Goal: Task Accomplishment & Management: Complete application form

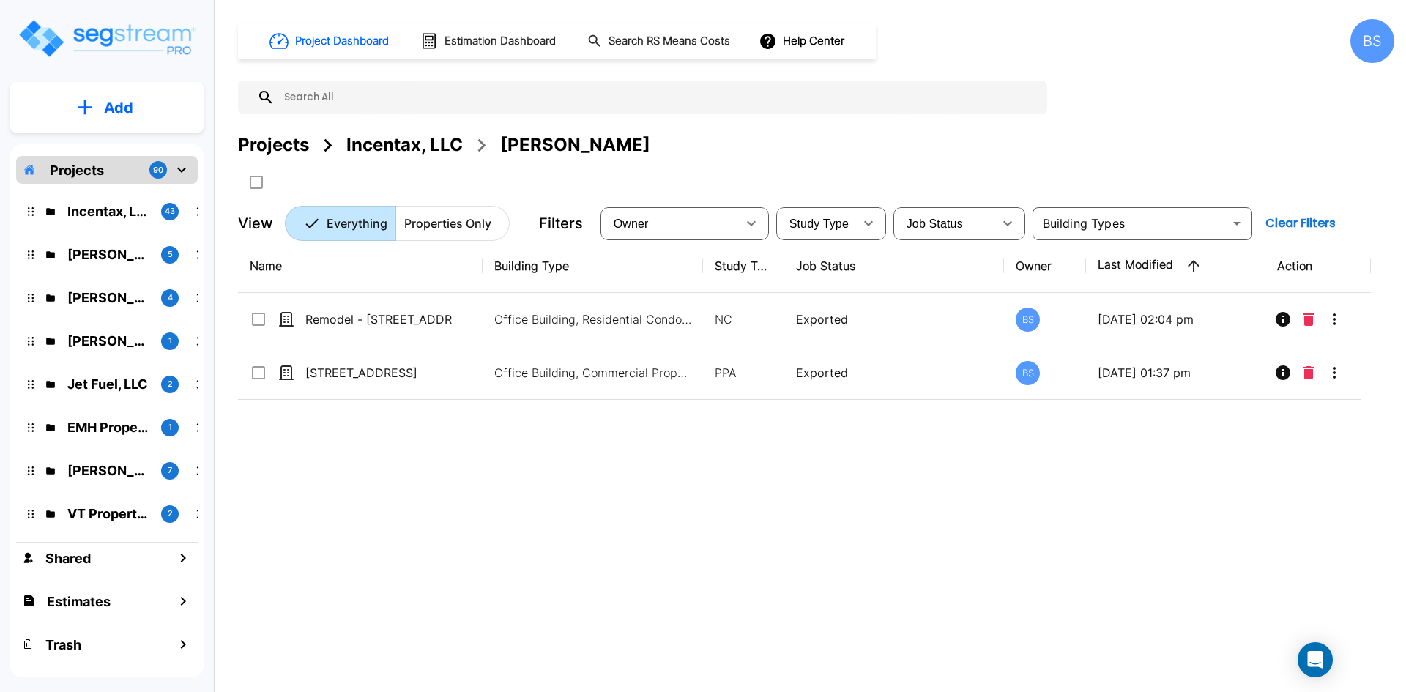
click at [673, 525] on div "Name Building Type Study Type Job Status Owner Last Modified Action Remodel - 4…" at bounding box center [804, 453] width 1133 height 429
click at [287, 137] on div "Projects" at bounding box center [273, 145] width 71 height 26
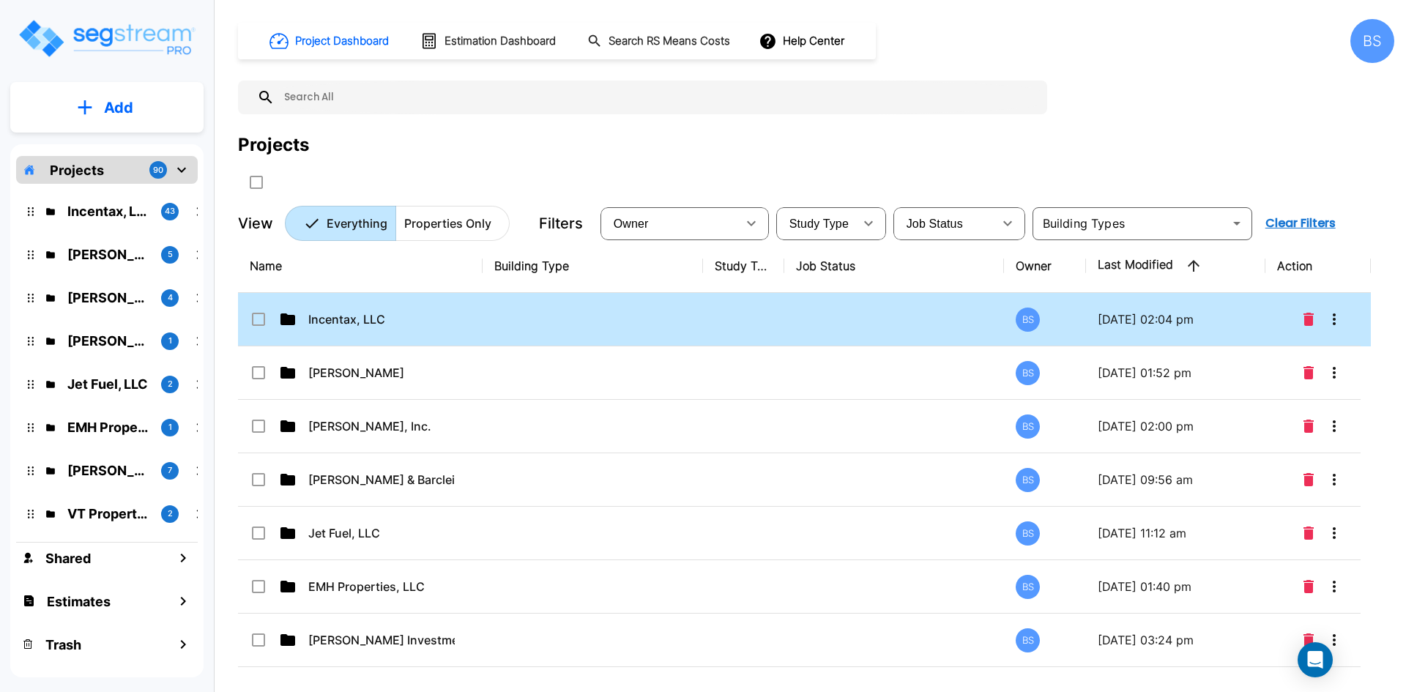
click at [374, 319] on p "Incentax, LLC" at bounding box center [381, 320] width 146 height 18
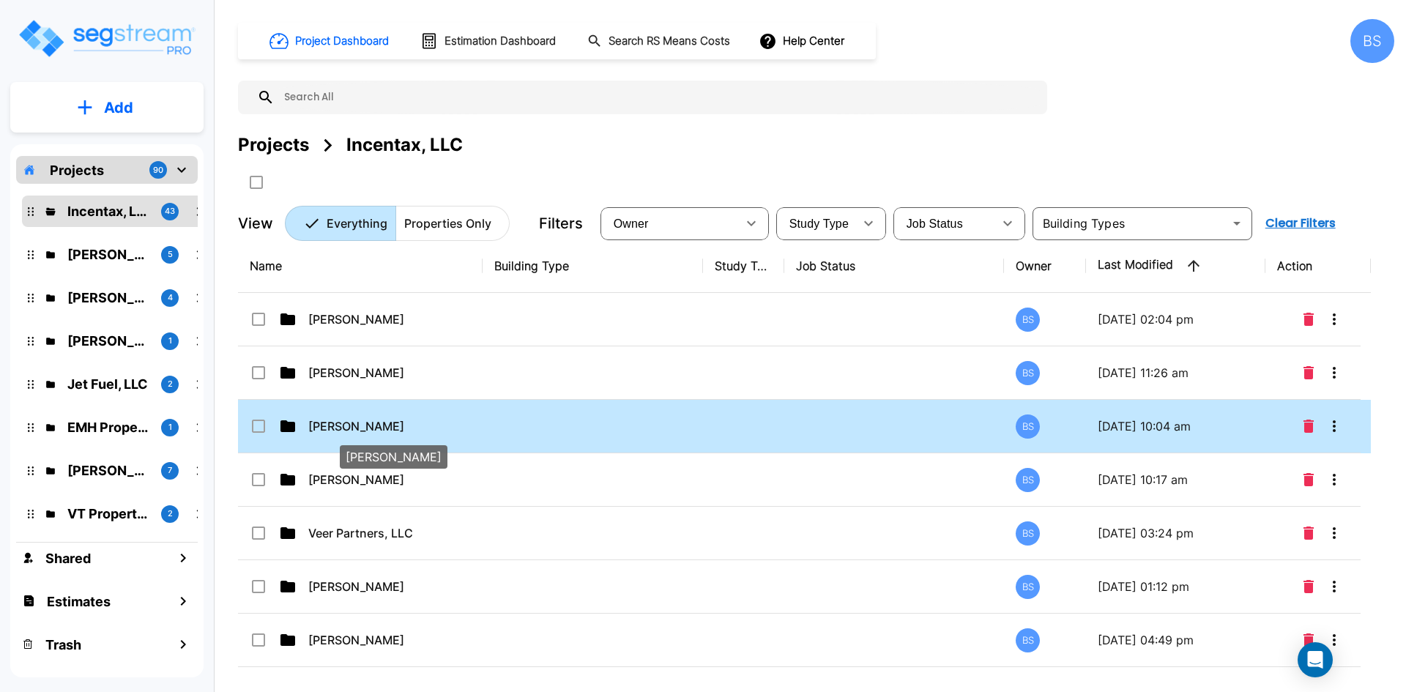
click at [415, 422] on p "Mike Harooni" at bounding box center [381, 426] width 146 height 18
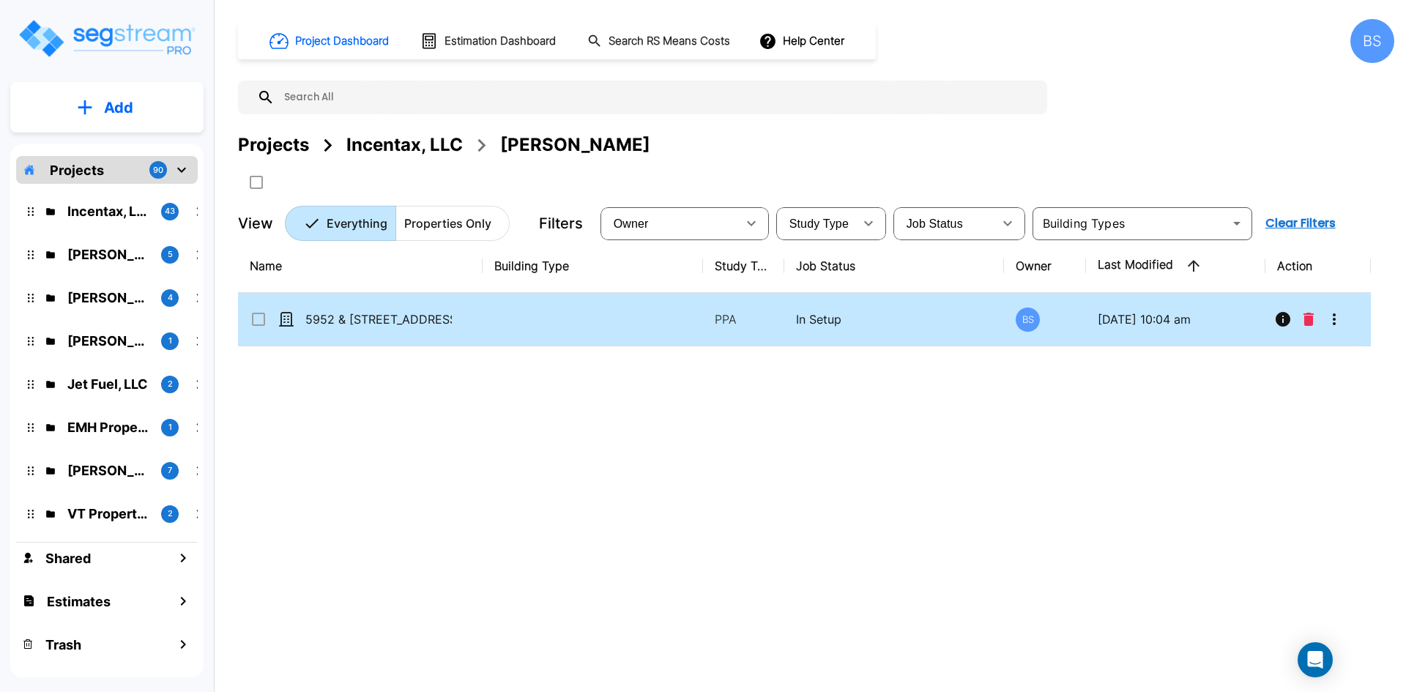
click at [486, 330] on td at bounding box center [593, 319] width 220 height 53
checkbox input "true"
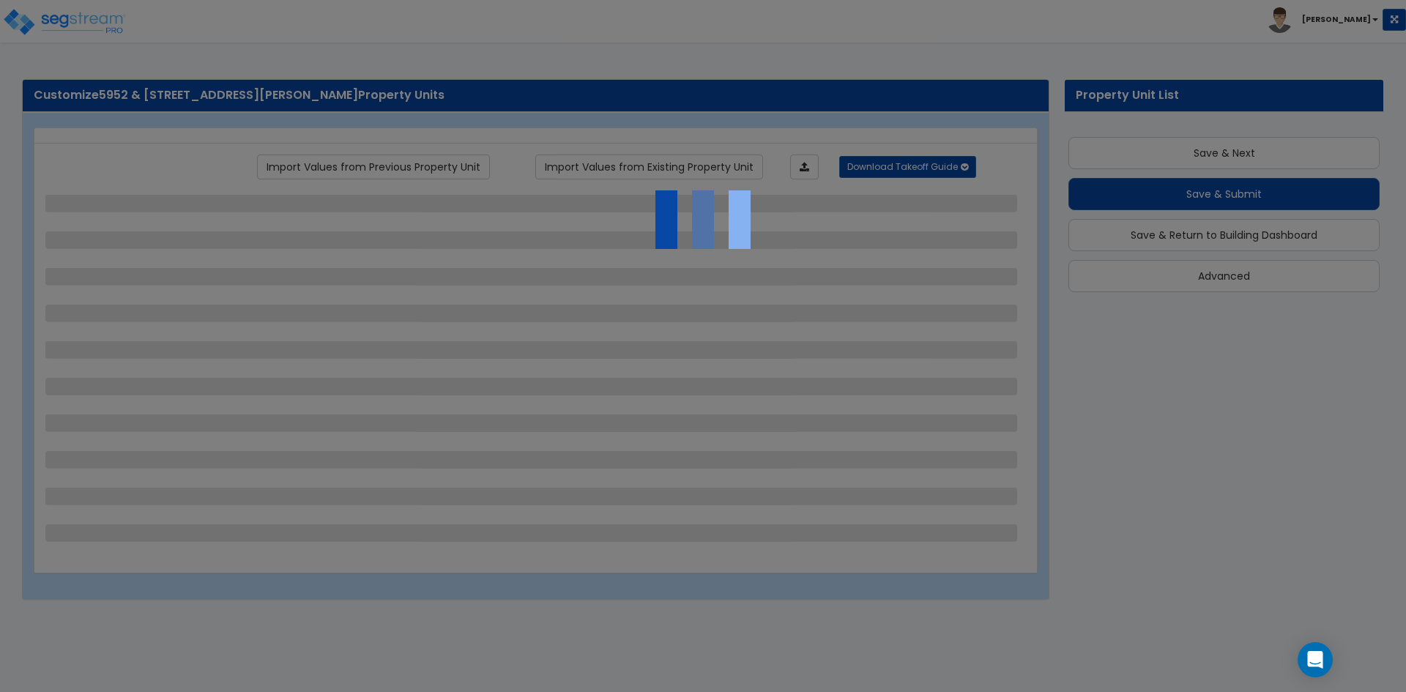
scroll to position [18, 0]
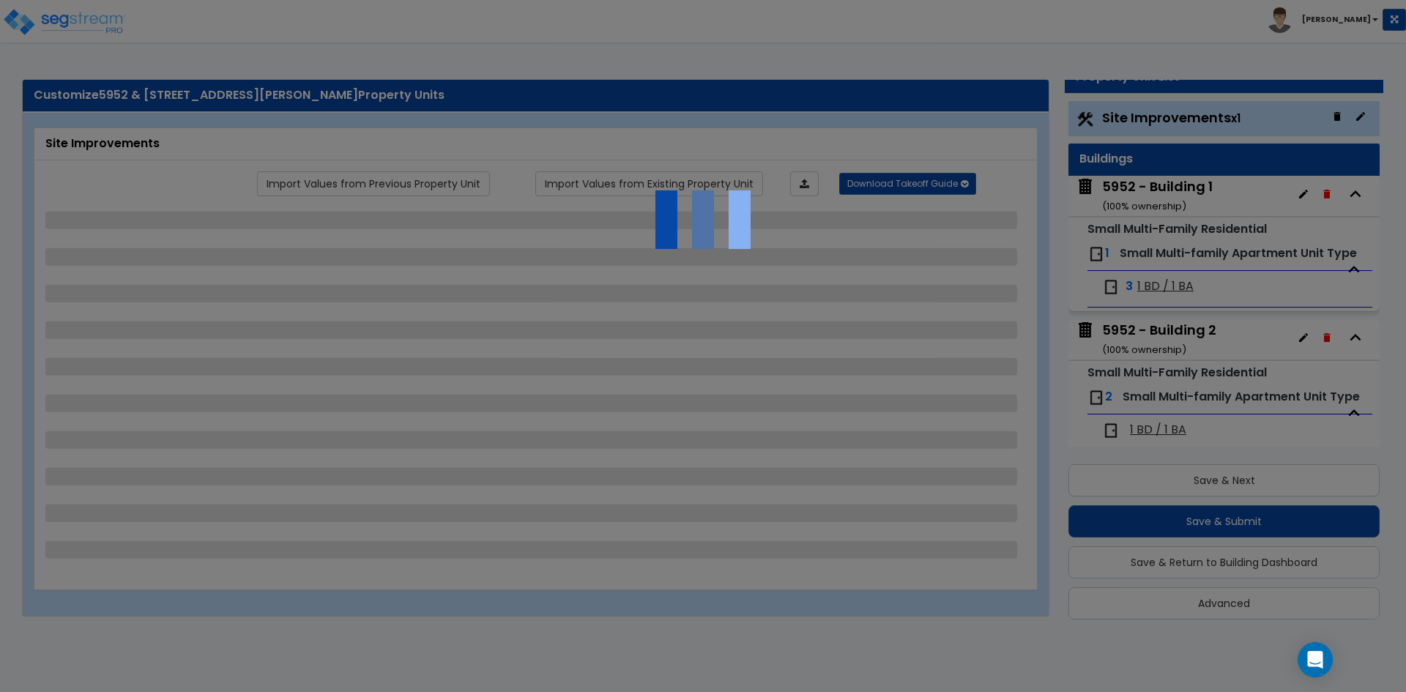
select select "2"
select select "4"
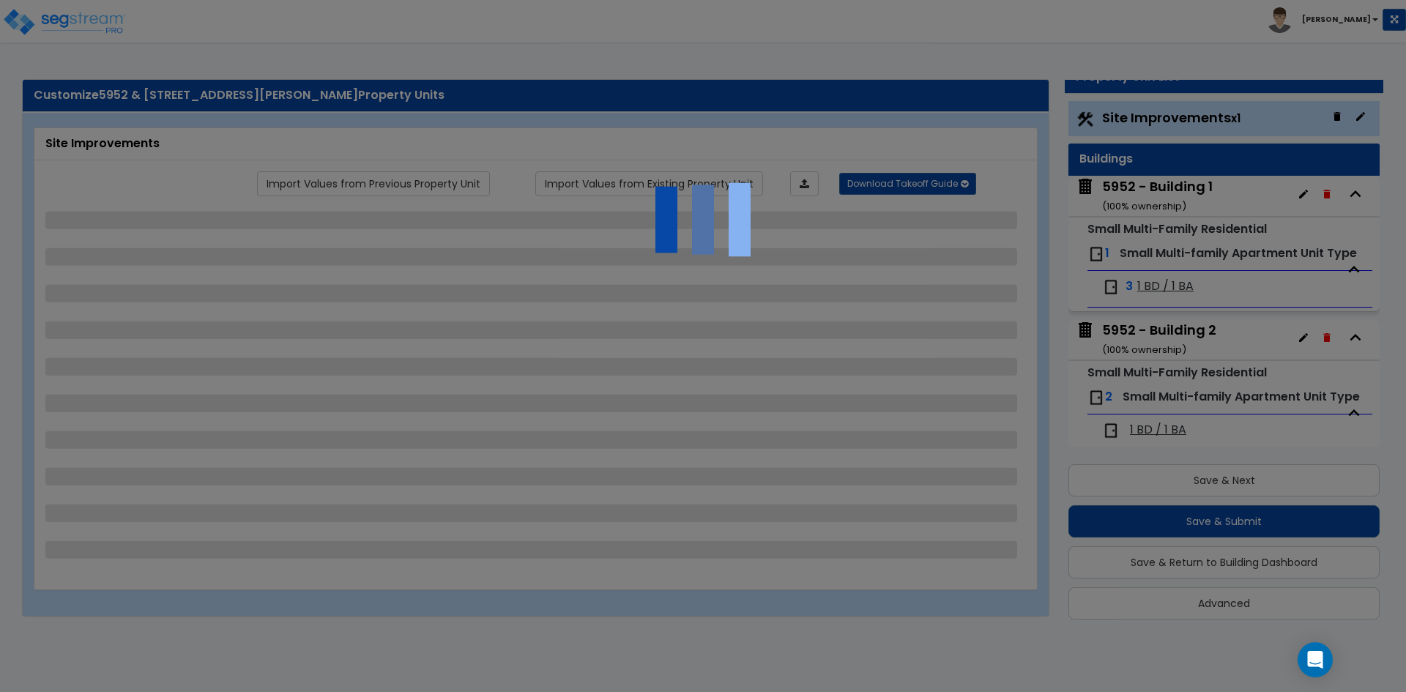
select select "2"
select select "1"
select select "4"
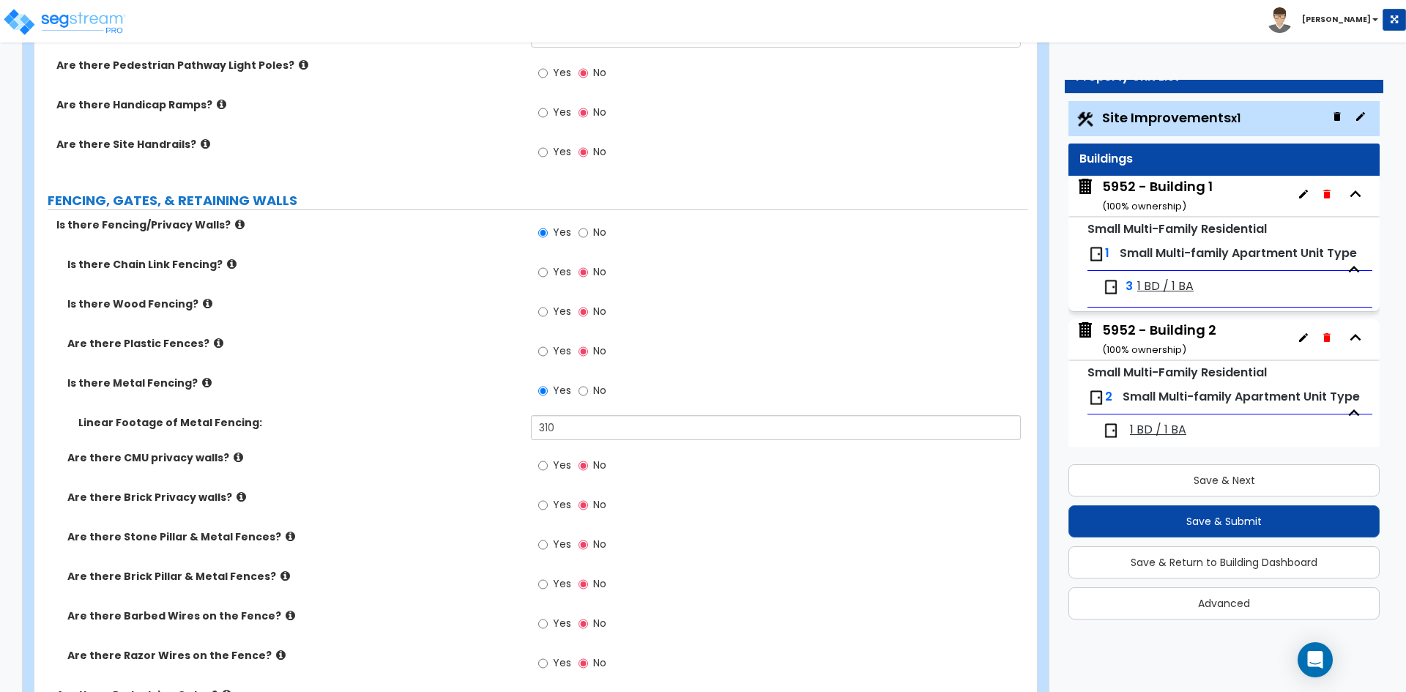
scroll to position [1684, 0]
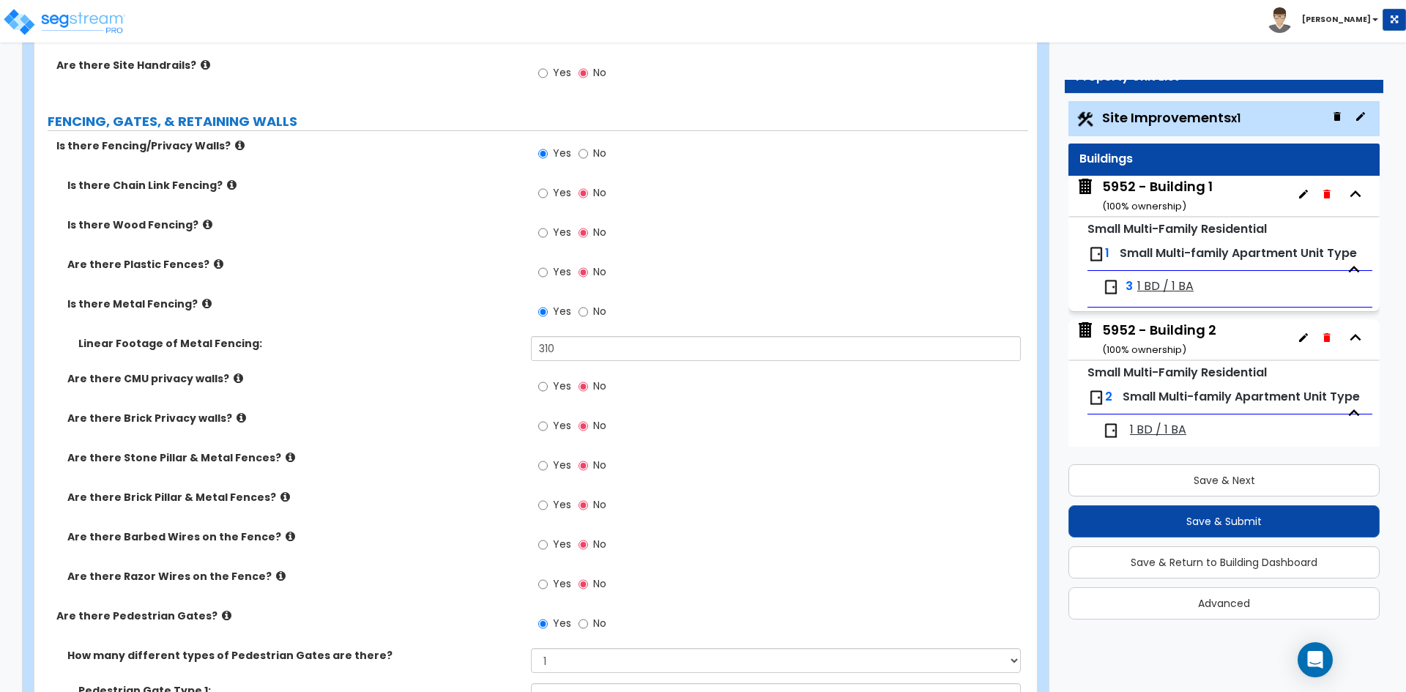
click at [866, 216] on div "Yes No" at bounding box center [779, 198] width 497 height 40
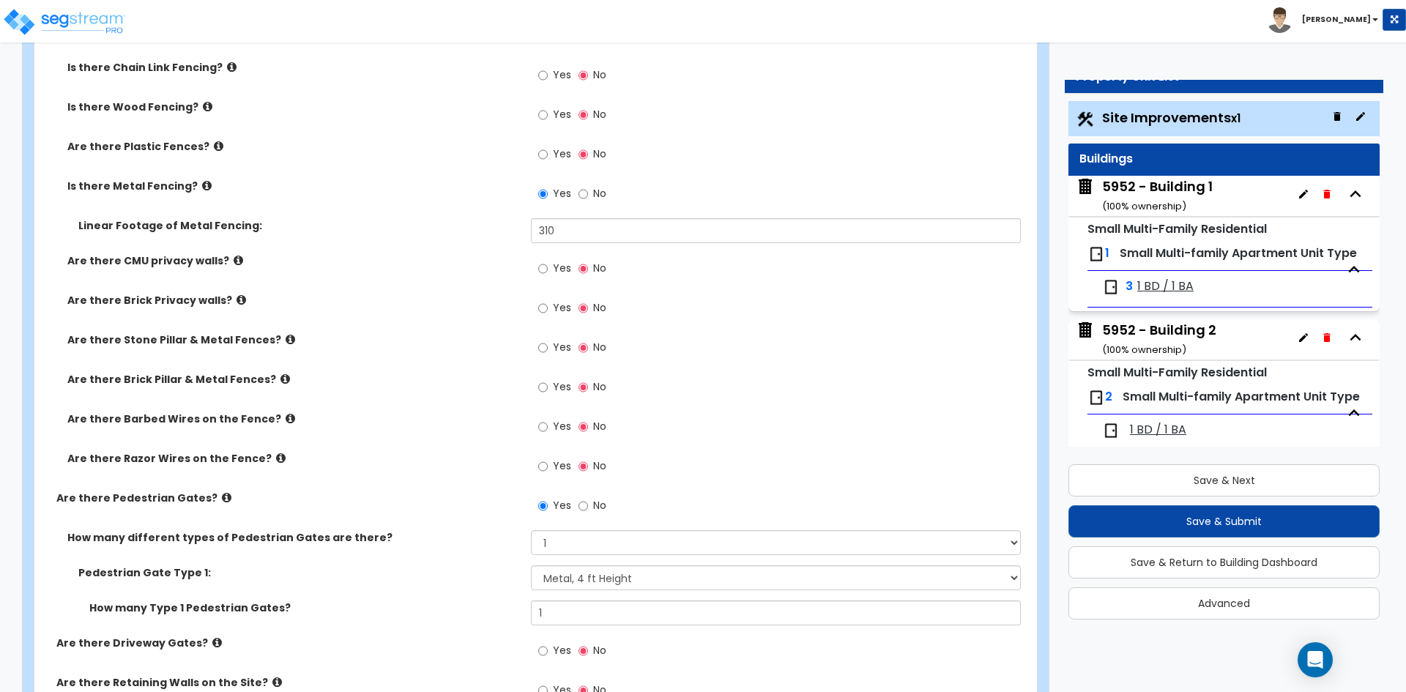
scroll to position [1831, 0]
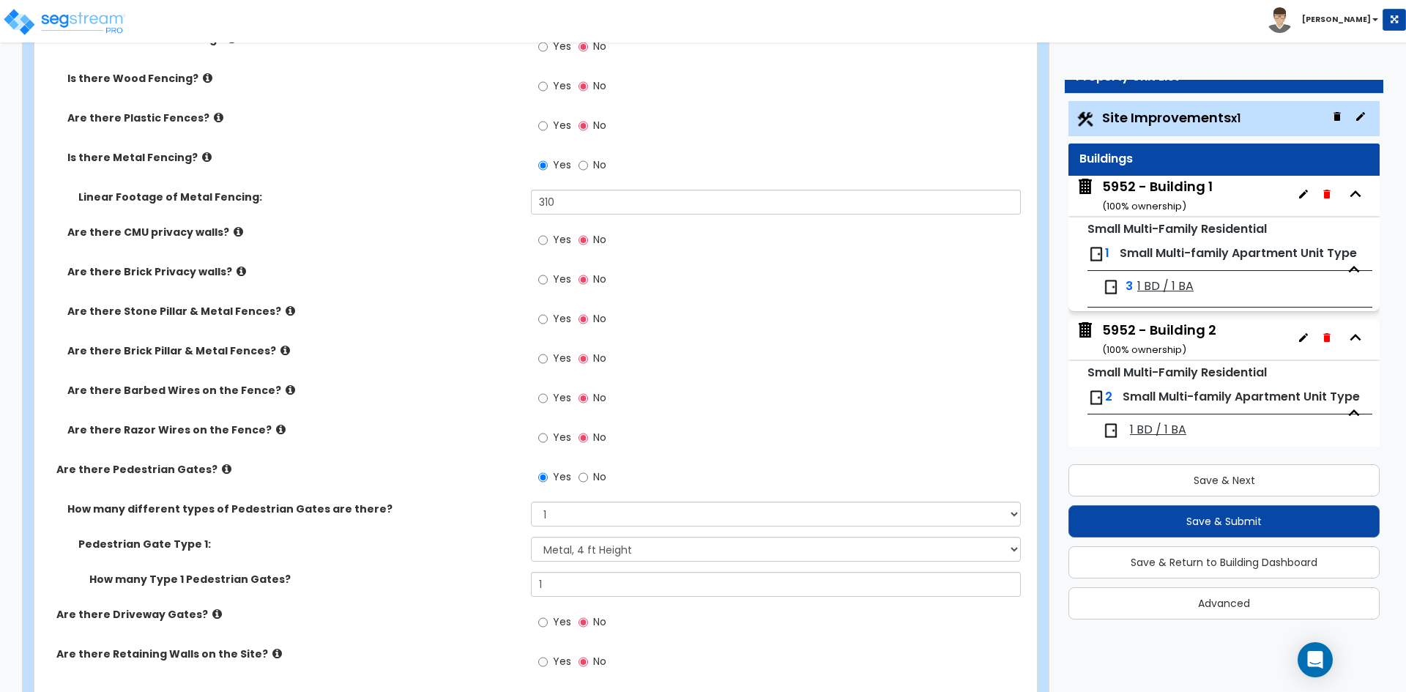
click at [383, 246] on div "Are there CMU privacy walls? Yes No" at bounding box center [531, 245] width 994 height 40
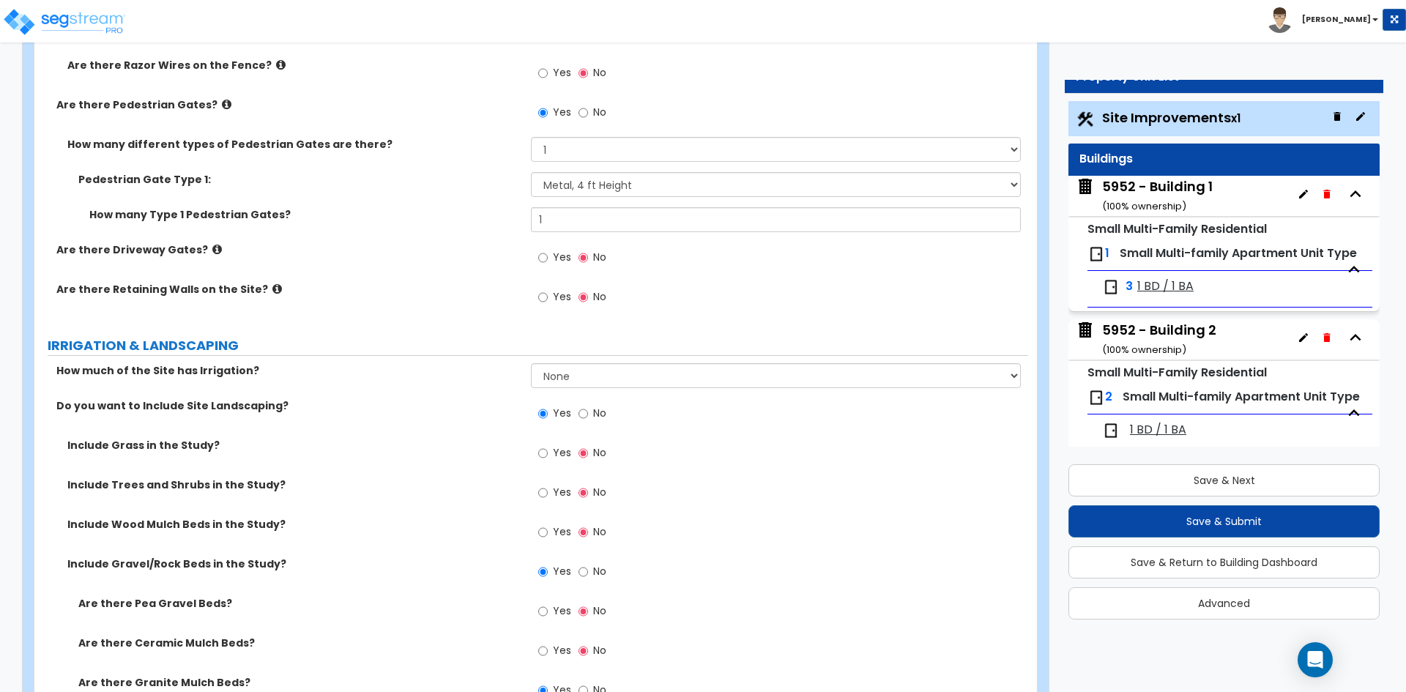
scroll to position [2197, 0]
click at [633, 380] on select "None I want to Enter an Approximate Percentage I want to Enter the Square Foota…" at bounding box center [775, 374] width 489 height 25
select select "1"
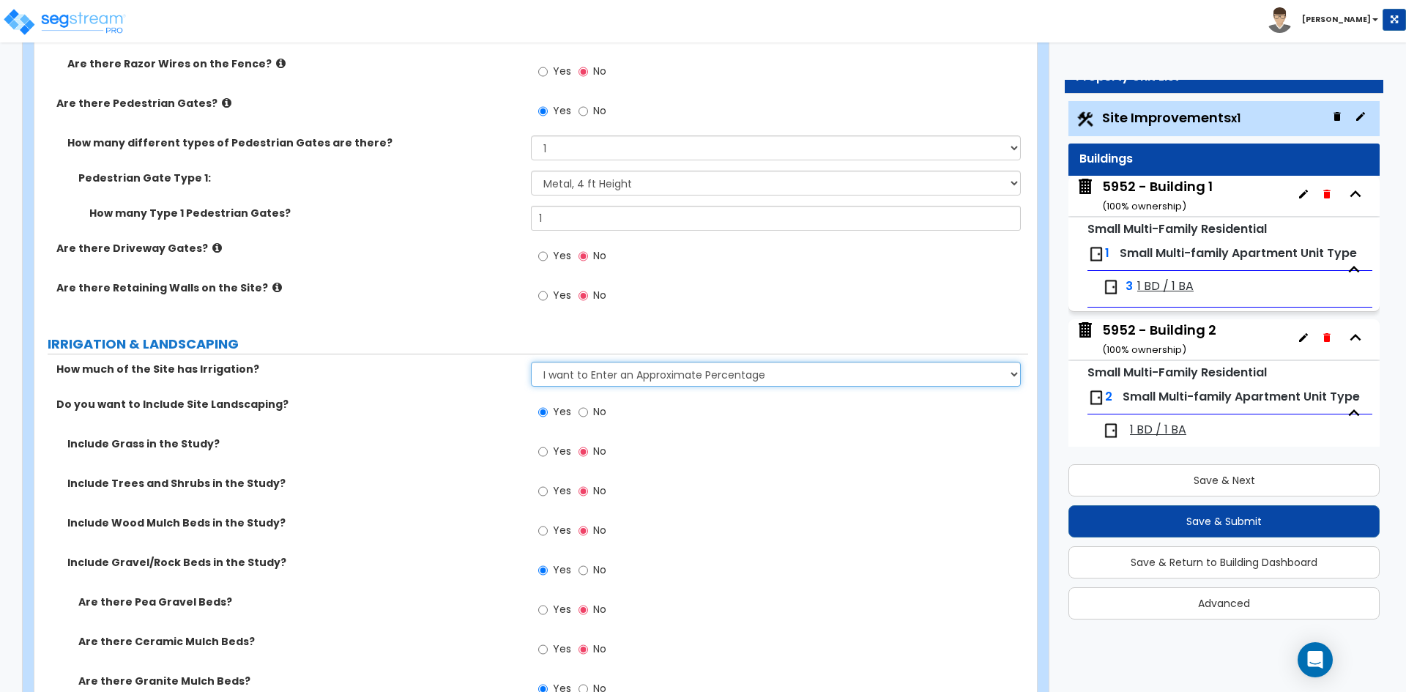
click at [531, 362] on select "None I want to Enter an Approximate Percentage I want to Enter the Square Foota…" at bounding box center [775, 374] width 489 height 25
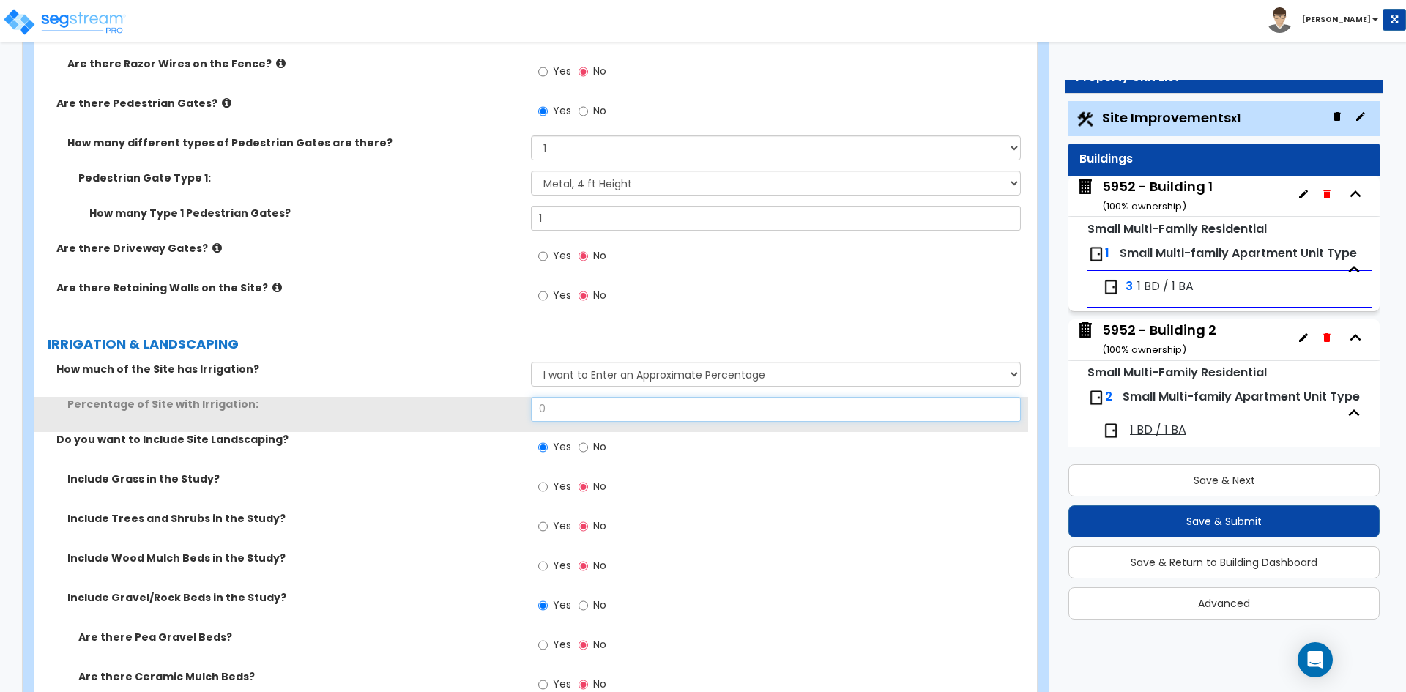
click at [603, 409] on input "0" at bounding box center [775, 409] width 489 height 25
type input "5"
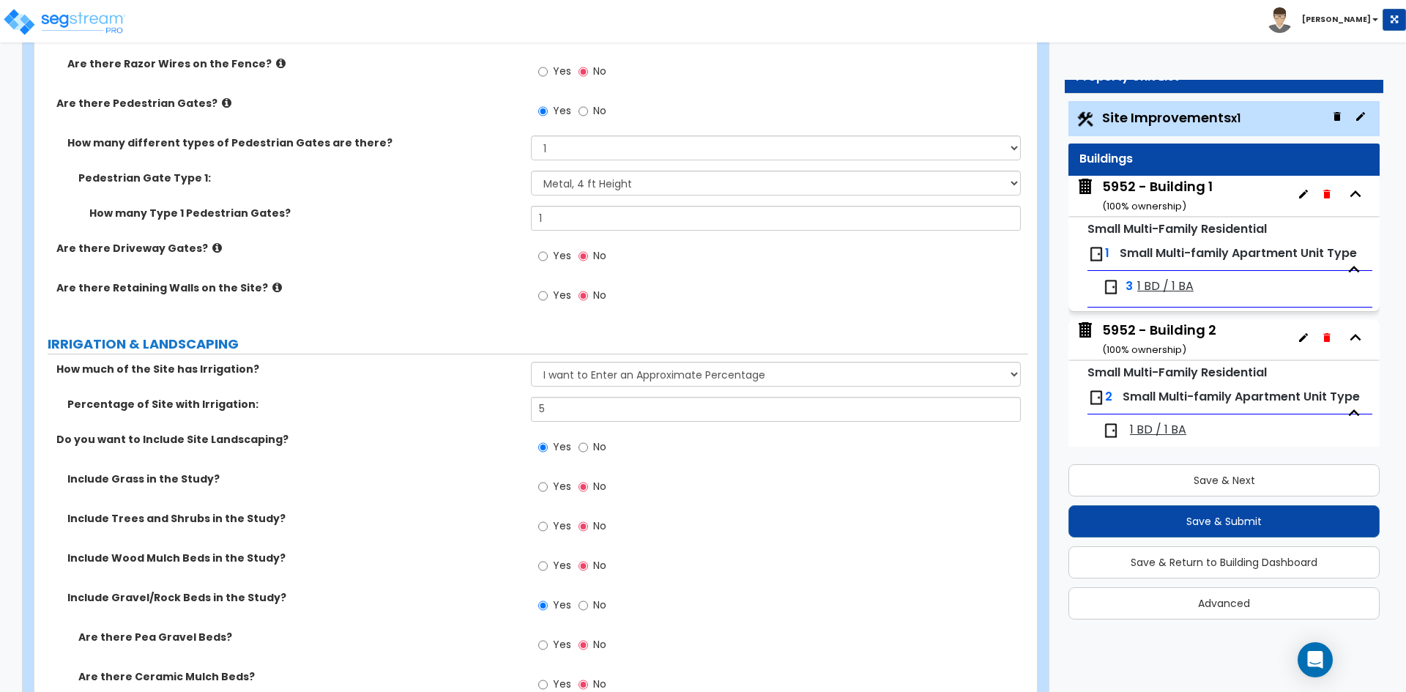
click at [484, 381] on div "How much of the Site has Irrigation? None I want to Enter an Approximate Percen…" at bounding box center [531, 379] width 994 height 35
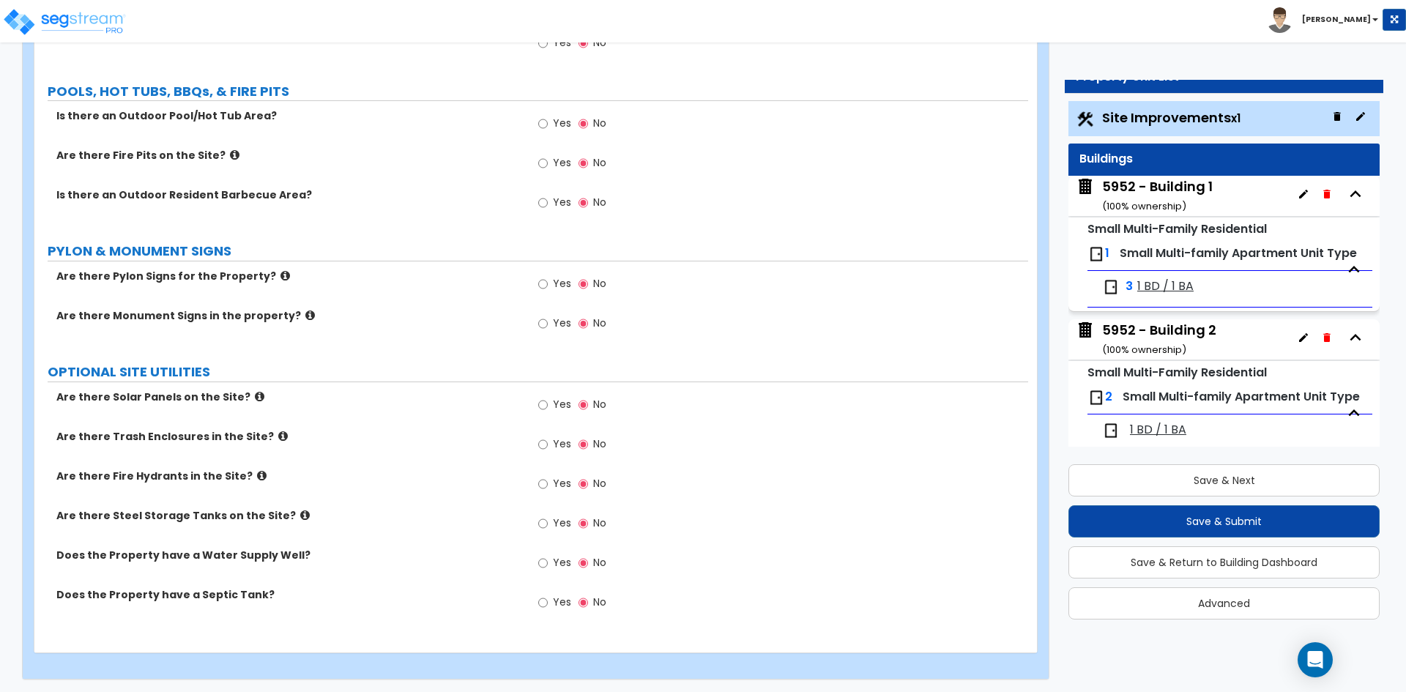
scroll to position [3392, 0]
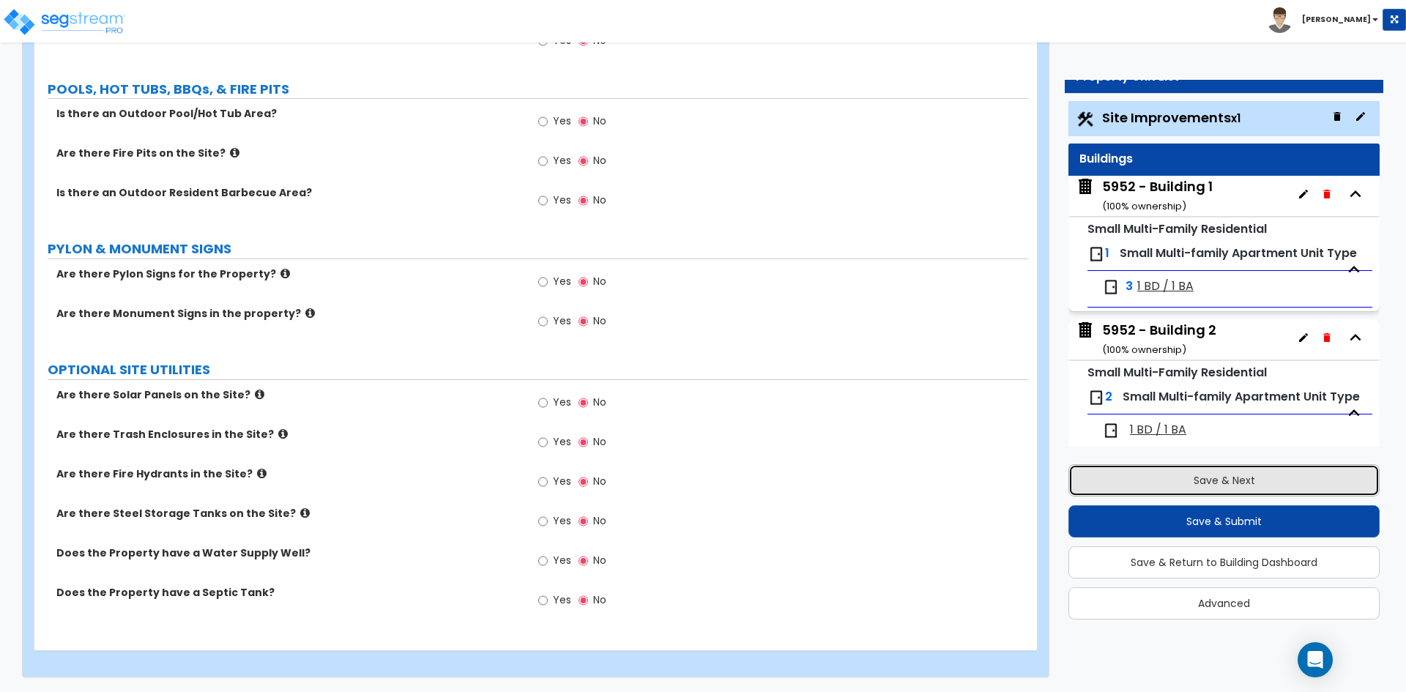
click at [1221, 491] on button "Save & Next" at bounding box center [1223, 480] width 311 height 32
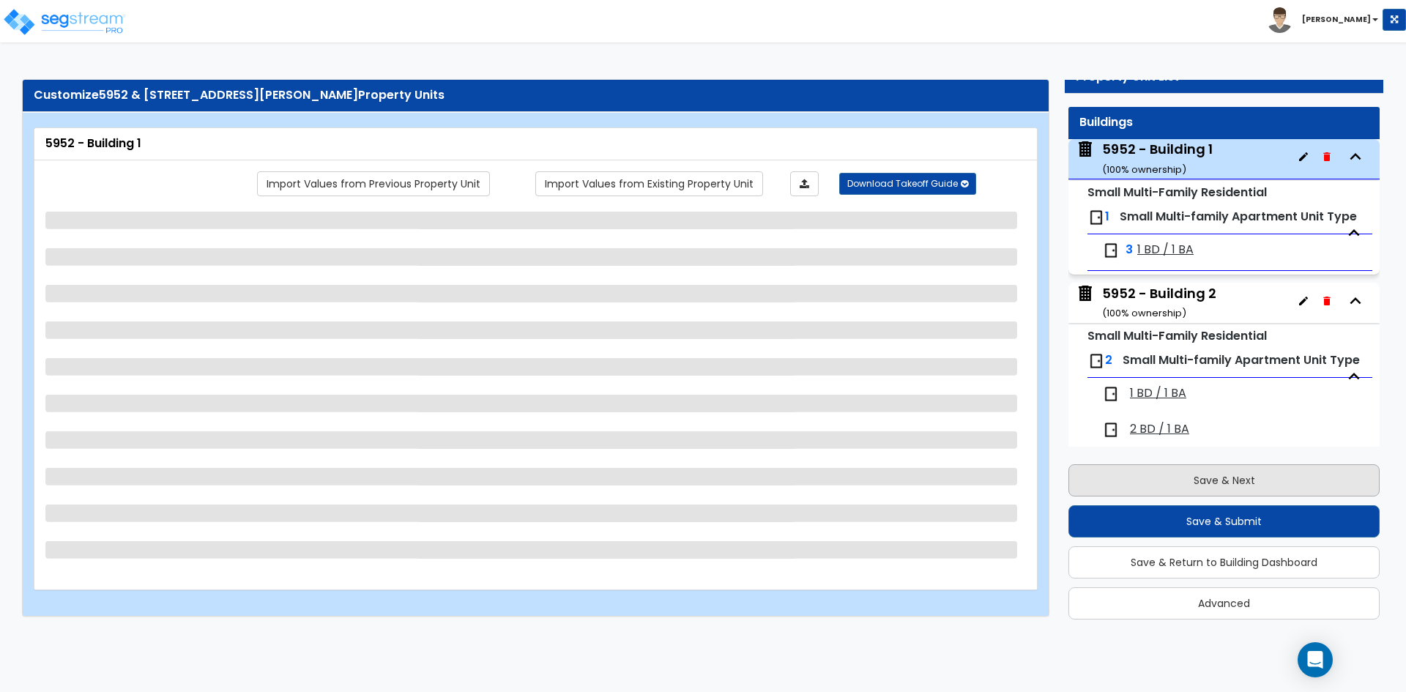
scroll to position [75, 0]
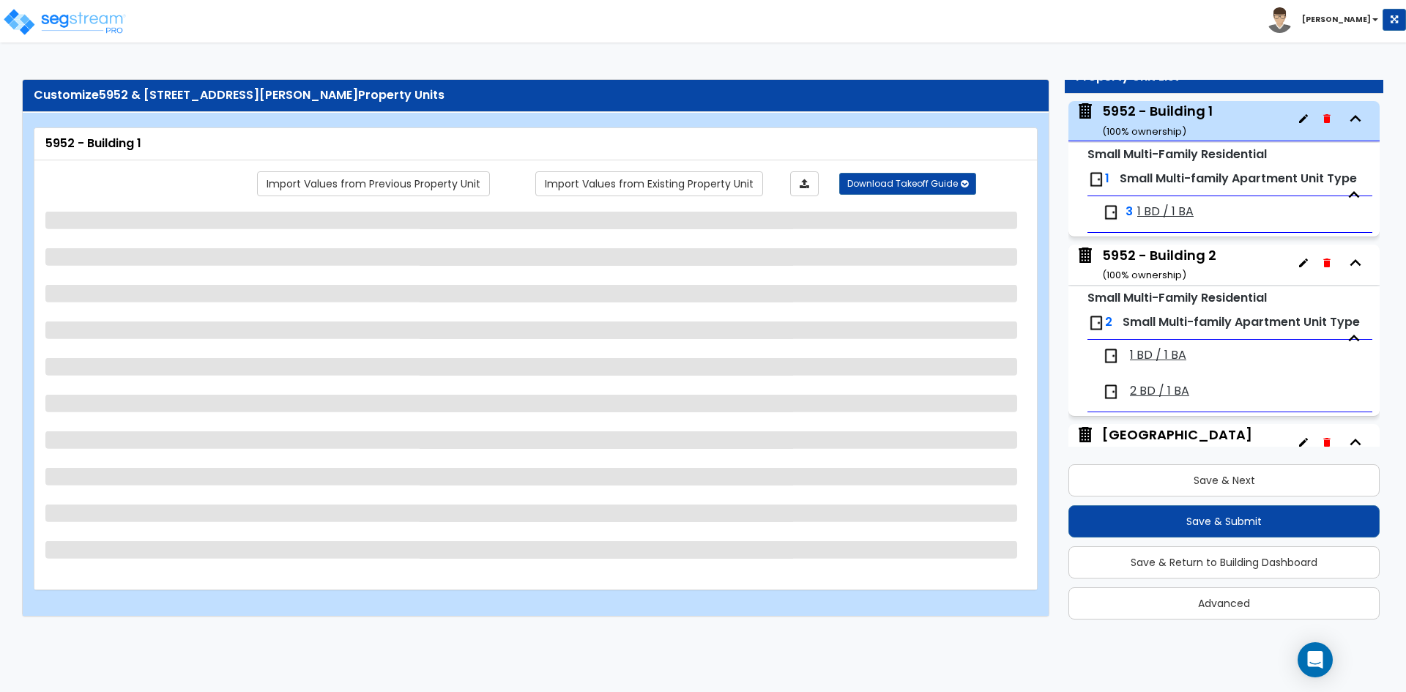
select select "7"
select select "2"
select select "1"
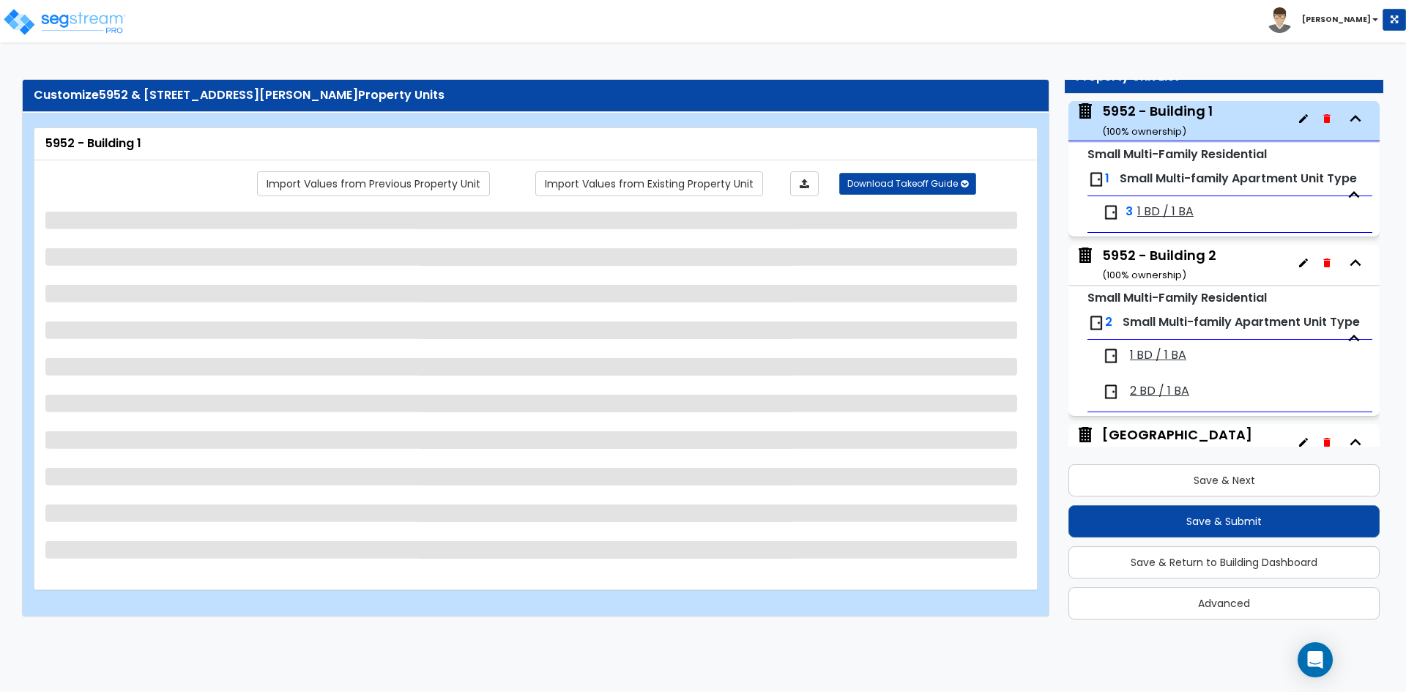
select select "7"
select select "1"
select select "2"
select select "1"
select select "2"
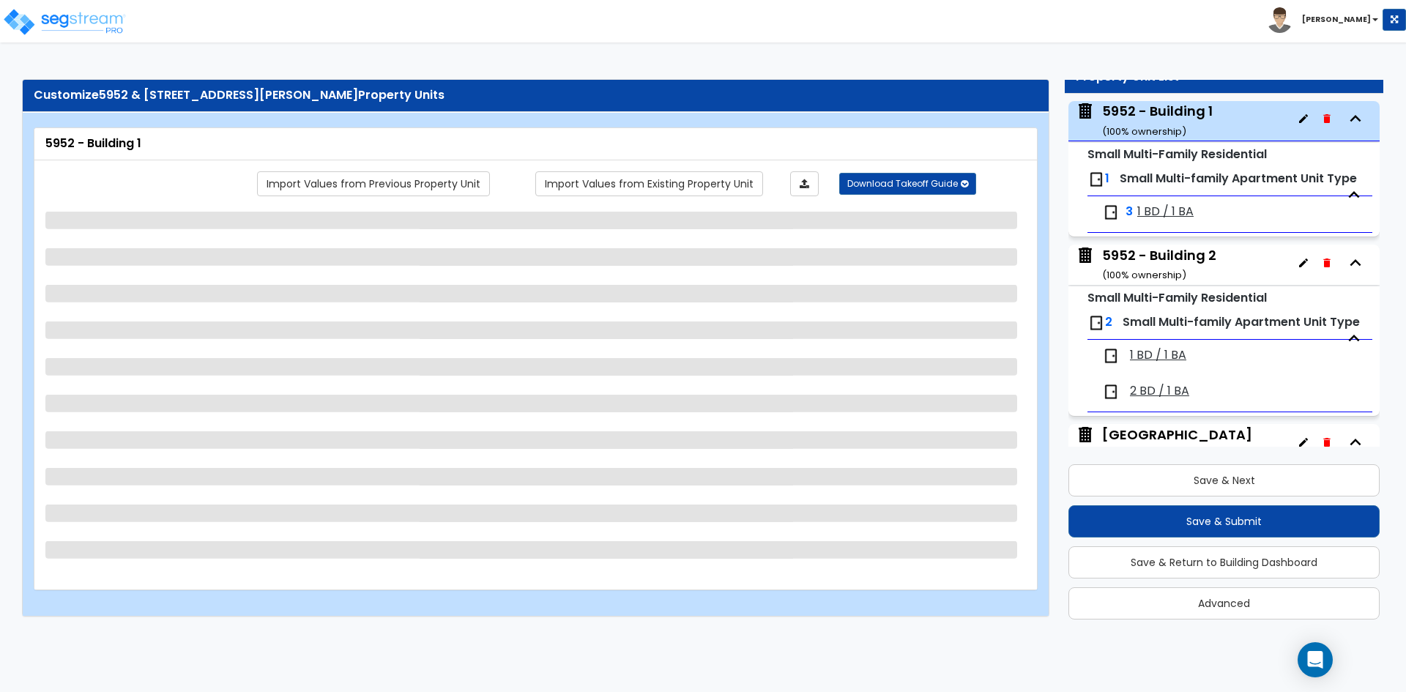
select select "2"
select select "1"
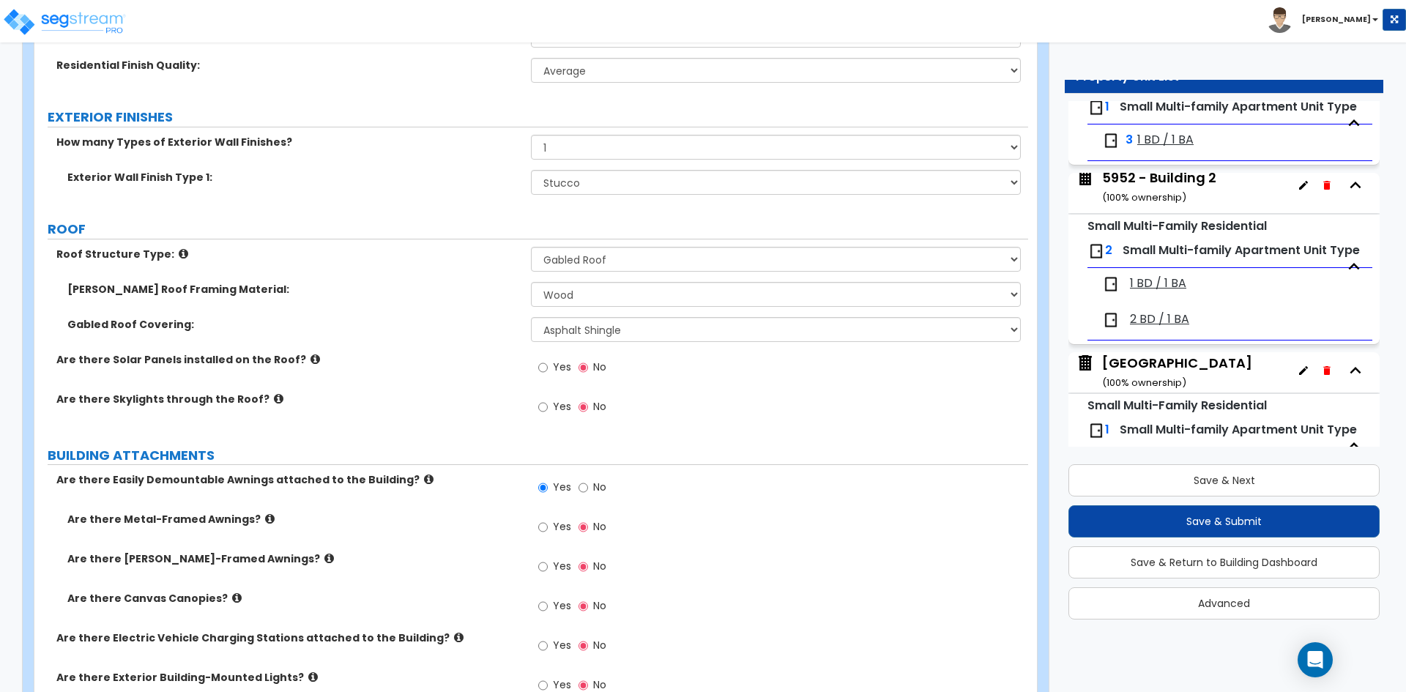
scroll to position [659, 0]
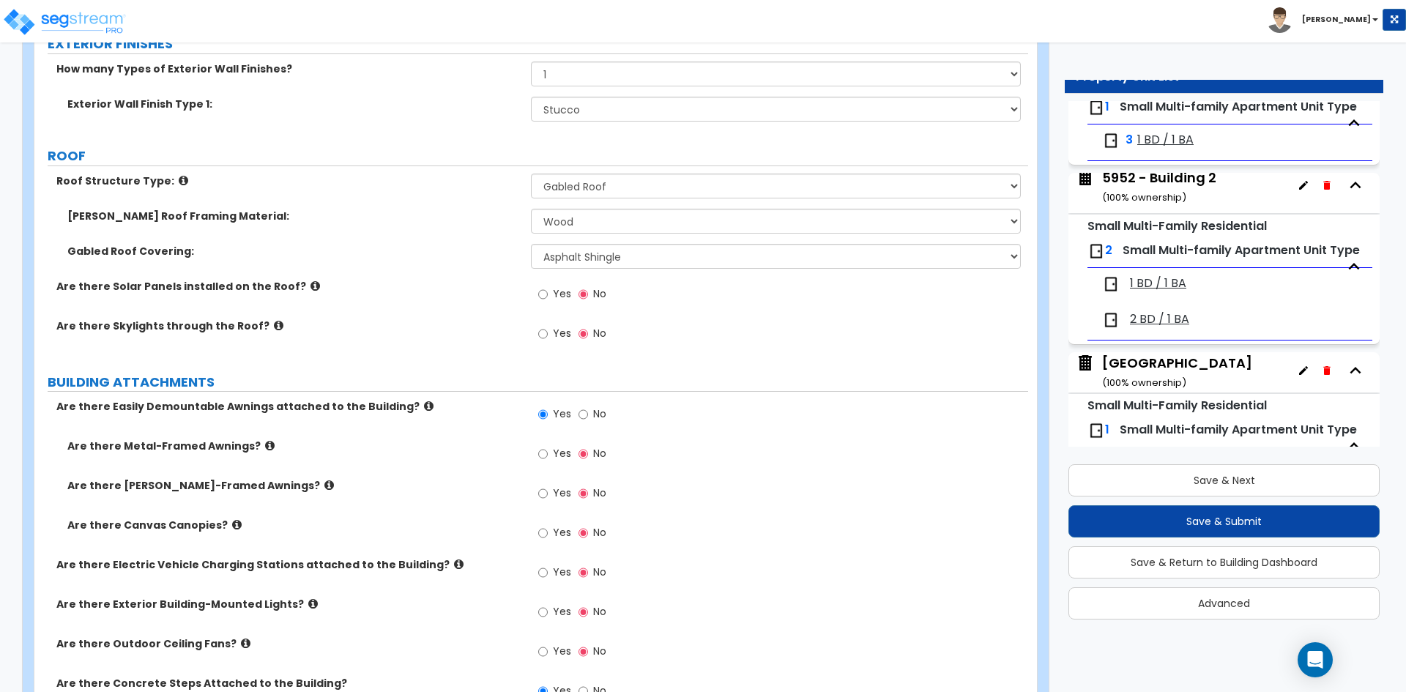
click at [402, 111] on div "Exterior Wall Finish Type 1: Please Choose One No Finish/Shared Wall No Wall Br…" at bounding box center [531, 114] width 994 height 35
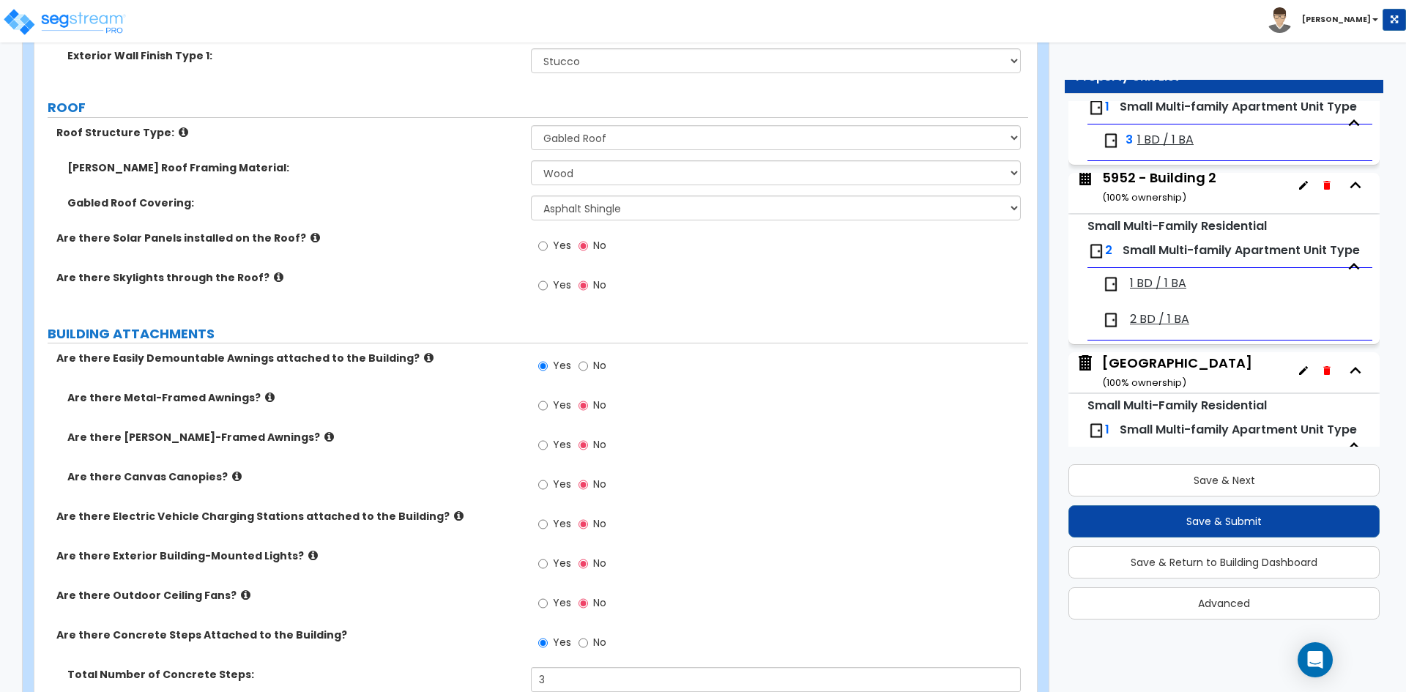
scroll to position [732, 0]
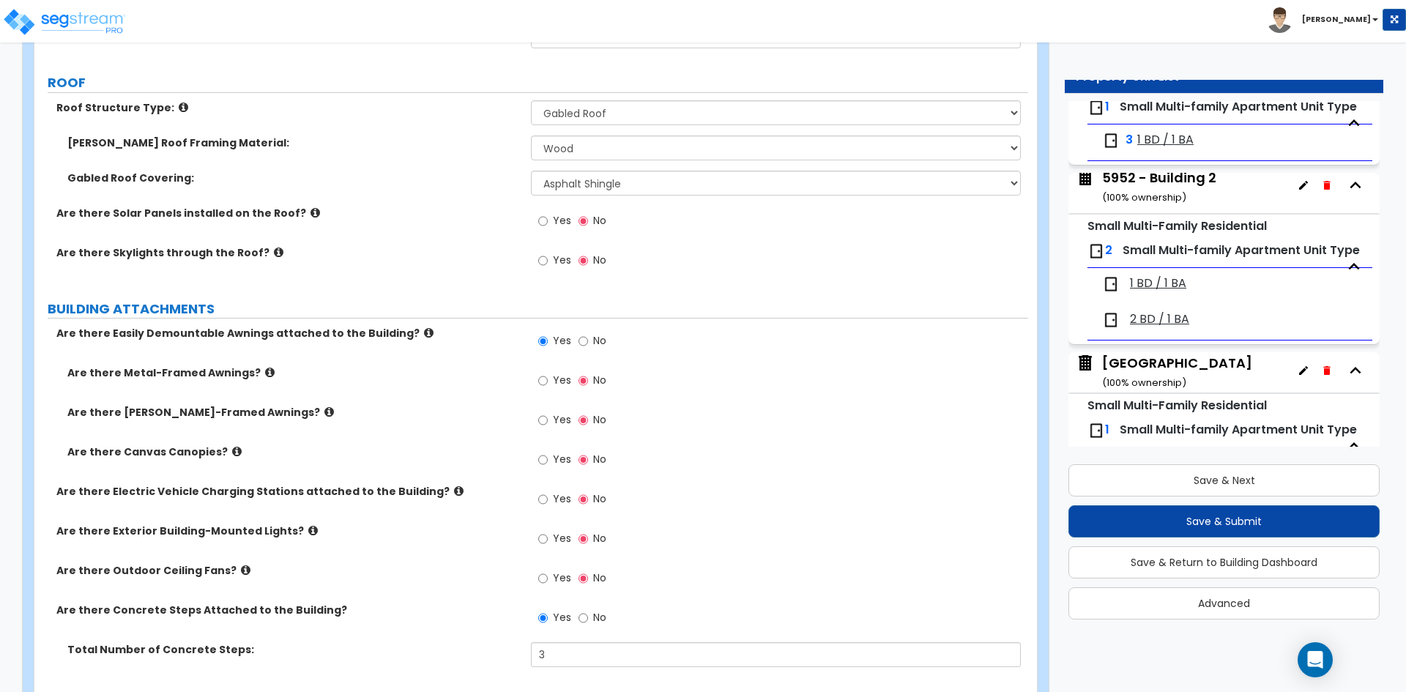
click at [379, 163] on div "[PERSON_NAME] Roof Framing Material: I don't know, Please choose for me Metal W…" at bounding box center [531, 152] width 994 height 35
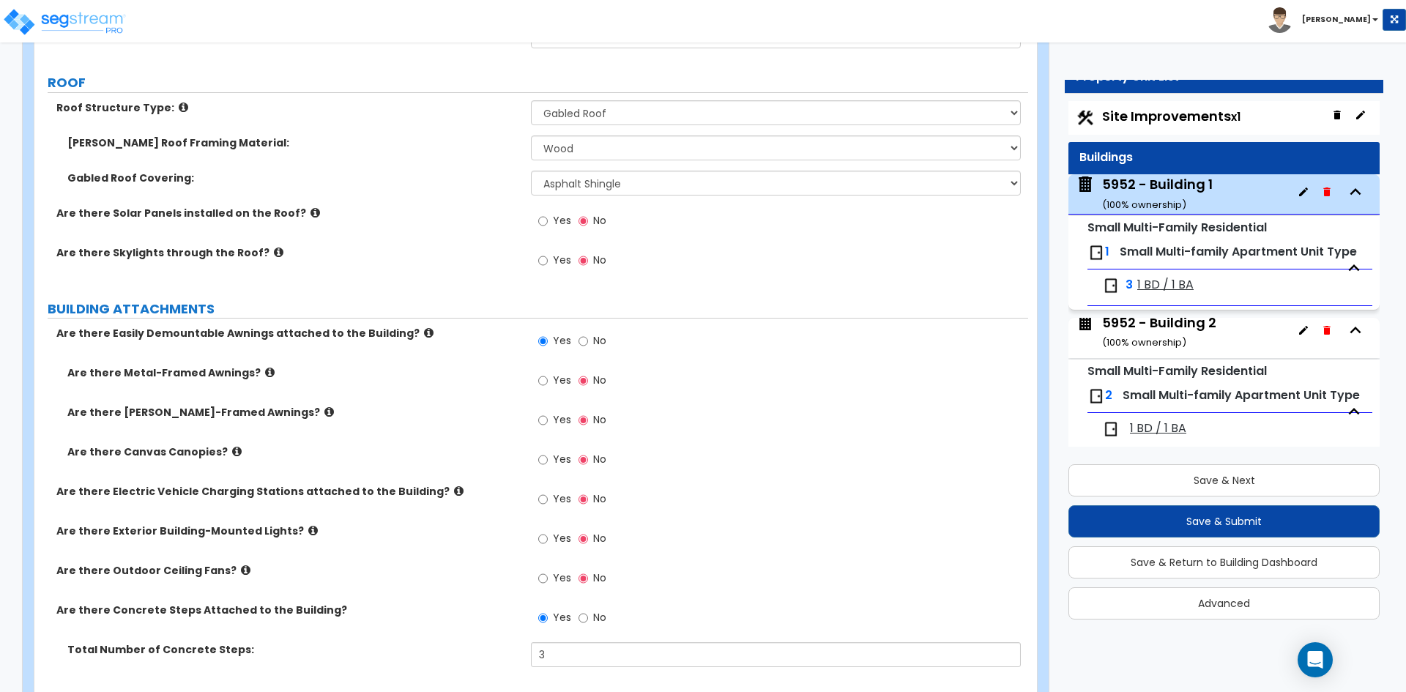
scroll to position [0, 0]
click at [560, 384] on span "Yes" at bounding box center [562, 380] width 18 height 15
click at [548, 384] on input "Yes" at bounding box center [543, 381] width 10 height 16
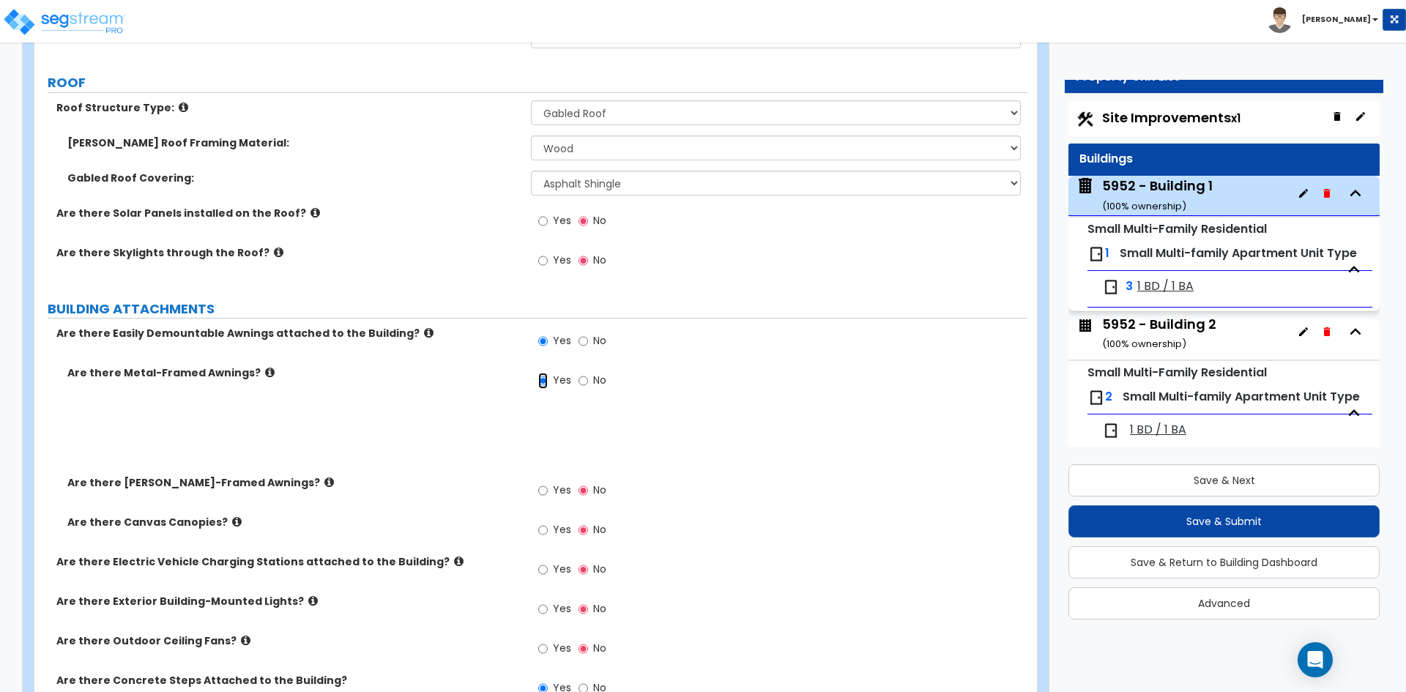
scroll to position [75, 0]
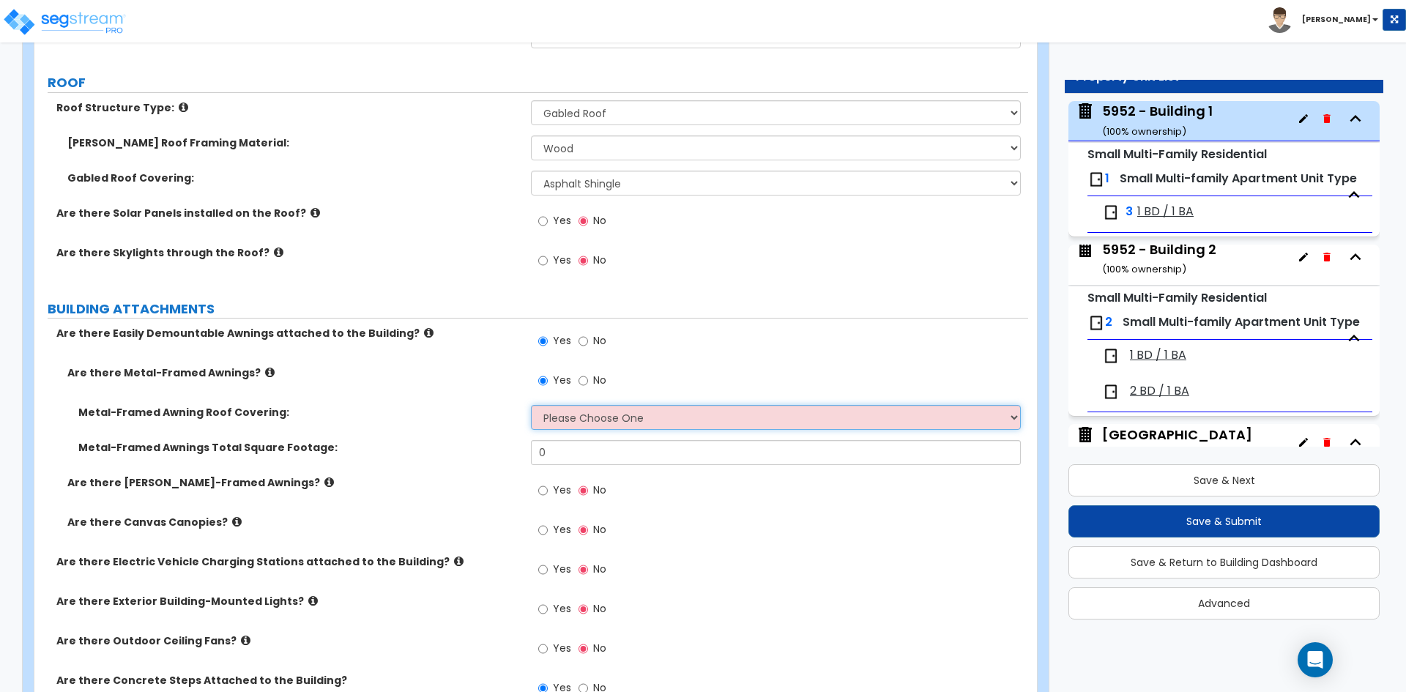
click at [661, 412] on select "Please Choose One Plastic Metal Glass" at bounding box center [775, 417] width 489 height 25
click at [493, 412] on label "Metal-Framed Awning Roof Covering:" at bounding box center [299, 412] width 442 height 15
click at [596, 373] on span "No" at bounding box center [599, 380] width 13 height 15
click at [588, 373] on input "No" at bounding box center [584, 381] width 10 height 16
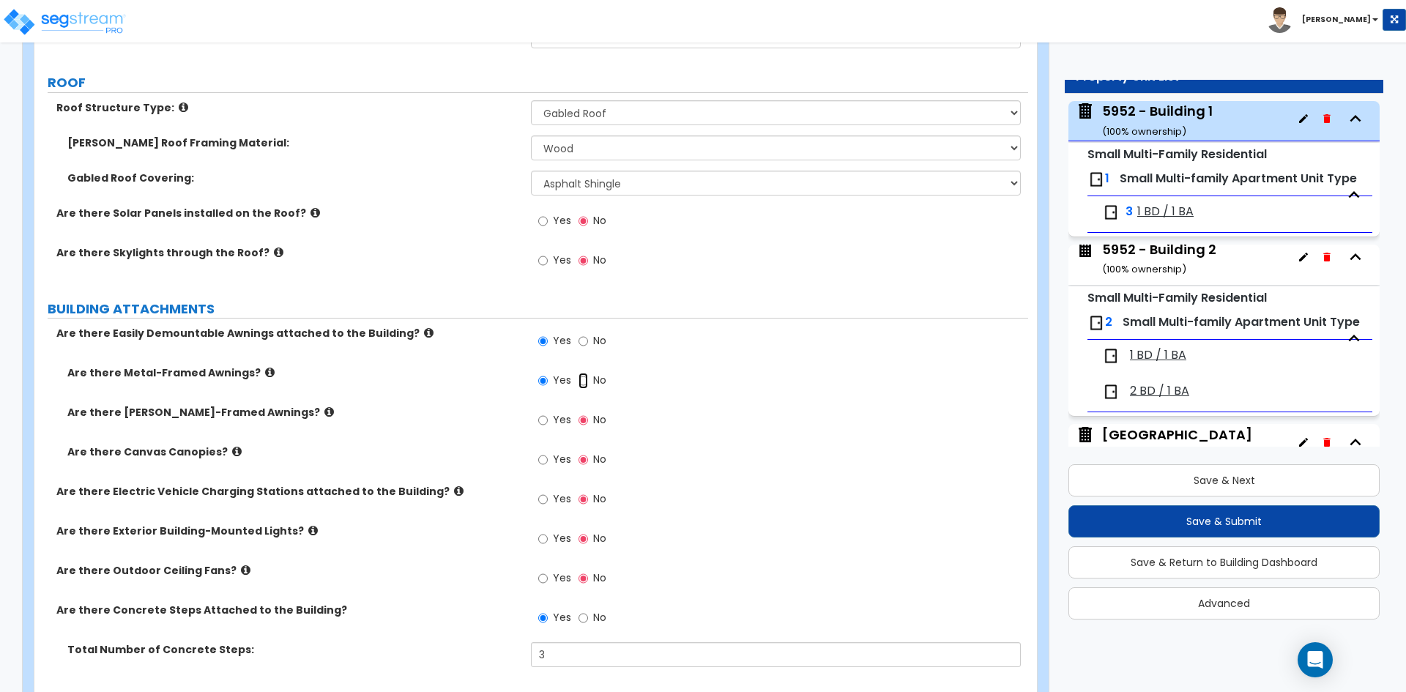
radio input "false"
radio input "true"
click at [533, 460] on div "Yes No" at bounding box center [572, 462] width 83 height 34
click at [550, 458] on label "Yes" at bounding box center [554, 461] width 33 height 25
click at [548, 458] on input "Yes" at bounding box center [543, 460] width 10 height 16
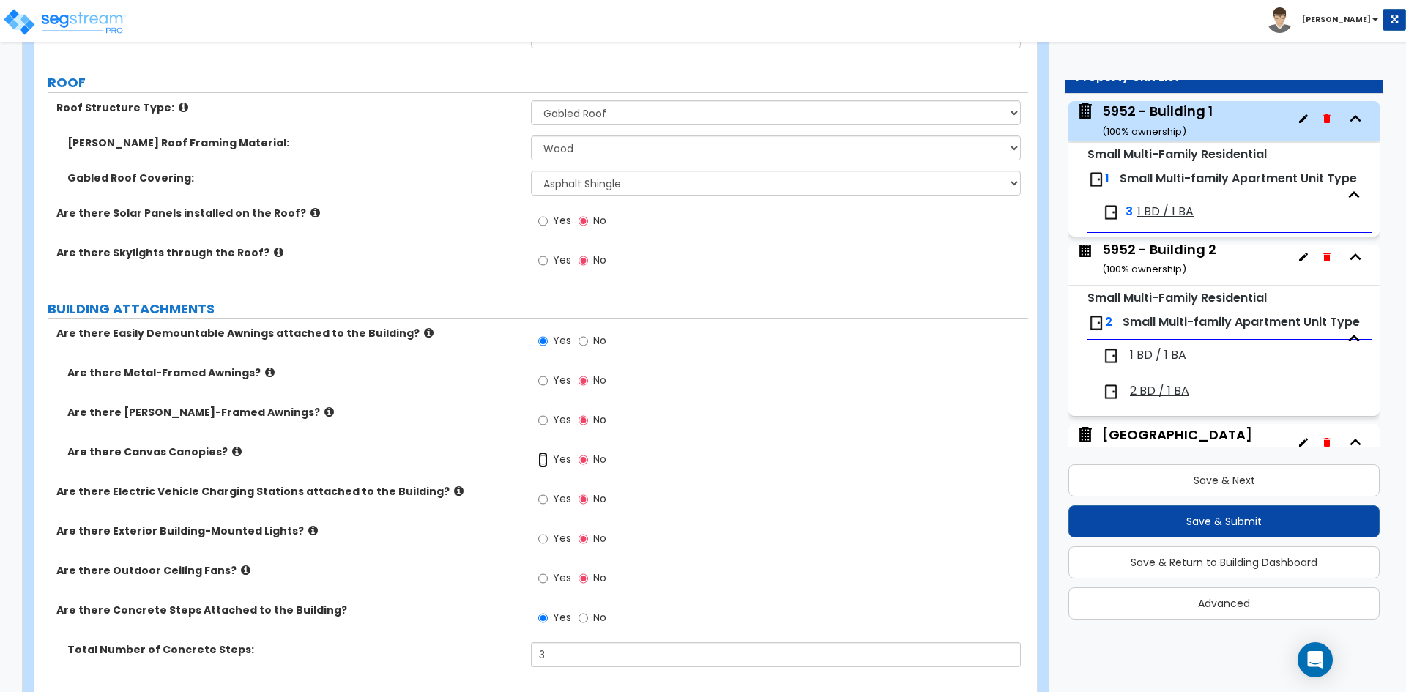
radio input "true"
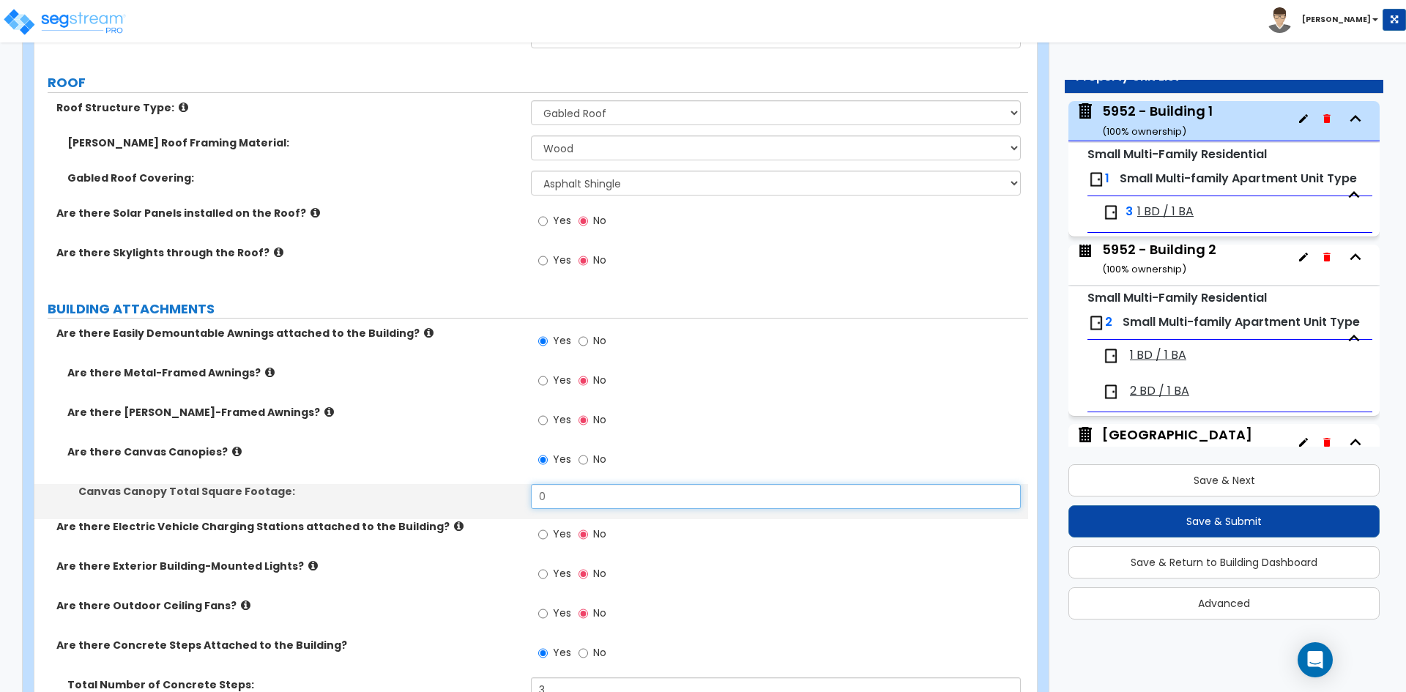
click at [572, 489] on input "0" at bounding box center [775, 496] width 489 height 25
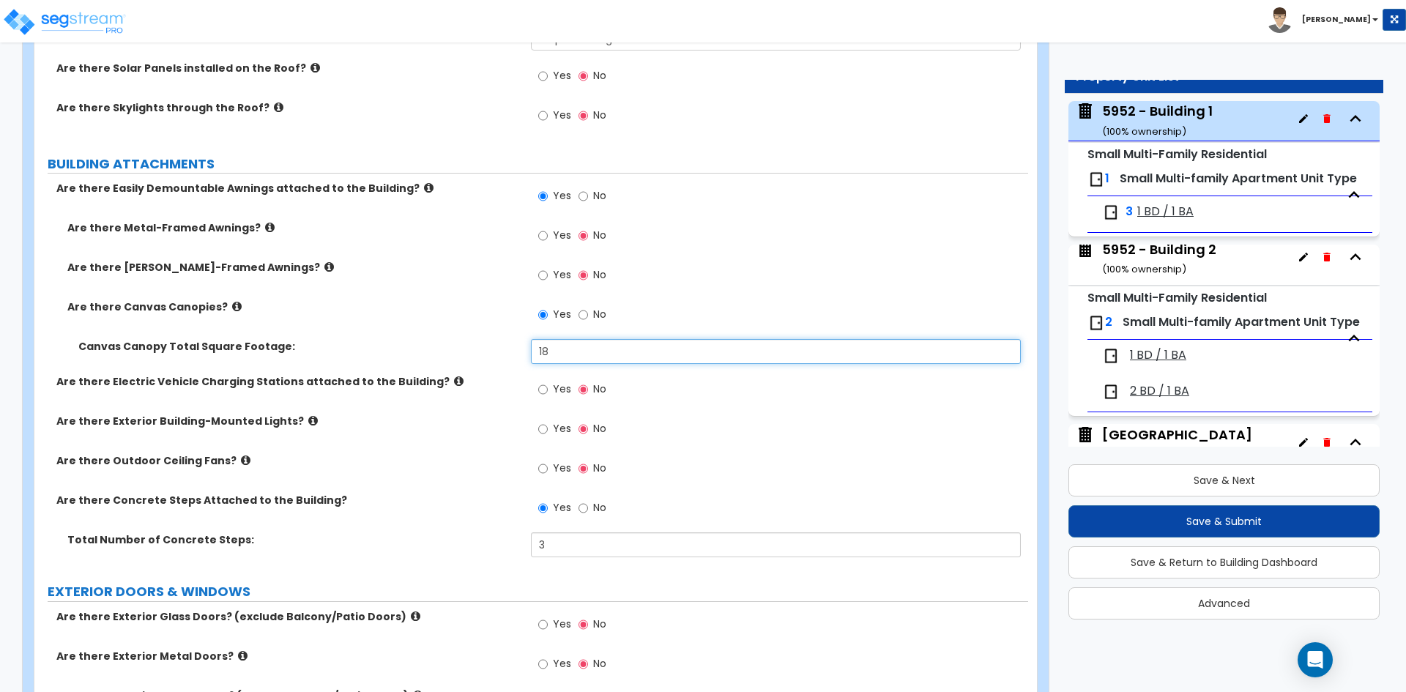
scroll to position [879, 0]
type input "18"
click at [546, 425] on input "Yes" at bounding box center [543, 428] width 10 height 16
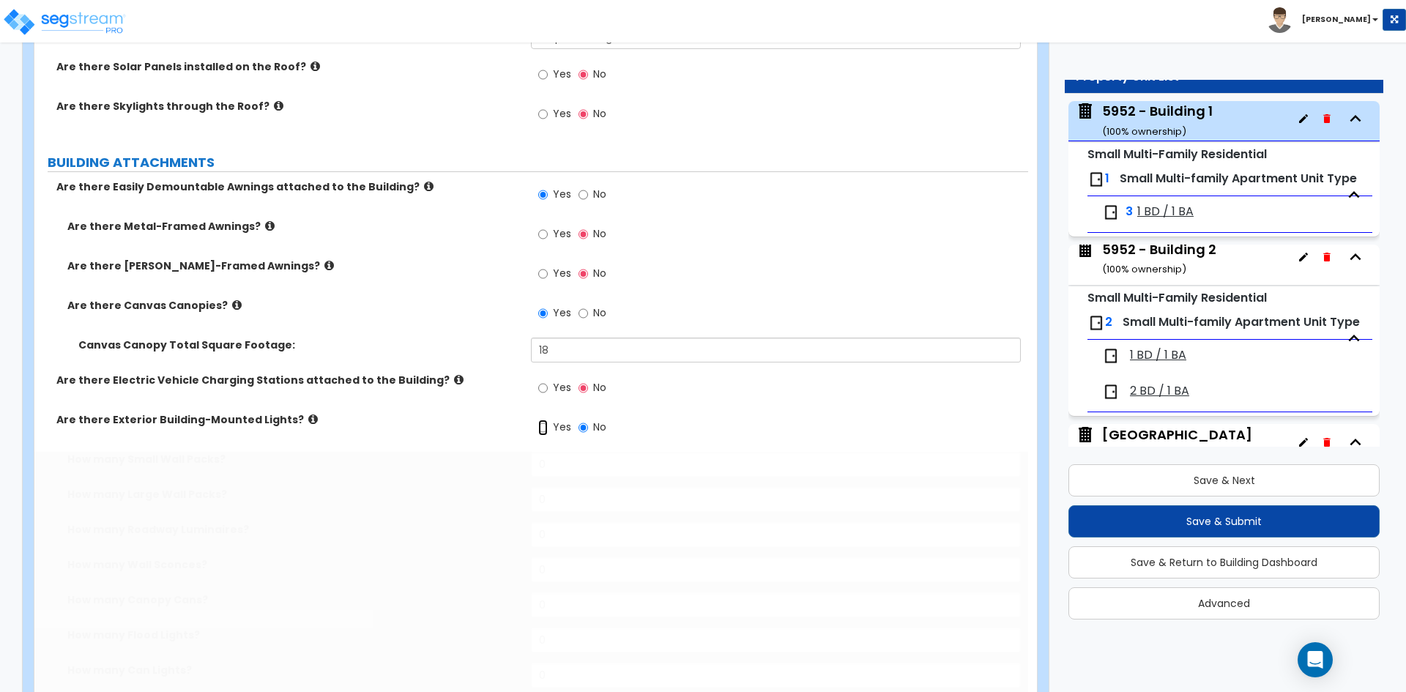
radio input "true"
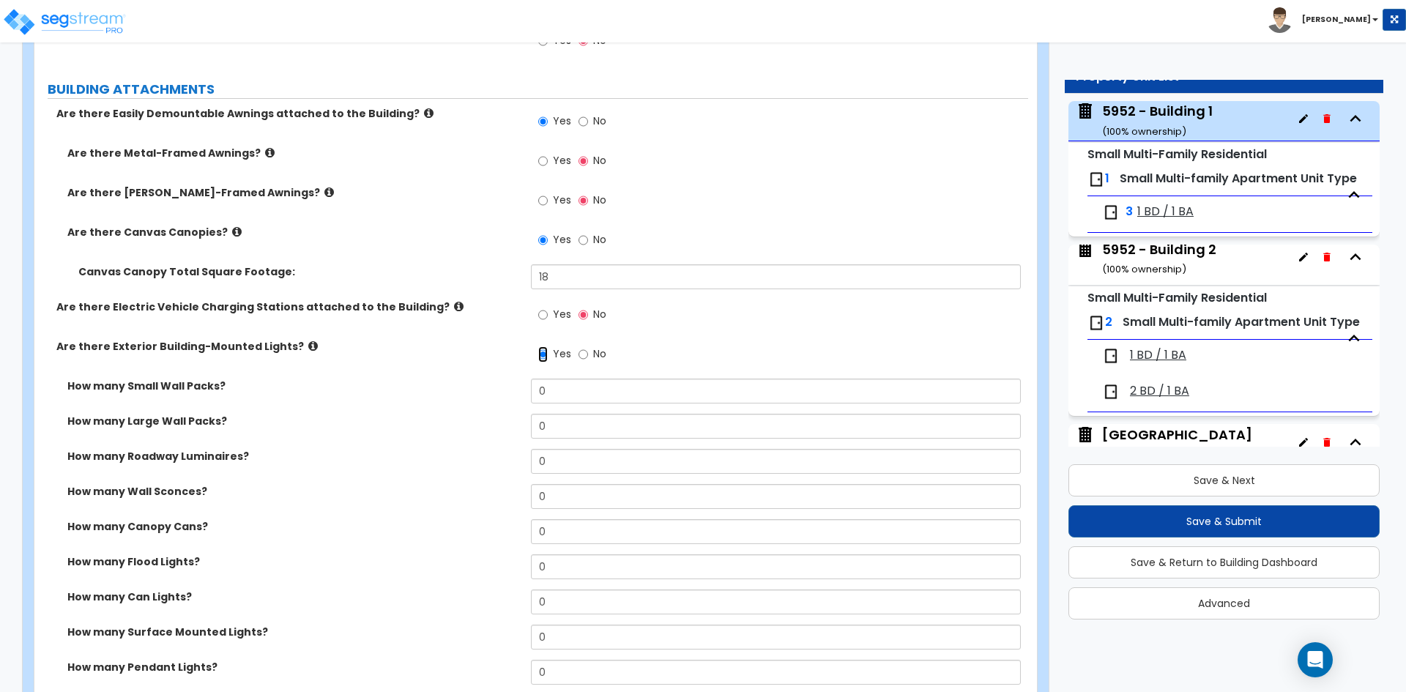
scroll to position [1025, 0]
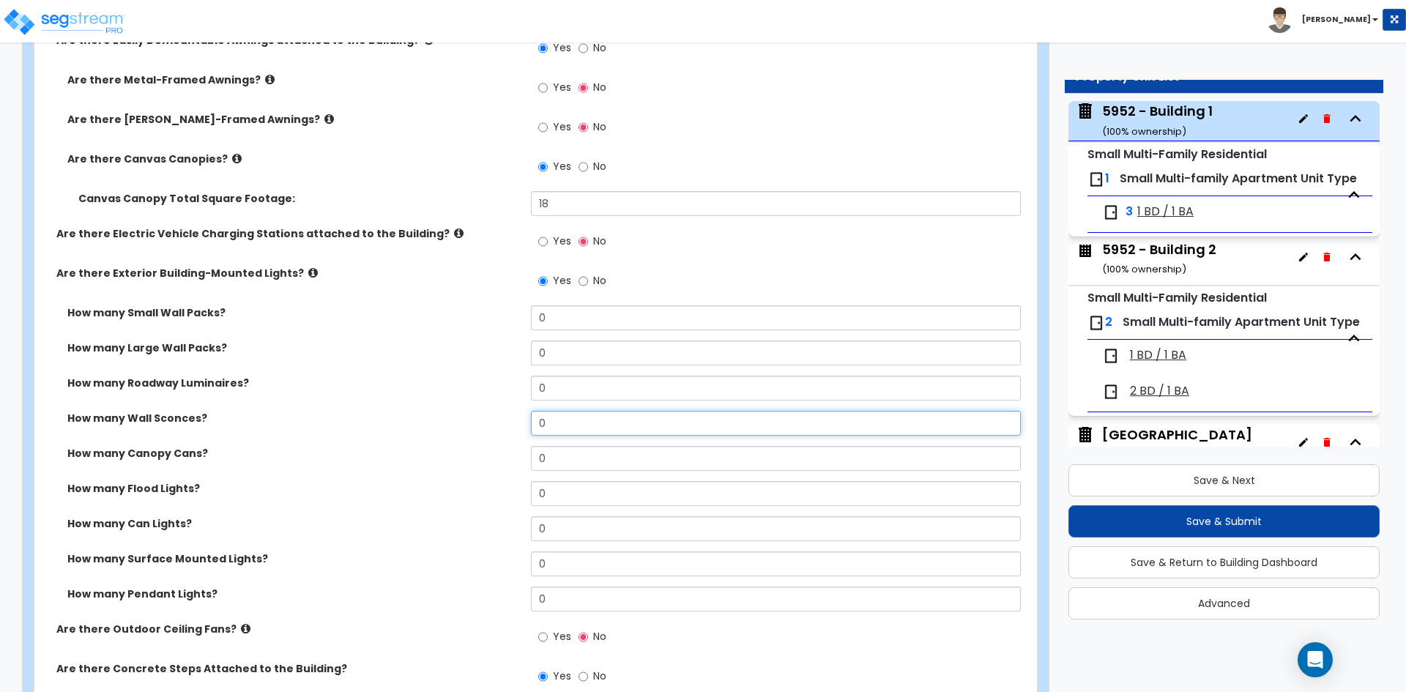
click at [568, 436] on input "0" at bounding box center [775, 423] width 489 height 25
type input "3"
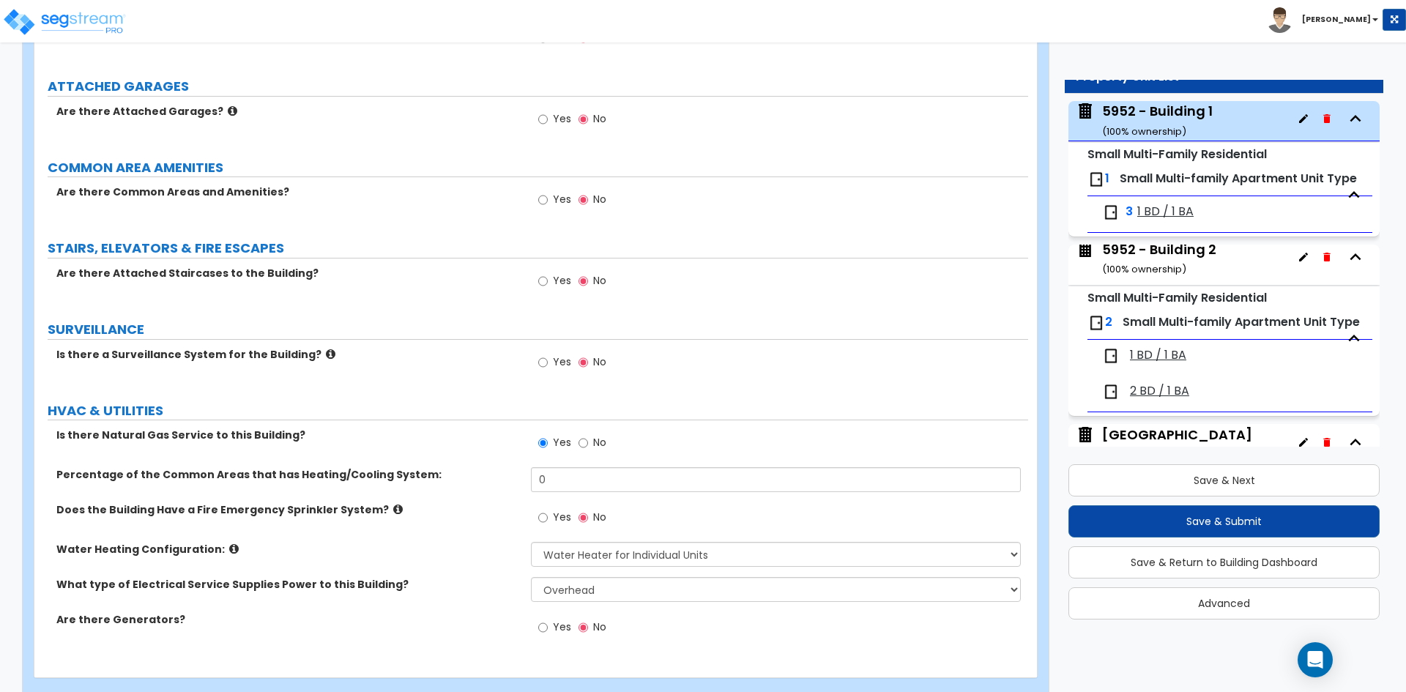
scroll to position [2490, 0]
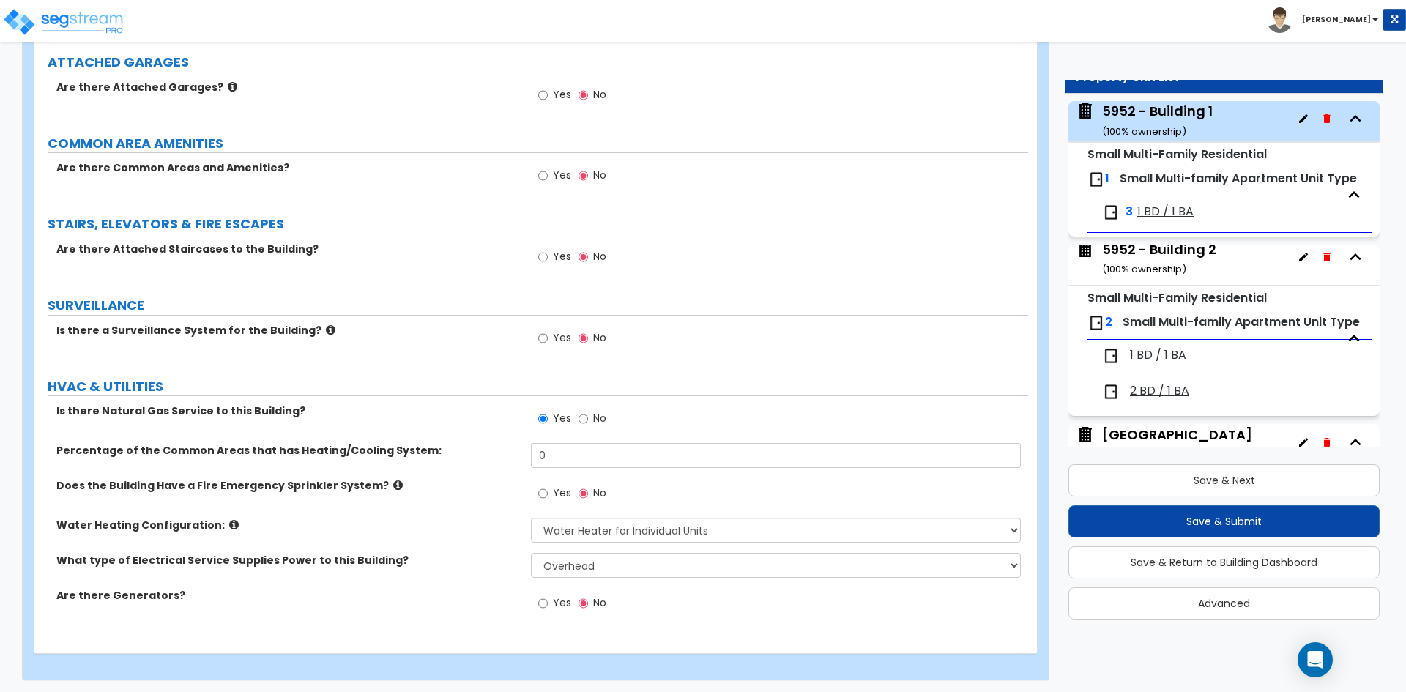
click at [373, 595] on label "Are there Generators?" at bounding box center [288, 595] width 464 height 15
click at [1099, 478] on button "Save & Next" at bounding box center [1223, 480] width 311 height 32
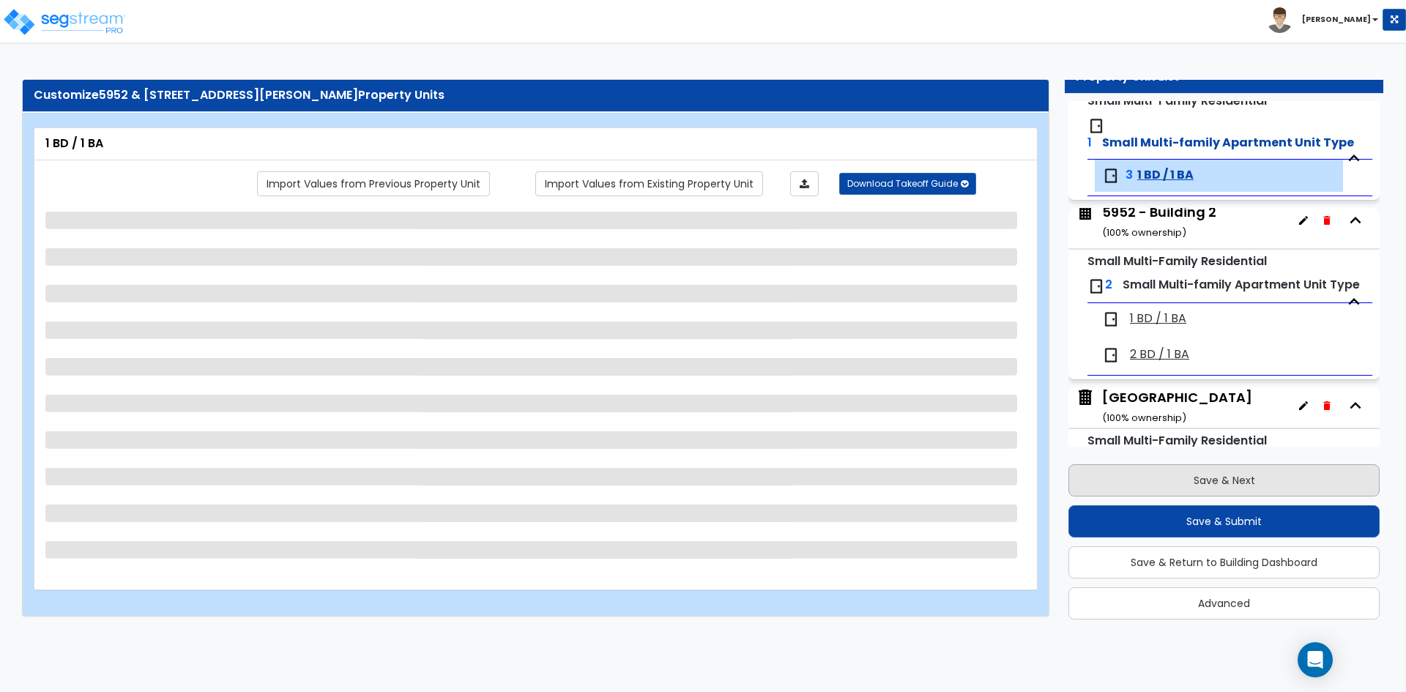
scroll to position [187, 0]
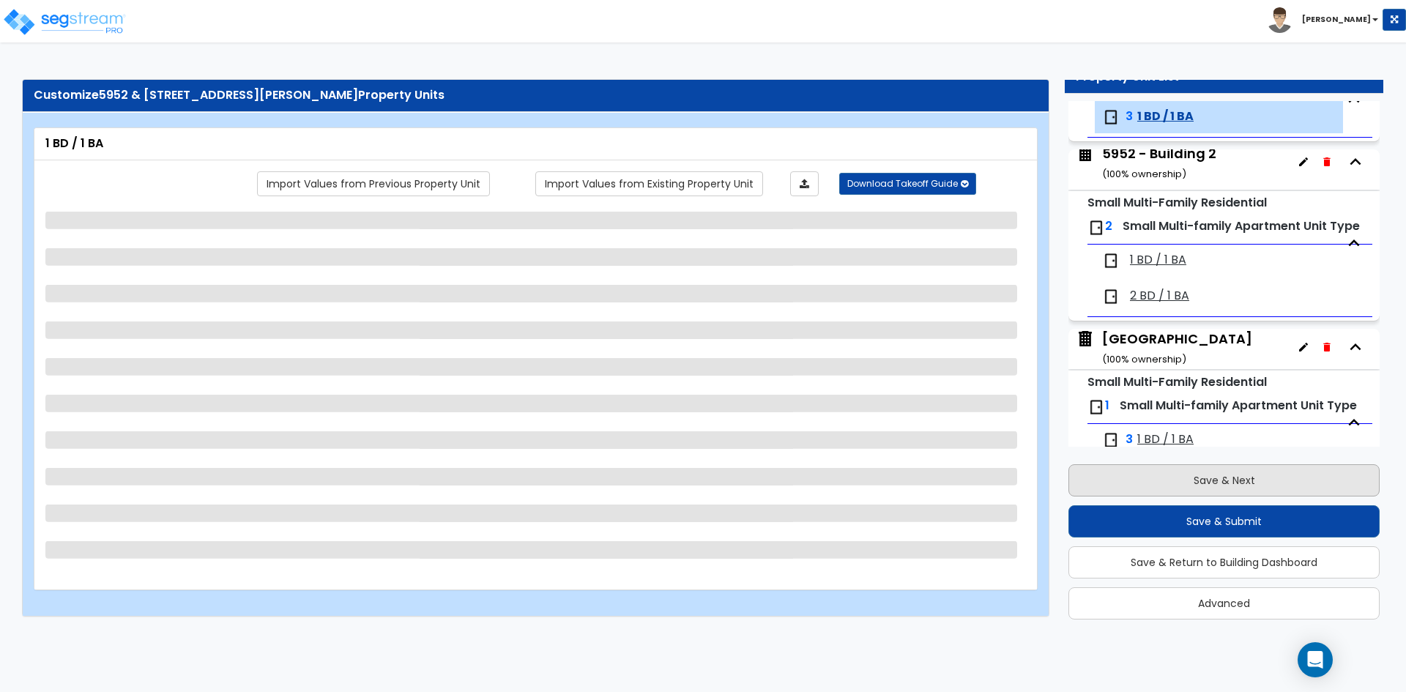
select select "1"
select select "2"
select select "1"
select select "3"
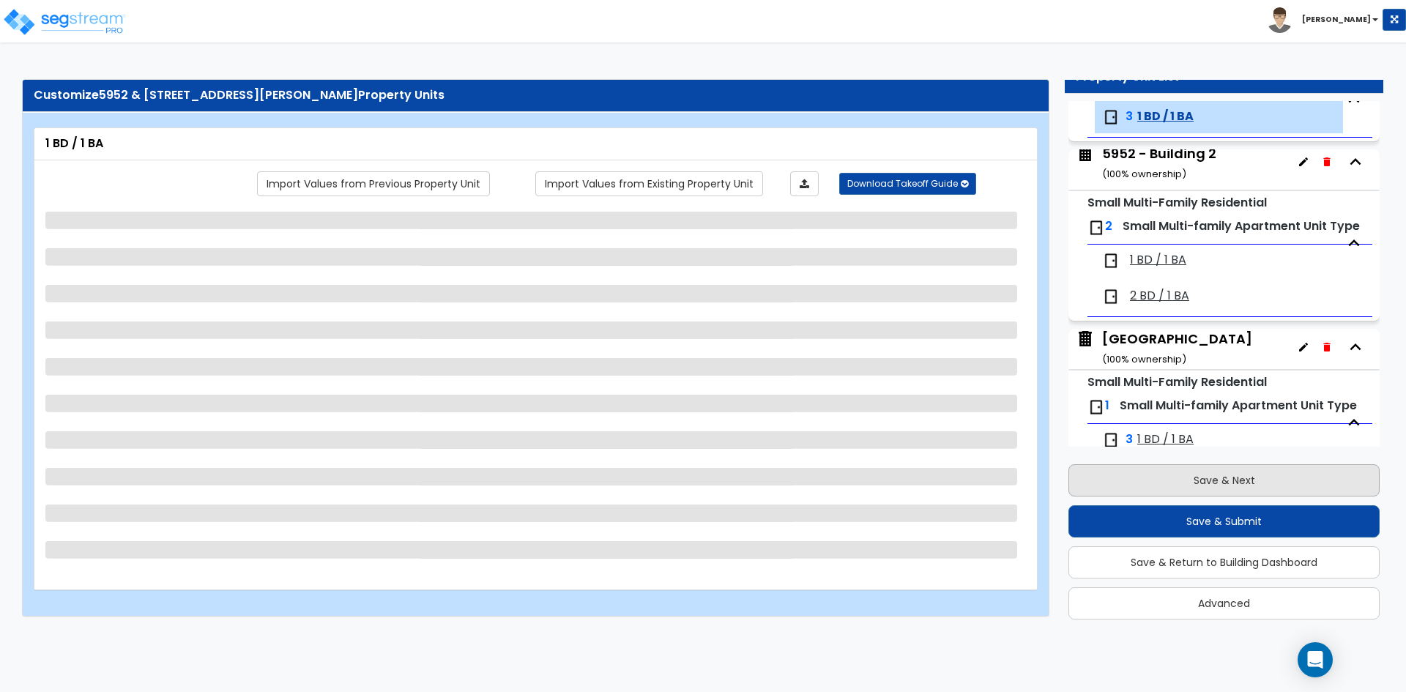
select select "4"
select select "1"
select select "2"
select select "1"
select select "6"
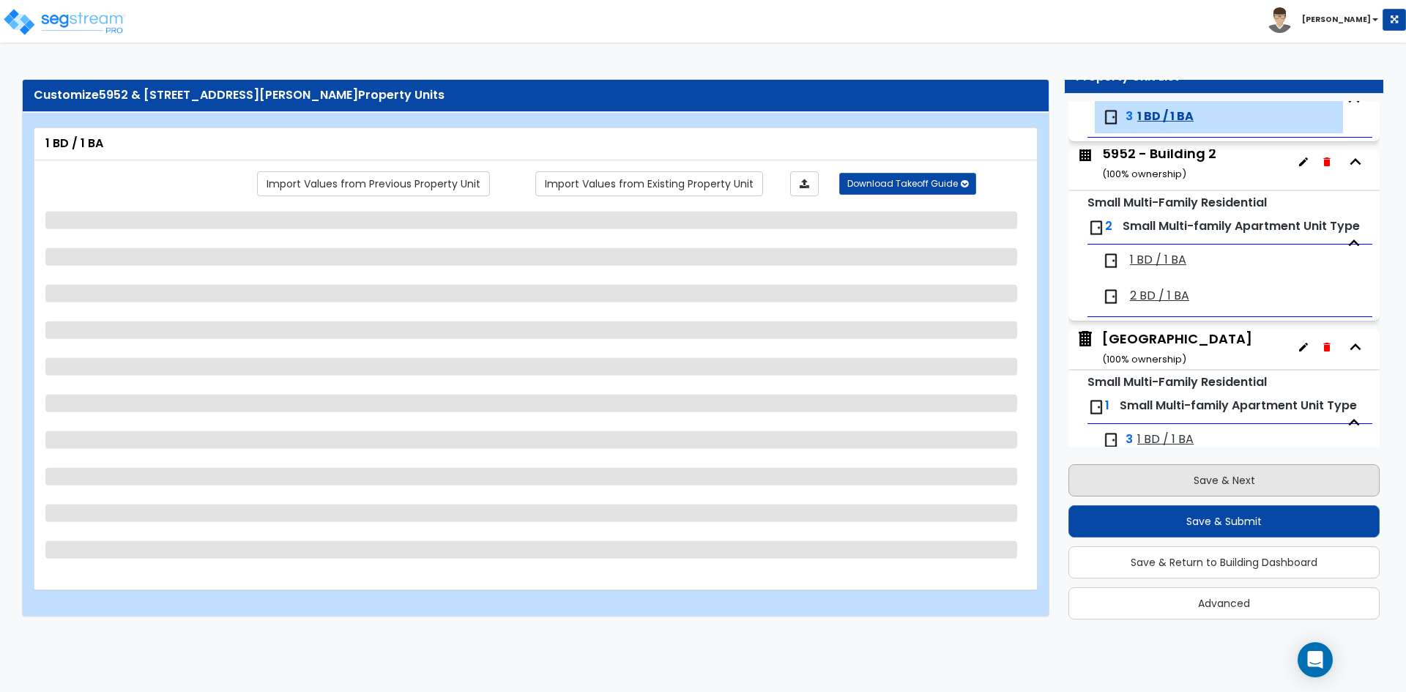
select select "1"
select select "2"
select select "1"
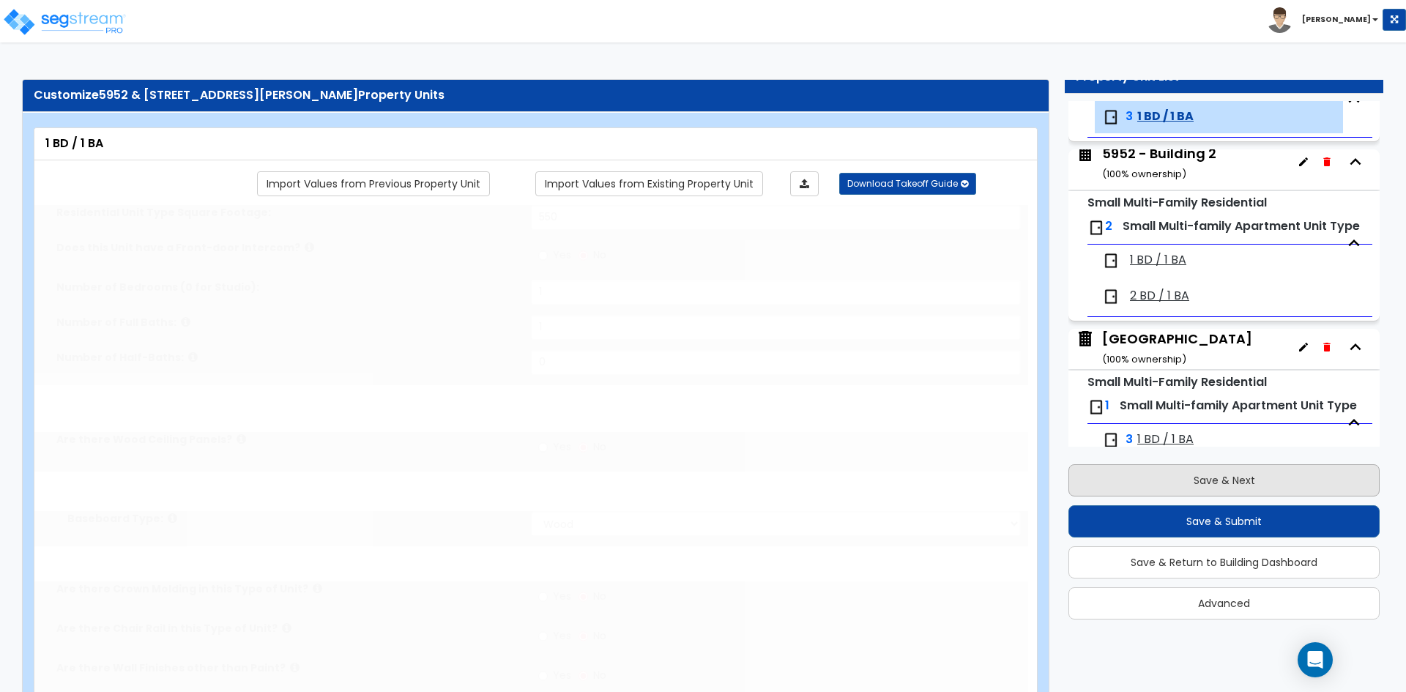
radio input "true"
select select "2"
type input "50"
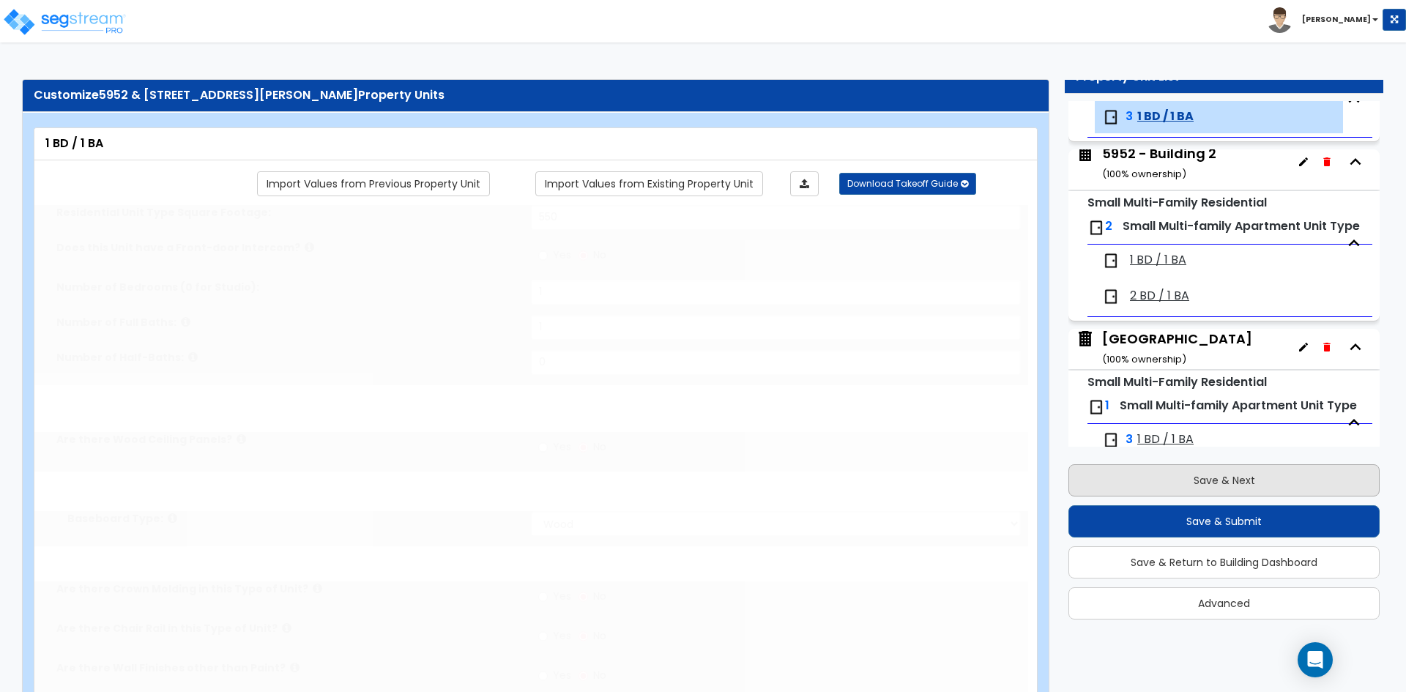
select select "3"
radio input "true"
type input "12"
select select "6"
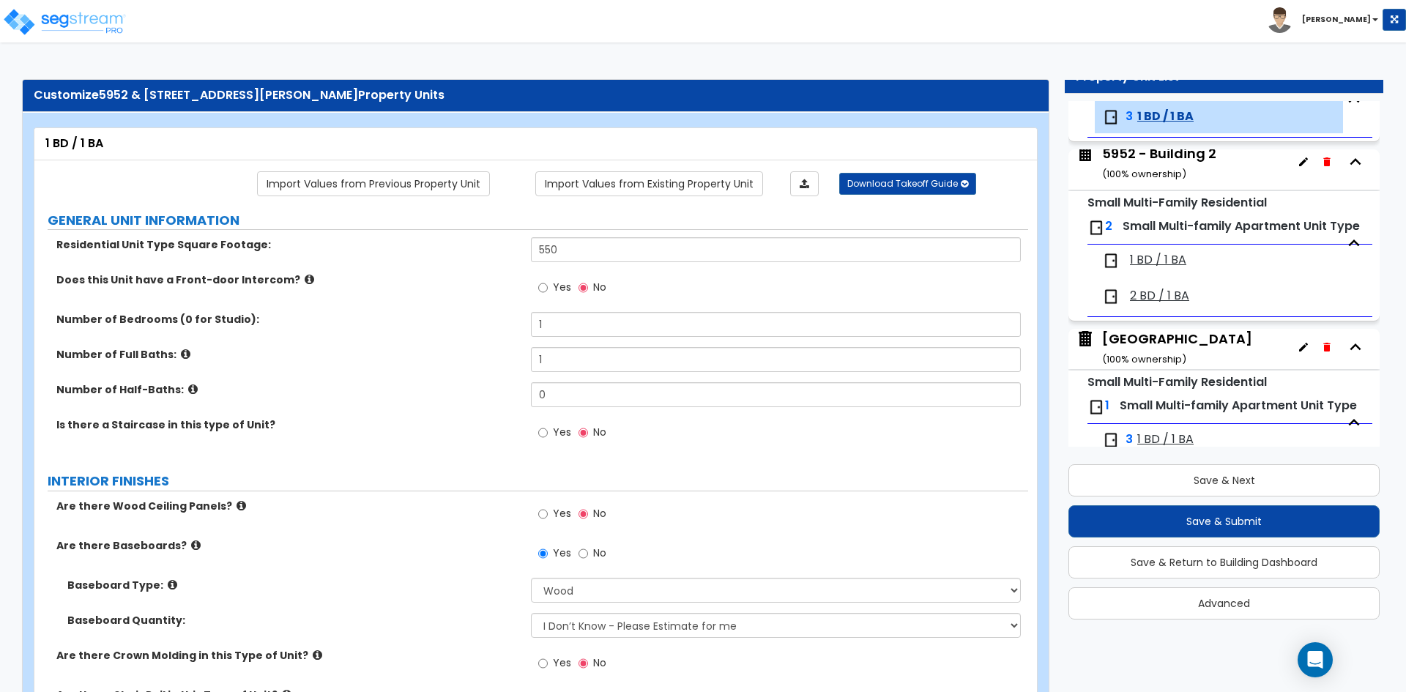
click at [349, 305] on div "Does this Unit have a Front-door Intercom? Yes No" at bounding box center [531, 292] width 994 height 40
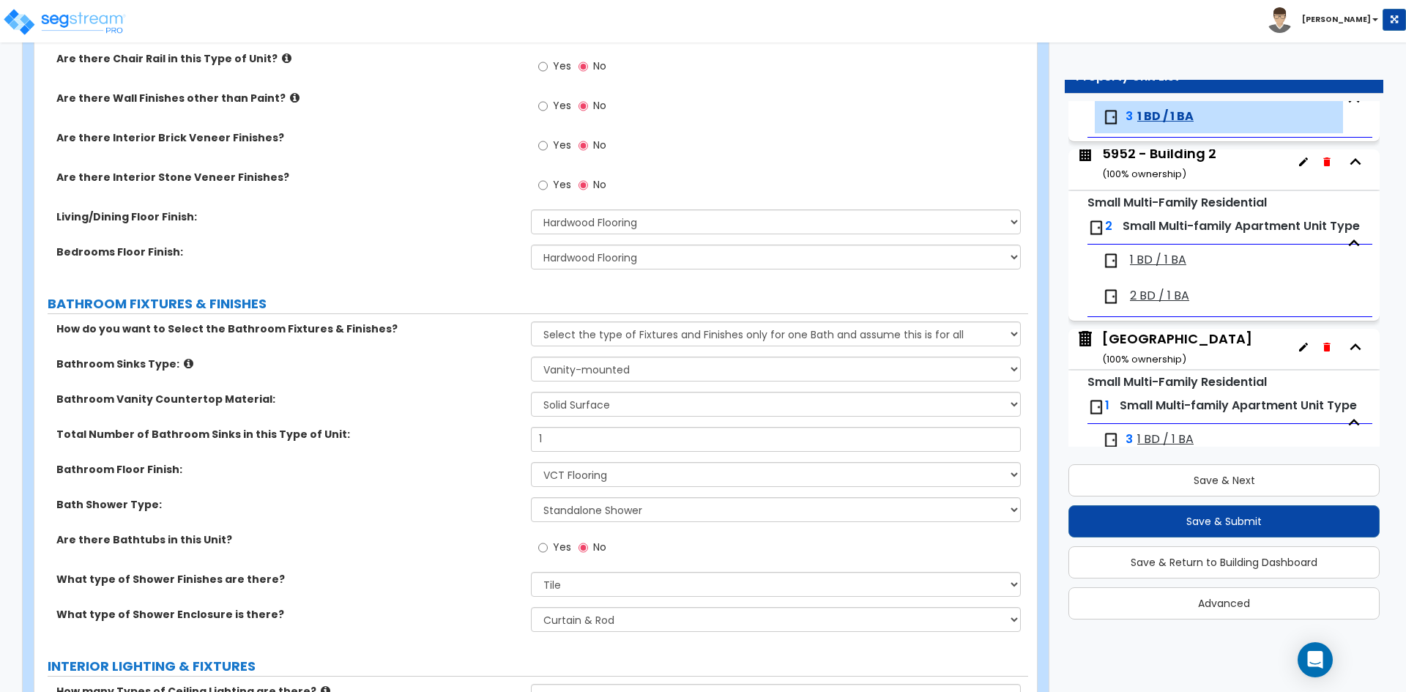
scroll to position [659, 0]
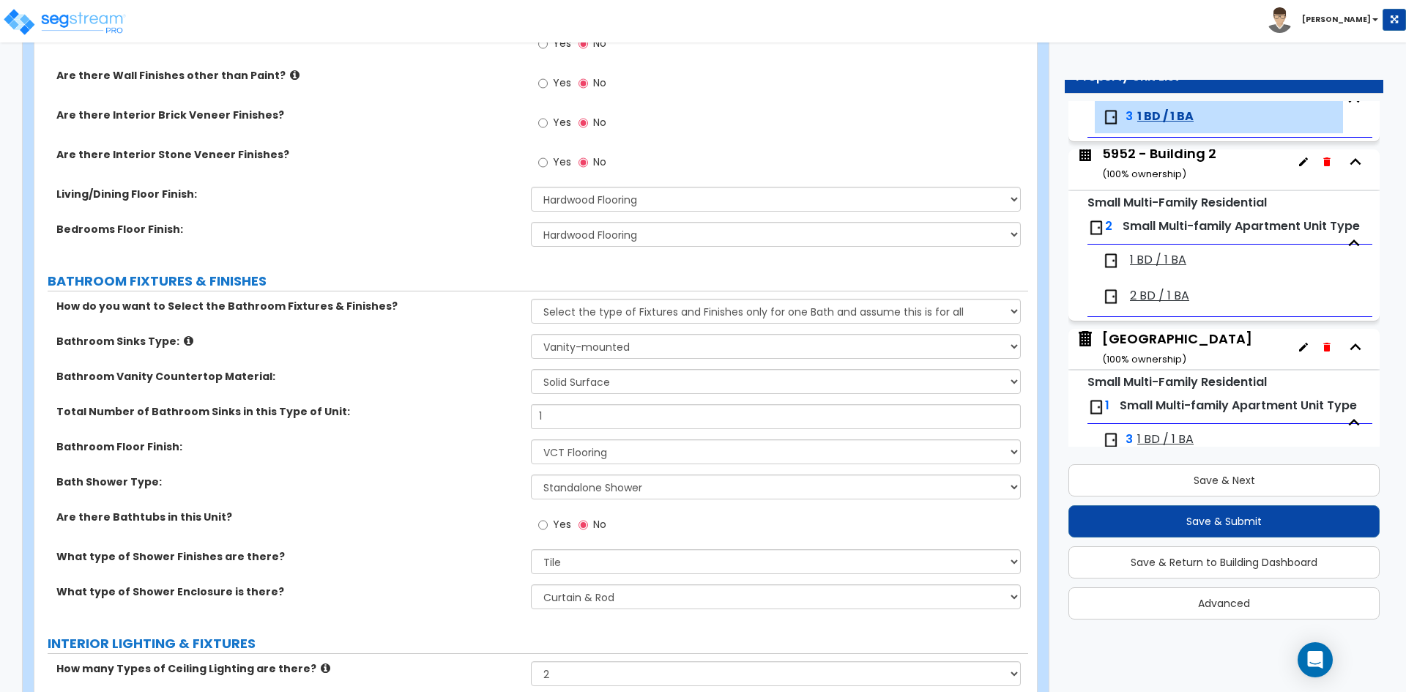
click at [495, 448] on label "Bathroom Floor Finish:" at bounding box center [288, 446] width 464 height 15
click at [488, 357] on div "Bathroom Sinks Type: Please Choose One Wall-mounted Pedestal-mounted Vanity-mou…" at bounding box center [531, 351] width 994 height 35
click at [359, 478] on label "Bath Shower Type:" at bounding box center [288, 482] width 464 height 15
click at [379, 576] on div "What type of Shower Finishes are there? Please Choose One Plastic Tile Stone" at bounding box center [531, 566] width 994 height 35
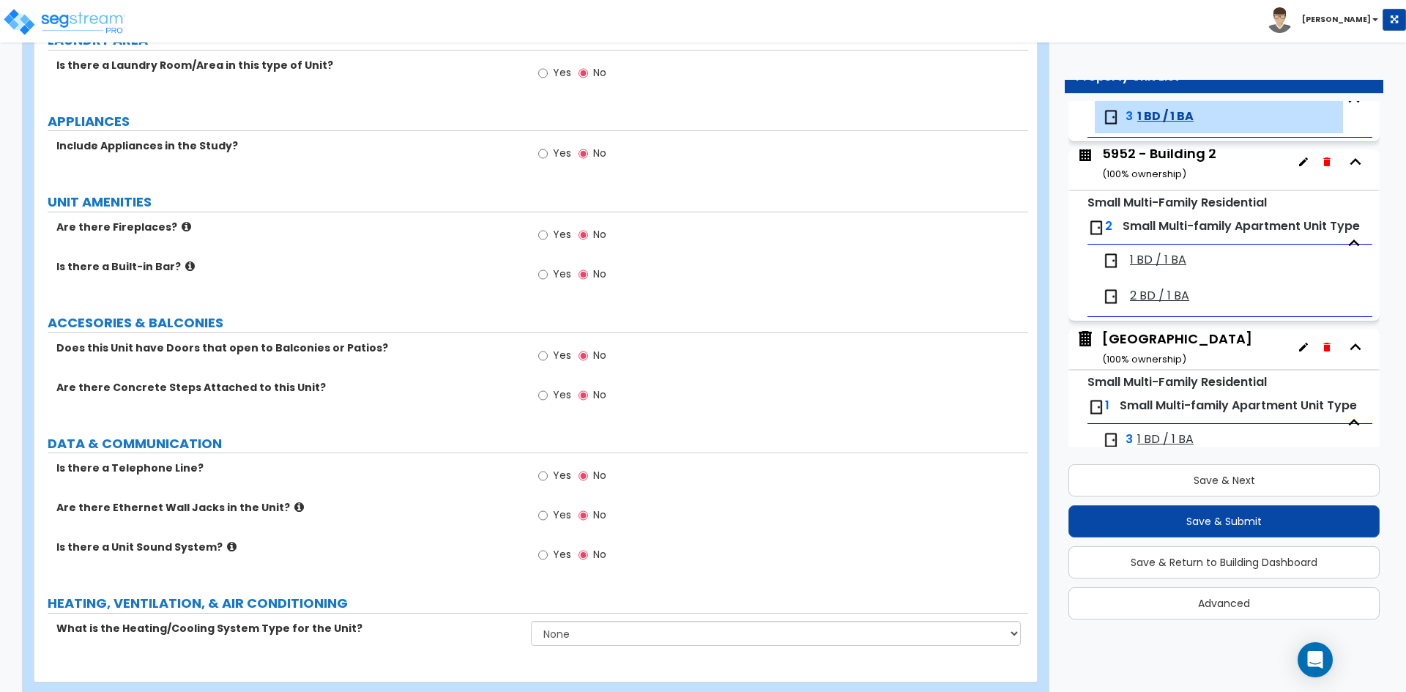
scroll to position [2486, 0]
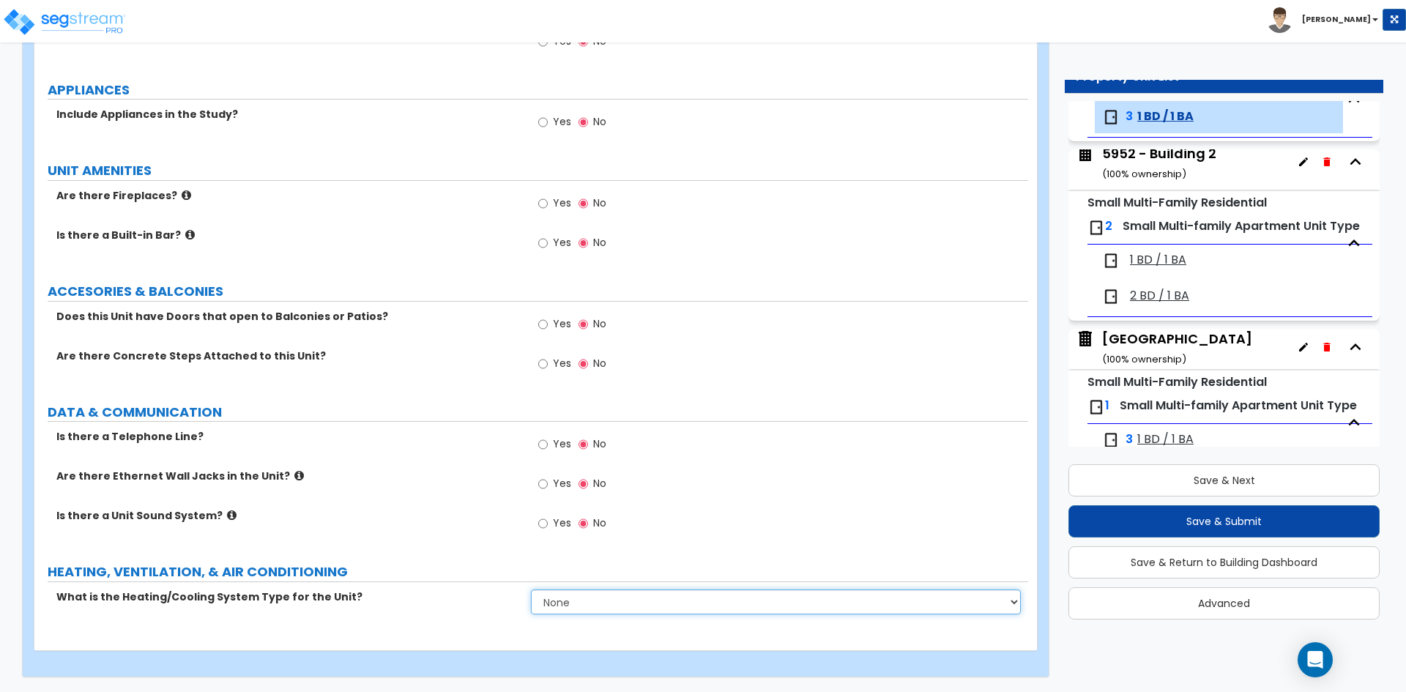
click at [557, 604] on select "None Heat Only Centralized Heating & Cooling Thru Wall Air Conditioners Mini Sp…" at bounding box center [775, 602] width 489 height 25
click at [253, 614] on div "What is the Heating/Cooling System Type for the Unit? None Heat Only Centralize…" at bounding box center [531, 607] width 994 height 35
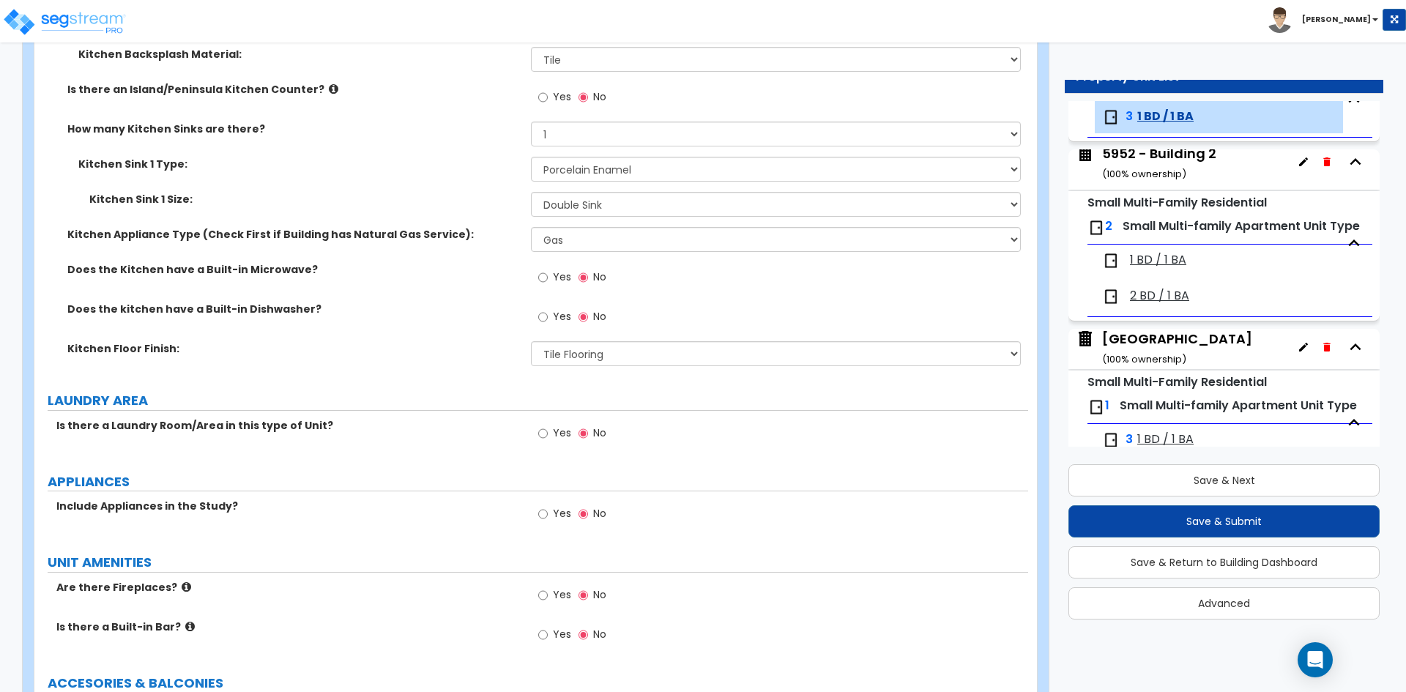
scroll to position [2120, 0]
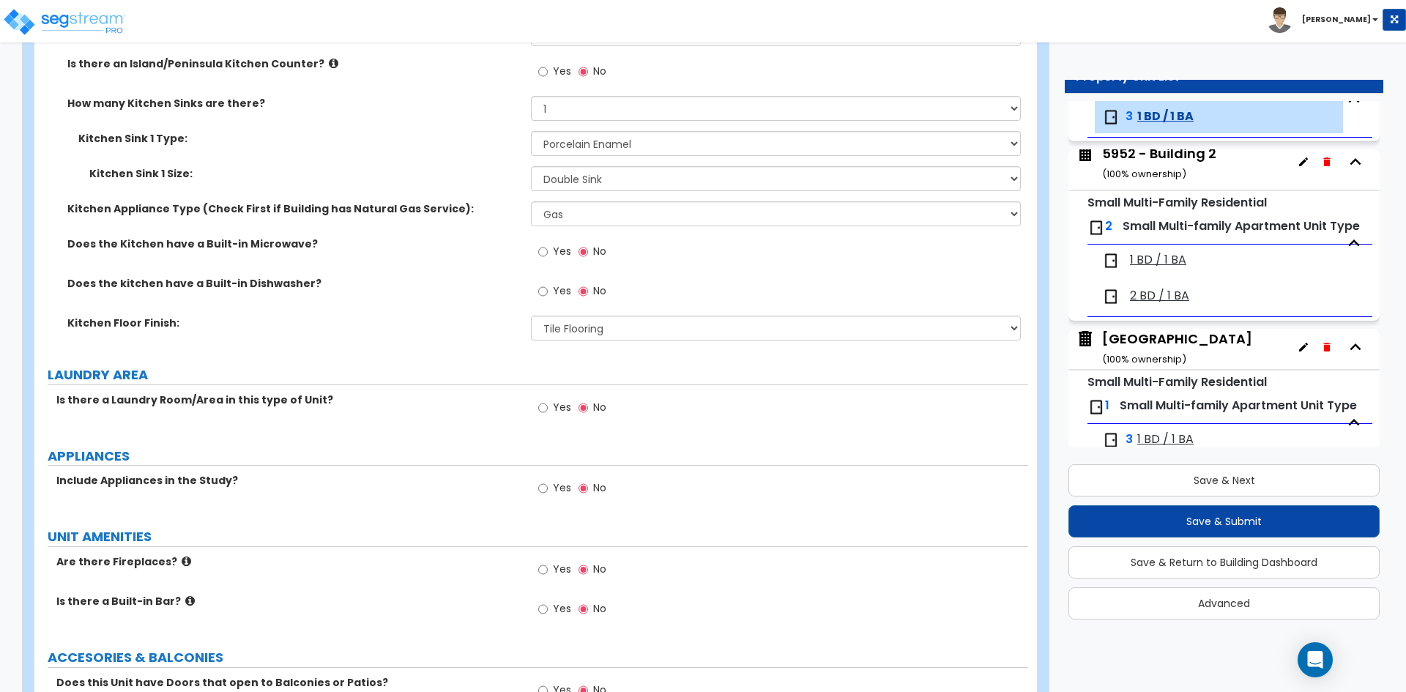
click at [549, 488] on label "Yes" at bounding box center [554, 489] width 33 height 25
click at [548, 488] on input "Yes" at bounding box center [543, 488] width 10 height 16
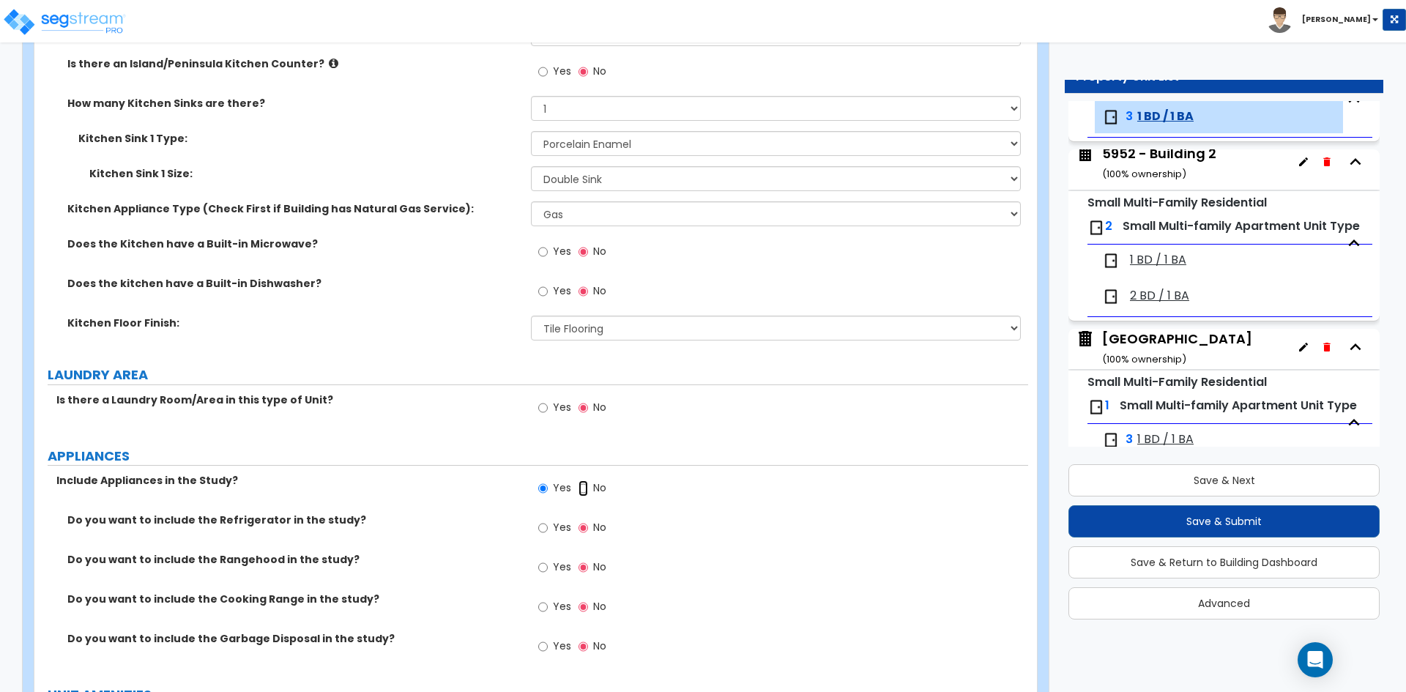
click at [585, 489] on input "No" at bounding box center [584, 488] width 10 height 16
radio input "false"
radio input "true"
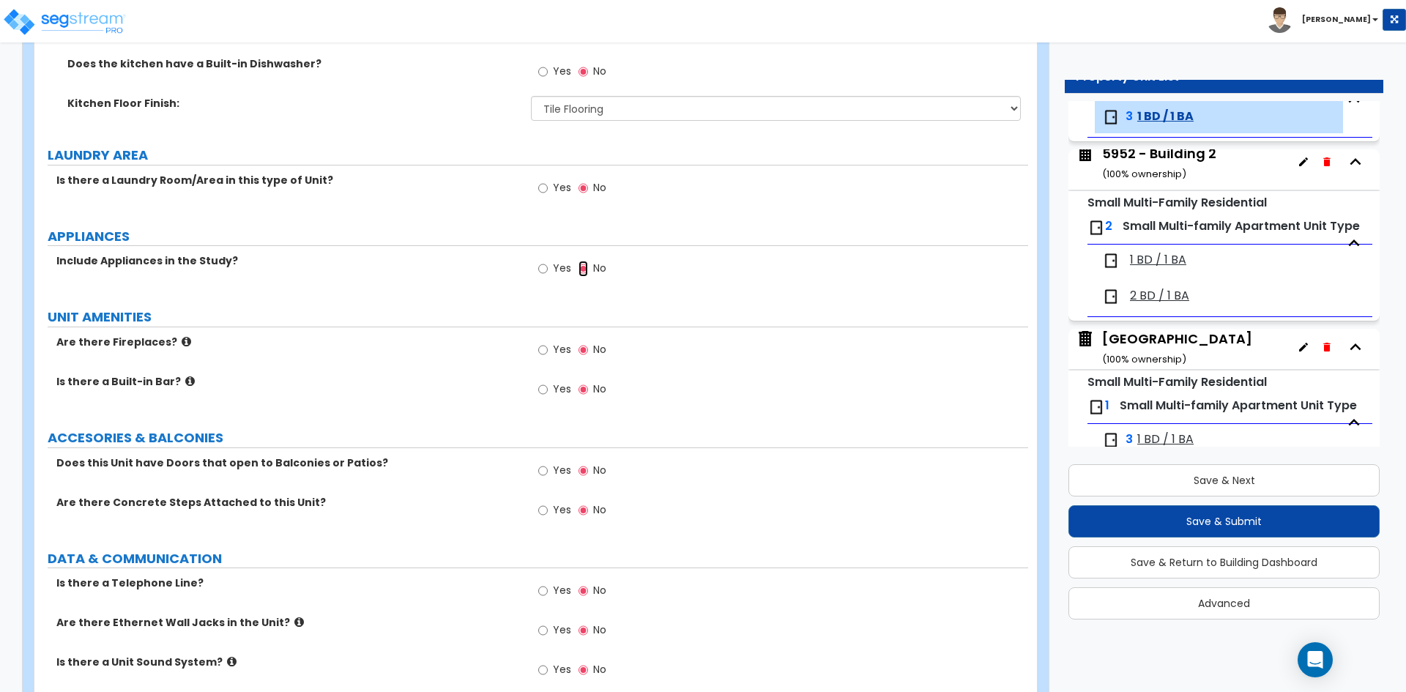
scroll to position [2413, 0]
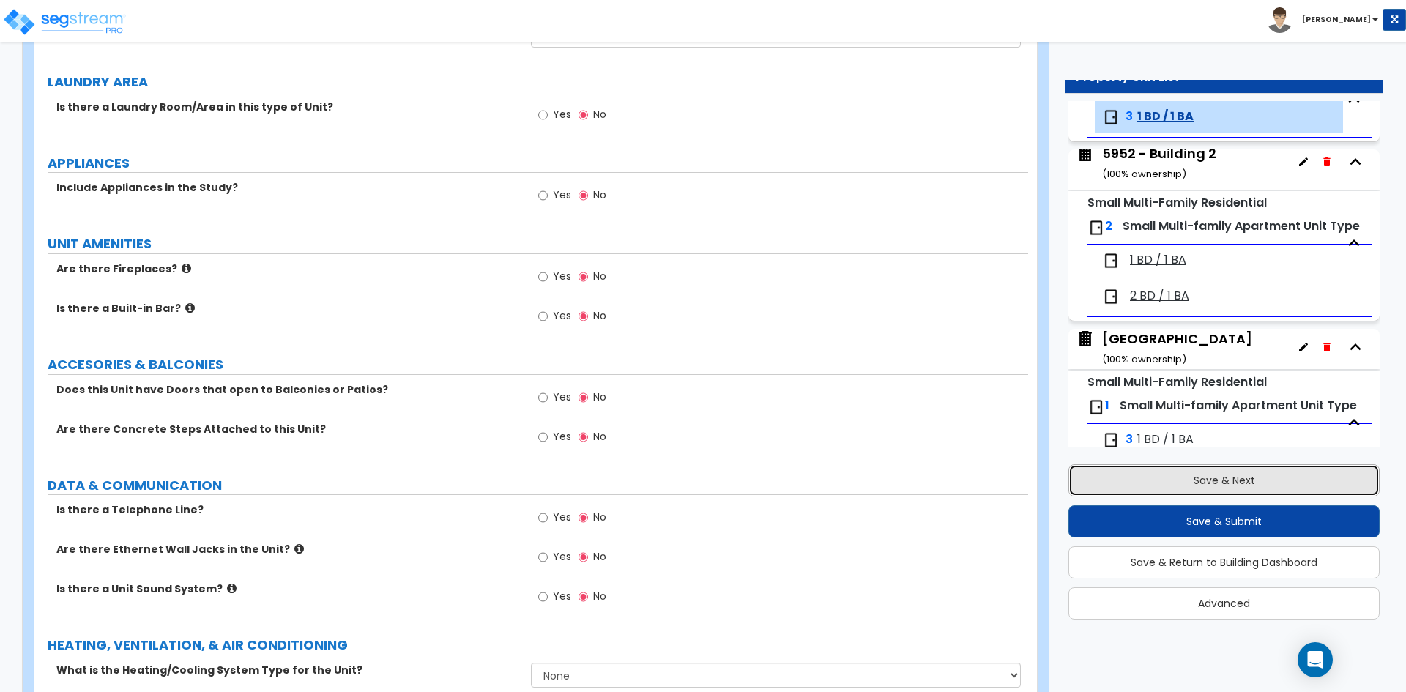
click at [1328, 483] on button "Save & Next" at bounding box center [1223, 480] width 311 height 32
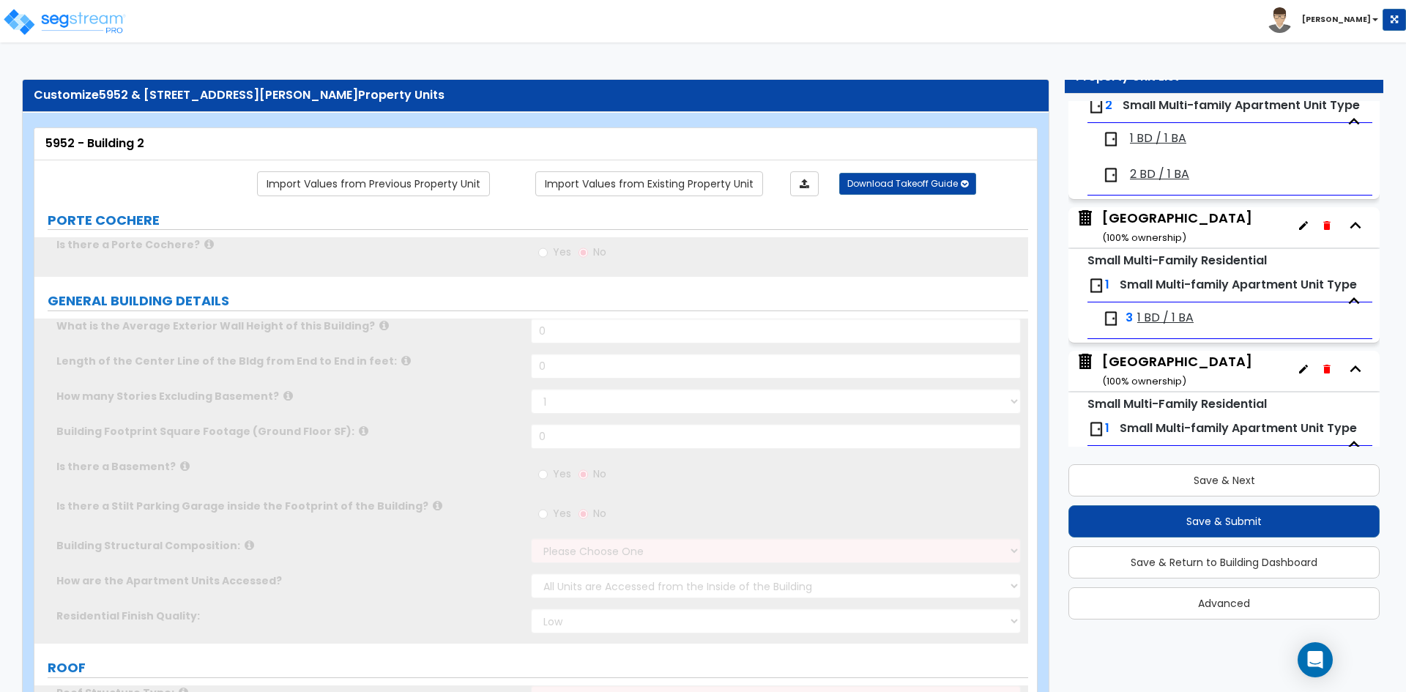
scroll to position [218, 0]
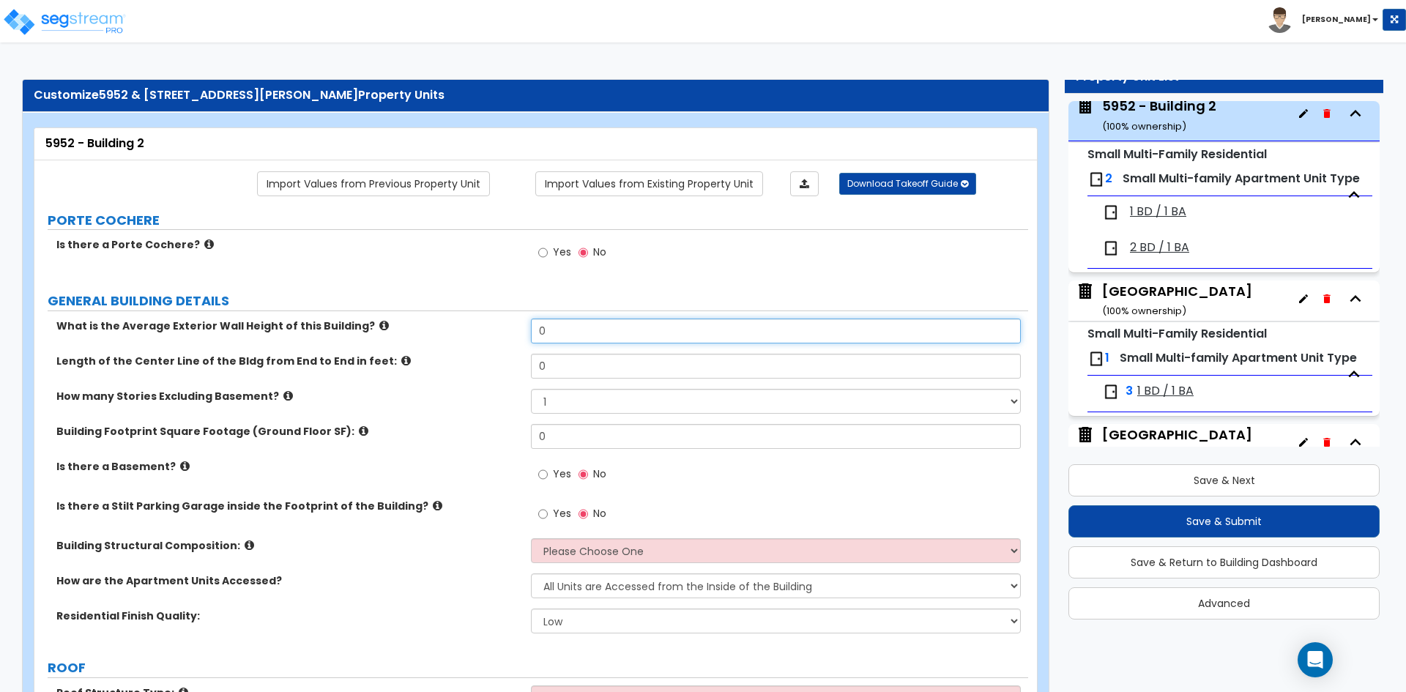
click at [586, 324] on input "0" at bounding box center [775, 331] width 489 height 25
type input "20"
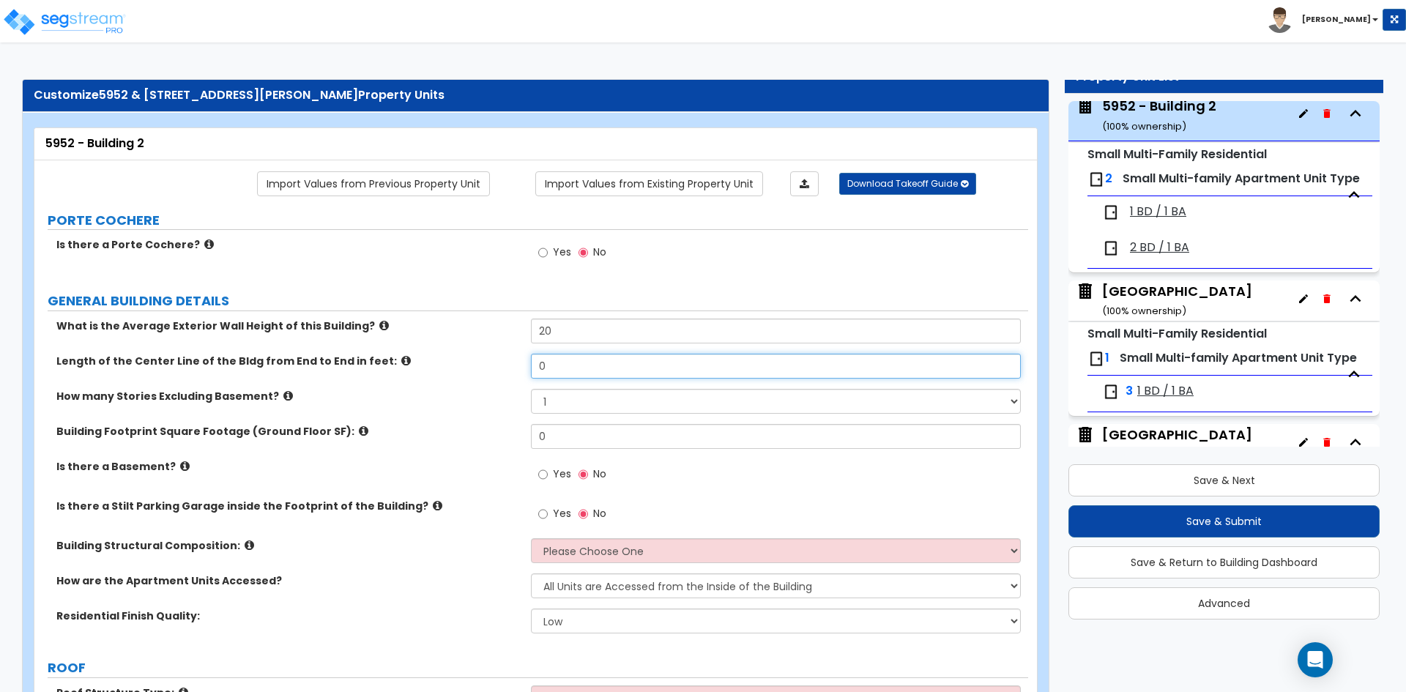
click at [610, 363] on input "0" at bounding box center [775, 366] width 489 height 25
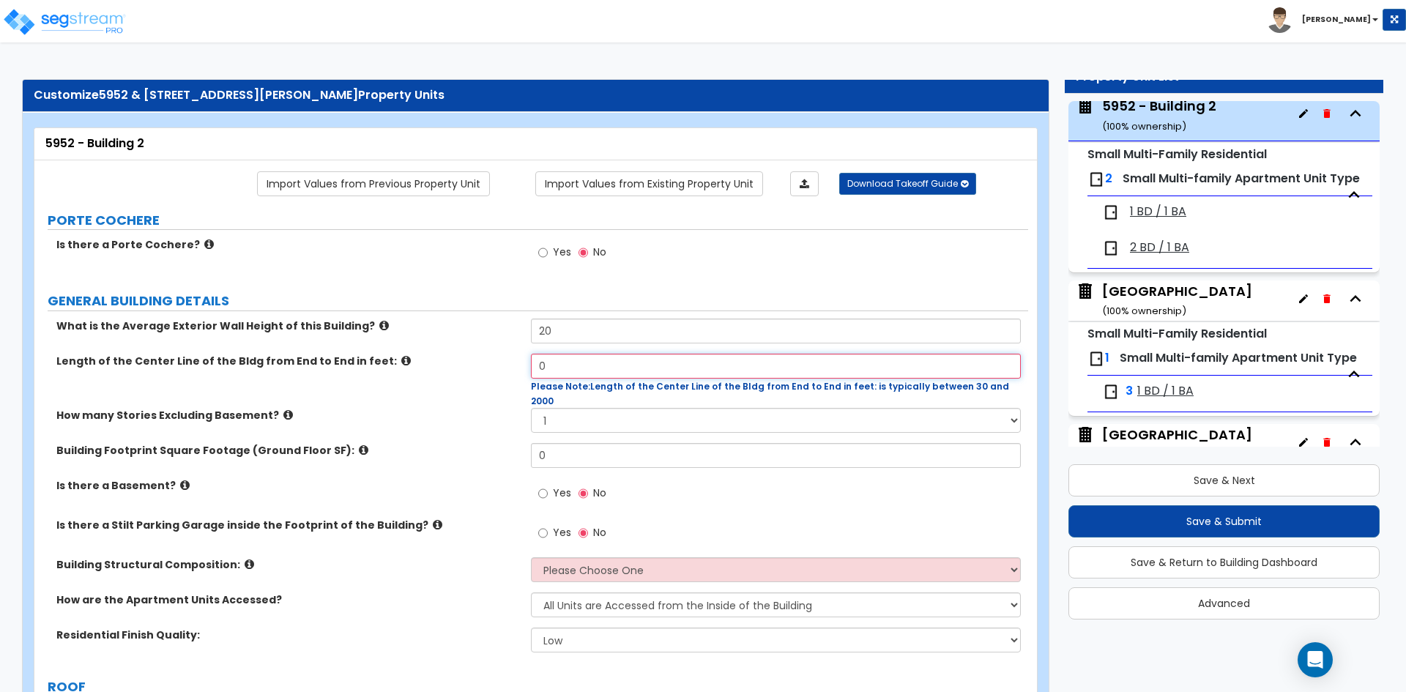
click at [577, 359] on input "0" at bounding box center [775, 366] width 489 height 25
type input "63"
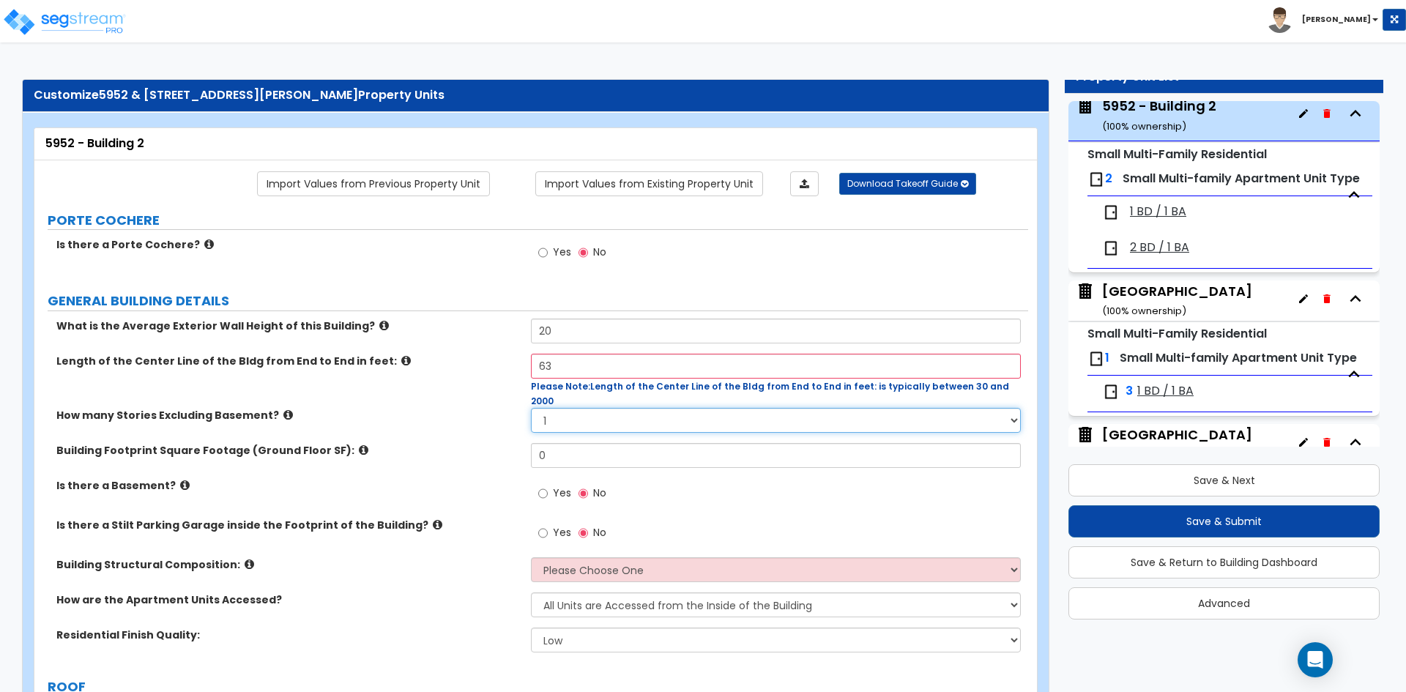
click at [588, 408] on select "1 2 3 4 5" at bounding box center [775, 420] width 489 height 25
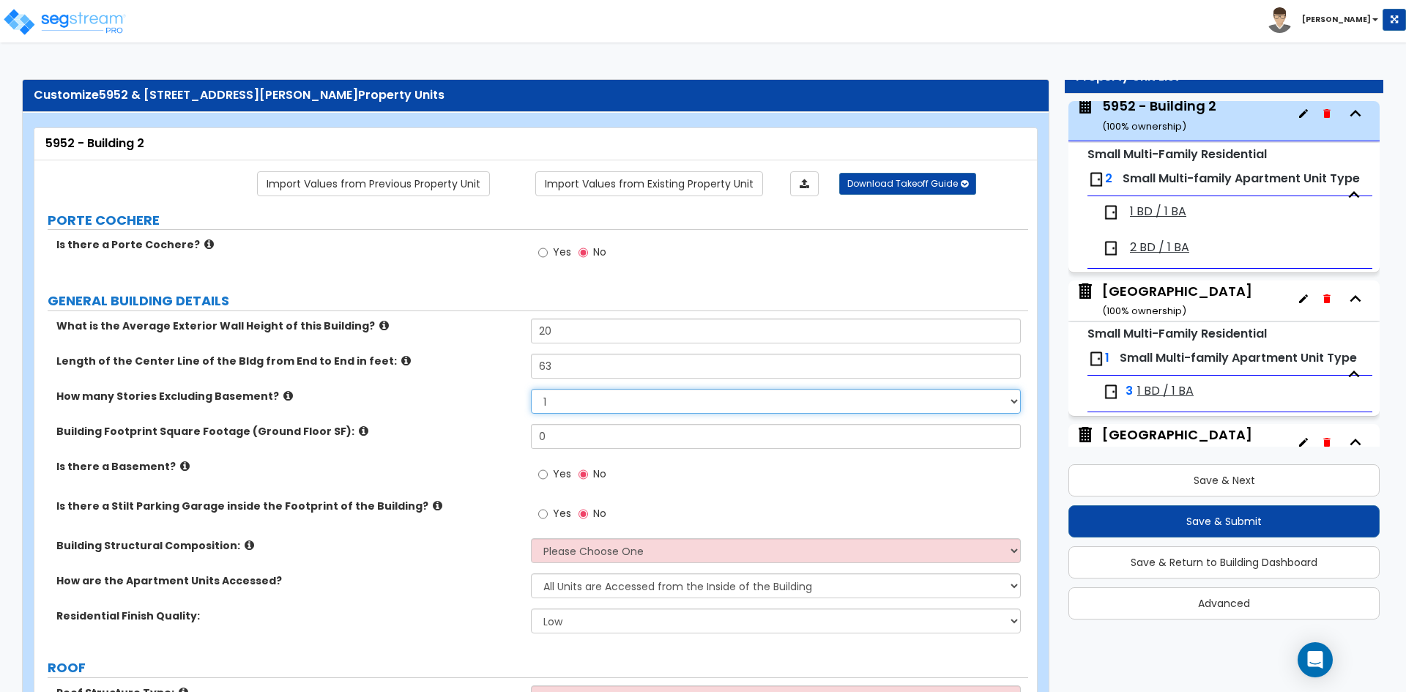
select select "2"
click at [531, 389] on select "1 2 3 4 5" at bounding box center [775, 401] width 489 height 25
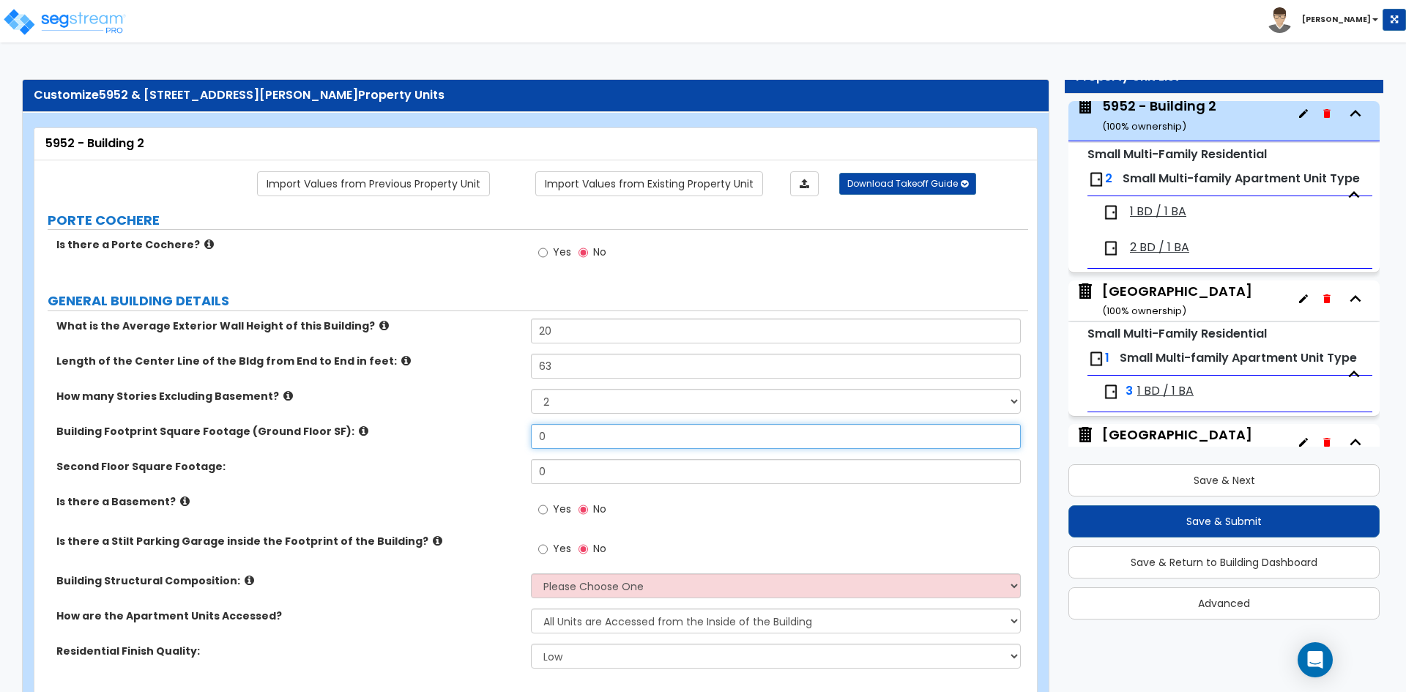
click at [582, 440] on input "0" at bounding box center [775, 436] width 489 height 25
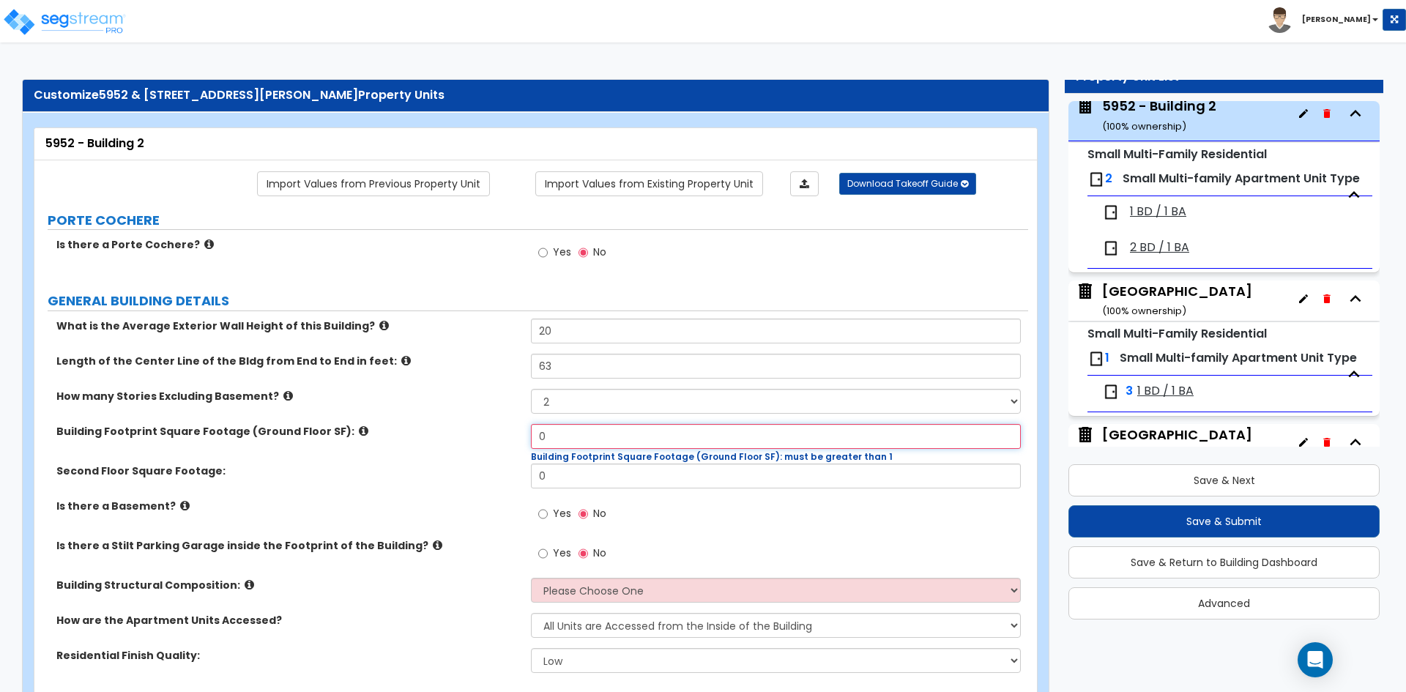
click at [602, 433] on input "0" at bounding box center [775, 436] width 489 height 25
type input "1,650"
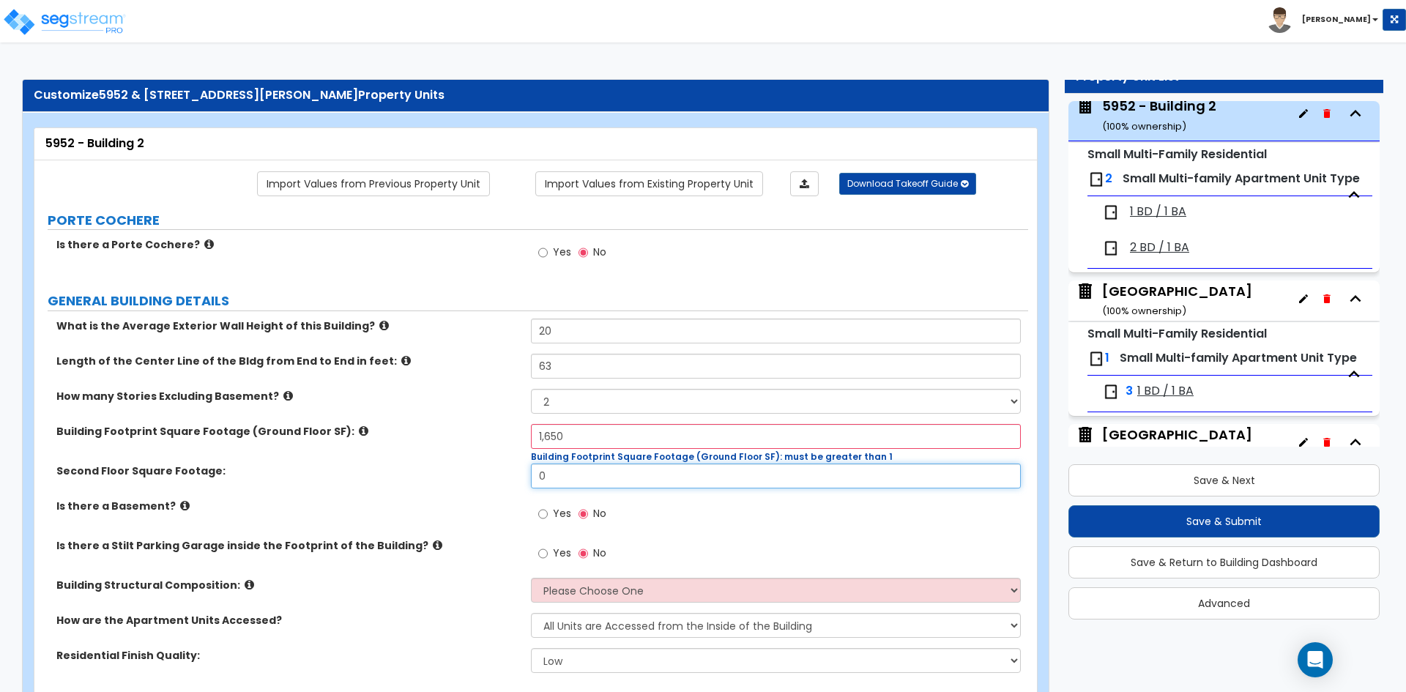
click at [603, 475] on input "0" at bounding box center [775, 476] width 489 height 25
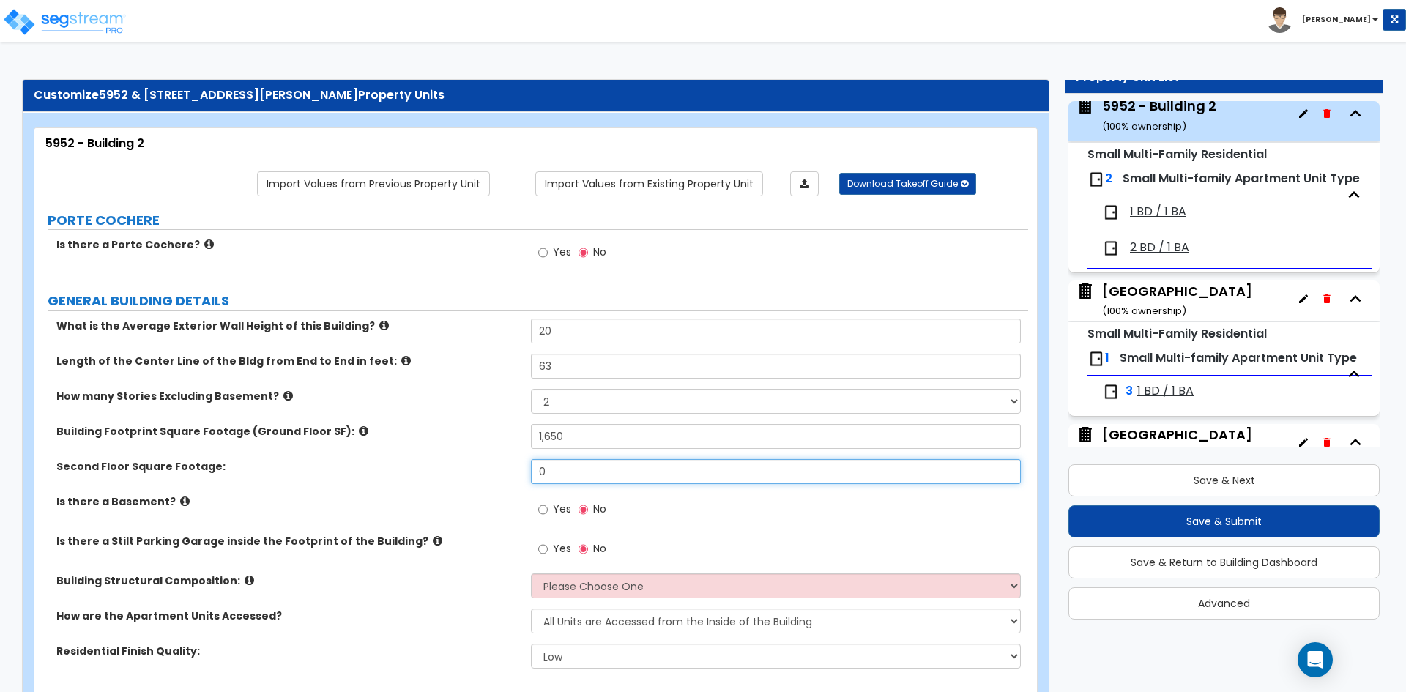
click at [603, 475] on input "0" at bounding box center [775, 471] width 489 height 25
type input "1,650"
click at [397, 492] on div "Second Floor Square Footage: 1,650" at bounding box center [531, 476] width 994 height 35
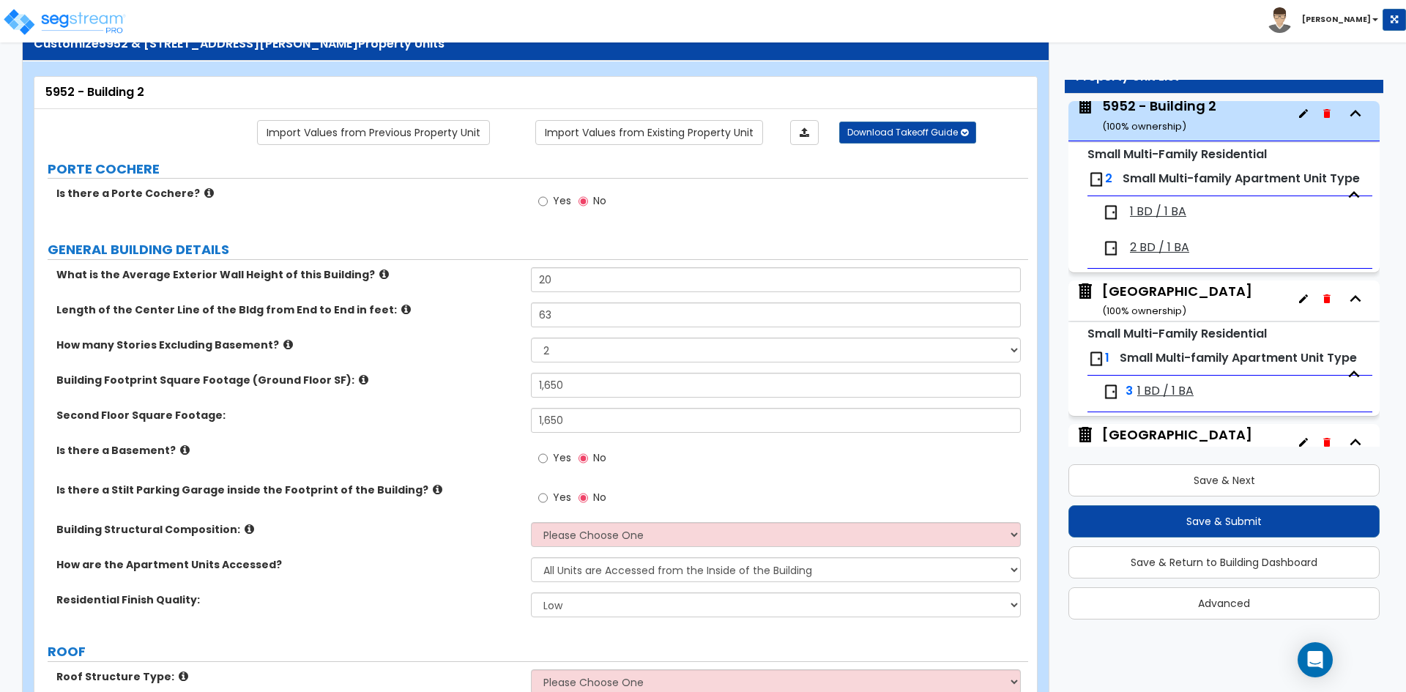
scroll to position [73, 0]
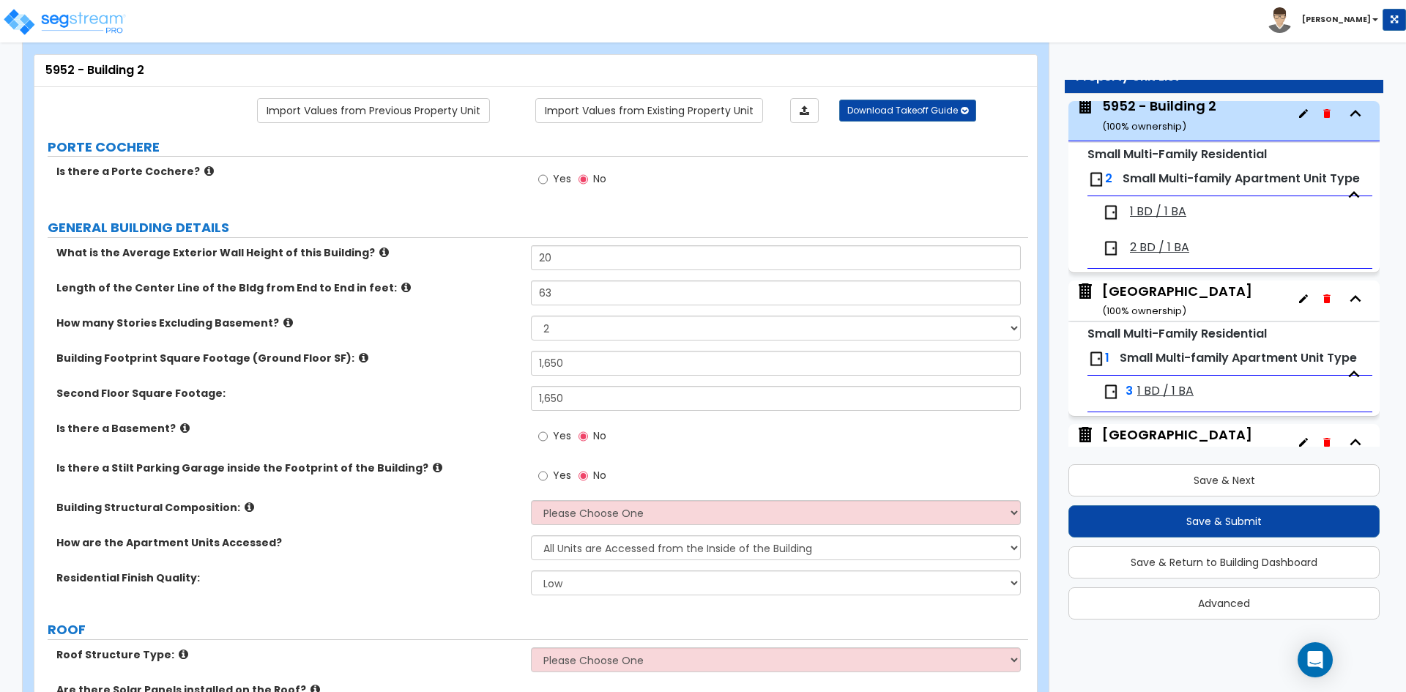
click at [556, 470] on span "Yes" at bounding box center [562, 475] width 18 height 15
click at [548, 470] on input "Yes" at bounding box center [543, 476] width 10 height 16
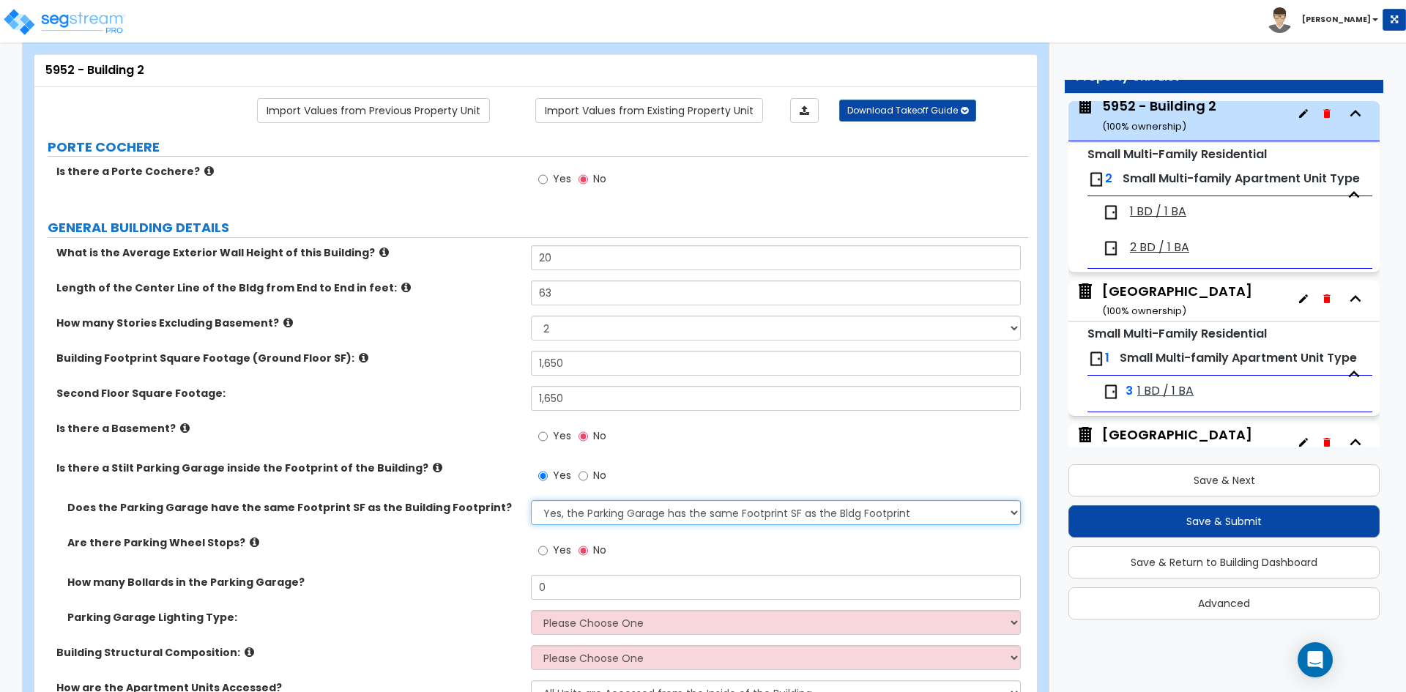
click at [575, 515] on select "Yes, the Parking Garage has the same Footprint SF as the Bldg Footprint No, the…" at bounding box center [775, 512] width 489 height 25
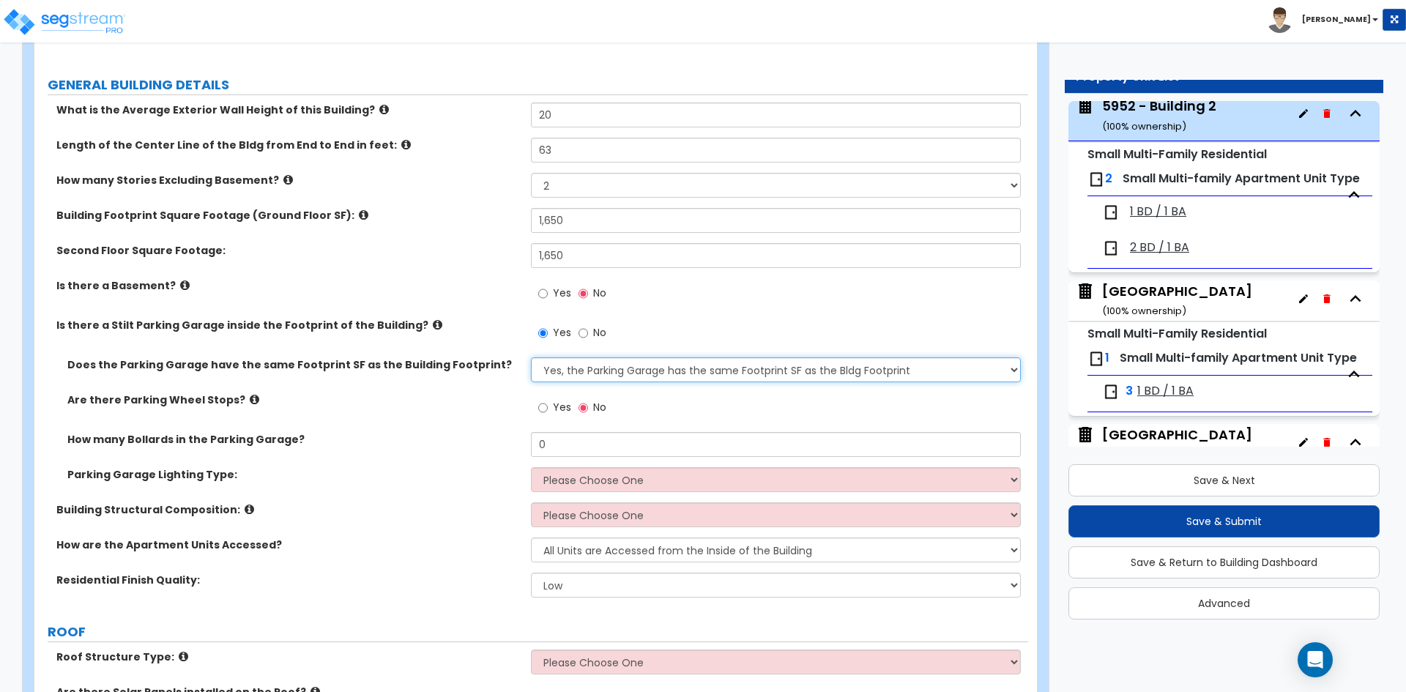
scroll to position [220, 0]
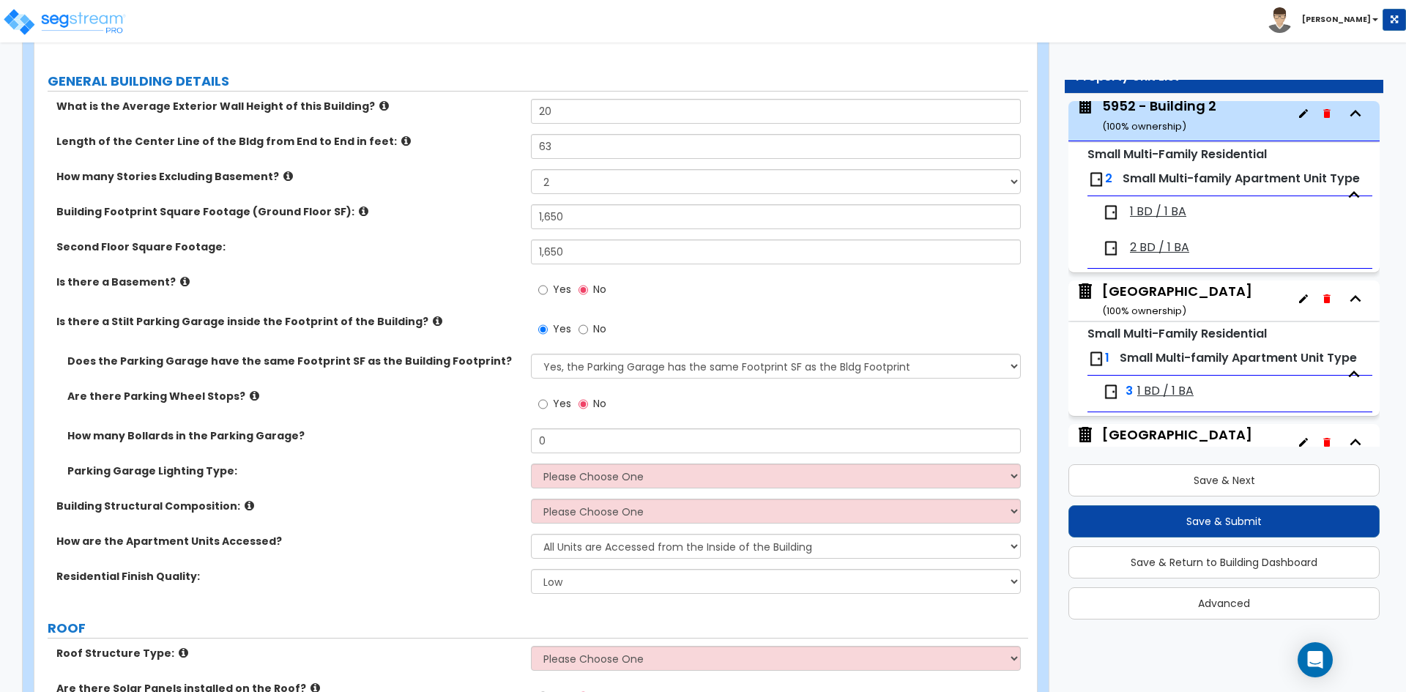
click at [593, 332] on span "No" at bounding box center [599, 329] width 13 height 15
click at [588, 332] on input "No" at bounding box center [584, 330] width 10 height 16
radio input "false"
radio input "true"
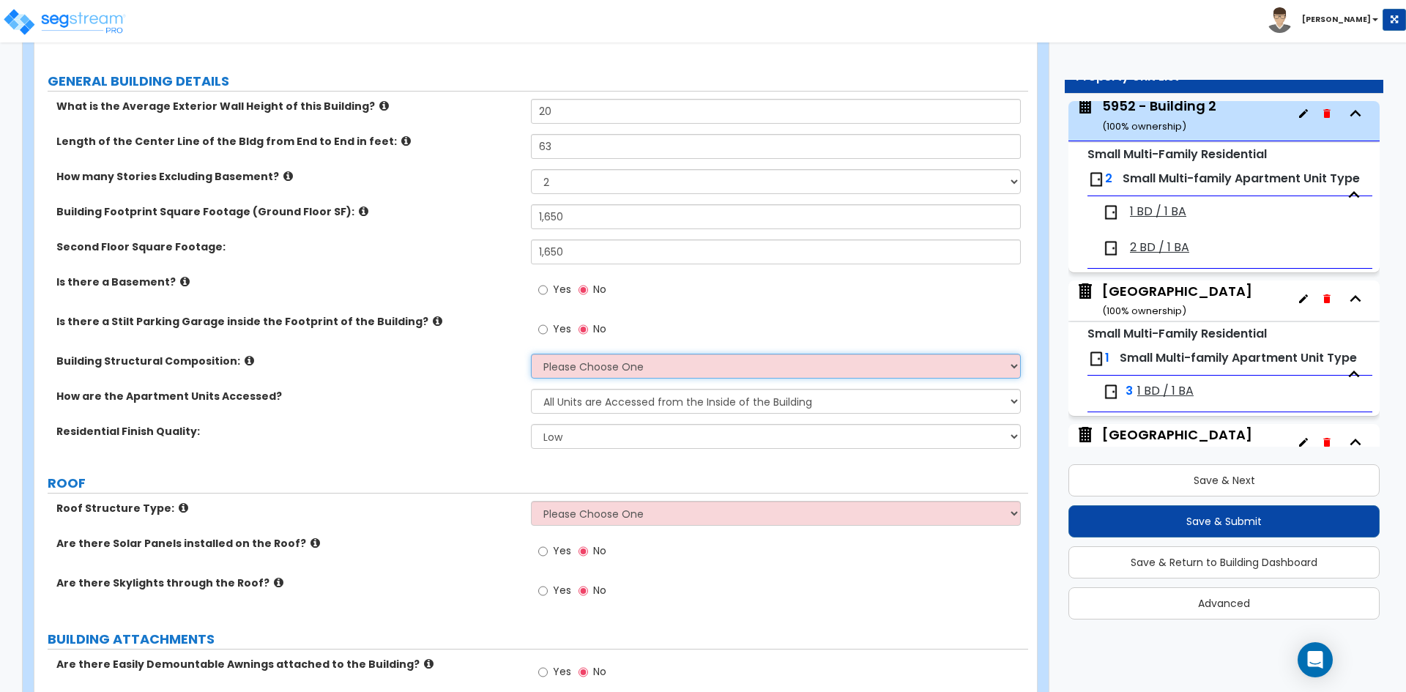
click at [615, 370] on select "Please Choose One Reinforced Concrete Structural Steel Brick Masonry CMU Masonr…" at bounding box center [775, 366] width 489 height 25
select select "7"
click at [531, 354] on select "Please Choose One Reinforced Concrete Structural Steel Brick Masonry CMU Masonr…" at bounding box center [775, 366] width 489 height 25
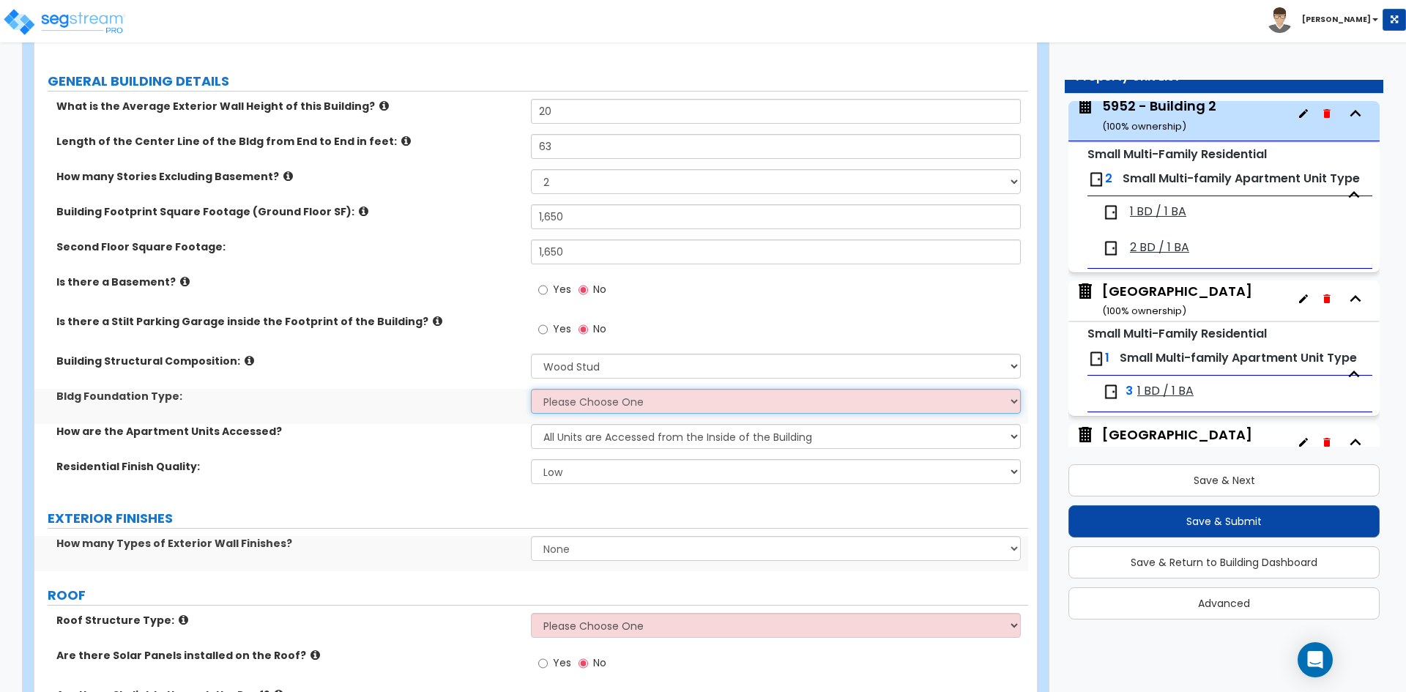
click at [595, 411] on select "Please Choose One Spread Ftg, Col, & Beam FDN Slab on Grade" at bounding box center [775, 401] width 489 height 25
select select "2"
click at [531, 389] on select "Please Choose One Spread Ftg, Col, & Beam FDN Slab on Grade" at bounding box center [775, 401] width 489 height 25
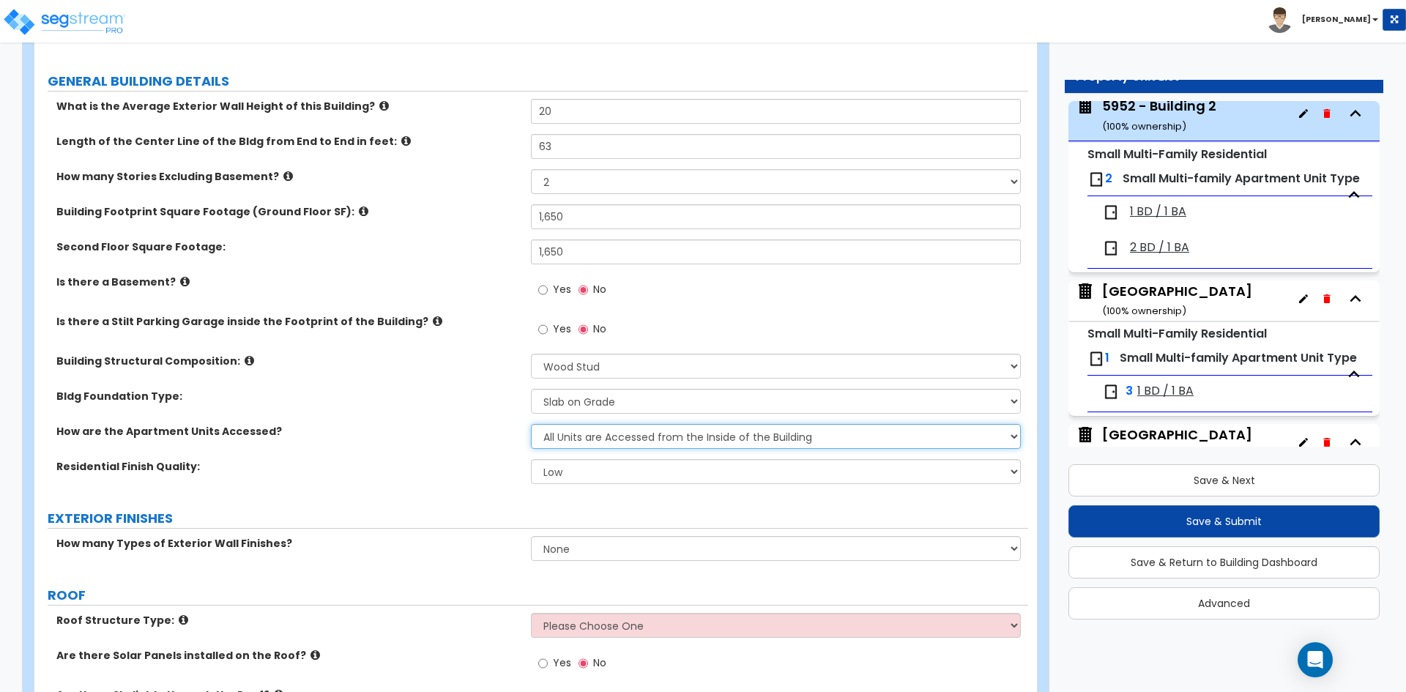
click at [647, 441] on select "All Units are Accessed from the Inside of the Building All Units are Accessed f…" at bounding box center [775, 436] width 489 height 25
select select "2"
click at [531, 424] on select "All Units are Accessed from the Inside of the Building All Units are Accessed f…" at bounding box center [775, 436] width 489 height 25
click at [590, 475] on select "Low Average High" at bounding box center [775, 471] width 489 height 25
select select "1"
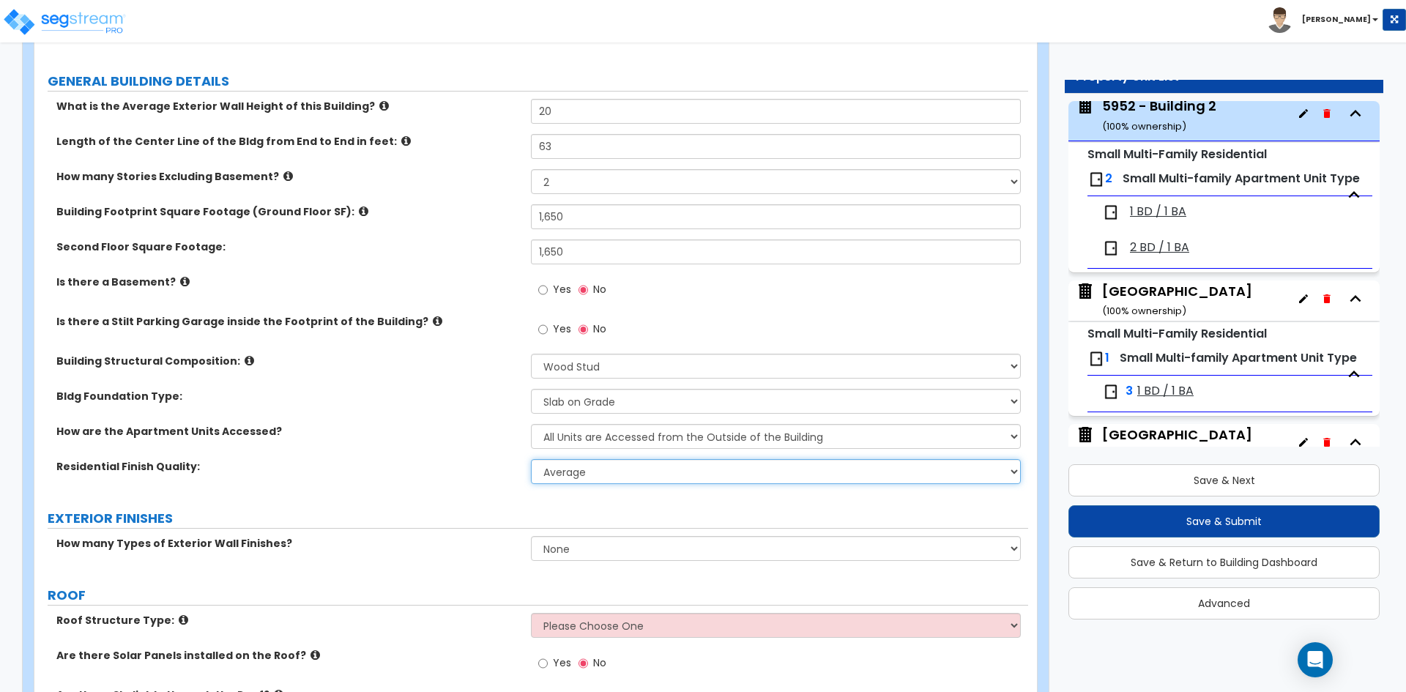
click at [531, 459] on select "Low Average High" at bounding box center [775, 471] width 489 height 25
click at [360, 478] on div "Residential Finish Quality: Low Average High" at bounding box center [531, 476] width 994 height 35
click at [373, 472] on label "Residential Finish Quality:" at bounding box center [288, 466] width 464 height 15
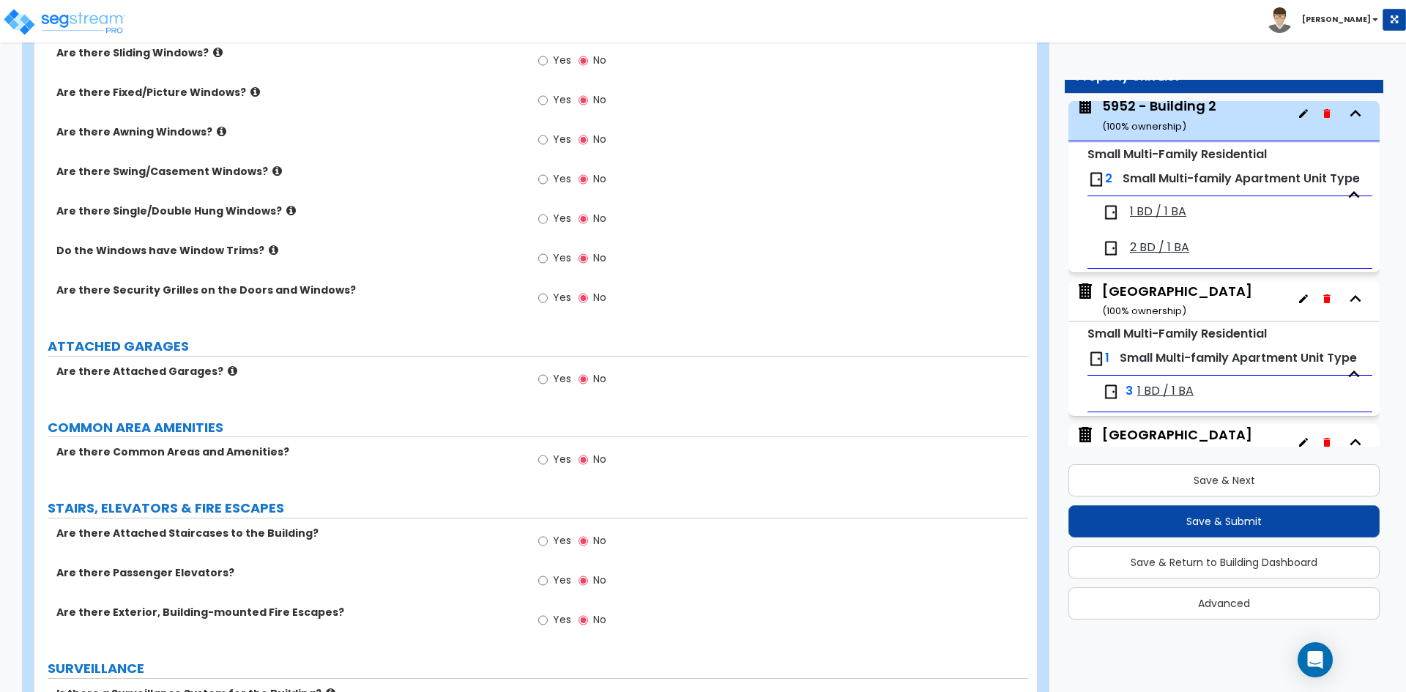
click at [563, 384] on span "Yes" at bounding box center [562, 378] width 18 height 15
click at [548, 384] on input "Yes" at bounding box center [543, 379] width 10 height 16
radio input "true"
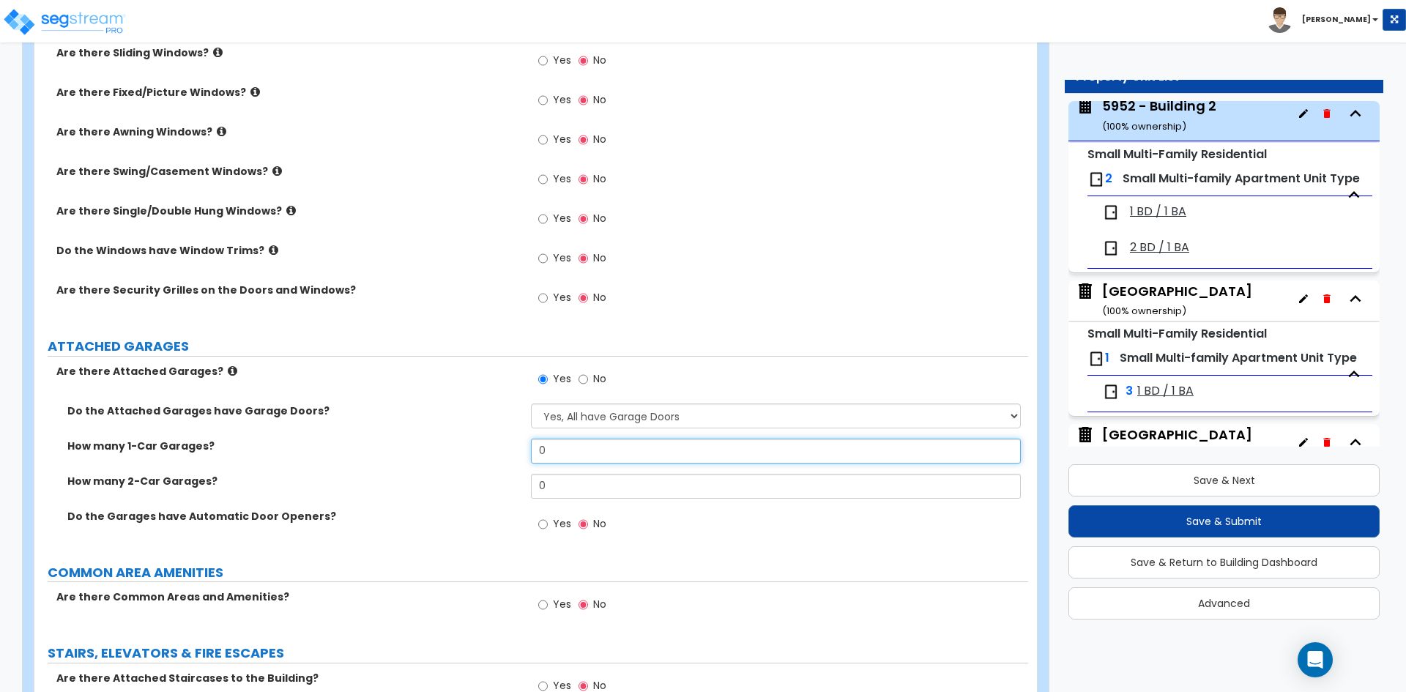
click at [586, 446] on input "0" at bounding box center [775, 451] width 489 height 25
type input "6"
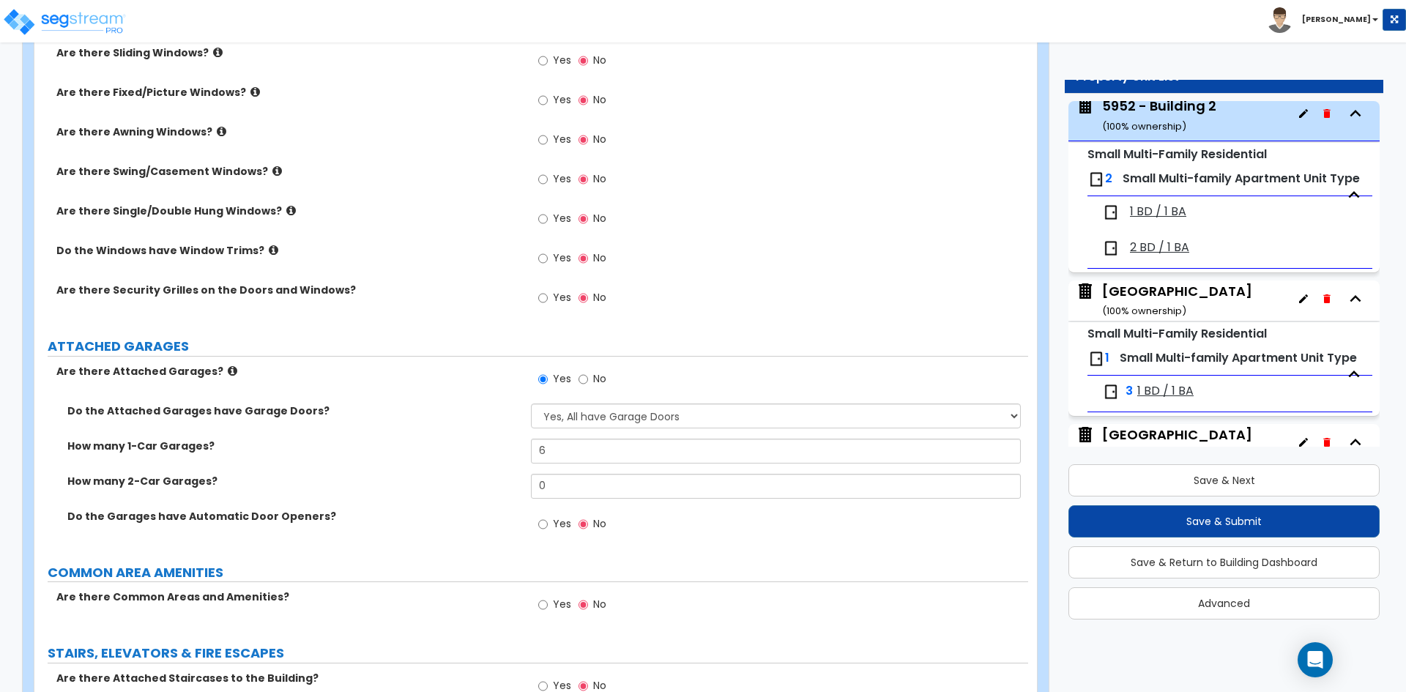
click at [559, 524] on span "Yes" at bounding box center [562, 523] width 18 height 15
click at [548, 524] on input "Yes" at bounding box center [543, 524] width 10 height 16
radio input "true"
click at [441, 412] on label "Do the Attached Garages have Garage Doors?" at bounding box center [293, 411] width 453 height 15
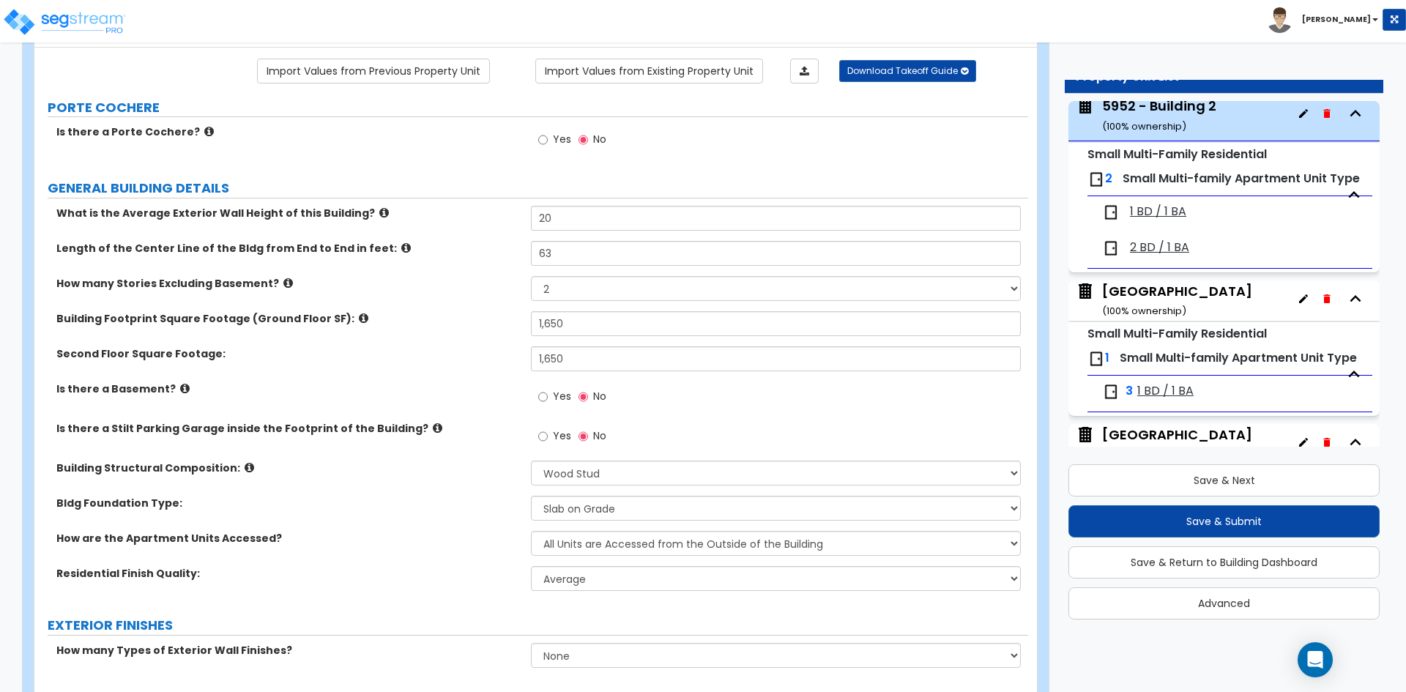
scroll to position [220, 0]
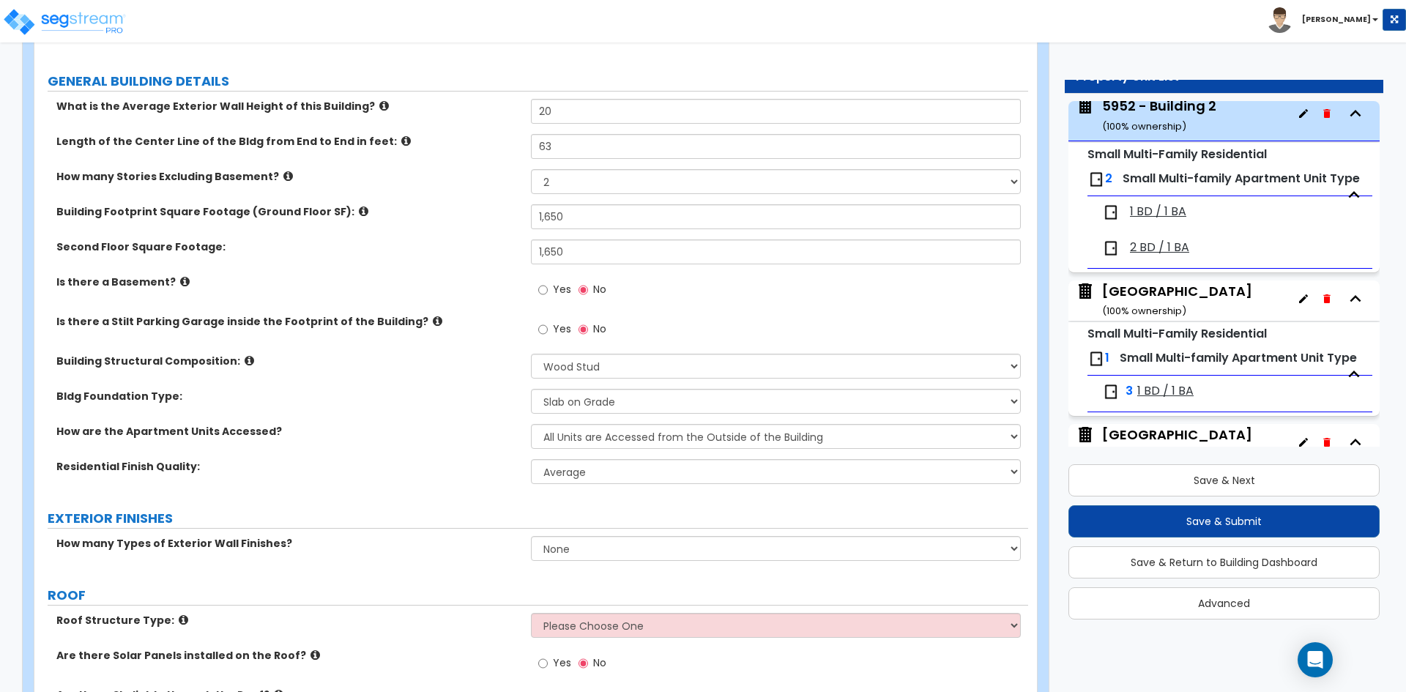
click at [579, 560] on div "How many Types of Exterior Wall Finishes? None 1 2 3" at bounding box center [531, 553] width 994 height 35
click at [580, 555] on select "None 1 2 3" at bounding box center [775, 548] width 489 height 25
select select "1"
click at [531, 536] on select "None 1 2 3" at bounding box center [775, 548] width 489 height 25
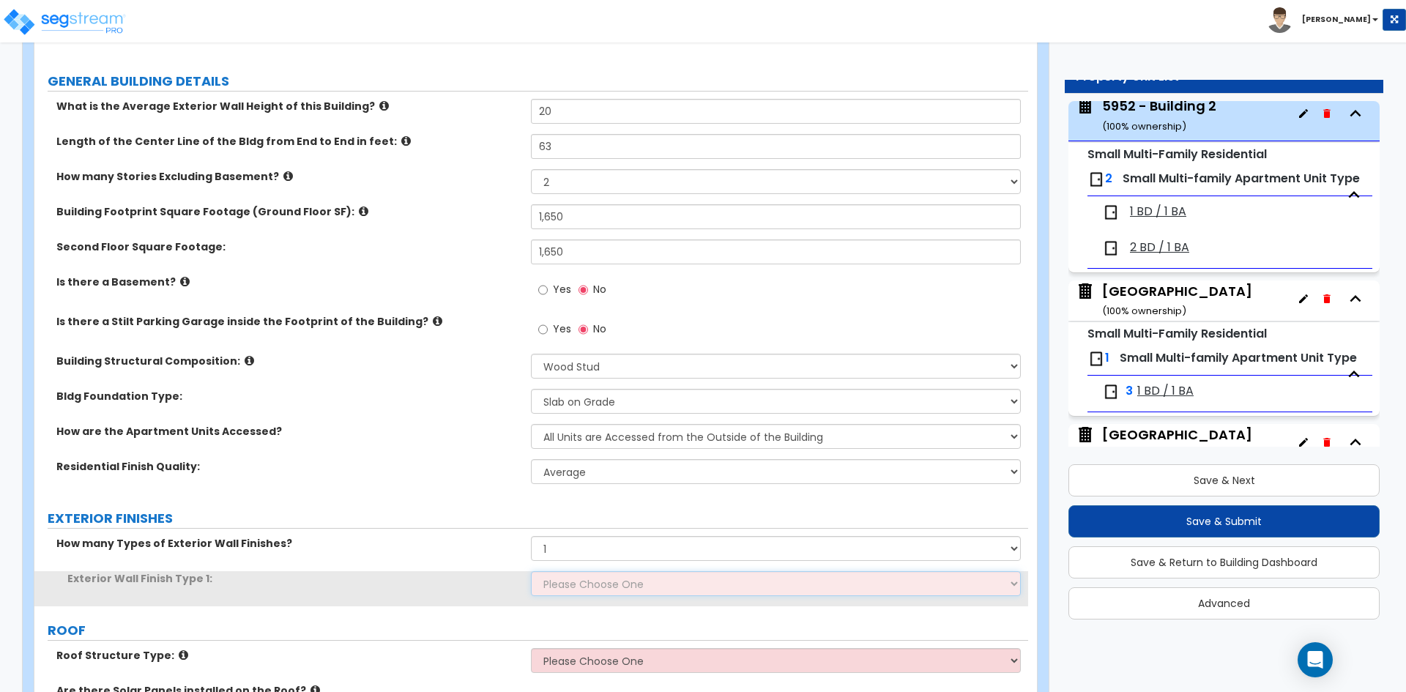
click at [587, 589] on select "Please Choose One No Finish/Shared Wall No Wall Brick Veneer Stone Veneer Wood …" at bounding box center [775, 583] width 489 height 25
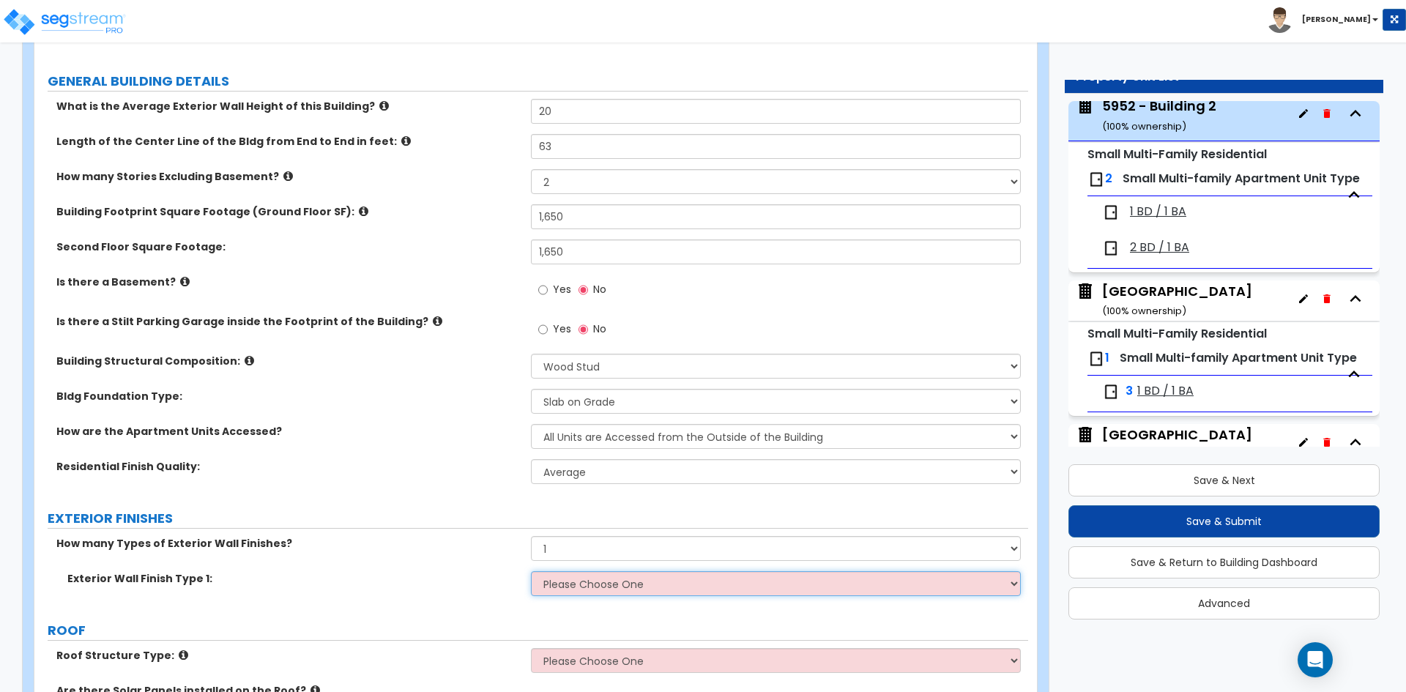
select select "7"
click at [531, 571] on select "Please Choose One No Finish/Shared Wall No Wall Brick Veneer Stone Veneer Wood …" at bounding box center [775, 583] width 489 height 25
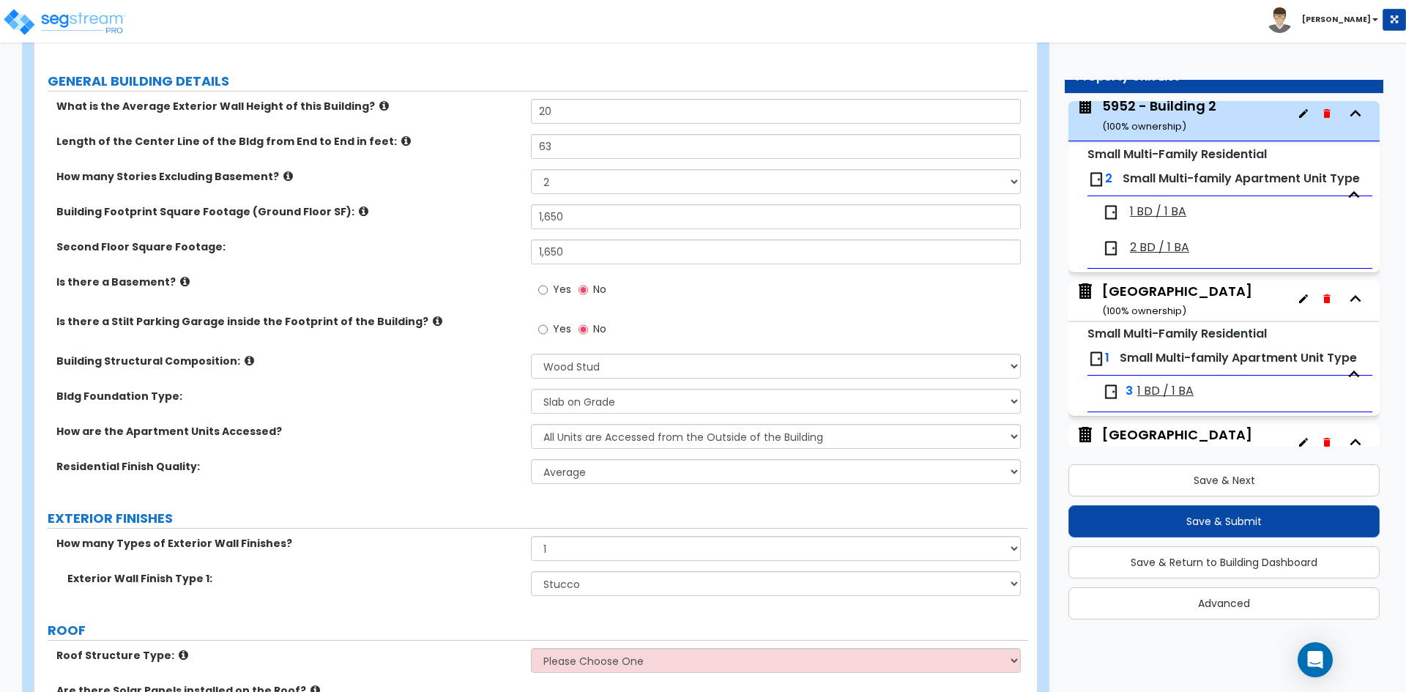
click at [336, 443] on div "How are the Apartment Units Accessed? All Units are Accessed from the Inside of…" at bounding box center [531, 441] width 994 height 35
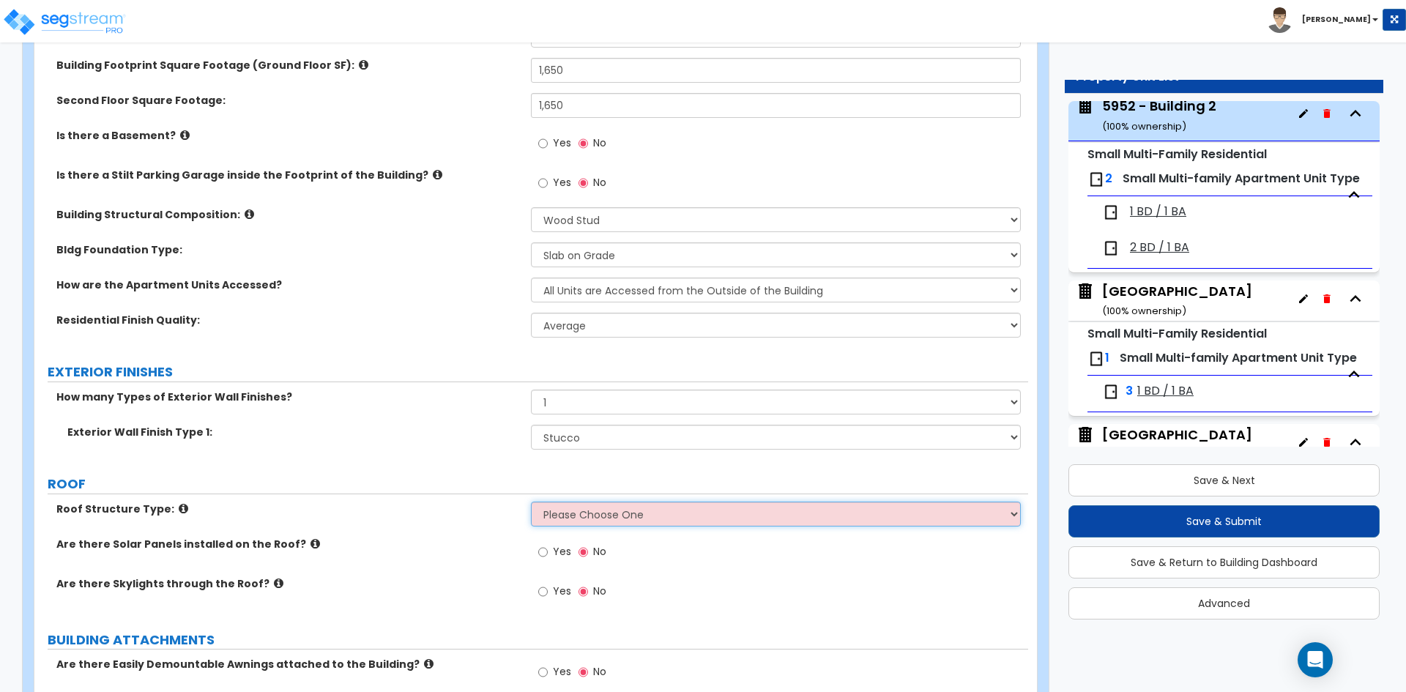
click at [637, 516] on select "Please Choose One Gabled Roof Flat Roof Hybrid [PERSON_NAME] & Flat Roof" at bounding box center [775, 514] width 489 height 25
select select "1"
click at [531, 502] on select "Please Choose One Gabled Roof Flat Roof Hybrid [PERSON_NAME] & Flat Roof" at bounding box center [775, 514] width 489 height 25
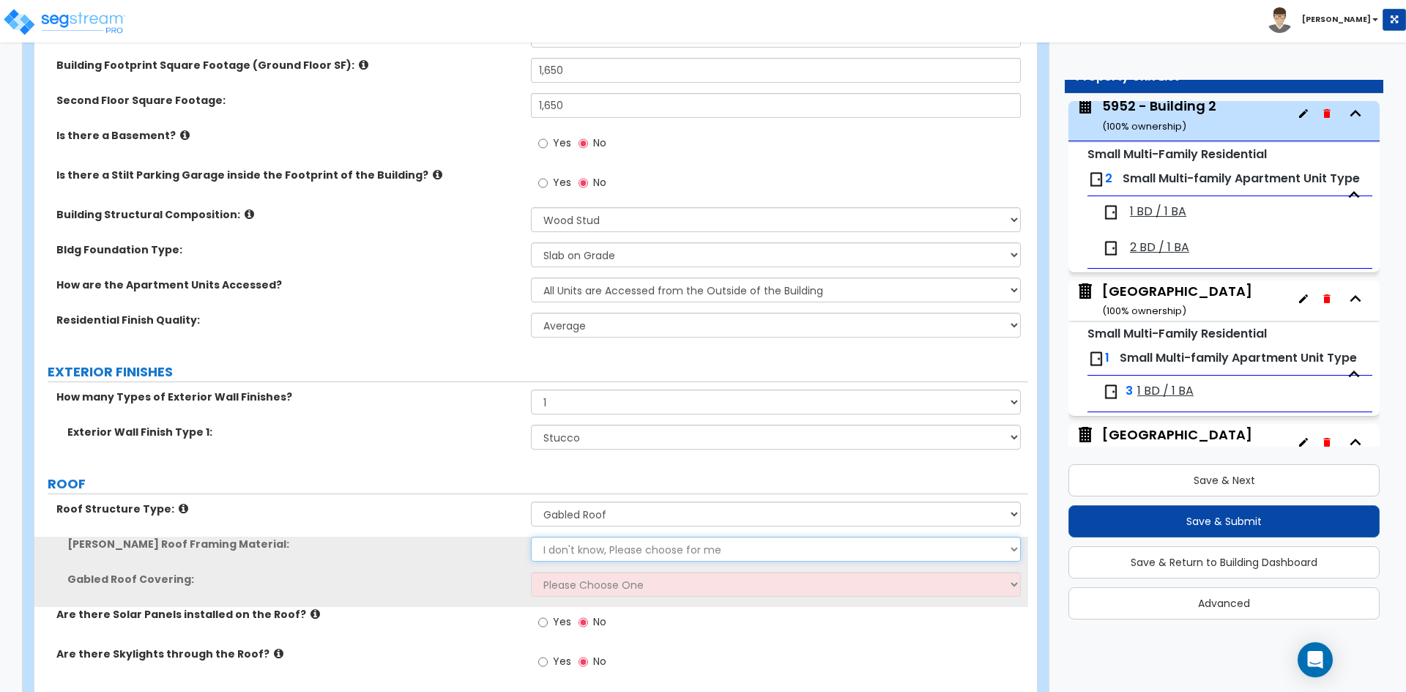
click at [569, 544] on select "I don't know, Please choose for me Metal Wood" at bounding box center [775, 549] width 489 height 25
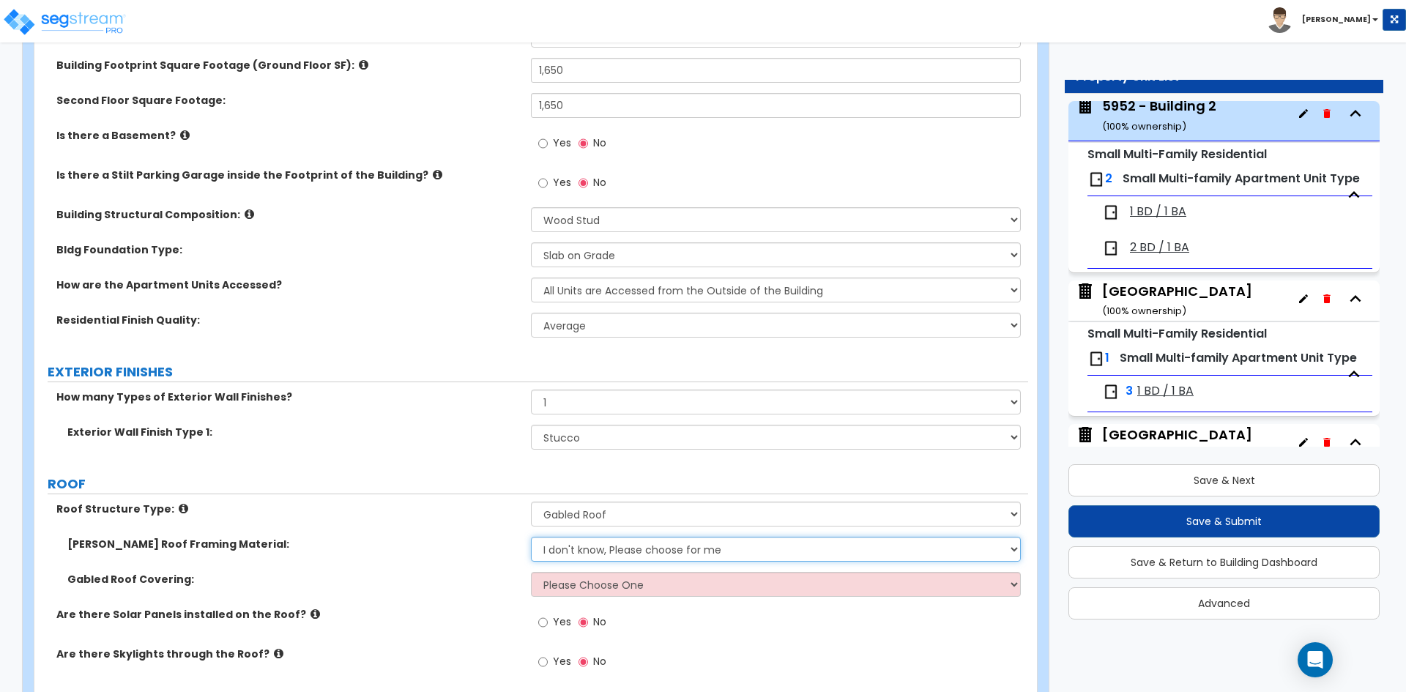
select select "2"
click at [531, 537] on select "I don't know, Please choose for me Metal Wood" at bounding box center [775, 549] width 489 height 25
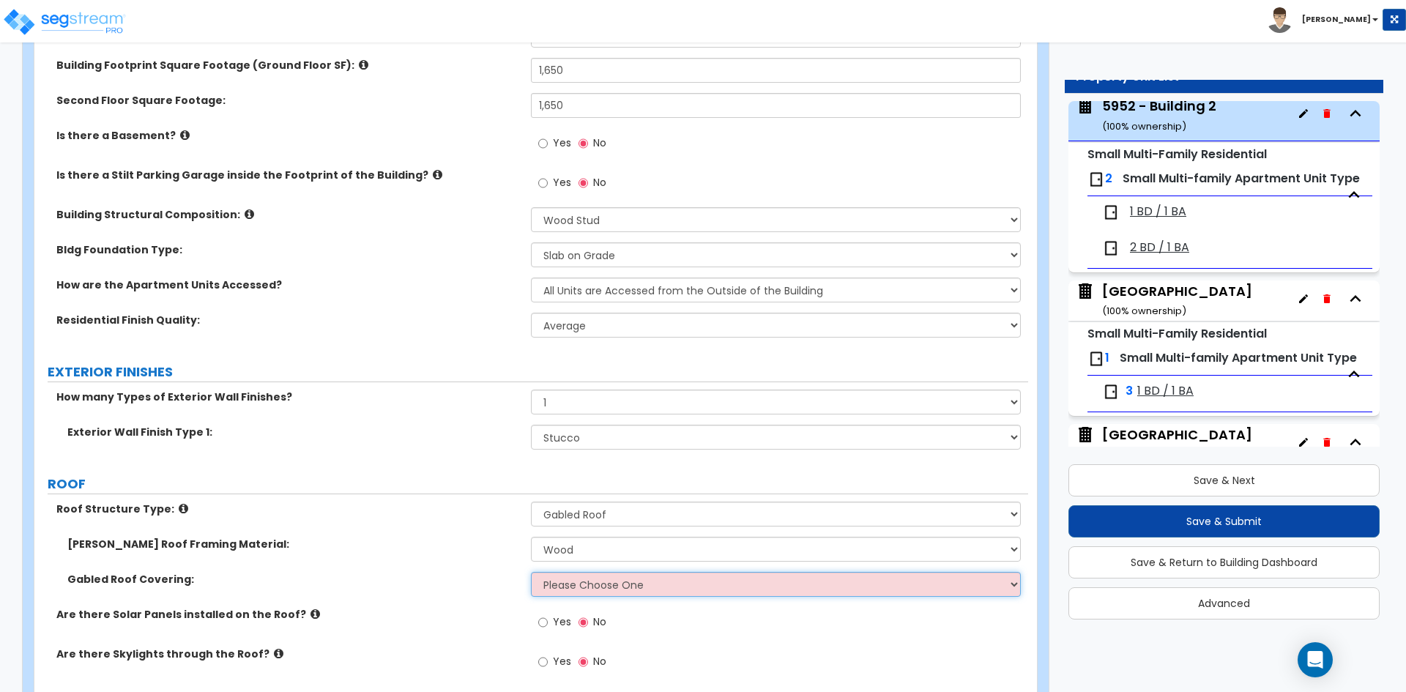
click at [566, 592] on select "Please Choose One Asphalt Shingle Clay Tile Wood Shingle Metal Shingle Standing…" at bounding box center [775, 584] width 489 height 25
select select "2"
click at [531, 572] on select "Please Choose One Asphalt Shingle Clay Tile Wood Shingle Metal Shingle Standing…" at bounding box center [775, 584] width 489 height 25
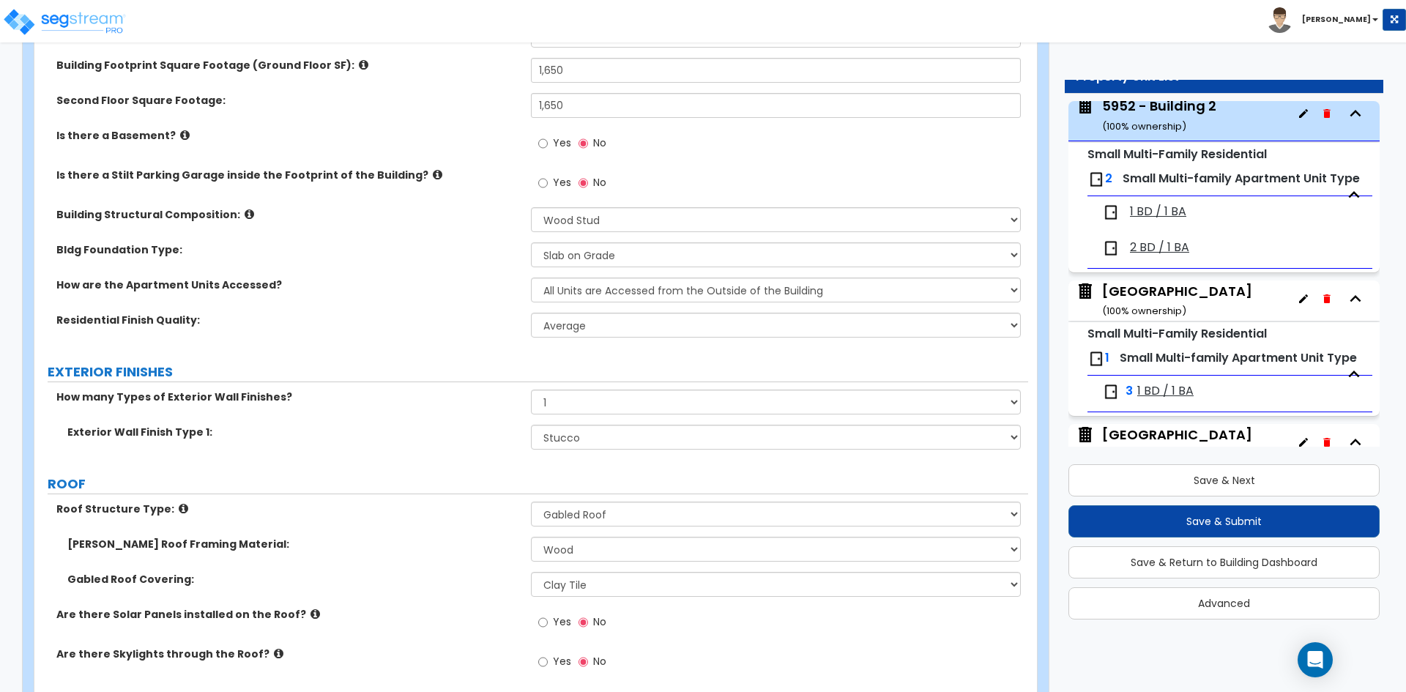
click at [399, 549] on label "[PERSON_NAME] Roof Framing Material:" at bounding box center [293, 544] width 453 height 15
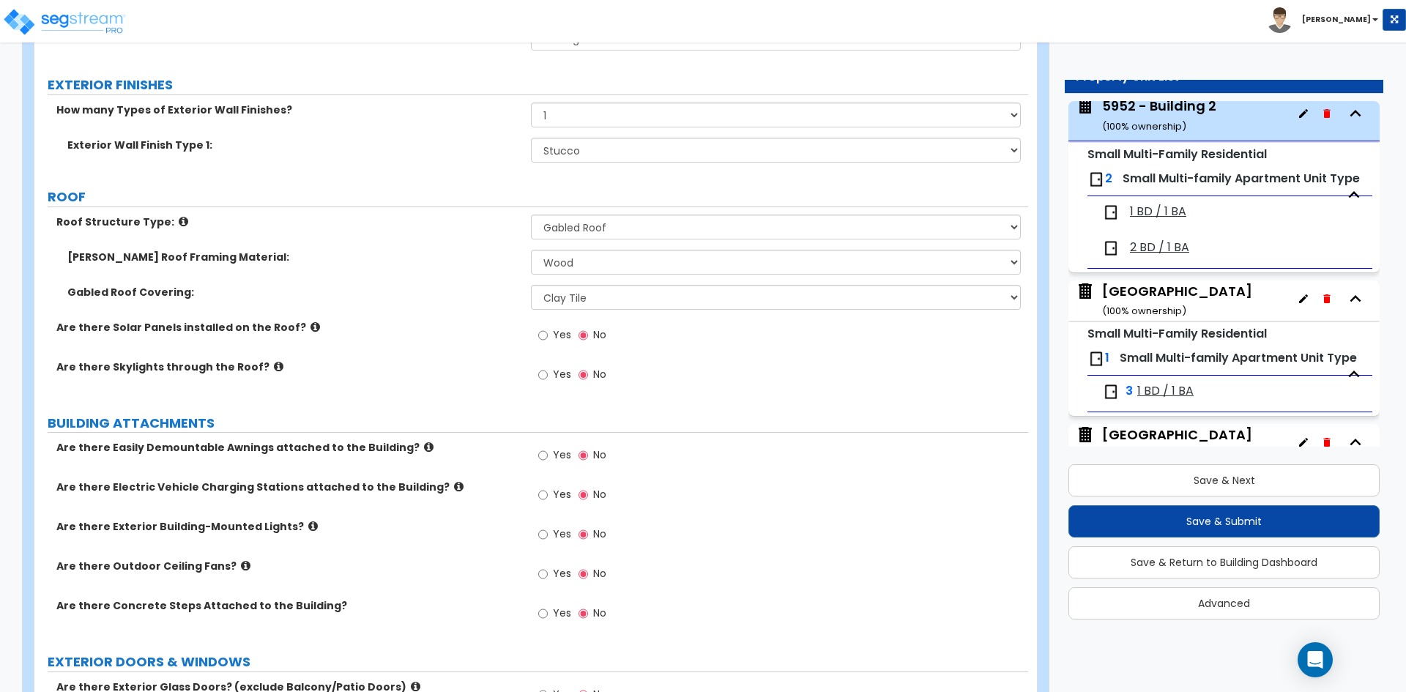
scroll to position [659, 0]
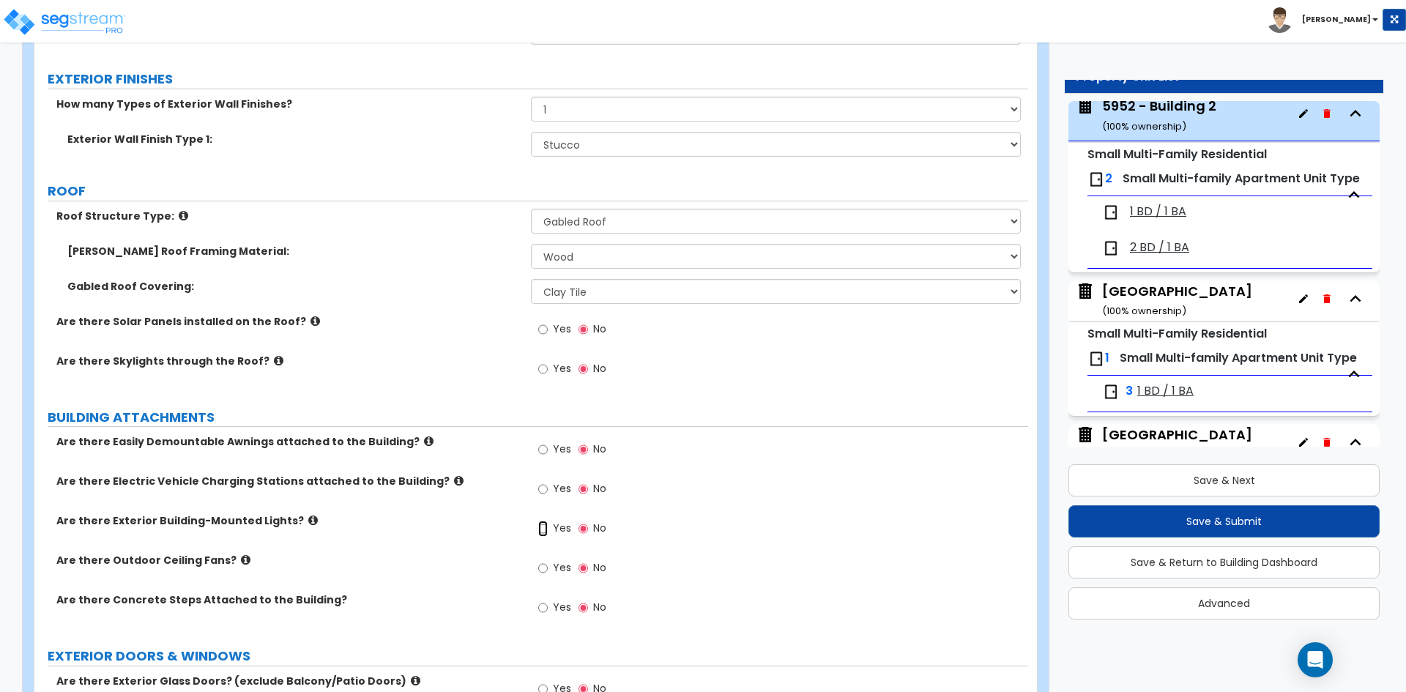
click at [547, 531] on input "Yes" at bounding box center [543, 529] width 10 height 16
radio input "true"
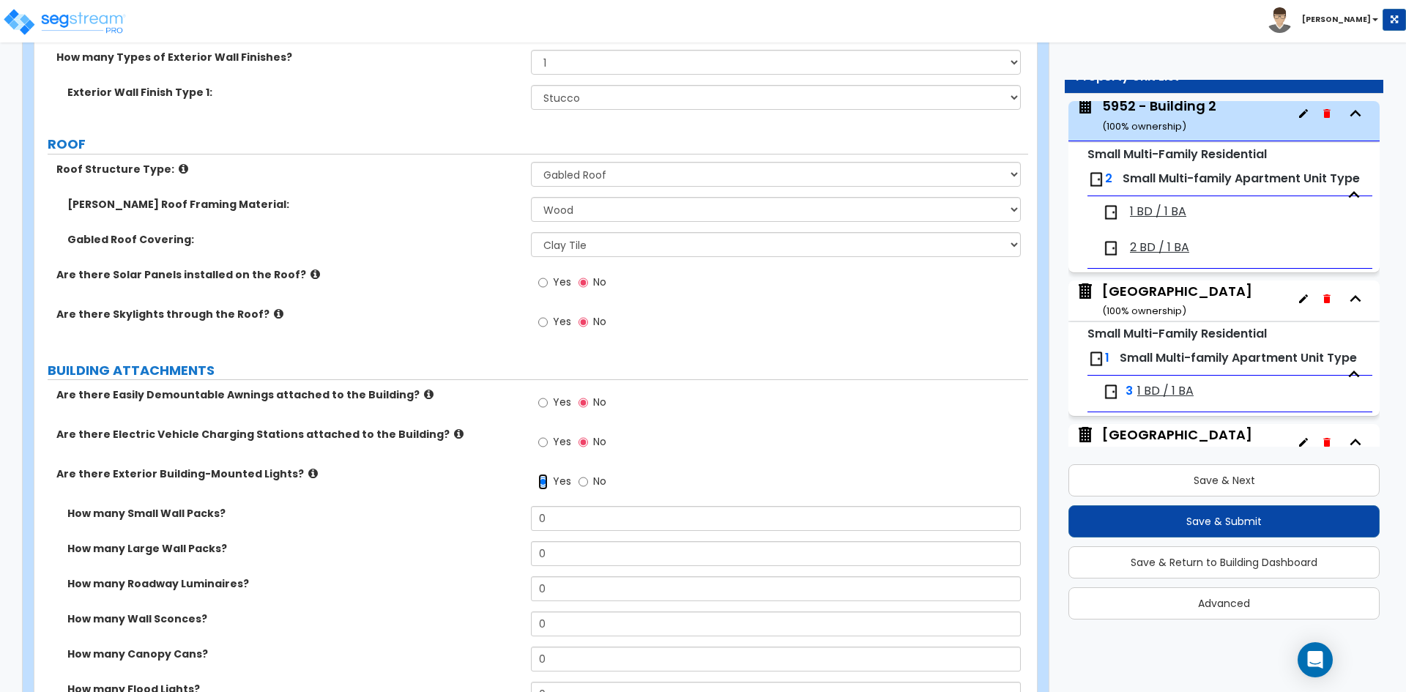
scroll to position [732, 0]
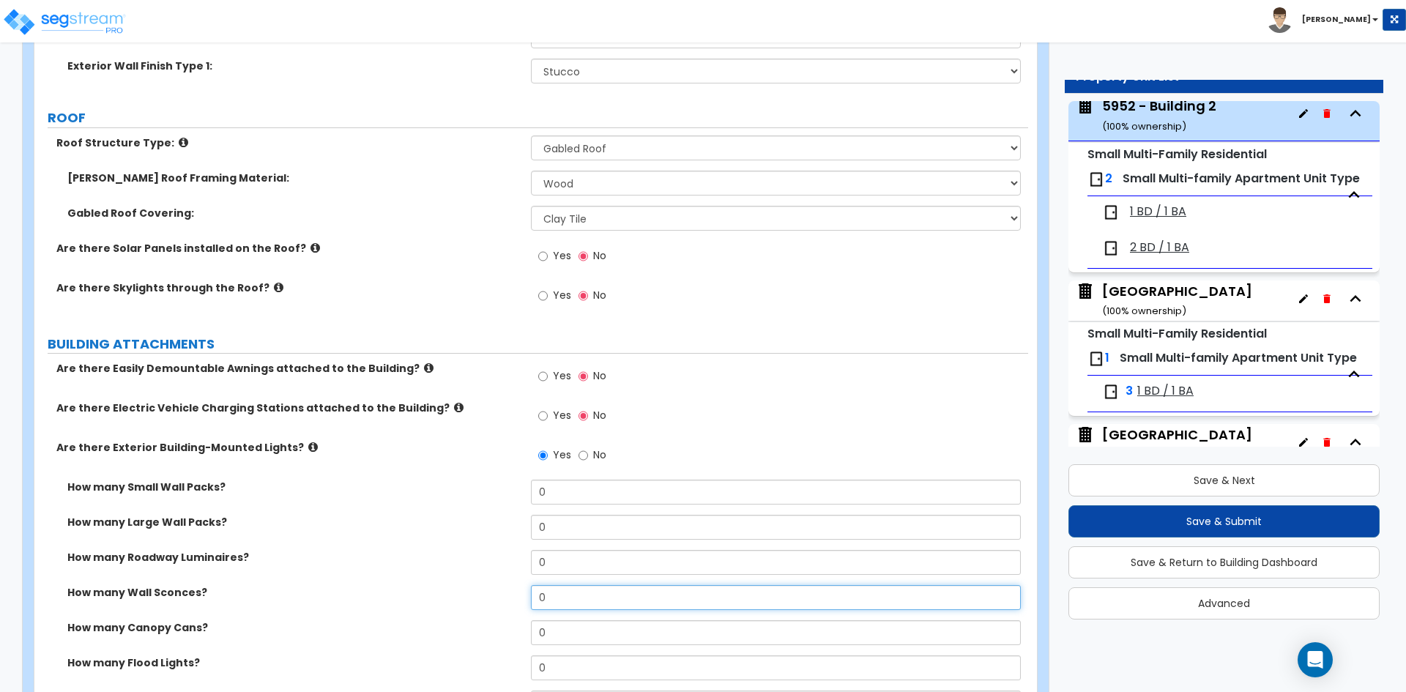
click at [570, 594] on input "0" at bounding box center [775, 597] width 489 height 25
type input "6"
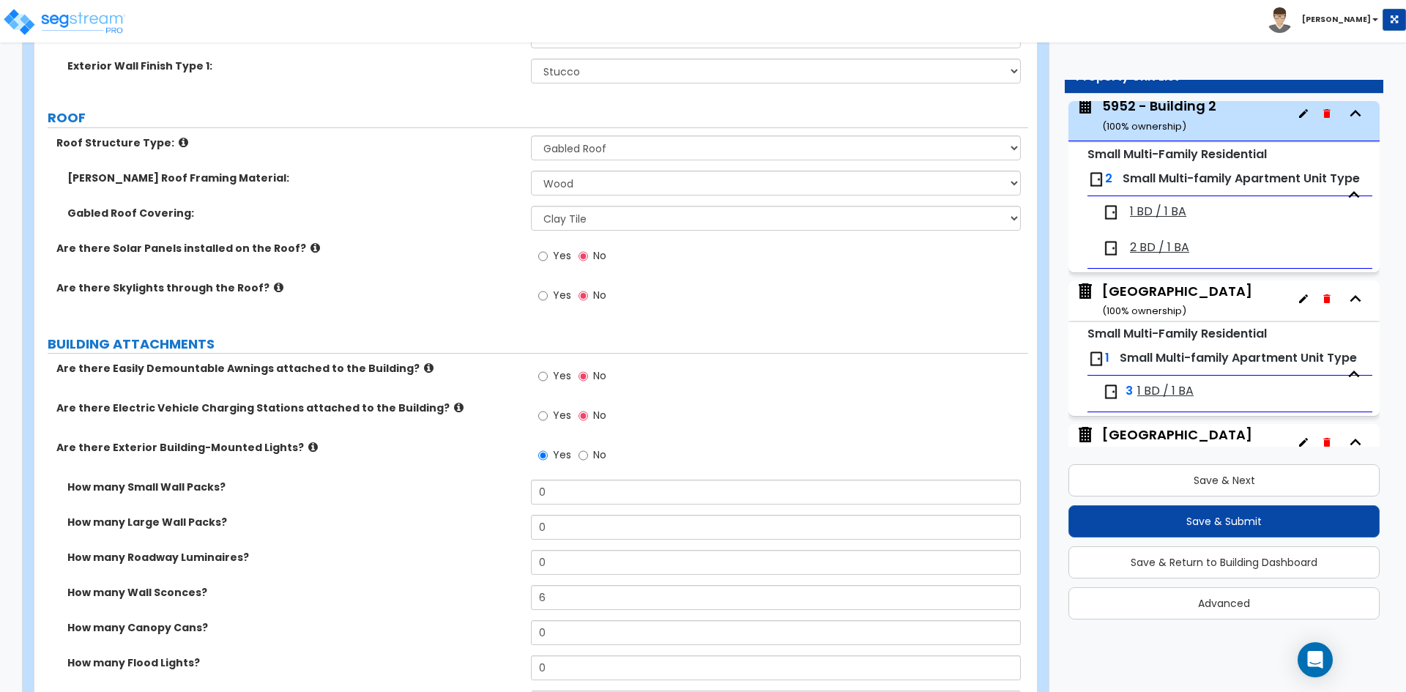
click at [345, 540] on div "How many Large Wall Packs? 0" at bounding box center [531, 532] width 994 height 35
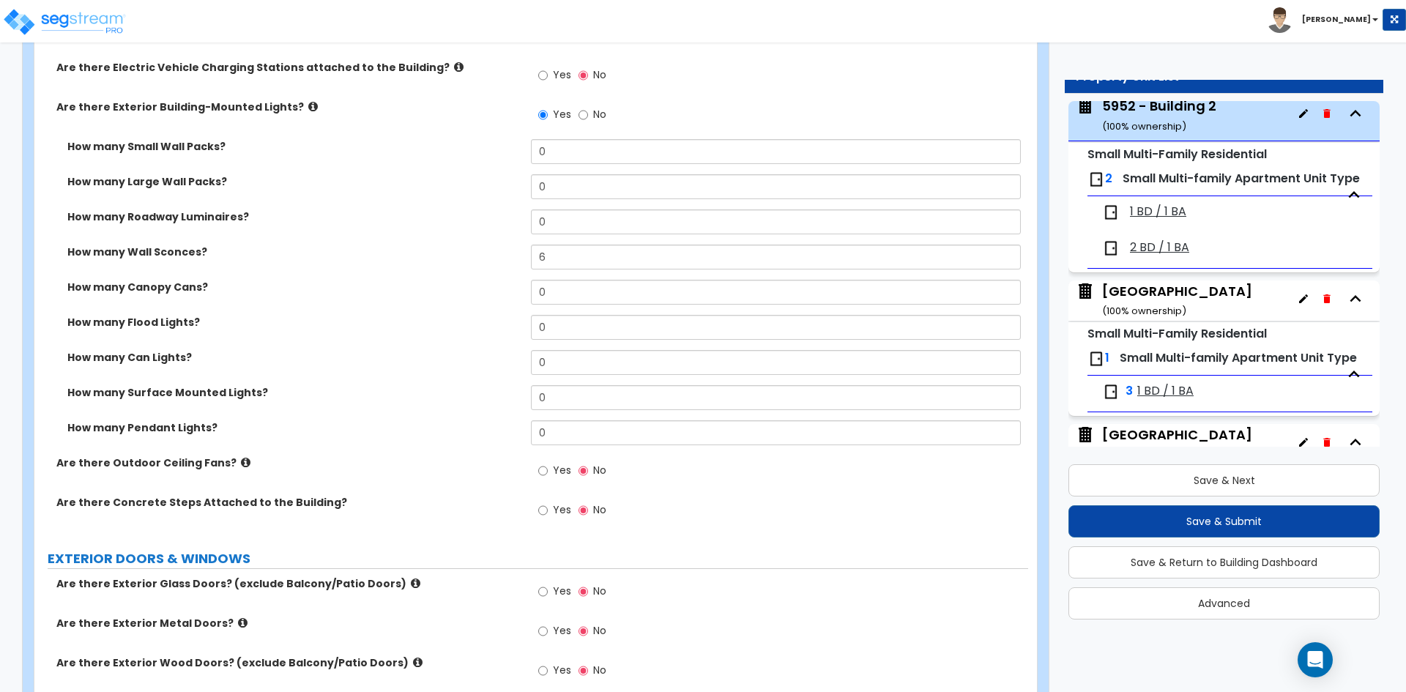
scroll to position [1099, 0]
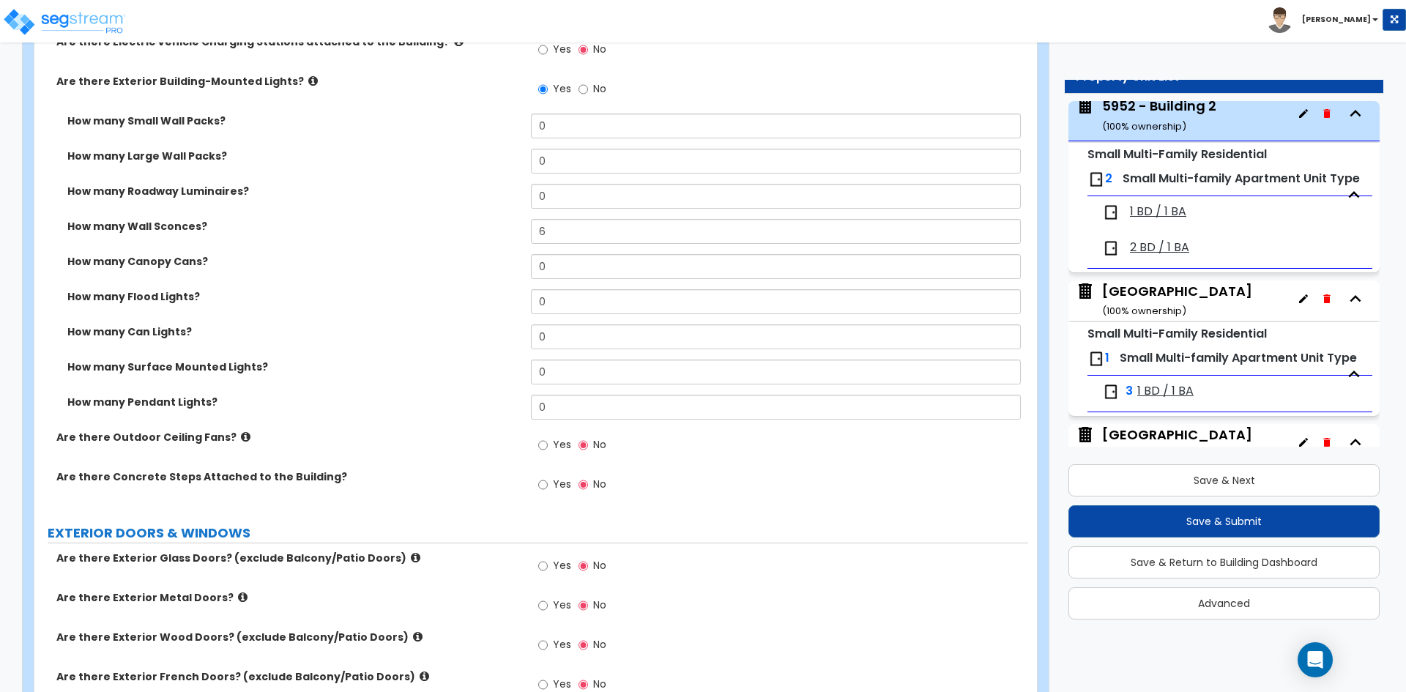
click at [557, 638] on span "Yes" at bounding box center [562, 644] width 18 height 15
click at [548, 638] on input "Yes" at bounding box center [543, 645] width 10 height 16
radio input "true"
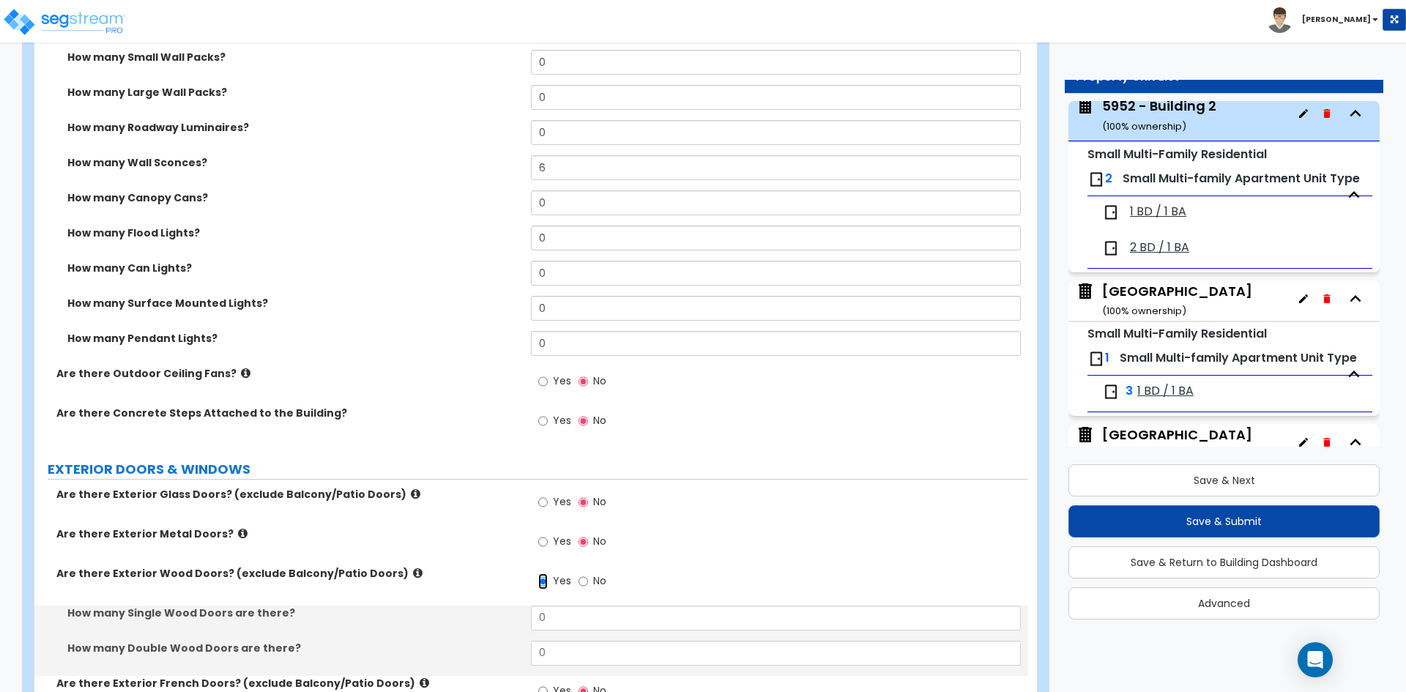
scroll to position [1245, 0]
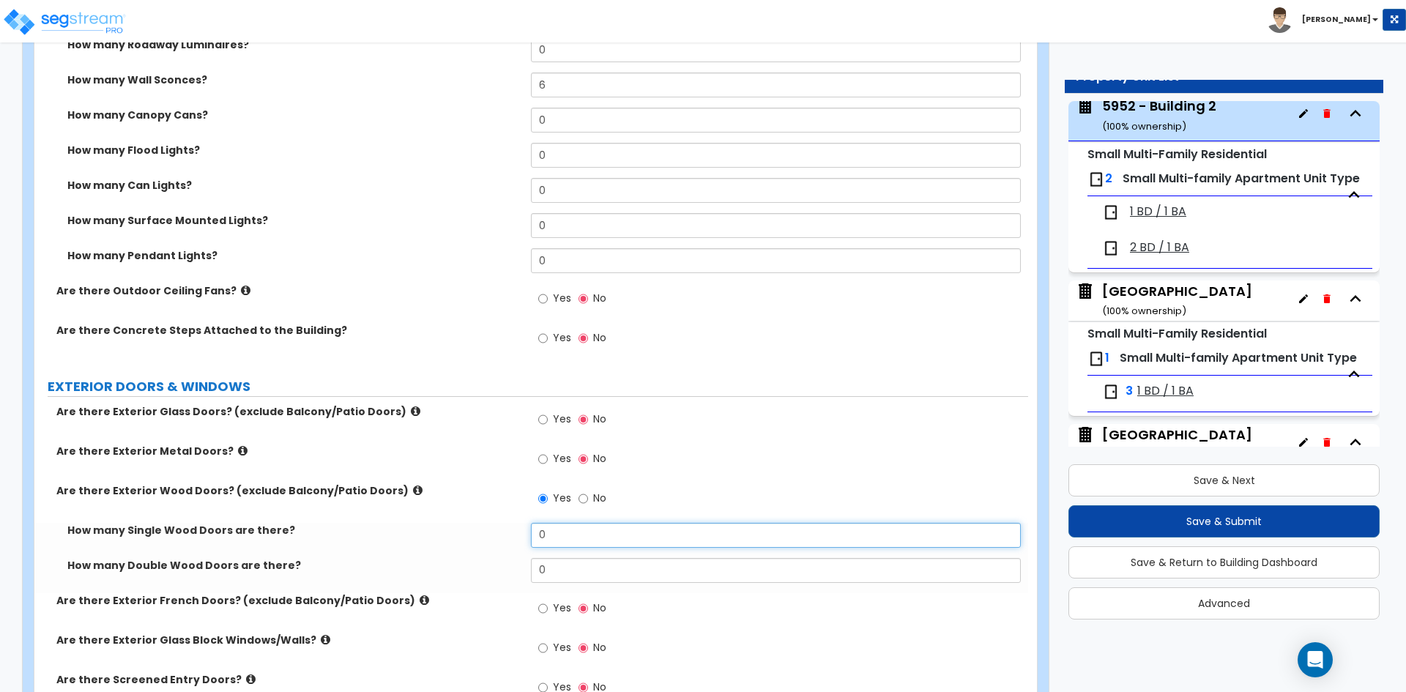
click at [562, 529] on input "0" at bounding box center [775, 535] width 489 height 25
click at [560, 532] on input "0" at bounding box center [775, 535] width 489 height 25
type input "4"
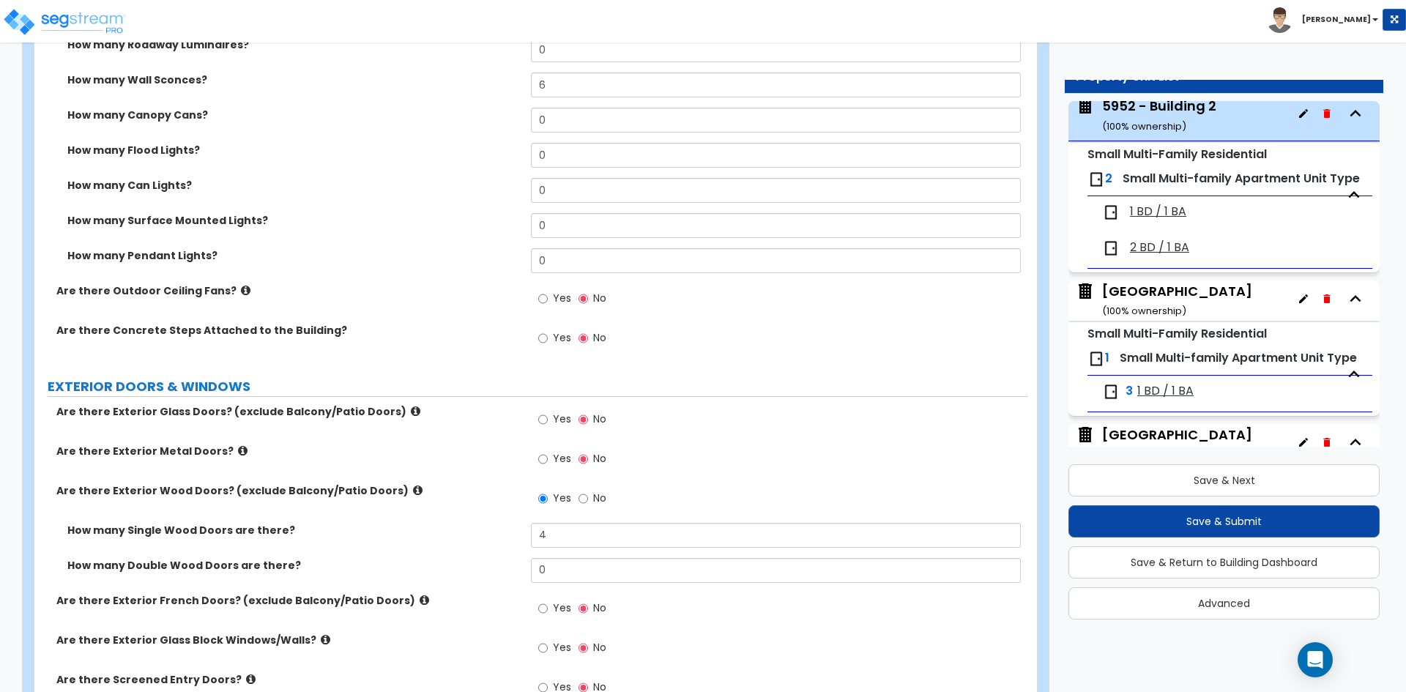
click at [452, 529] on label "How many Single Wood Doors are there?" at bounding box center [293, 530] width 453 height 15
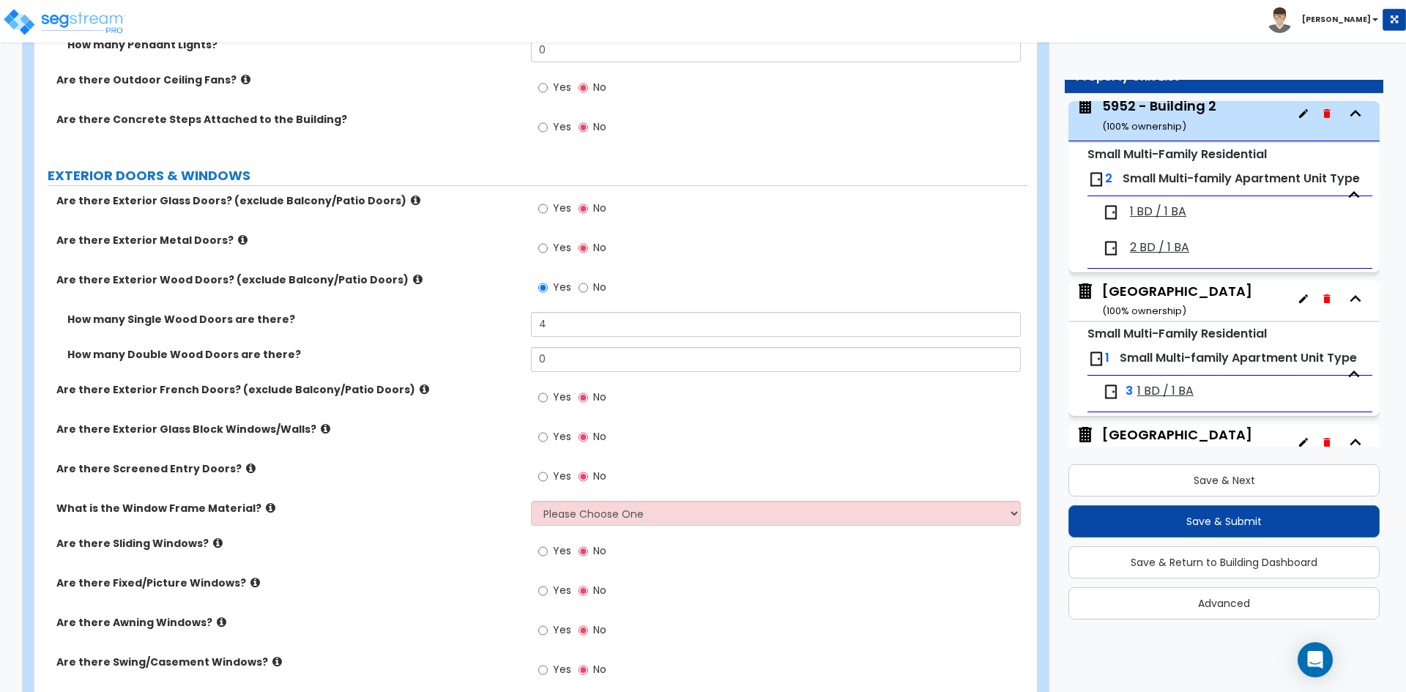
scroll to position [1465, 0]
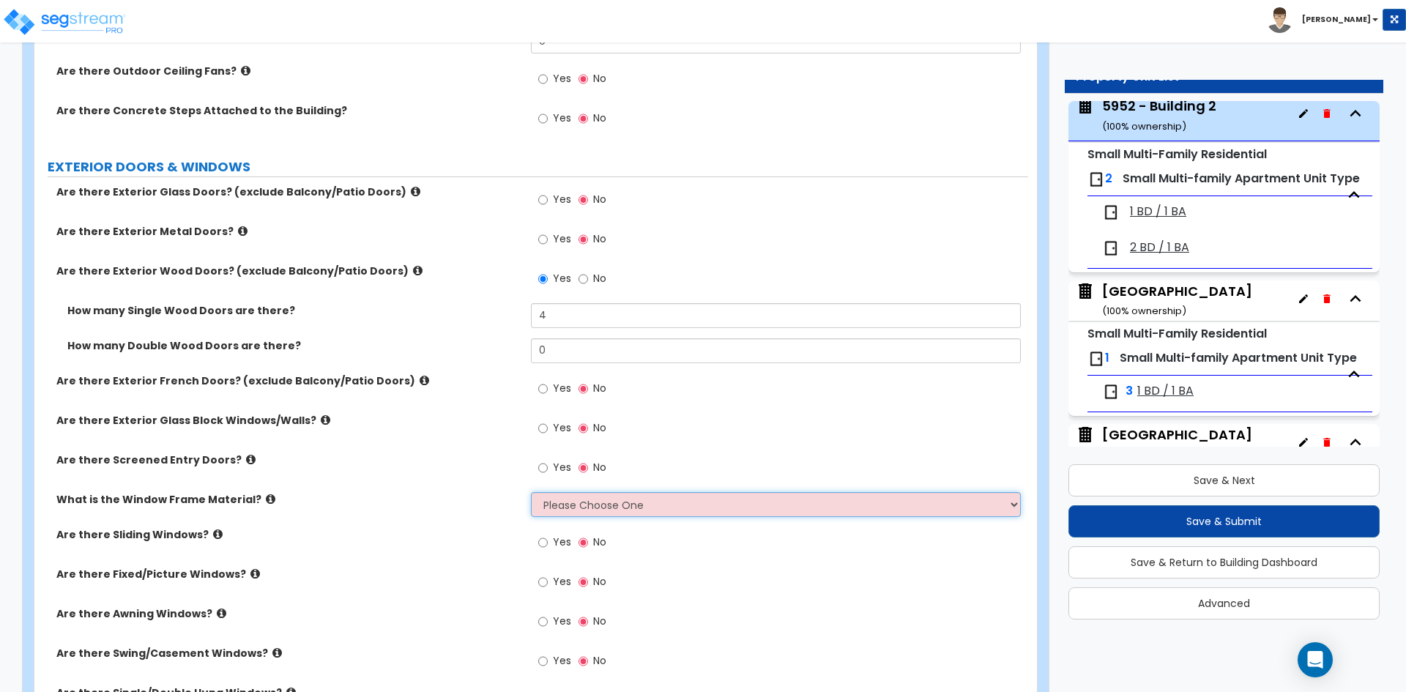
click at [616, 507] on select "Please Choose One Vinyl Aluminum Wood" at bounding box center [775, 504] width 489 height 25
select select "1"
click at [531, 492] on select "Please Choose One Vinyl Aluminum Wood" at bounding box center [775, 504] width 489 height 25
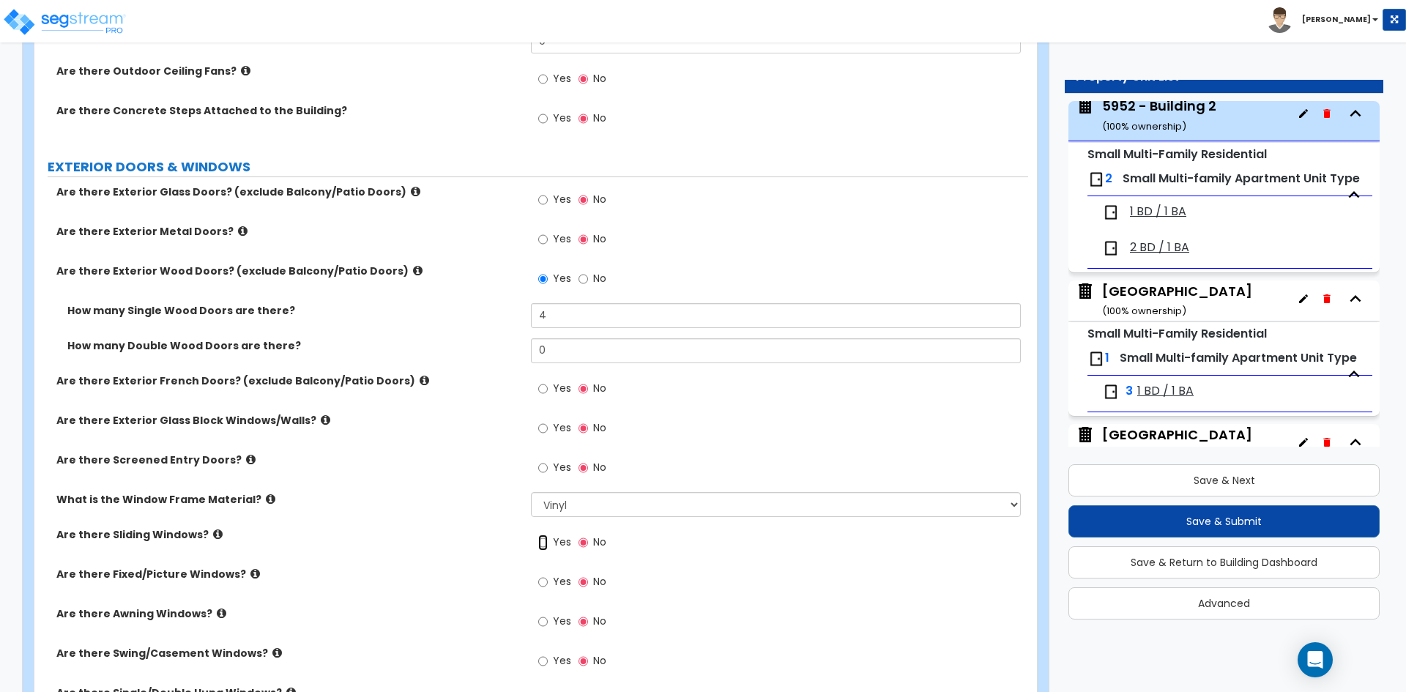
click at [545, 546] on input "Yes" at bounding box center [543, 543] width 10 height 16
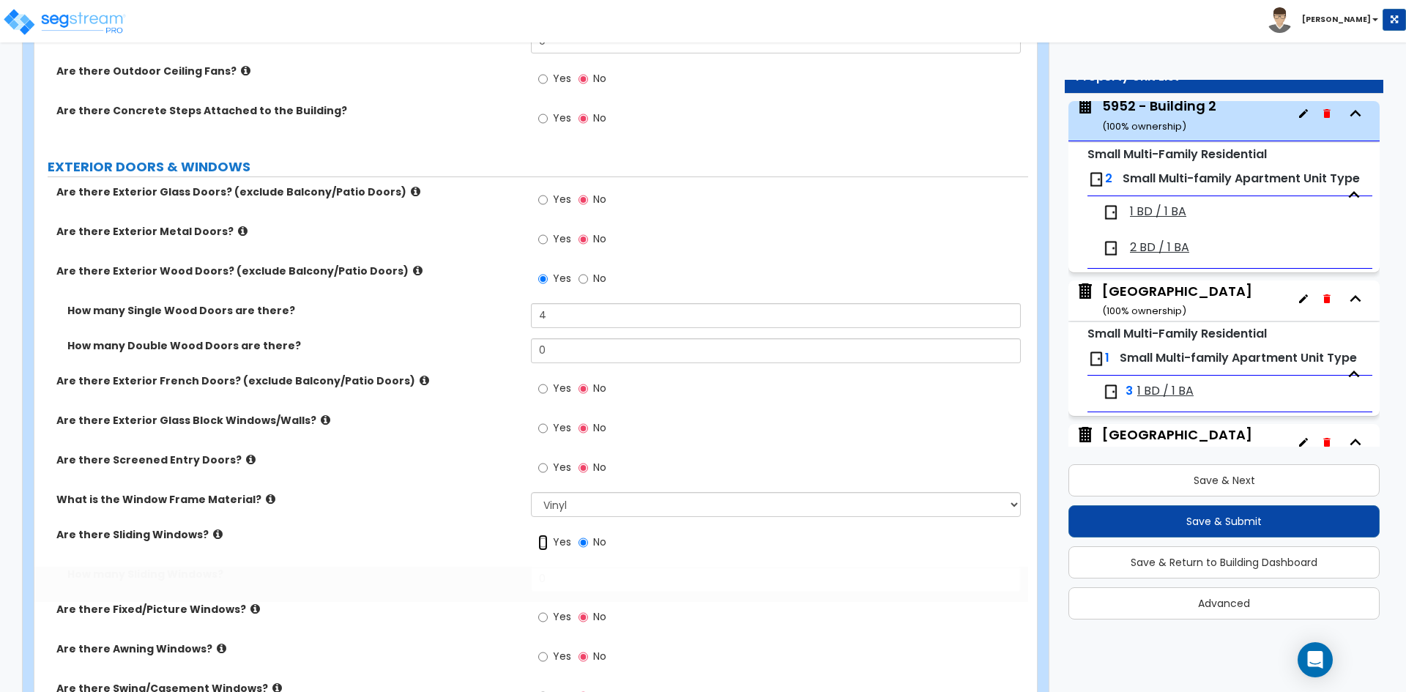
radio input "true"
click at [580, 580] on input "0" at bounding box center [775, 579] width 489 height 25
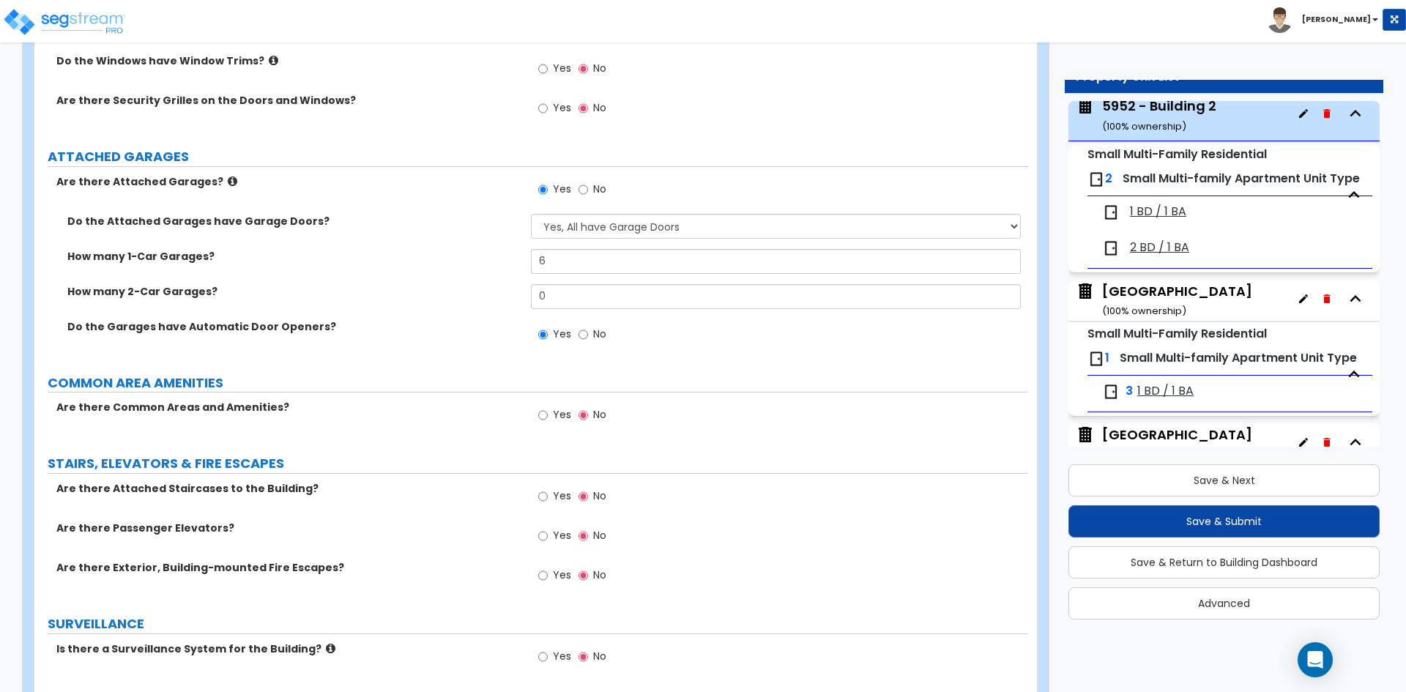
scroll to position [2197, 0]
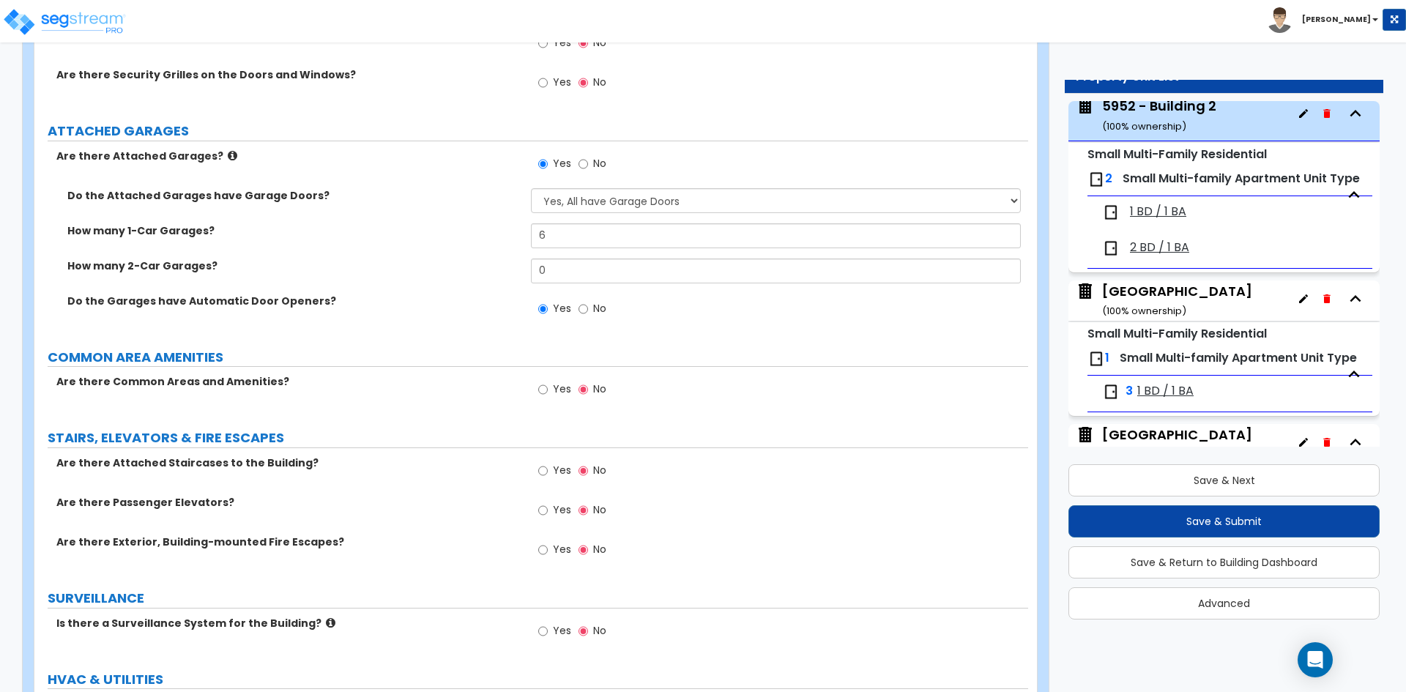
type input "16"
click at [563, 476] on span "Yes" at bounding box center [562, 470] width 18 height 15
click at [548, 476] on input "Yes" at bounding box center [543, 471] width 10 height 16
radio input "true"
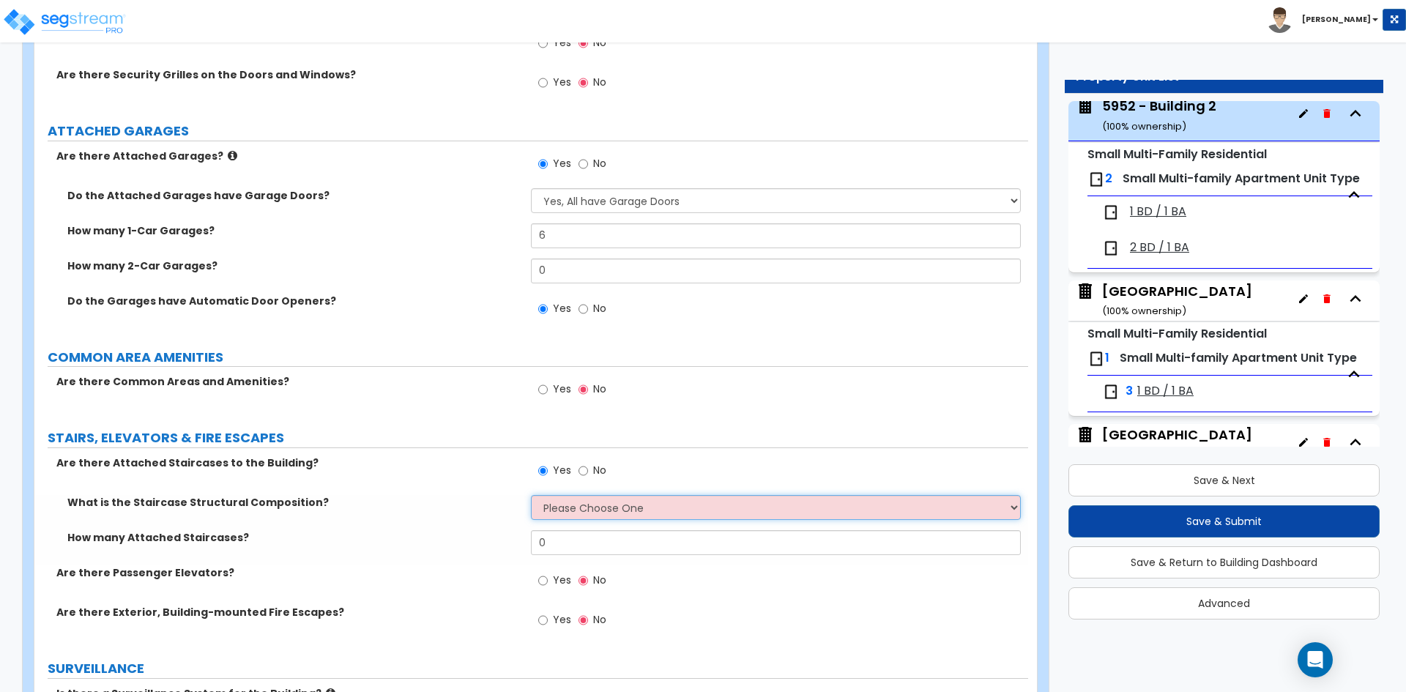
click at [565, 505] on select "Please Choose One Reinforced Concrete Structural Steel Wood" at bounding box center [775, 507] width 489 height 25
select select "4"
click at [531, 495] on select "Please Choose One Reinforced Concrete Structural Steel Wood" at bounding box center [775, 507] width 489 height 25
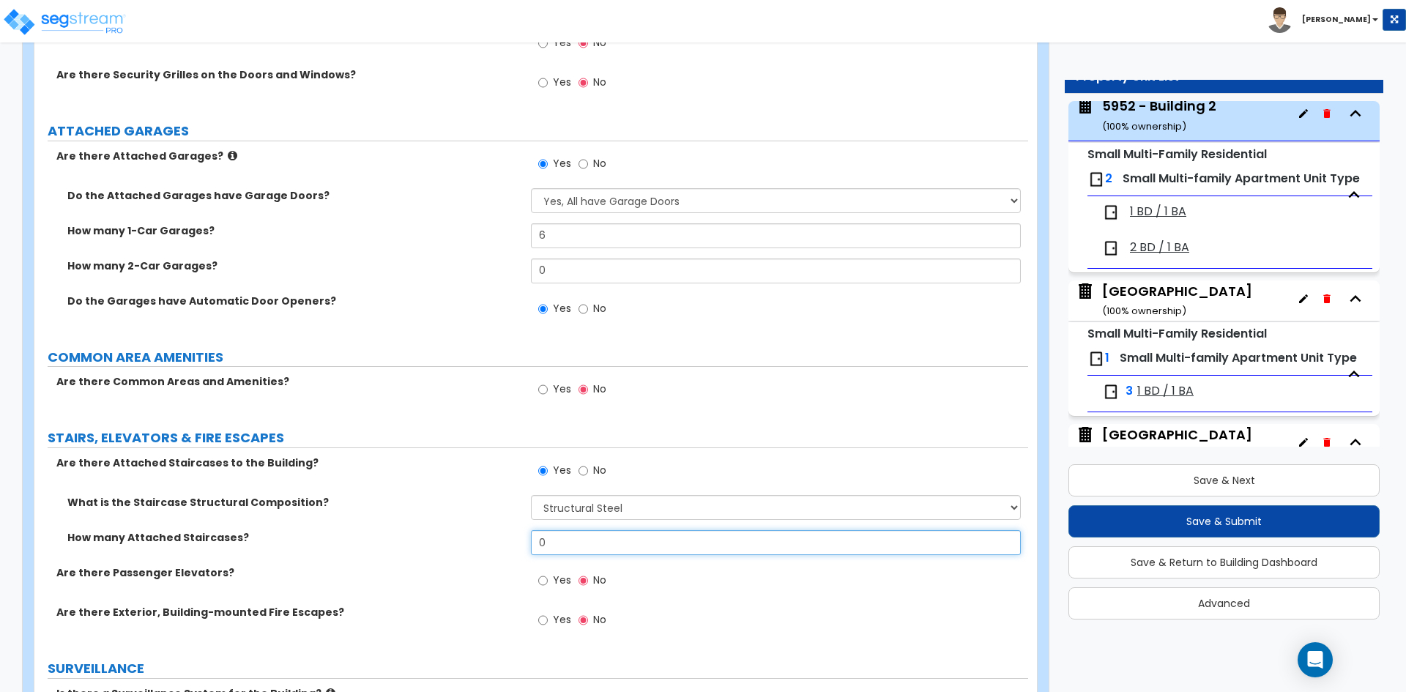
click at [570, 549] on input "0" at bounding box center [775, 542] width 489 height 25
type input "2"
click at [382, 505] on label "What is the Staircase Structural Composition?" at bounding box center [293, 502] width 453 height 15
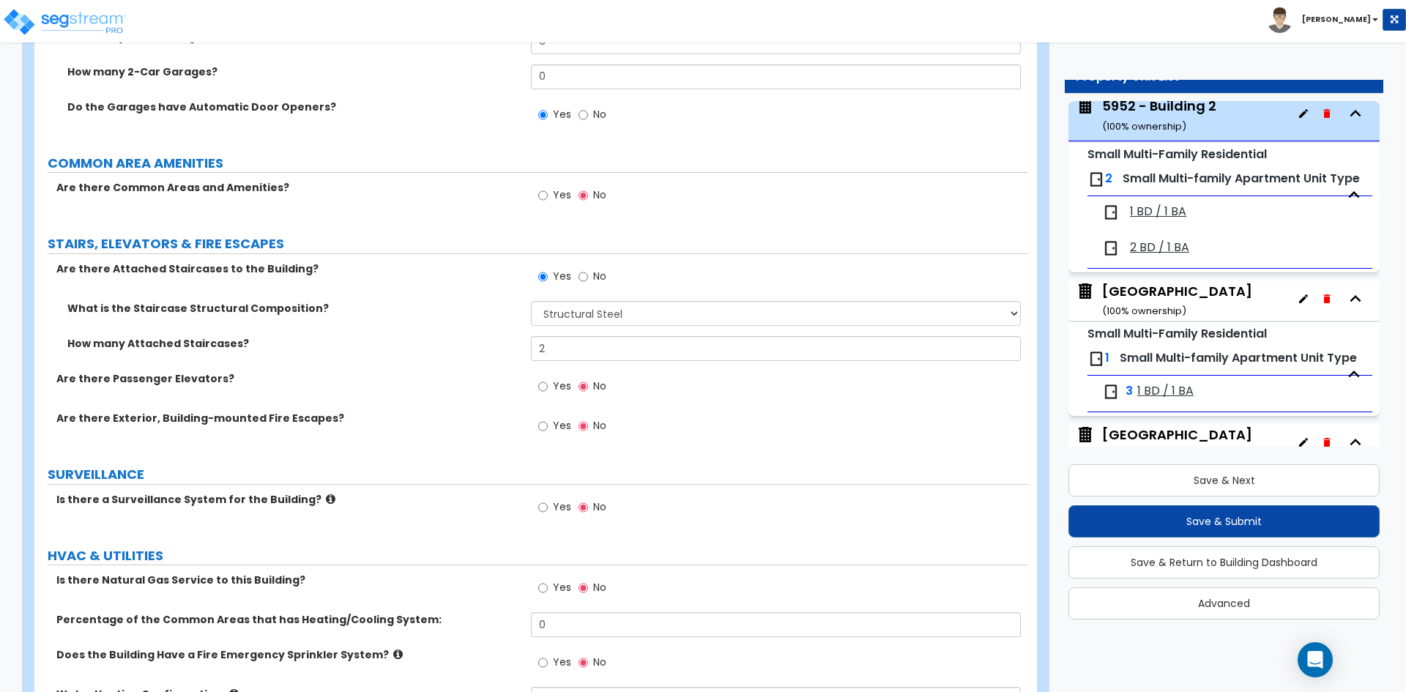
scroll to position [2417, 0]
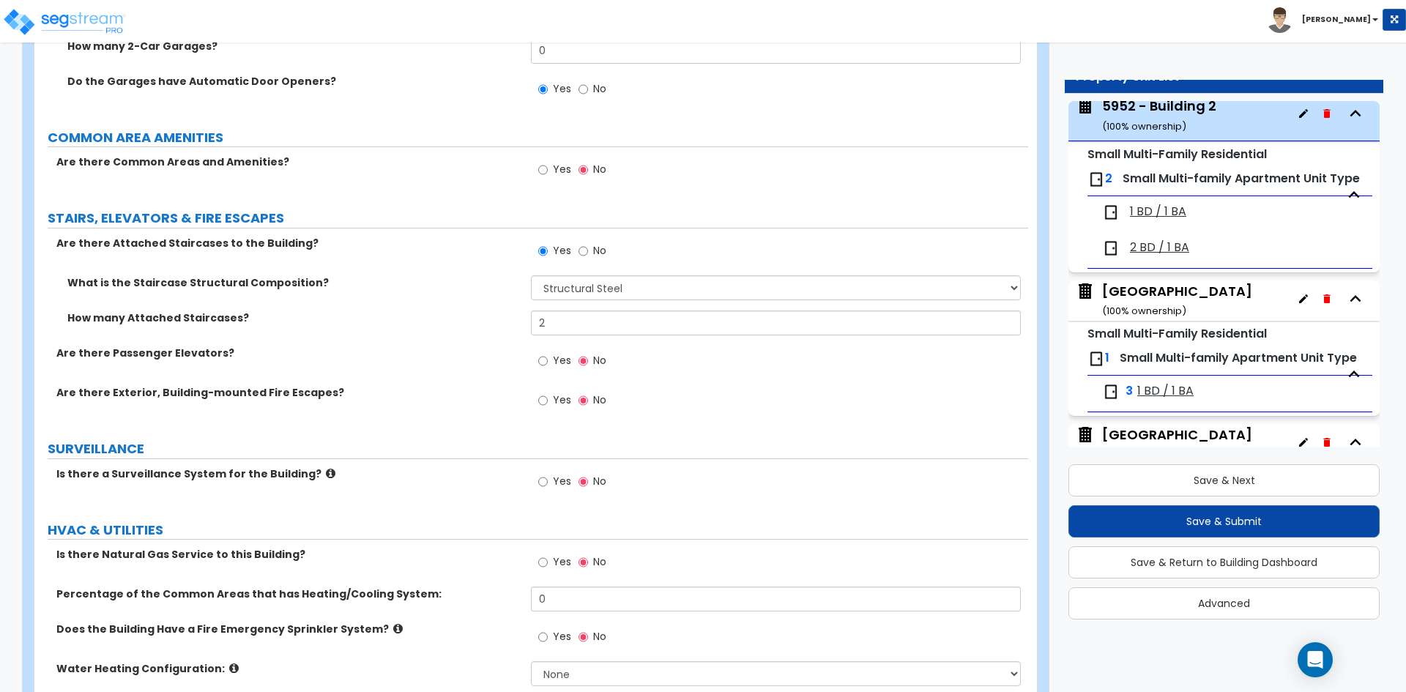
click at [556, 562] on span "Yes" at bounding box center [562, 561] width 18 height 15
click at [548, 562] on input "Yes" at bounding box center [543, 562] width 10 height 16
radio input "true"
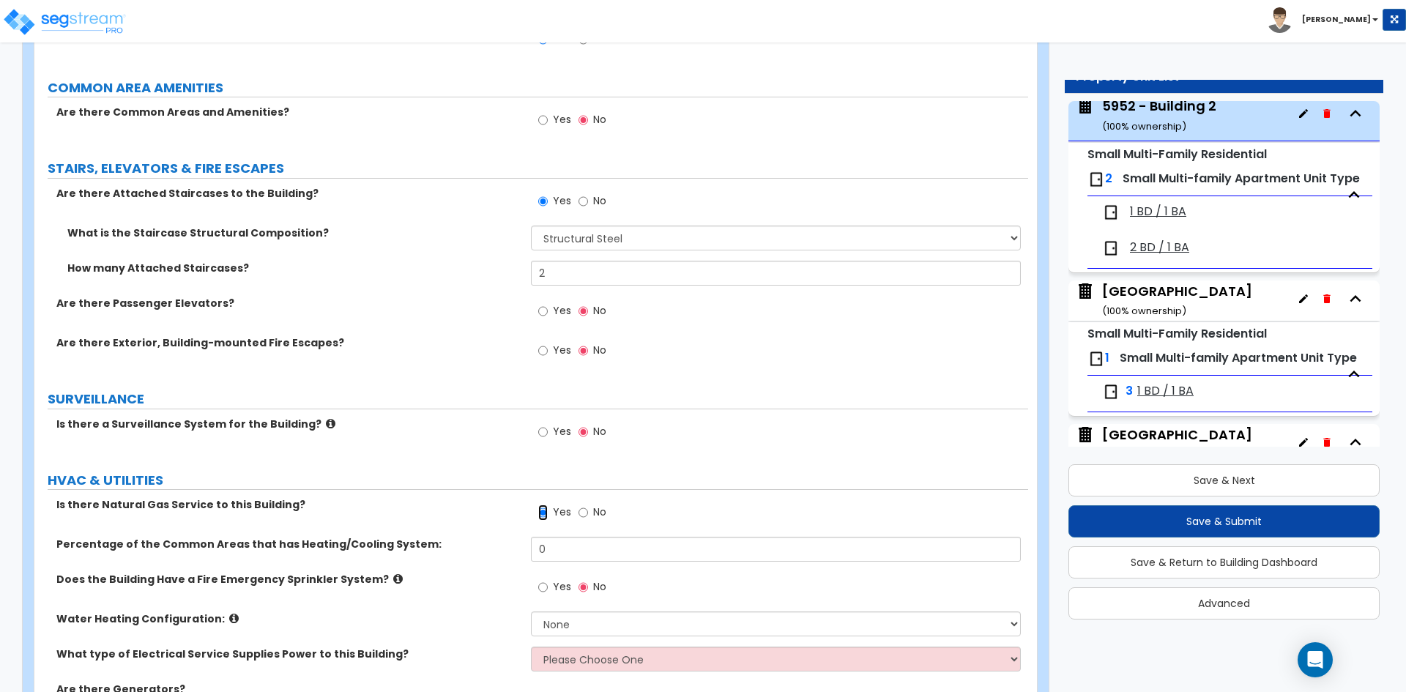
scroll to position [2490, 0]
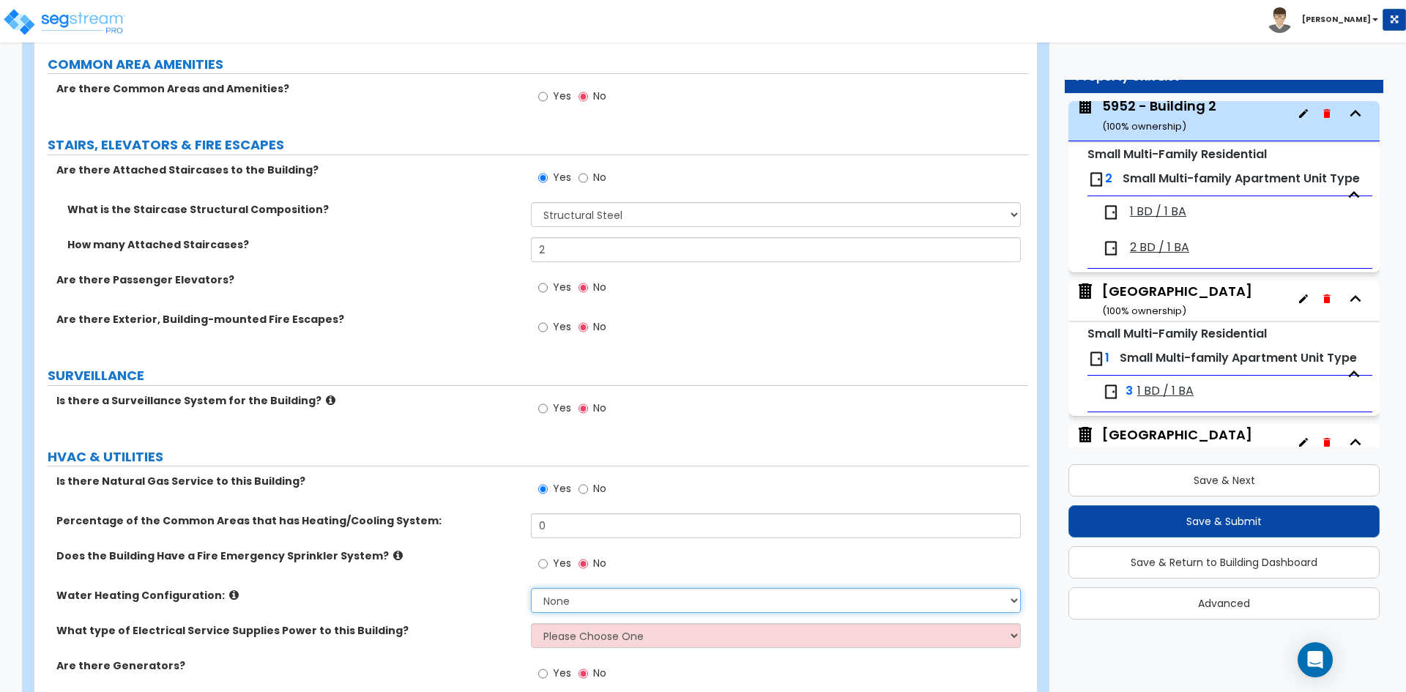
click at [565, 598] on select "None Water Heater for Multiple Units Water Heater for Individual Units" at bounding box center [775, 600] width 489 height 25
select select "2"
click at [531, 588] on select "None Water Heater for Multiple Units Water Heater for Individual Units" at bounding box center [775, 600] width 489 height 25
click at [578, 639] on select "Please Choose One Overhead Underground" at bounding box center [775, 635] width 489 height 25
select select "1"
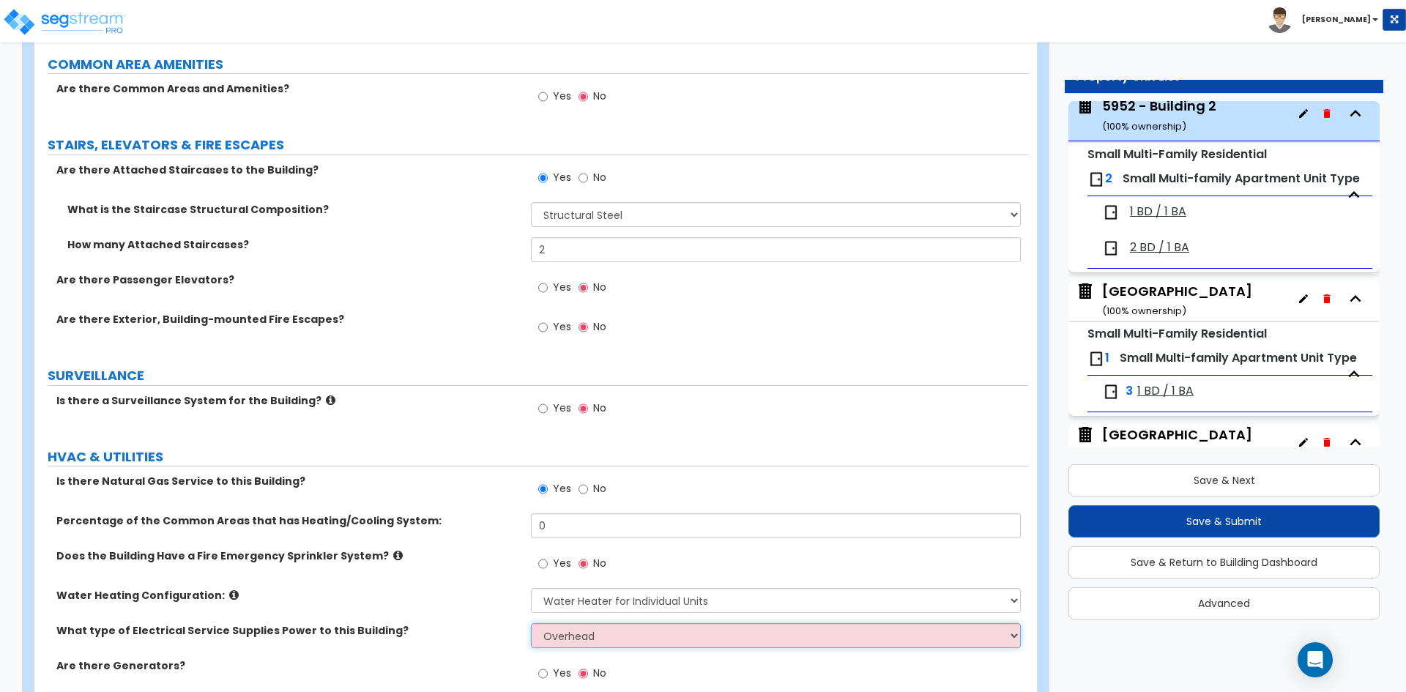
click at [531, 623] on select "Please Choose One Overhead Underground" at bounding box center [775, 635] width 489 height 25
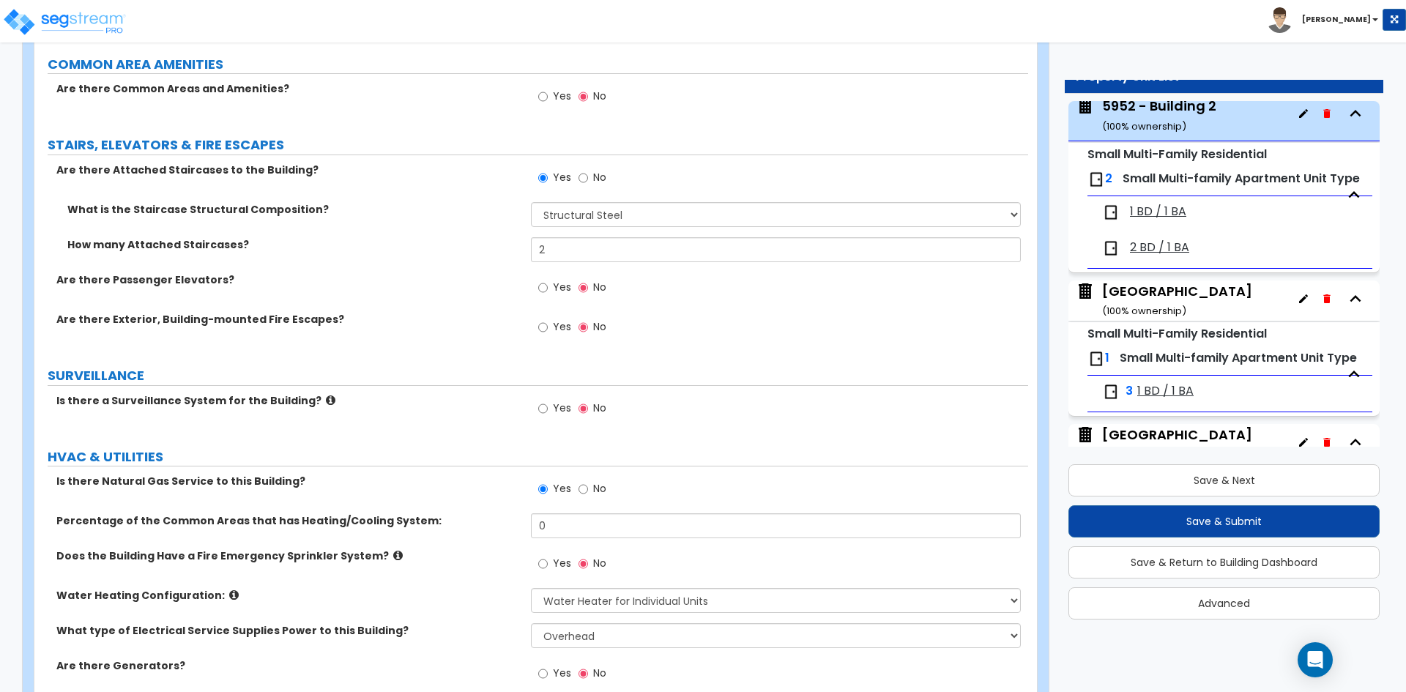
click at [444, 588] on label "Water Heating Configuration:" at bounding box center [288, 595] width 464 height 15
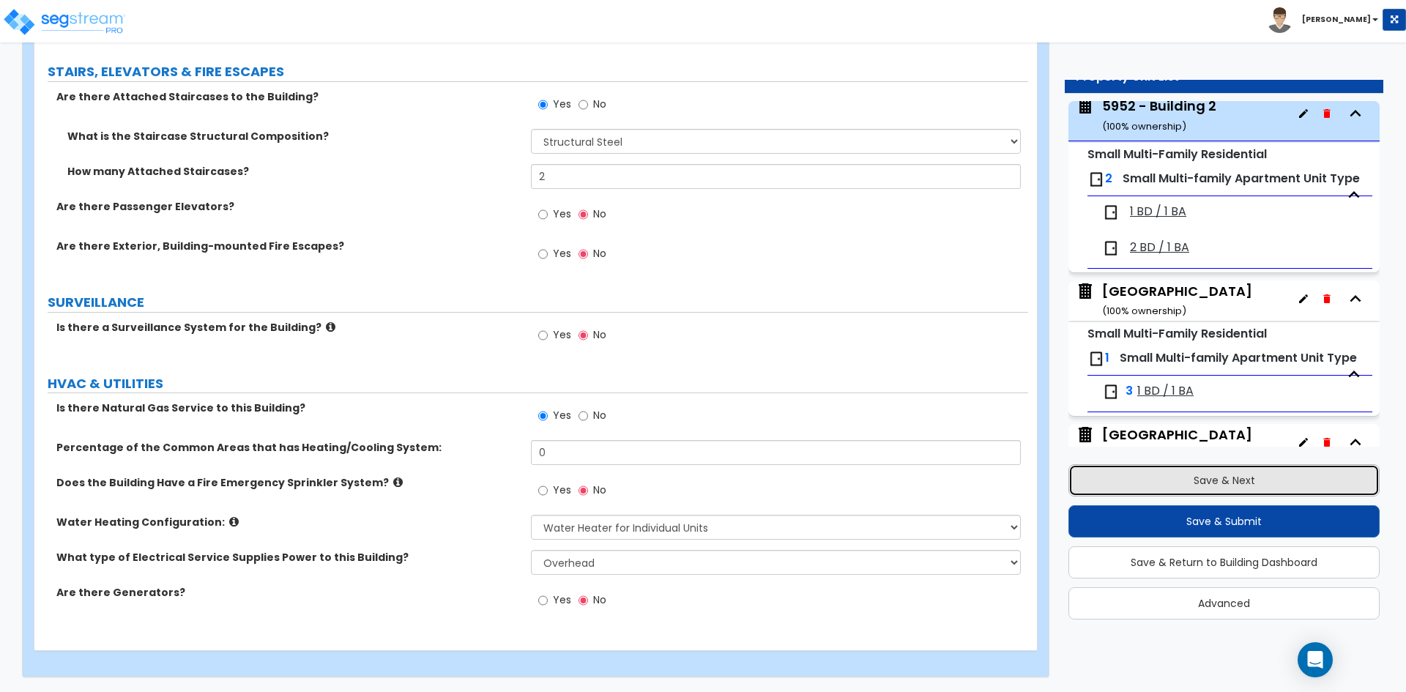
click at [1297, 482] on button "Save & Next" at bounding box center [1223, 480] width 311 height 32
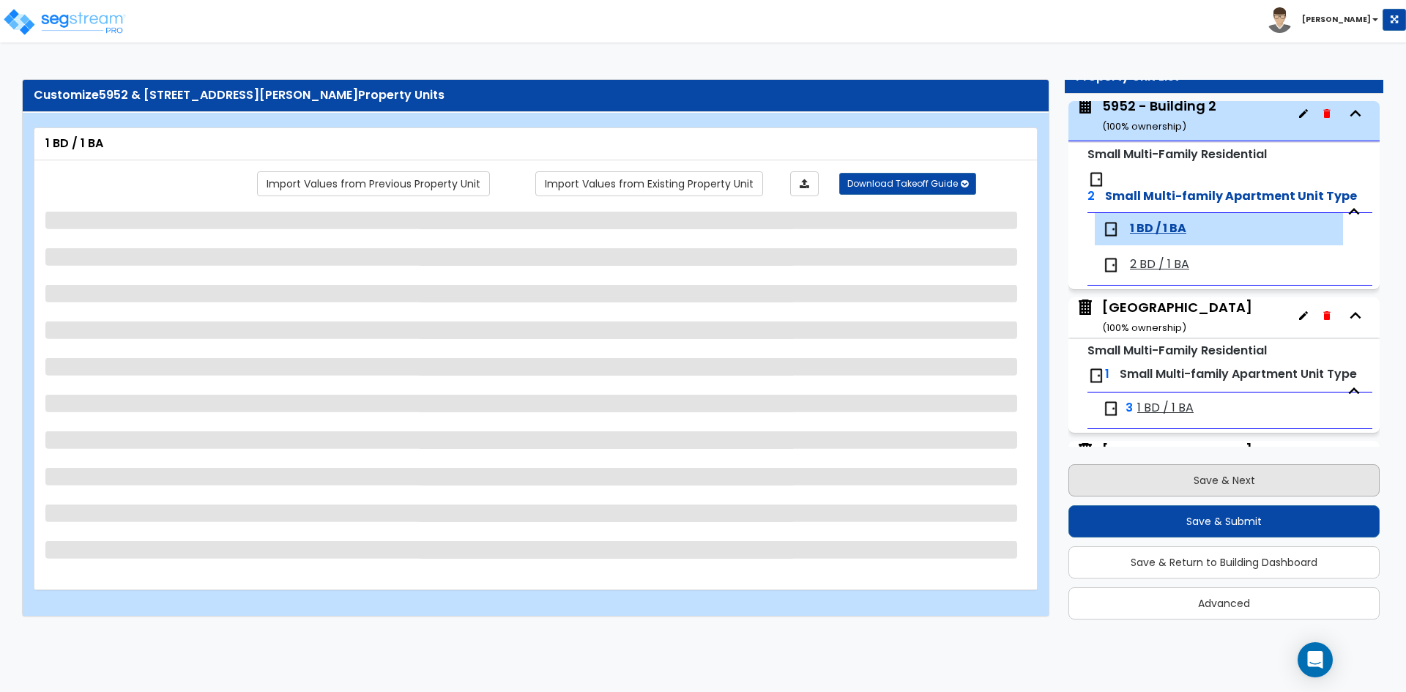
scroll to position [330, 0]
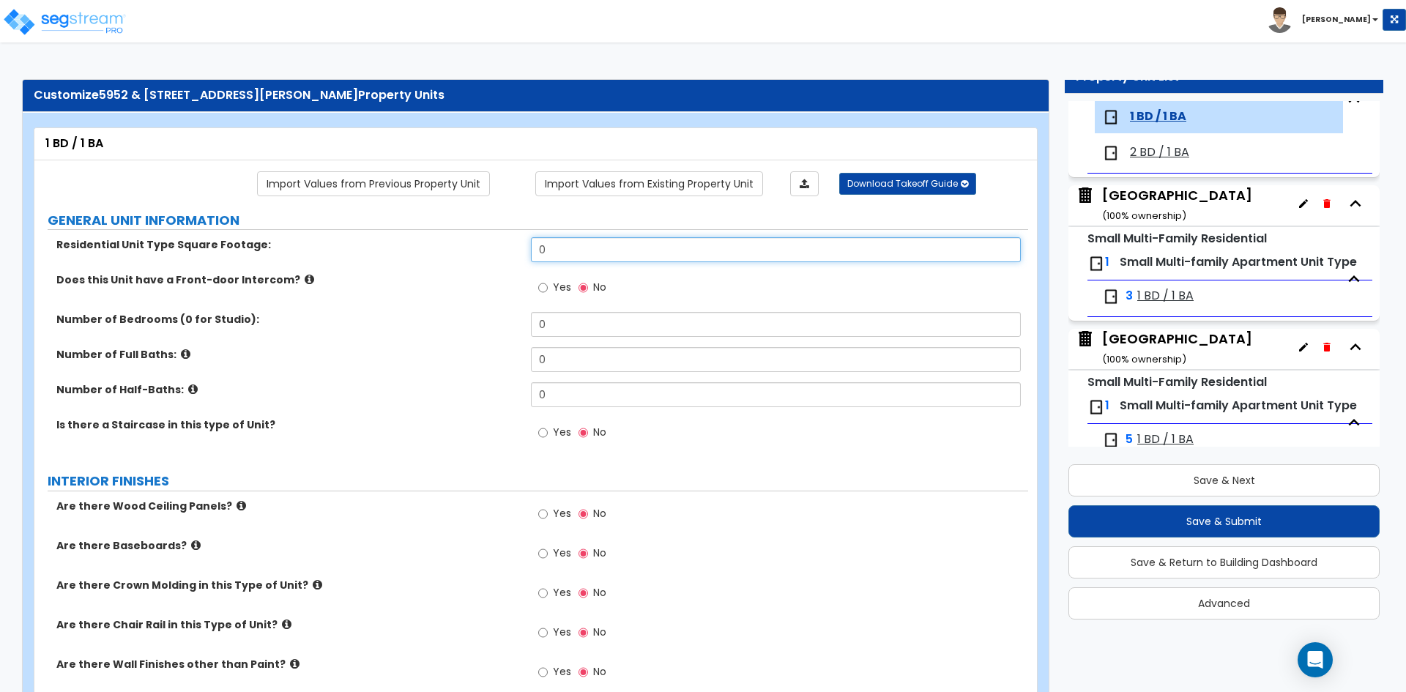
click at [574, 245] on input "0" at bounding box center [775, 249] width 489 height 25
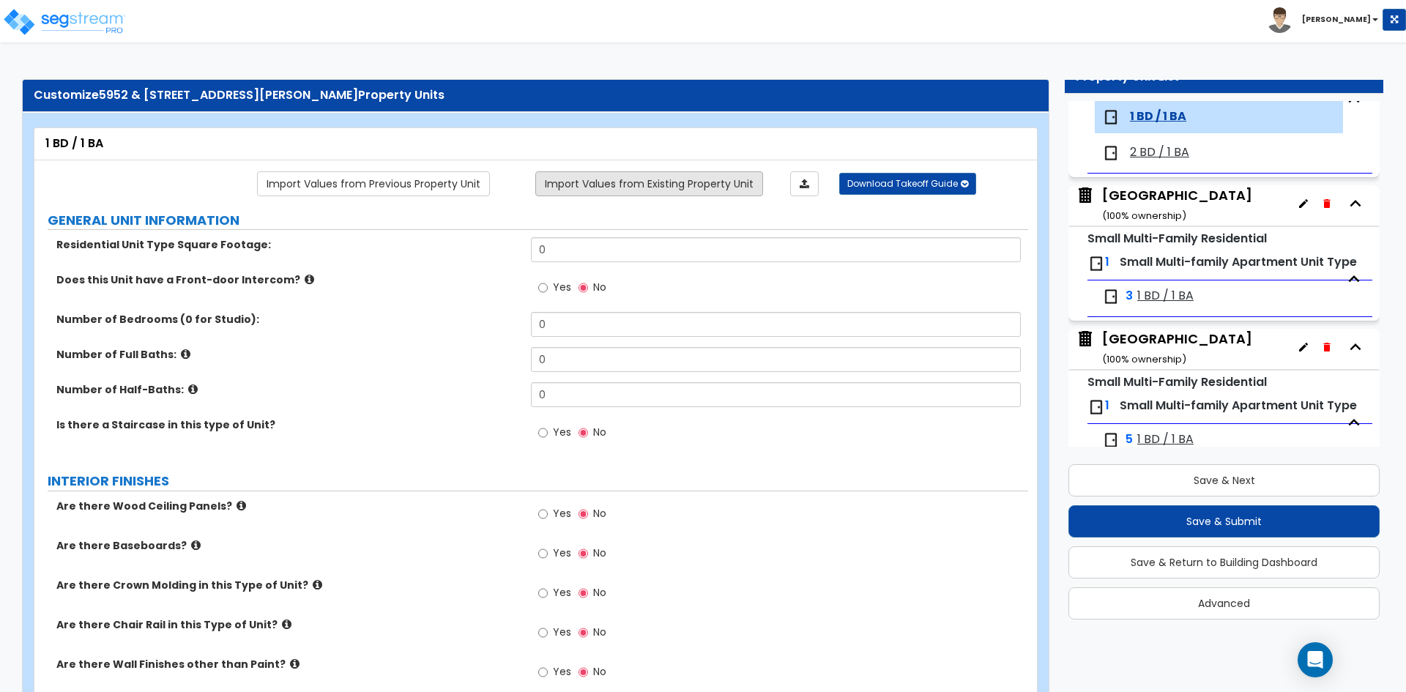
click at [591, 184] on link "Import Values from Existing Property Unit" at bounding box center [649, 183] width 228 height 25
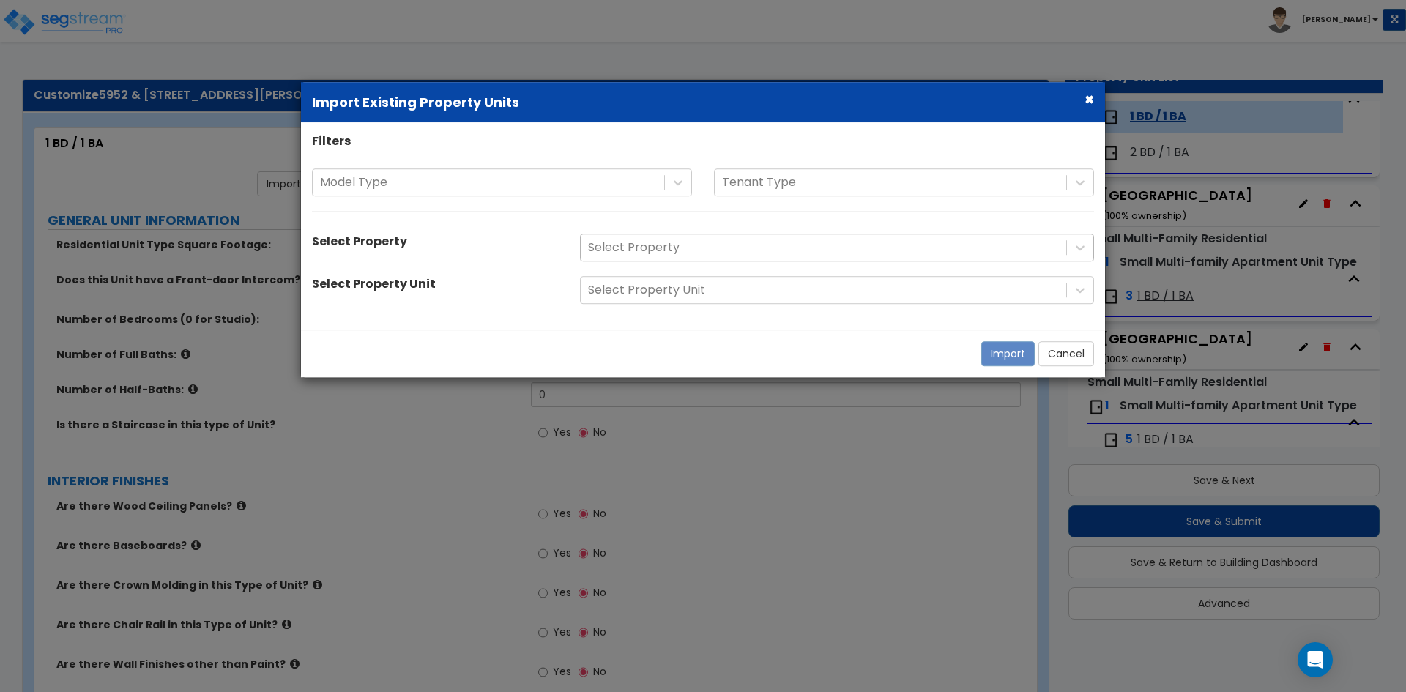
click at [604, 256] on div at bounding box center [823, 248] width 471 height 20
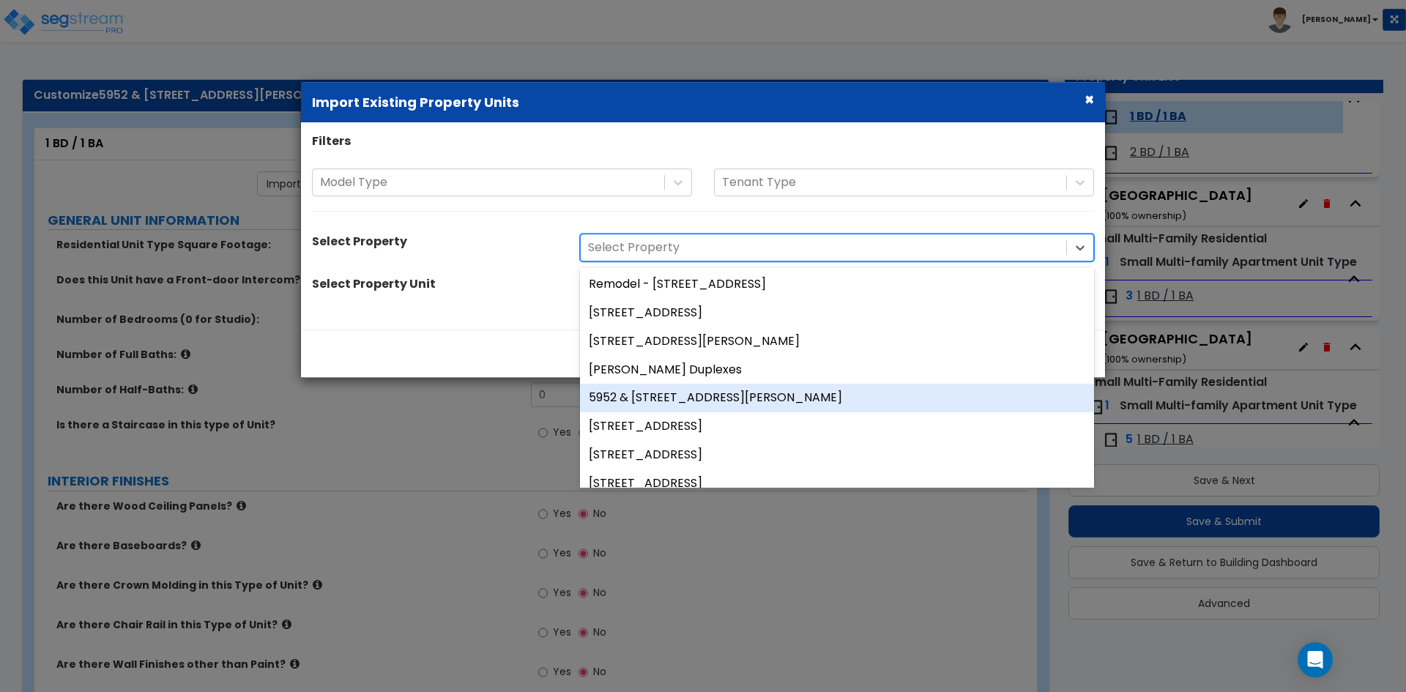
click at [834, 402] on div "5952 & [STREET_ADDRESS][PERSON_NAME]" at bounding box center [837, 398] width 514 height 29
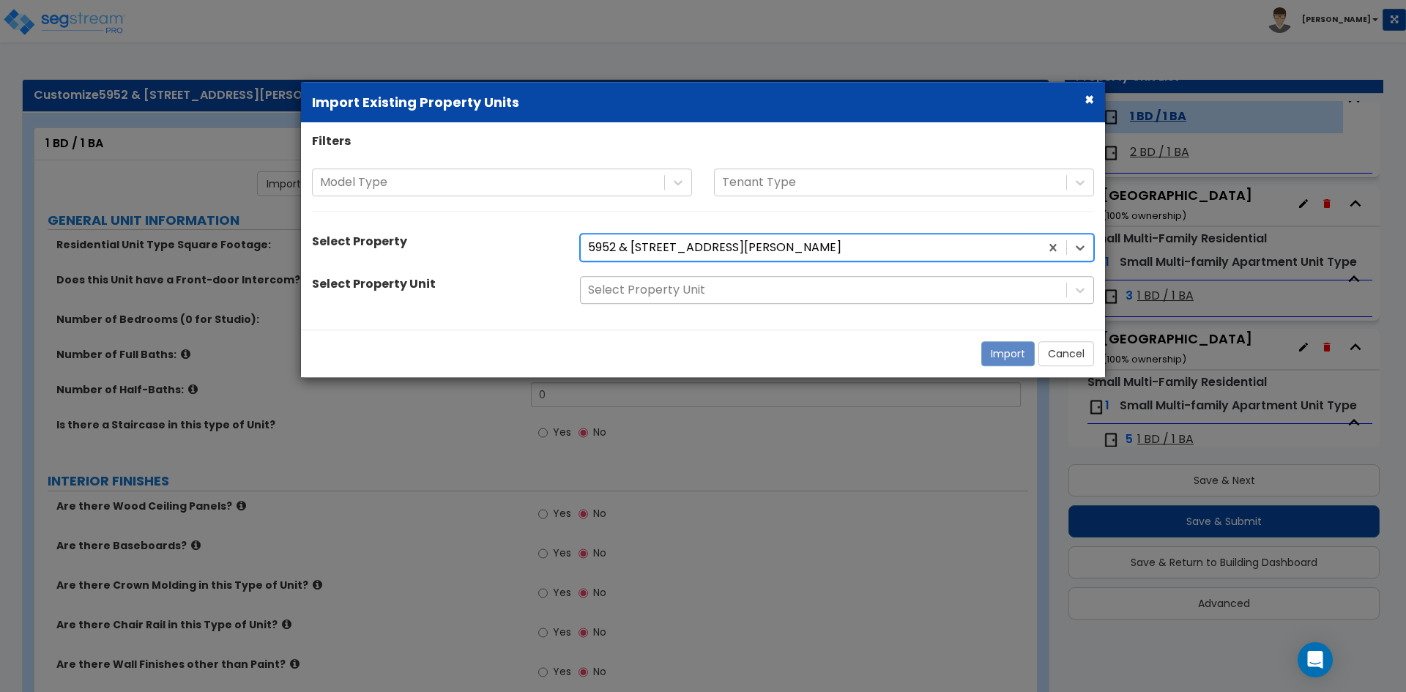
click at [633, 300] on div "Select Property Unit" at bounding box center [824, 291] width 486 height 26
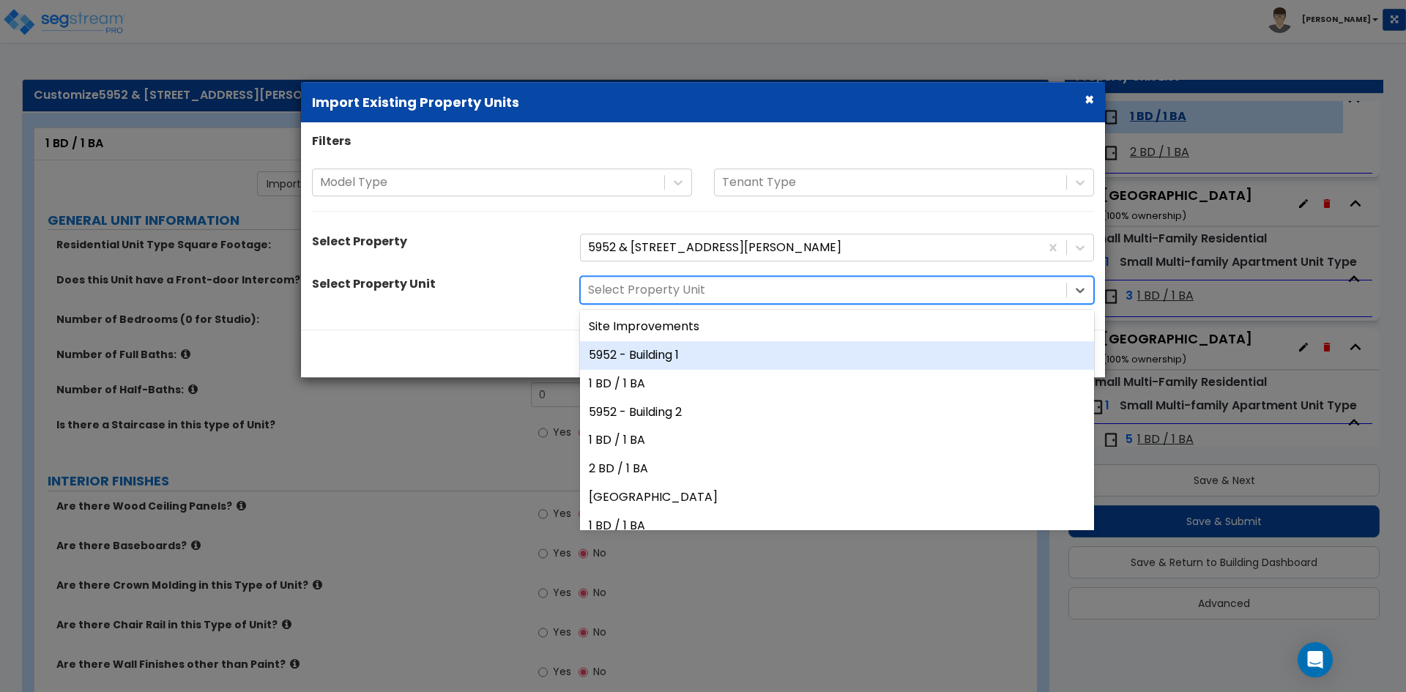
click at [664, 353] on div "5952 - Building 1" at bounding box center [837, 355] width 514 height 29
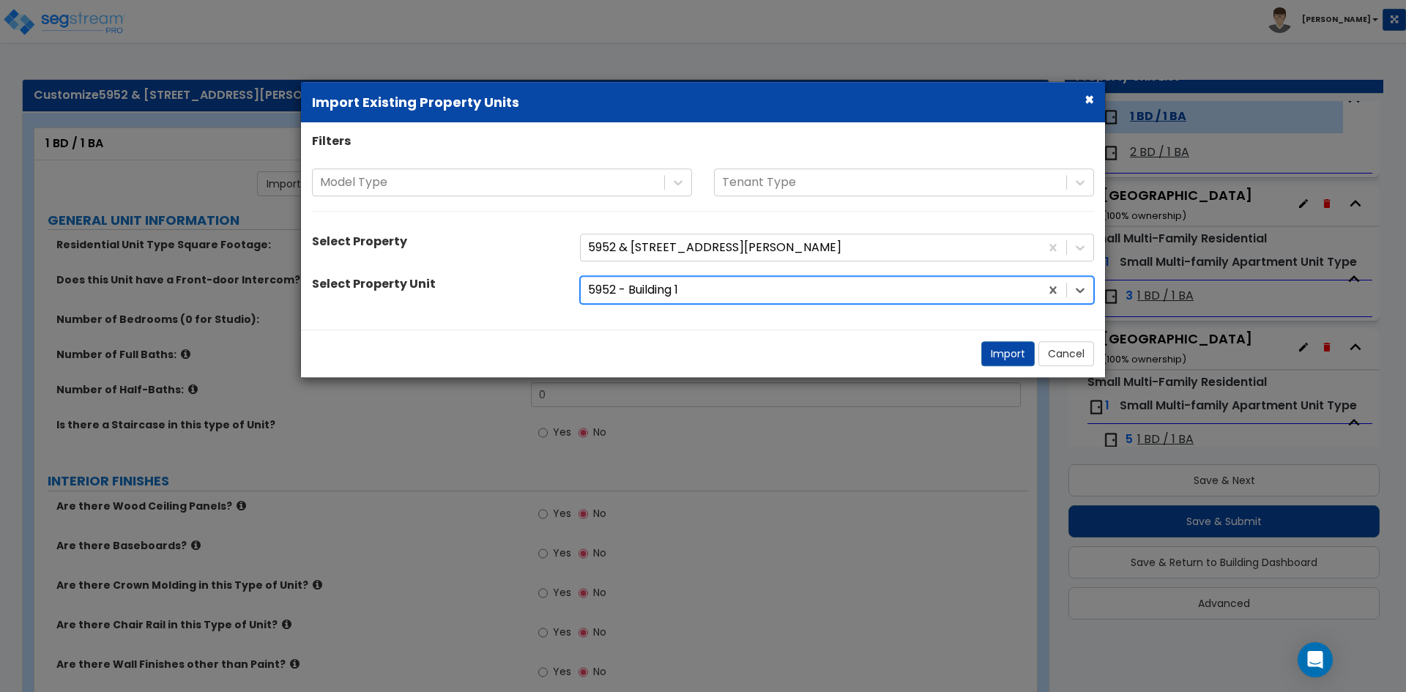
click at [660, 287] on div at bounding box center [810, 290] width 445 height 20
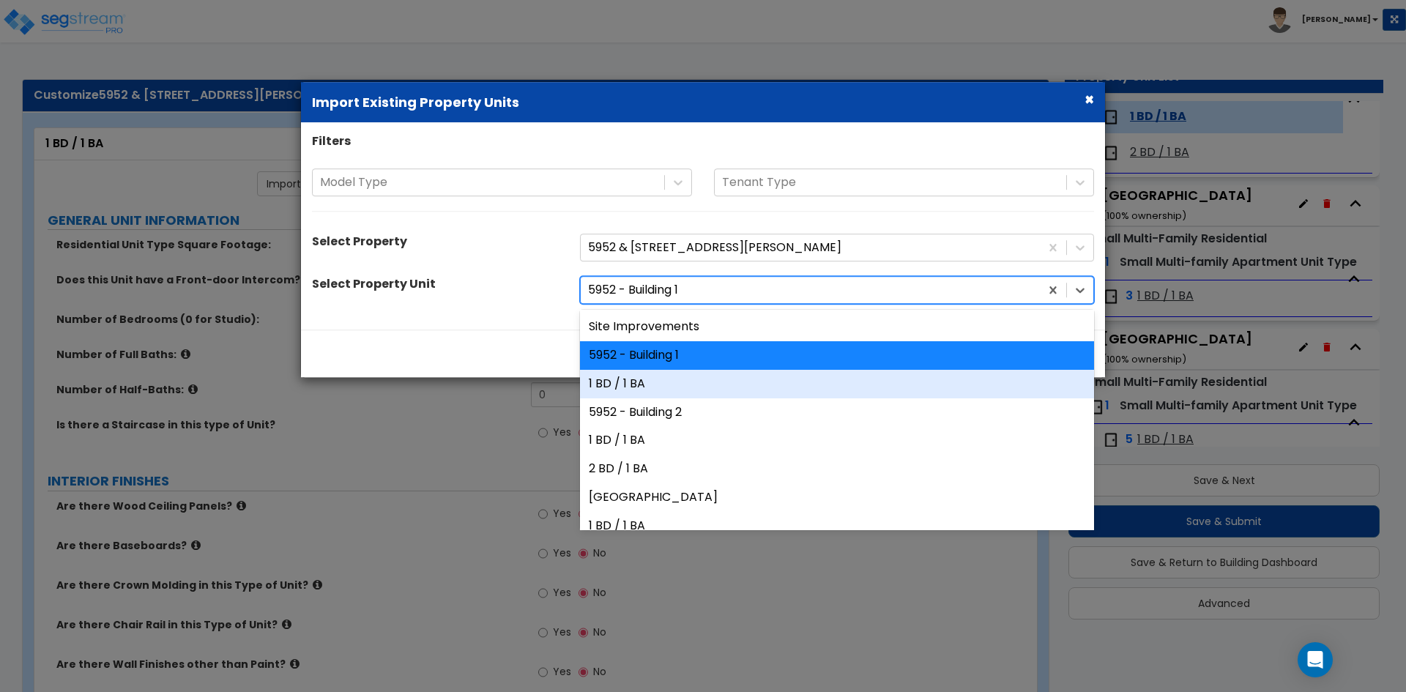
click at [631, 372] on div "1 BD / 1 BA" at bounding box center [837, 384] width 514 height 29
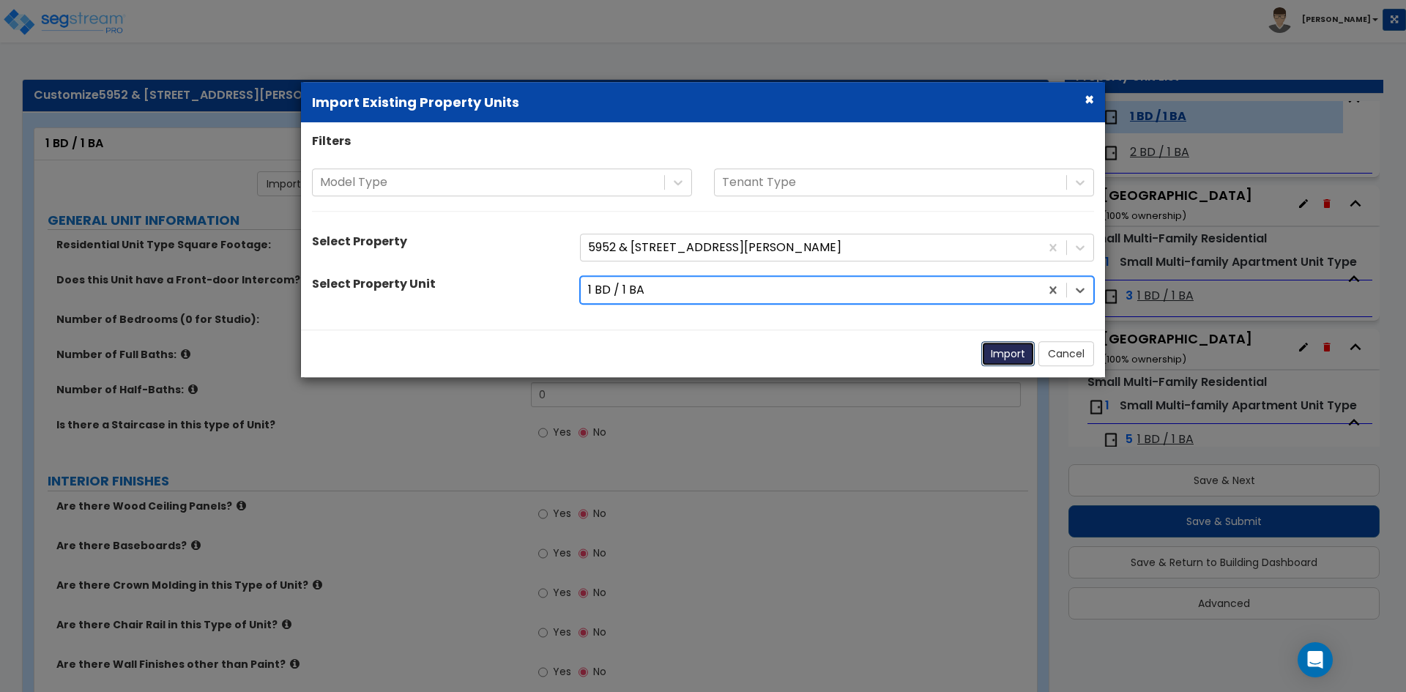
click at [996, 349] on button "Import" at bounding box center [1007, 353] width 53 height 25
type input "550"
type input "1"
radio input "true"
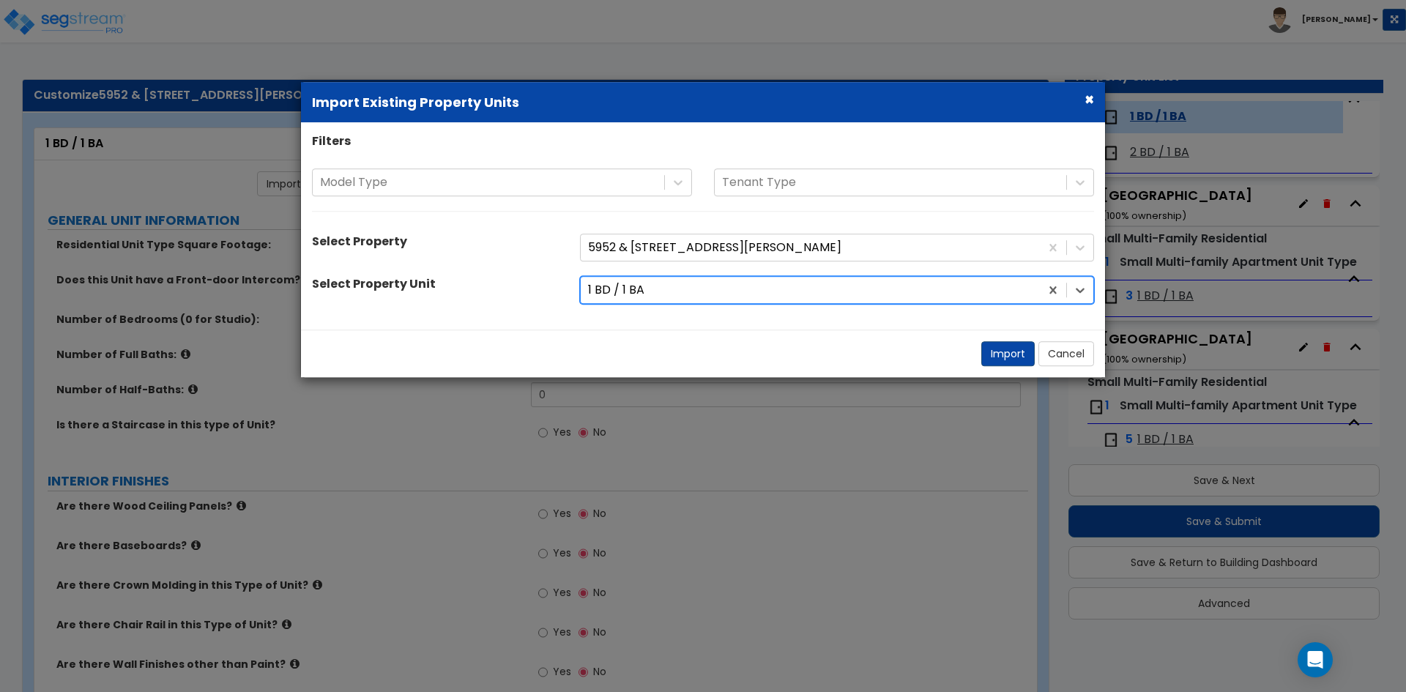
select select "2"
select select "1"
select select "2"
radio input "true"
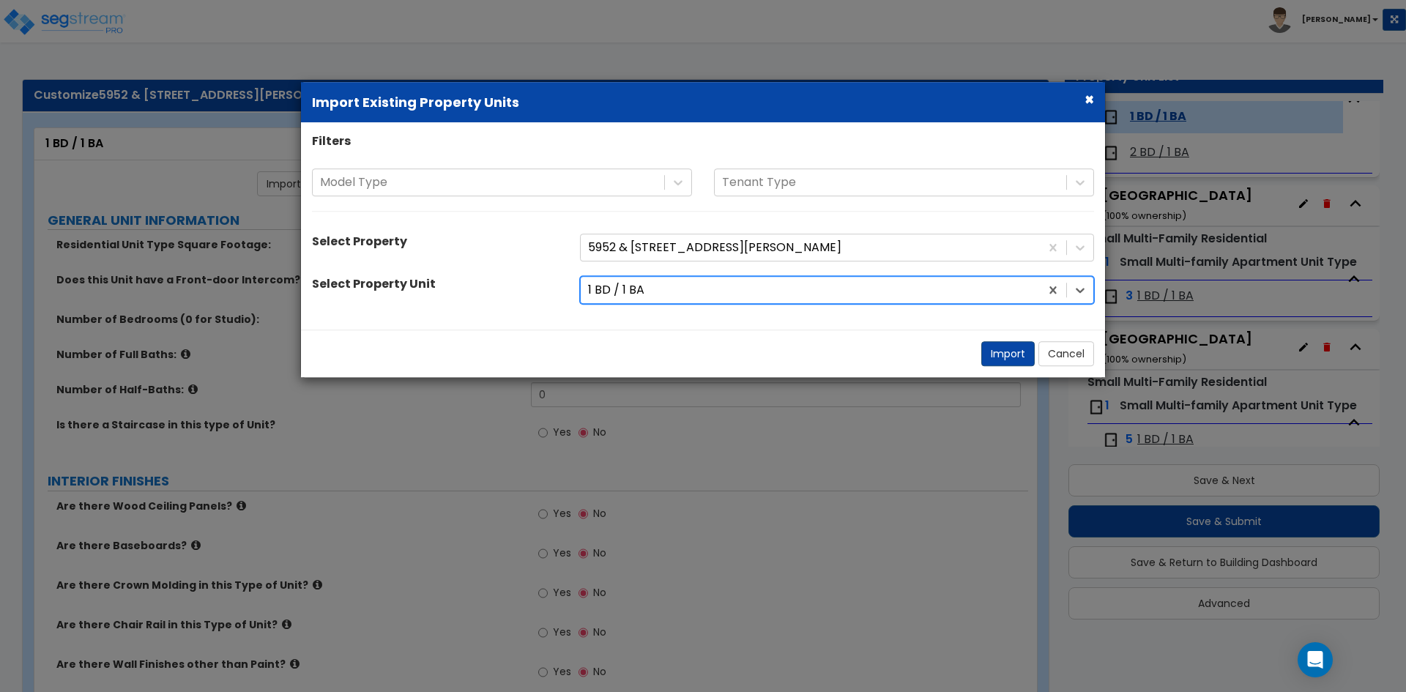
radio input "true"
select select "2"
select select "1"
select select "3"
select select "2"
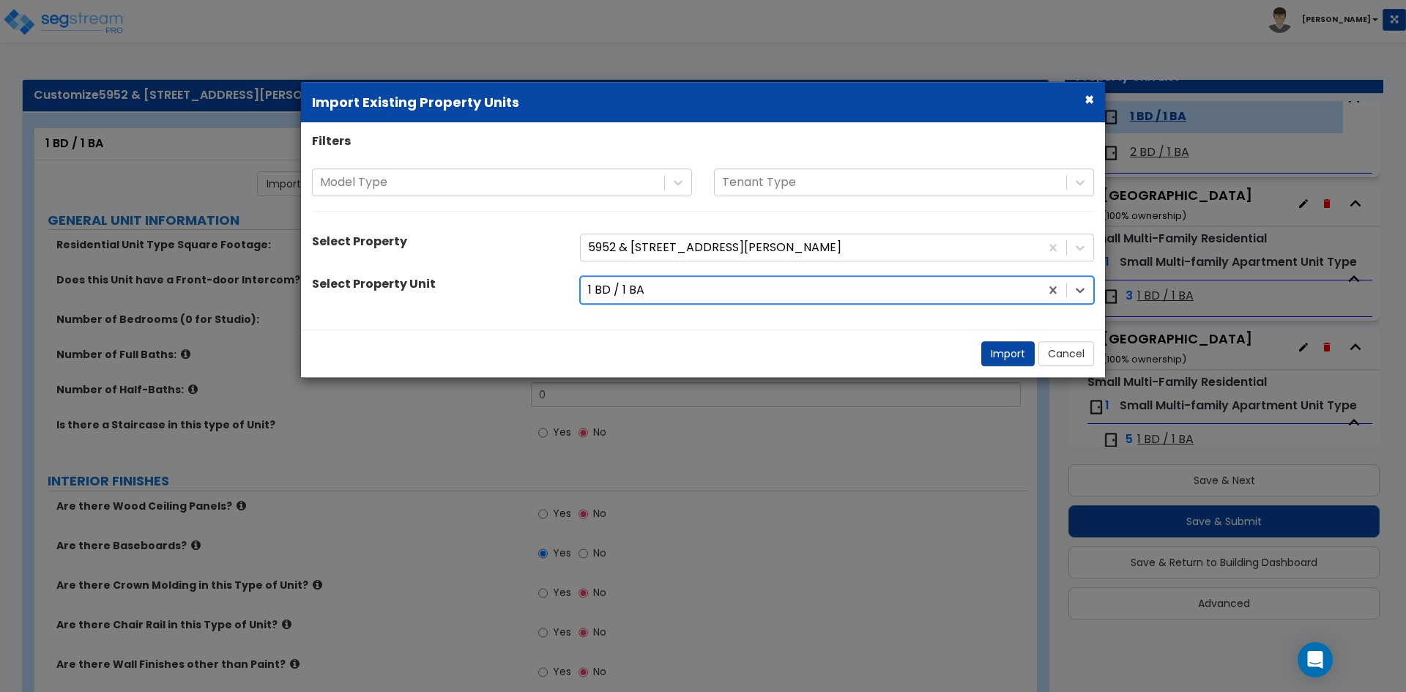
select select "4"
select select "1"
select select "2"
select select "1"
select select "2"
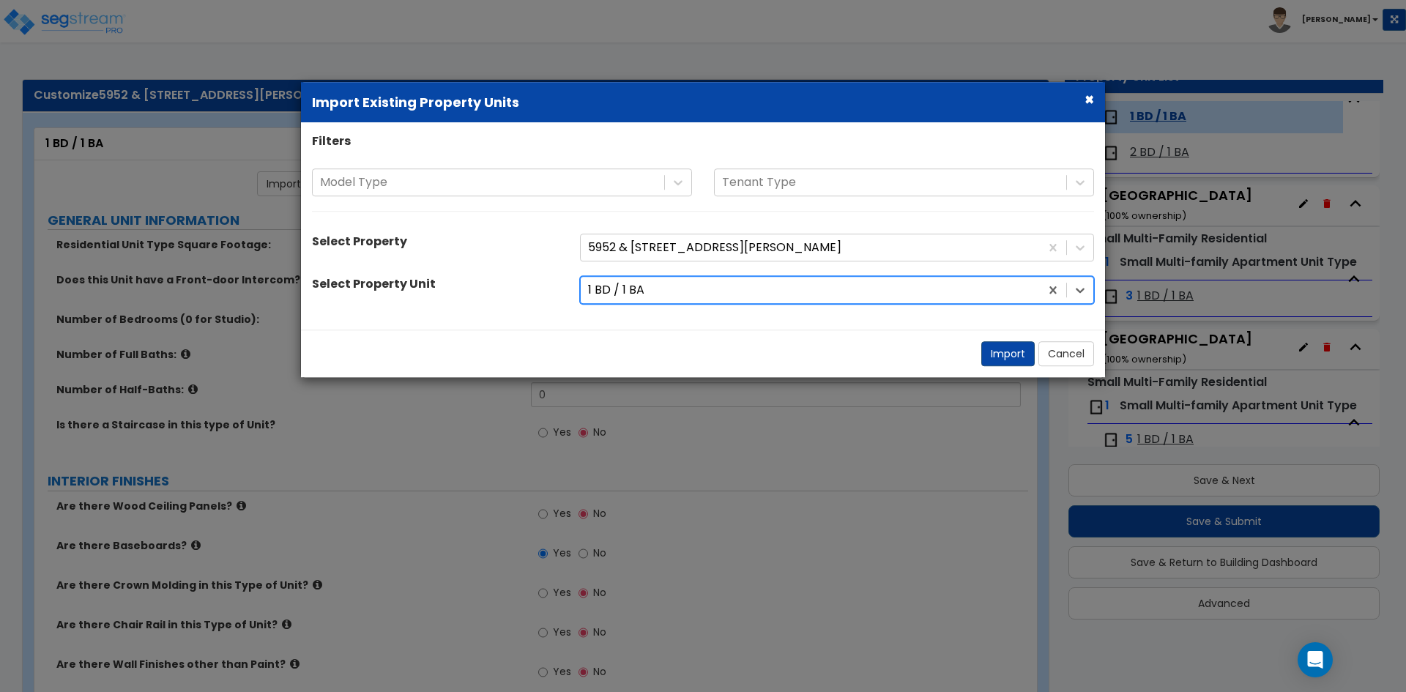
select select "3"
select select "6"
select select "1"
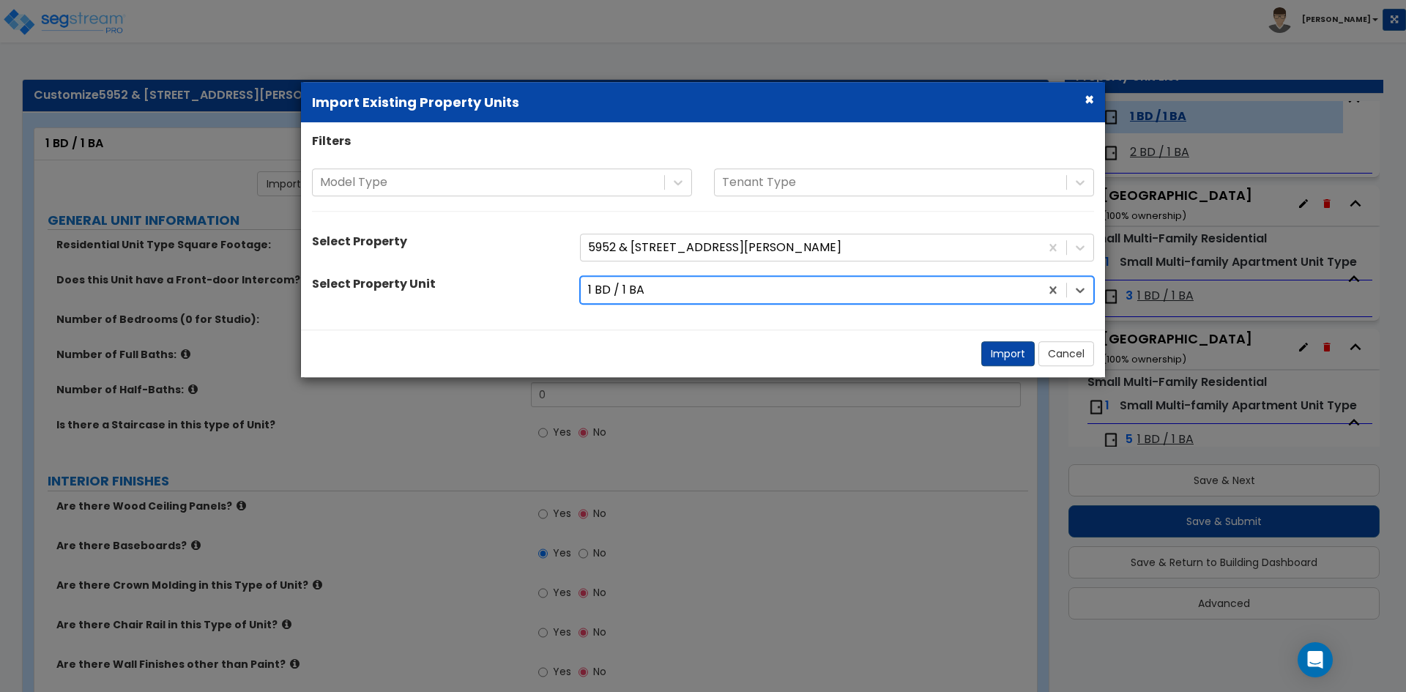
select select "6"
select select "2"
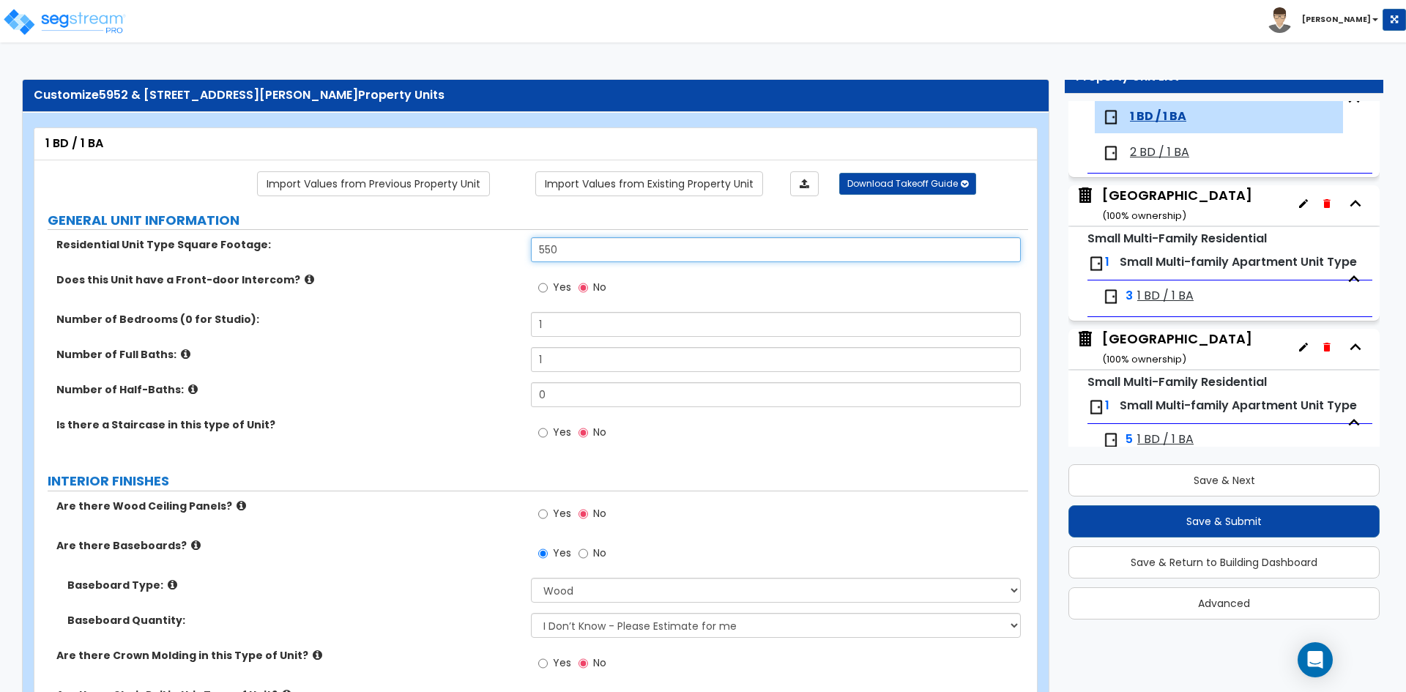
click at [577, 248] on input "550" at bounding box center [775, 249] width 489 height 25
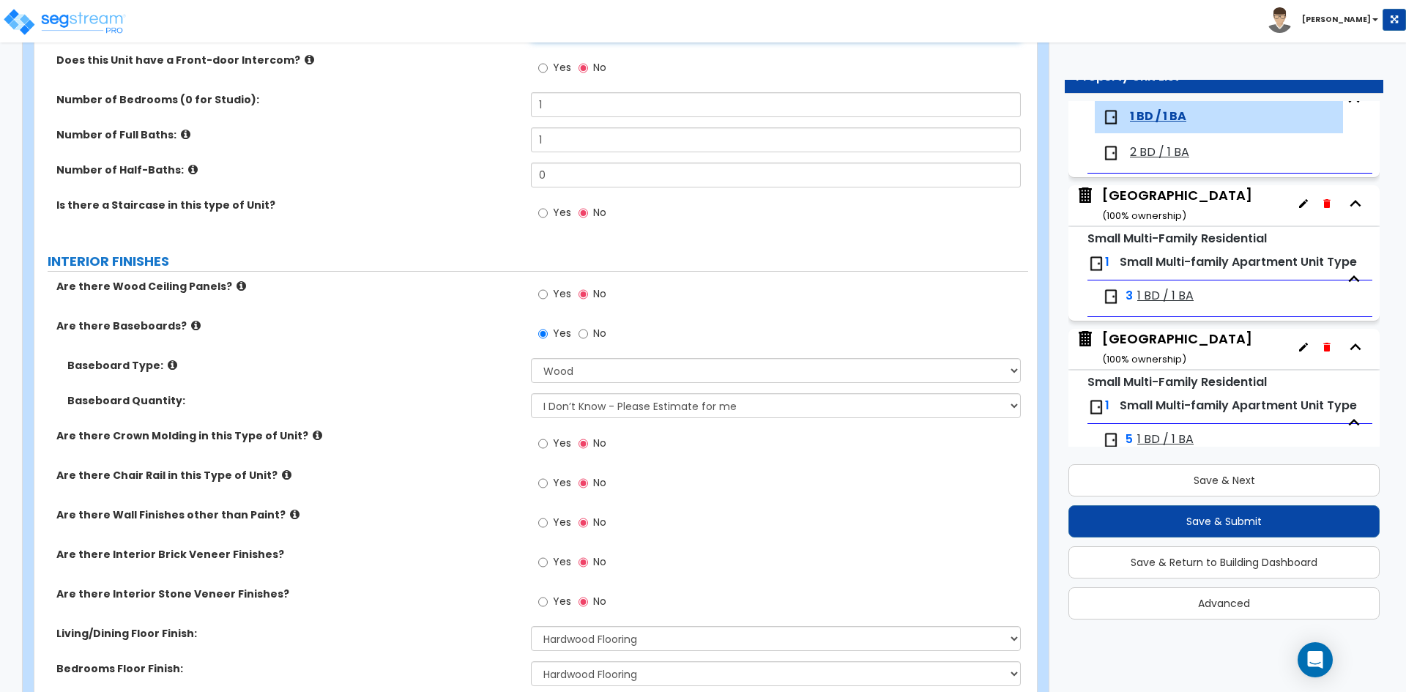
scroll to position [293, 0]
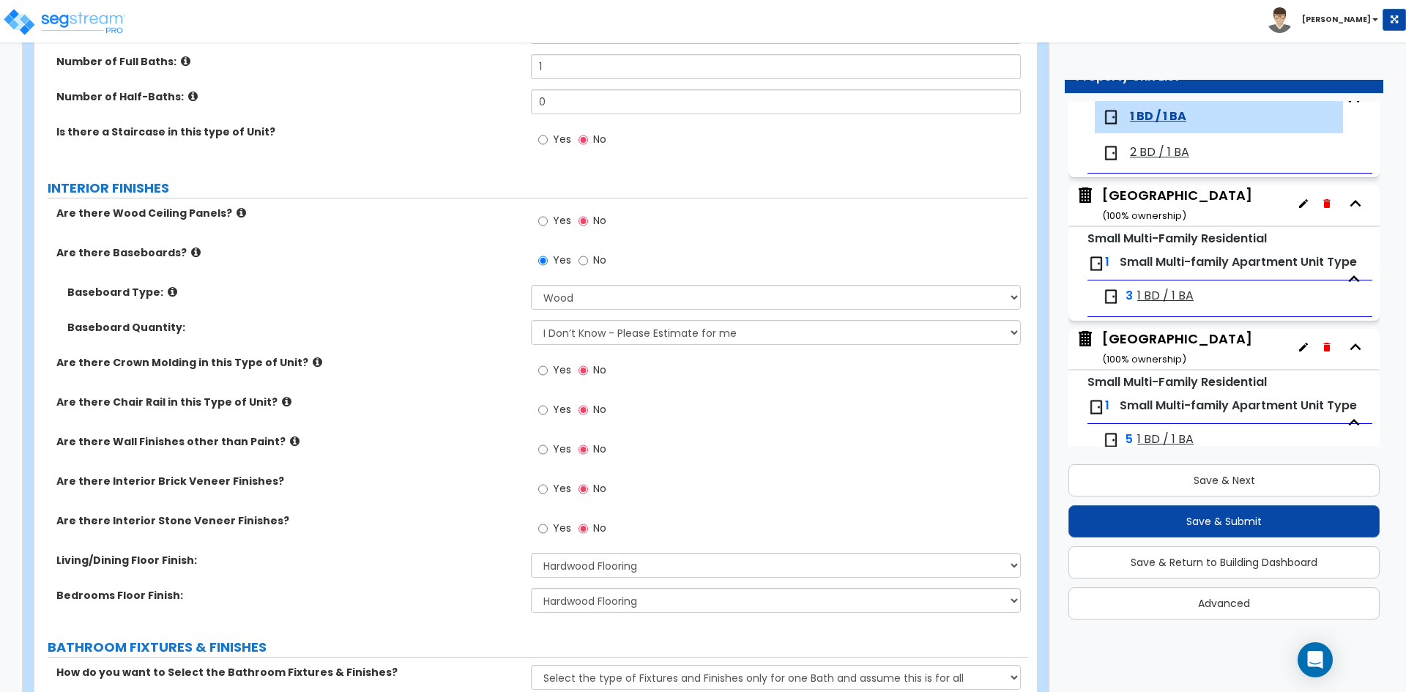
type input "750"
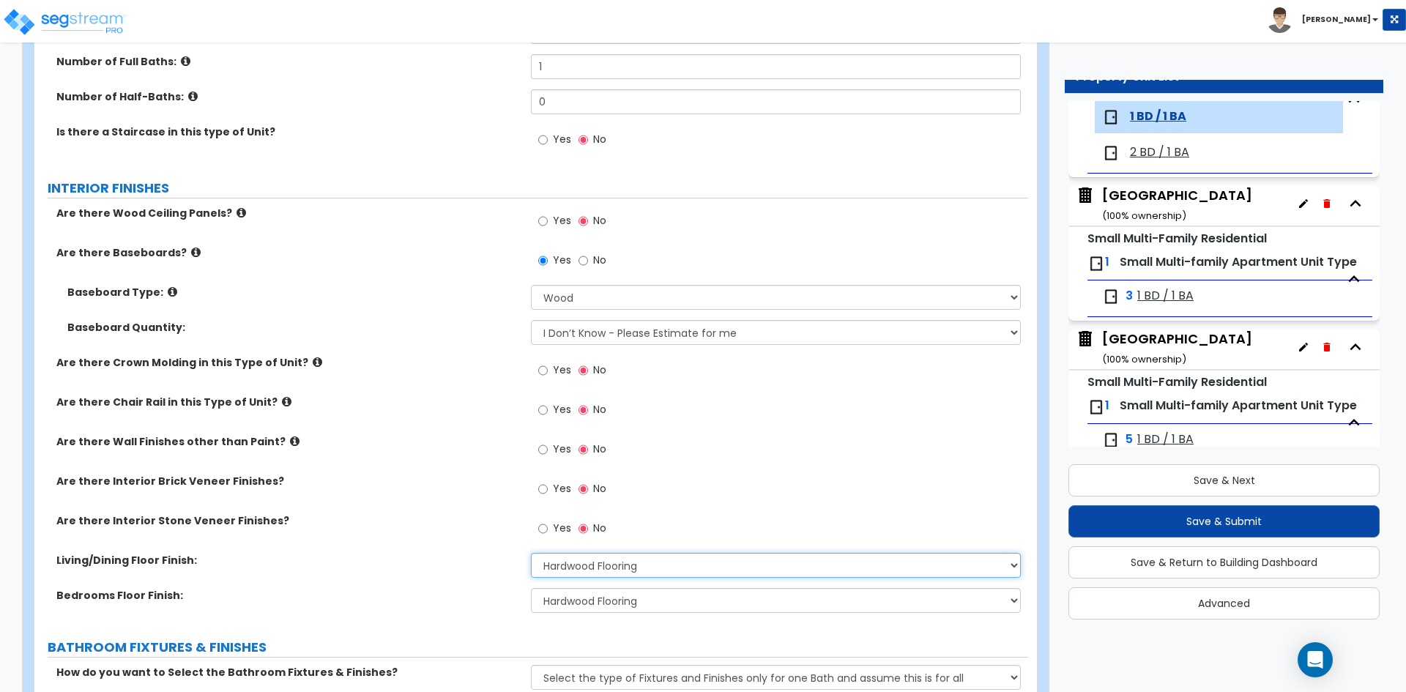
click at [625, 562] on select "None Tile Flooring Hardwood Flooring Resilient Laminate Flooring VCT Flooring S…" at bounding box center [775, 565] width 489 height 25
select select "3"
click at [531, 553] on select "None Tile Flooring Hardwood Flooring Resilient Laminate Flooring VCT Flooring S…" at bounding box center [775, 565] width 489 height 25
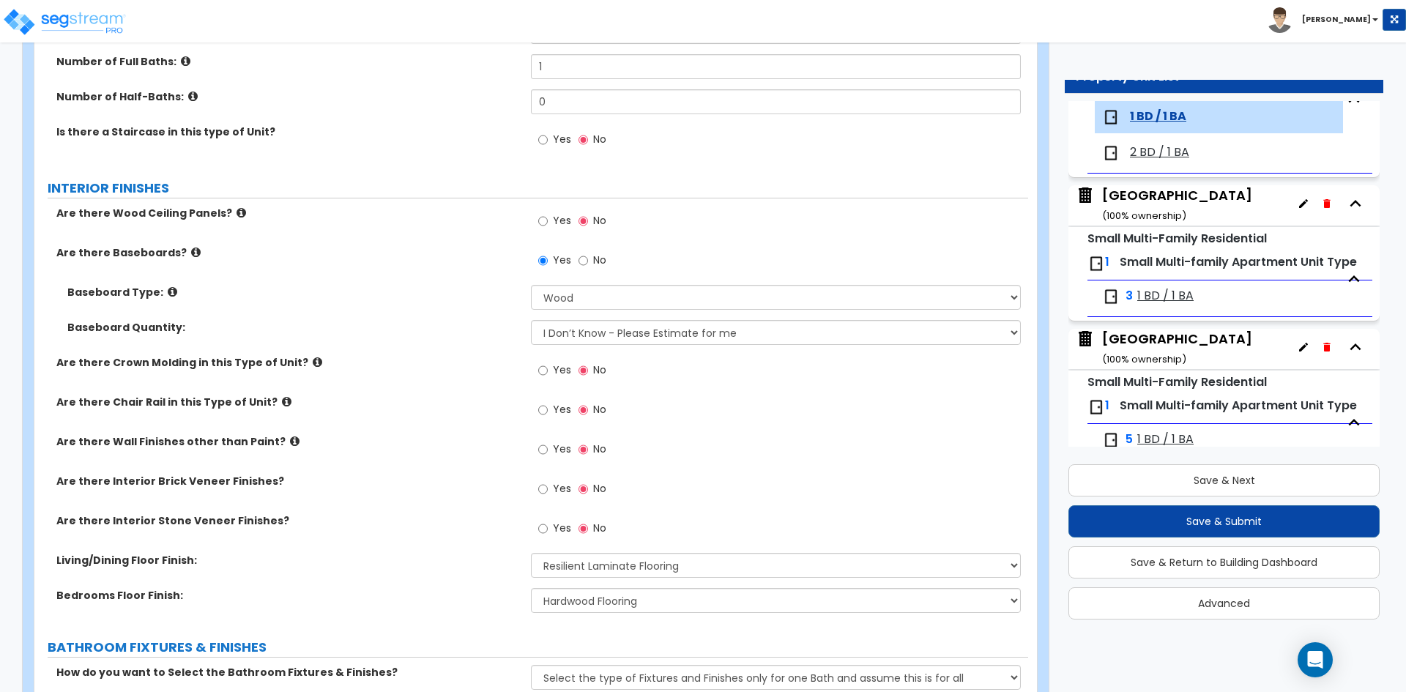
click at [410, 511] on div "Are there Interior Brick Veneer Finishes? Yes No" at bounding box center [531, 494] width 994 height 40
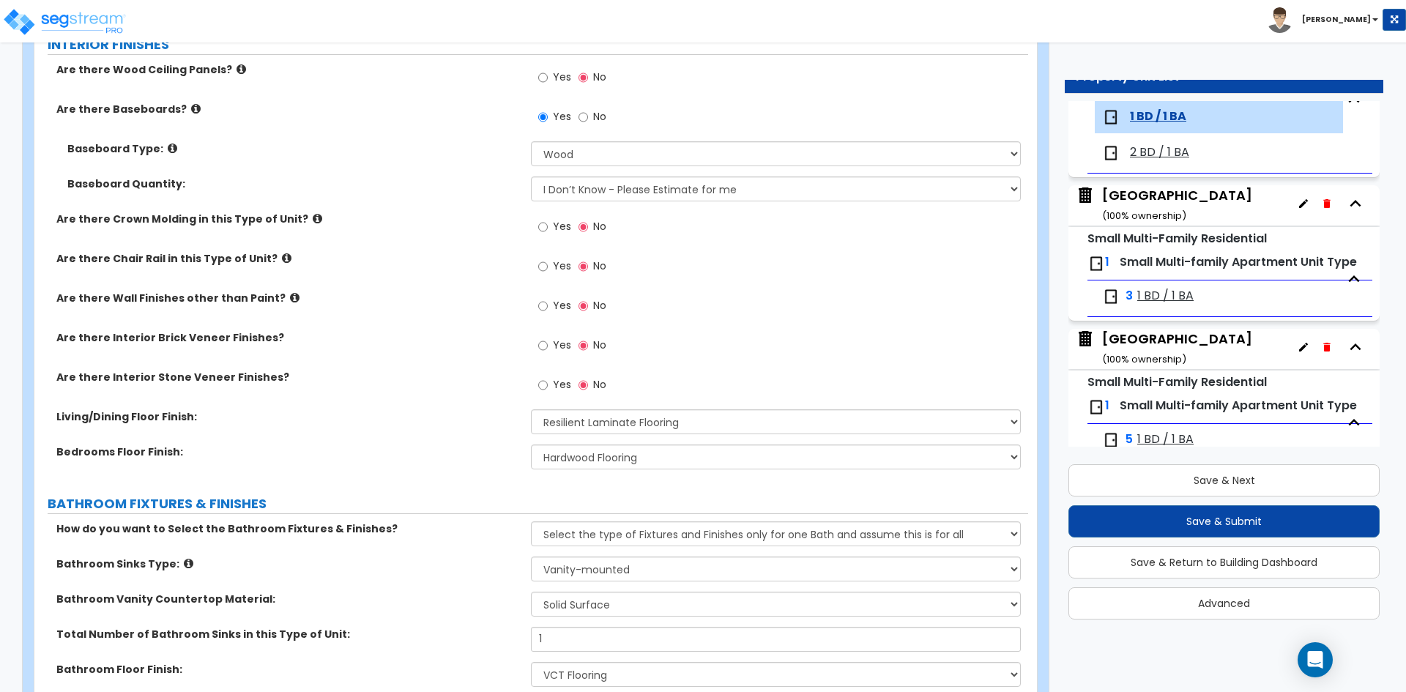
scroll to position [439, 0]
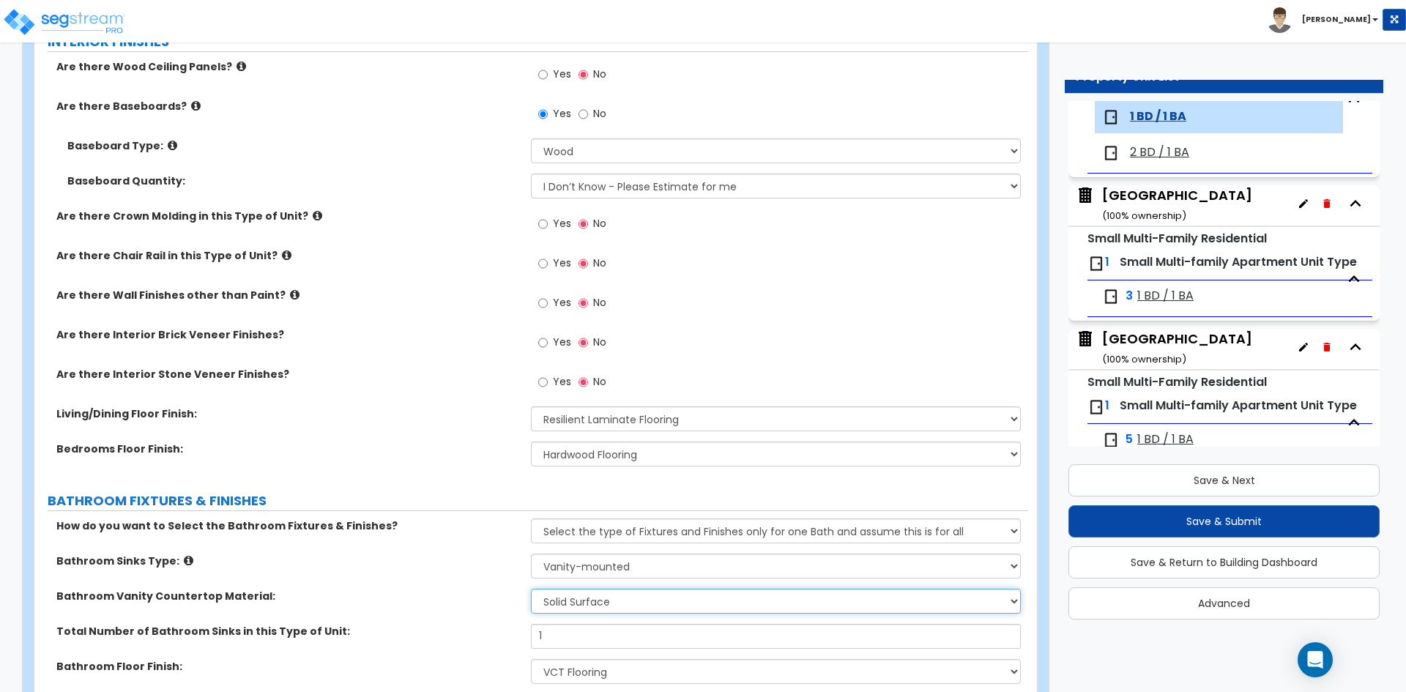
click at [601, 603] on select "None Plastic Laminate Solid Surface Stone Quartz Marble Tile Wood" at bounding box center [775, 601] width 489 height 25
select select "6"
click at [531, 589] on select "None Plastic Laminate Solid Surface Stone Quartz Marble Tile Wood" at bounding box center [775, 601] width 489 height 25
click at [400, 543] on div "How do you want to Select the Bathroom Fixtures & Finishes? Please Choose One S…" at bounding box center [531, 536] width 994 height 35
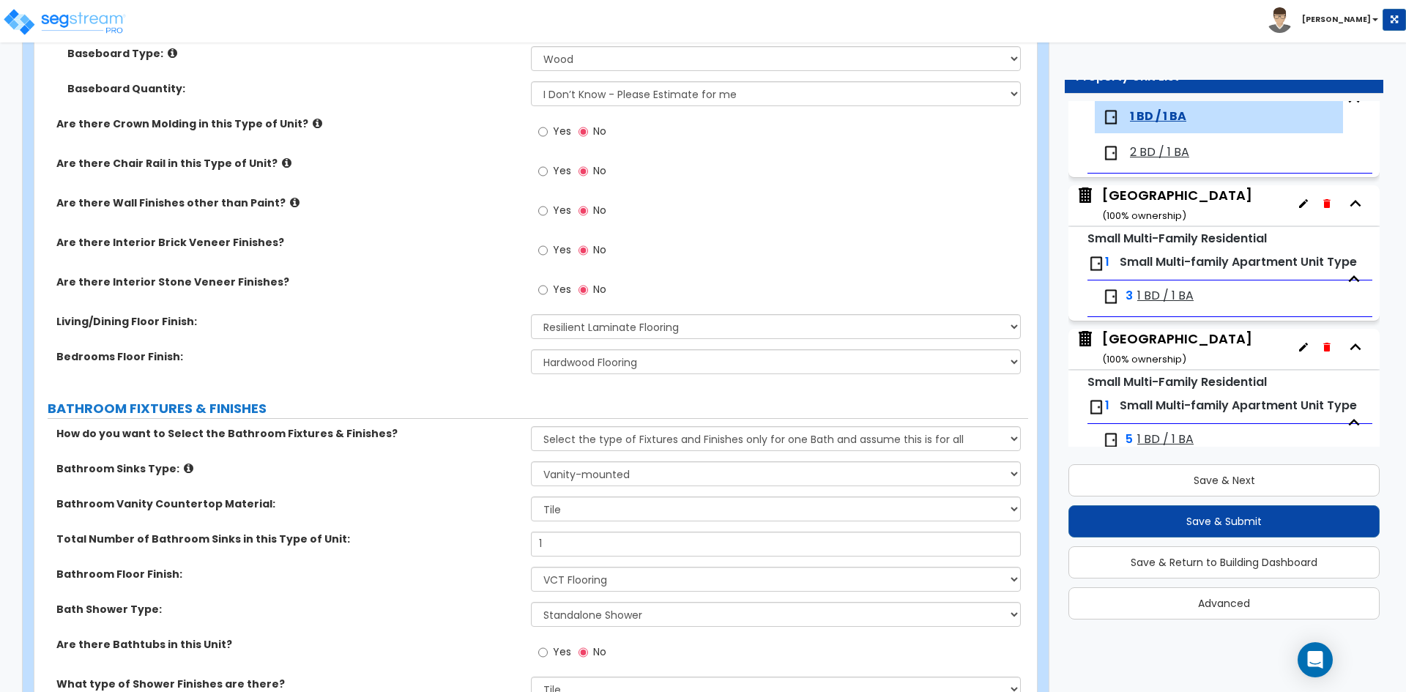
scroll to position [586, 0]
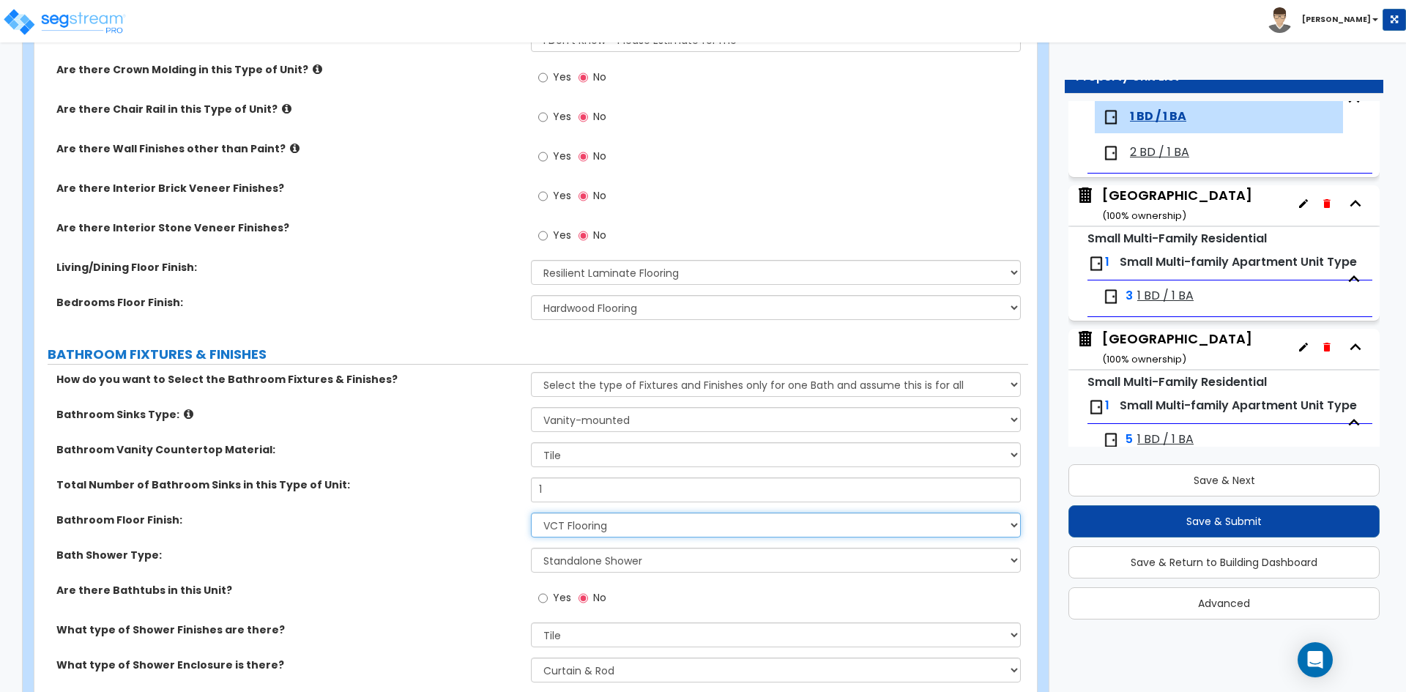
click at [575, 526] on select "None Tile Flooring Hardwood Flooring Resilient Laminate Flooring VCT Flooring S…" at bounding box center [775, 525] width 489 height 25
select select "1"
click at [531, 513] on select "None Tile Flooring Hardwood Flooring Resilient Laminate Flooring VCT Flooring S…" at bounding box center [775, 525] width 489 height 25
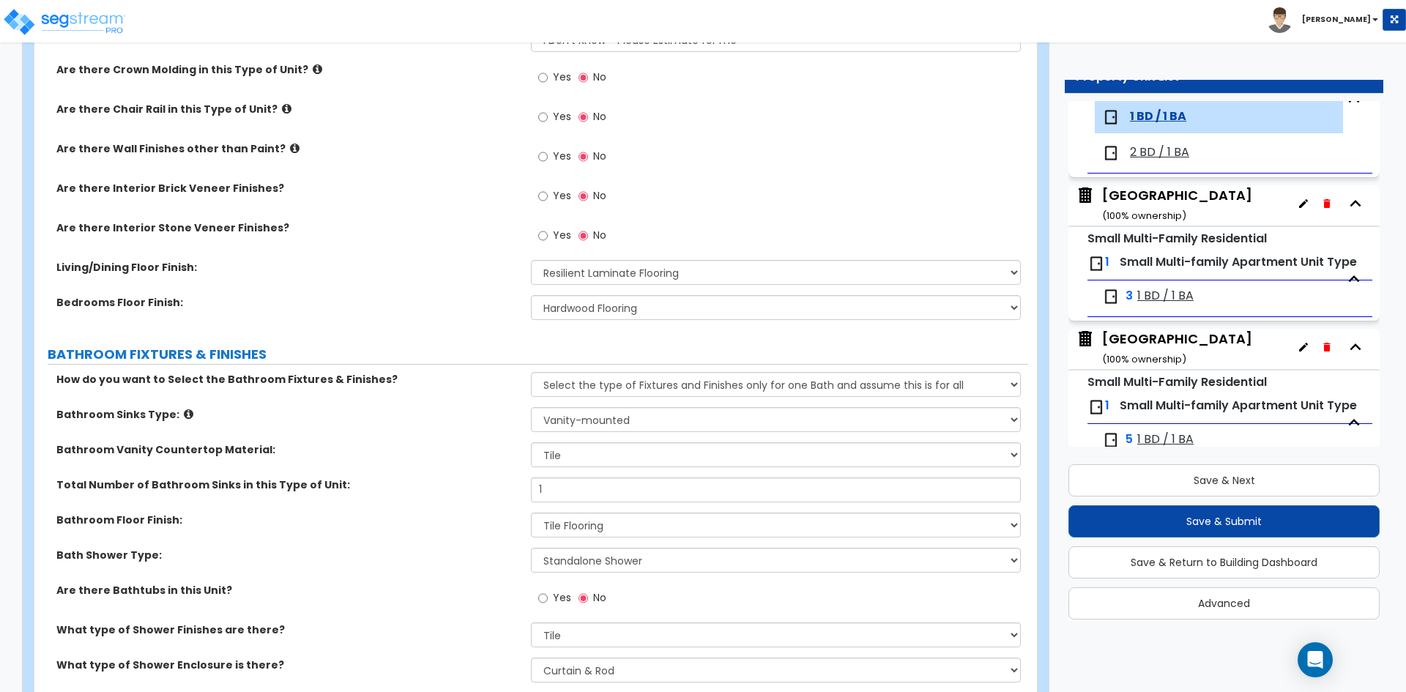
click at [487, 555] on label "Bath Shower Type:" at bounding box center [288, 555] width 464 height 15
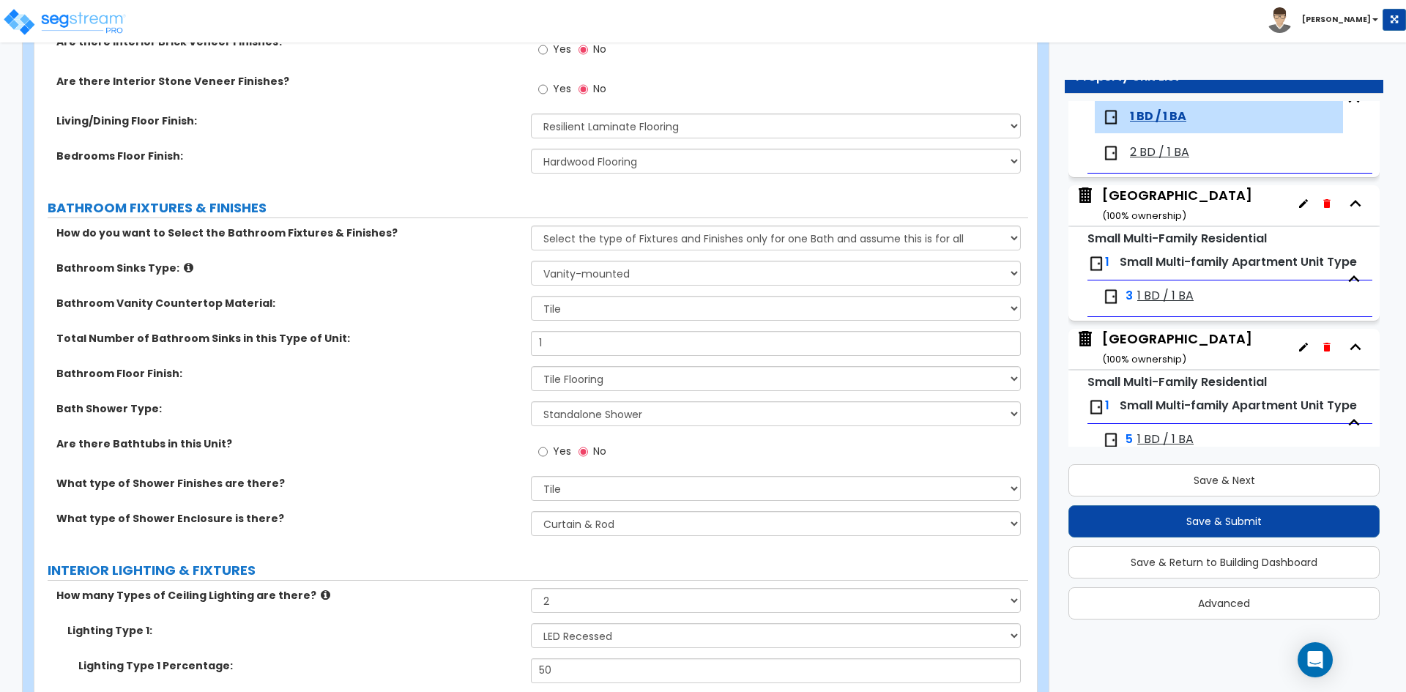
scroll to position [806, 0]
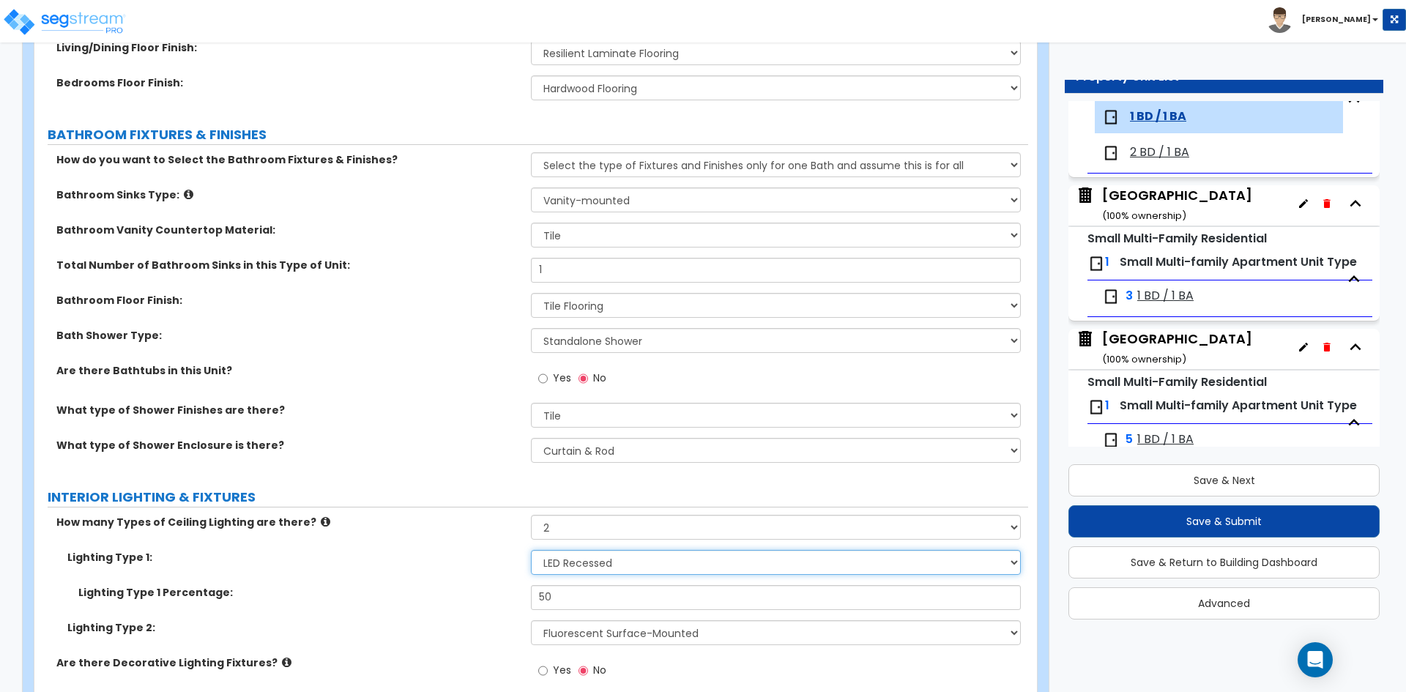
click at [603, 564] on select "Please Choose One LED Surface-Mounted LED Recessed Fluorescent Surface-Mounted …" at bounding box center [775, 562] width 489 height 25
click at [437, 563] on label "Lighting Type 1:" at bounding box center [293, 557] width 453 height 15
click at [560, 537] on select "Please Choose One 1 2 3" at bounding box center [775, 527] width 489 height 25
select select "1"
click at [531, 515] on select "Please Choose One 1 2 3" at bounding box center [775, 527] width 489 height 25
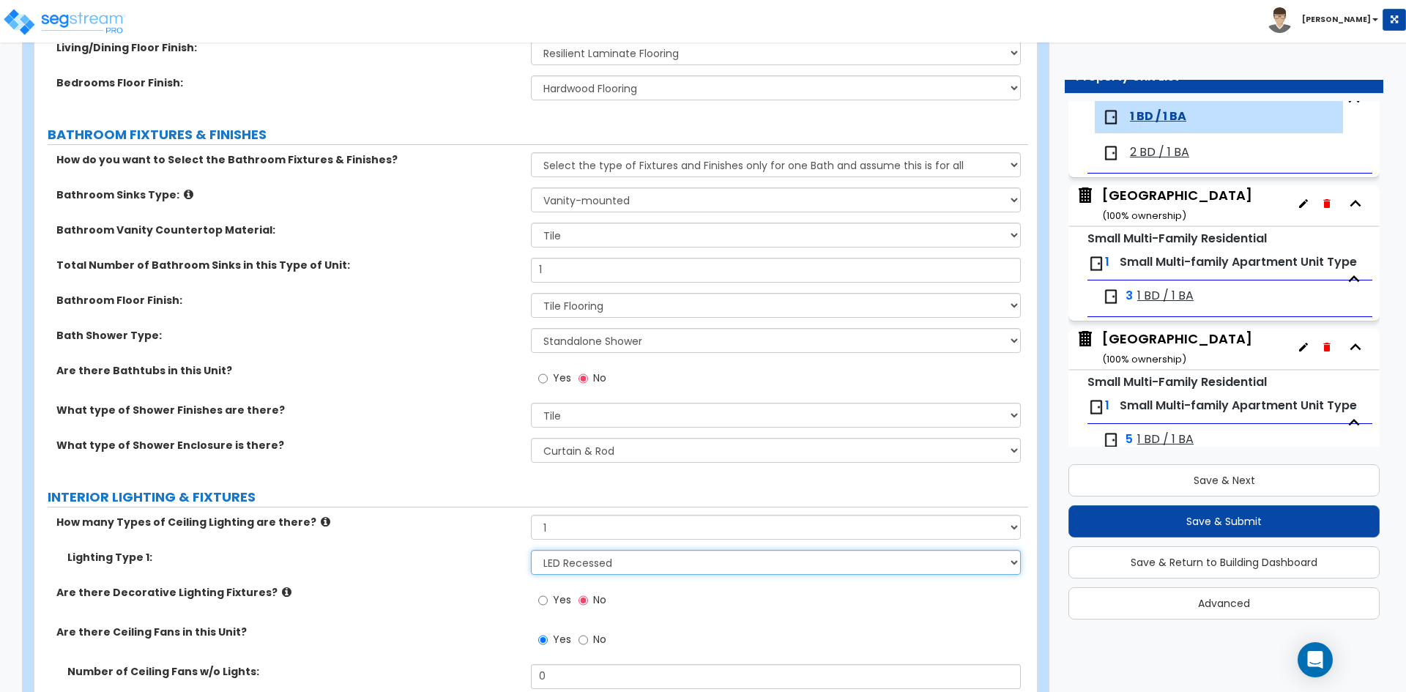
click at [583, 561] on select "Please Choose One LED Surface-Mounted LED Recessed Fluorescent Surface-Mounted …" at bounding box center [775, 562] width 489 height 25
click at [584, 568] on select "Please Choose One LED Surface-Mounted LED Recessed Fluorescent Surface-Mounted …" at bounding box center [775, 562] width 489 height 25
select select "6"
click at [531, 550] on select "Please Choose One LED Surface-Mounted LED Recessed Fluorescent Surface-Mounted …" at bounding box center [775, 562] width 489 height 25
click at [447, 529] on div "How many Types of Ceiling Lighting are there? Please Choose One 1 2 3" at bounding box center [531, 532] width 994 height 35
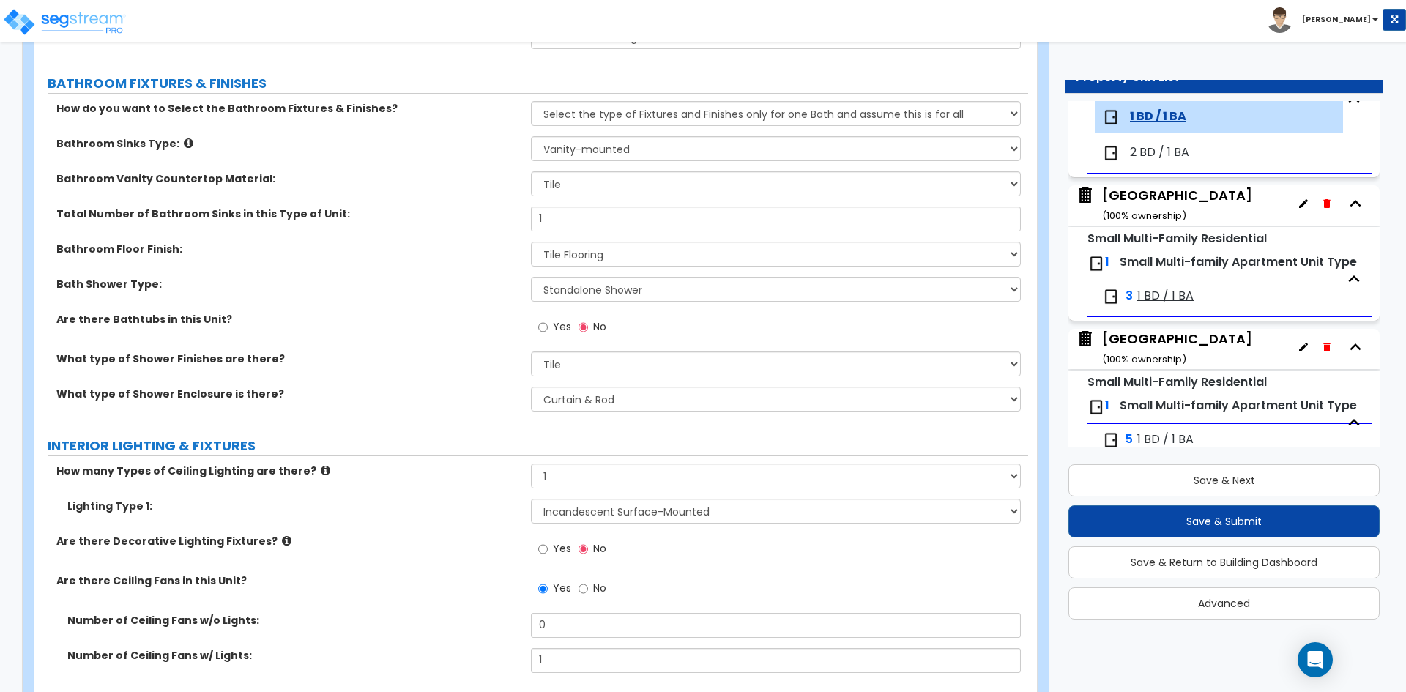
scroll to position [879, 0]
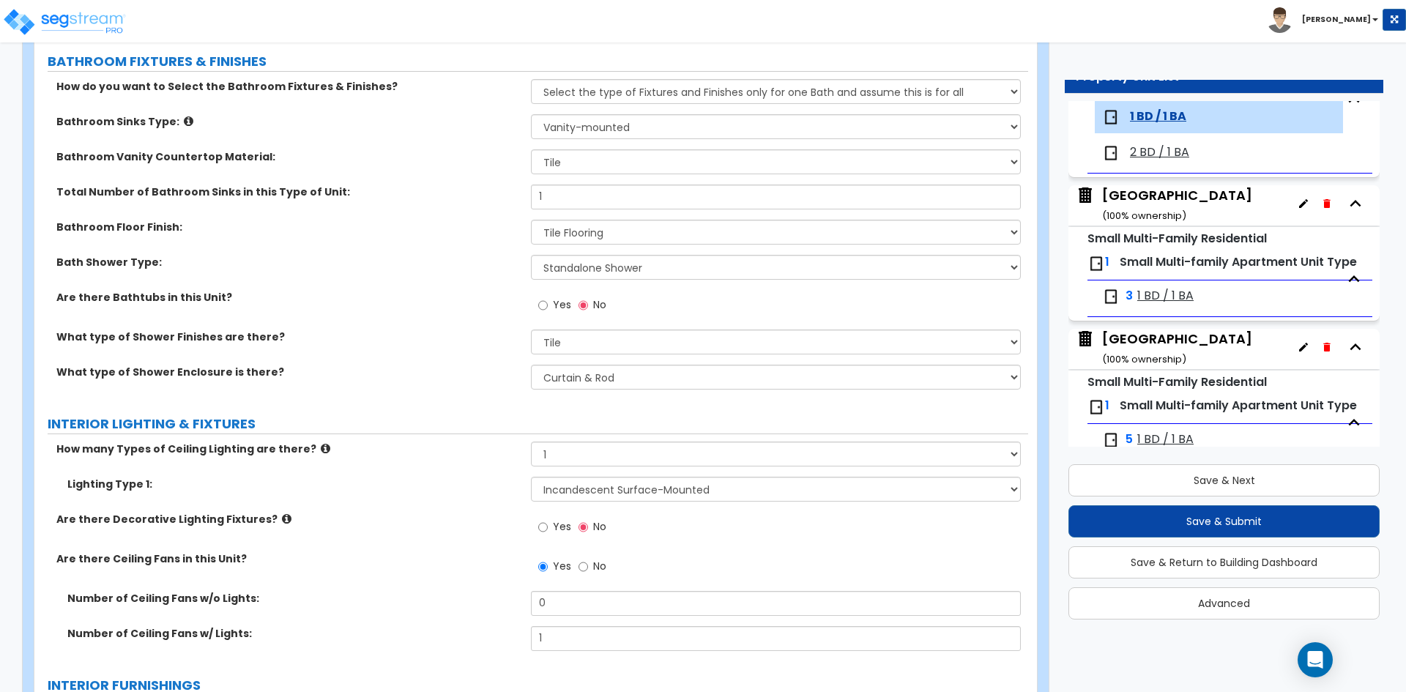
click at [436, 475] on div "How many Types of Ceiling Lighting are there? Please Choose One 1 2 3" at bounding box center [531, 459] width 994 height 35
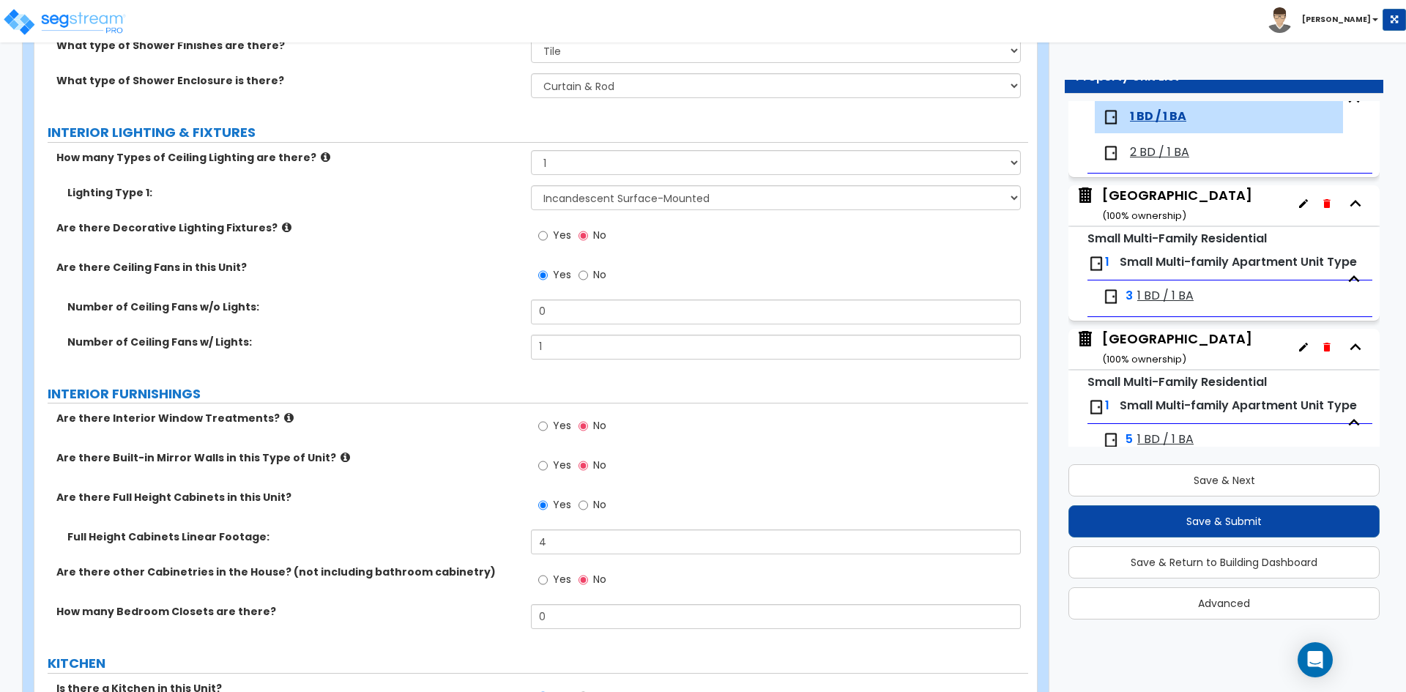
scroll to position [1172, 0]
click at [551, 422] on label "Yes" at bounding box center [554, 426] width 33 height 25
click at [548, 422] on input "Yes" at bounding box center [543, 425] width 10 height 16
radio input "true"
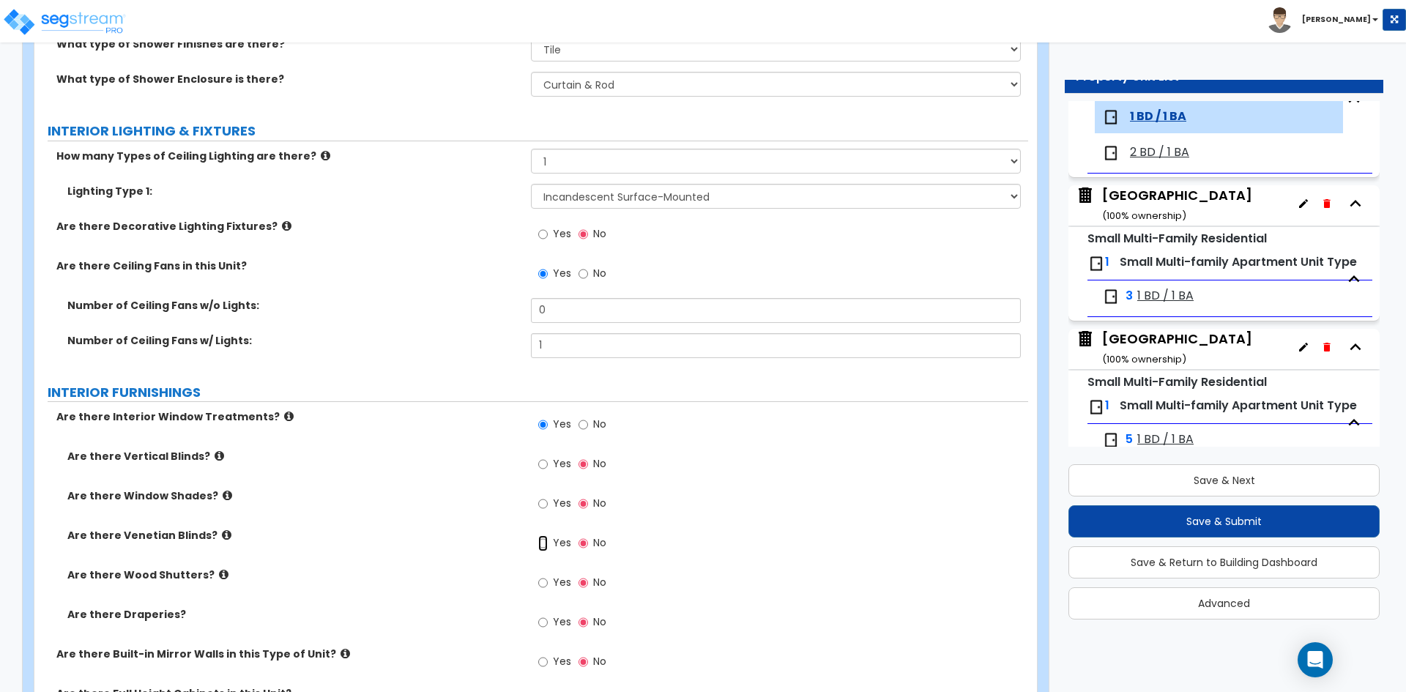
click at [543, 542] on input "Yes" at bounding box center [543, 543] width 10 height 16
radio input "true"
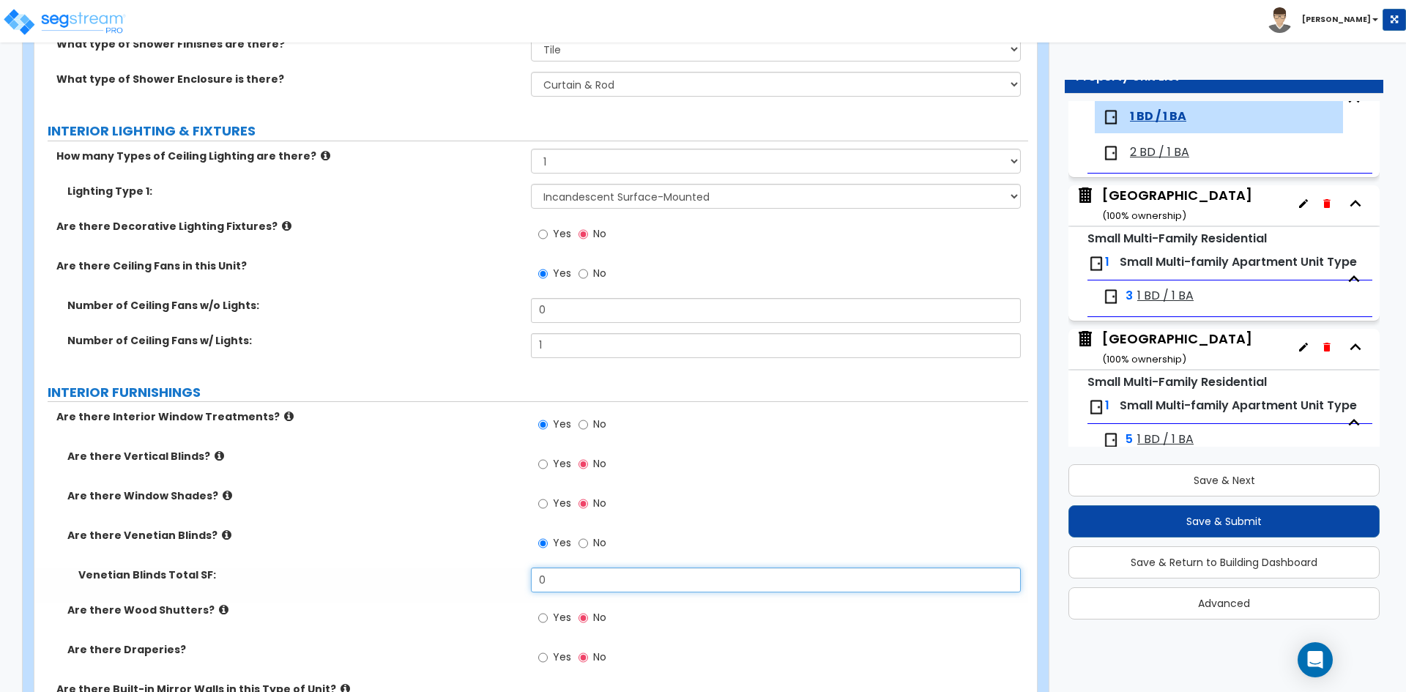
click at [566, 575] on input "0" at bounding box center [775, 580] width 489 height 25
click at [582, 580] on input "0" at bounding box center [775, 580] width 489 height 25
type input "60"
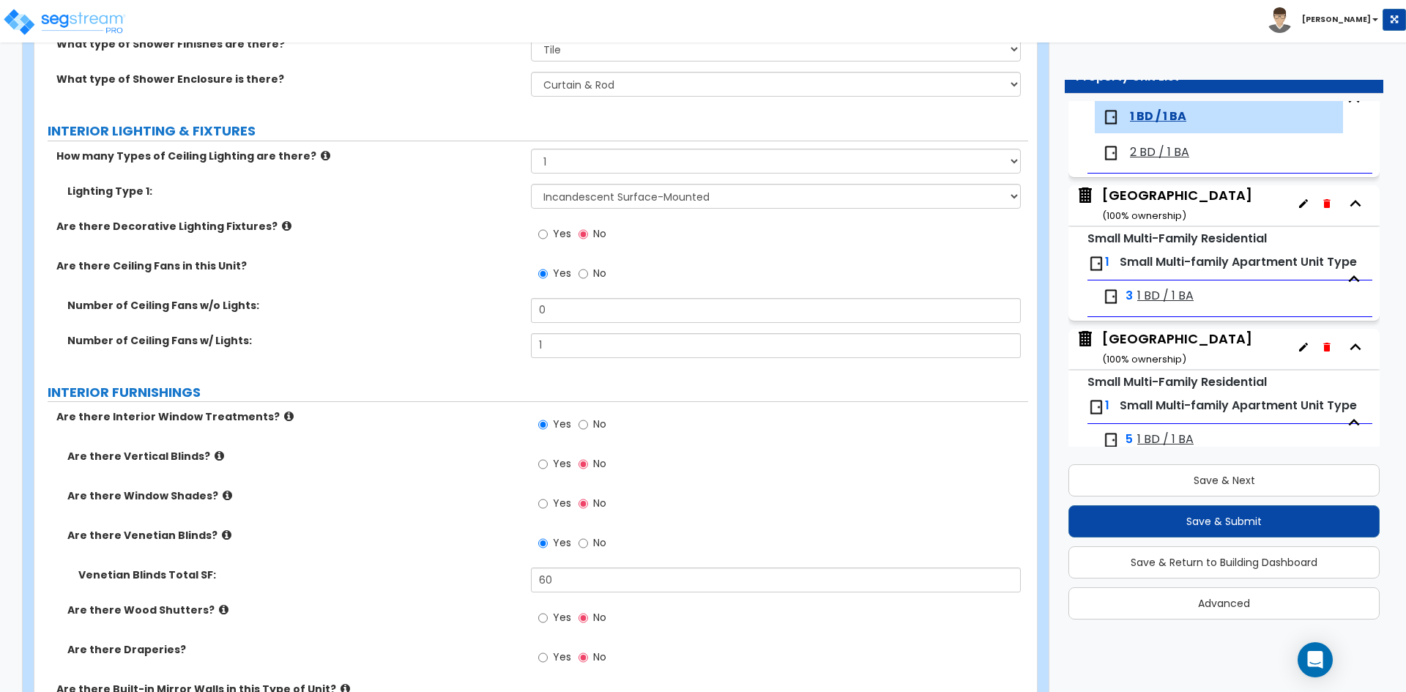
click at [386, 519] on div "Are there Window Shades? Yes No" at bounding box center [531, 508] width 994 height 40
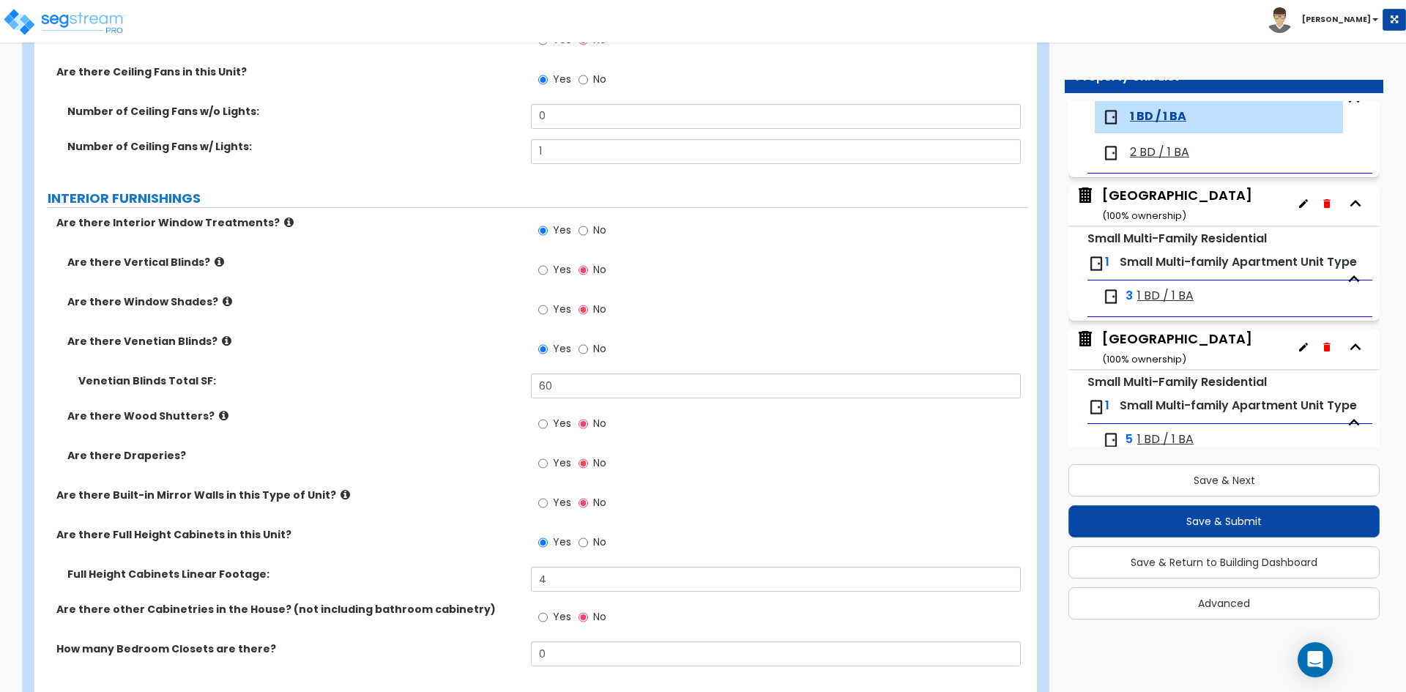
scroll to position [1391, 0]
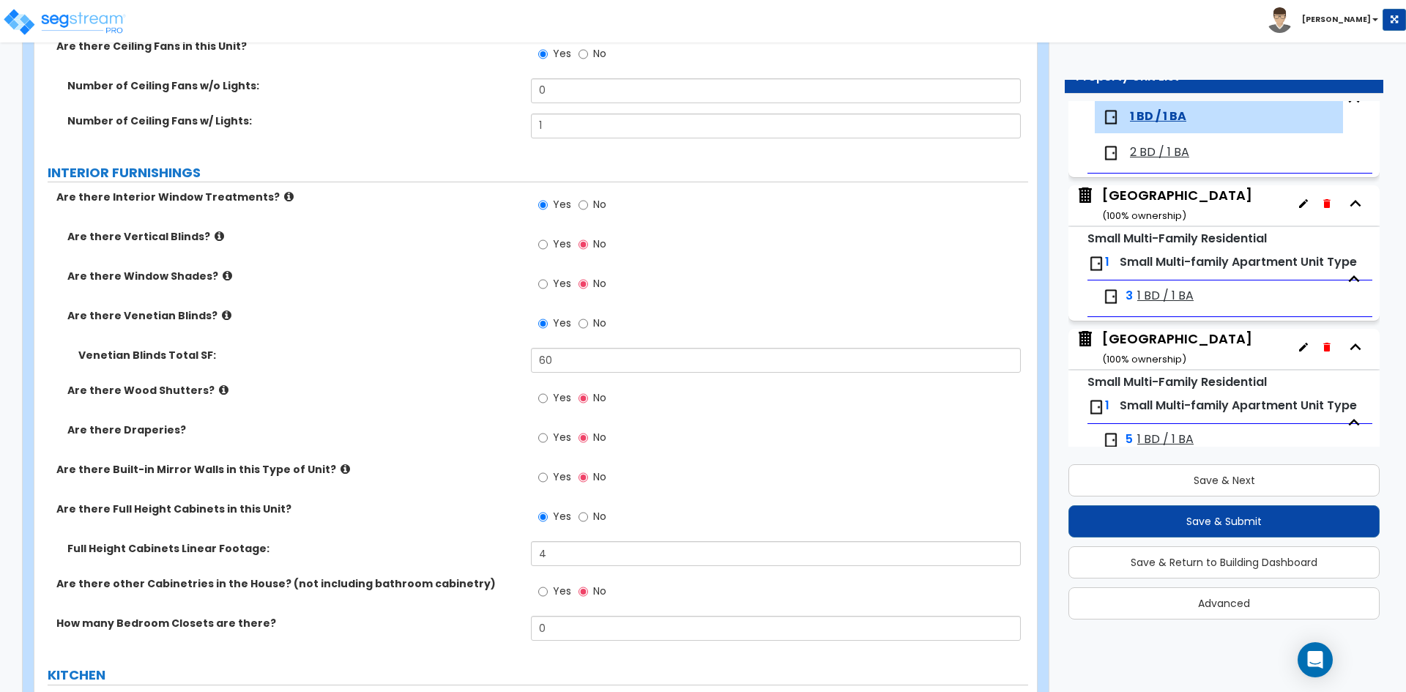
click at [588, 519] on label "No" at bounding box center [593, 518] width 28 height 25
click at [588, 519] on input "No" at bounding box center [584, 517] width 10 height 16
radio input "false"
radio input "true"
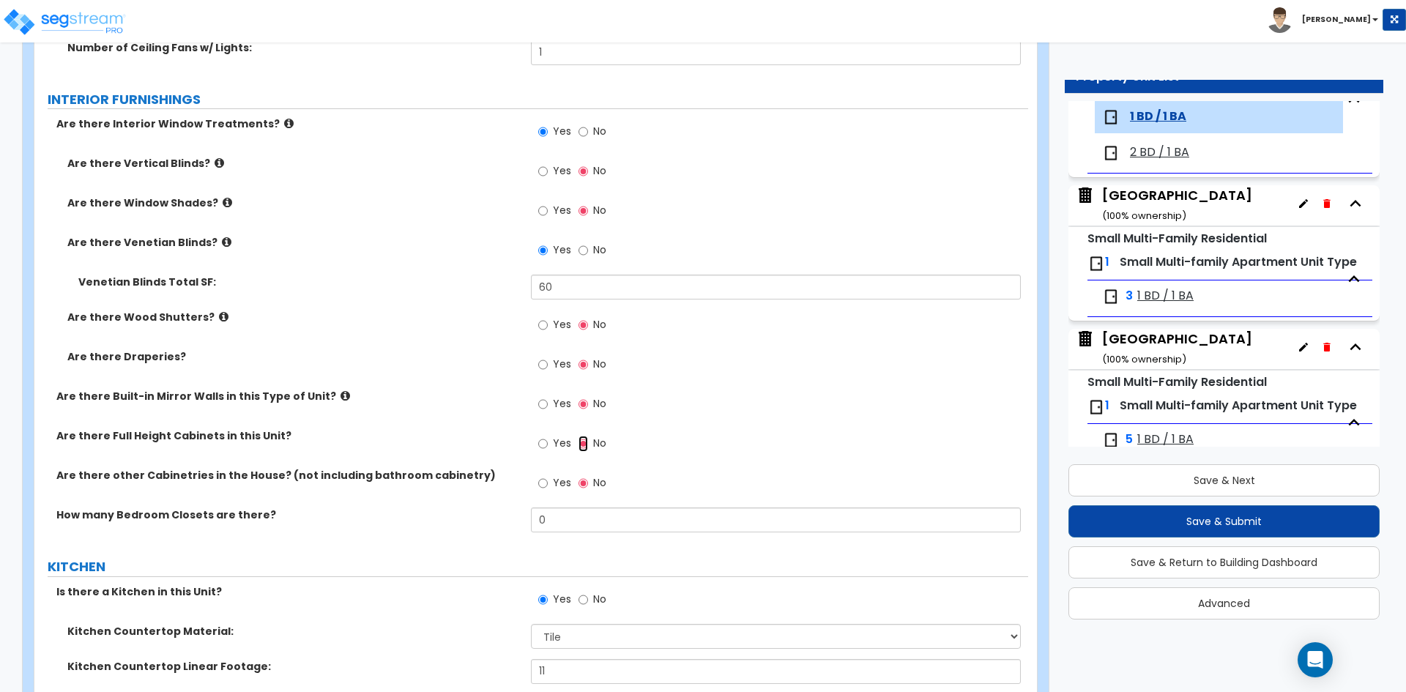
scroll to position [1538, 0]
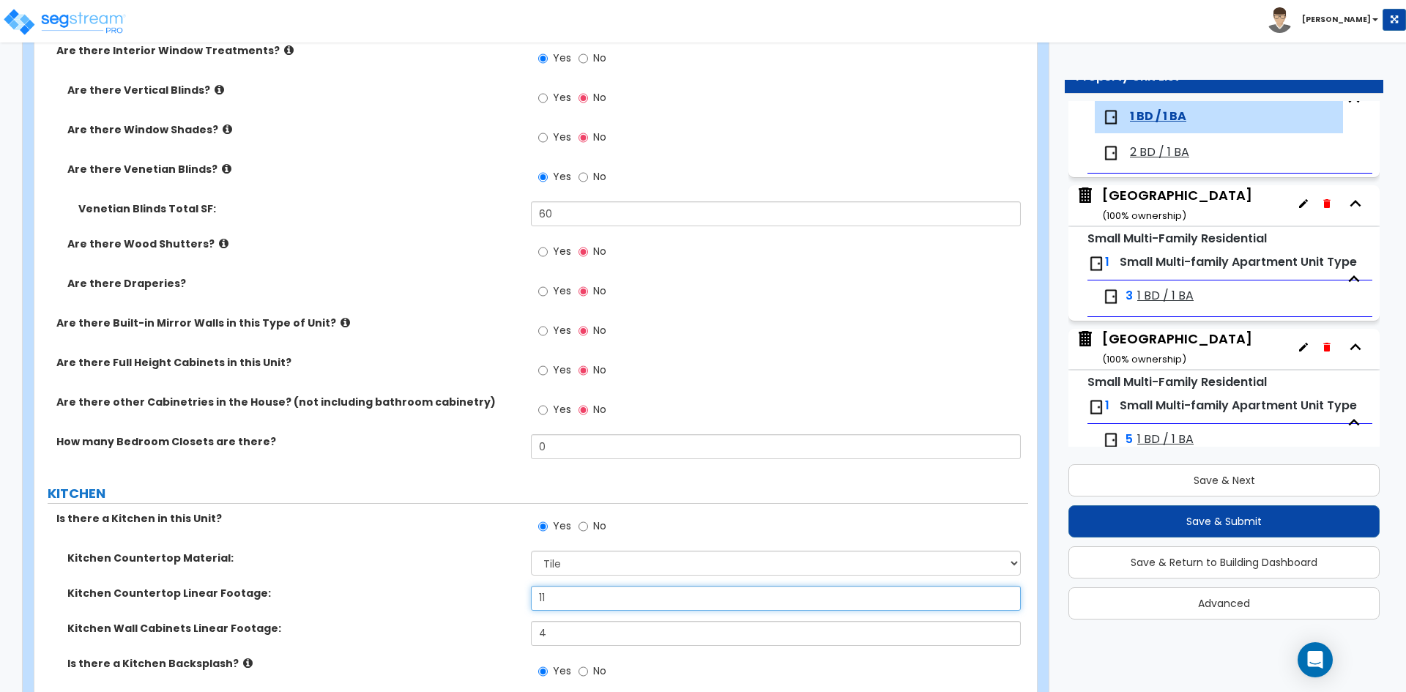
click at [565, 594] on input "11" at bounding box center [775, 598] width 489 height 25
type input "13"
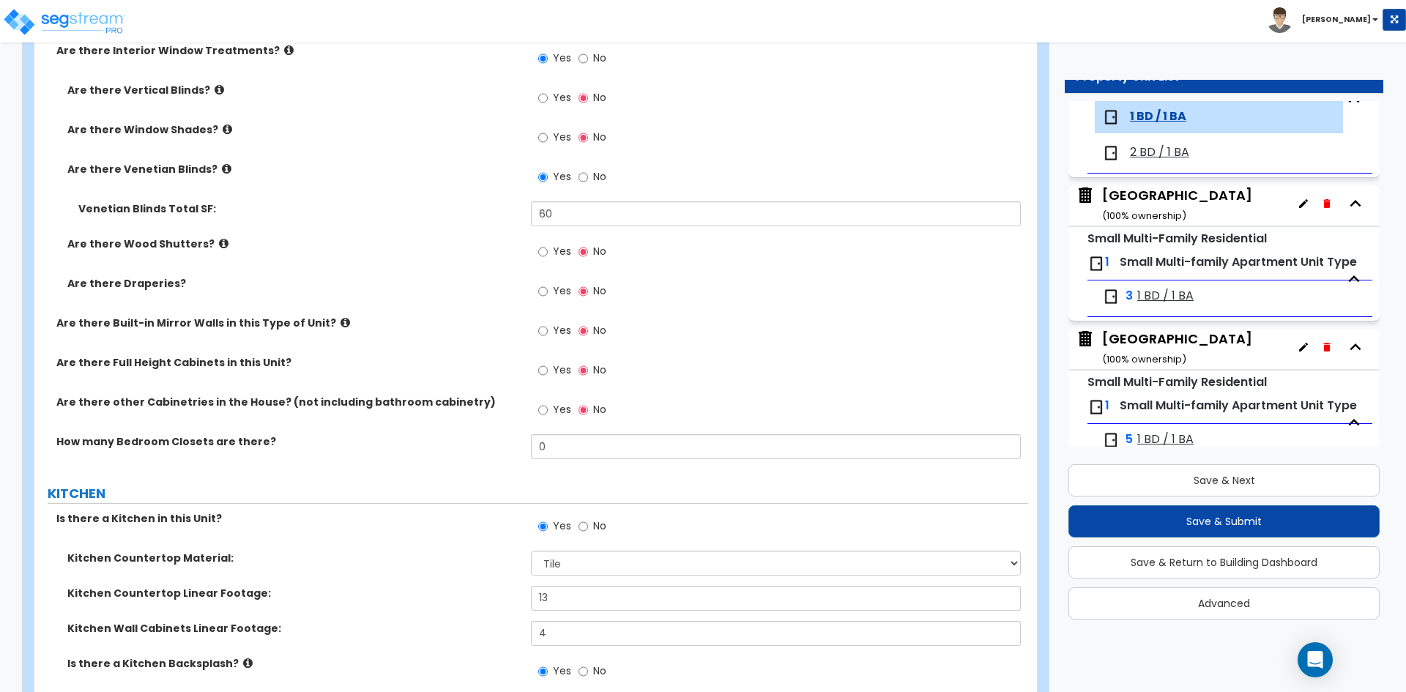
click at [411, 612] on div "Kitchen Countertop Linear Footage: 13" at bounding box center [531, 603] width 994 height 35
click at [569, 627] on input "4" at bounding box center [775, 633] width 489 height 25
type input "8"
click at [472, 504] on div "GENERAL UNIT INFORMATION Residential Unit Type Square Footage: 750 Does this Un…" at bounding box center [531, 187] width 972 height 3028
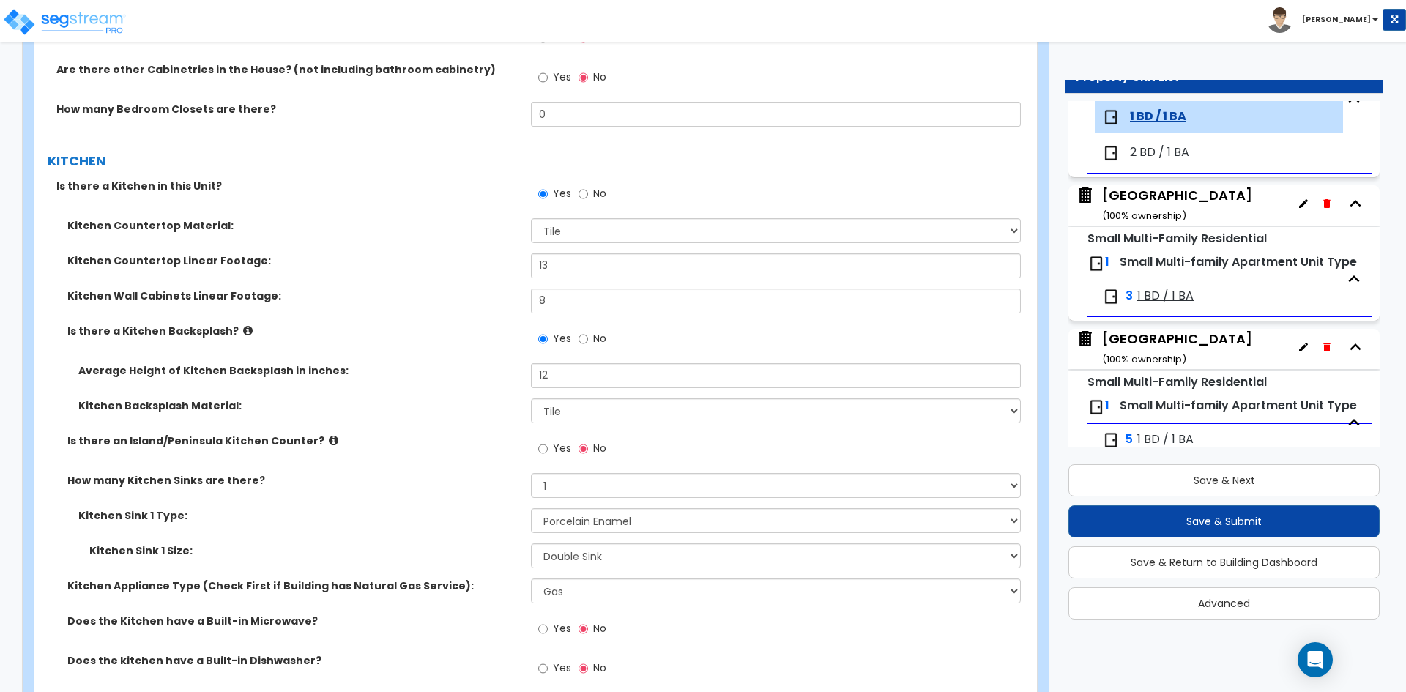
scroll to position [1904, 0]
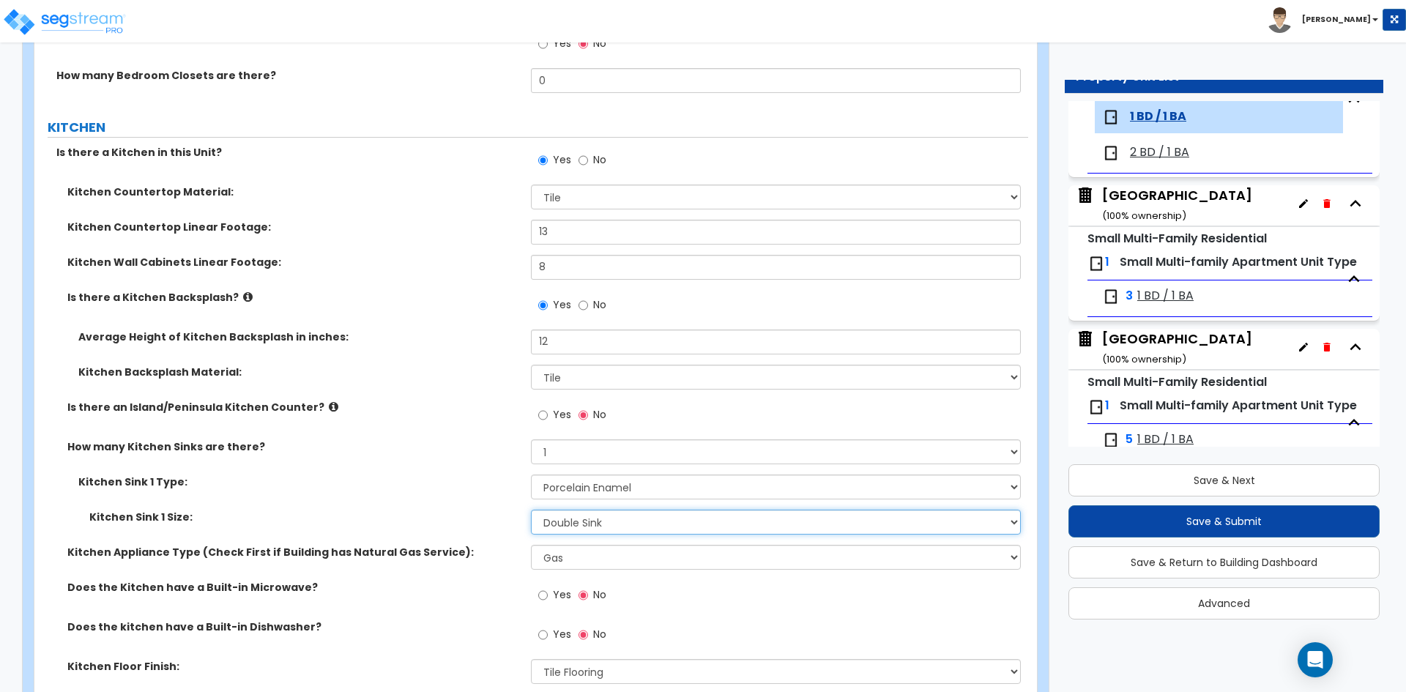
click at [590, 518] on select "Please Choose One Single Sink Double Sink" at bounding box center [775, 522] width 489 height 25
click at [592, 487] on select "Please Choose One Stainless Steel Porcelain Enamel Cast Iron Granite Composite" at bounding box center [775, 487] width 489 height 25
select select "1"
click at [531, 475] on select "Please Choose One Stainless Steel Porcelain Enamel Cast Iron Granite Composite" at bounding box center [775, 487] width 489 height 25
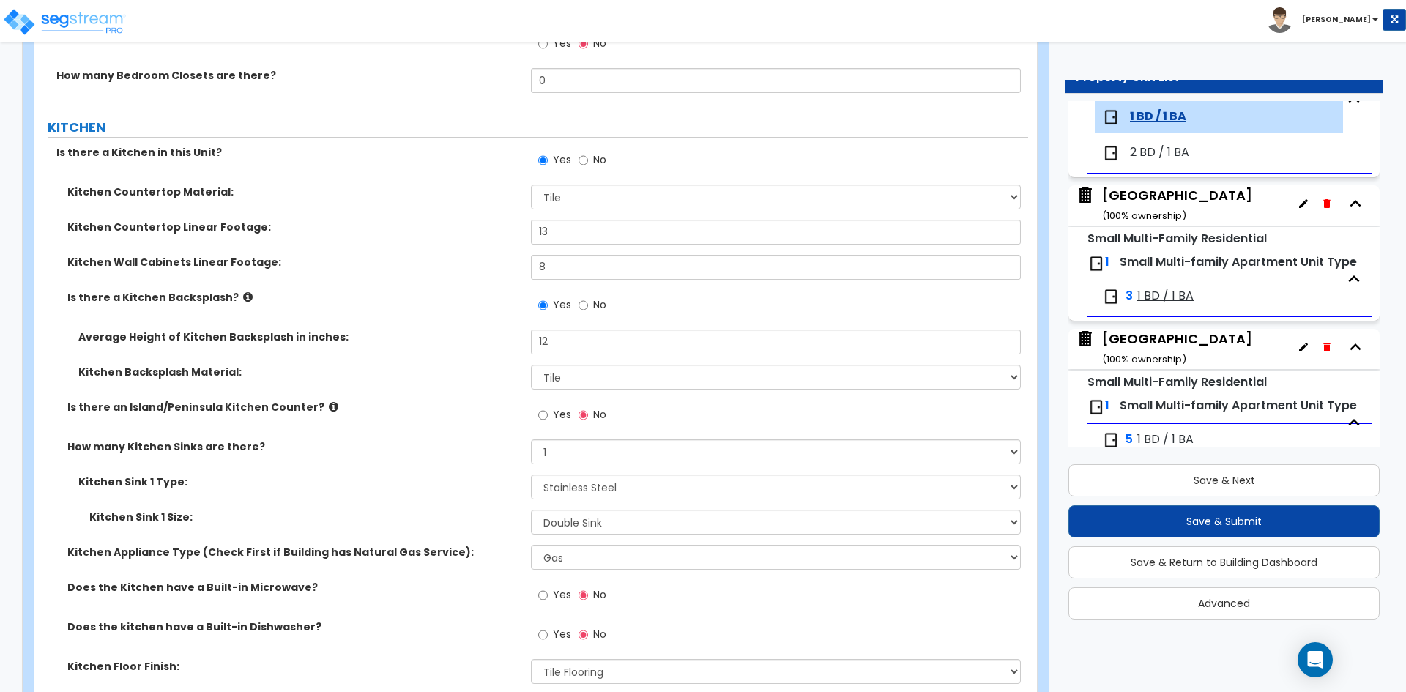
click at [483, 491] on div "Kitchen Sink 1 Type: Please Choose One Stainless Steel Porcelain Enamel Cast Ir…" at bounding box center [531, 492] width 994 height 35
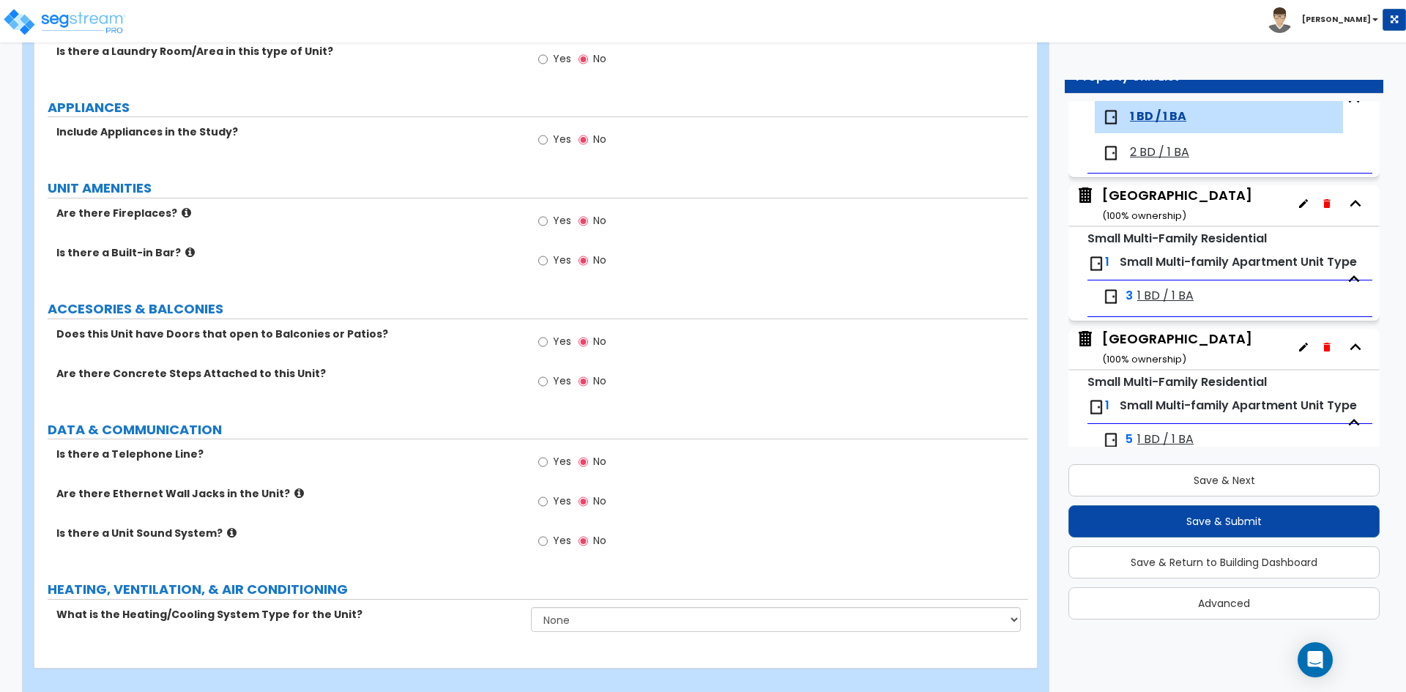
scroll to position [2614, 0]
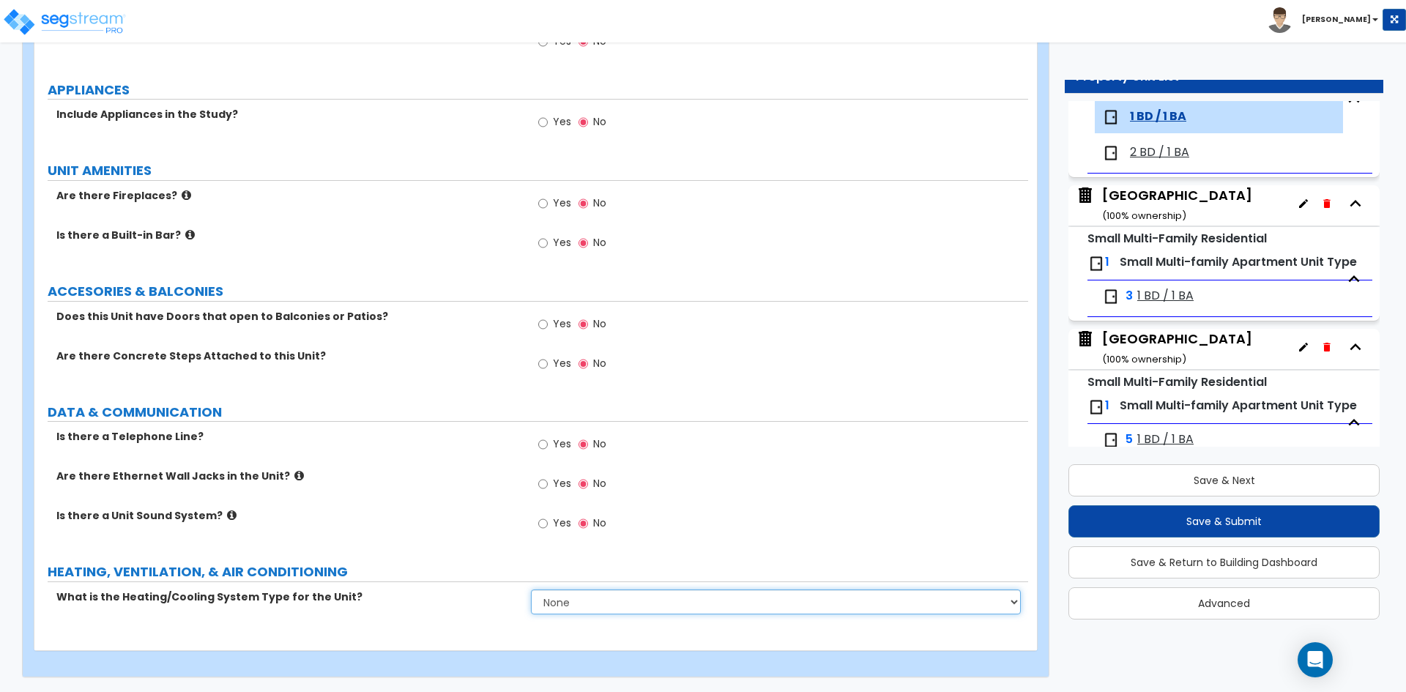
click at [618, 611] on select "None Heat Only Centralized Heating & Cooling Thru Wall Air Conditioners Mini Sp…" at bounding box center [775, 602] width 489 height 25
select select "2"
click at [531, 590] on select "None Heat Only Centralized Heating & Cooling Thru Wall Air Conditioners Mini Sp…" at bounding box center [775, 602] width 489 height 25
click at [447, 538] on div "Is there a Unit Sound System? Yes No" at bounding box center [531, 528] width 994 height 40
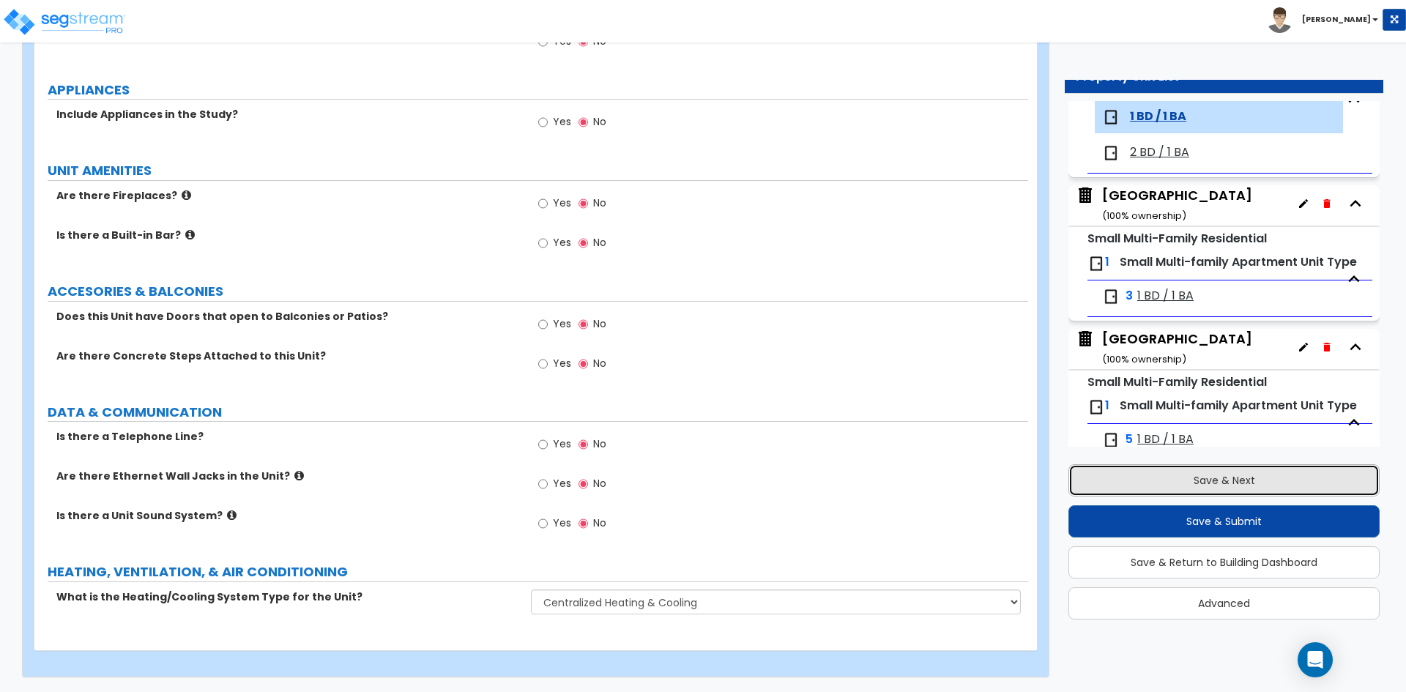
click at [1220, 484] on button "Save & Next" at bounding box center [1223, 480] width 311 height 32
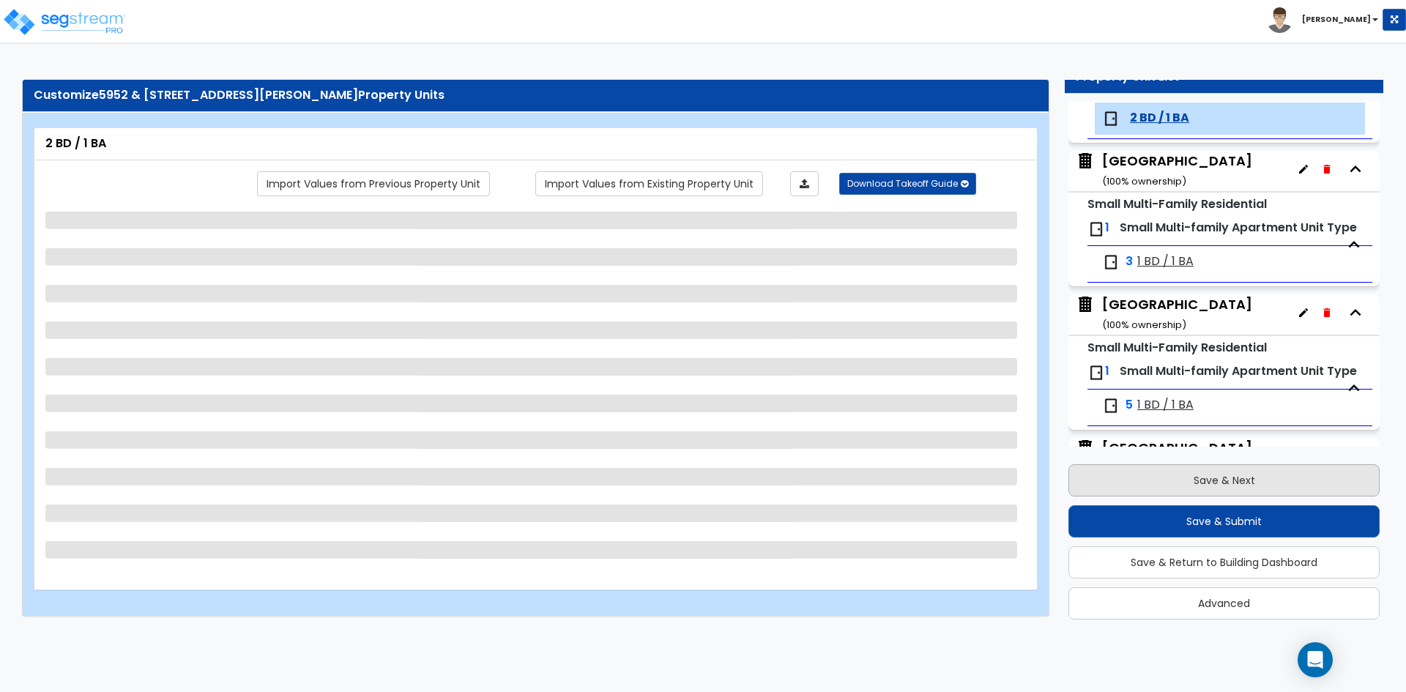
scroll to position [366, 0]
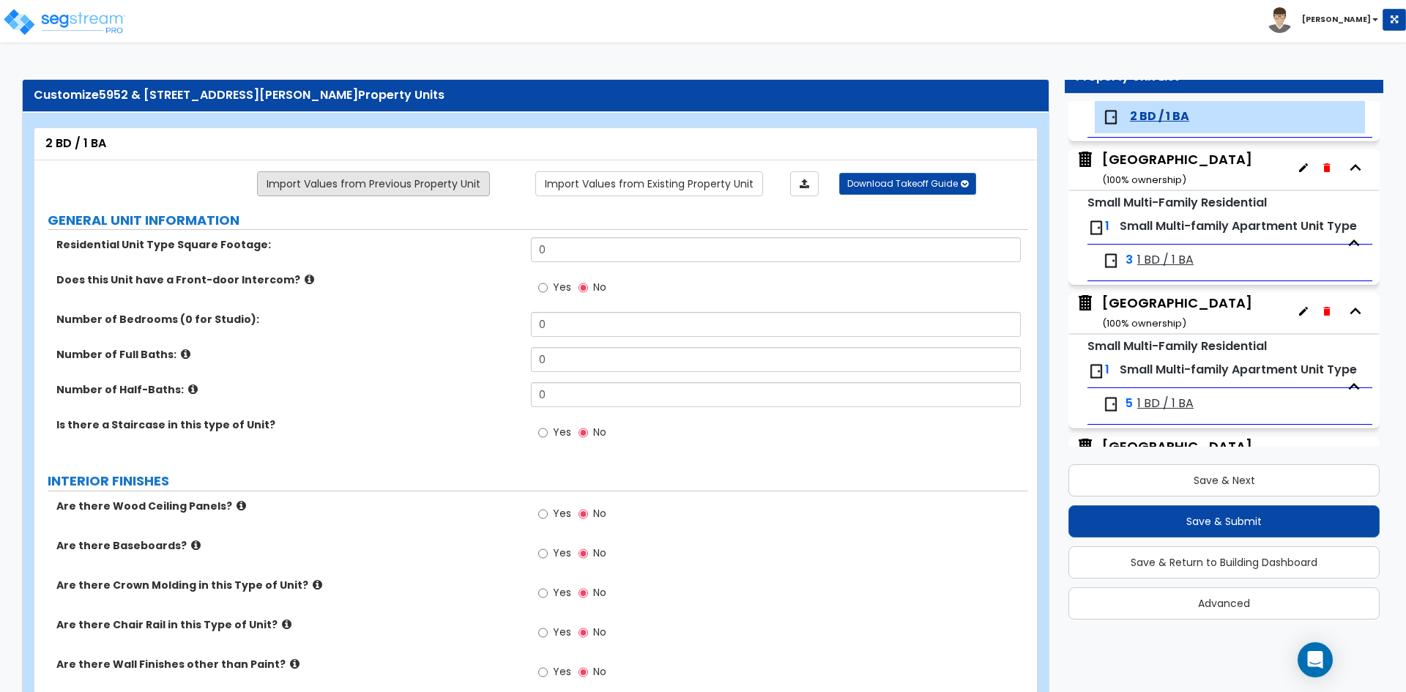
click at [335, 182] on link "Import Values from Previous Property Unit" at bounding box center [373, 183] width 233 height 25
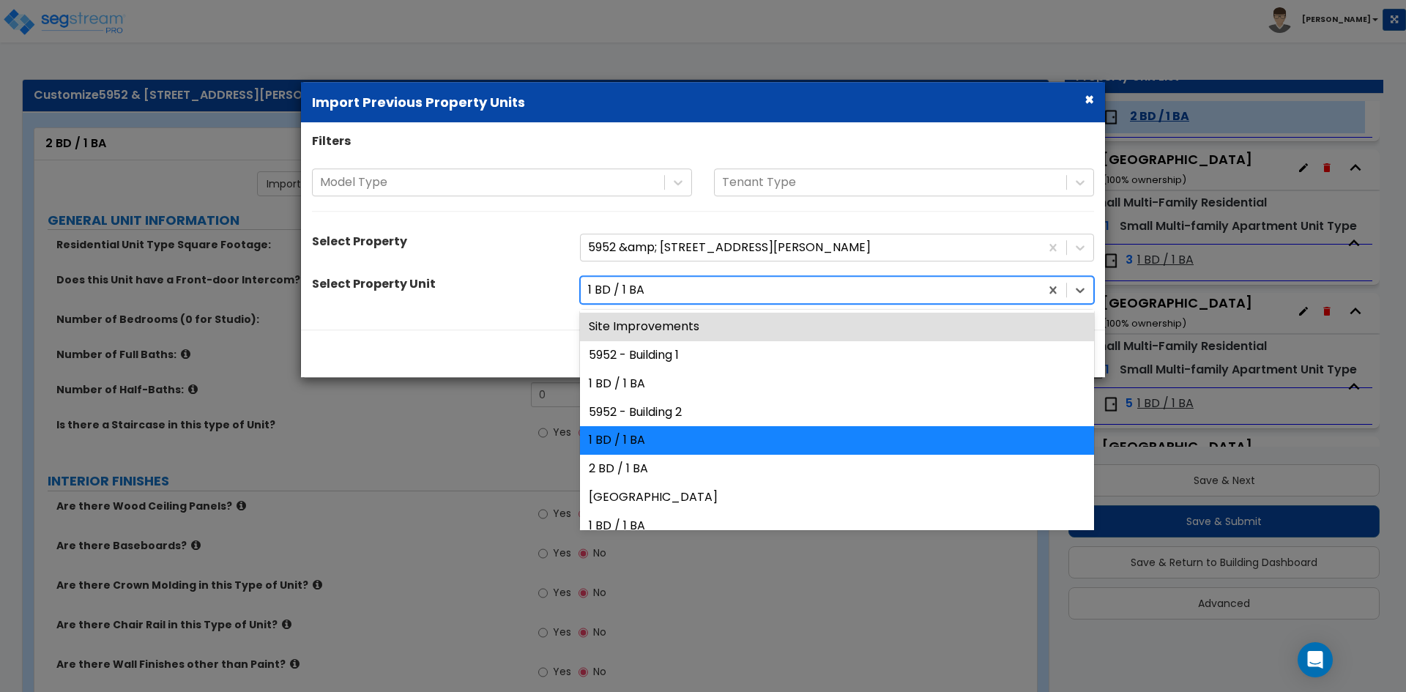
click at [745, 286] on div at bounding box center [810, 290] width 445 height 20
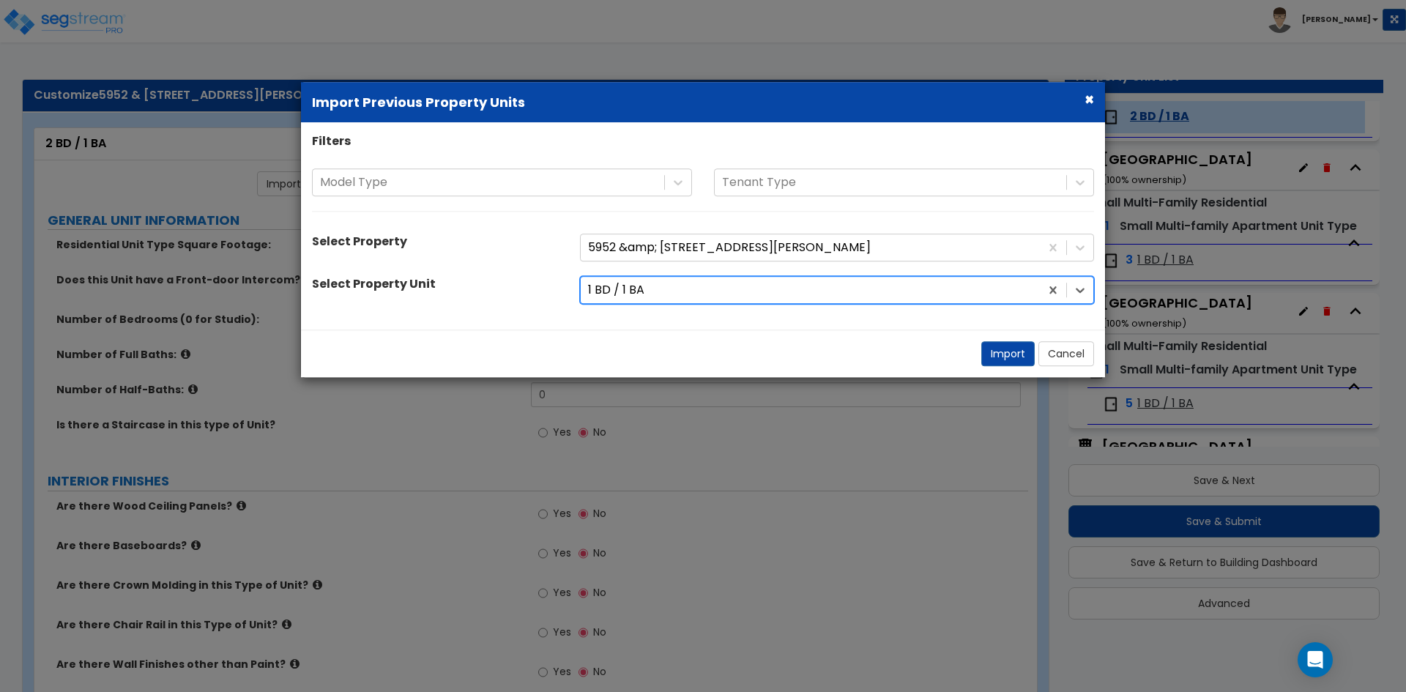
click at [745, 286] on div at bounding box center [810, 290] width 445 height 20
click at [1017, 354] on button "Import" at bounding box center [1007, 353] width 53 height 25
type input "750"
type input "1"
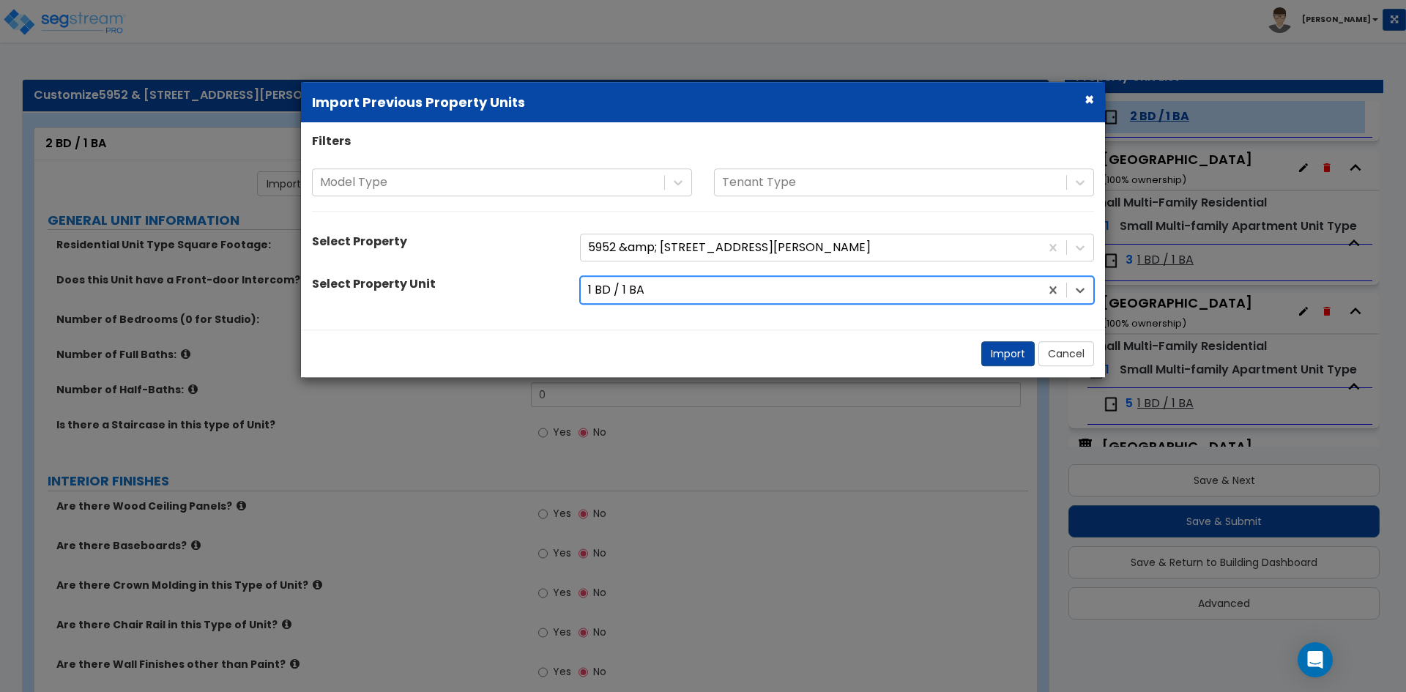
radio input "true"
select select "3"
select select "1"
radio input "true"
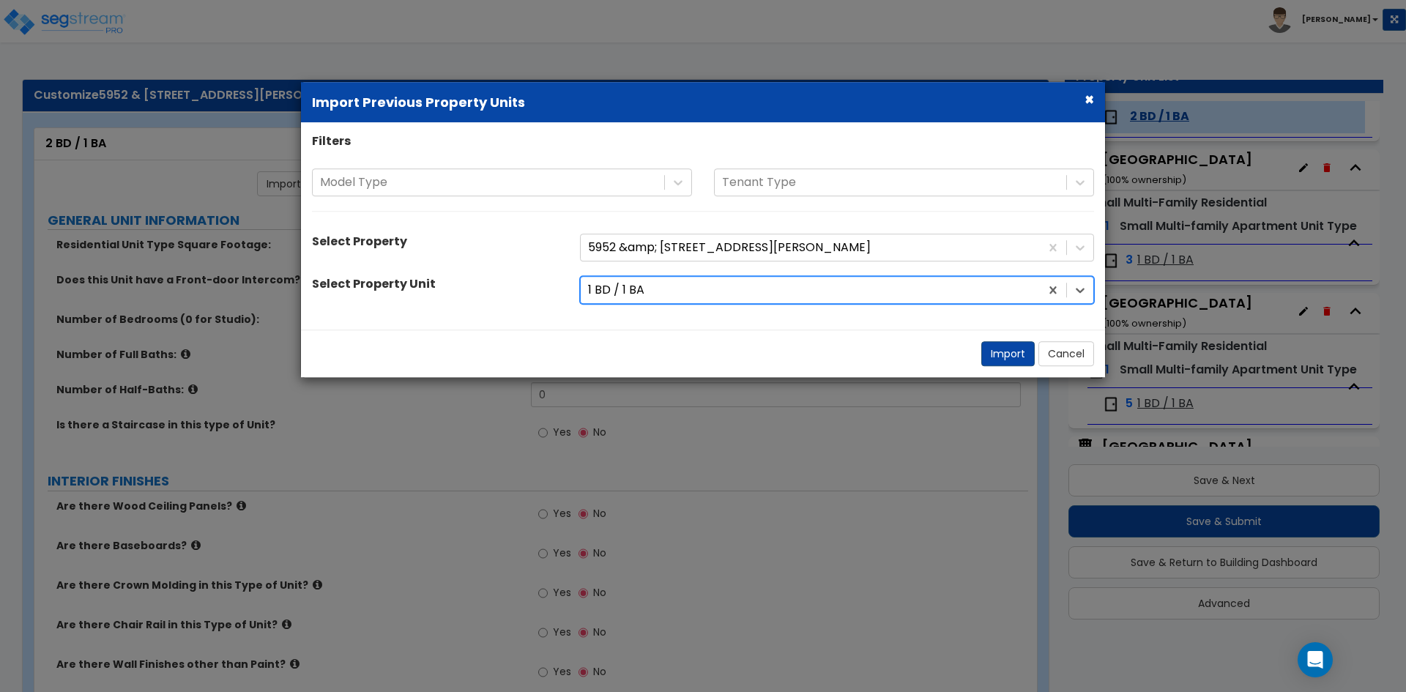
radio input "true"
select select "2"
select select "1"
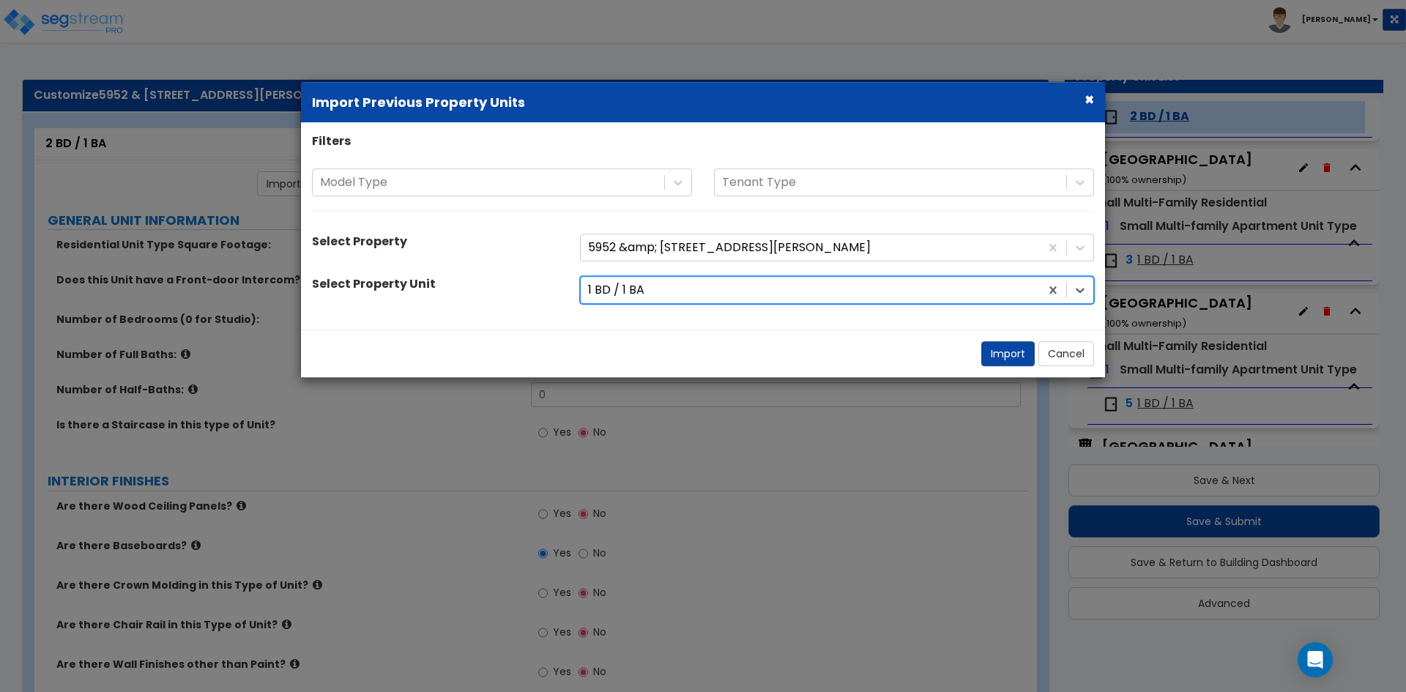
select select "3"
select select "6"
select select "1"
select select "2"
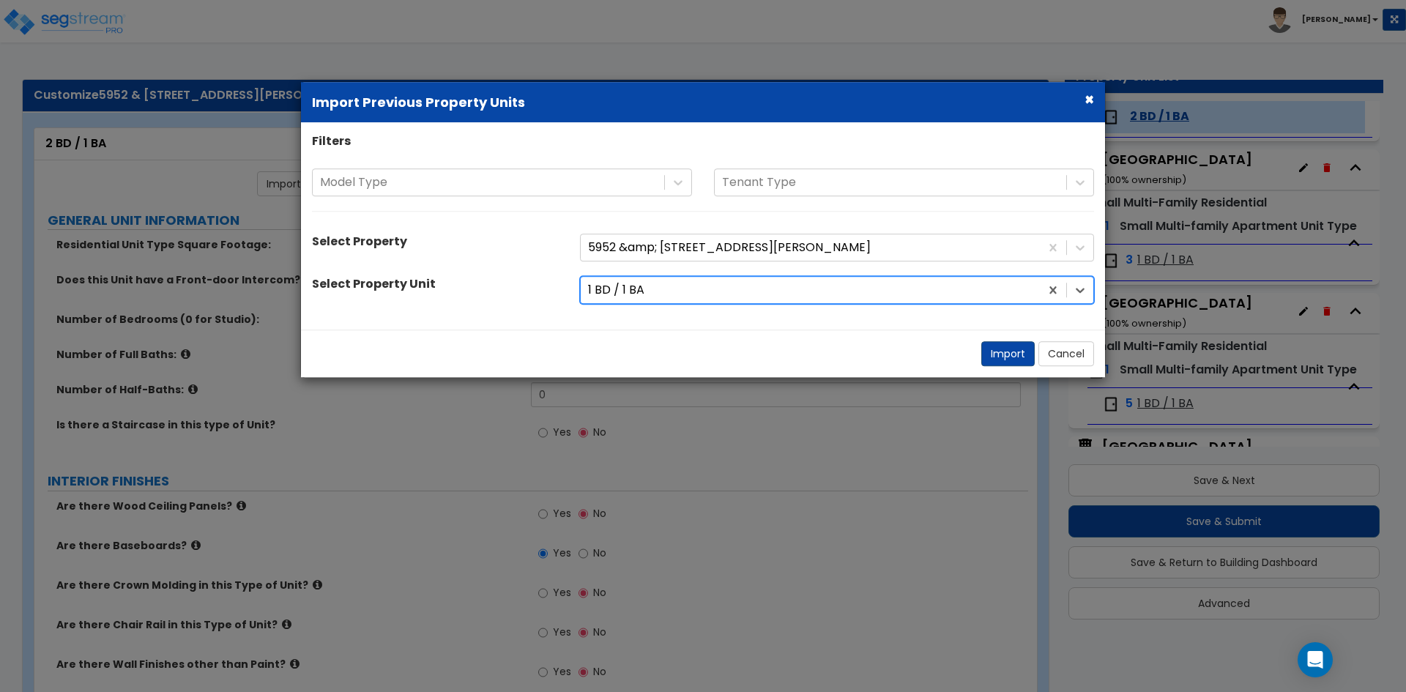
select select "1"
select select "6"
select select "1"
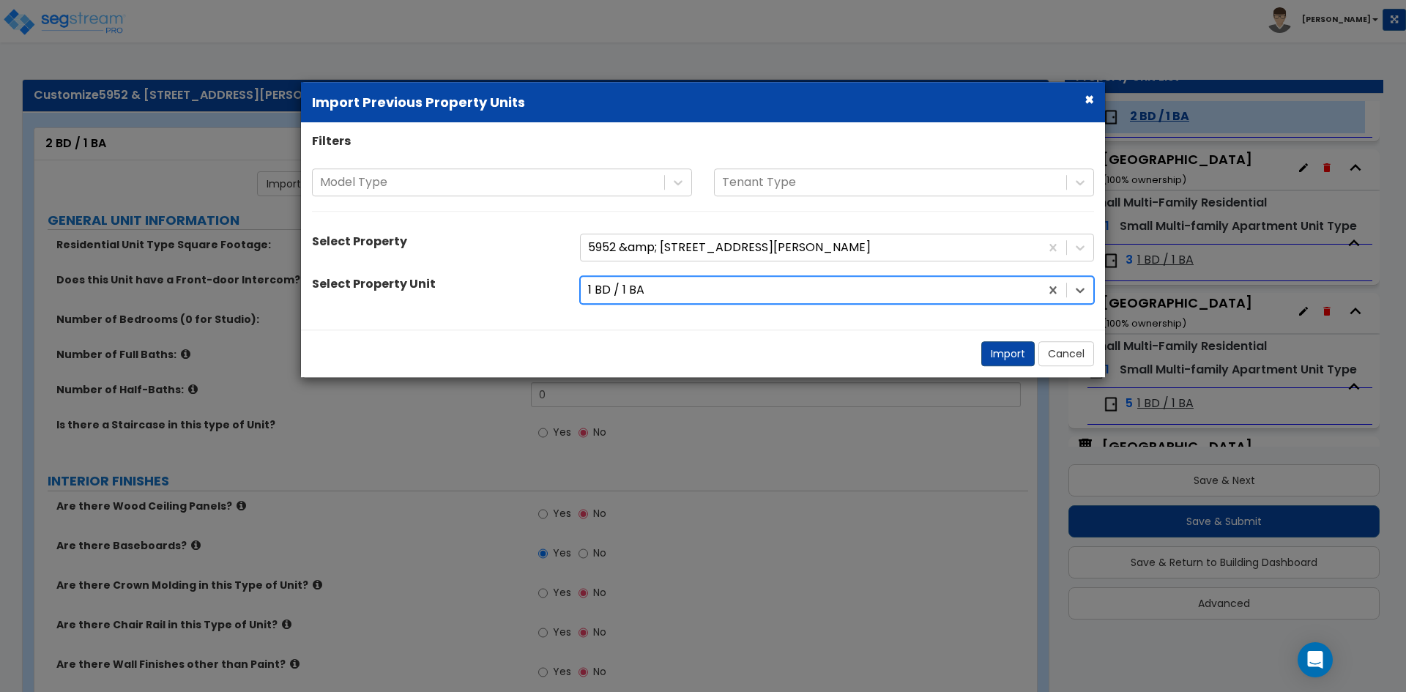
select select "1"
select select "6"
select select "1"
select select "2"
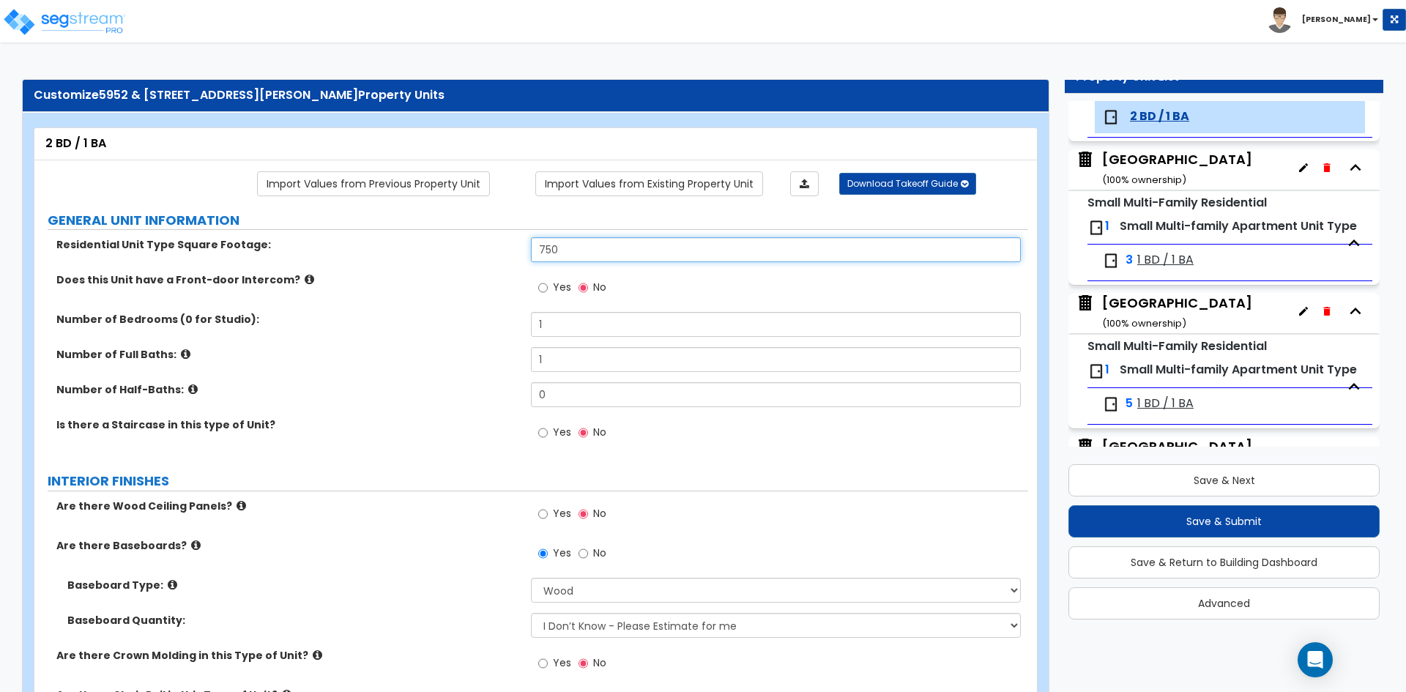
click at [598, 254] on input "750" at bounding box center [775, 249] width 489 height 25
type input "950"
click at [384, 317] on label "Number of Bedrooms (0 for Studio):" at bounding box center [288, 319] width 464 height 15
click at [567, 322] on input "1" at bounding box center [775, 324] width 489 height 25
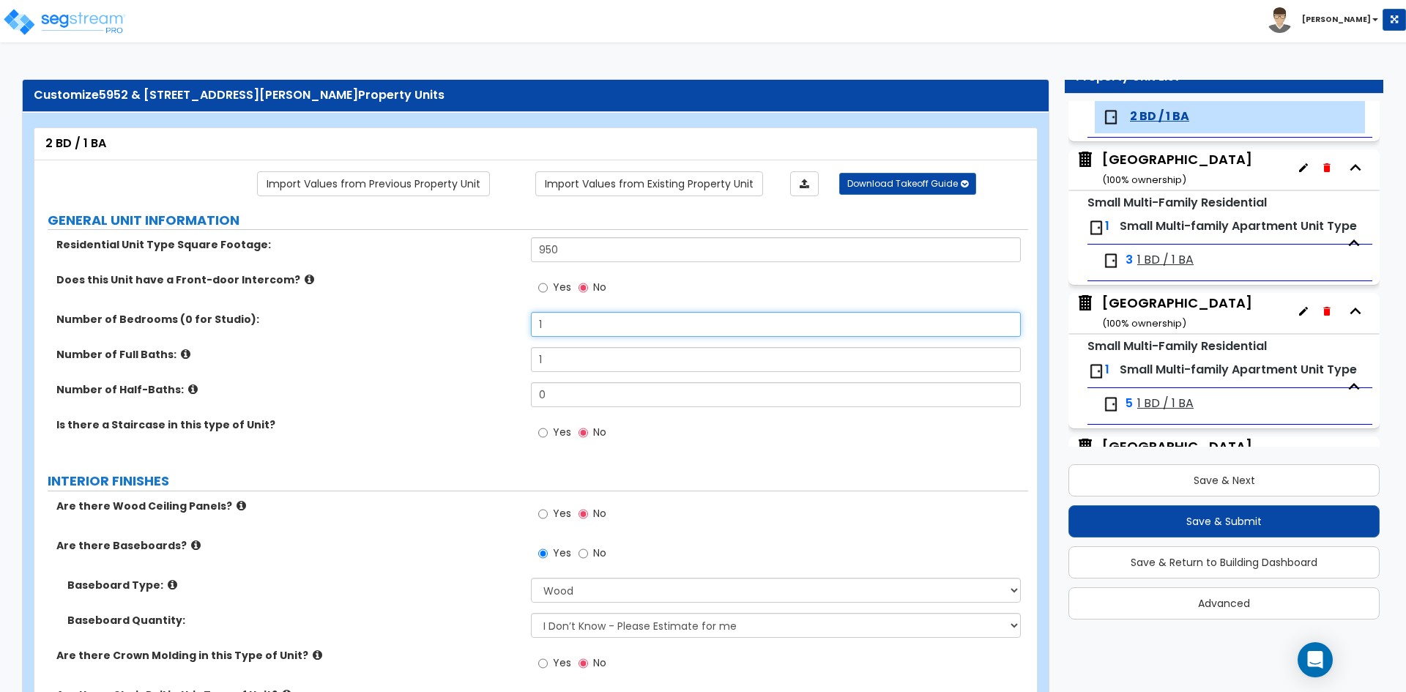
click at [567, 322] on input "1" at bounding box center [775, 324] width 489 height 25
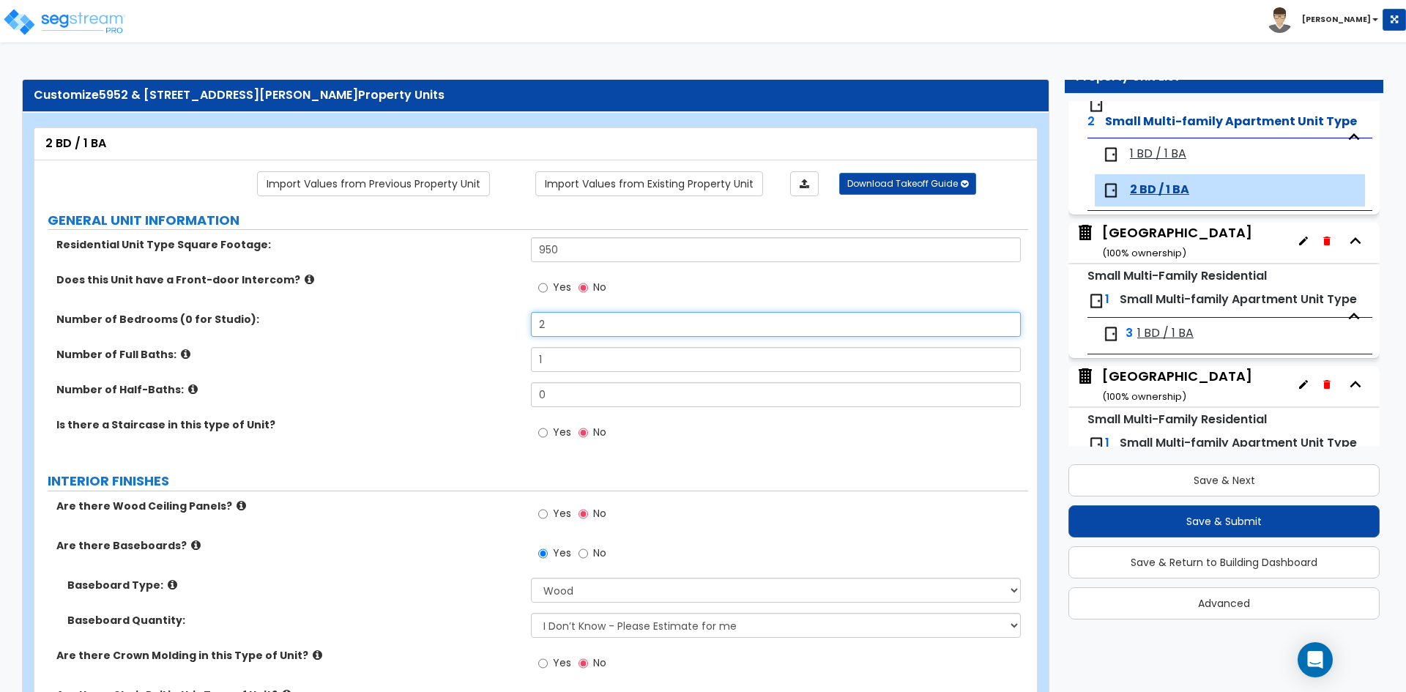
type input "2"
click at [500, 312] on label "Number of Bedrooms (0 for Studio):" at bounding box center [288, 319] width 464 height 15
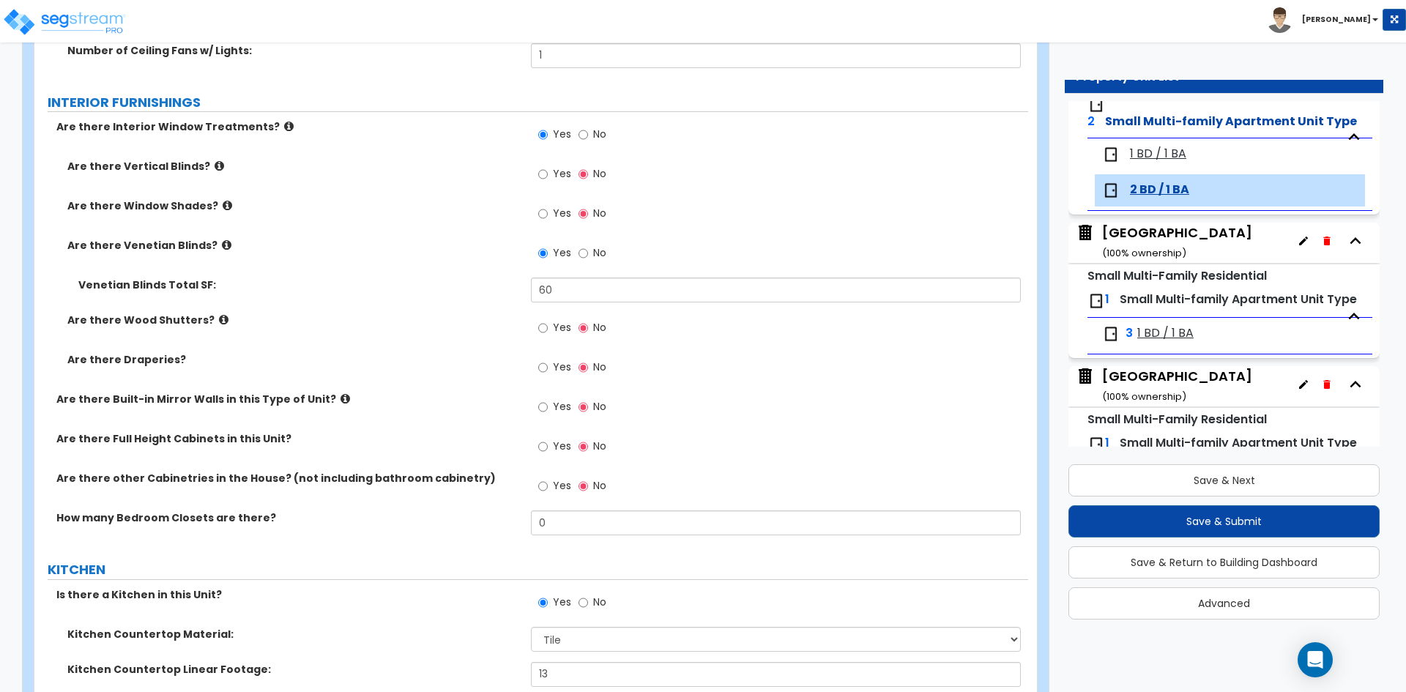
scroll to position [1538, 0]
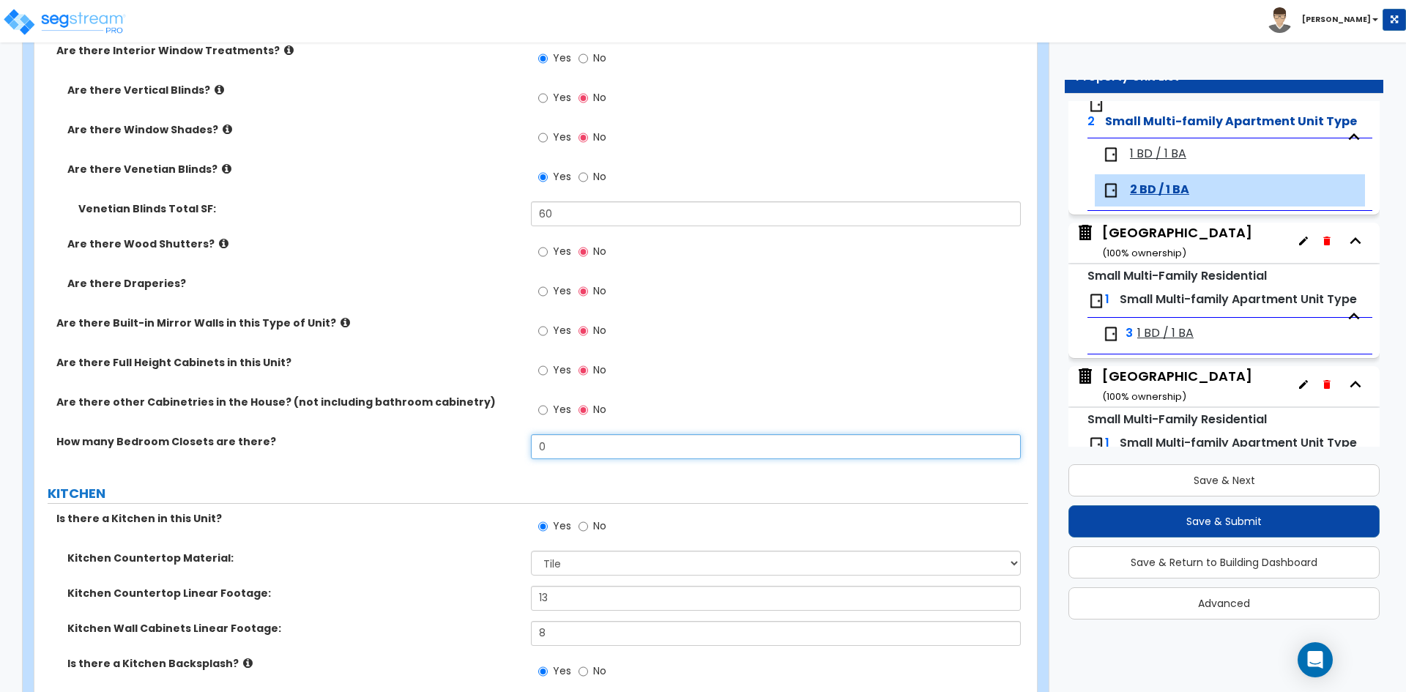
click at [612, 445] on input "0" at bounding box center [775, 446] width 489 height 25
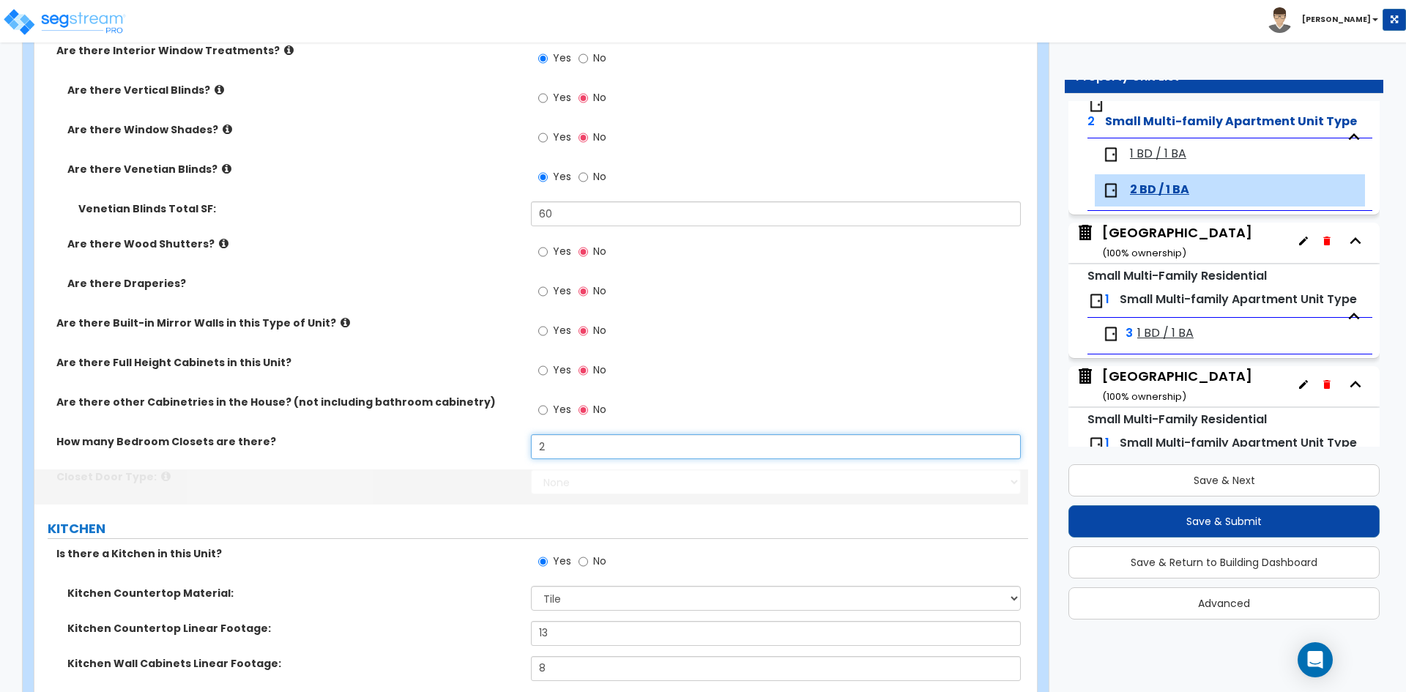
scroll to position [366, 0]
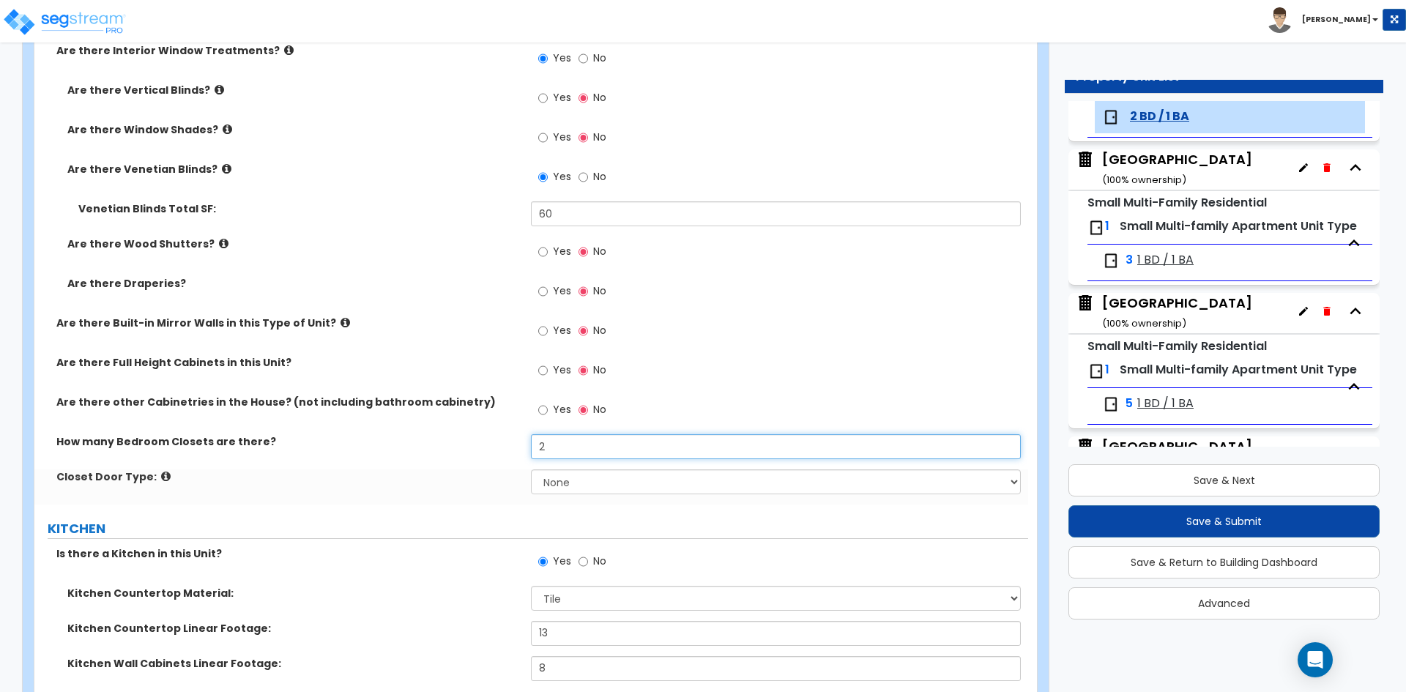
type input "2"
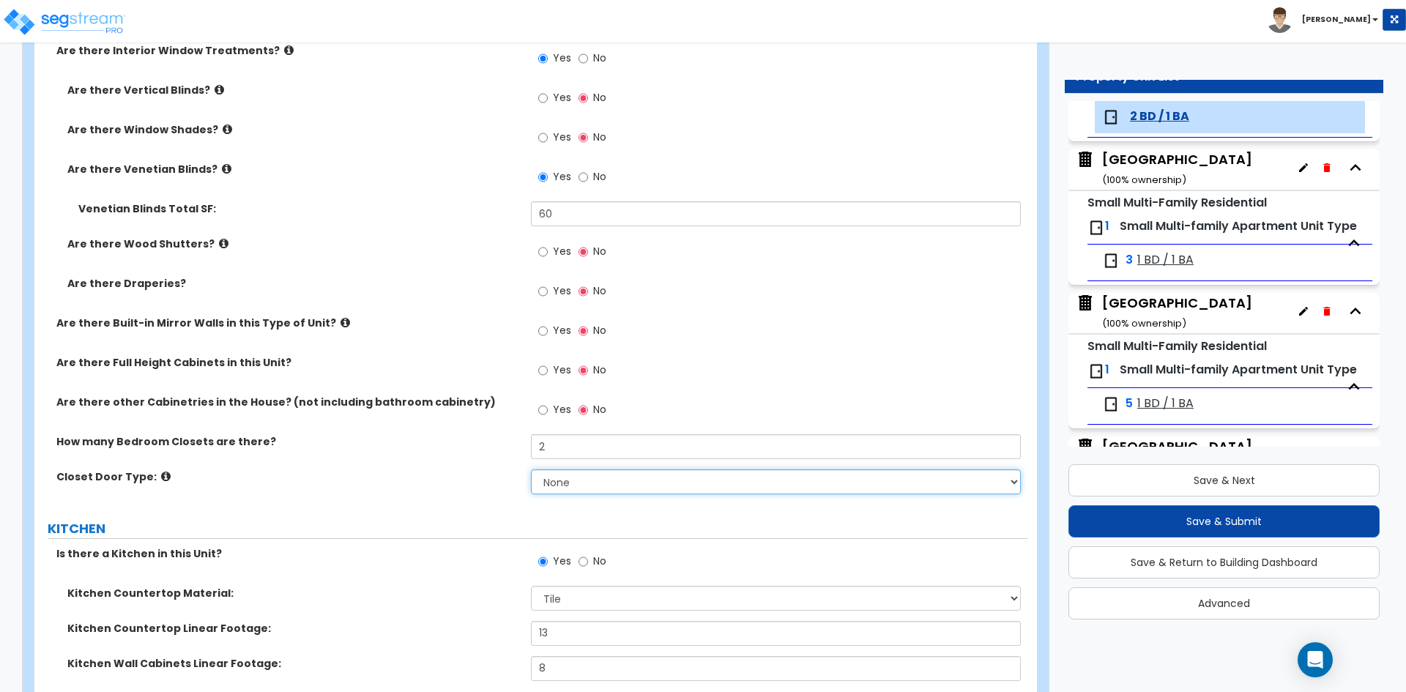
click at [592, 483] on select "None Bi-fold Louvered Doors Bi-fold Panel Doors Sliding Doors Hinged Wood Door" at bounding box center [775, 481] width 489 height 25
select select "3"
click at [531, 469] on select "None Bi-fold Louvered Doors Bi-fold Panel Doors Sliding Doors Hinged Wood Door" at bounding box center [775, 481] width 489 height 25
click at [393, 467] on div "How many Bedroom Closets are there? 2" at bounding box center [531, 451] width 994 height 35
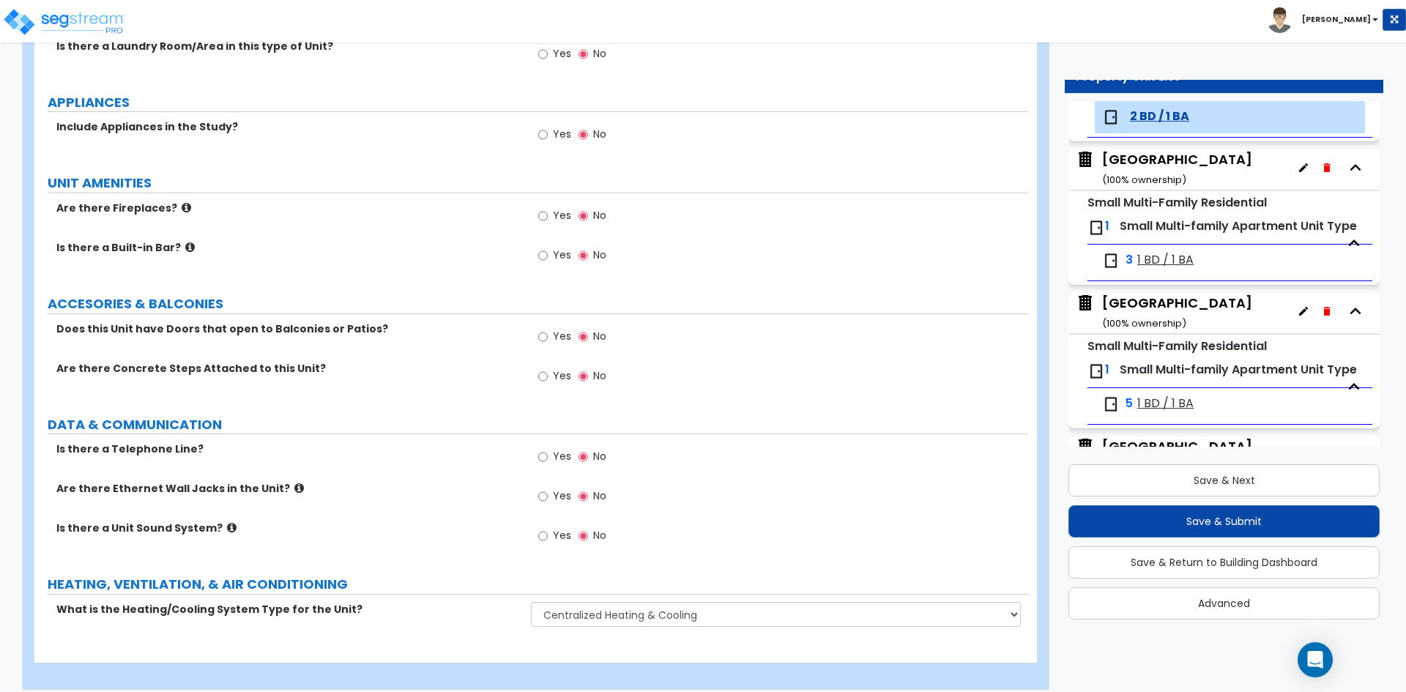
scroll to position [2649, 0]
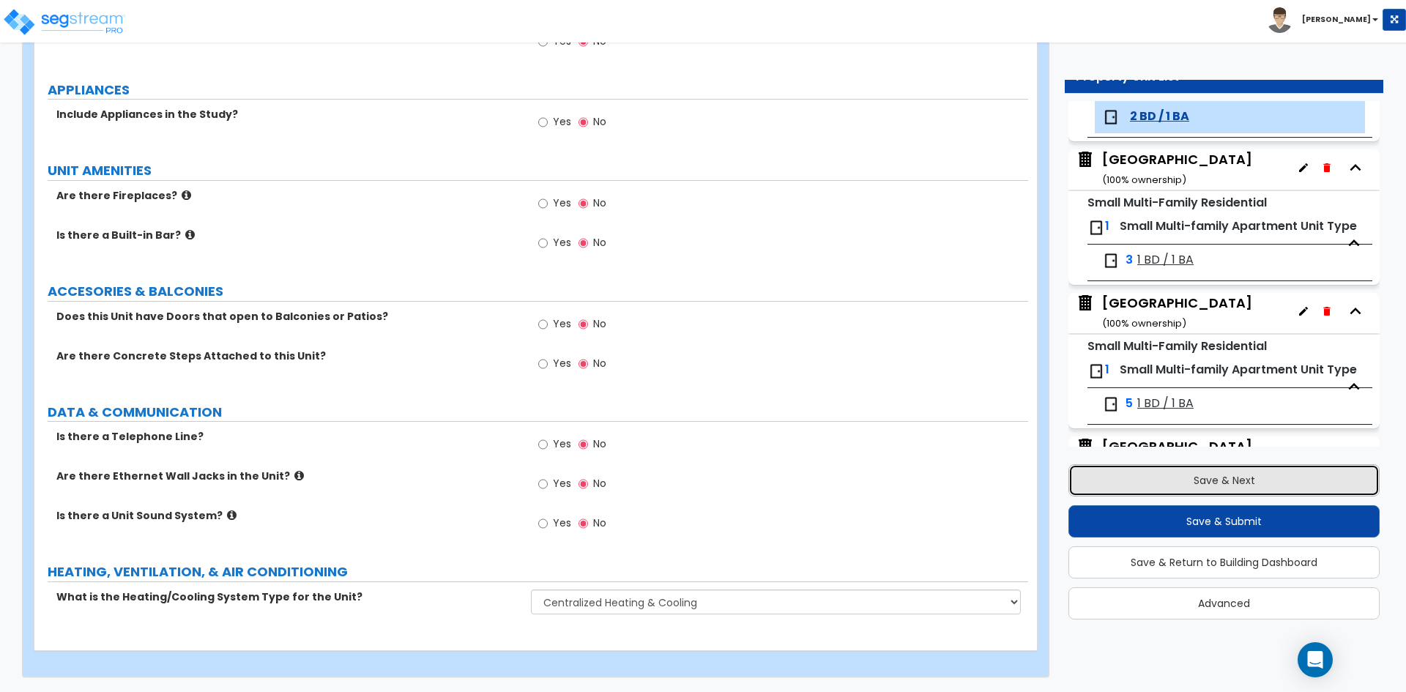
click at [1142, 491] on button "Save & Next" at bounding box center [1223, 480] width 311 height 32
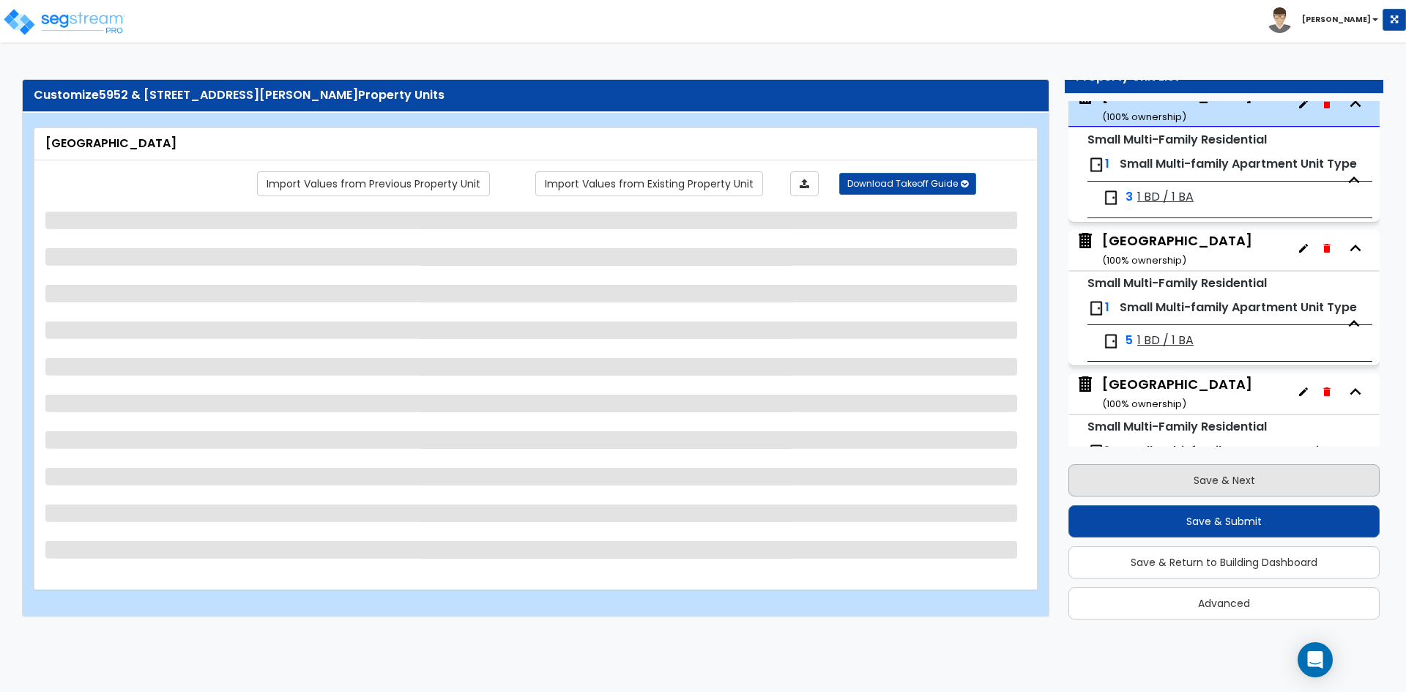
scroll to position [415, 0]
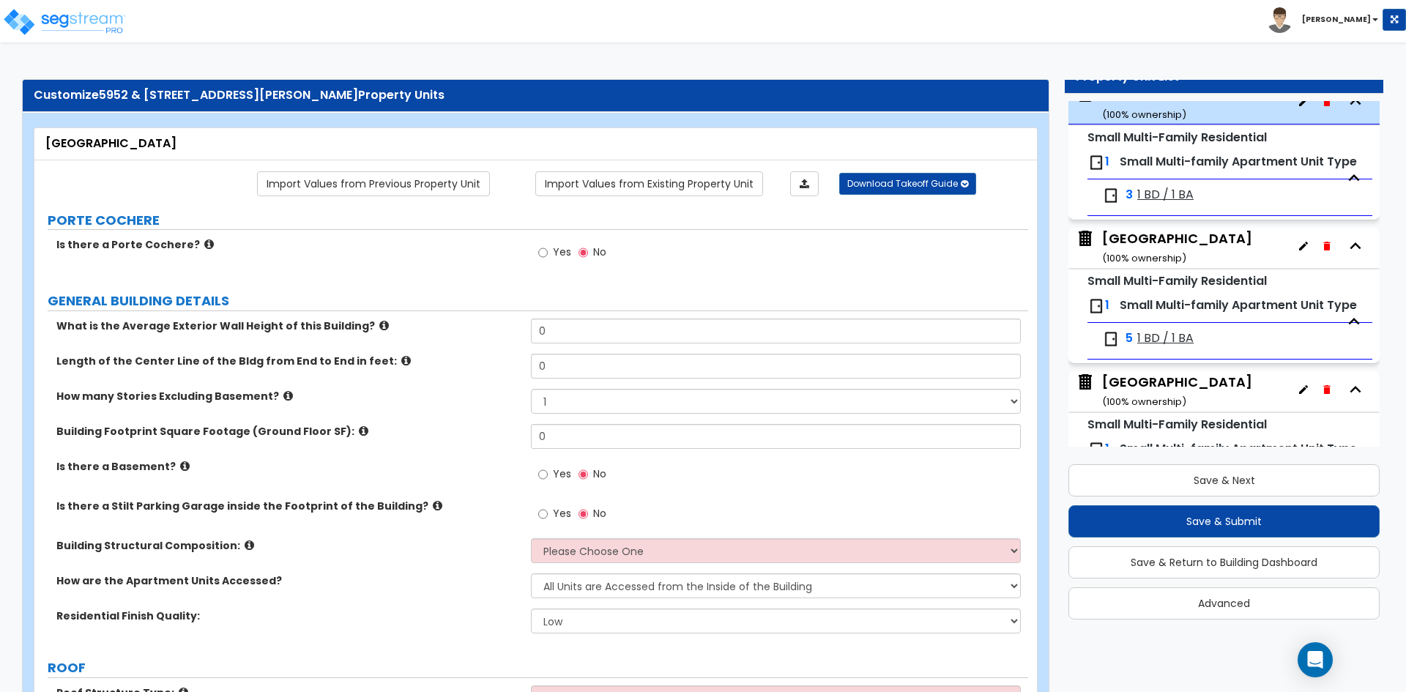
click at [763, 493] on div "Yes No" at bounding box center [779, 479] width 497 height 40
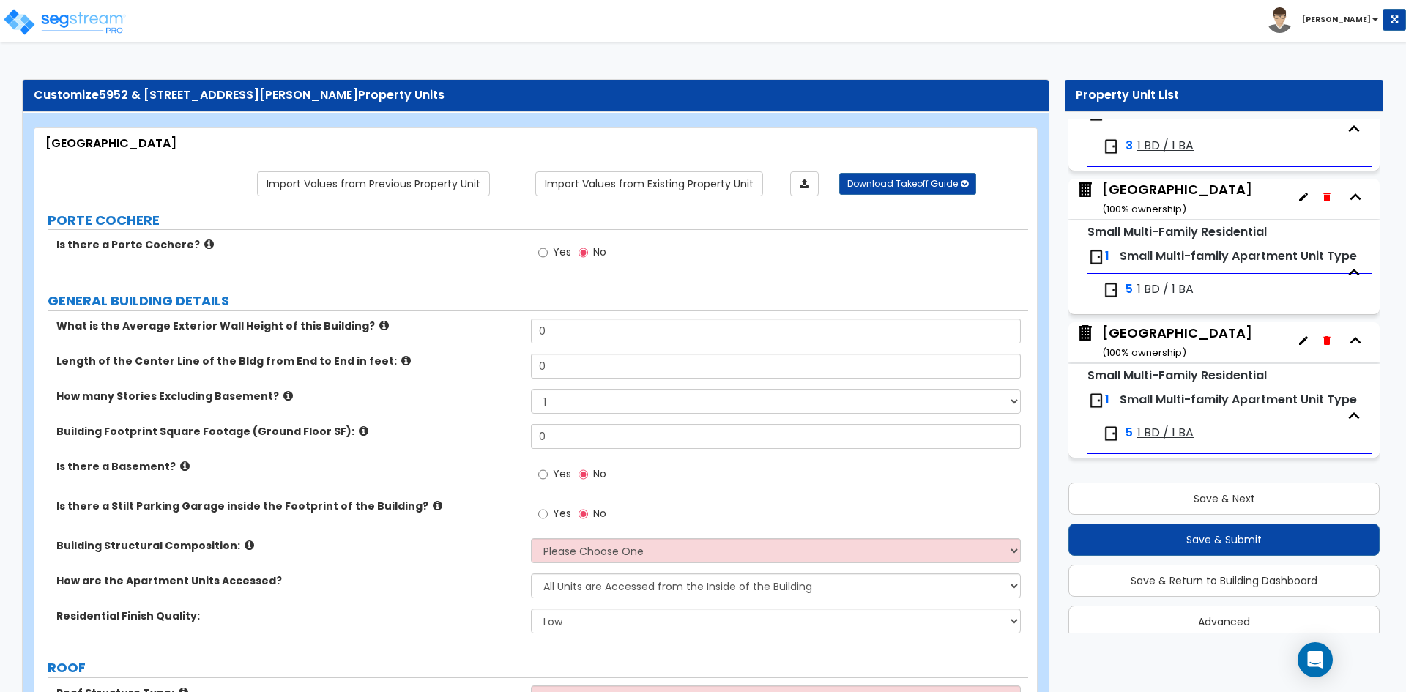
scroll to position [353, 0]
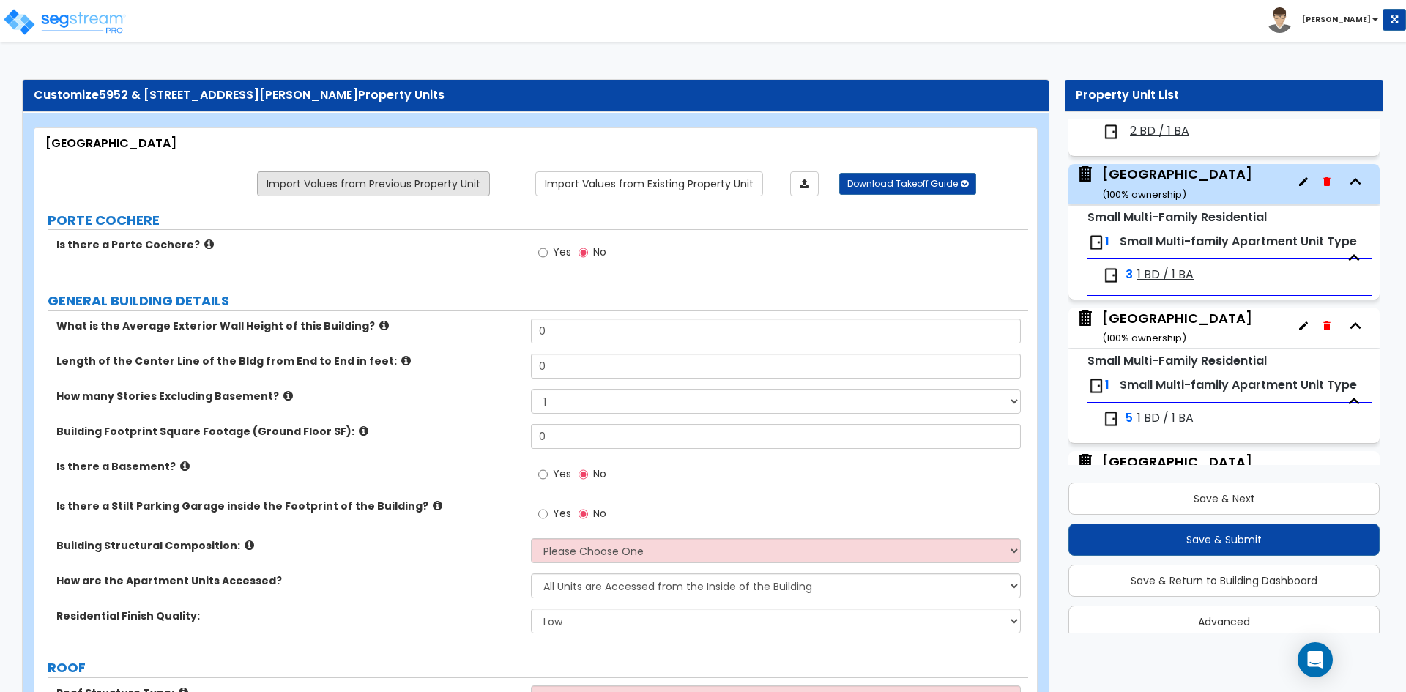
click at [390, 190] on link "Import Values from Previous Property Unit" at bounding box center [373, 183] width 233 height 25
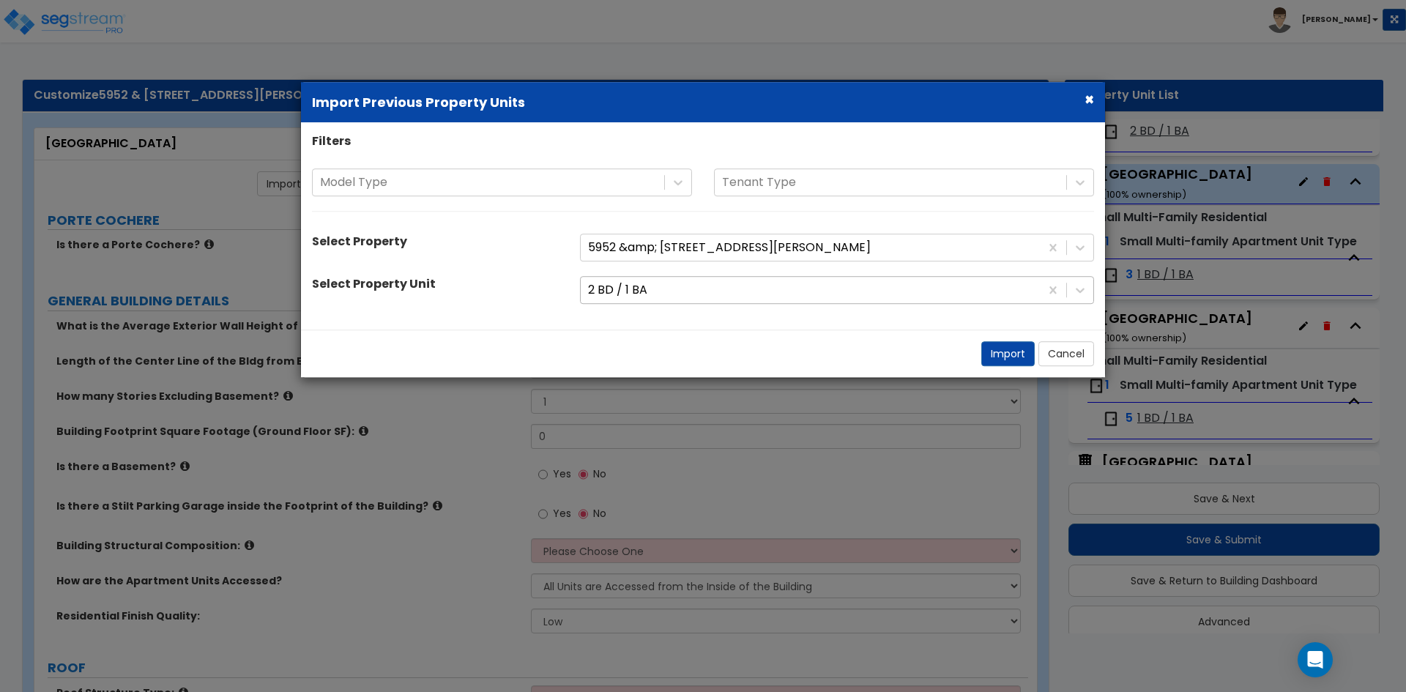
click at [627, 297] on div at bounding box center [810, 290] width 445 height 20
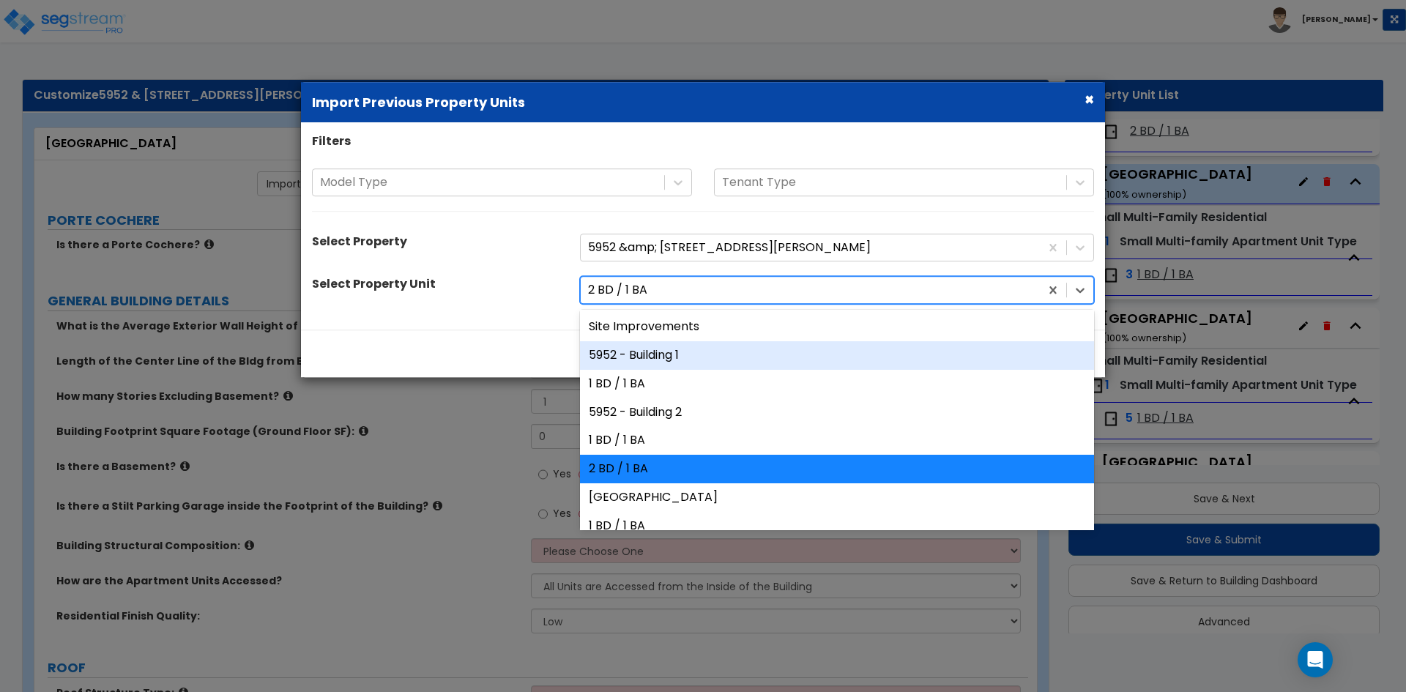
click at [718, 361] on div "5952 - Building 1" at bounding box center [837, 355] width 514 height 29
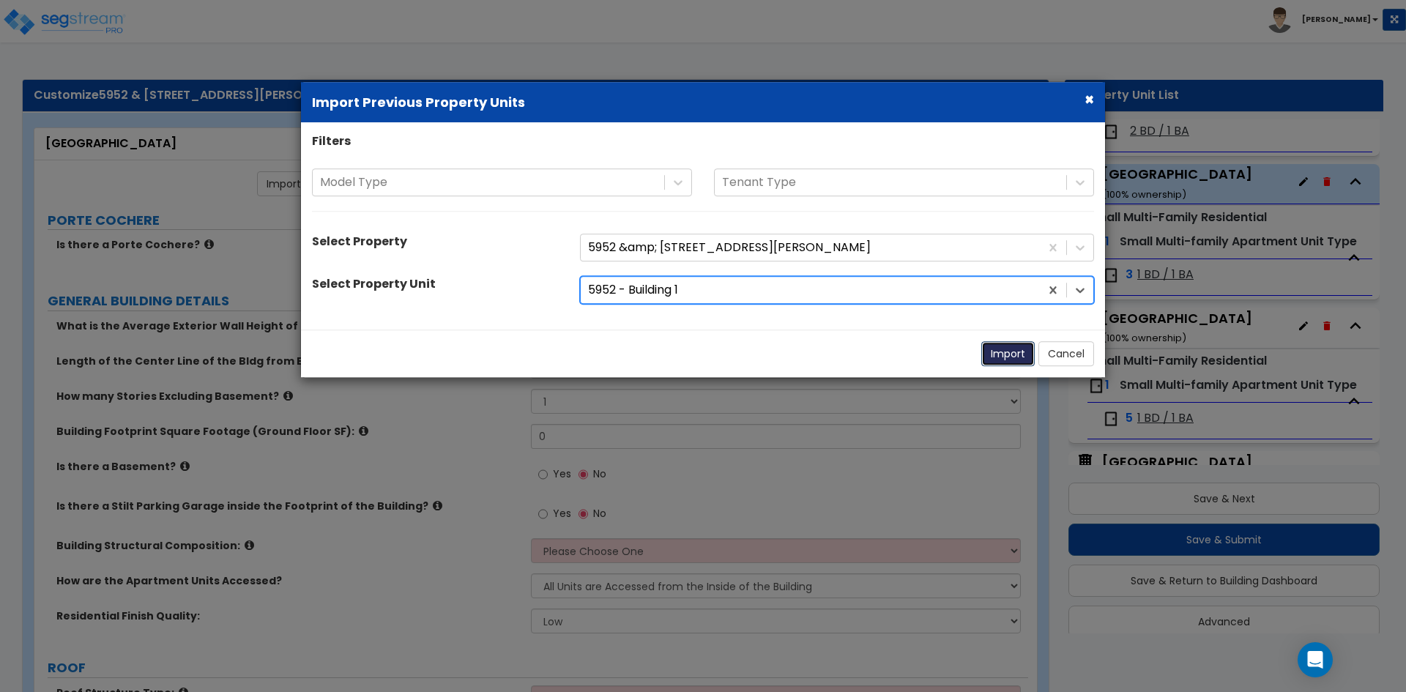
click at [1014, 354] on button "Import" at bounding box center [1007, 353] width 53 height 25
type input "10"
type input "66"
type input "1657"
select select "7"
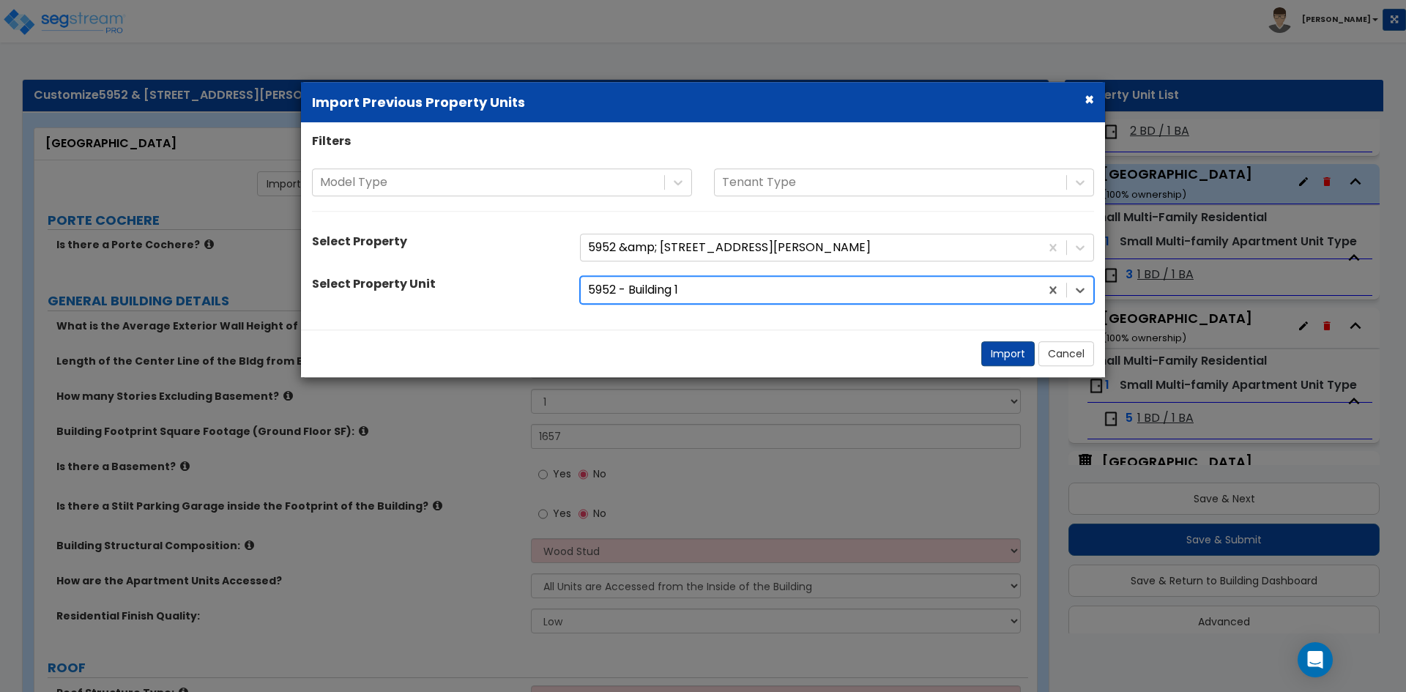
select select "2"
select select "1"
radio input "true"
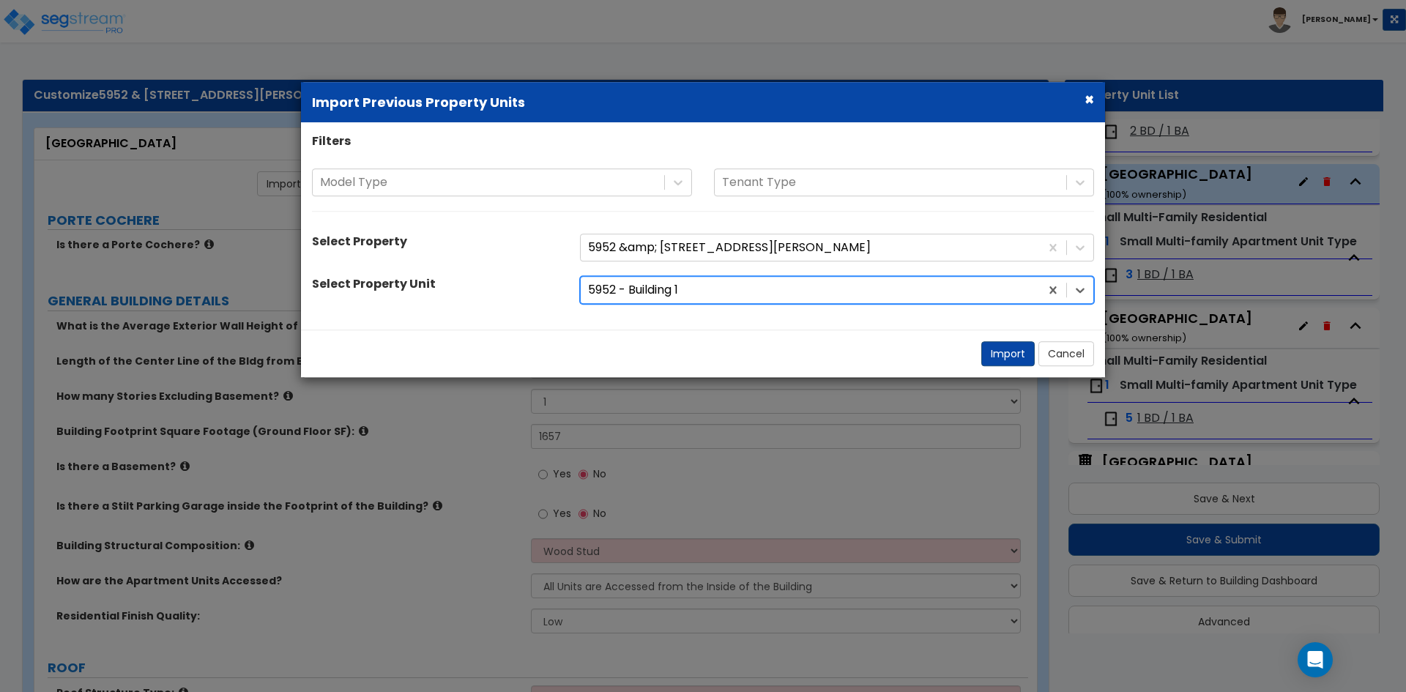
radio input "true"
select select "2"
radio input "true"
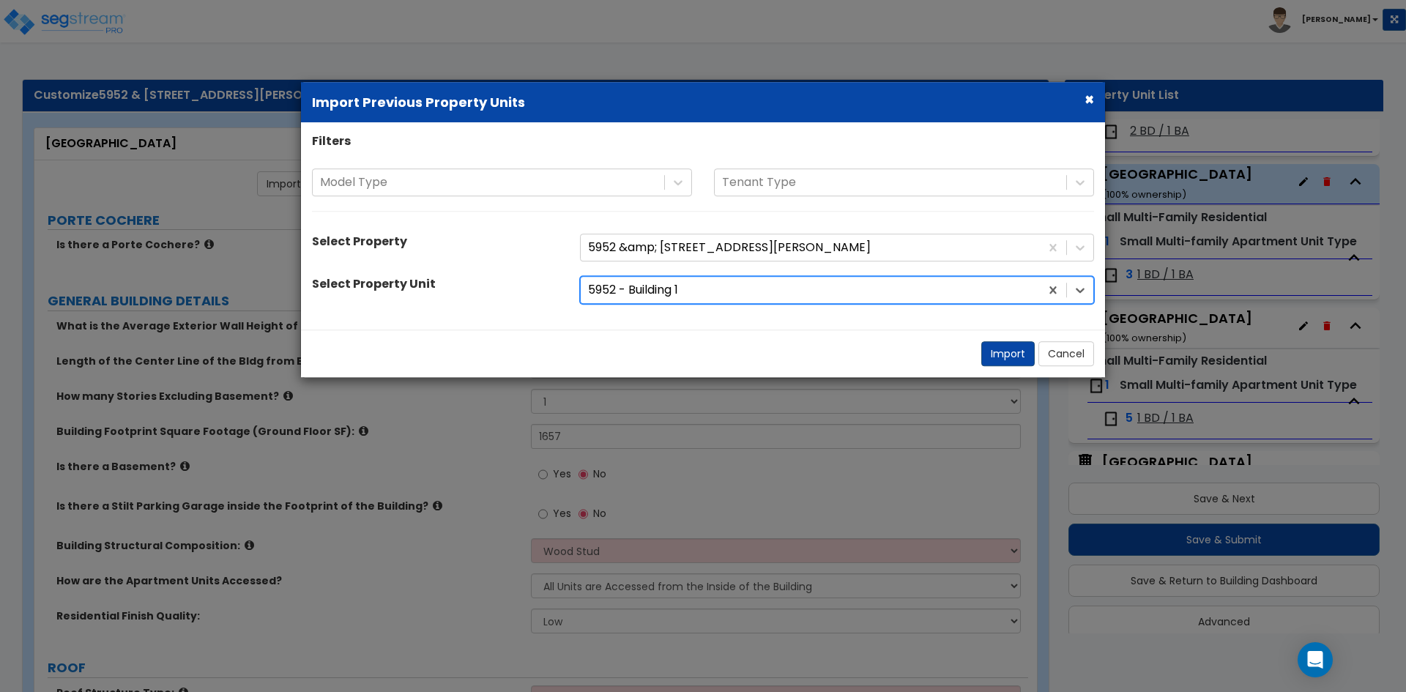
radio input "true"
select select "2"
select select "1"
select select "2"
select select "1"
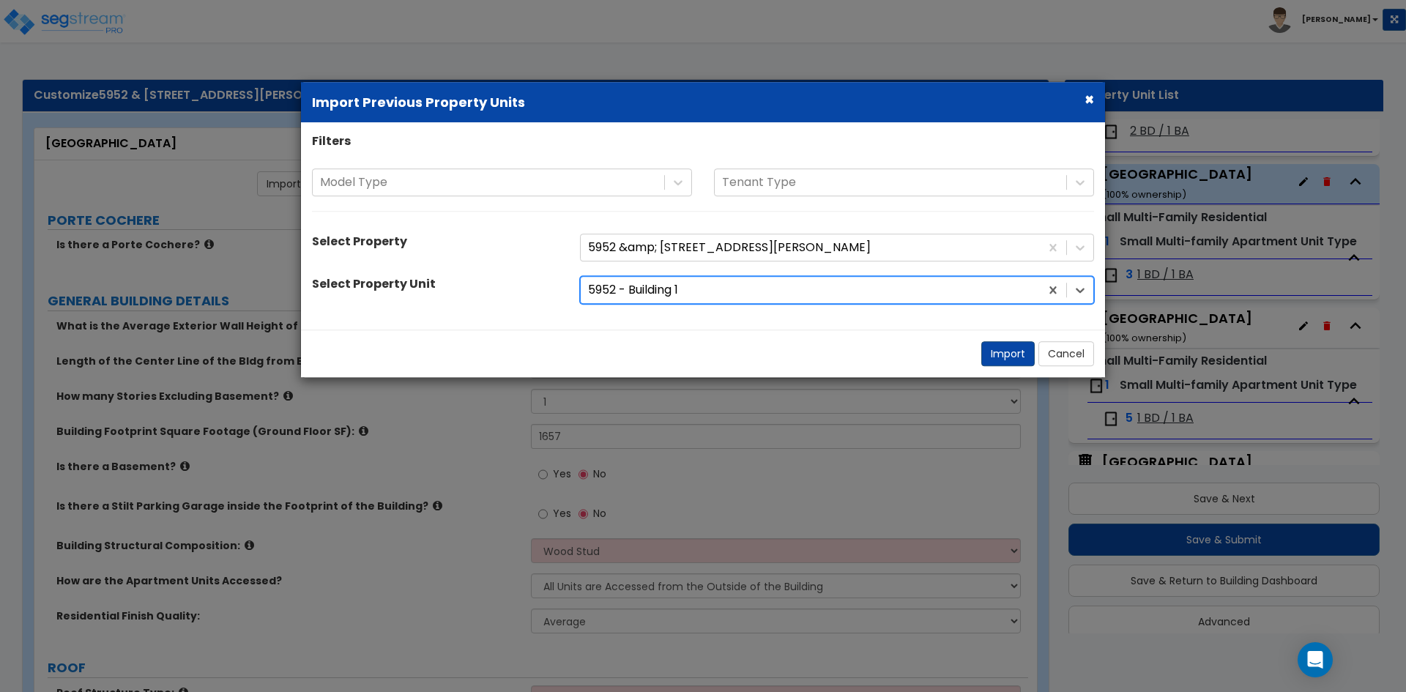
select select "7"
select select "2"
select select "1"
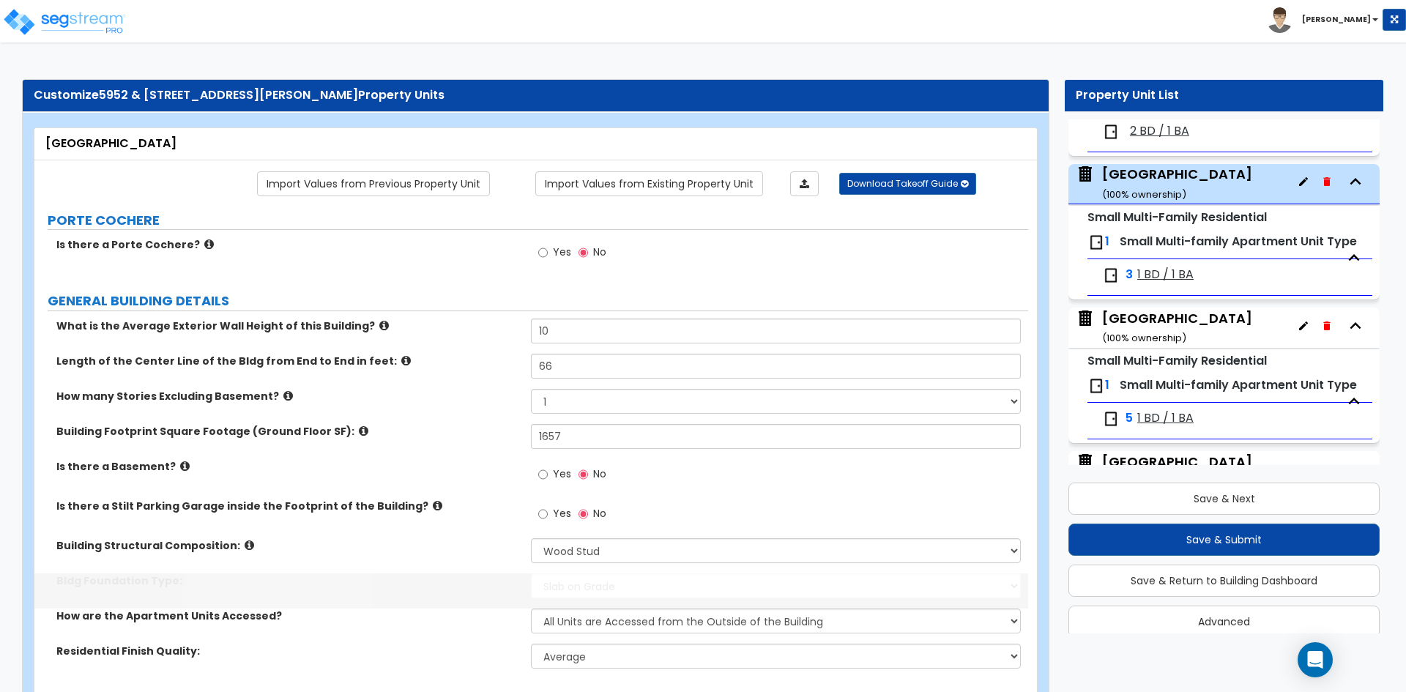
scroll to position [415, 0]
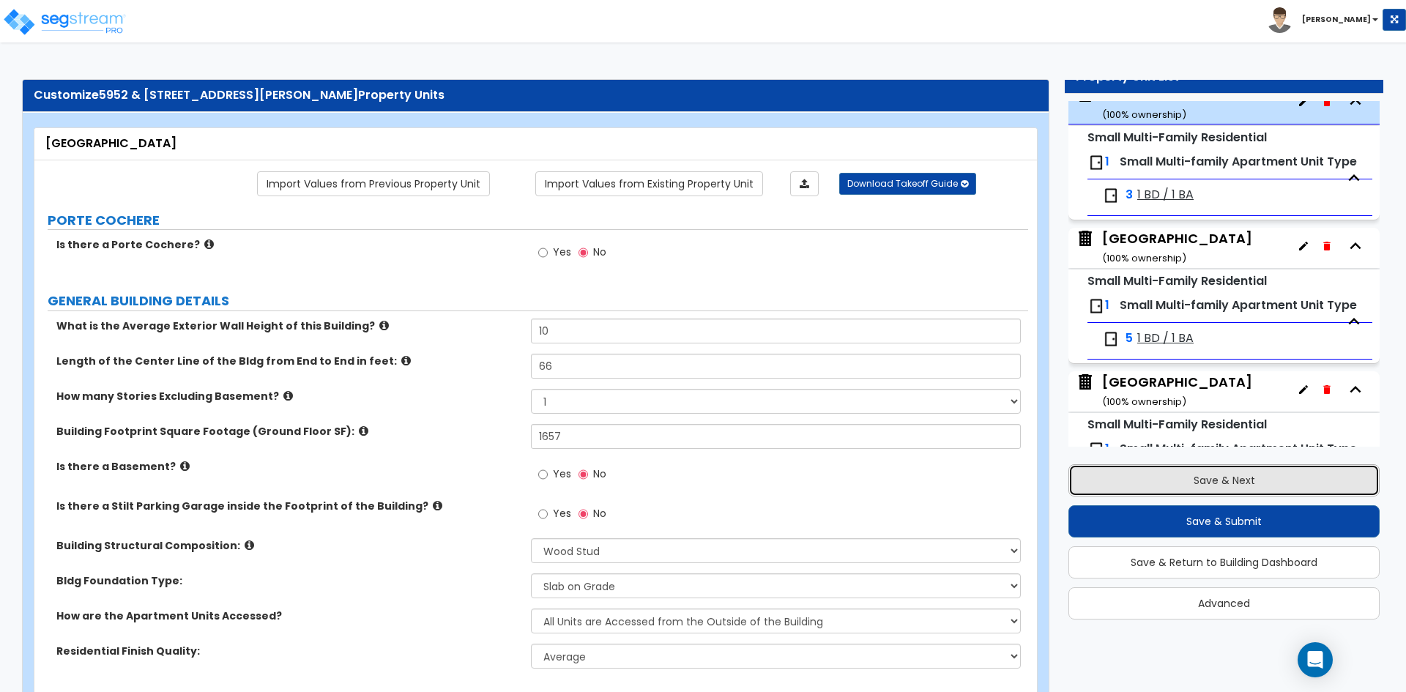
click at [1136, 465] on button "Save & Next" at bounding box center [1223, 480] width 311 height 32
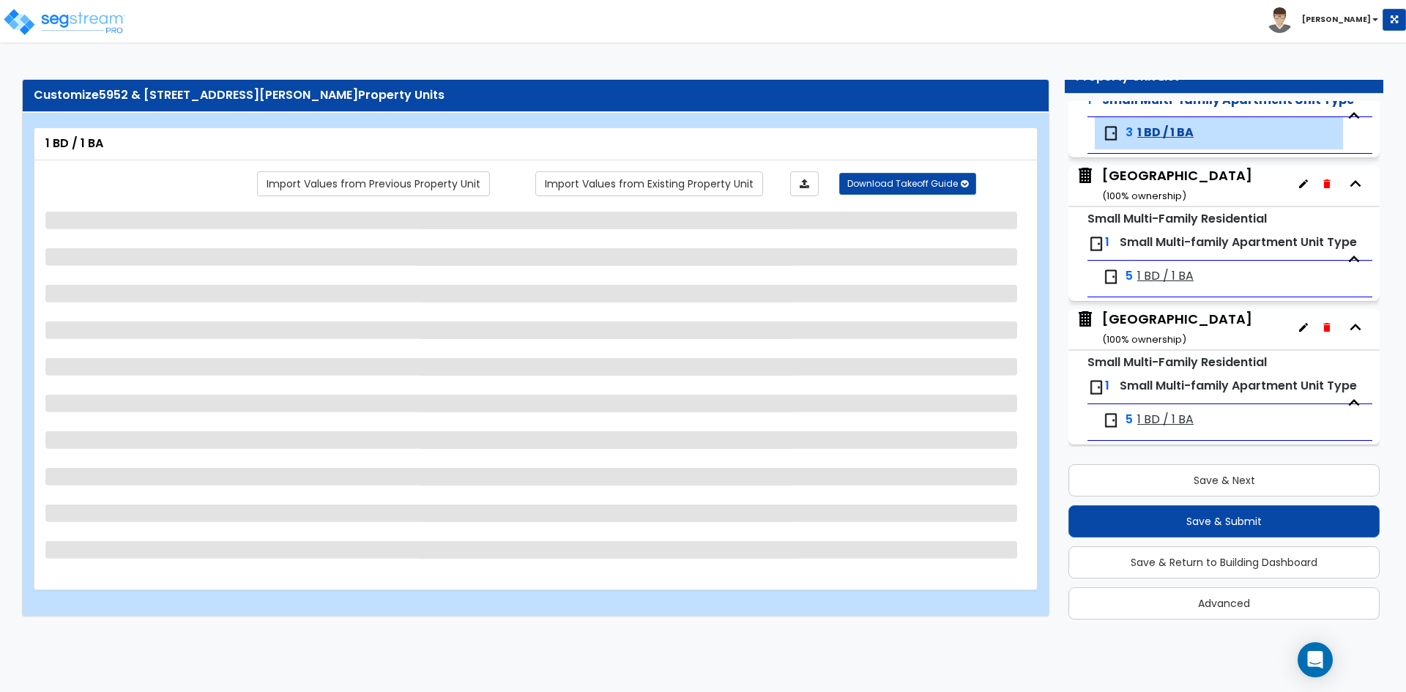
scroll to position [515, 0]
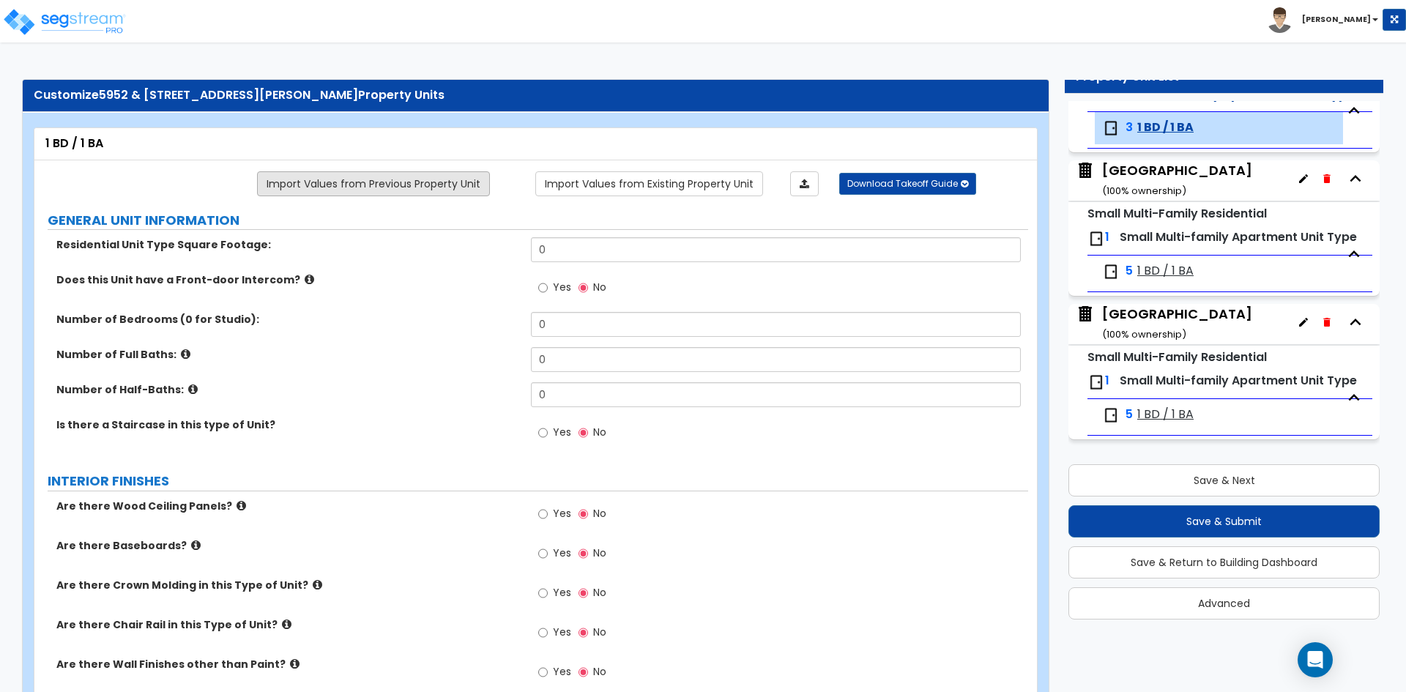
click at [360, 190] on link "Import Values from Previous Property Unit" at bounding box center [373, 183] width 233 height 25
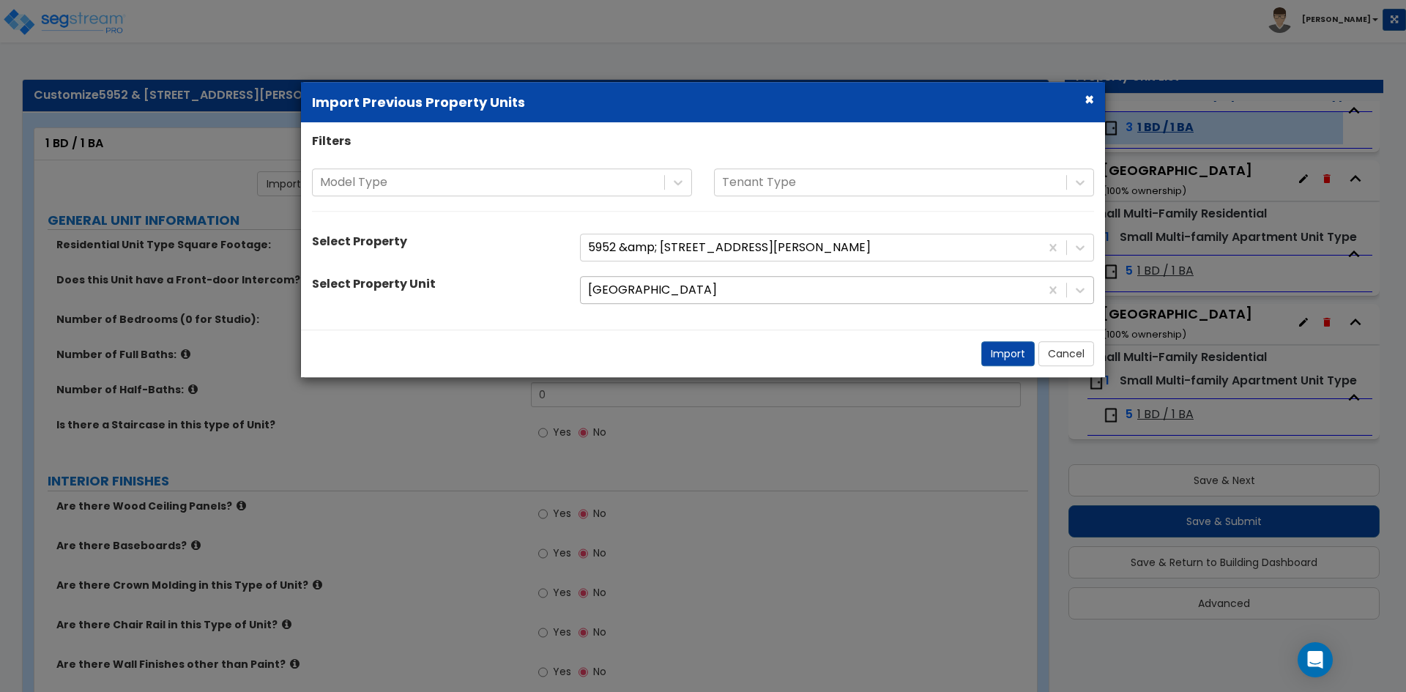
click at [678, 297] on div at bounding box center [810, 290] width 445 height 20
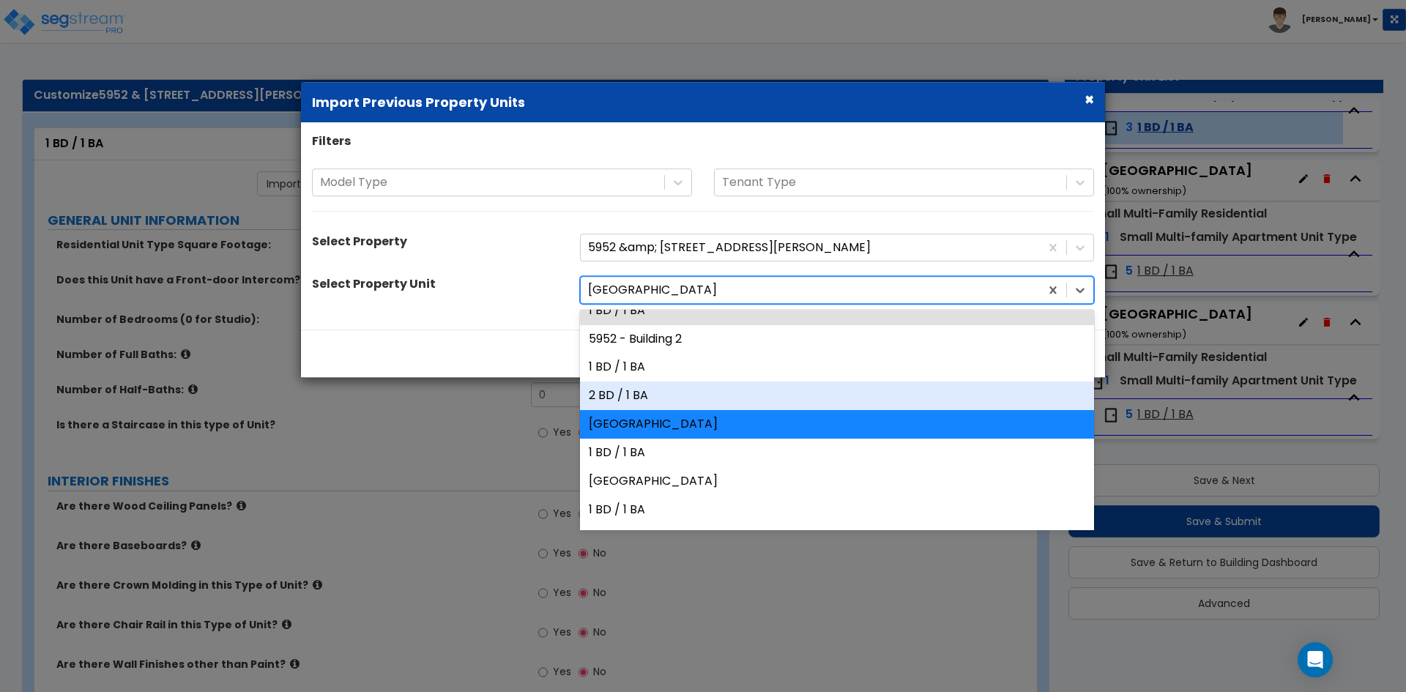
scroll to position [0, 0]
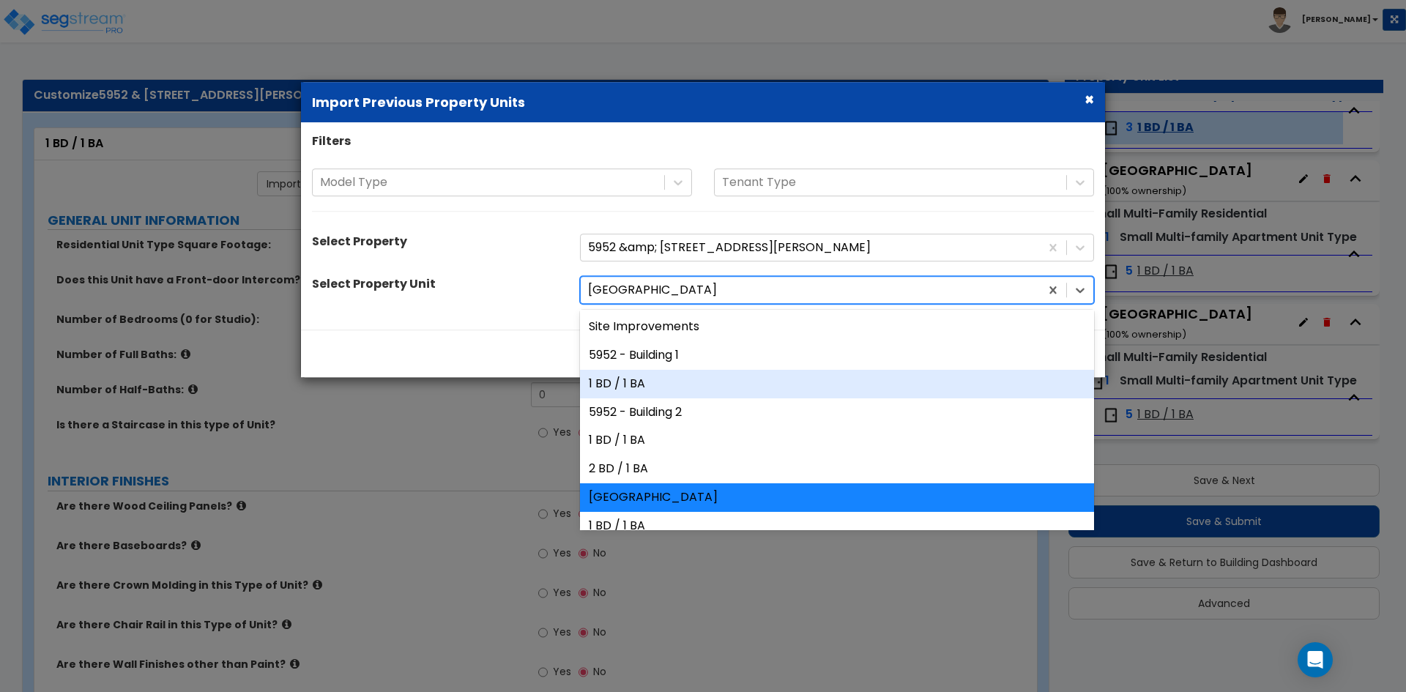
click at [681, 381] on div "1 BD / 1 BA" at bounding box center [837, 384] width 514 height 29
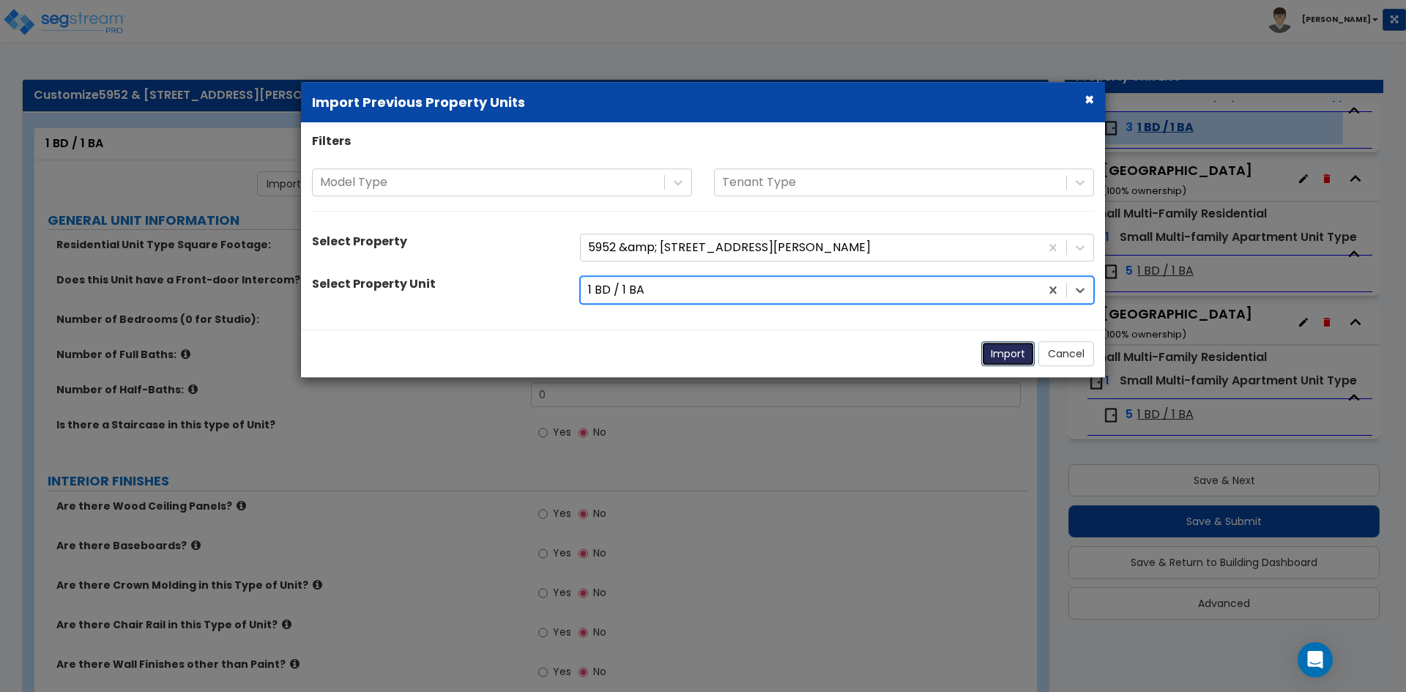
click at [995, 355] on button "Import" at bounding box center [1007, 353] width 53 height 25
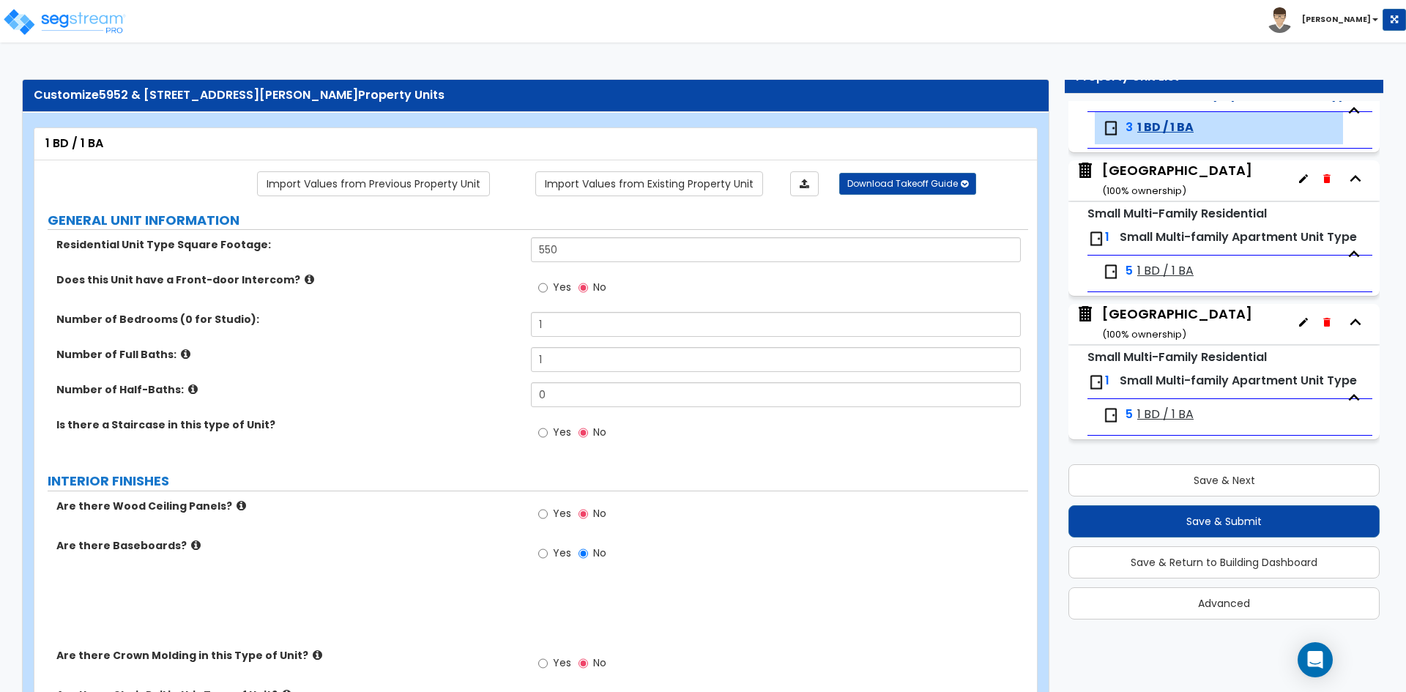
type input "550"
type input "1"
radio input "true"
select select "2"
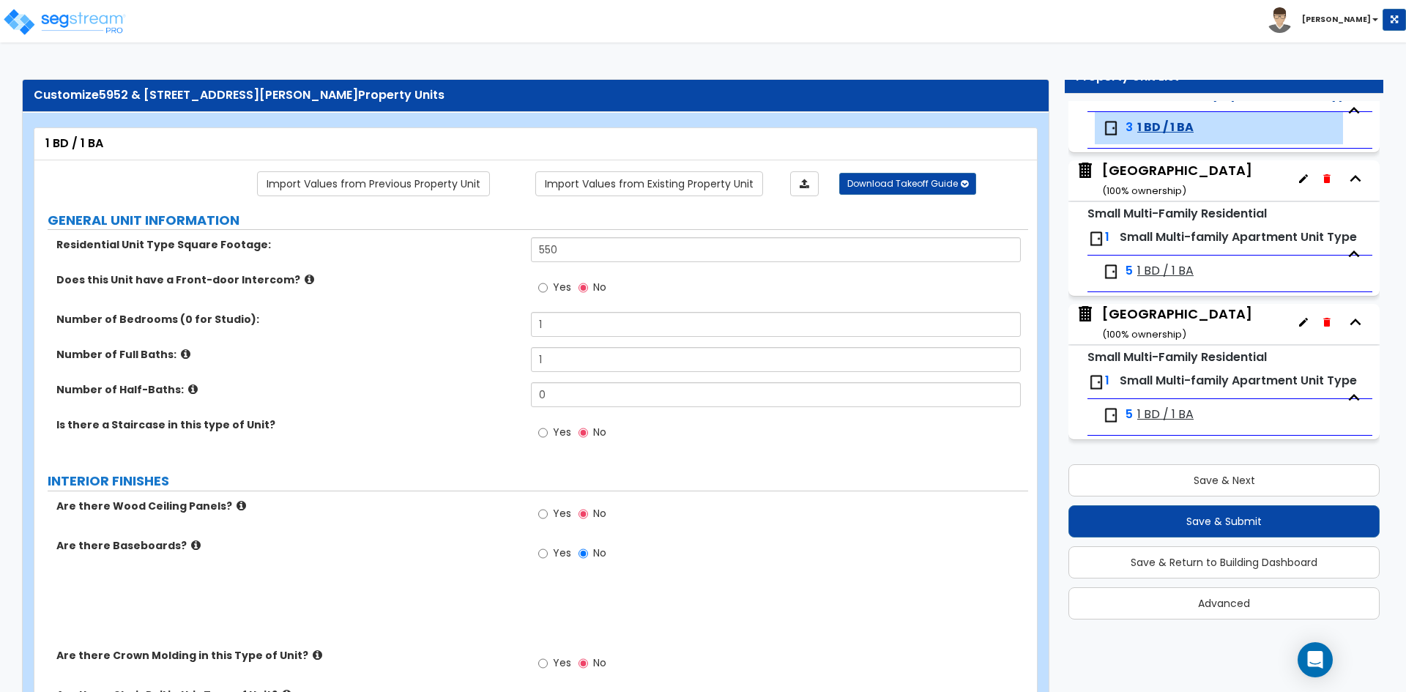
select select "1"
select select "2"
radio input "true"
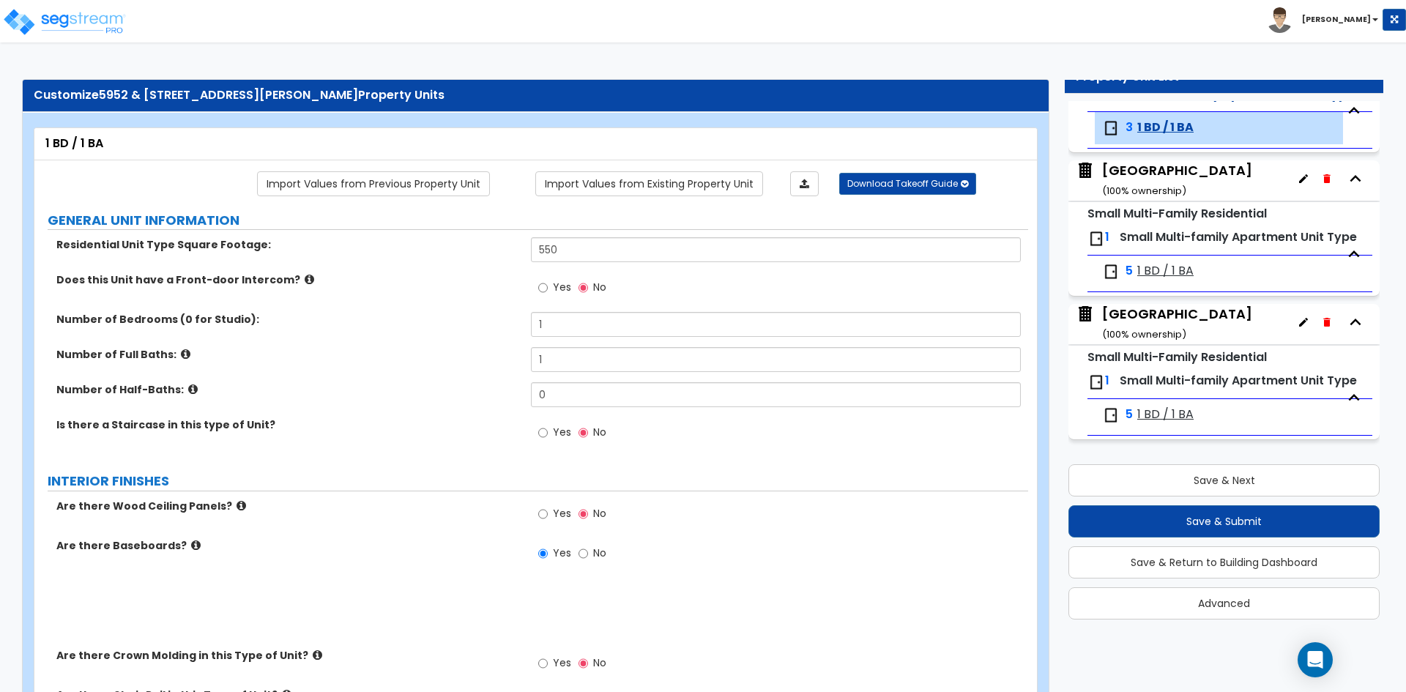
select select "2"
select select "1"
select select "3"
select select "2"
type input "1"
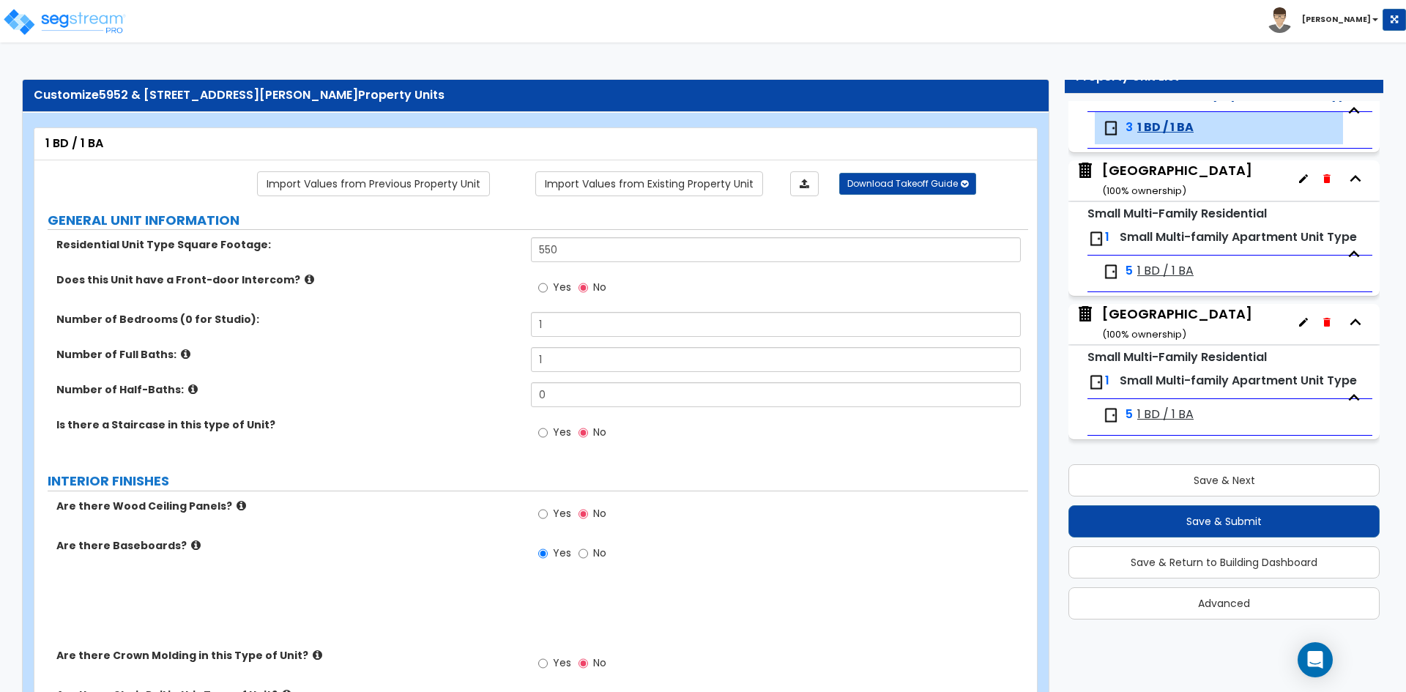
select select "4"
select select "1"
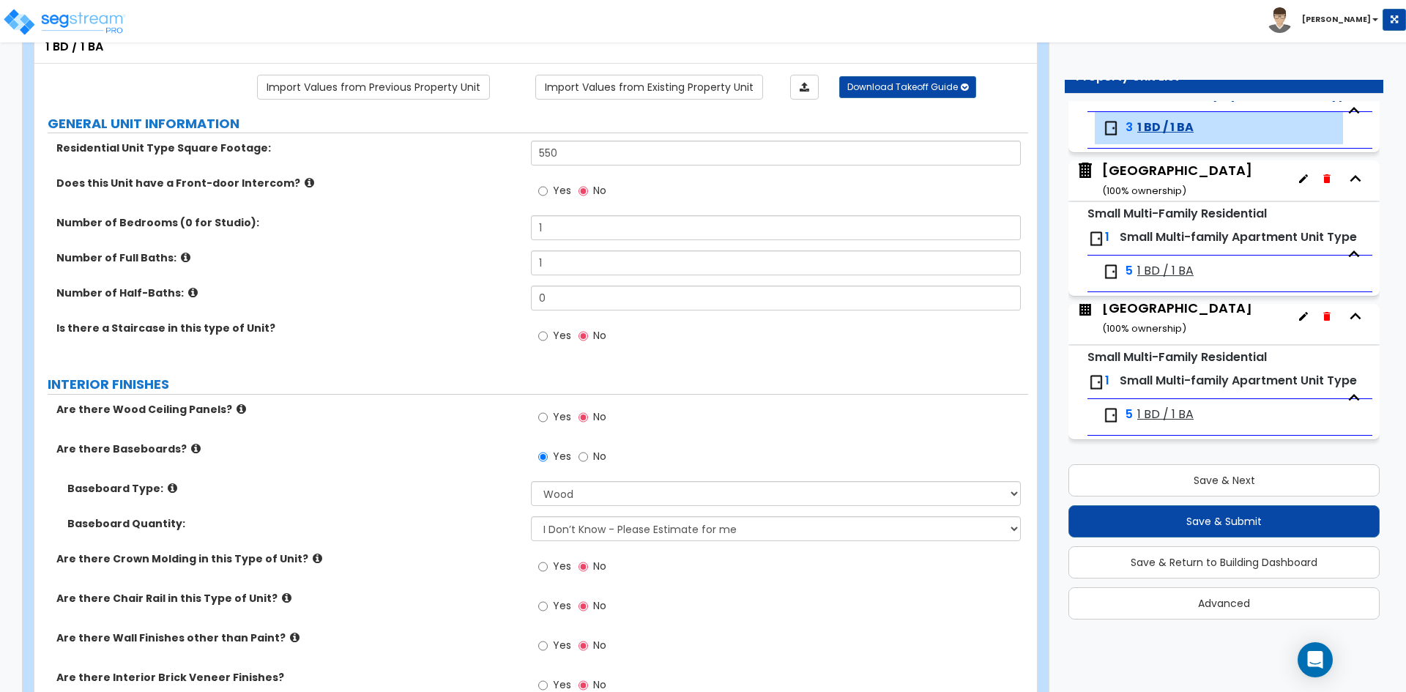
scroll to position [146, 0]
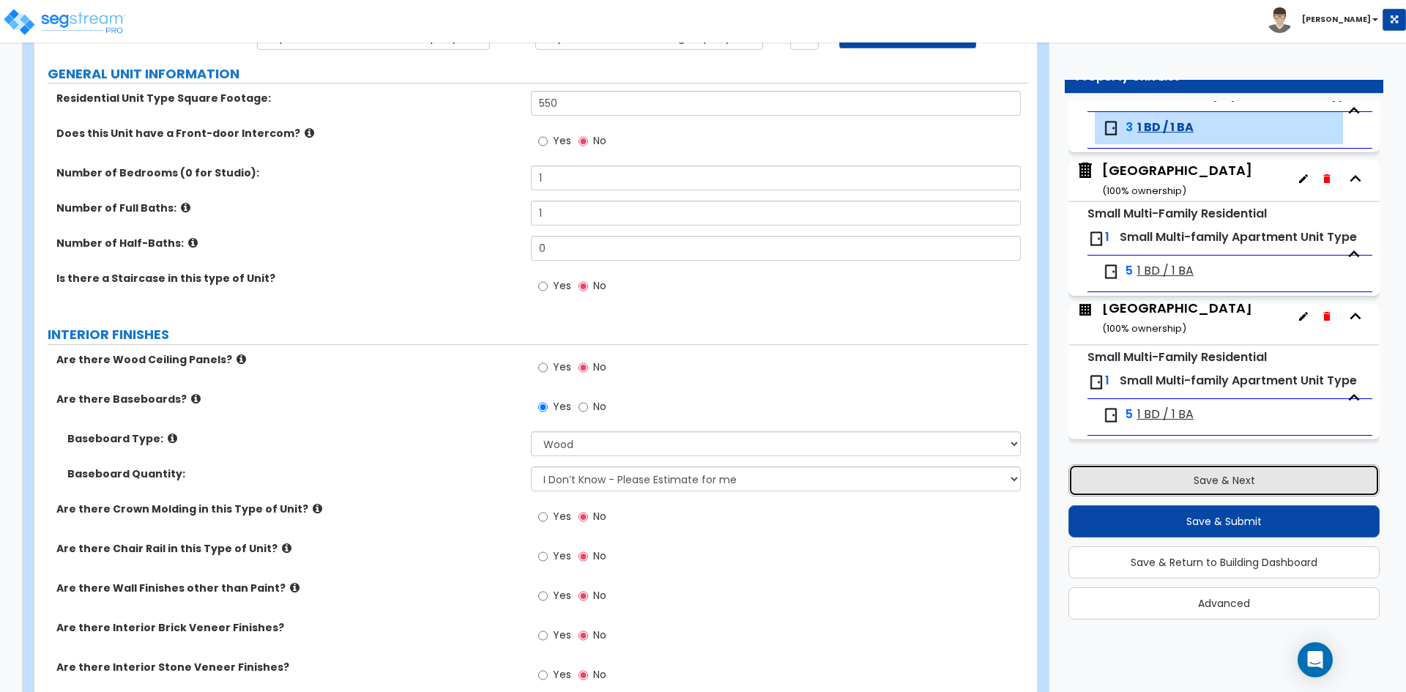
click at [1171, 480] on button "Save & Next" at bounding box center [1223, 480] width 311 height 32
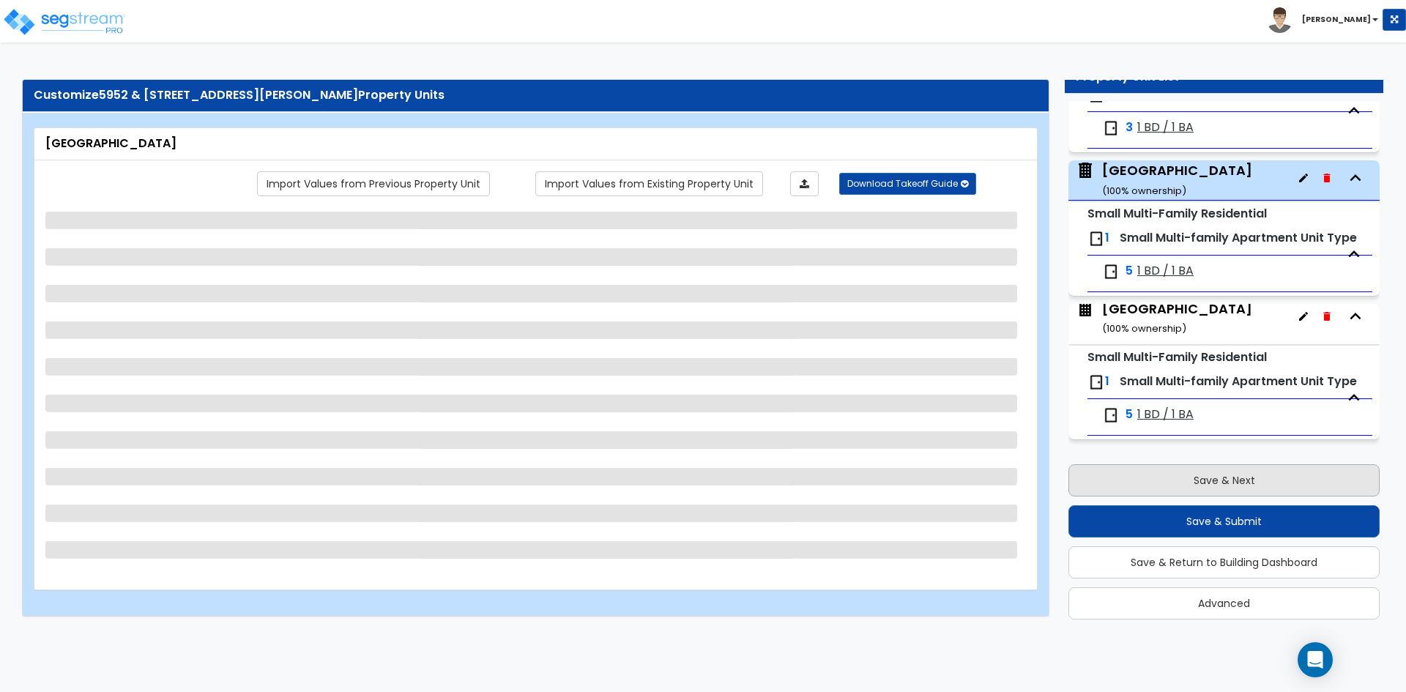
scroll to position [499, 0]
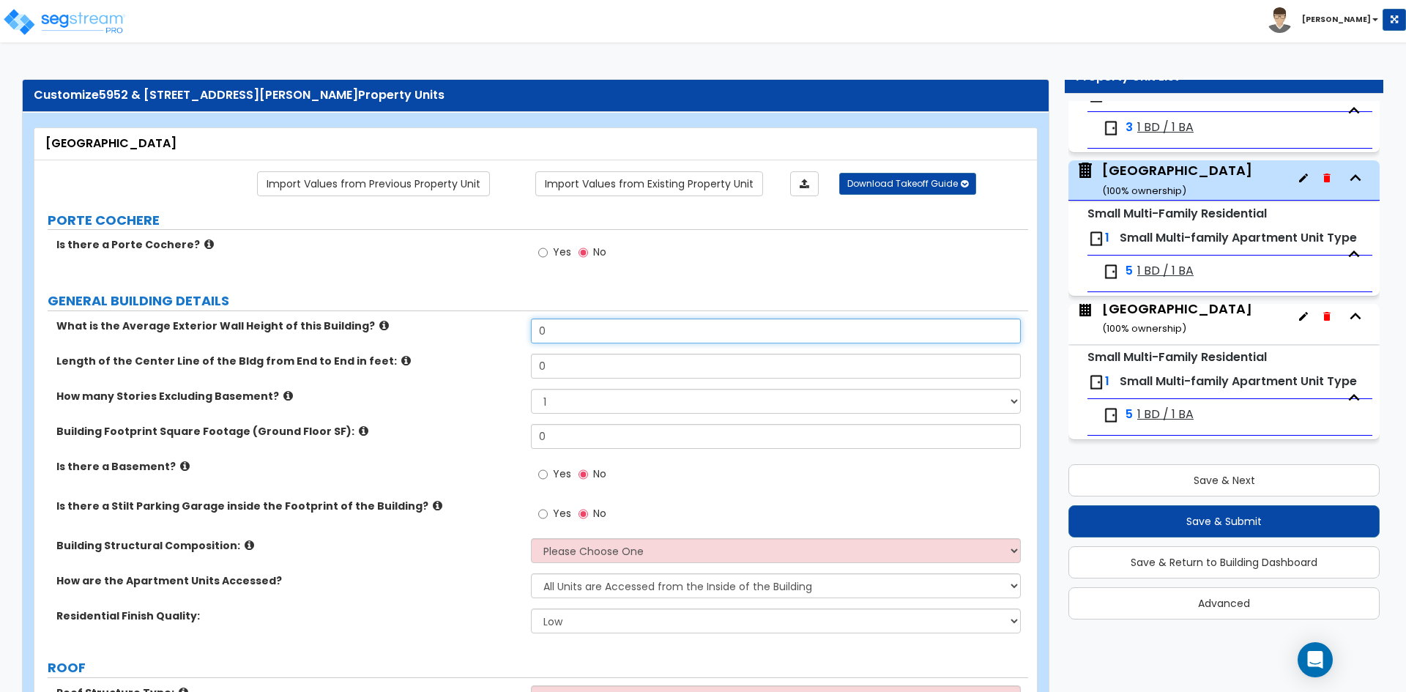
click at [596, 326] on input "0" at bounding box center [775, 331] width 489 height 25
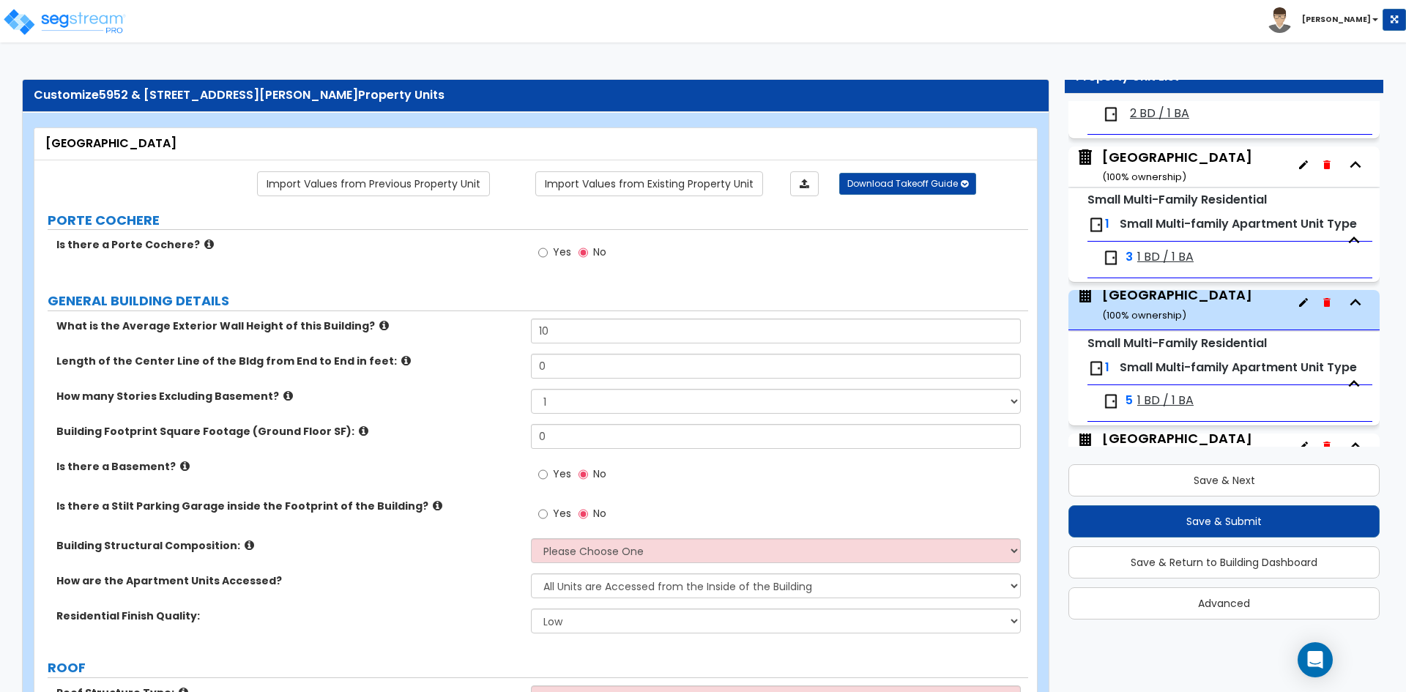
scroll to position [6, 0]
click at [458, 264] on div "Is there a Porte Cochere? Yes No" at bounding box center [531, 257] width 994 height 40
click at [466, 390] on label "How many Stories Excluding Basement?" at bounding box center [288, 396] width 464 height 15
click at [578, 373] on input "0" at bounding box center [775, 366] width 489 height 25
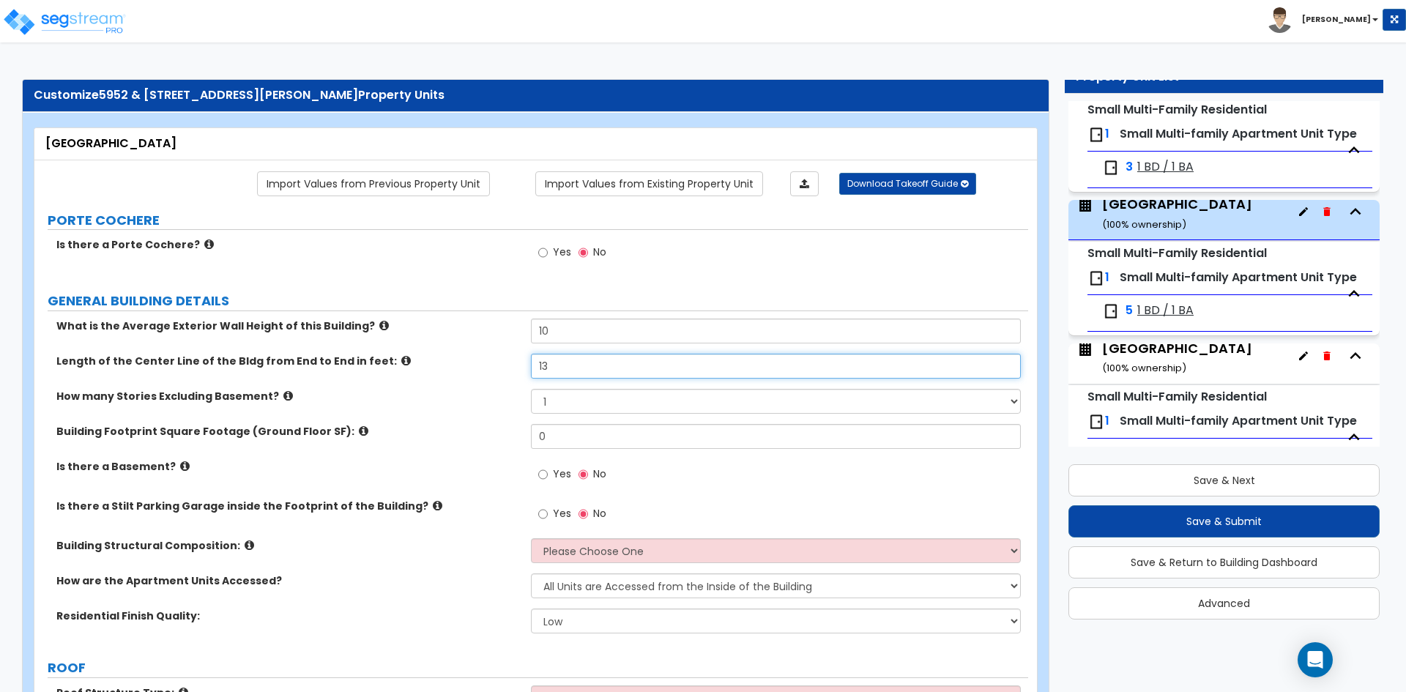
scroll to position [499, 0]
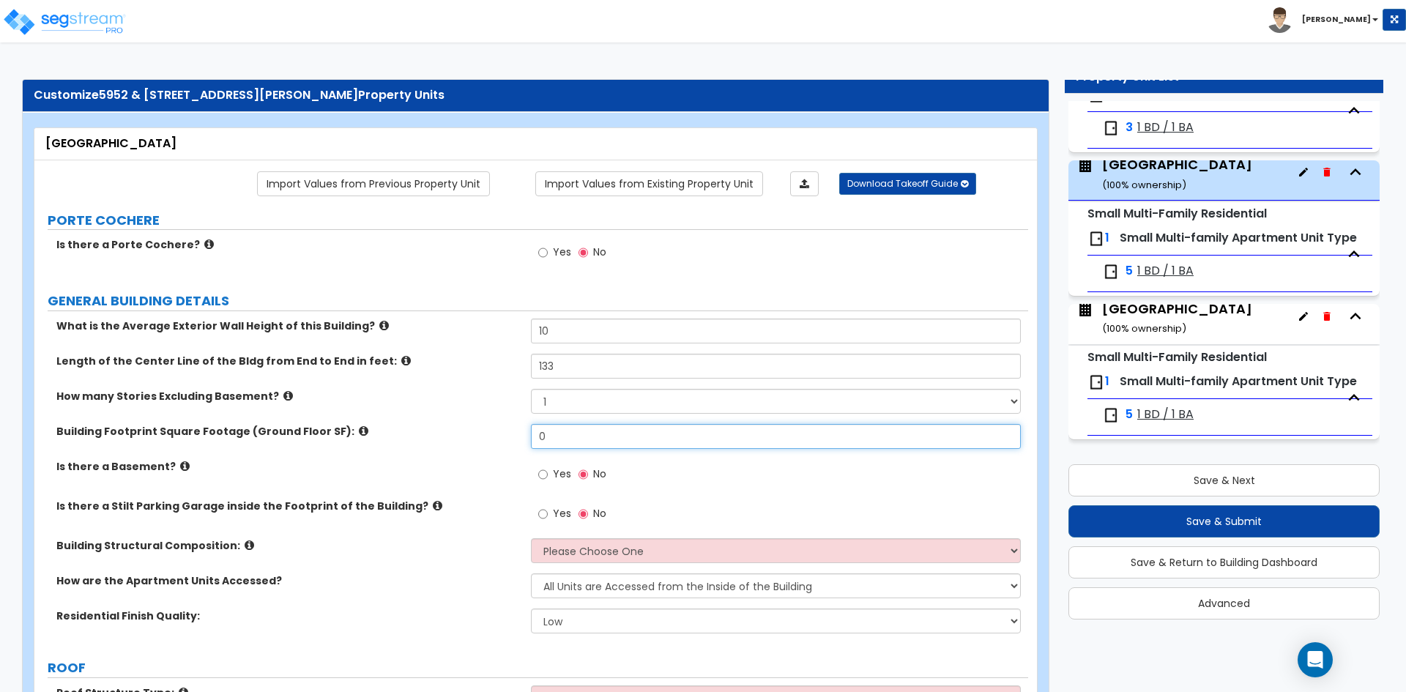
click at [568, 439] on input "0" at bounding box center [775, 436] width 489 height 25
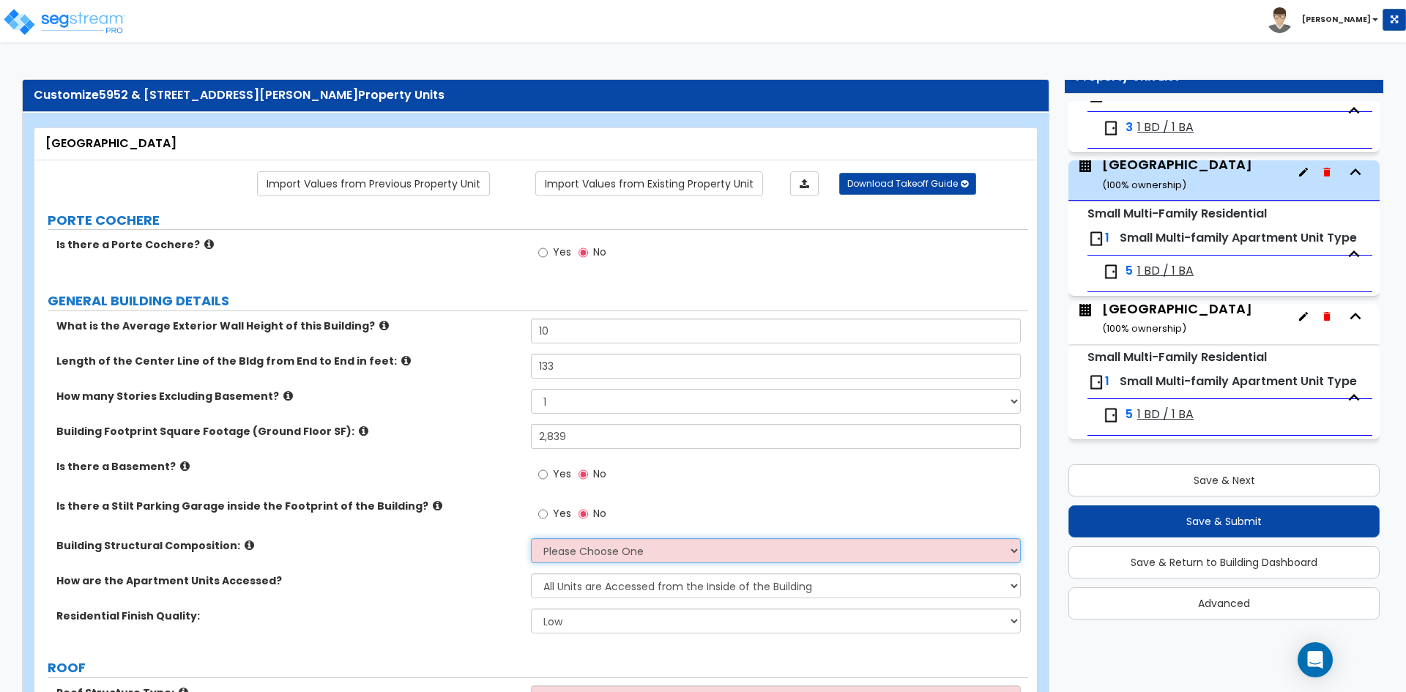
click at [633, 549] on select "Please Choose One Reinforced Concrete Structural Steel Brick Masonry CMU Masonr…" at bounding box center [775, 550] width 489 height 25
click at [531, 538] on select "Please Choose One Reinforced Concrete Structural Steel Brick Masonry CMU Masonr…" at bounding box center [775, 550] width 489 height 25
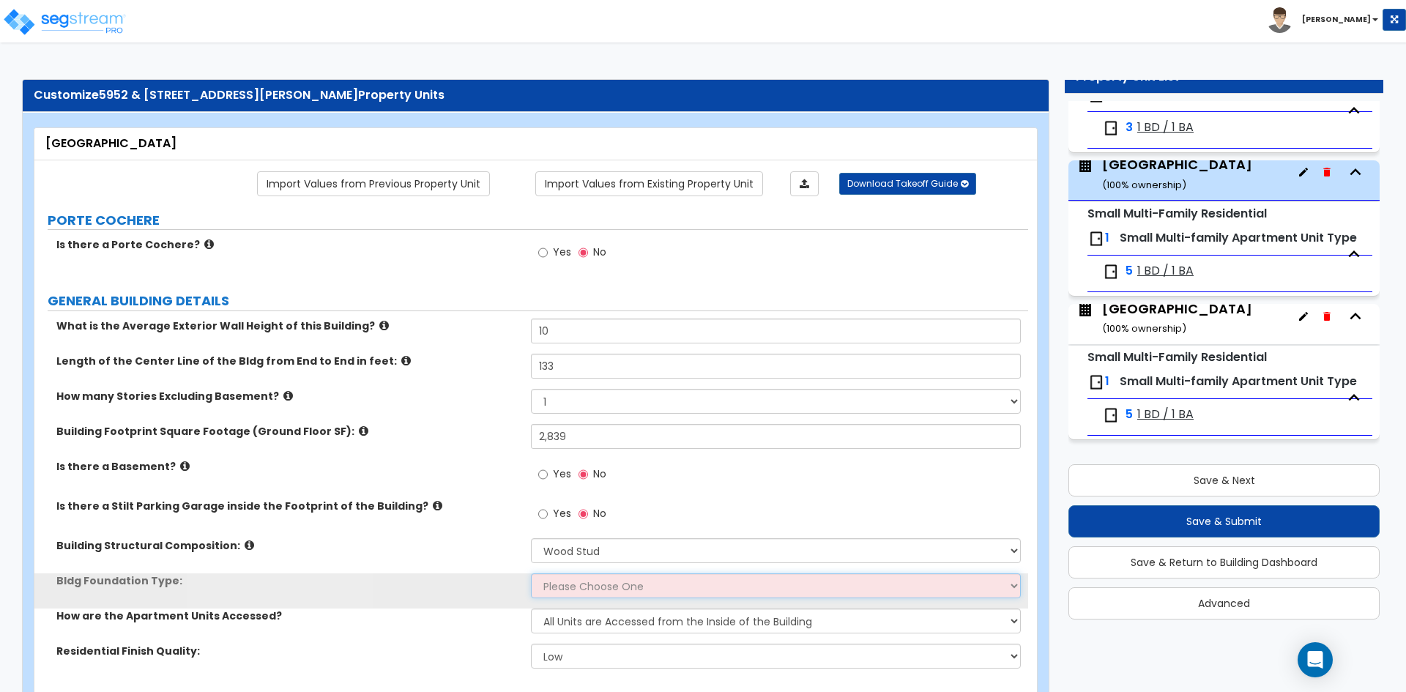
click at [575, 589] on select "Please Choose One Spread Ftg, Col, & Beam FDN Slab on Grade" at bounding box center [775, 585] width 489 height 25
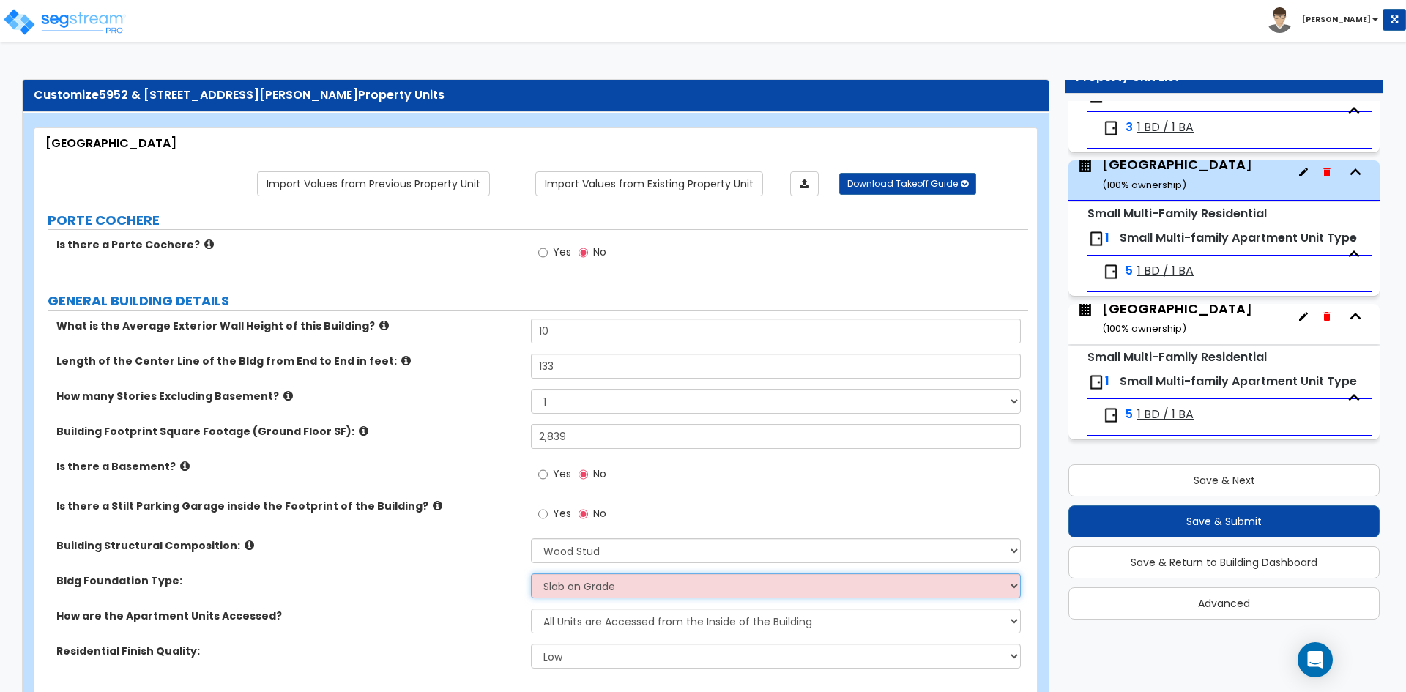
click at [531, 573] on select "Please Choose One Spread Ftg, Col, & Beam FDN Slab on Grade" at bounding box center [775, 585] width 489 height 25
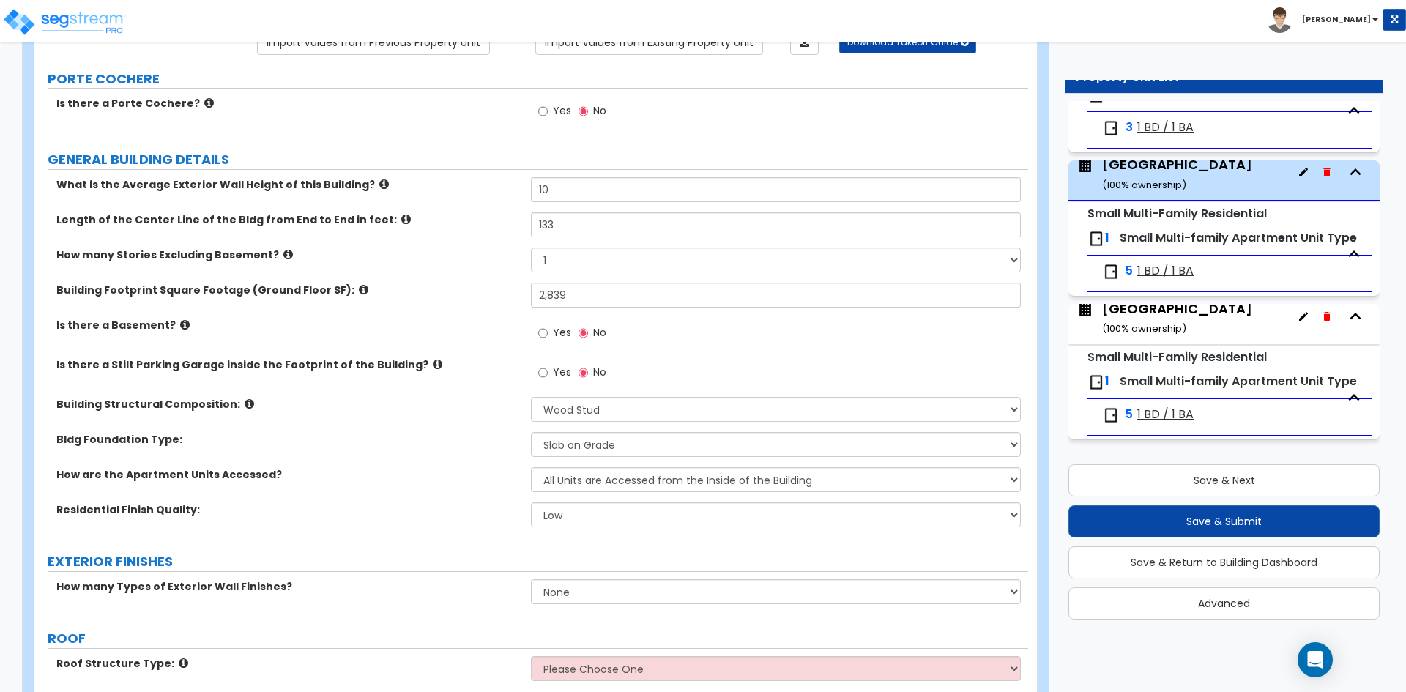
scroll to position [146, 0]
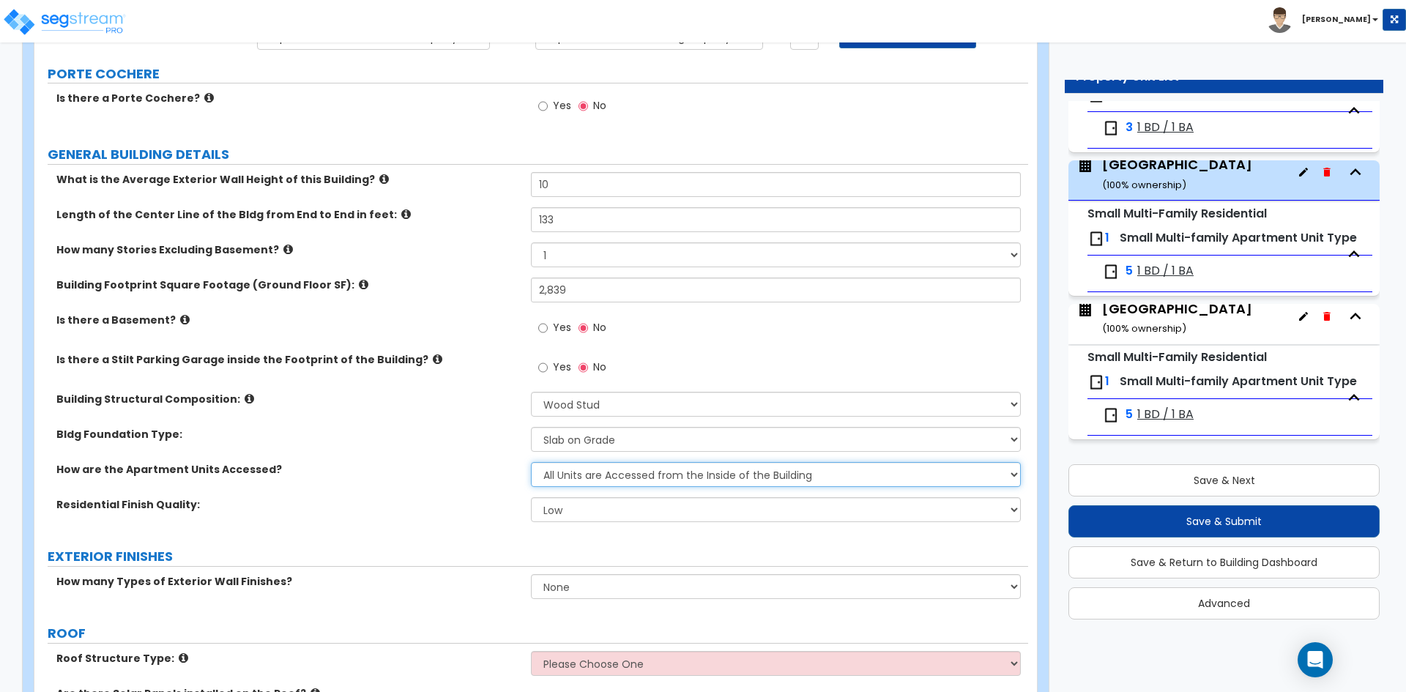
click at [614, 479] on select "All Units are Accessed from the Inside of the Building All Units are Accessed f…" at bounding box center [775, 474] width 489 height 25
click at [531, 462] on select "All Units are Accessed from the Inside of the Building All Units are Accessed f…" at bounding box center [775, 474] width 489 height 25
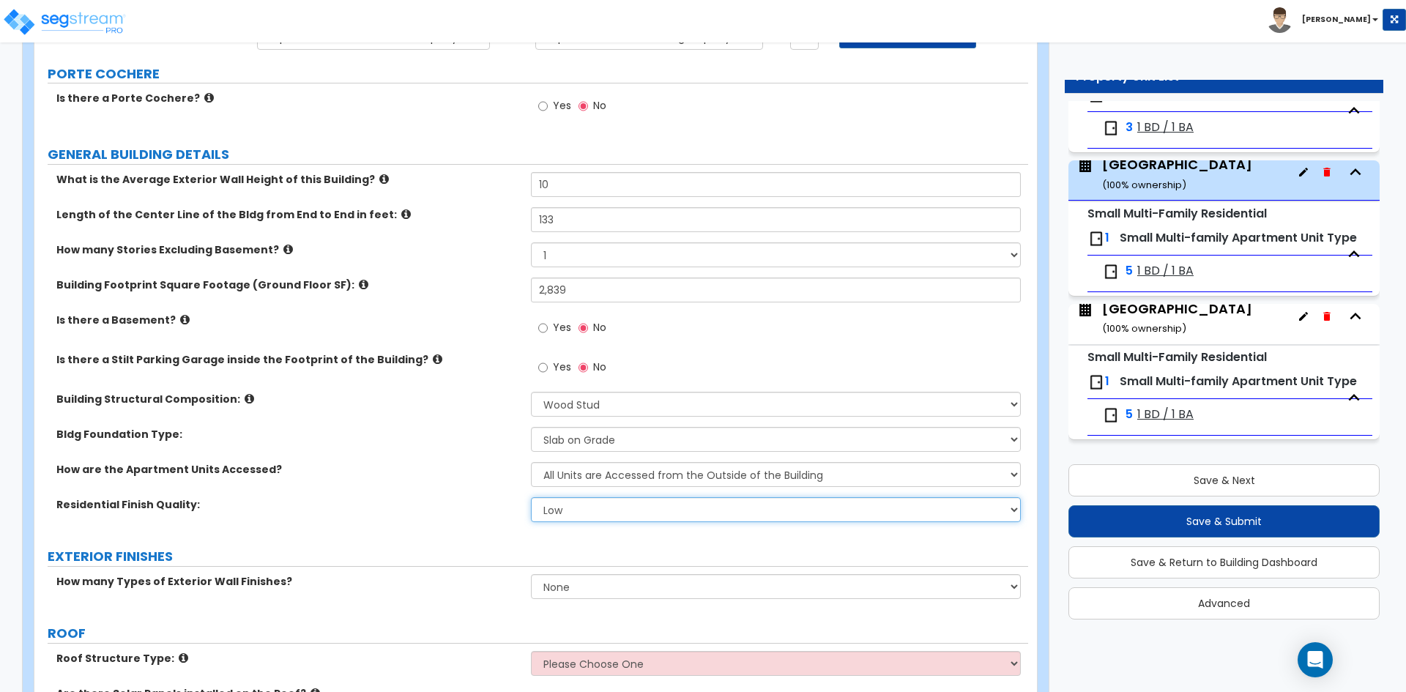
click at [555, 513] on select "Low Average High" at bounding box center [775, 509] width 489 height 25
click at [531, 497] on select "Low Average High" at bounding box center [775, 509] width 489 height 25
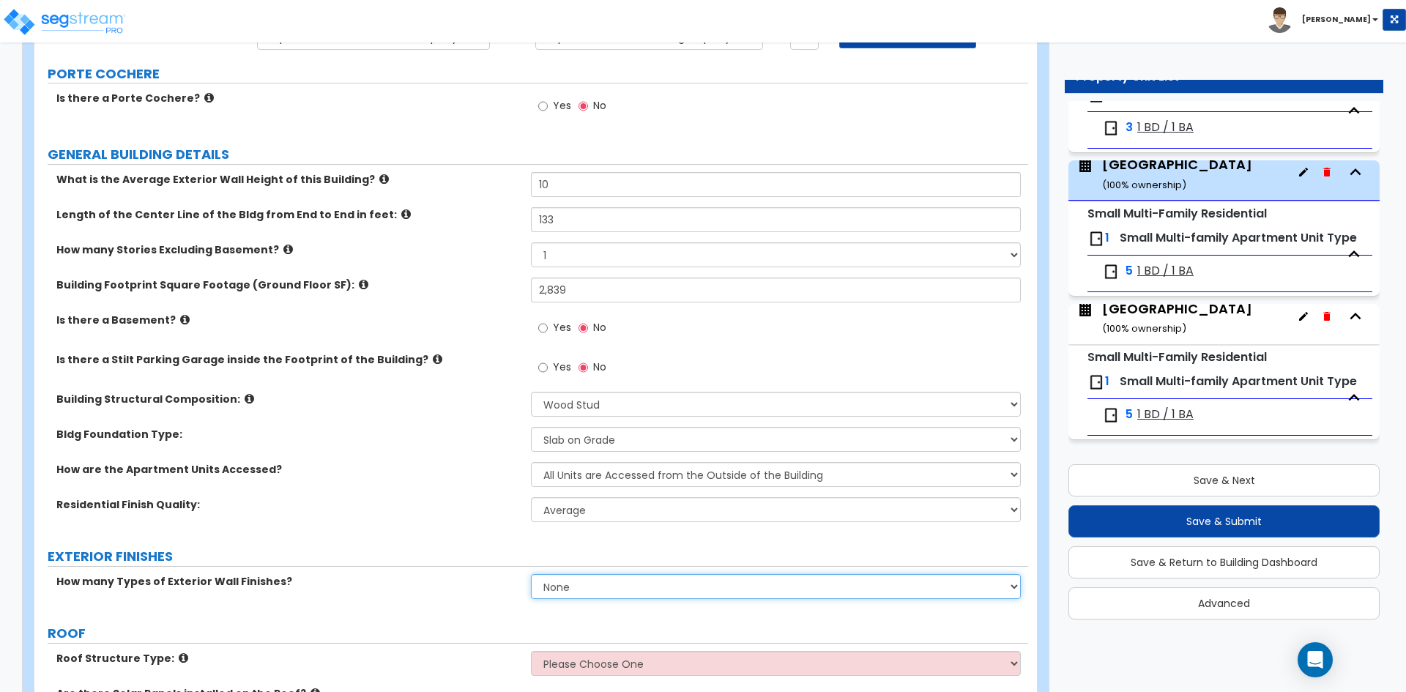
click at [579, 584] on select "None 1 2 3" at bounding box center [775, 586] width 489 height 25
click at [531, 574] on select "None 1 2 3" at bounding box center [775, 586] width 489 height 25
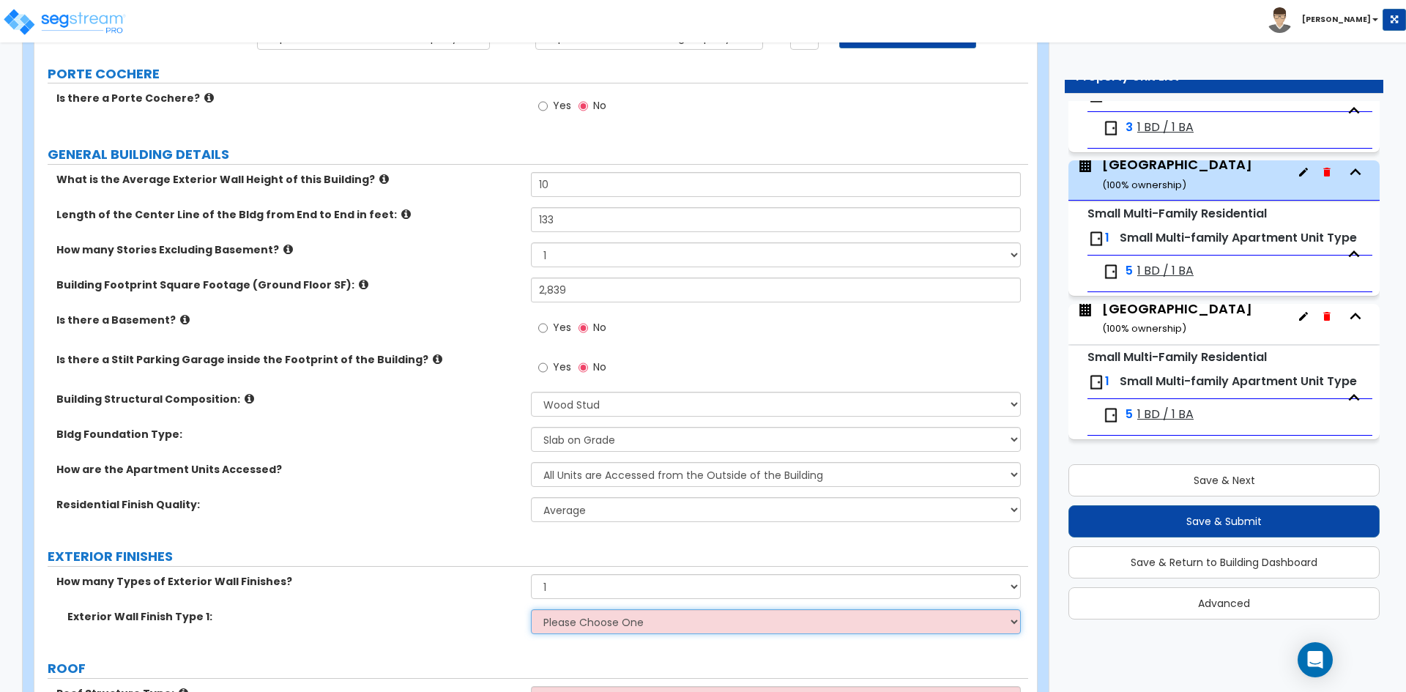
click at [570, 625] on select "Please Choose One No Finish/Shared Wall No Wall Brick Veneer Stone Veneer Wood …" at bounding box center [775, 621] width 489 height 25
click at [531, 609] on select "Please Choose One No Finish/Shared Wall No Wall Brick Veneer Stone Veneer Wood …" at bounding box center [775, 621] width 489 height 25
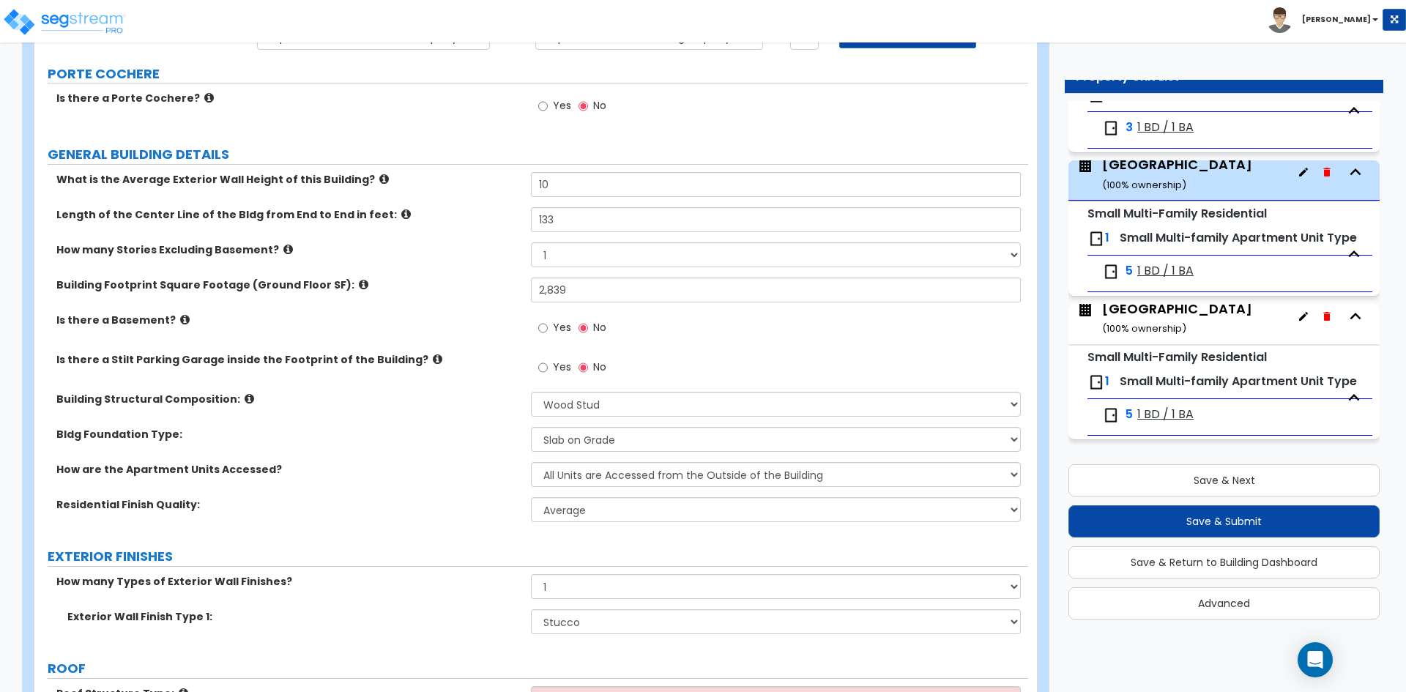
click at [456, 479] on div "How are the Apartment Units Accessed? All Units are Accessed from the Inside of…" at bounding box center [531, 479] width 994 height 35
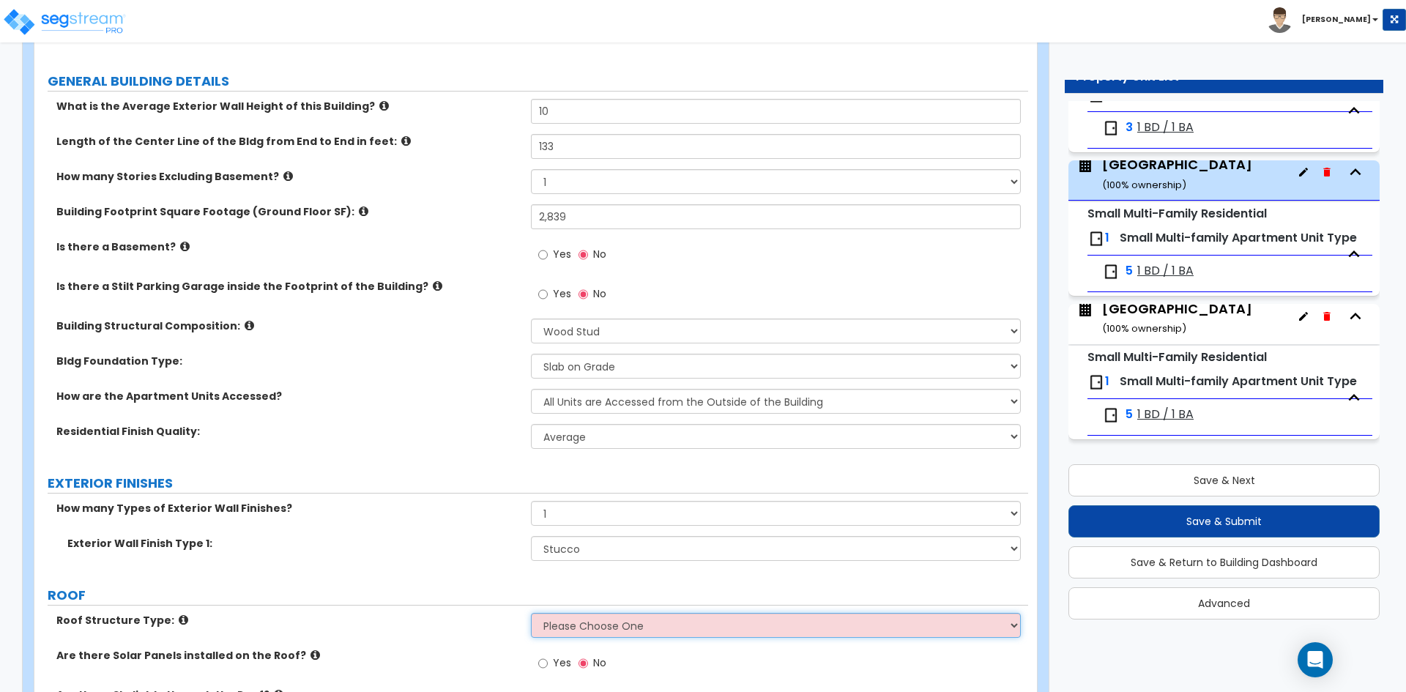
click at [597, 626] on select "Please Choose One Gabled Roof Flat Roof Hybrid [PERSON_NAME] & Flat Roof" at bounding box center [775, 625] width 489 height 25
click at [531, 613] on select "Please Choose One Gabled Roof Flat Roof Hybrid [PERSON_NAME] & Flat Roof" at bounding box center [775, 625] width 489 height 25
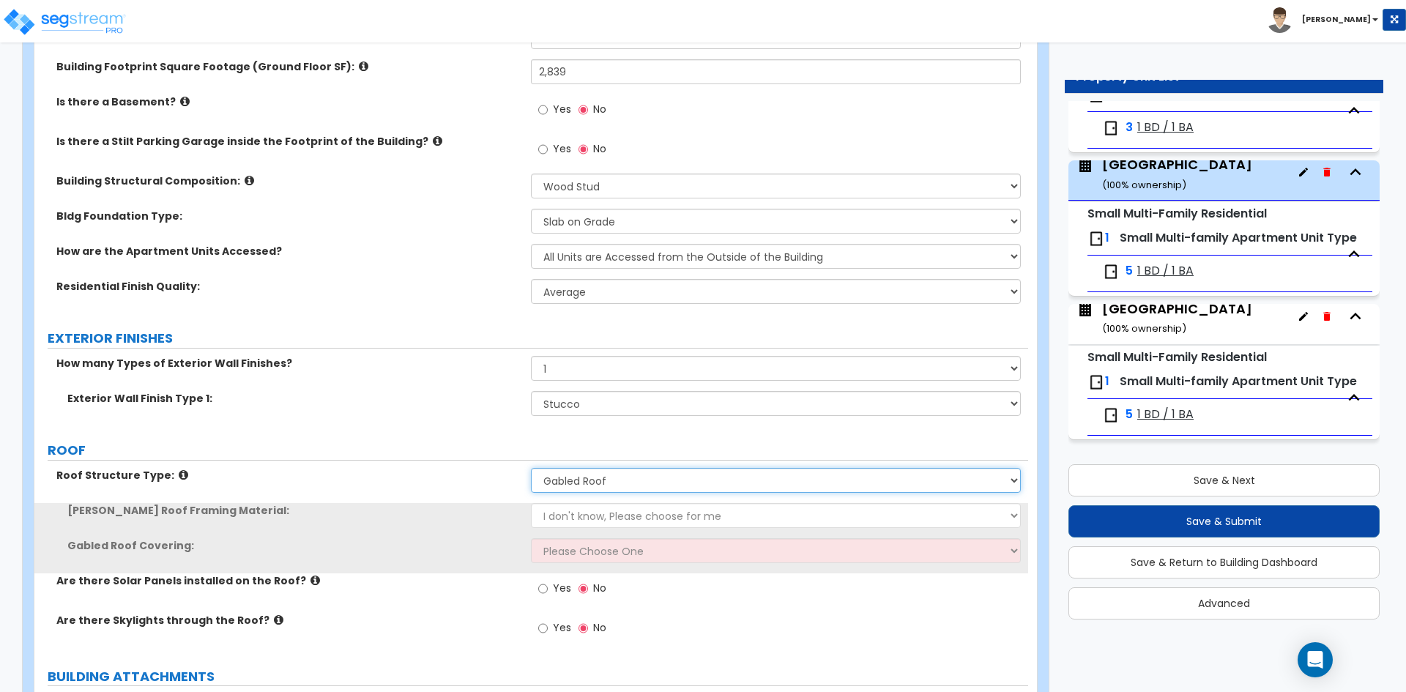
scroll to position [366, 0]
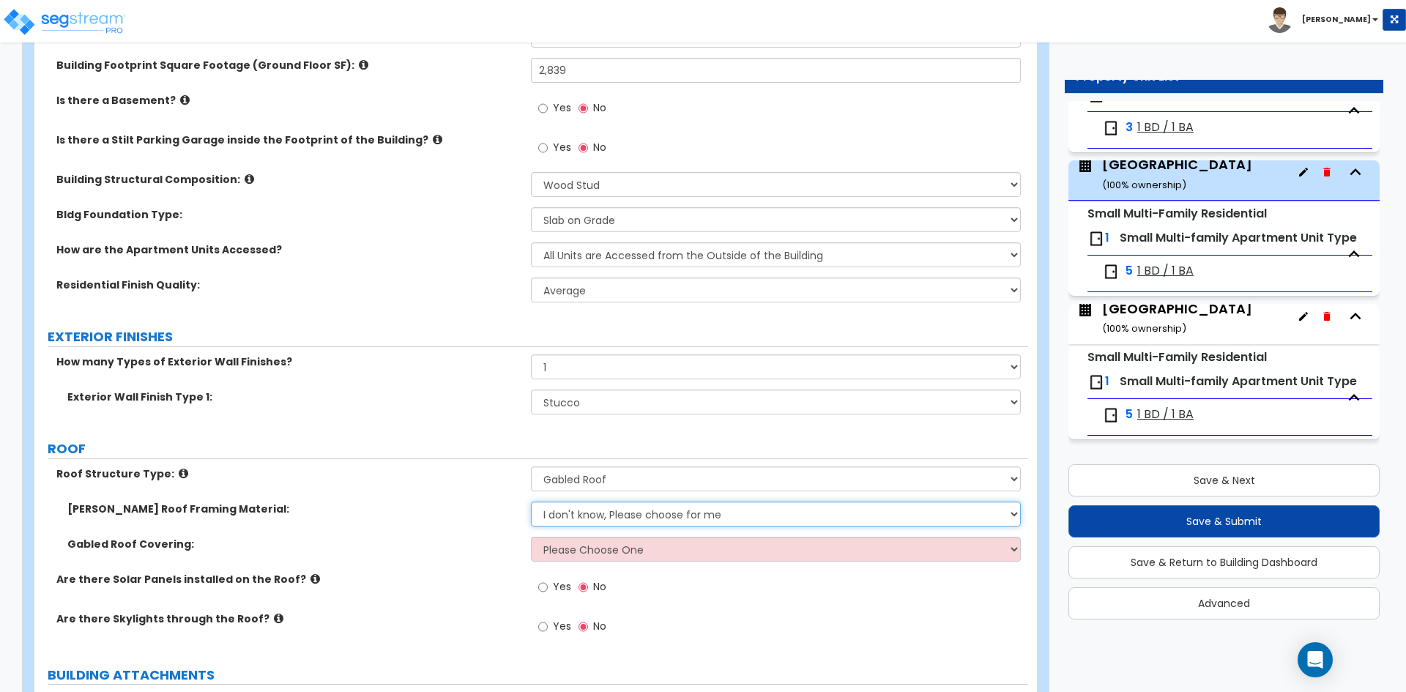
click at [576, 521] on select "I don't know, Please choose for me Metal Wood" at bounding box center [775, 514] width 489 height 25
click at [531, 502] on select "I don't know, Please choose for me Metal Wood" at bounding box center [775, 514] width 489 height 25
click at [581, 552] on select "Please Choose One Asphalt Shingle Clay Tile Wood Shingle Metal Shingle Standing…" at bounding box center [775, 549] width 489 height 25
click at [531, 537] on select "Please Choose One Asphalt Shingle Clay Tile Wood Shingle Metal Shingle Standing…" at bounding box center [775, 549] width 489 height 25
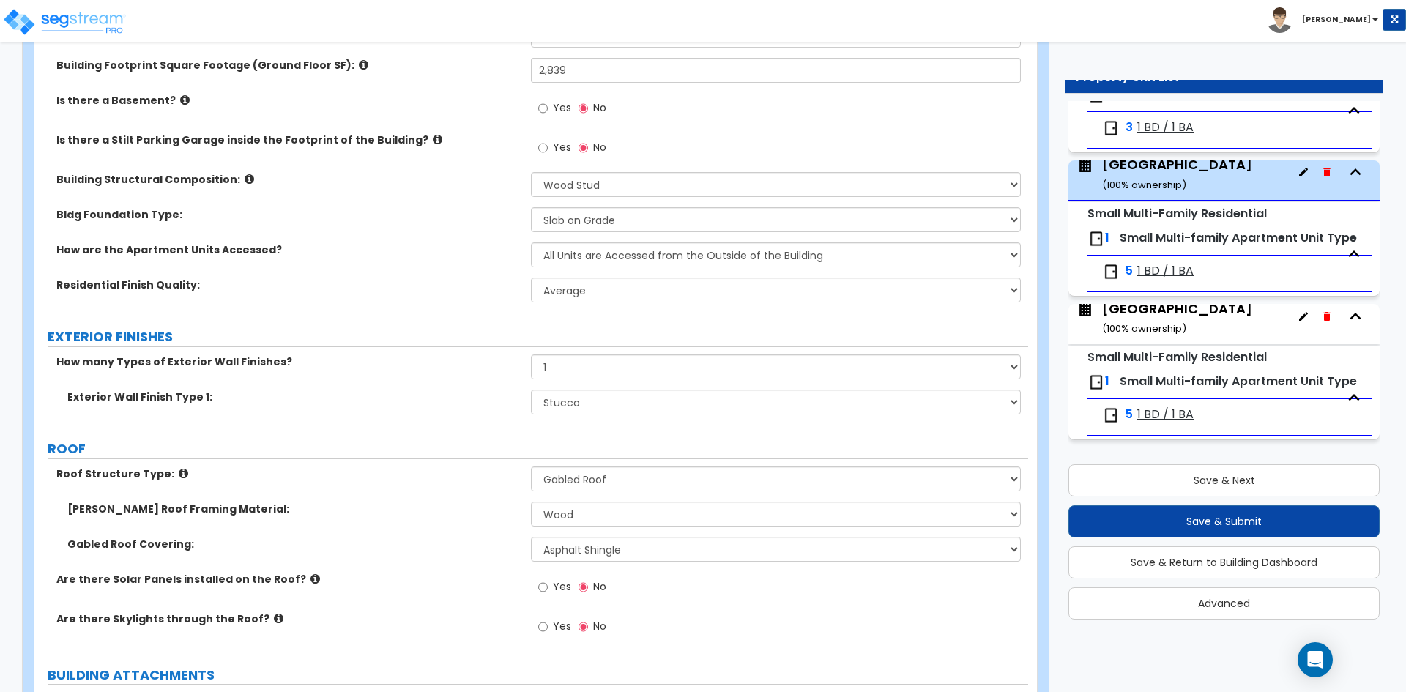
click at [449, 561] on div "Gabled Roof Covering: Please Choose One Asphalt Shingle Clay Tile Wood Shingle …" at bounding box center [531, 554] width 994 height 35
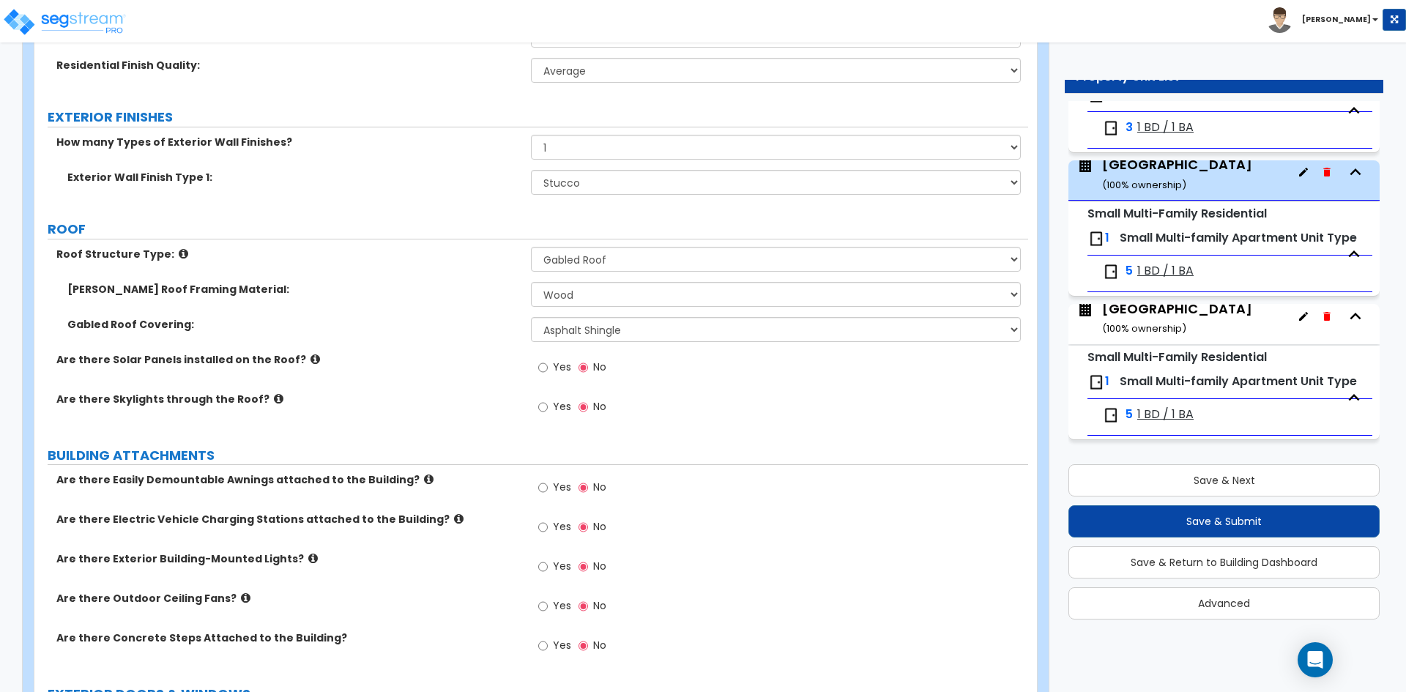
scroll to position [659, 0]
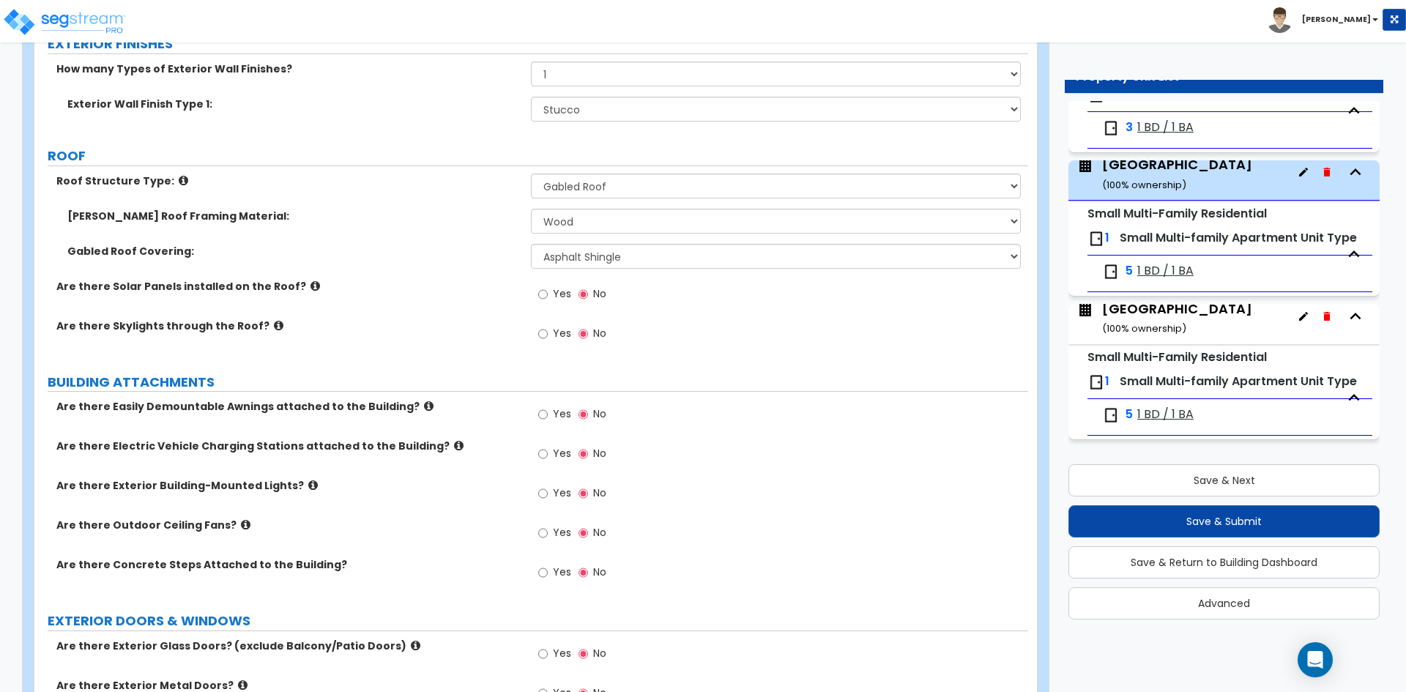
click at [557, 498] on span "Yes" at bounding box center [562, 493] width 18 height 15
click at [548, 498] on input "Yes" at bounding box center [543, 494] width 10 height 16
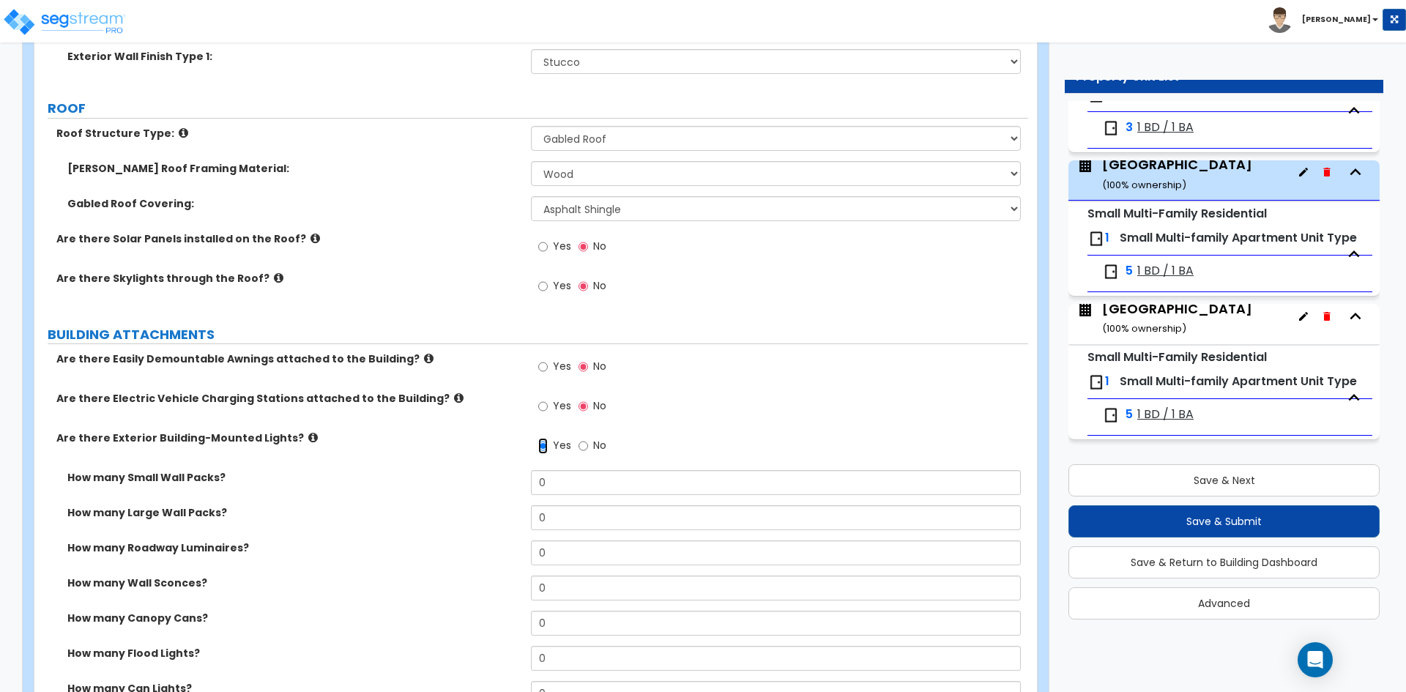
scroll to position [732, 0]
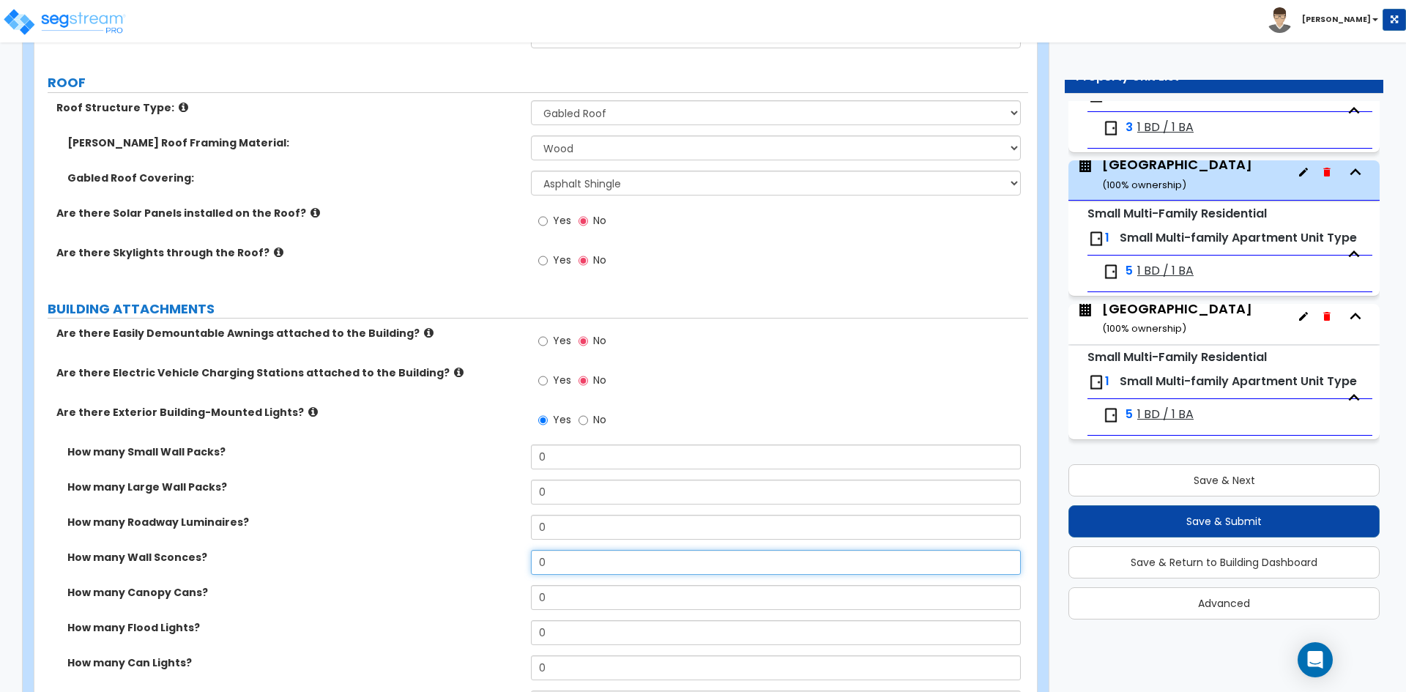
click at [568, 558] on input "0" at bounding box center [775, 562] width 489 height 25
click at [346, 543] on div "How many Roadway Luminaires? 0" at bounding box center [531, 532] width 994 height 35
click at [574, 562] on input "10" at bounding box center [775, 562] width 489 height 25
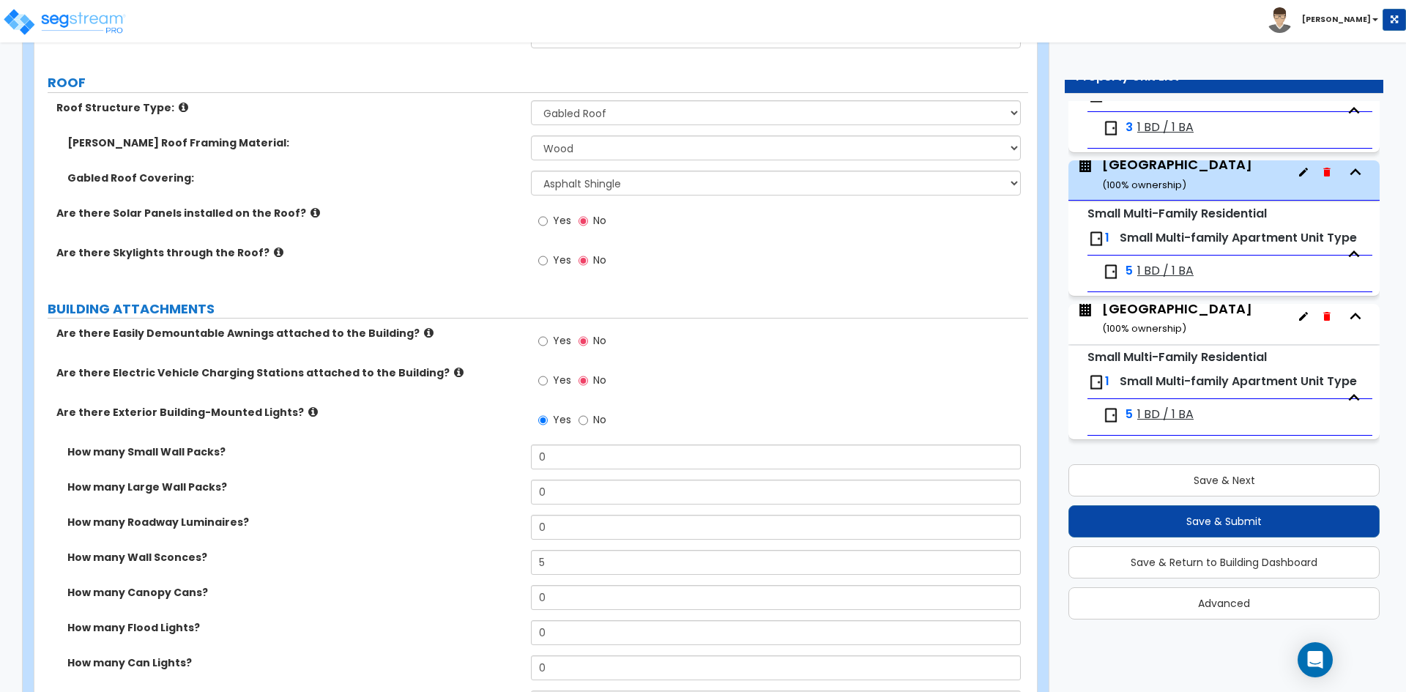
click at [354, 568] on div "How many Wall Sconces? 5" at bounding box center [531, 567] width 994 height 35
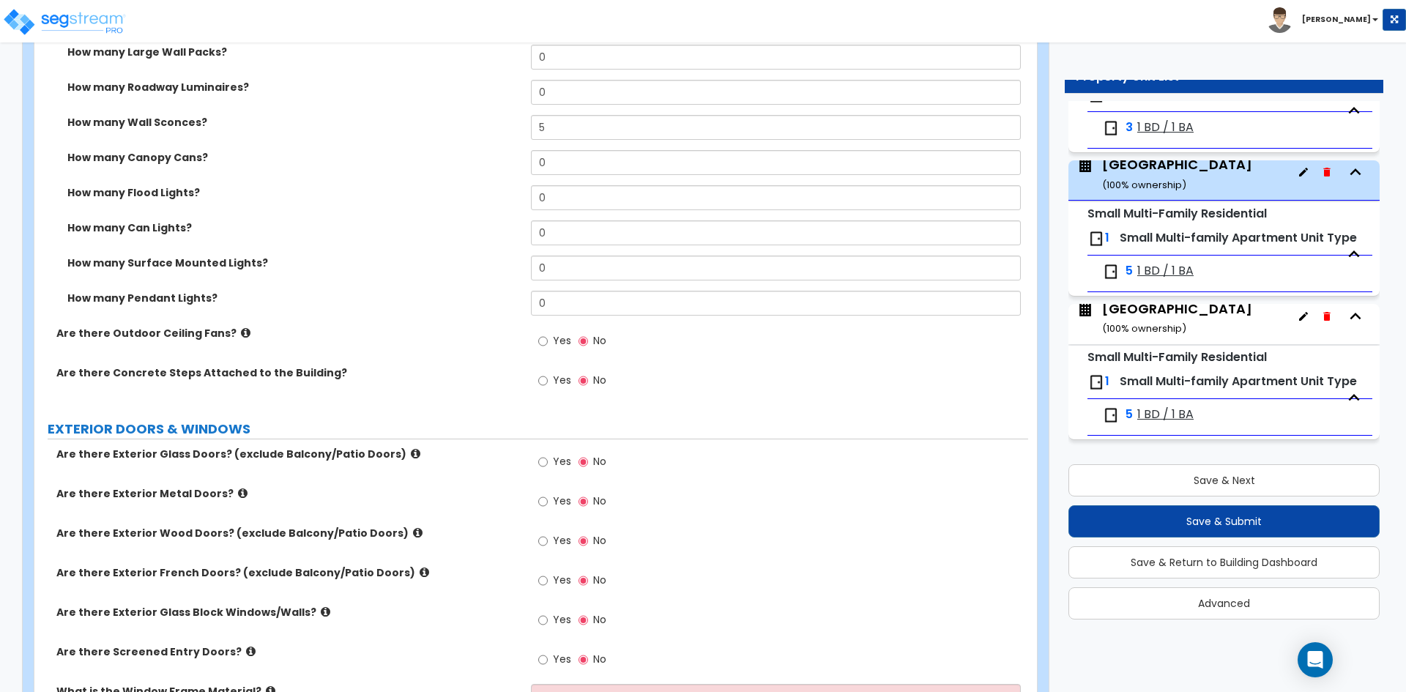
scroll to position [1172, 0]
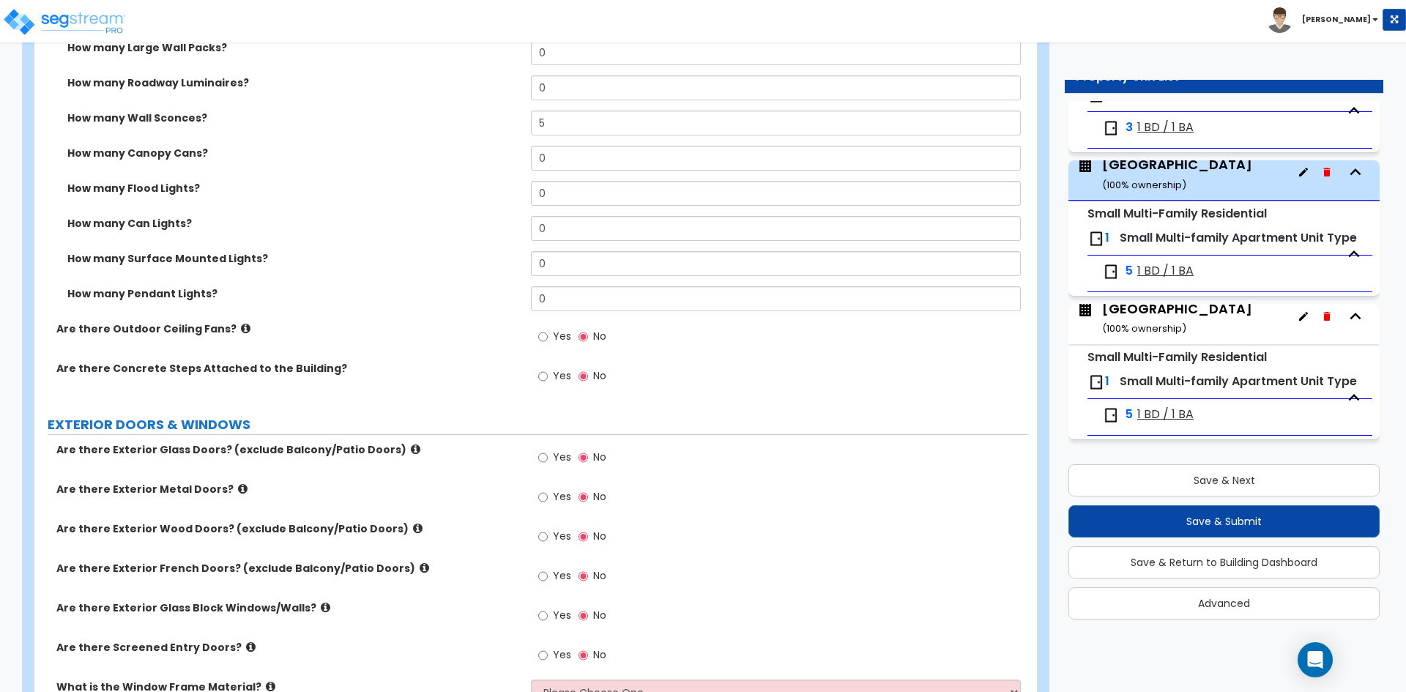
click at [551, 530] on label "Yes" at bounding box center [554, 538] width 33 height 25
click at [548, 530] on input "Yes" at bounding box center [543, 537] width 10 height 16
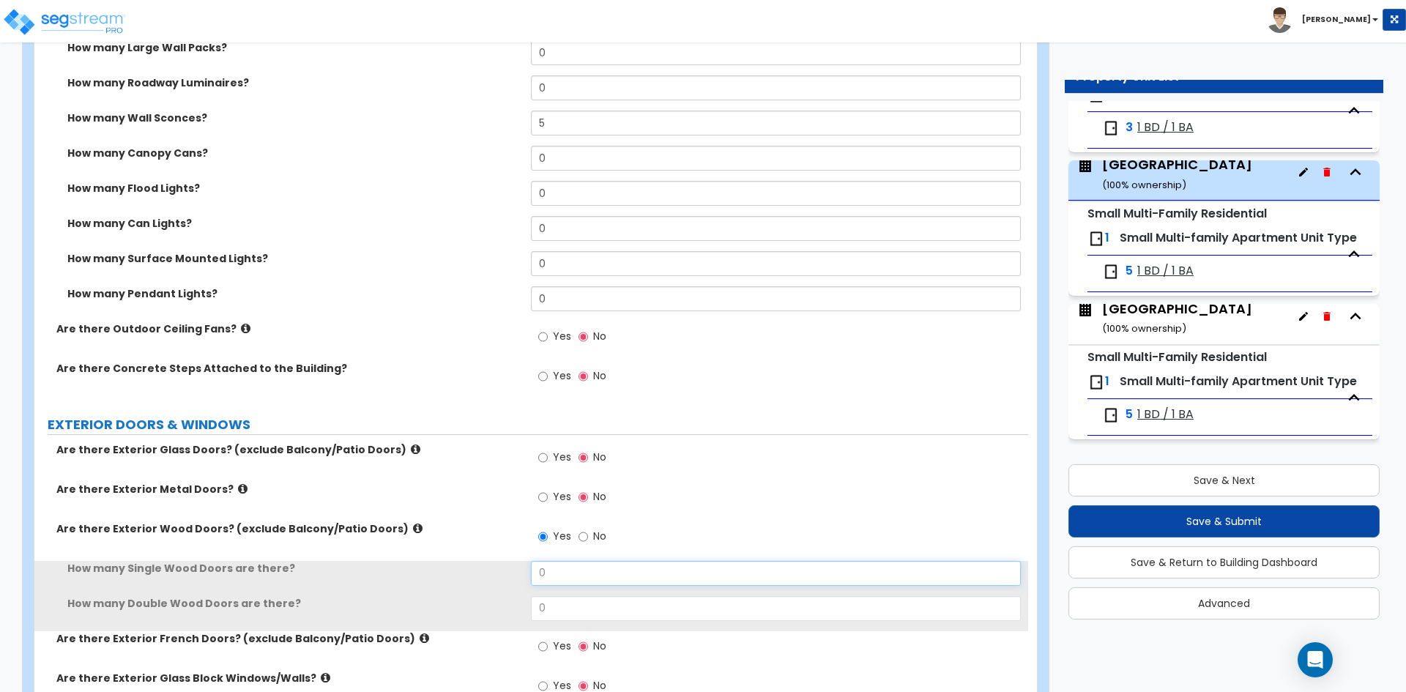
click at [566, 564] on input "0" at bounding box center [775, 573] width 489 height 25
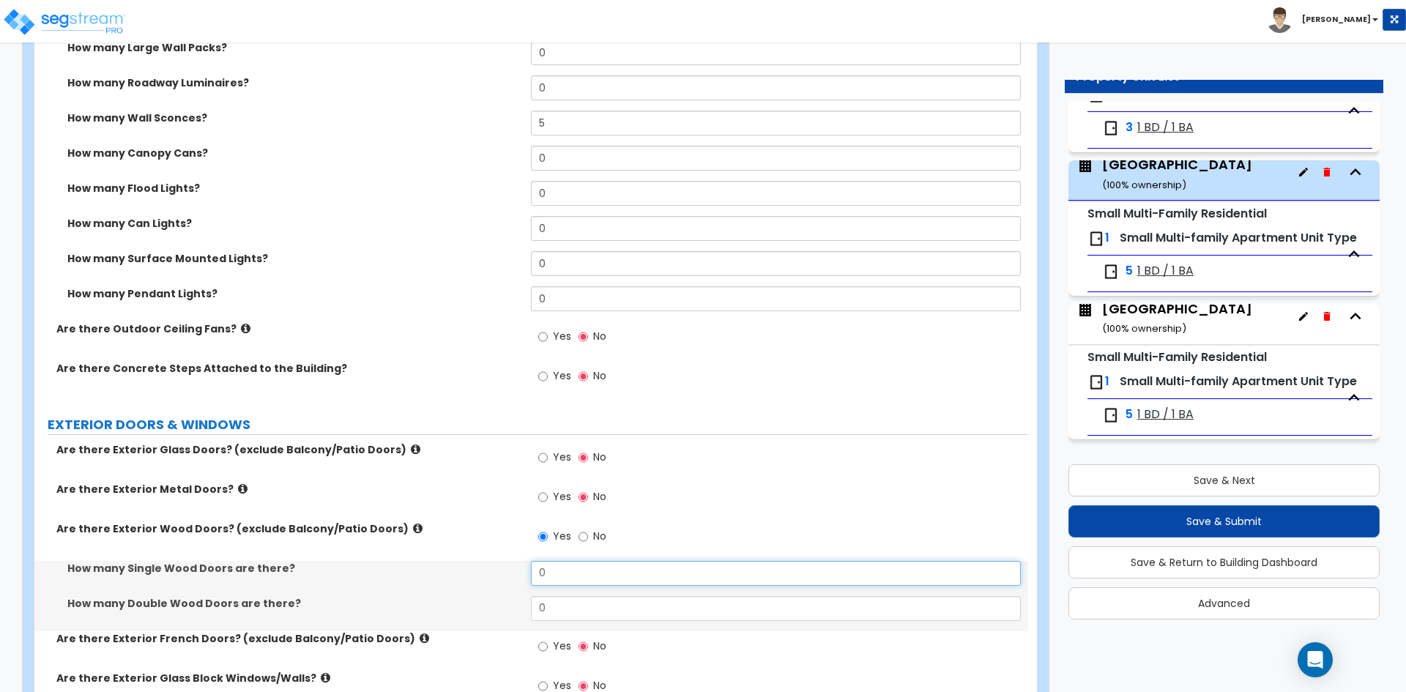
click at [566, 564] on input "0" at bounding box center [775, 573] width 489 height 25
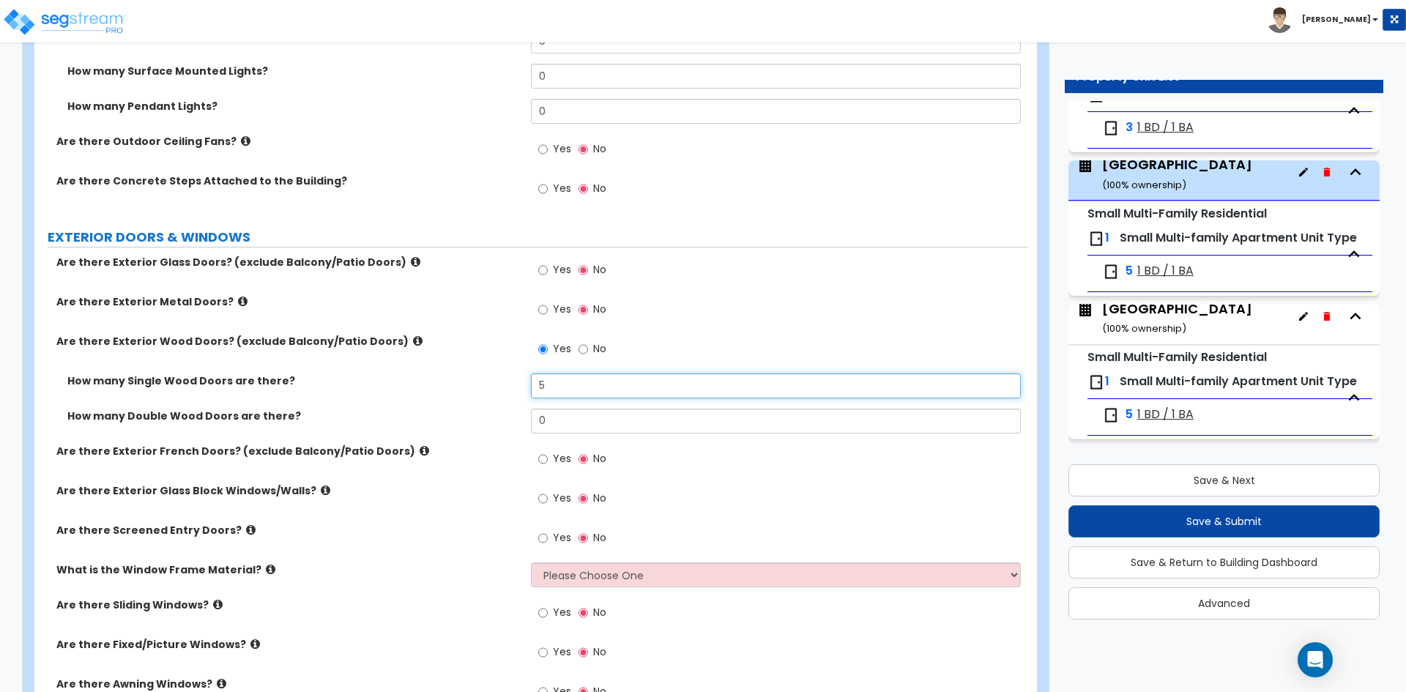
scroll to position [1391, 0]
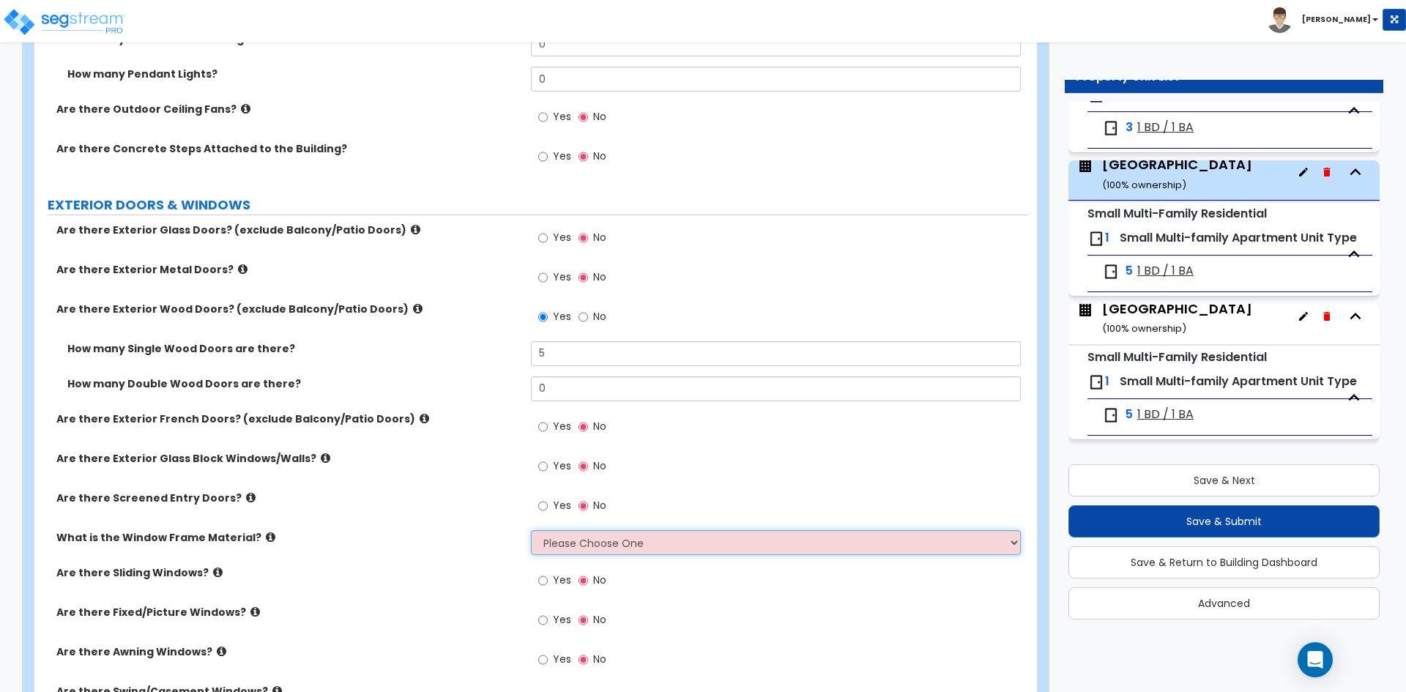
click at [562, 541] on select "Please Choose One Vinyl Aluminum Wood" at bounding box center [775, 542] width 489 height 25
click at [531, 530] on select "Please Choose One Vinyl Aluminum Wood" at bounding box center [775, 542] width 489 height 25
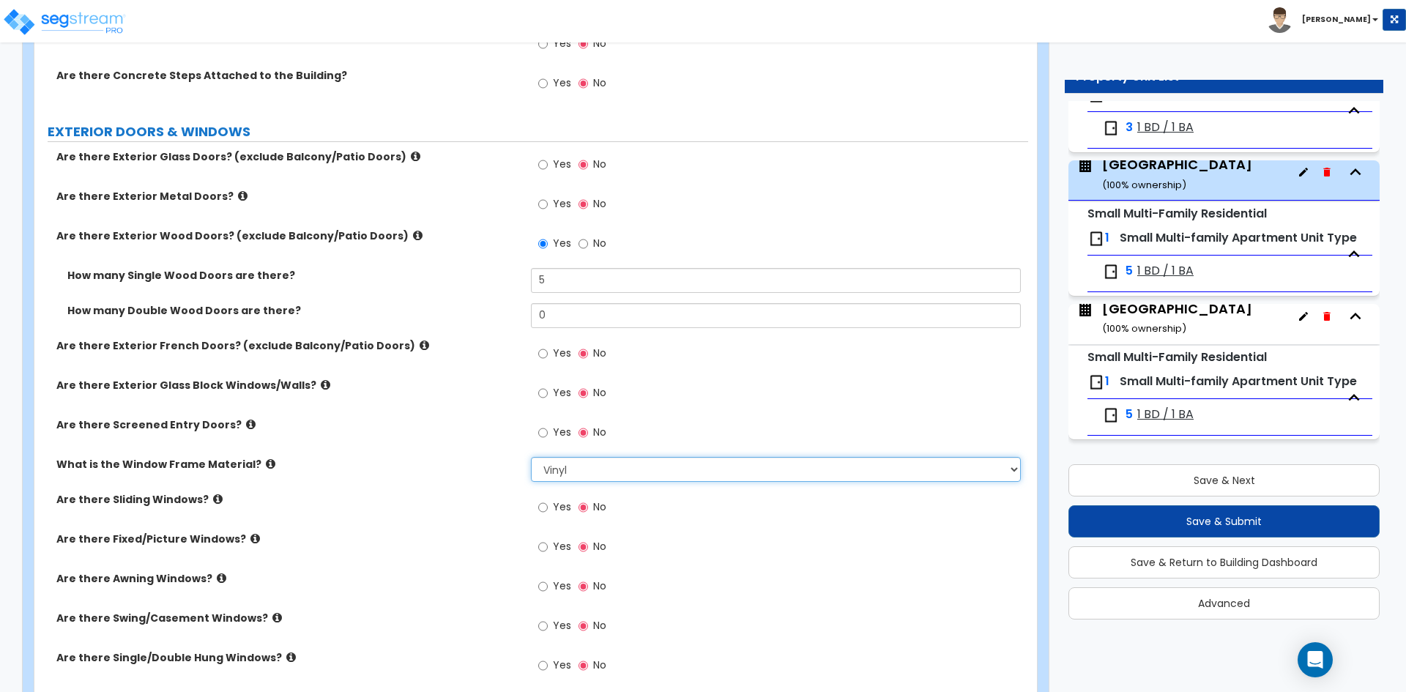
scroll to position [1538, 0]
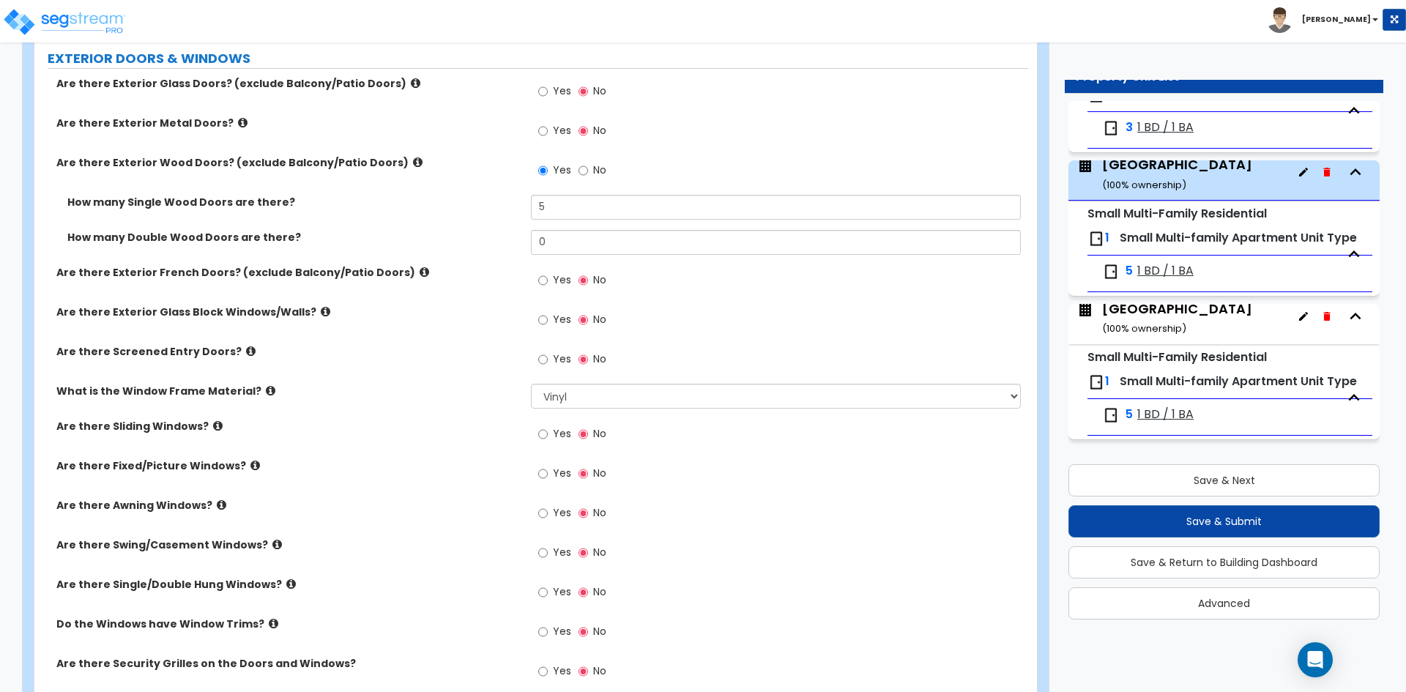
click at [567, 594] on span "Yes" at bounding box center [562, 591] width 18 height 15
click at [548, 594] on input "Yes" at bounding box center [543, 592] width 10 height 16
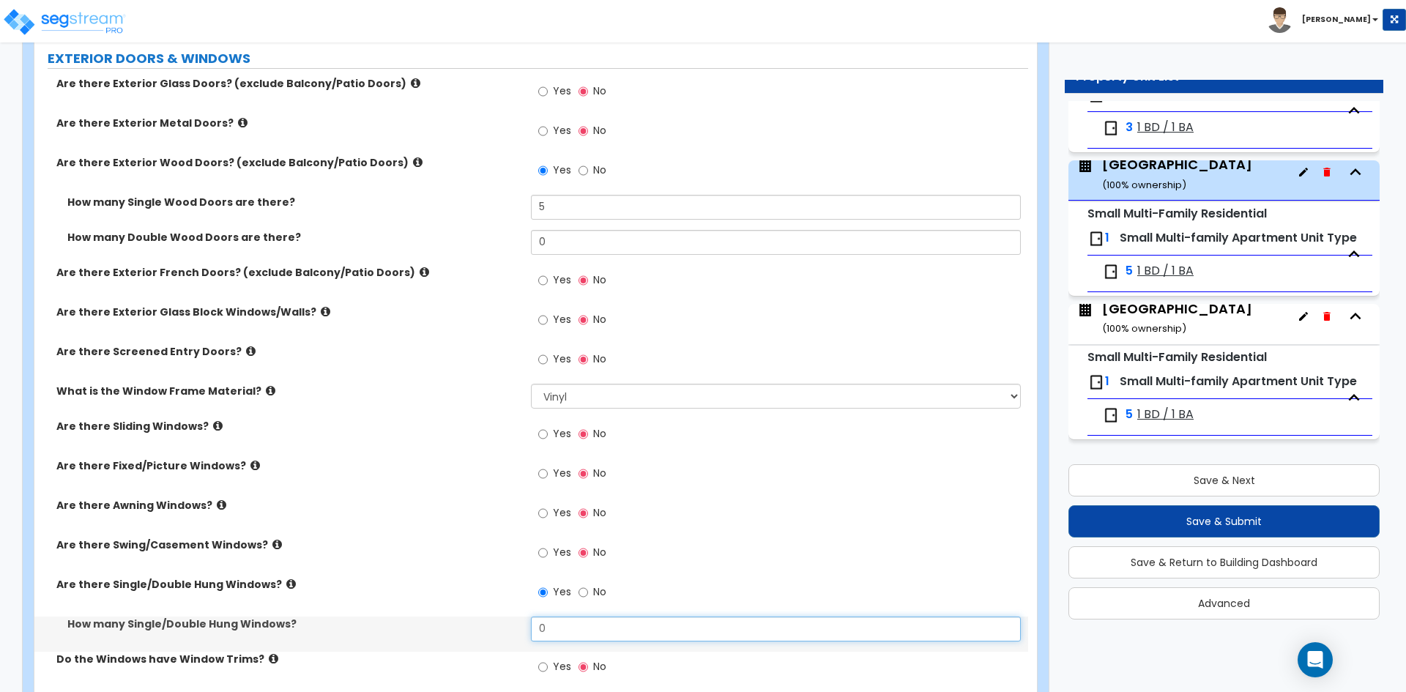
click at [581, 634] on input "0" at bounding box center [775, 629] width 489 height 25
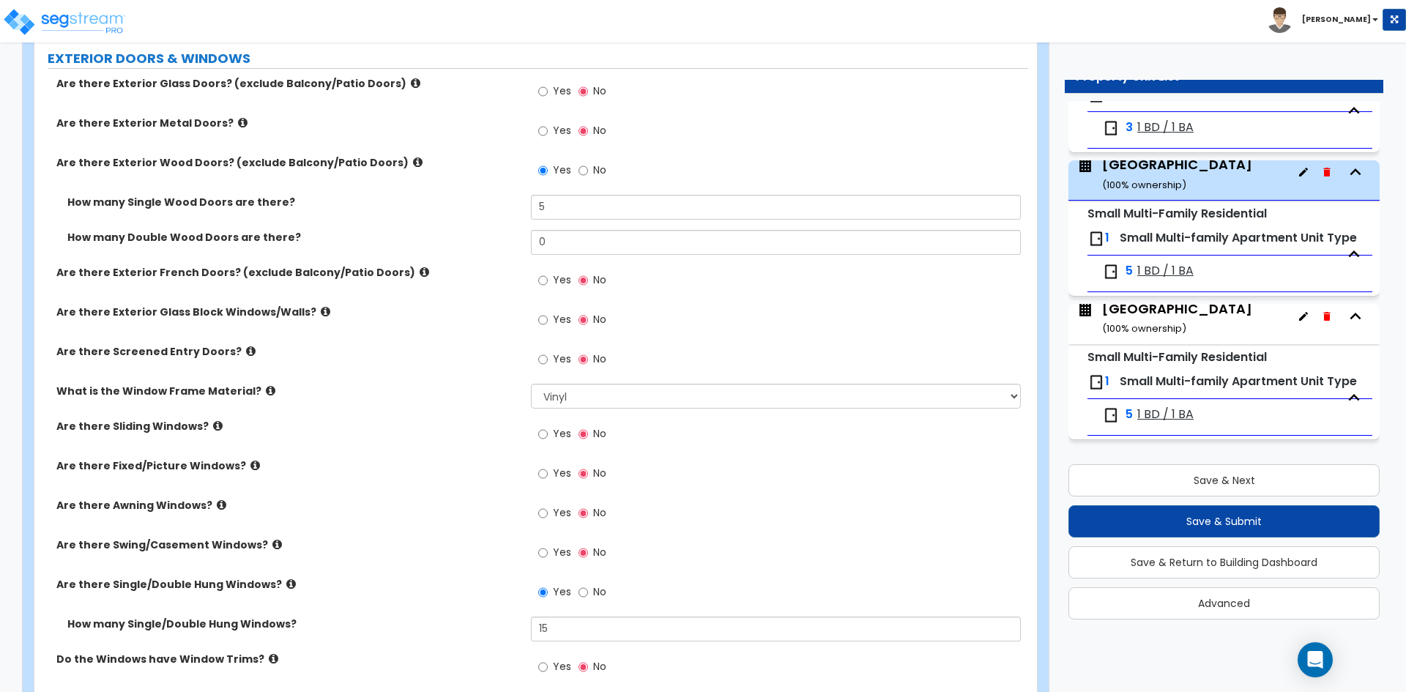
click at [369, 463] on label "Are there Fixed/Picture Windows?" at bounding box center [288, 465] width 464 height 15
click at [573, 617] on input "15" at bounding box center [775, 629] width 489 height 25
click at [566, 638] on input "16" at bounding box center [775, 629] width 489 height 25
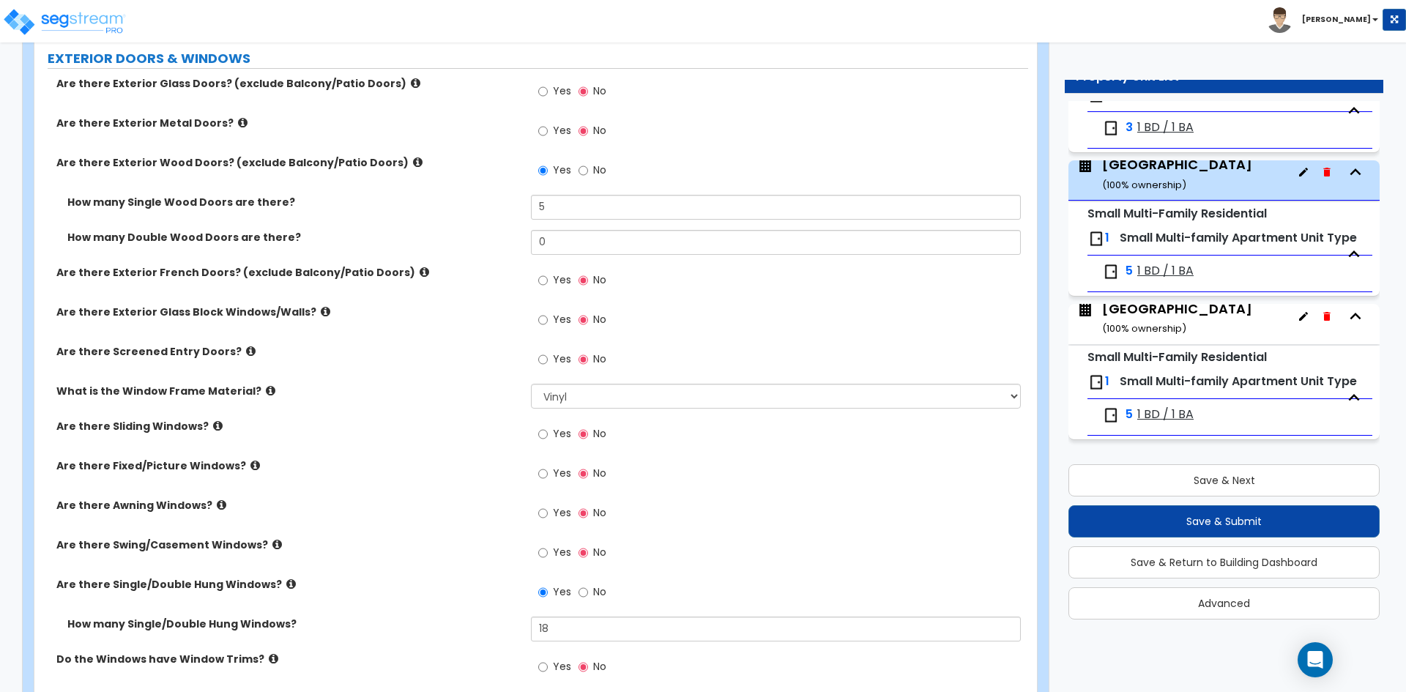
click at [404, 521] on div "Are there Awning Windows? Yes No" at bounding box center [531, 518] width 994 height 40
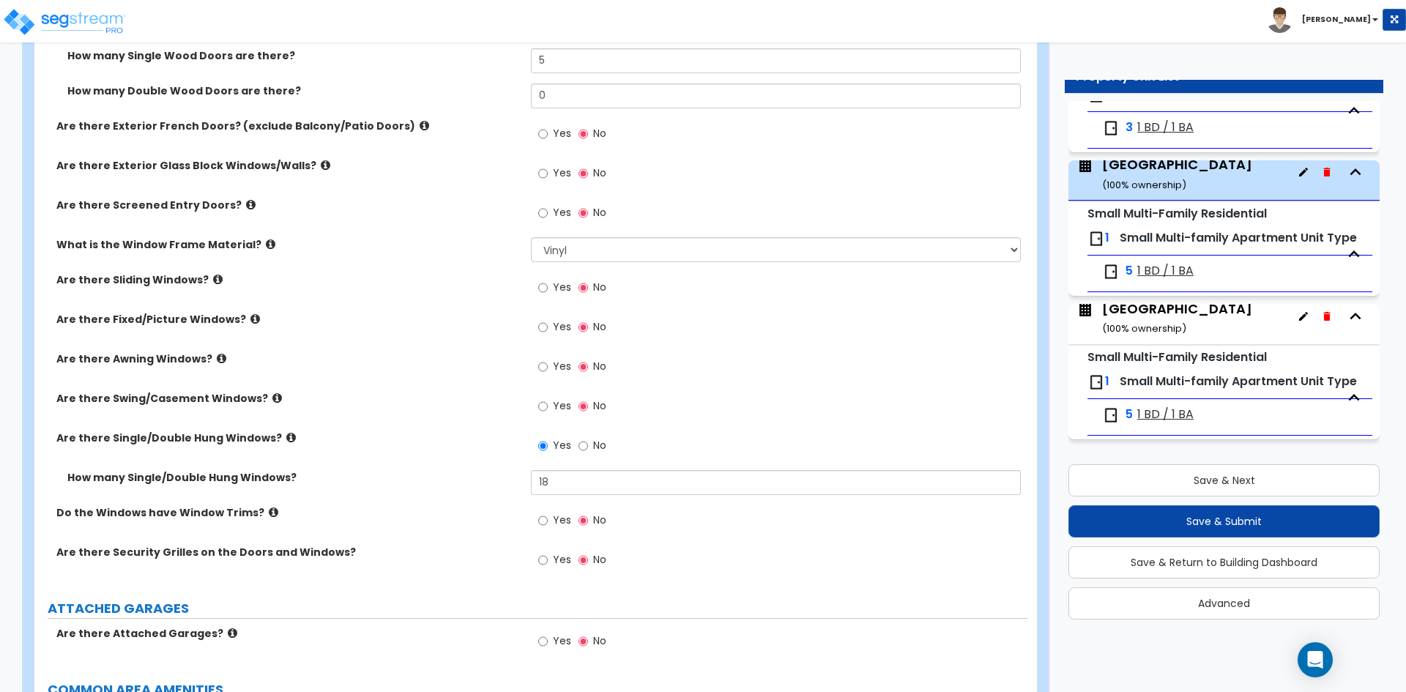
scroll to position [1758, 0]
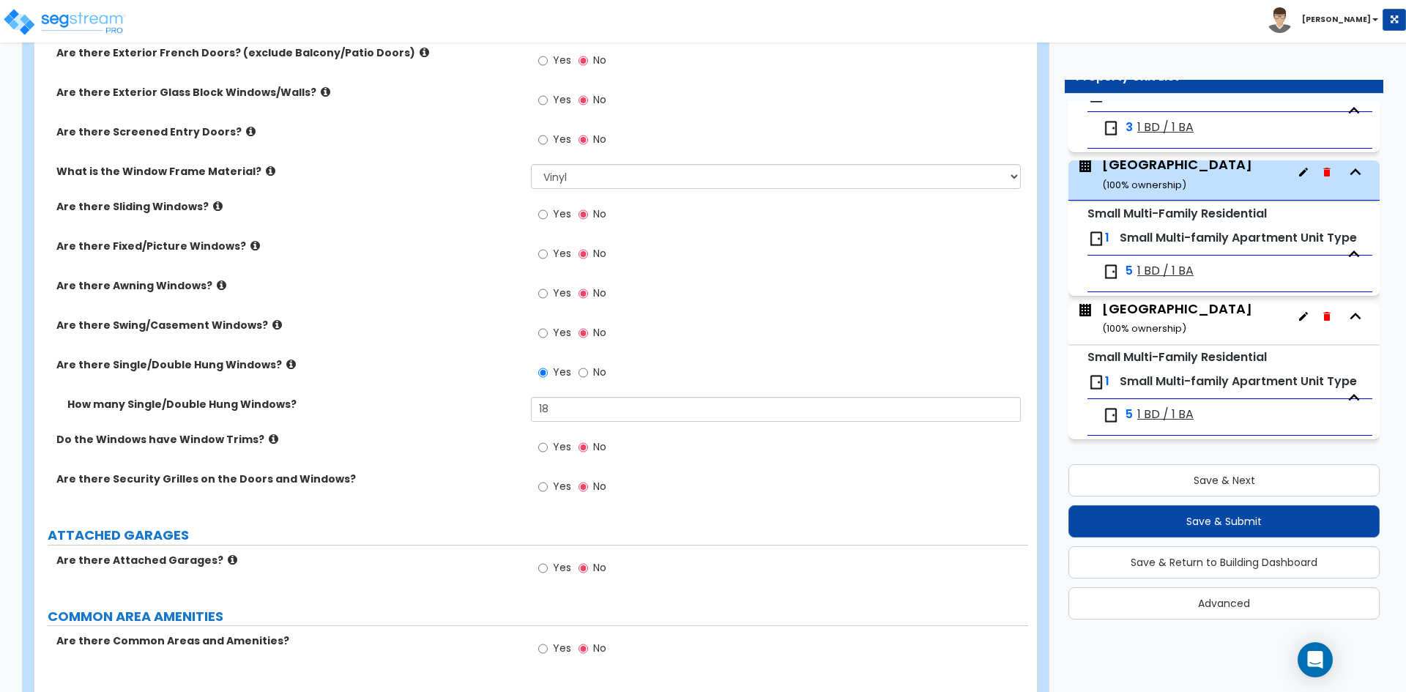
click at [557, 570] on span "Yes" at bounding box center [562, 567] width 18 height 15
click at [548, 570] on input "Yes" at bounding box center [543, 568] width 10 height 16
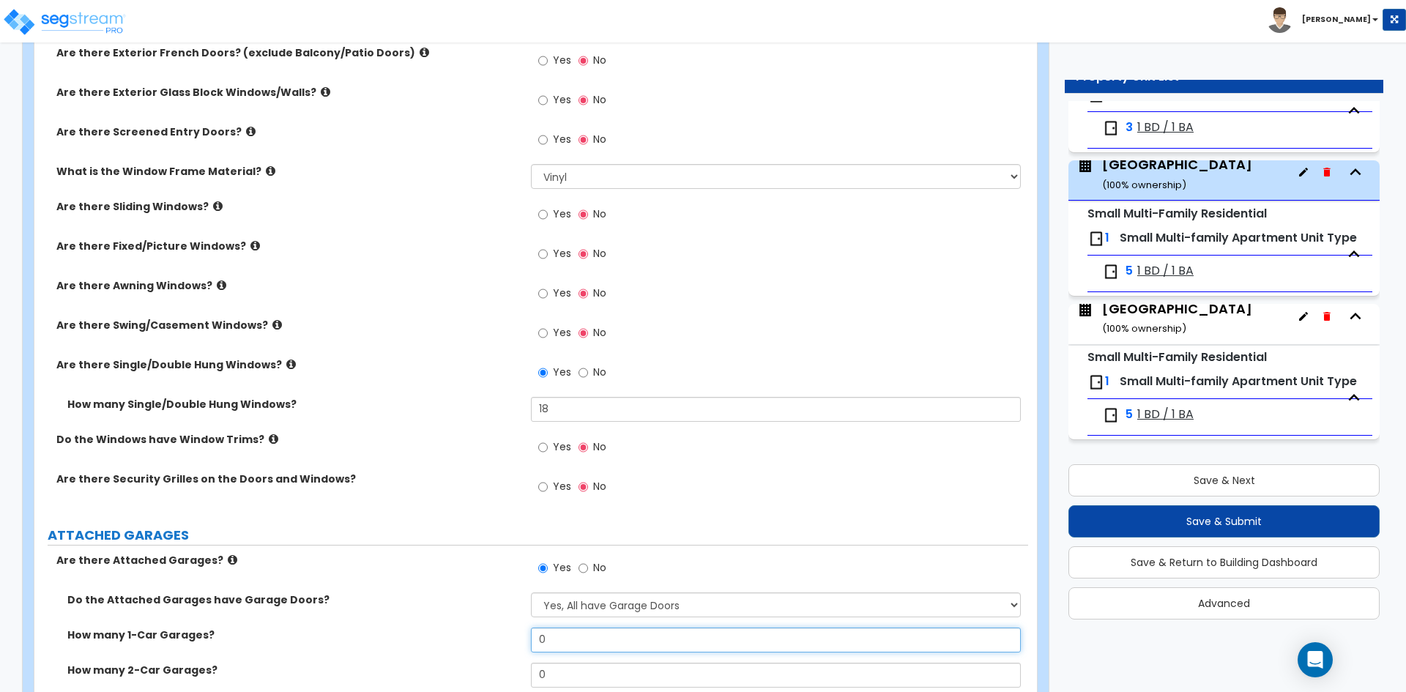
click at [582, 638] on input "0" at bounding box center [775, 640] width 489 height 25
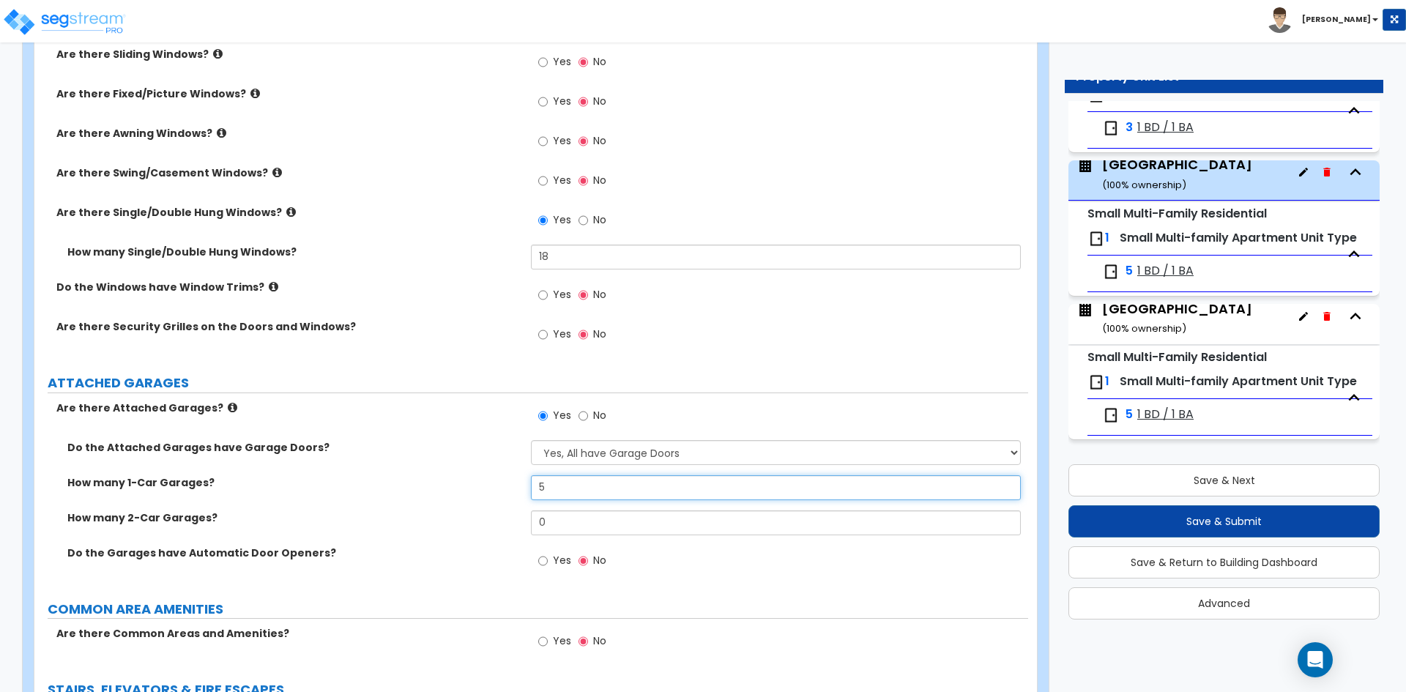
scroll to position [1977, 0]
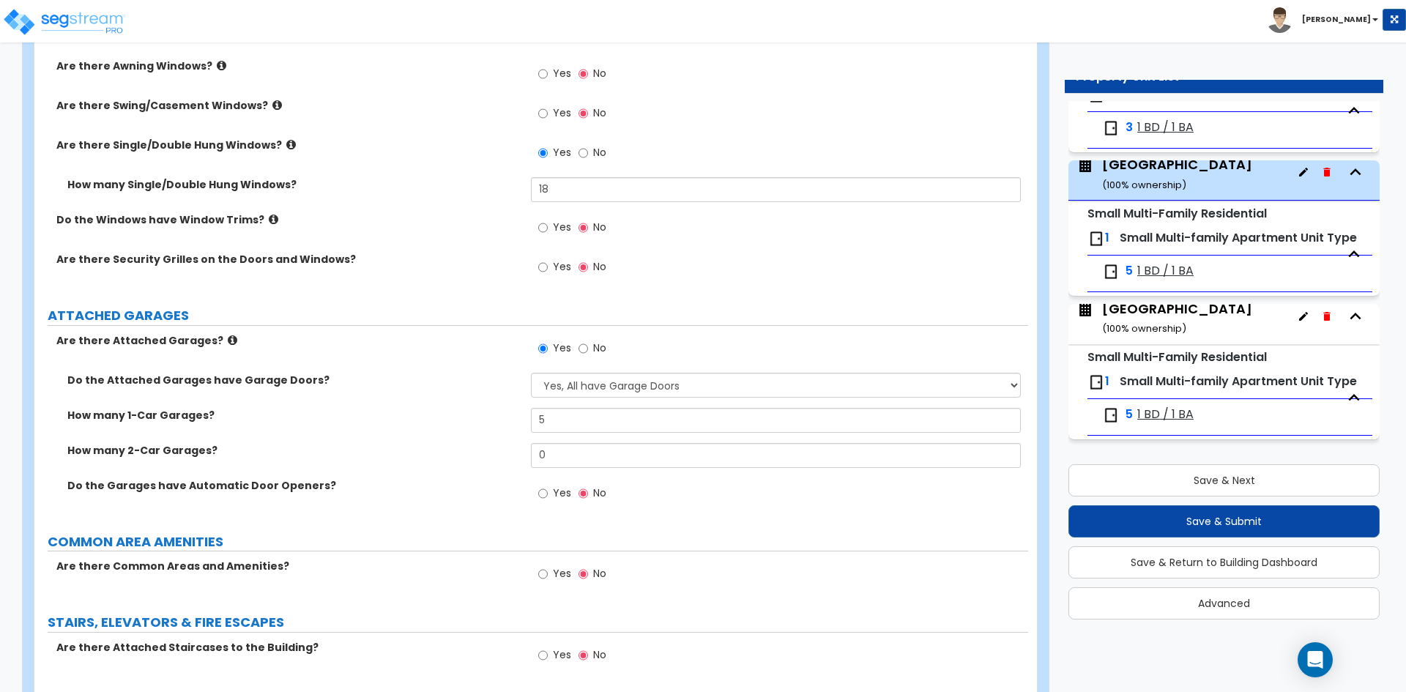
click at [562, 491] on span "Yes" at bounding box center [562, 493] width 18 height 15
click at [548, 491] on input "Yes" at bounding box center [543, 494] width 10 height 16
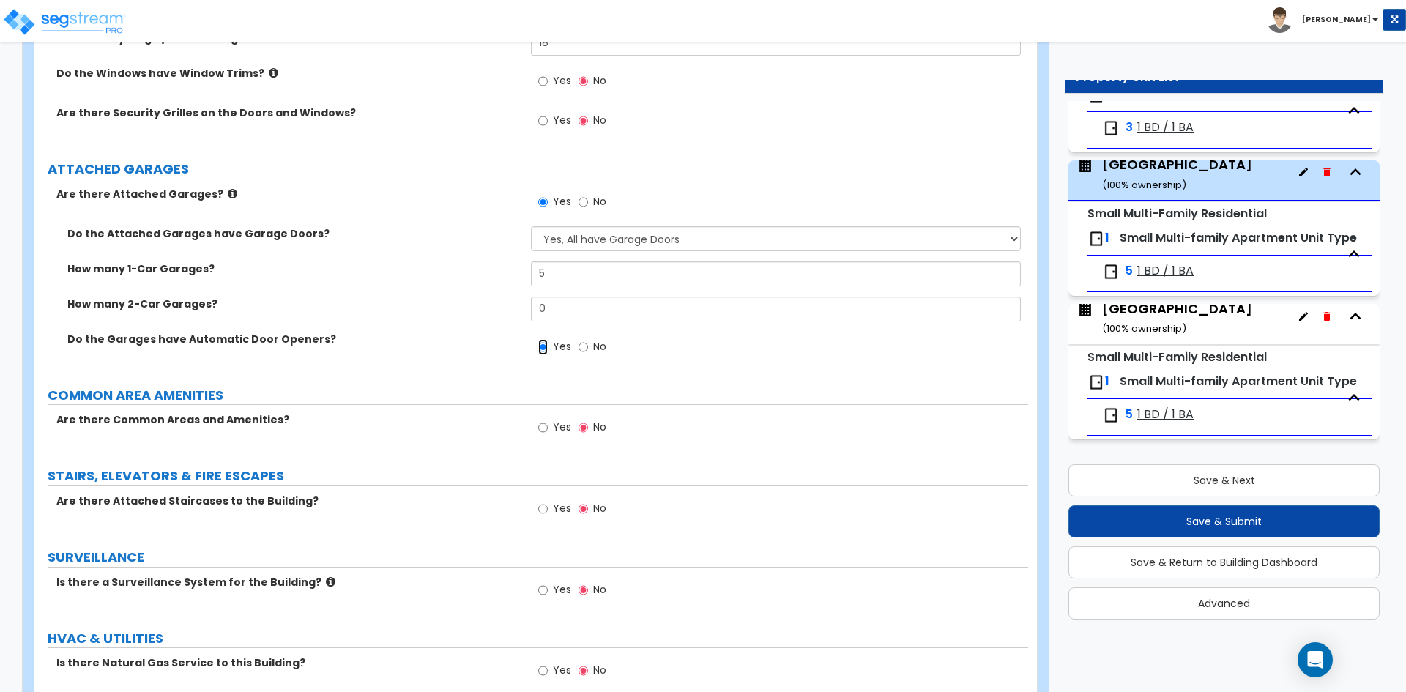
scroll to position [2197, 0]
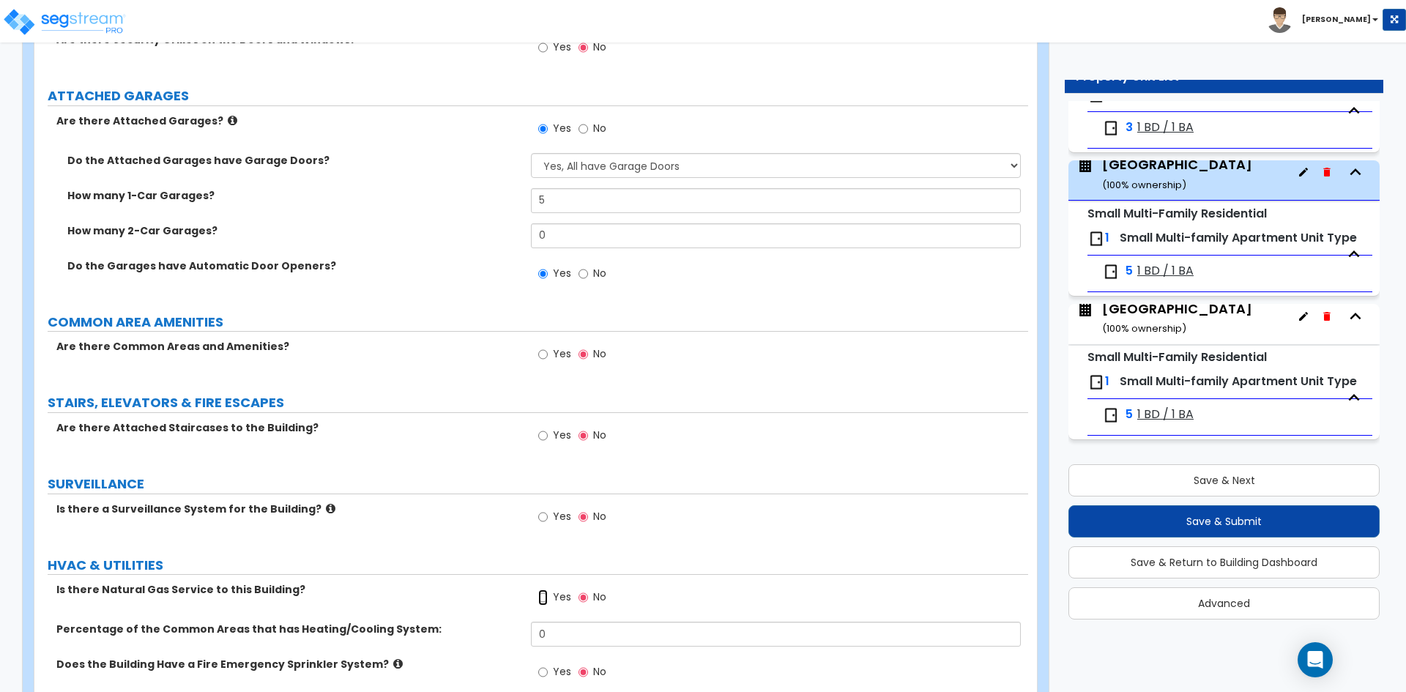
click at [542, 597] on input "Yes" at bounding box center [543, 598] width 10 height 16
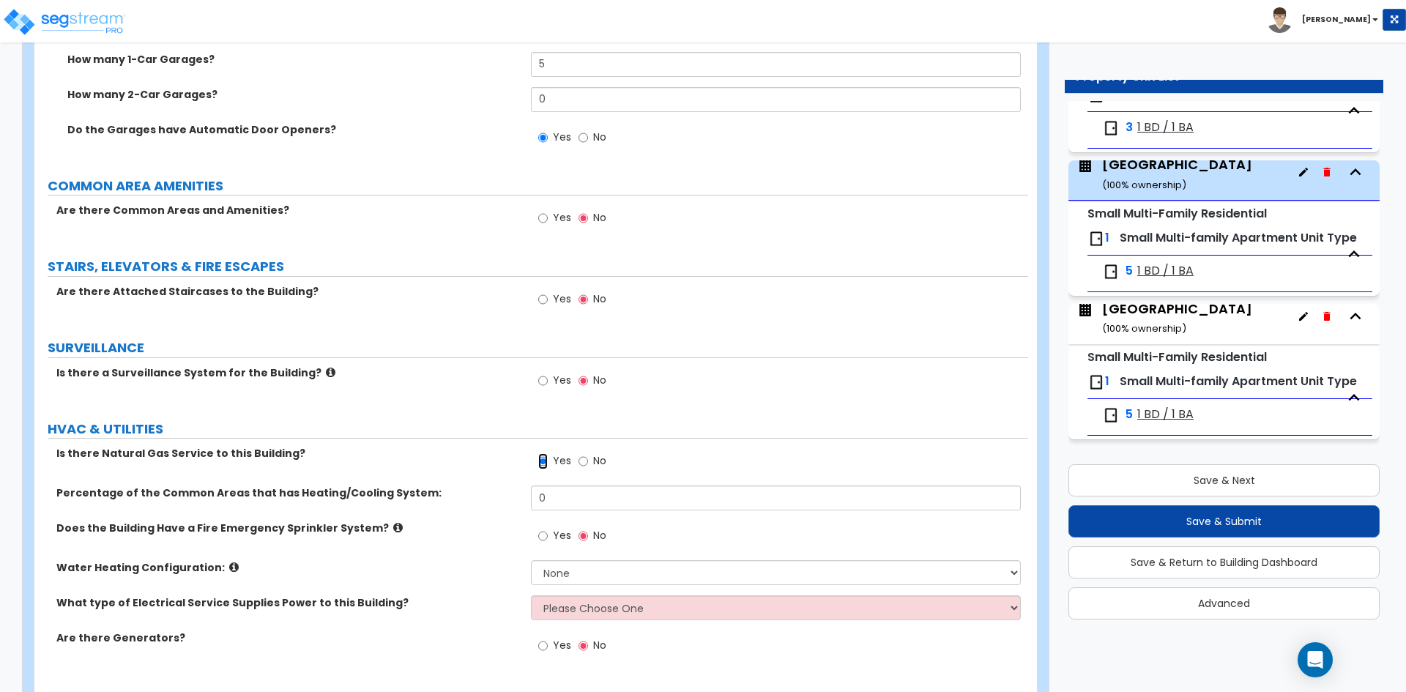
scroll to position [2344, 0]
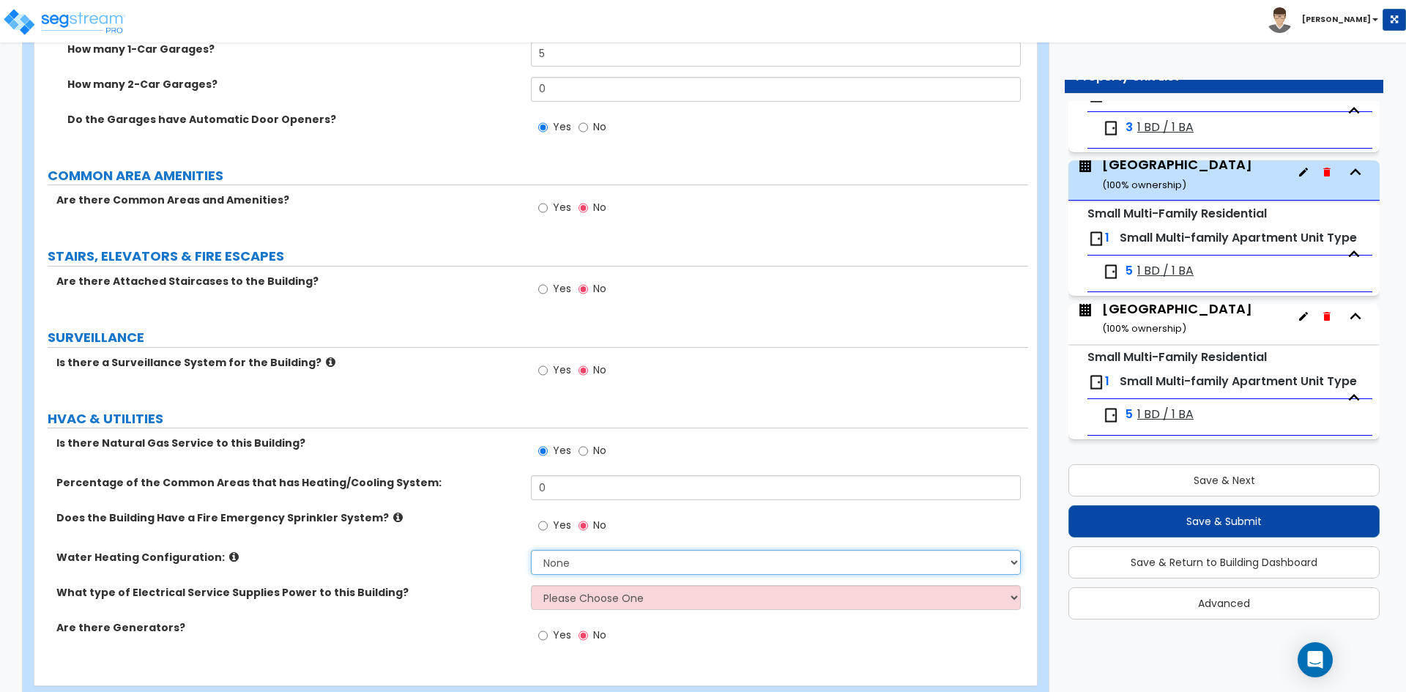
click at [603, 557] on select "None Water Heater for Multiple Units Water Heater for Individual Units" at bounding box center [775, 562] width 489 height 25
click at [531, 550] on select "None Water Heater for Multiple Units Water Heater for Individual Units" at bounding box center [775, 562] width 489 height 25
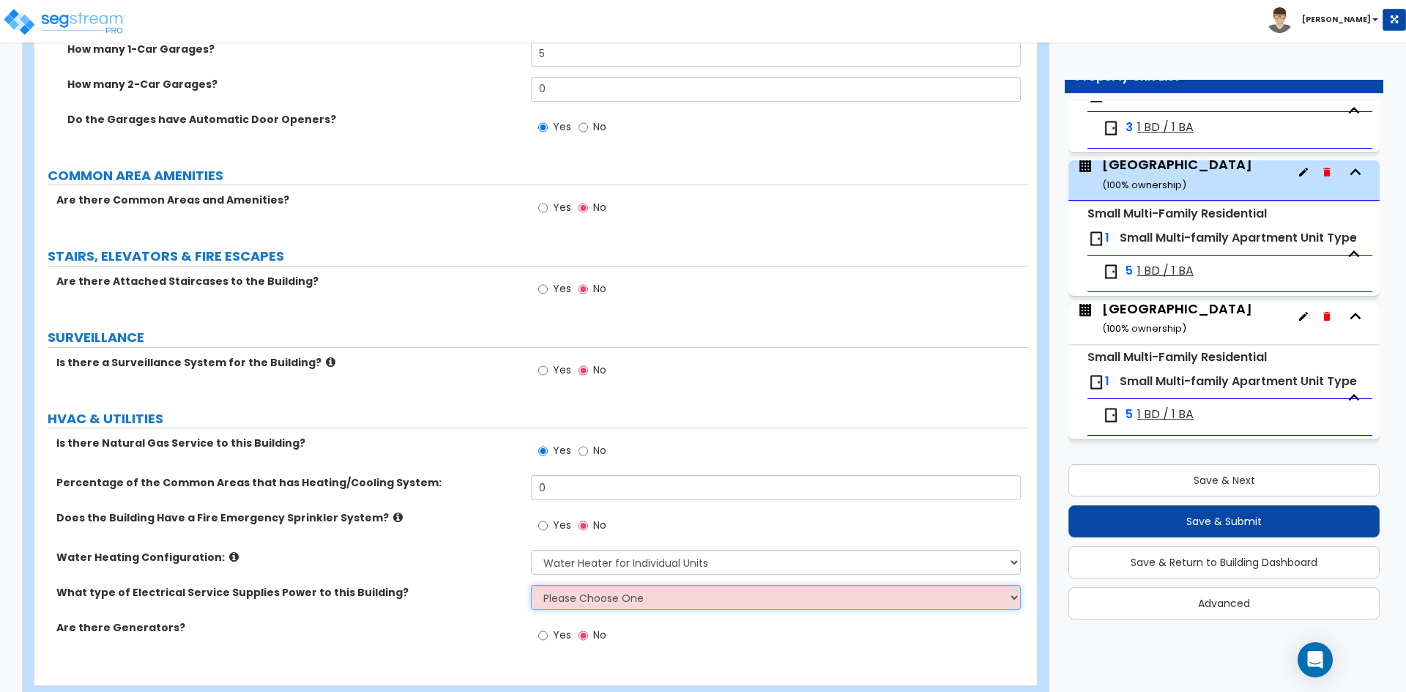
click at [620, 606] on select "Please Choose One Overhead Underground" at bounding box center [775, 597] width 489 height 25
click at [531, 585] on select "Please Choose One Overhead Underground" at bounding box center [775, 597] width 489 height 25
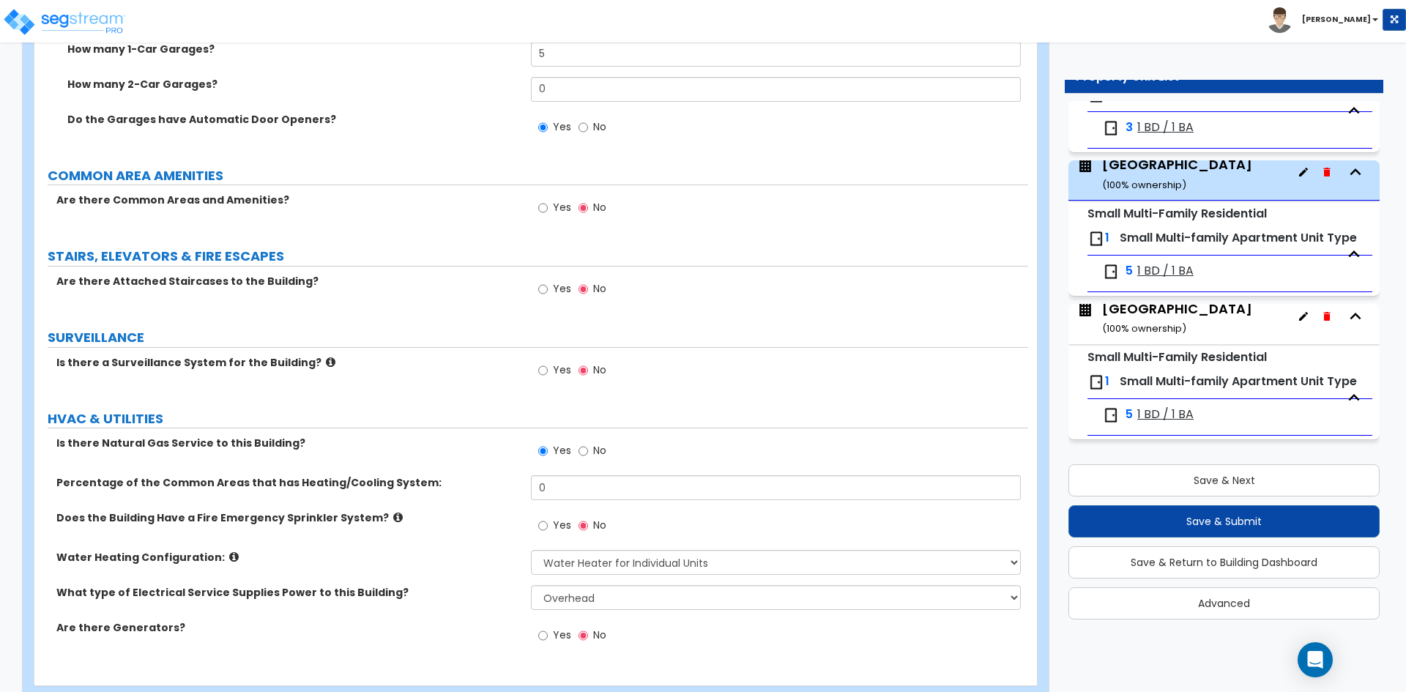
click at [277, 633] on label "Are there Generators?" at bounding box center [288, 627] width 464 height 15
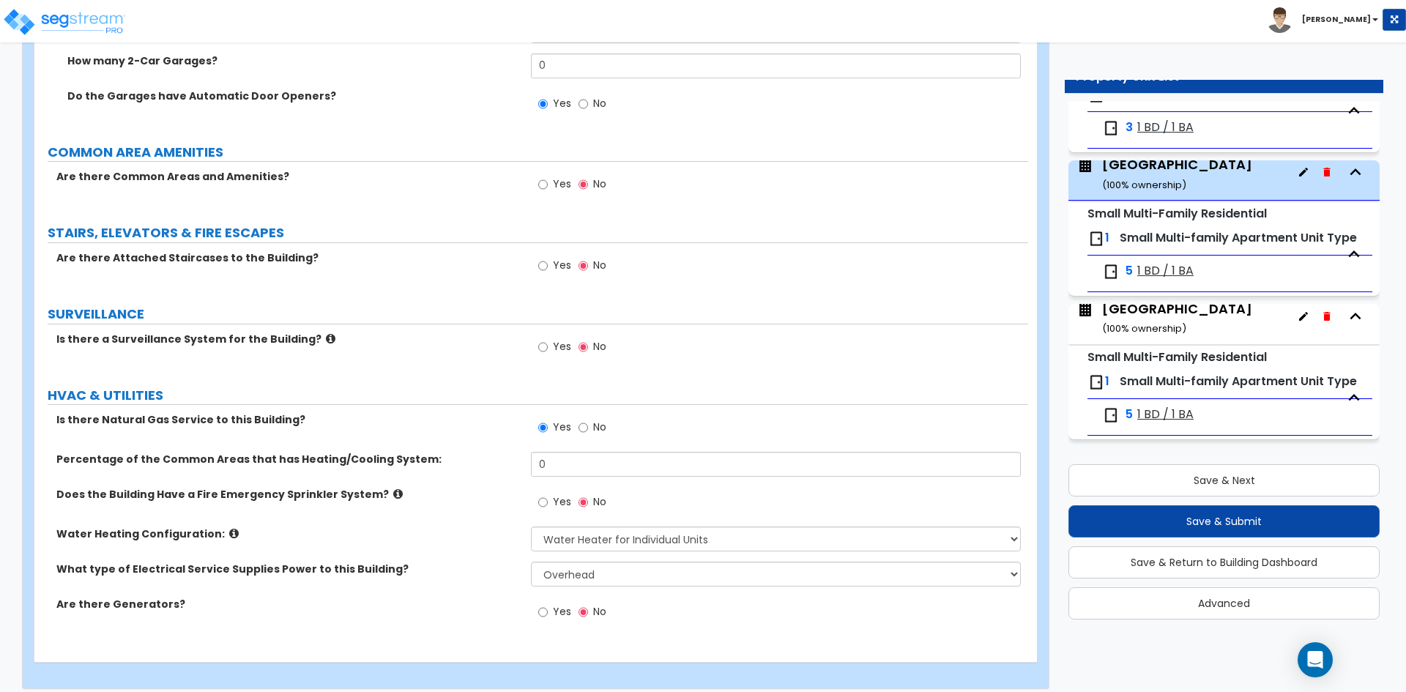
scroll to position [2379, 0]
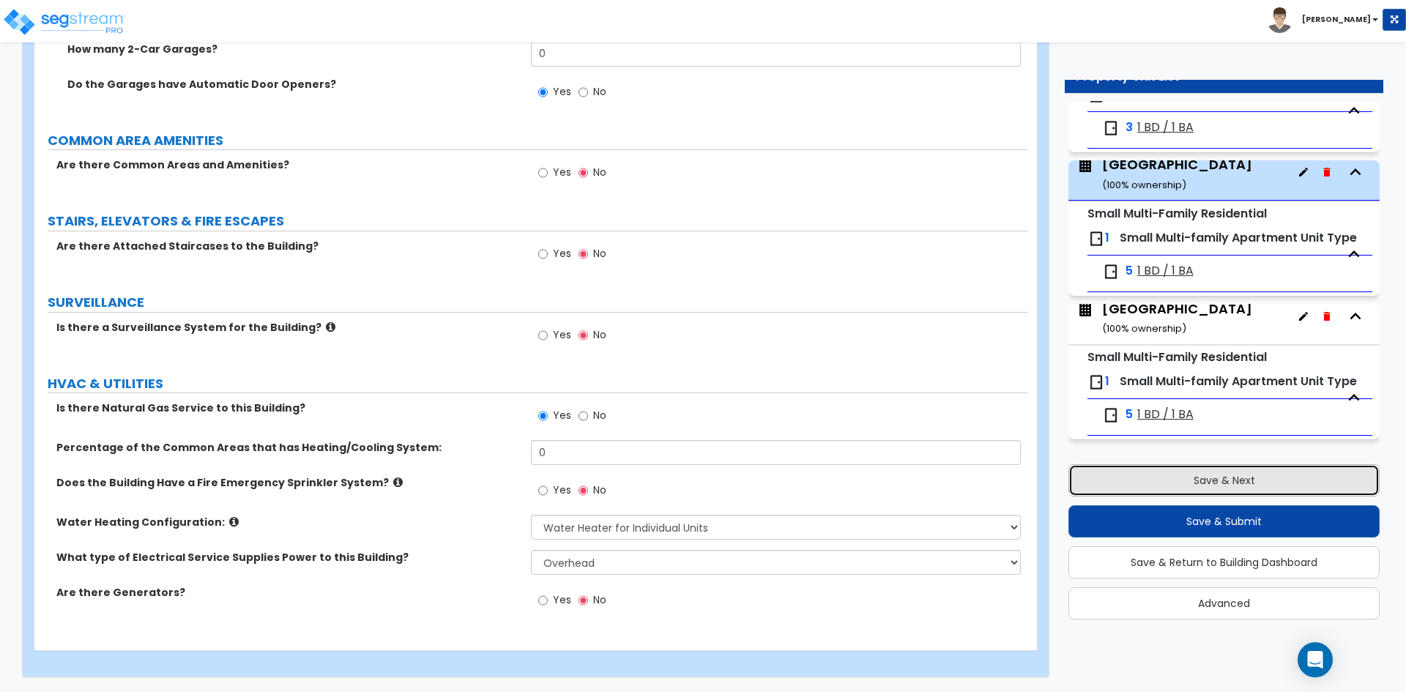
click at [1200, 482] on button "Save & Next" at bounding box center [1223, 480] width 311 height 32
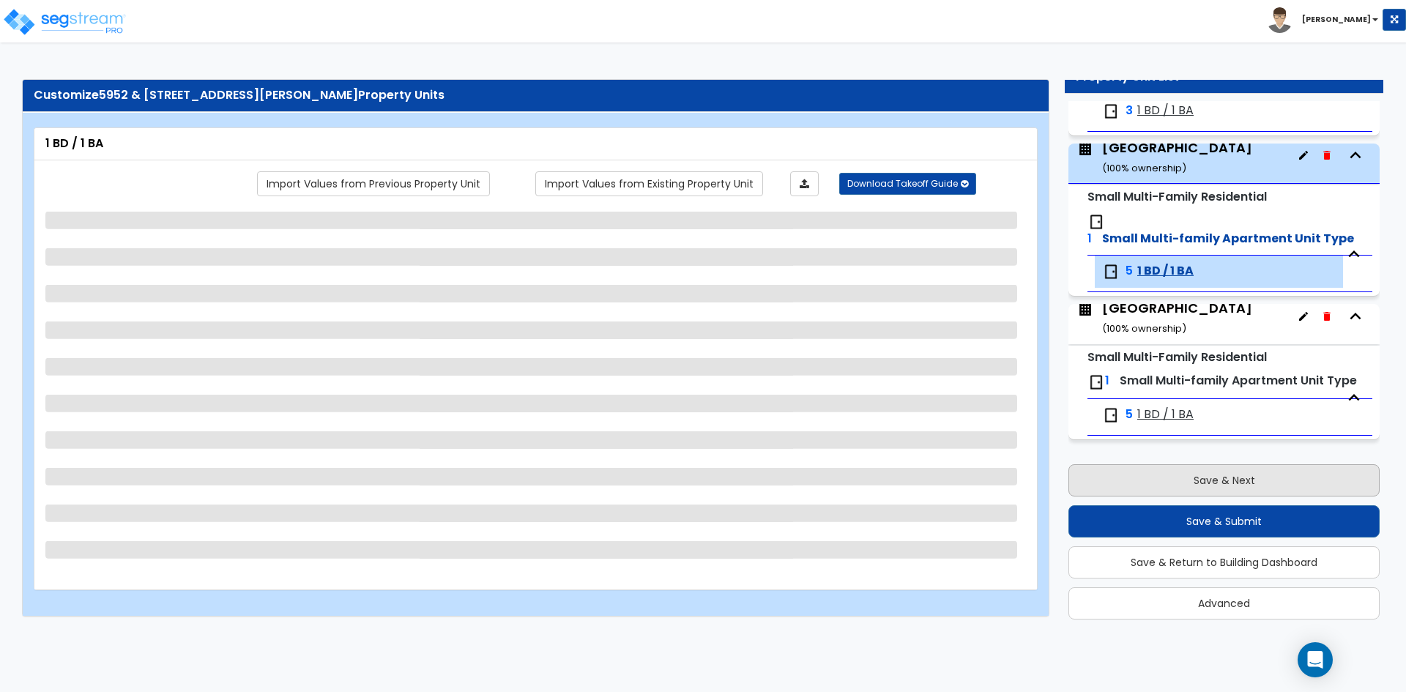
scroll to position [515, 0]
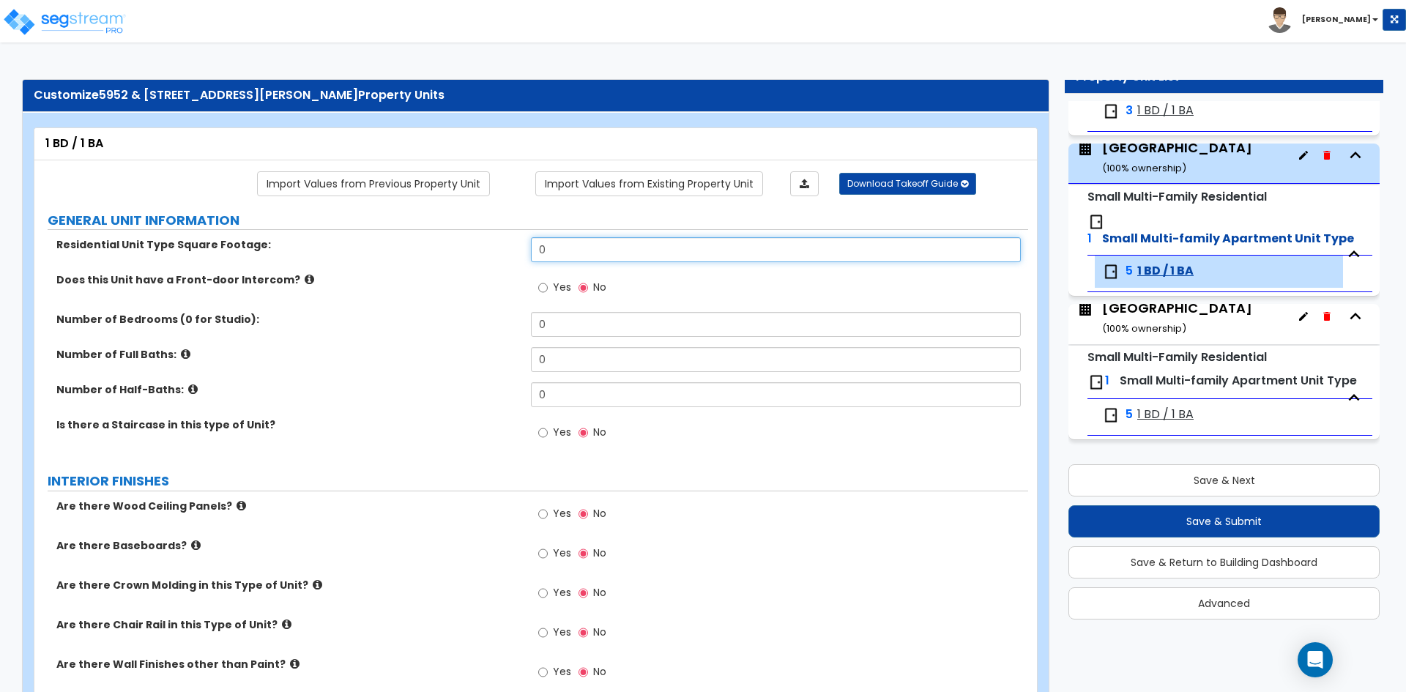
click at [606, 248] on input "0" at bounding box center [775, 249] width 489 height 25
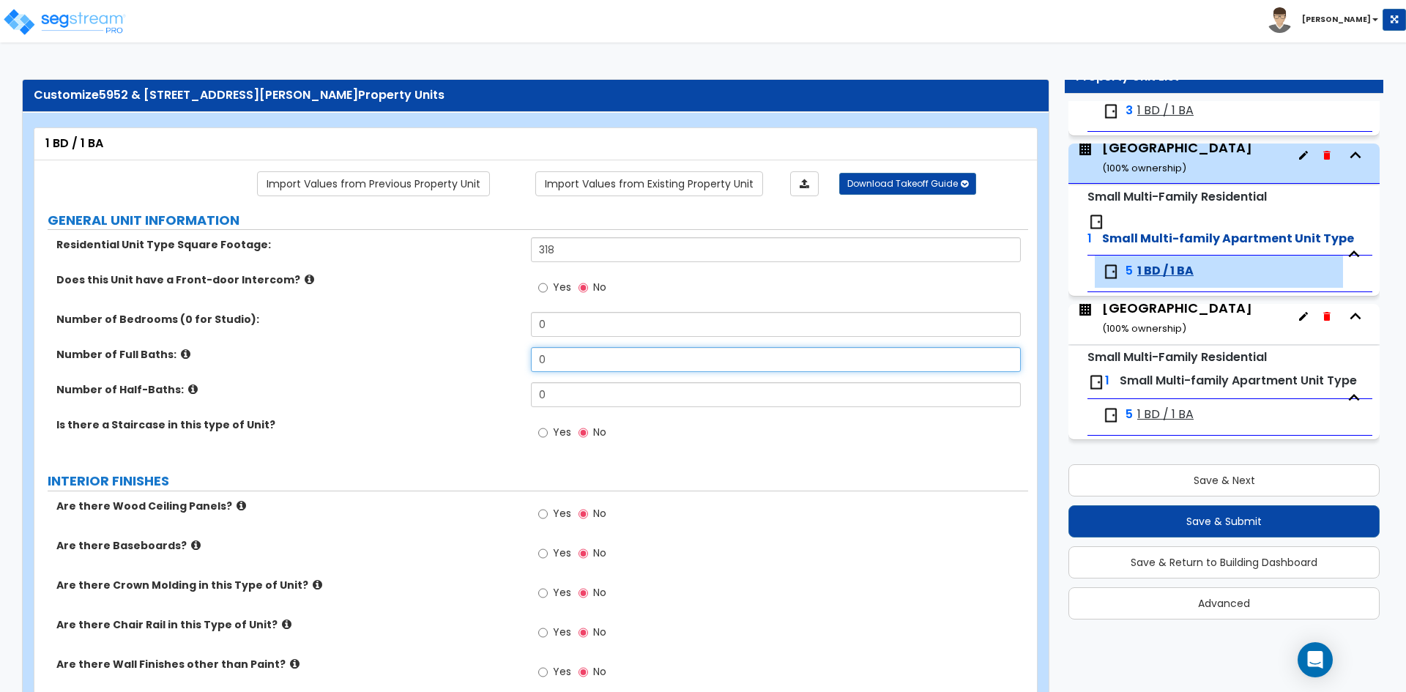
click at [593, 349] on input "0" at bounding box center [775, 359] width 489 height 25
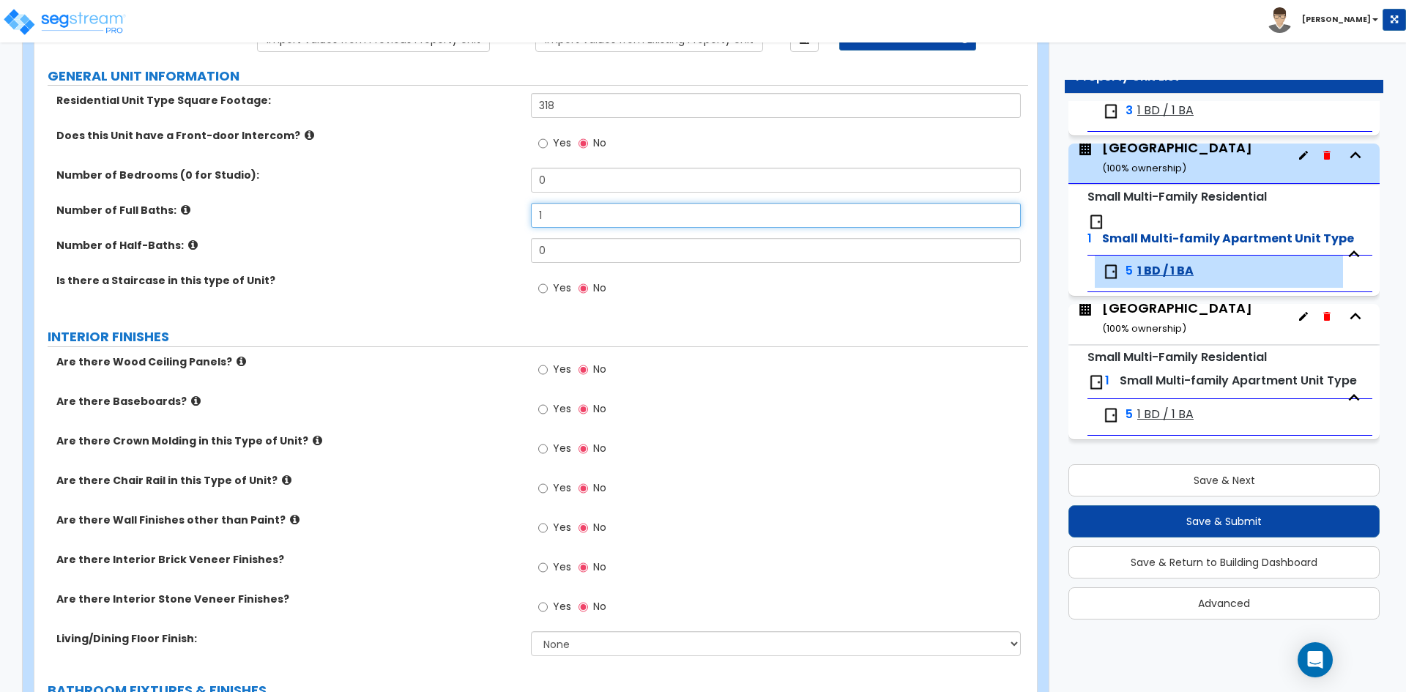
scroll to position [146, 0]
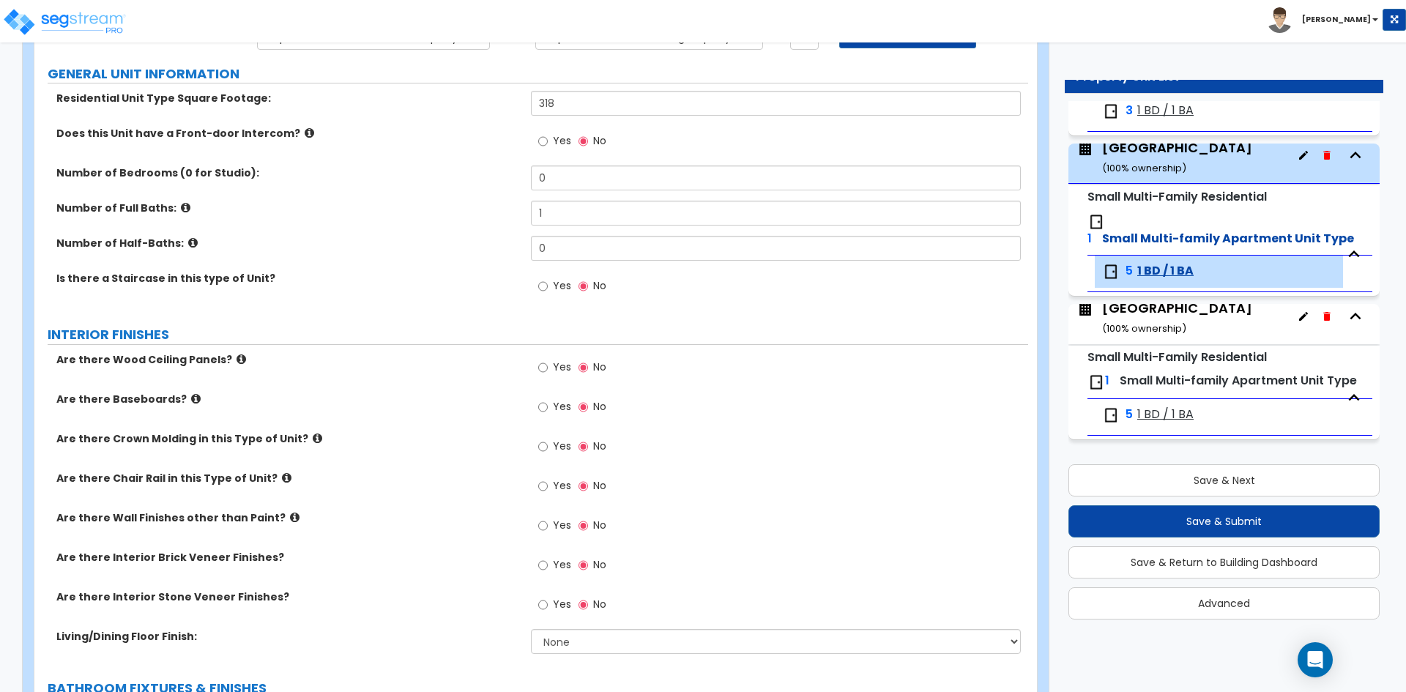
click at [561, 409] on span "Yes" at bounding box center [562, 406] width 18 height 15
click at [548, 409] on input "Yes" at bounding box center [543, 407] width 10 height 16
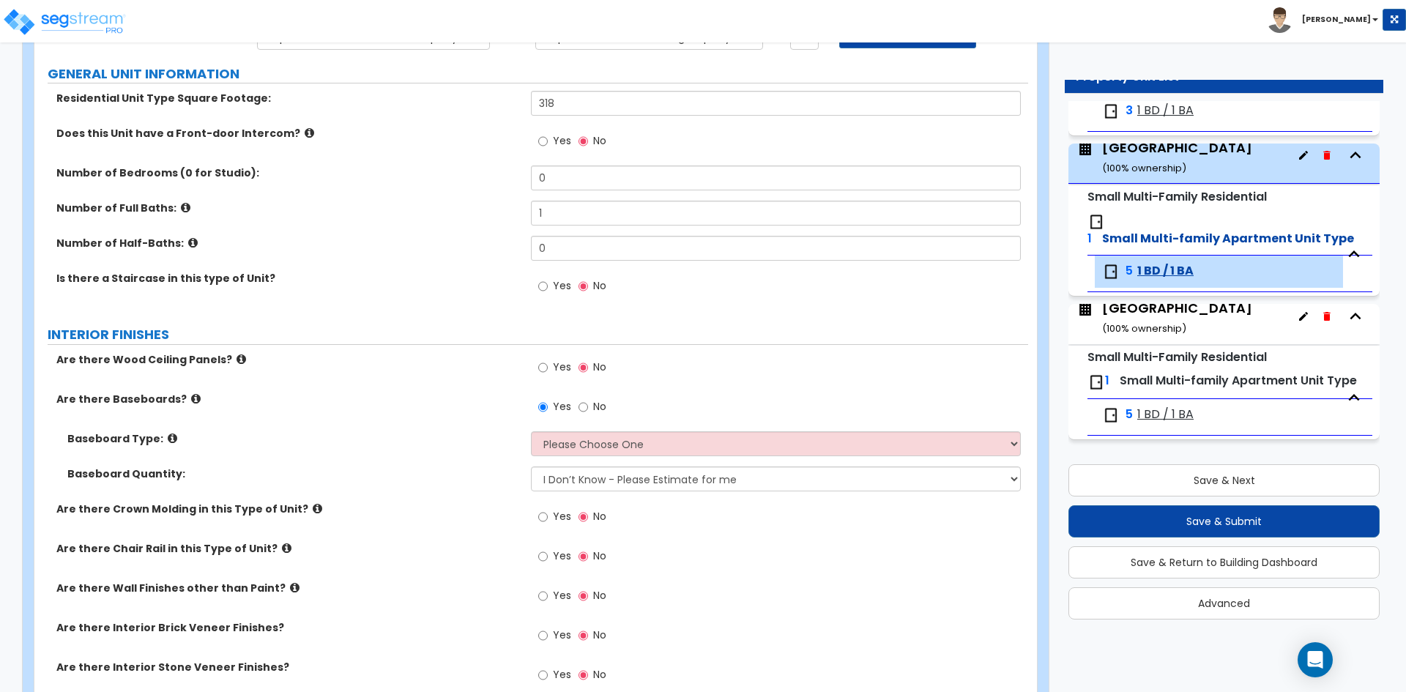
click at [600, 406] on span "No" at bounding box center [599, 406] width 13 height 15
click at [588, 406] on input "No" at bounding box center [584, 407] width 10 height 16
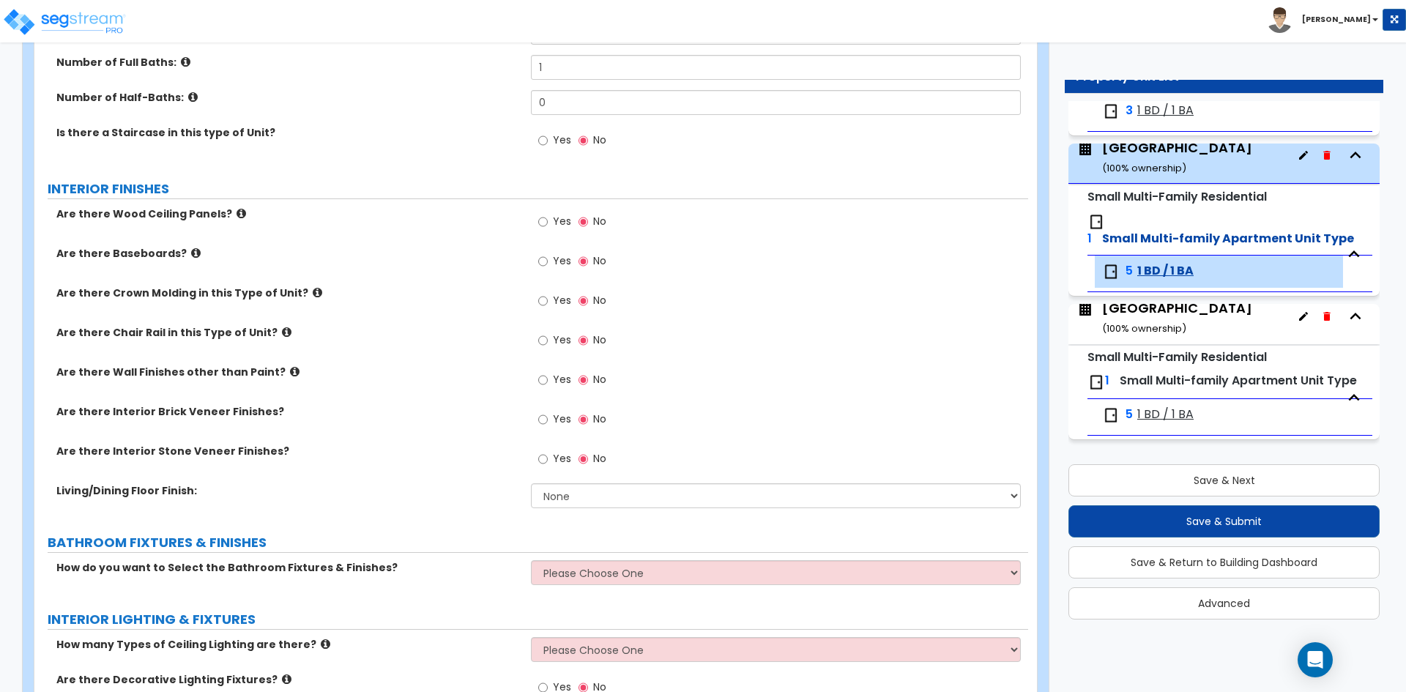
scroll to position [293, 0]
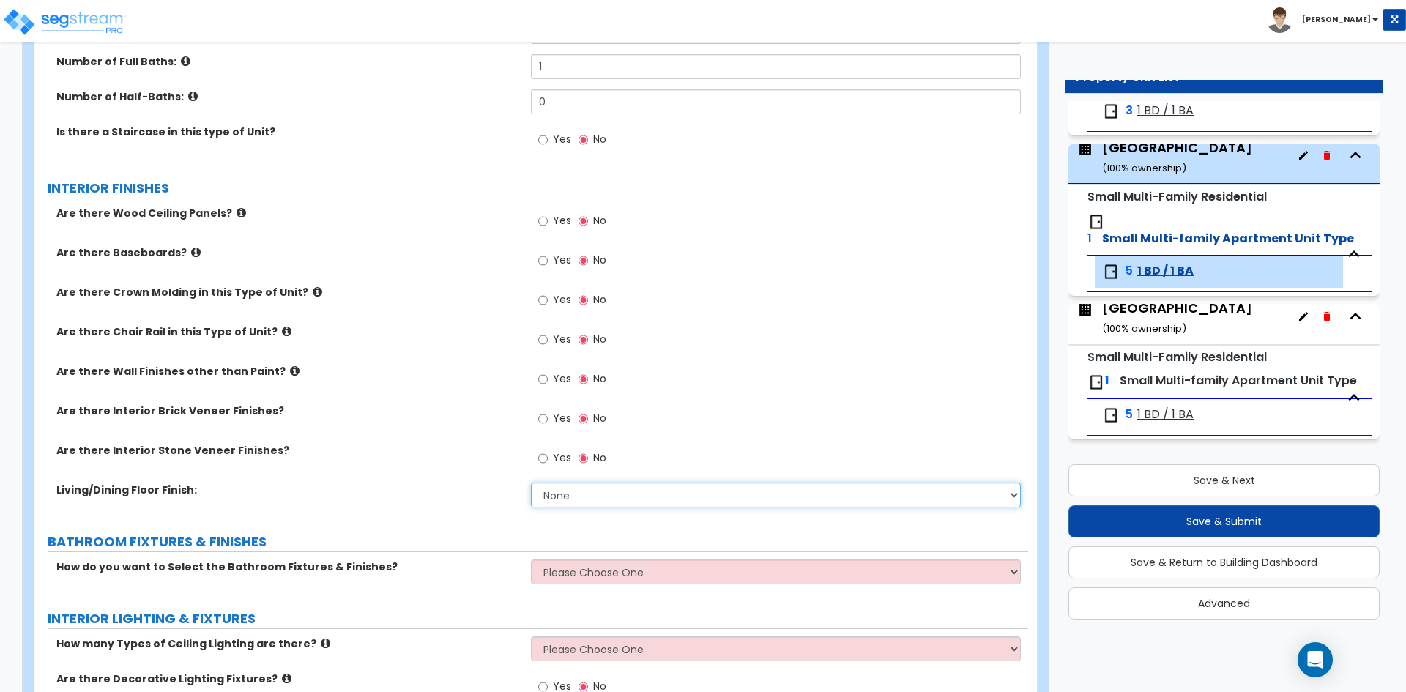
click at [627, 494] on select "None Tile Flooring Hardwood Flooring Resilient Laminate Flooring VCT Flooring S…" at bounding box center [775, 495] width 489 height 25
click at [561, 500] on select "None Tile Flooring Hardwood Flooring Resilient Laminate Flooring VCT Flooring S…" at bounding box center [775, 495] width 489 height 25
click at [531, 483] on select "None Tile Flooring Hardwood Flooring Resilient Laminate Flooring VCT Flooring S…" at bounding box center [775, 495] width 489 height 25
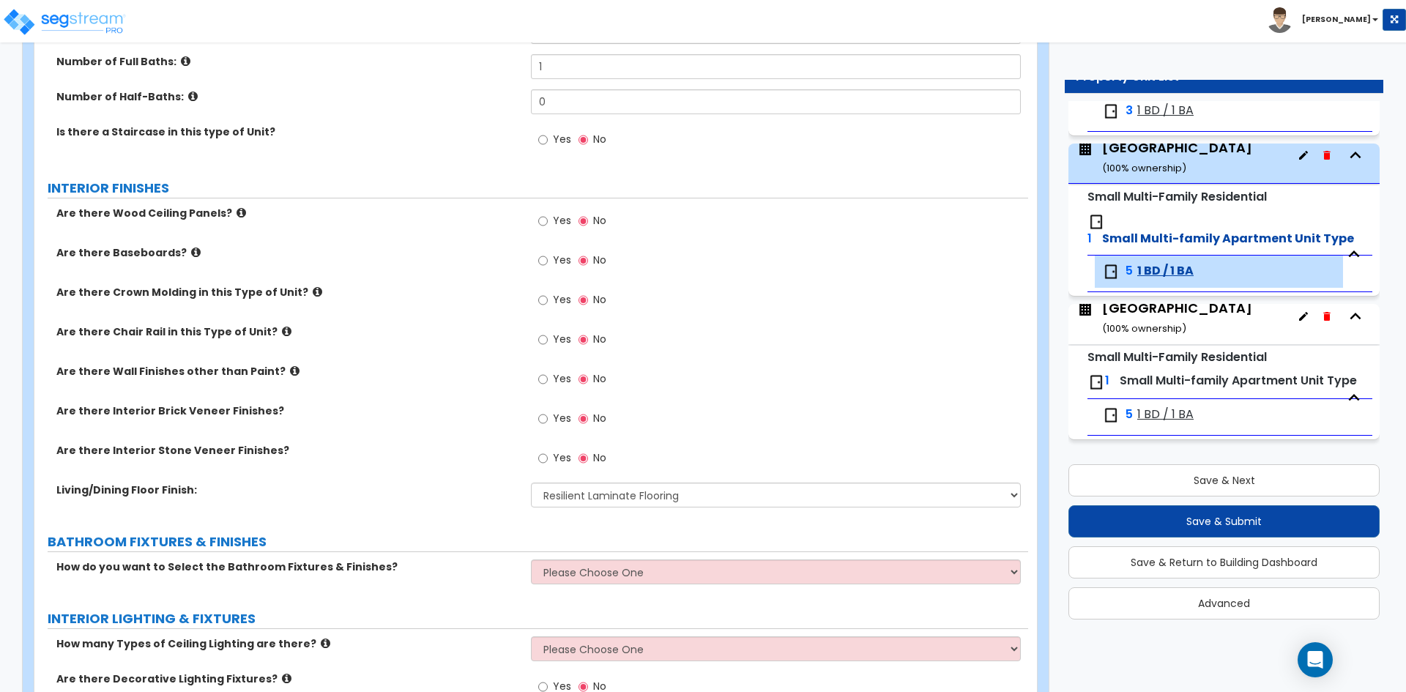
click at [465, 494] on label "Living/Dining Floor Finish:" at bounding box center [288, 490] width 464 height 15
click at [695, 579] on select "Please Choose One Select the type of Fixtures and Finishes only for one Bath an…" at bounding box center [775, 572] width 489 height 25
click at [531, 560] on select "Please Choose One Select the type of Fixtures and Finishes only for one Bath an…" at bounding box center [775, 572] width 489 height 25
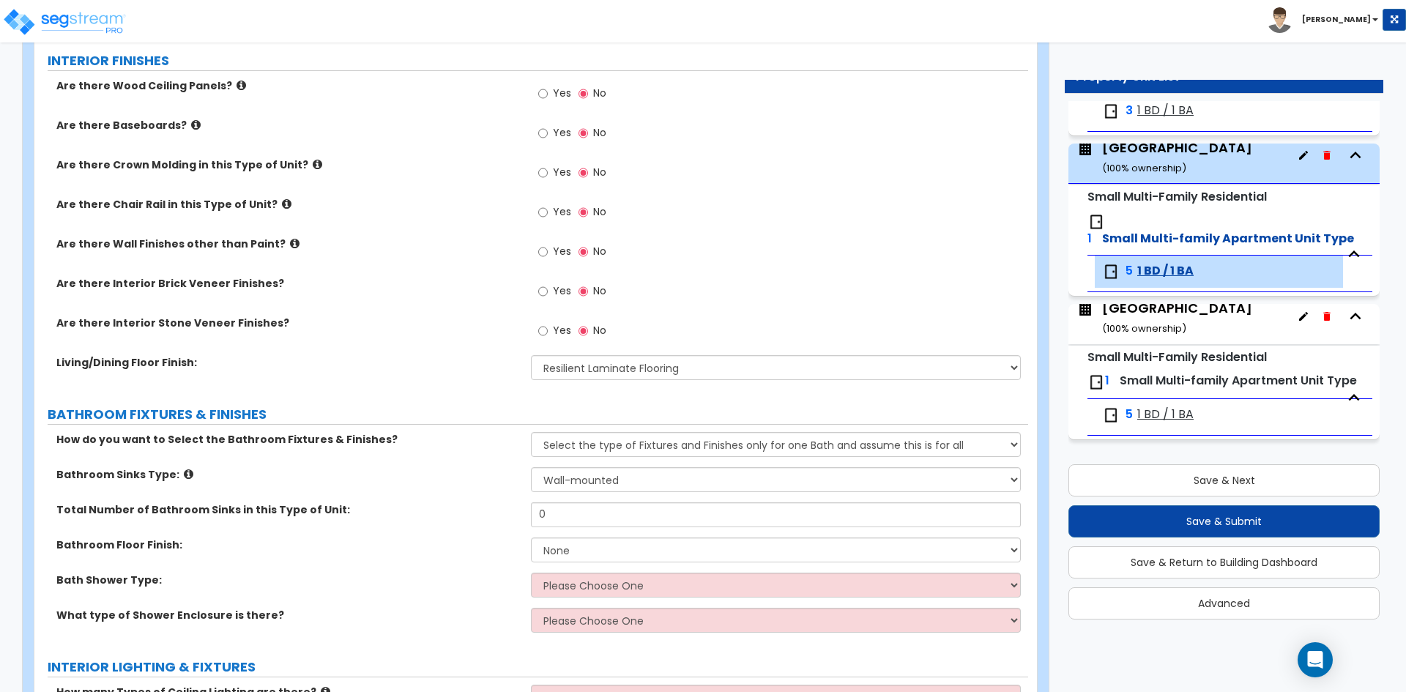
scroll to position [439, 0]
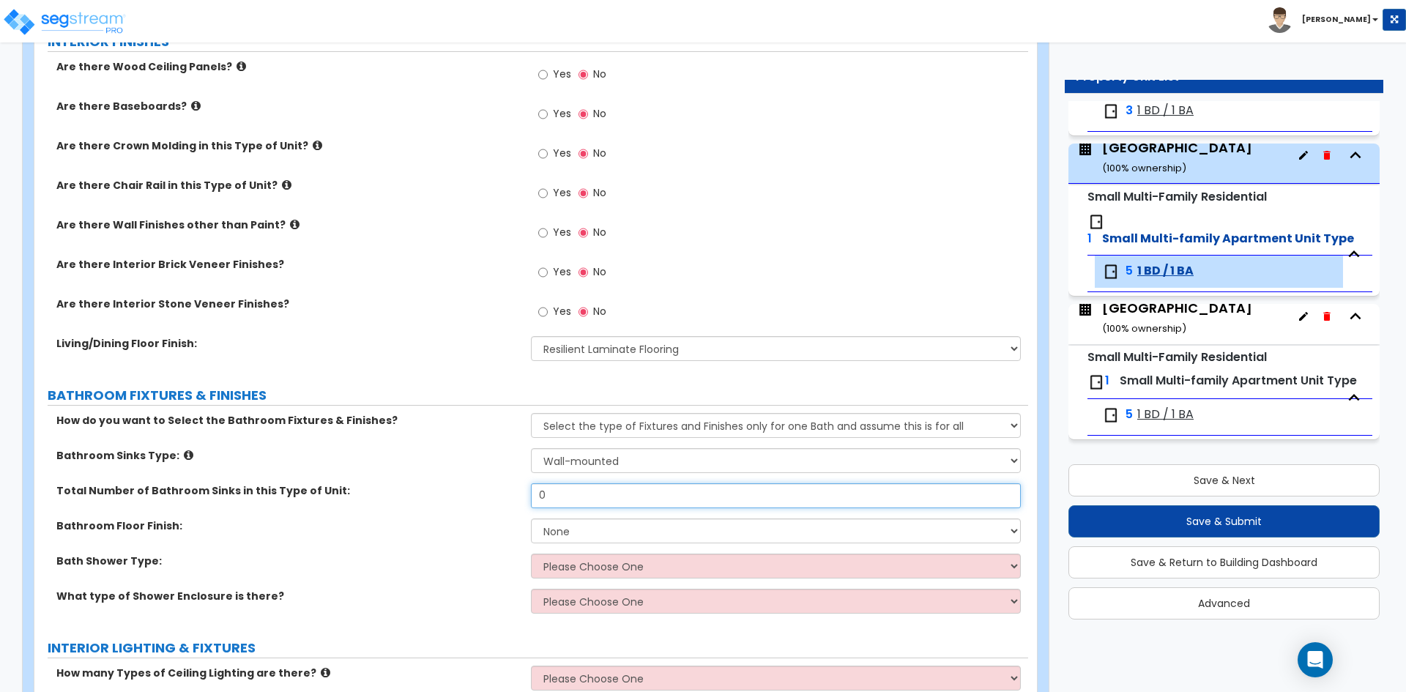
click at [598, 499] on input "0" at bounding box center [775, 495] width 489 height 25
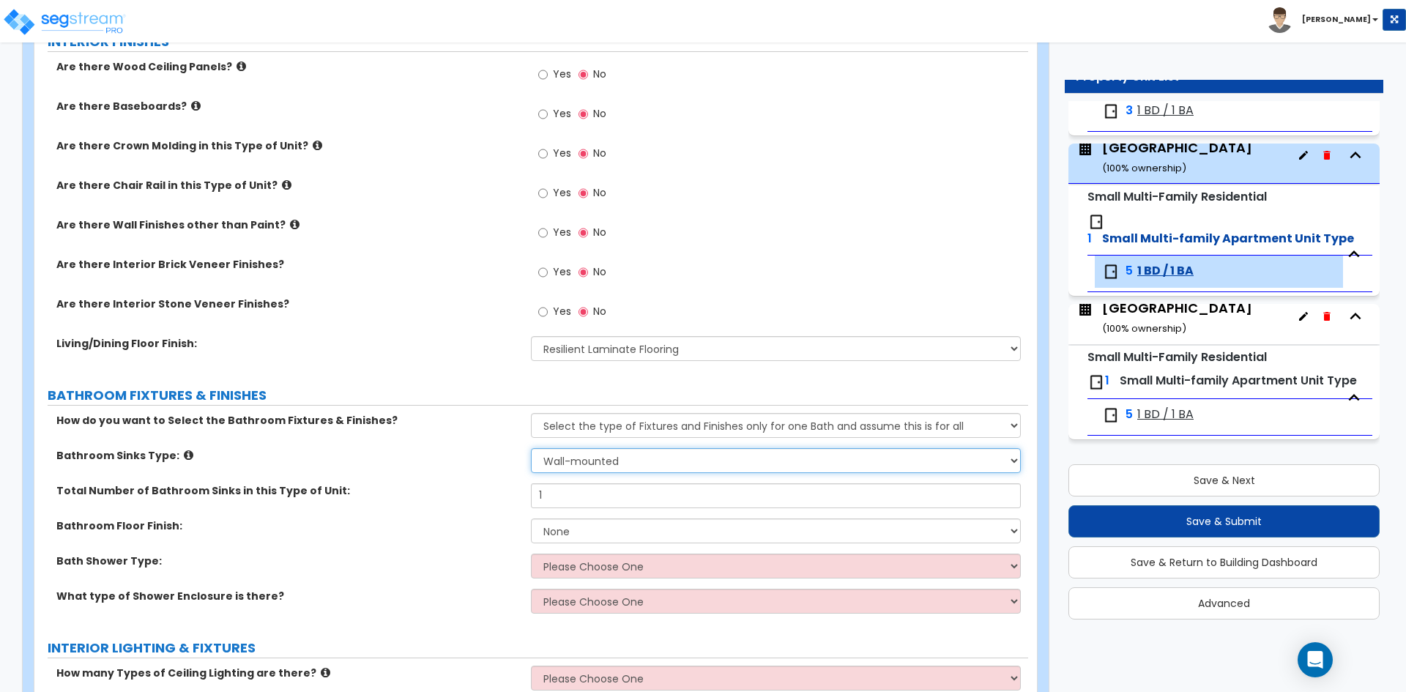
click at [581, 472] on select "Please Choose One Wall-mounted Pedestal-mounted Vanity-mounted" at bounding box center [775, 460] width 489 height 25
click at [531, 448] on select "Please Choose One Wall-mounted Pedestal-mounted Vanity-mounted" at bounding box center [775, 460] width 489 height 25
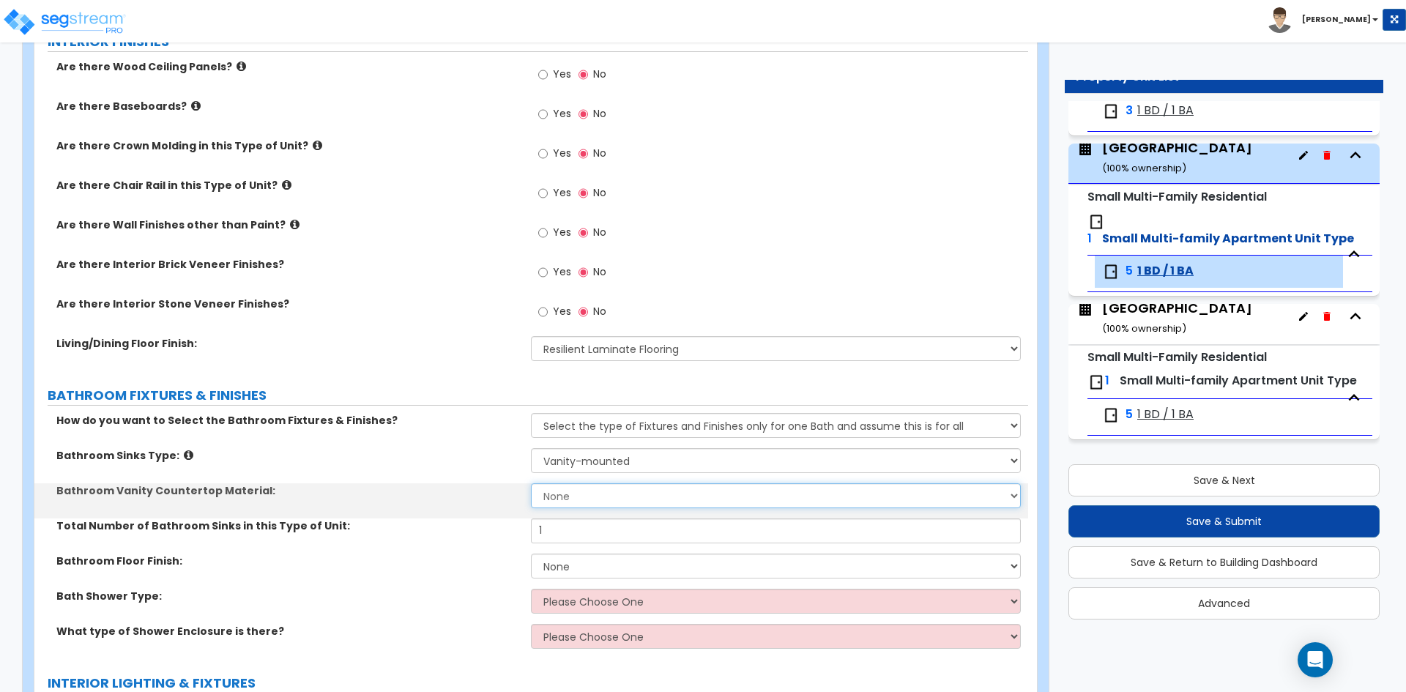
click at [583, 495] on select "None Plastic Laminate Solid Surface Stone Quartz Marble Tile Wood" at bounding box center [775, 495] width 489 height 25
click at [531, 483] on select "None Plastic Laminate Solid Surface Stone Quartz Marble Tile Wood" at bounding box center [775, 495] width 489 height 25
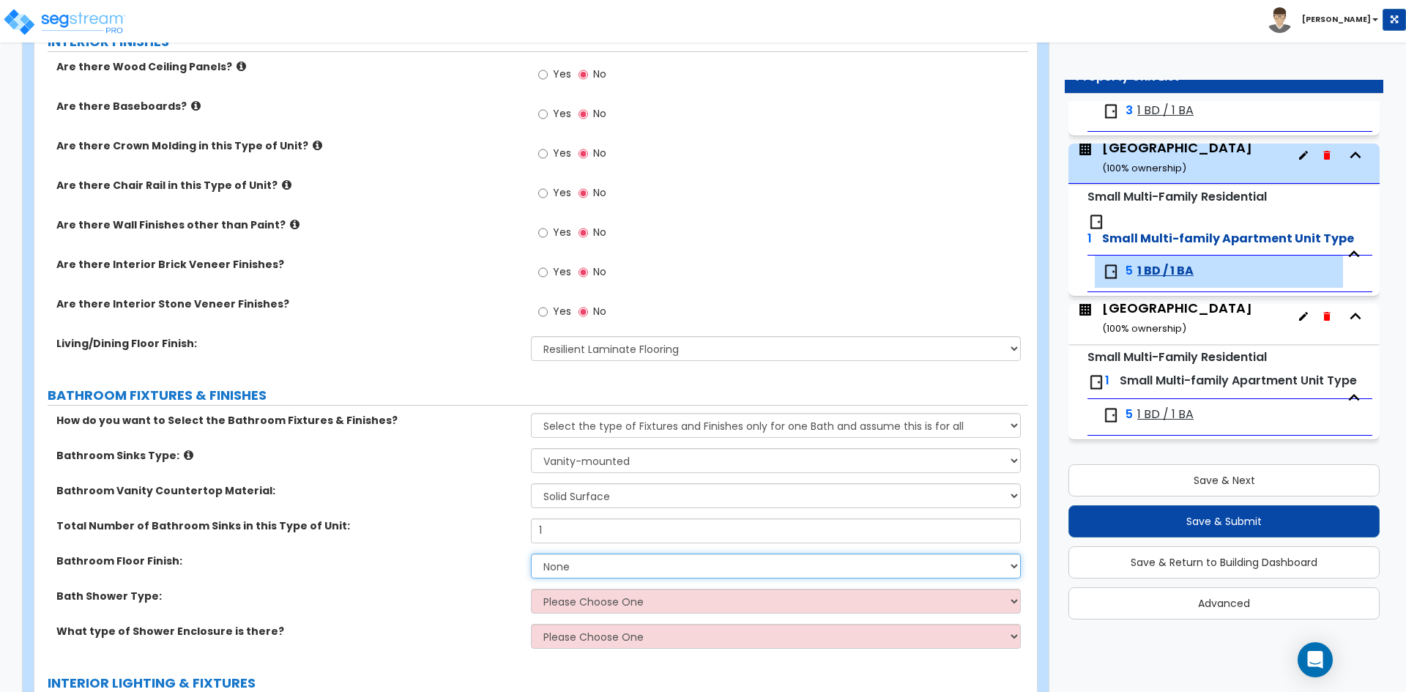
click at [586, 570] on select "None Tile Flooring Hardwood Flooring Resilient Laminate Flooring VCT Flooring S…" at bounding box center [775, 566] width 489 height 25
click at [531, 554] on select "None Tile Flooring Hardwood Flooring Resilient Laminate Flooring VCT Flooring S…" at bounding box center [775, 566] width 489 height 25
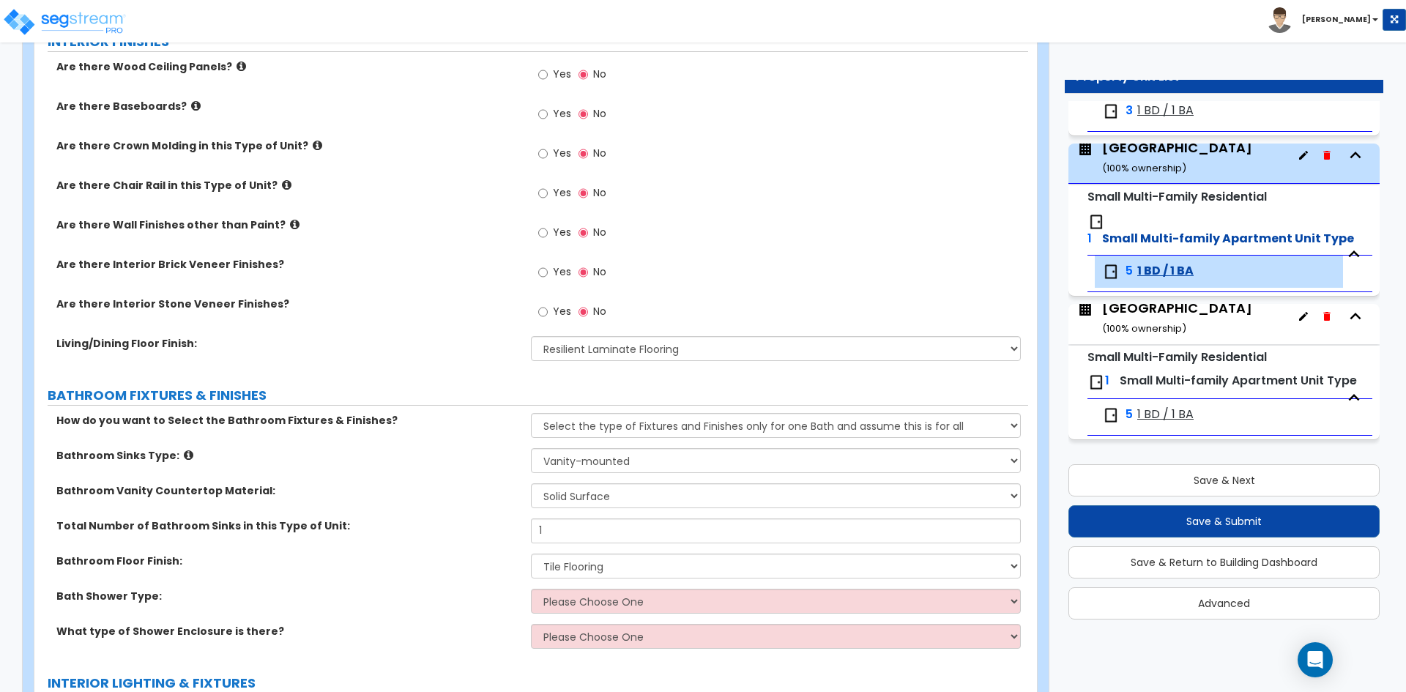
click at [446, 536] on div "Total Number of Bathroom Sinks in this Type of Unit: 1" at bounding box center [531, 536] width 994 height 35
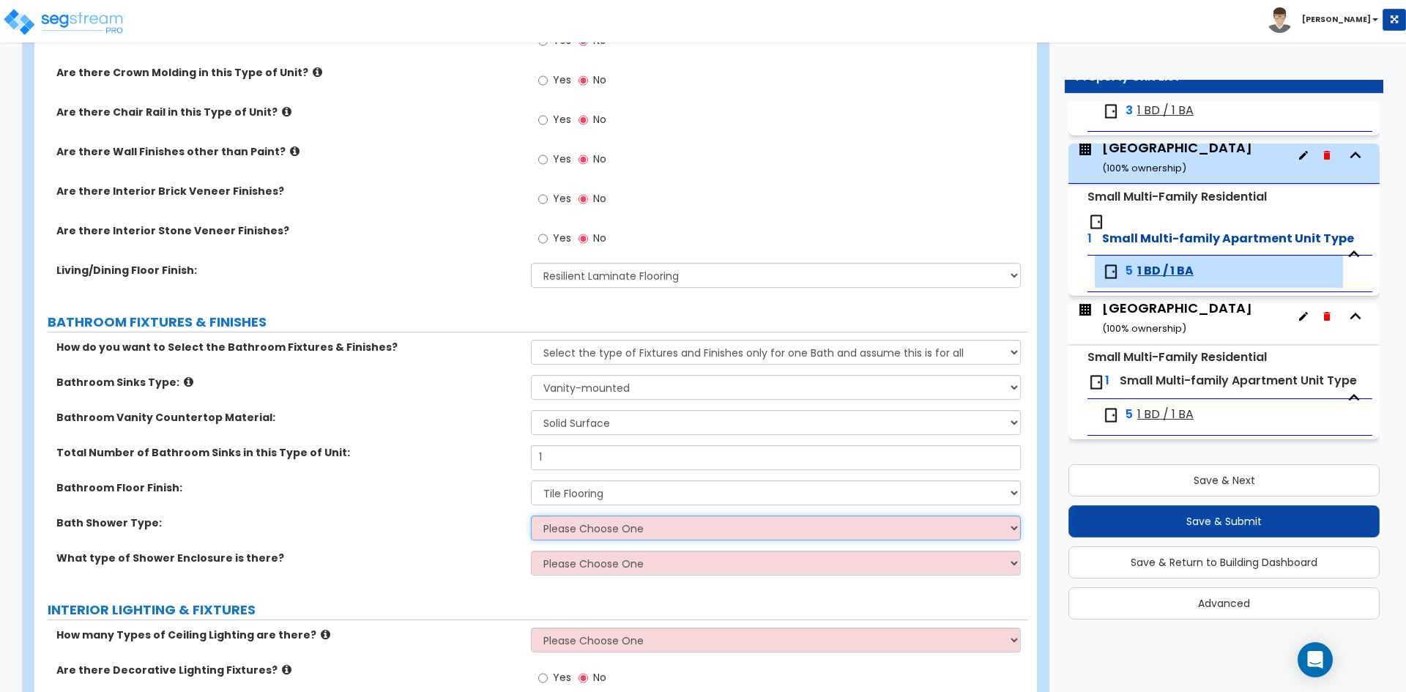
click at [649, 523] on select "Please Choose One Standalone Shower Bathtub - Shower Combination" at bounding box center [775, 528] width 489 height 25
click at [531, 516] on select "Please Choose One Standalone Shower Bathtub - Shower Combination" at bounding box center [775, 528] width 489 height 25
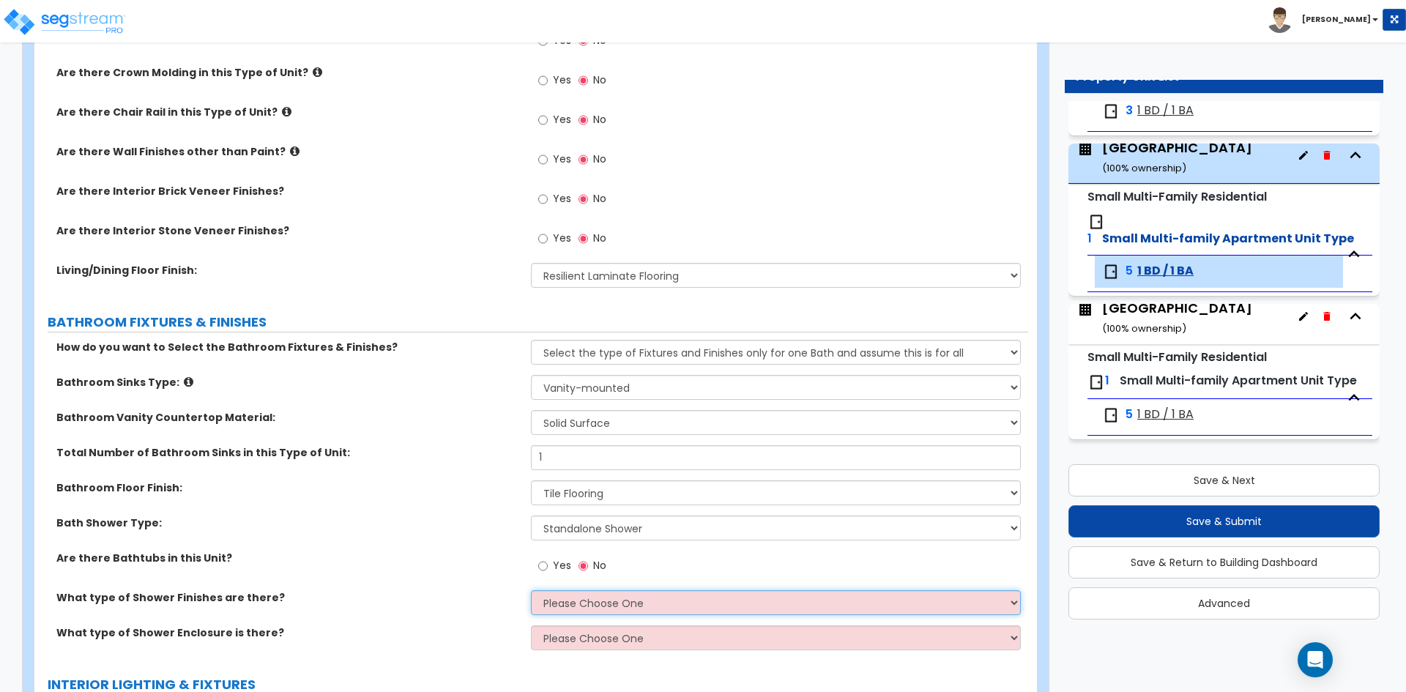
click at [557, 600] on select "Please Choose One Plastic Tile Stone" at bounding box center [775, 602] width 489 height 25
click at [531, 590] on select "Please Choose One Plastic Tile Stone" at bounding box center [775, 602] width 489 height 25
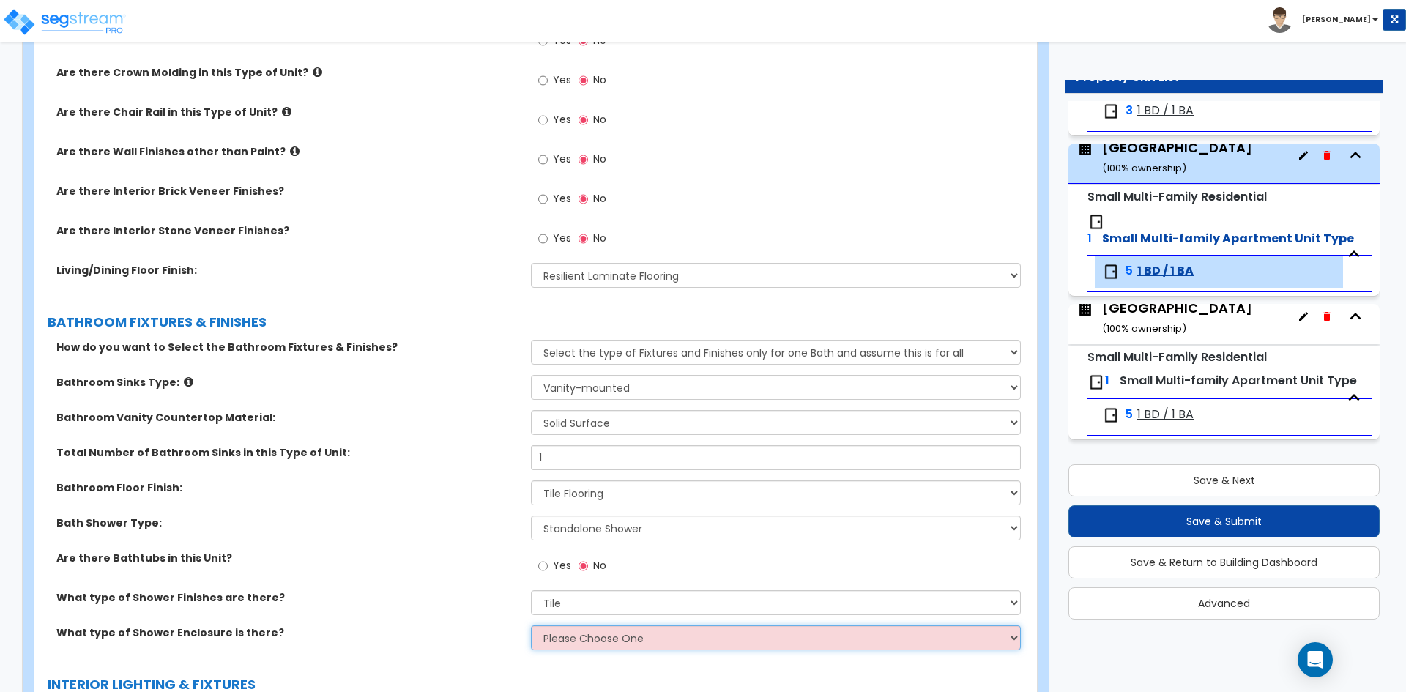
click at [566, 631] on select "Please Choose One Curtain & [PERSON_NAME] Sliding Doors Glass Hinged Doors" at bounding box center [775, 637] width 489 height 25
click at [531, 625] on select "Please Choose One Curtain & [PERSON_NAME] Sliding Doors Glass Hinged Doors" at bounding box center [775, 637] width 489 height 25
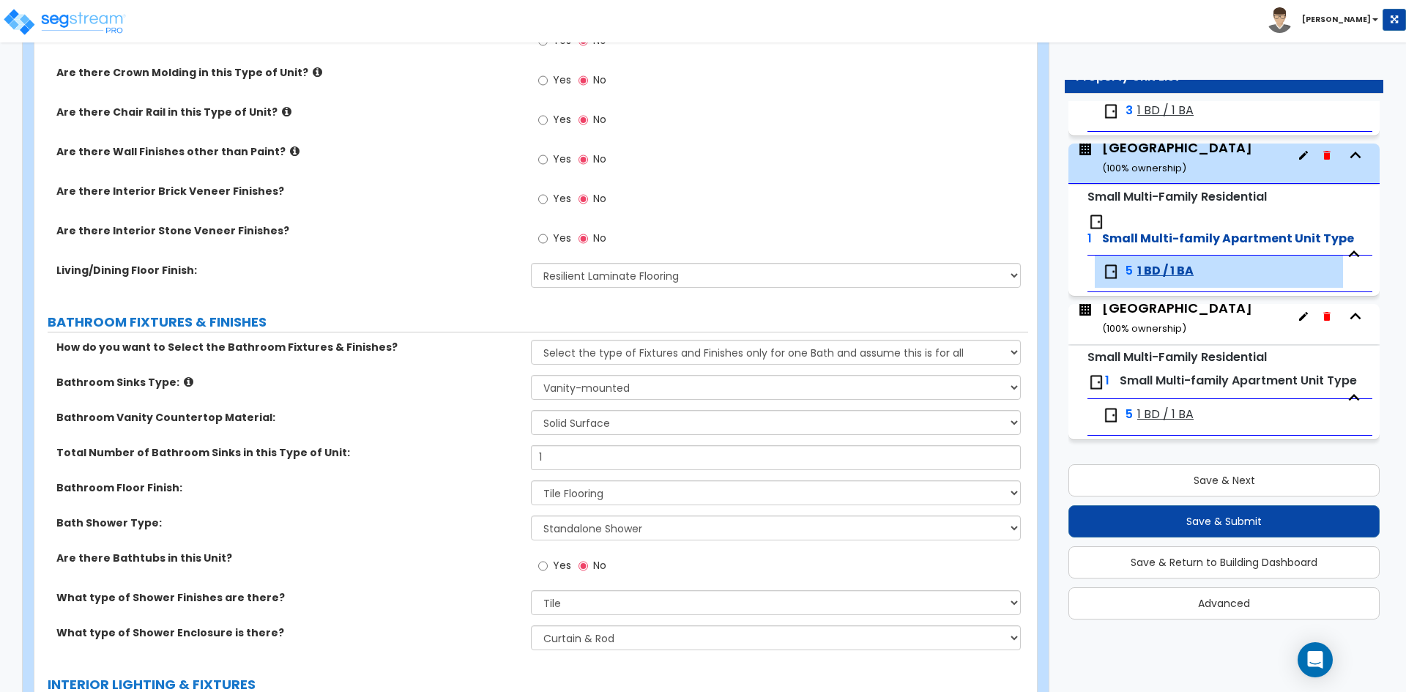
click at [476, 586] on div "Are there Bathtubs in this Unit? Yes No" at bounding box center [531, 571] width 994 height 40
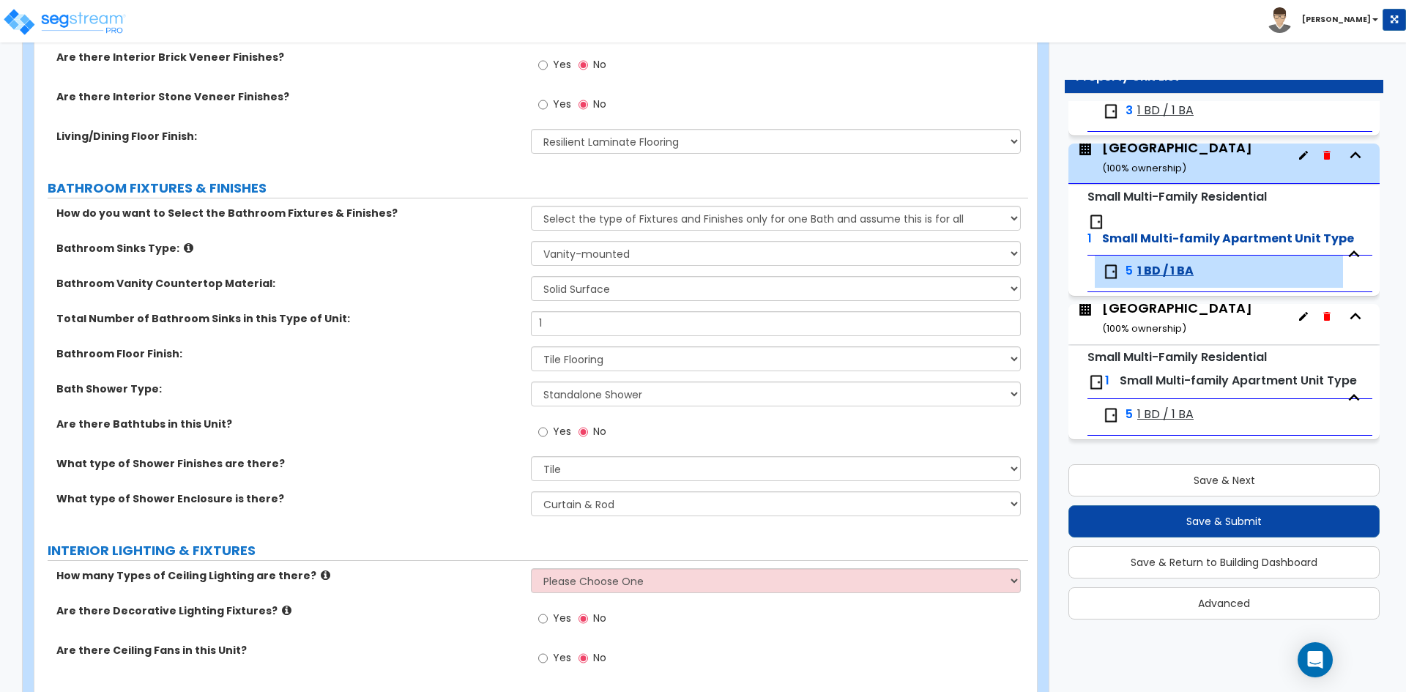
scroll to position [659, 0]
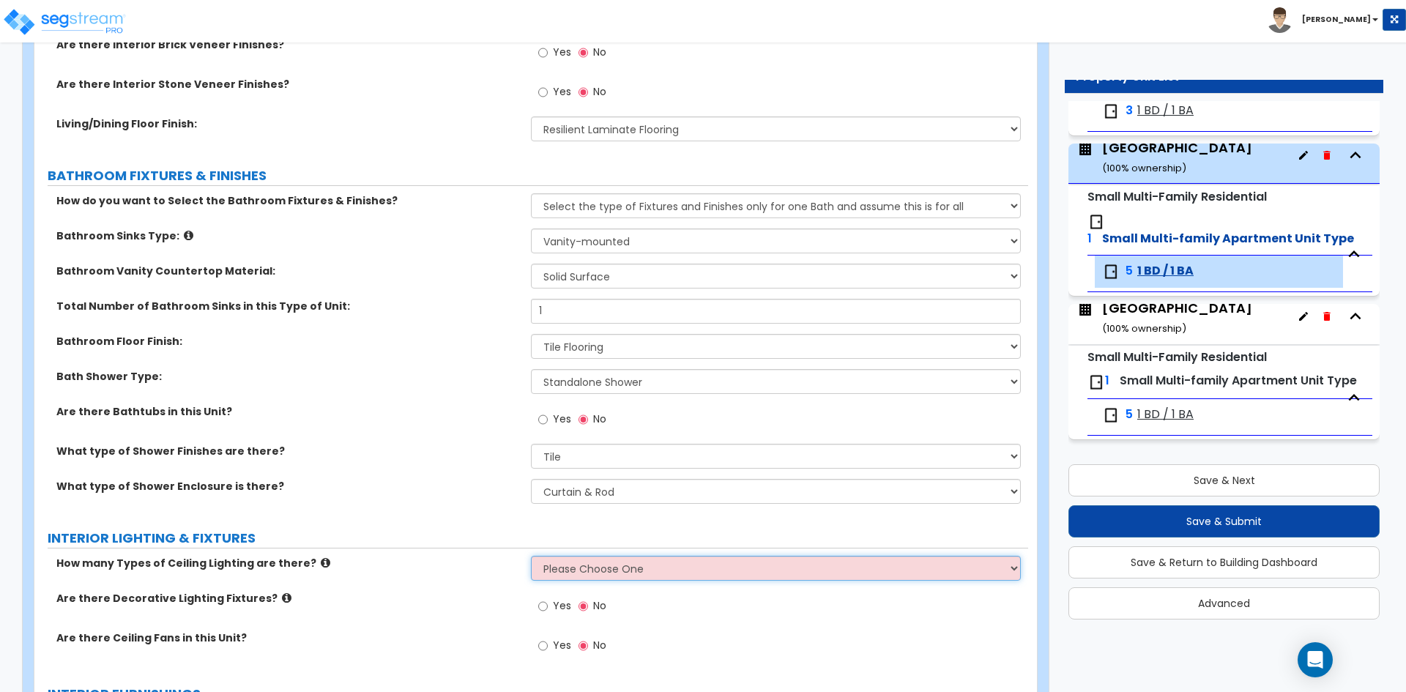
click at [652, 577] on select "Please Choose One 1 2 3" at bounding box center [775, 568] width 489 height 25
click at [531, 556] on select "Please Choose One 1 2 3" at bounding box center [775, 568] width 489 height 25
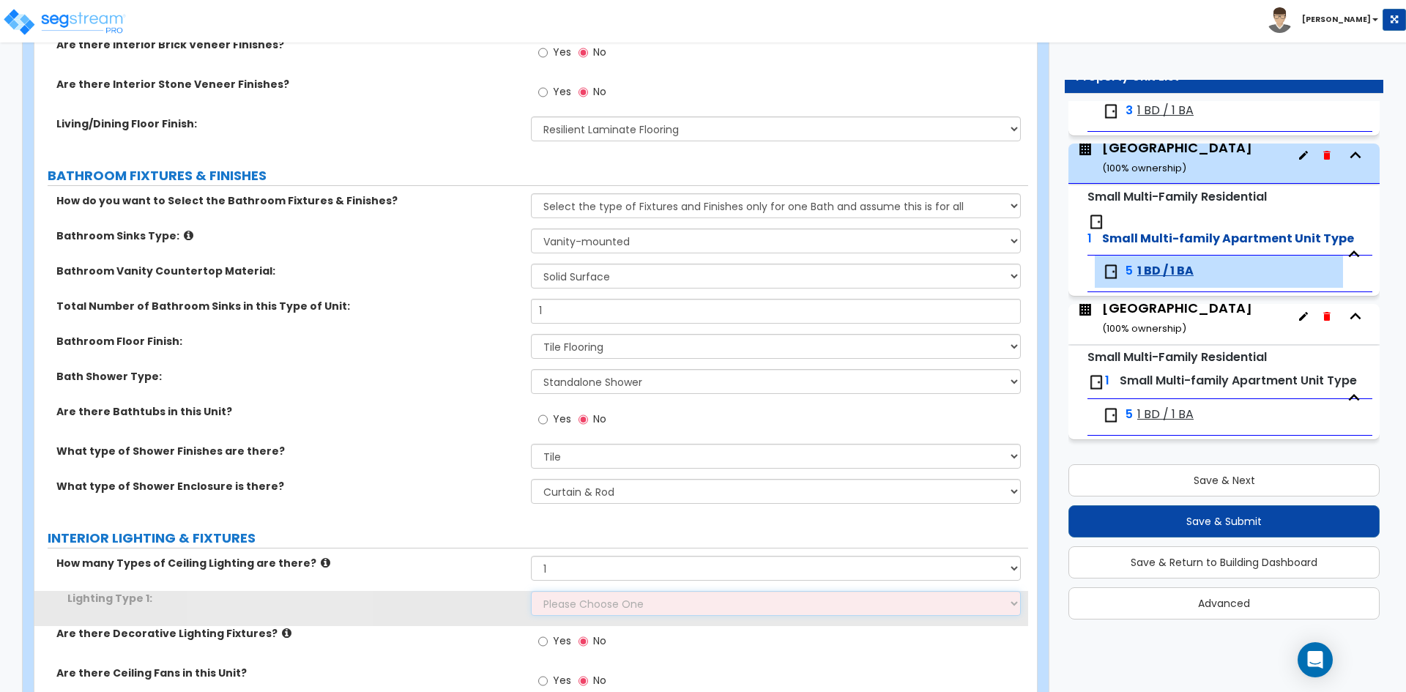
click at [620, 601] on select "Please Choose One LED Surface-Mounted LED Recessed Fluorescent Surface-Mounted …" at bounding box center [775, 603] width 489 height 25
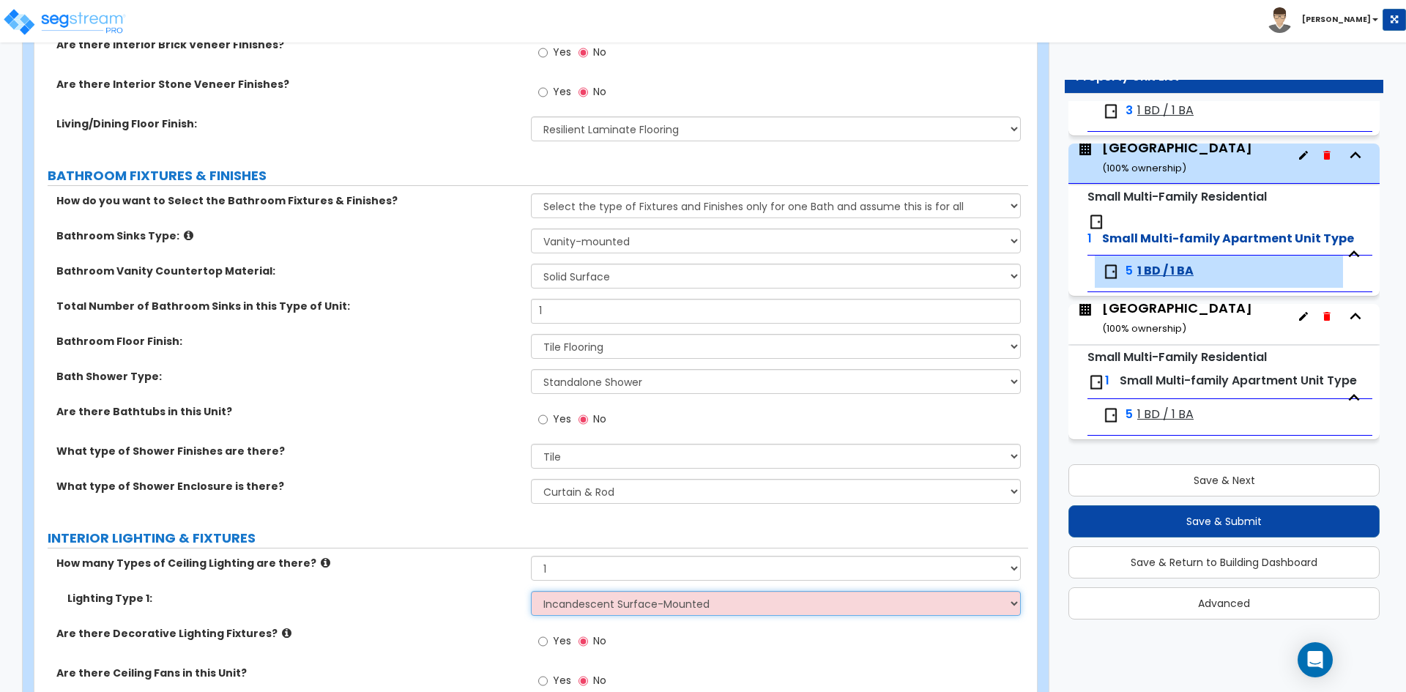
click at [531, 591] on select "Please Choose One LED Surface-Mounted LED Recessed Fluorescent Surface-Mounted …" at bounding box center [775, 603] width 489 height 25
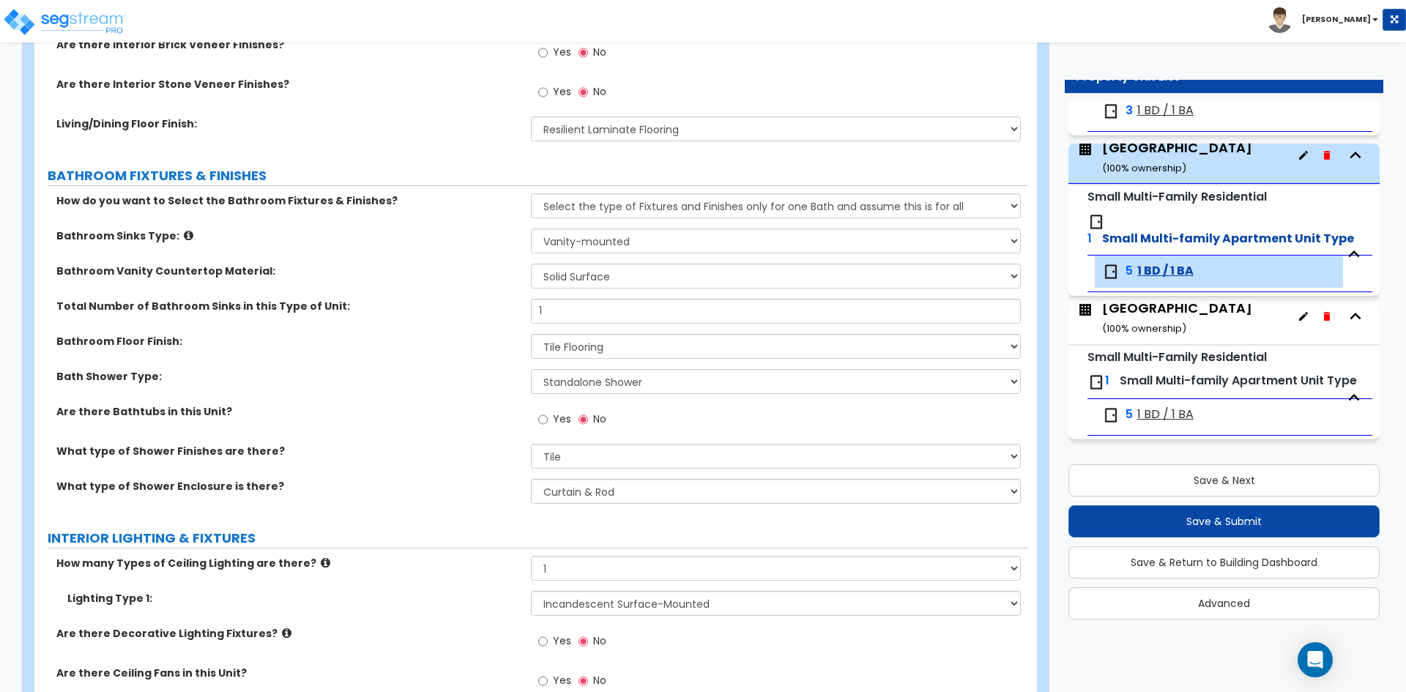
click at [327, 603] on label "Lighting Type 1:" at bounding box center [293, 598] width 453 height 15
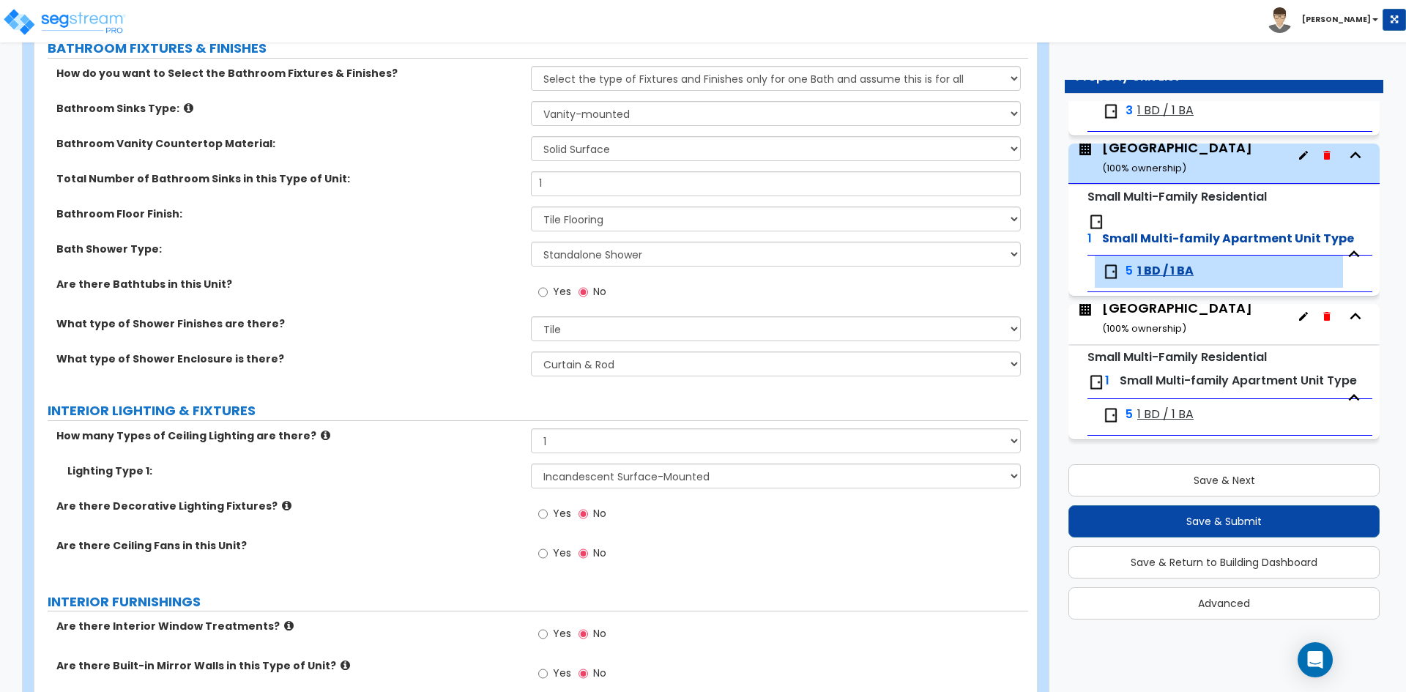
scroll to position [879, 0]
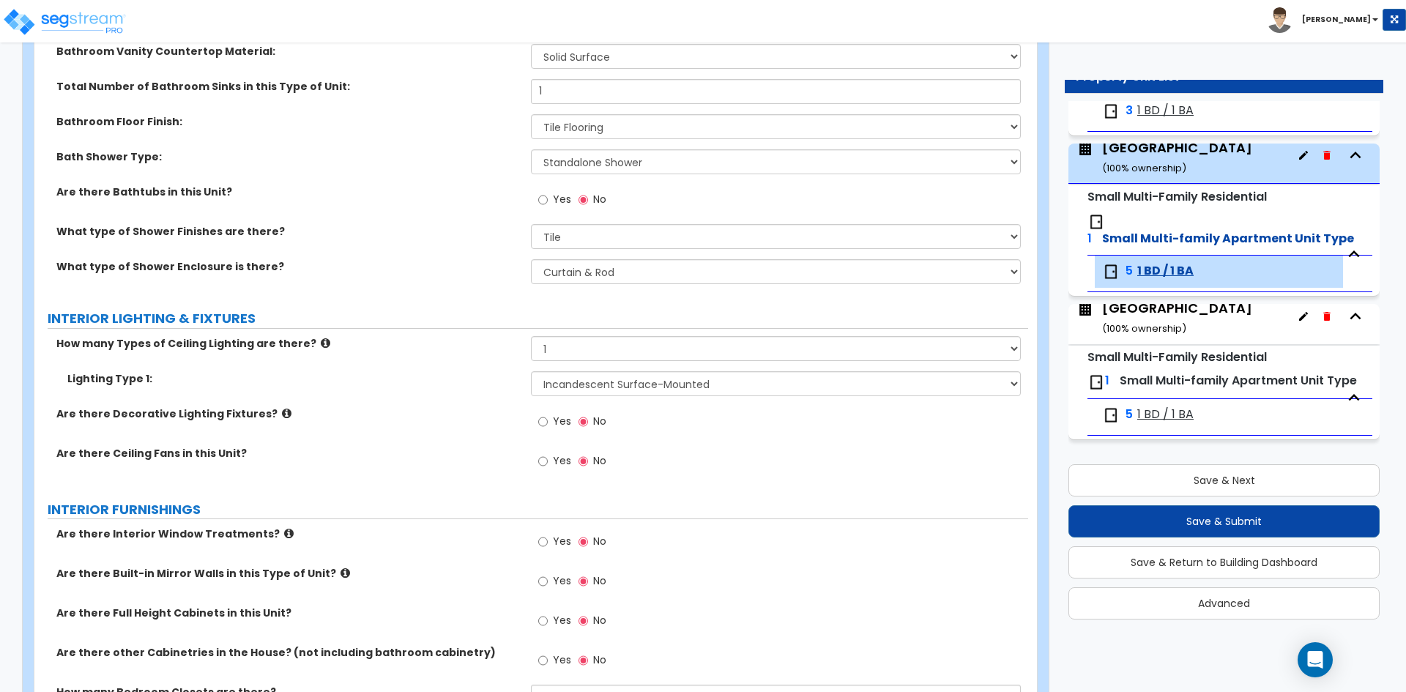
click at [560, 456] on span "Yes" at bounding box center [562, 460] width 18 height 15
click at [548, 456] on input "Yes" at bounding box center [543, 461] width 10 height 16
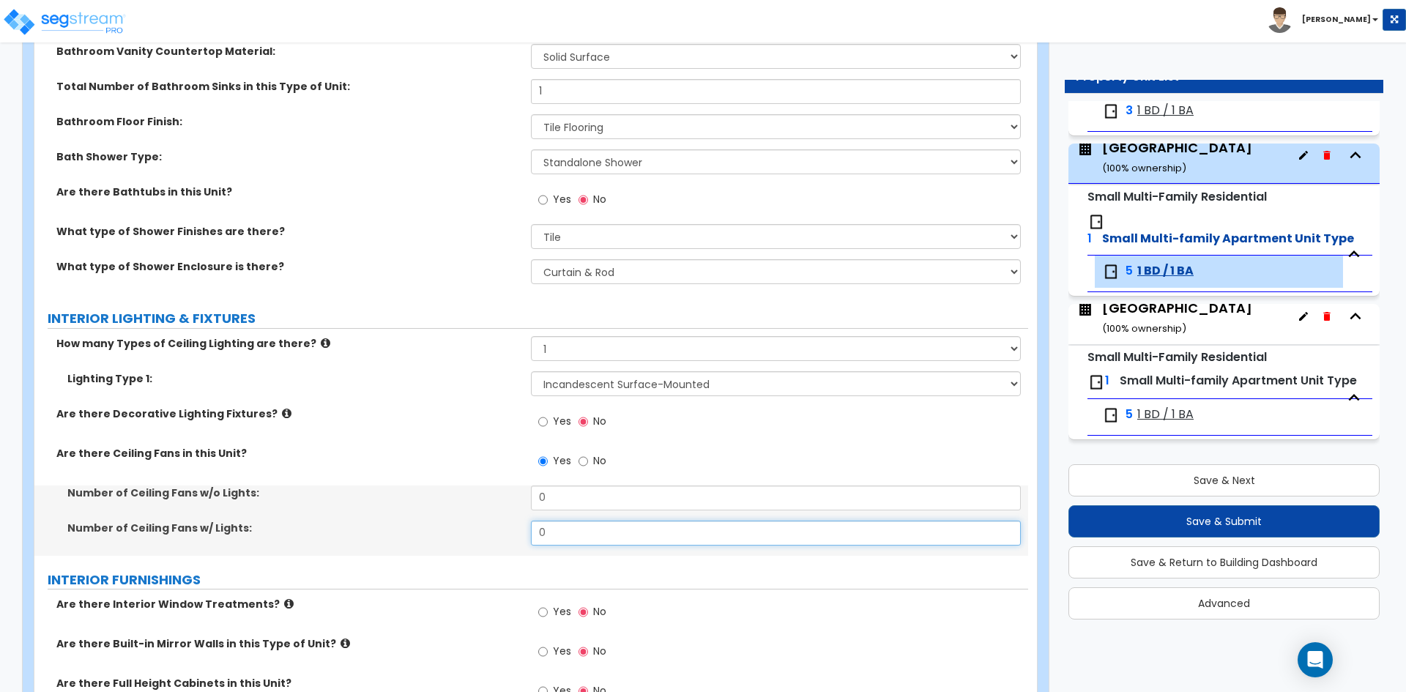
click at [557, 534] on input "0" at bounding box center [775, 533] width 489 height 25
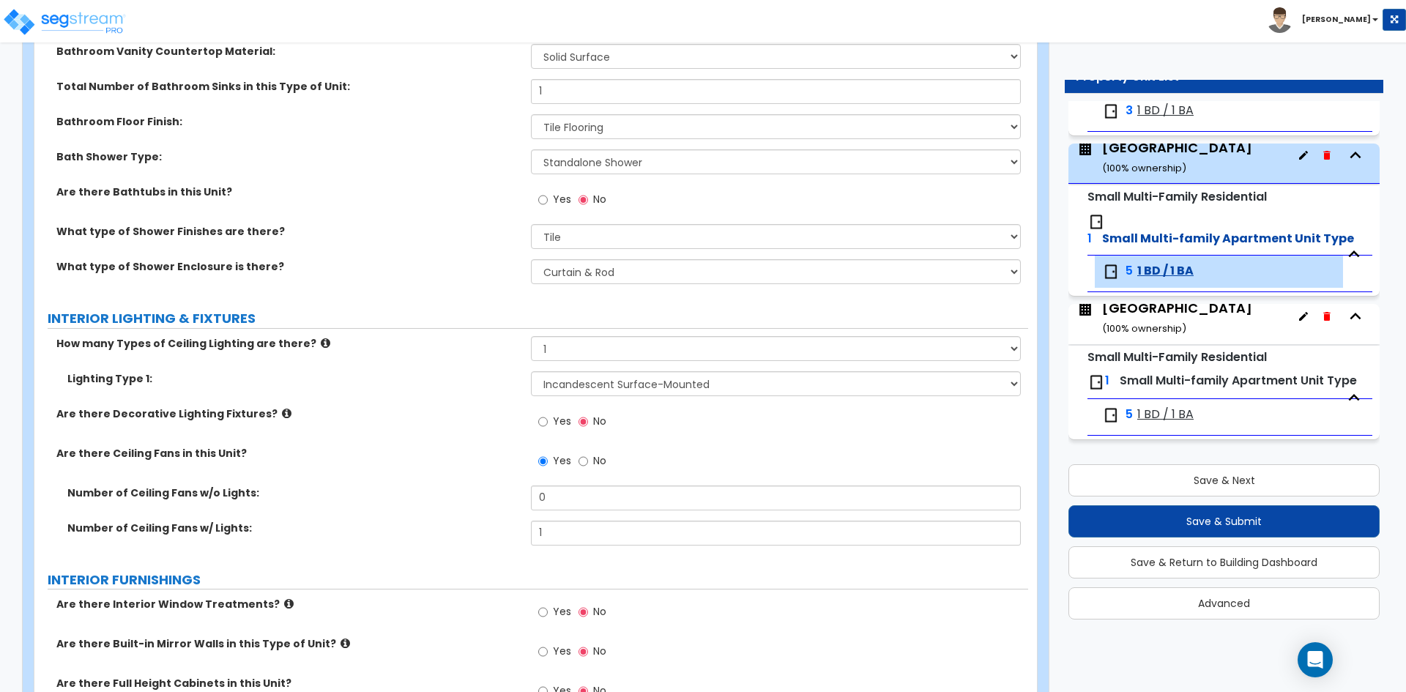
click at [440, 498] on label "Number of Ceiling Fans w/o Lights:" at bounding box center [293, 493] width 453 height 15
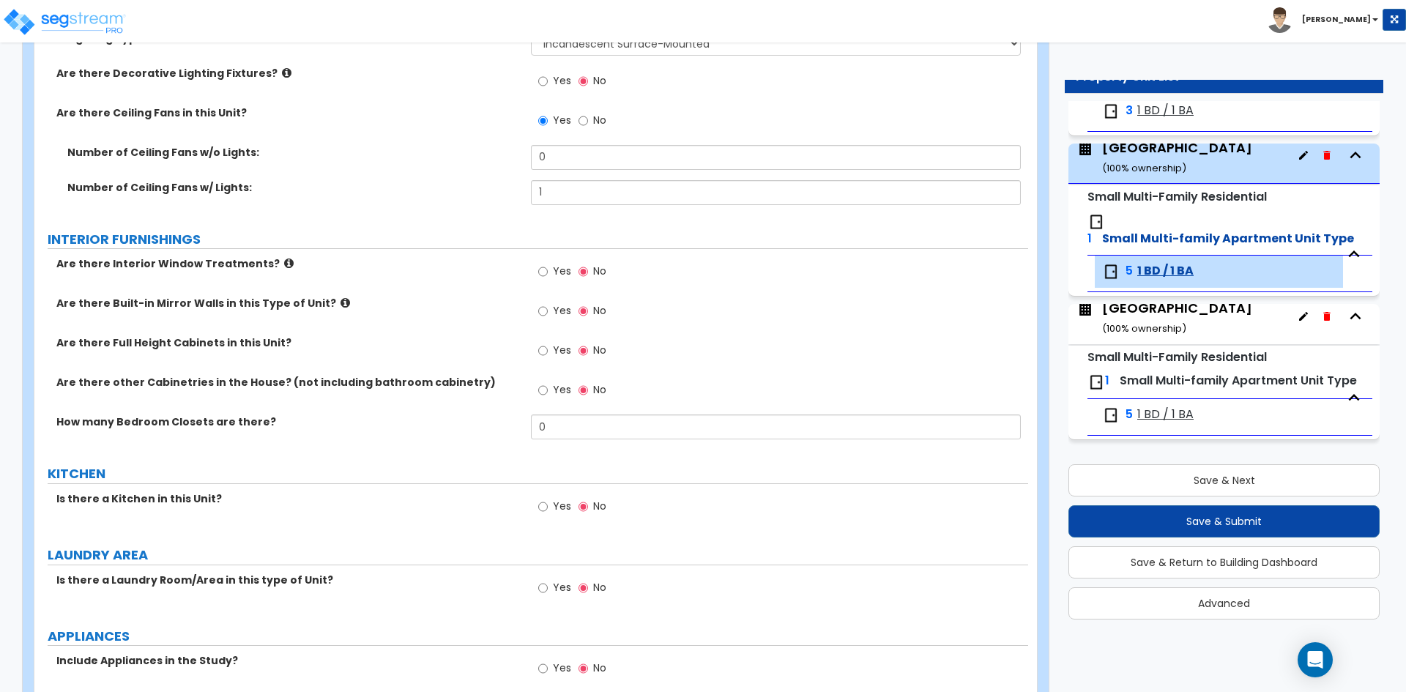
scroll to position [1245, 0]
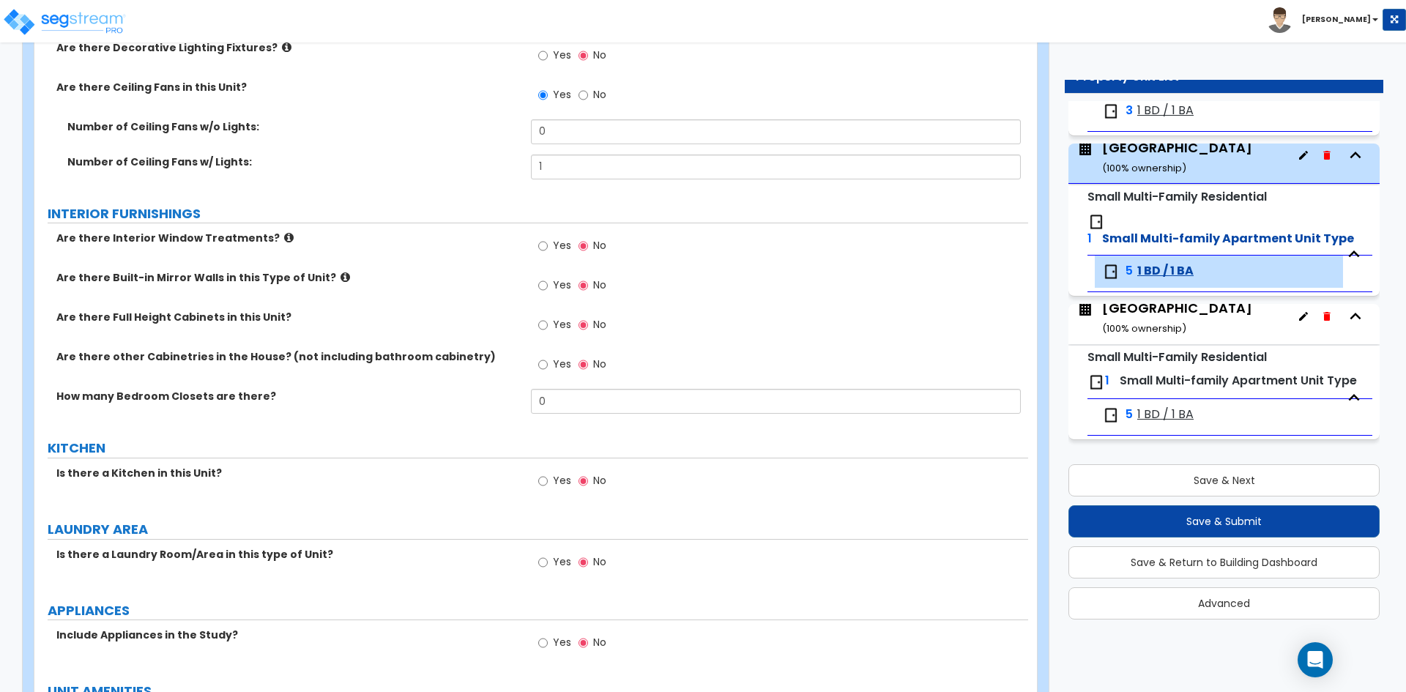
click at [562, 477] on span "Yes" at bounding box center [562, 480] width 18 height 15
click at [548, 477] on input "Yes" at bounding box center [543, 481] width 10 height 16
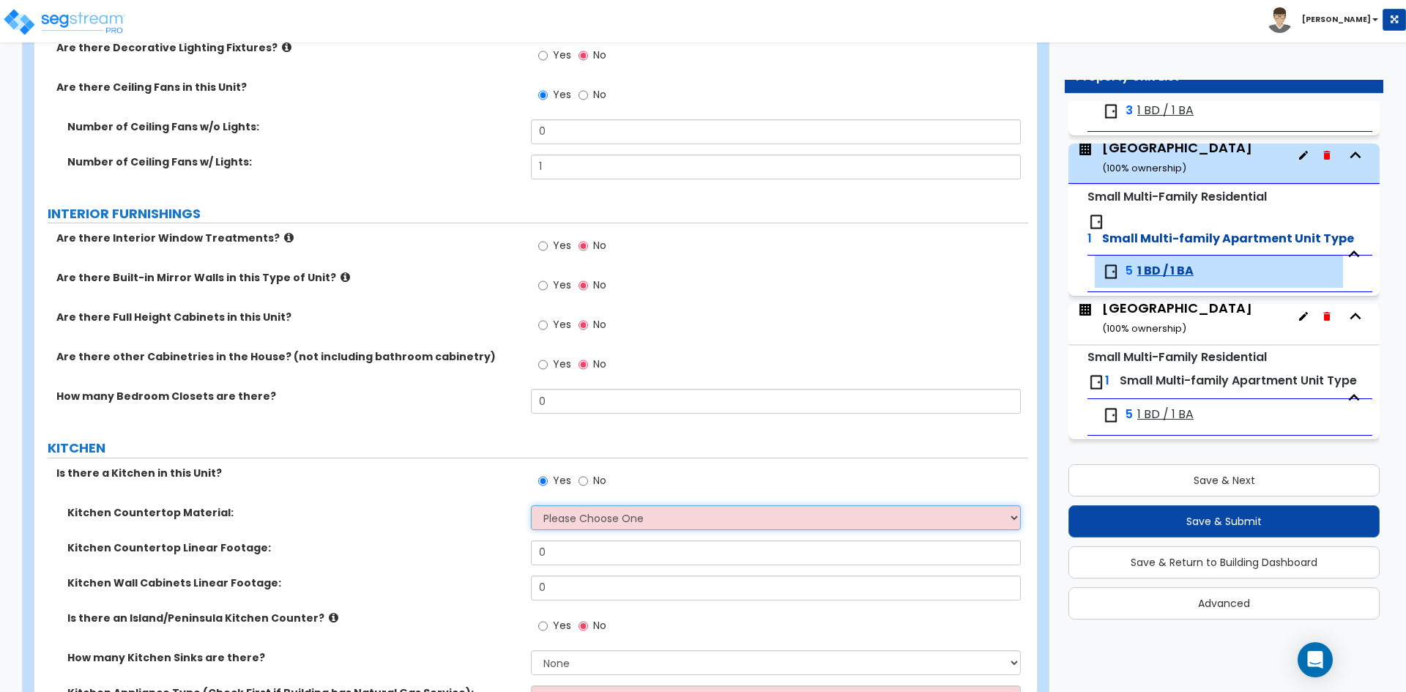
click at [614, 521] on select "Please Choose One Plastic Laminate Solid Surface Stone Quartz Marble Tile Wood …" at bounding box center [775, 517] width 489 height 25
click at [531, 505] on select "Please Choose One Plastic Laminate Solid Surface Stone Quartz Marble Tile Wood …" at bounding box center [775, 517] width 489 height 25
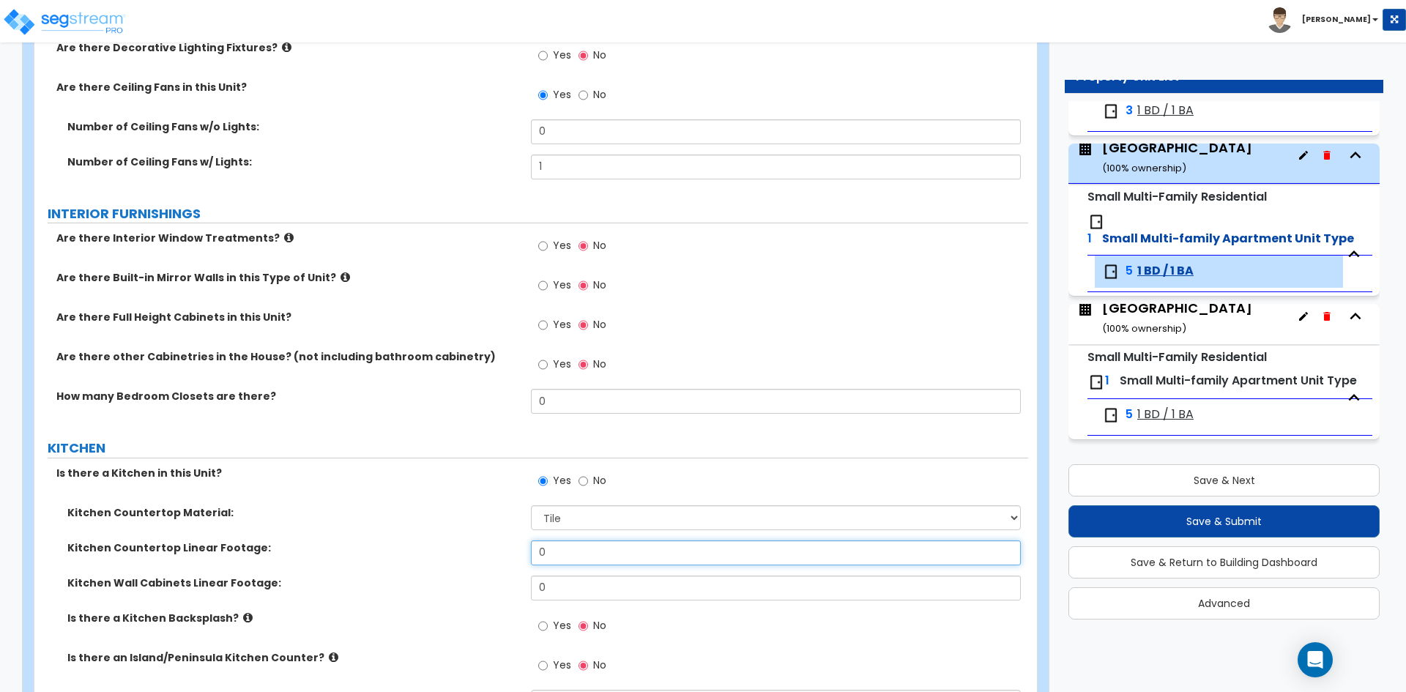
click at [570, 546] on input "0" at bounding box center [775, 552] width 489 height 25
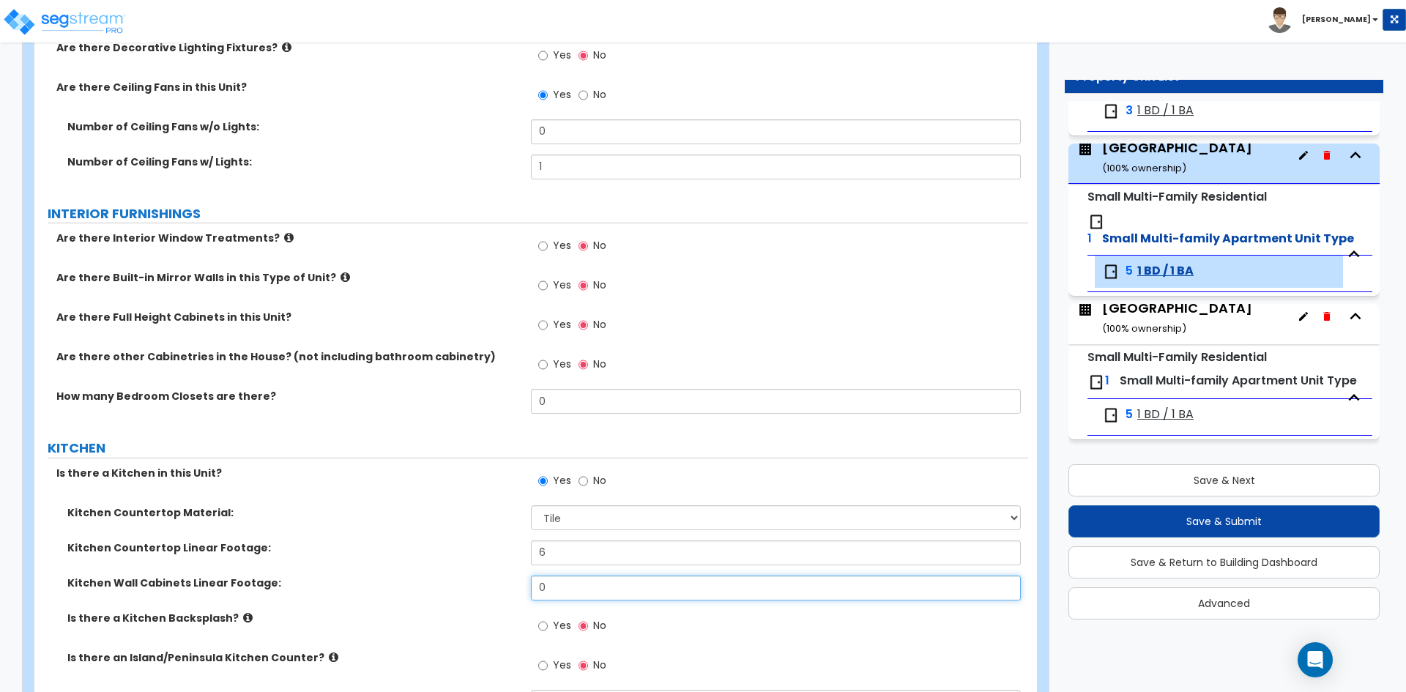
click at [582, 589] on input "0" at bounding box center [775, 588] width 489 height 25
click at [456, 543] on label "Kitchen Countertop Linear Footage:" at bounding box center [293, 547] width 453 height 15
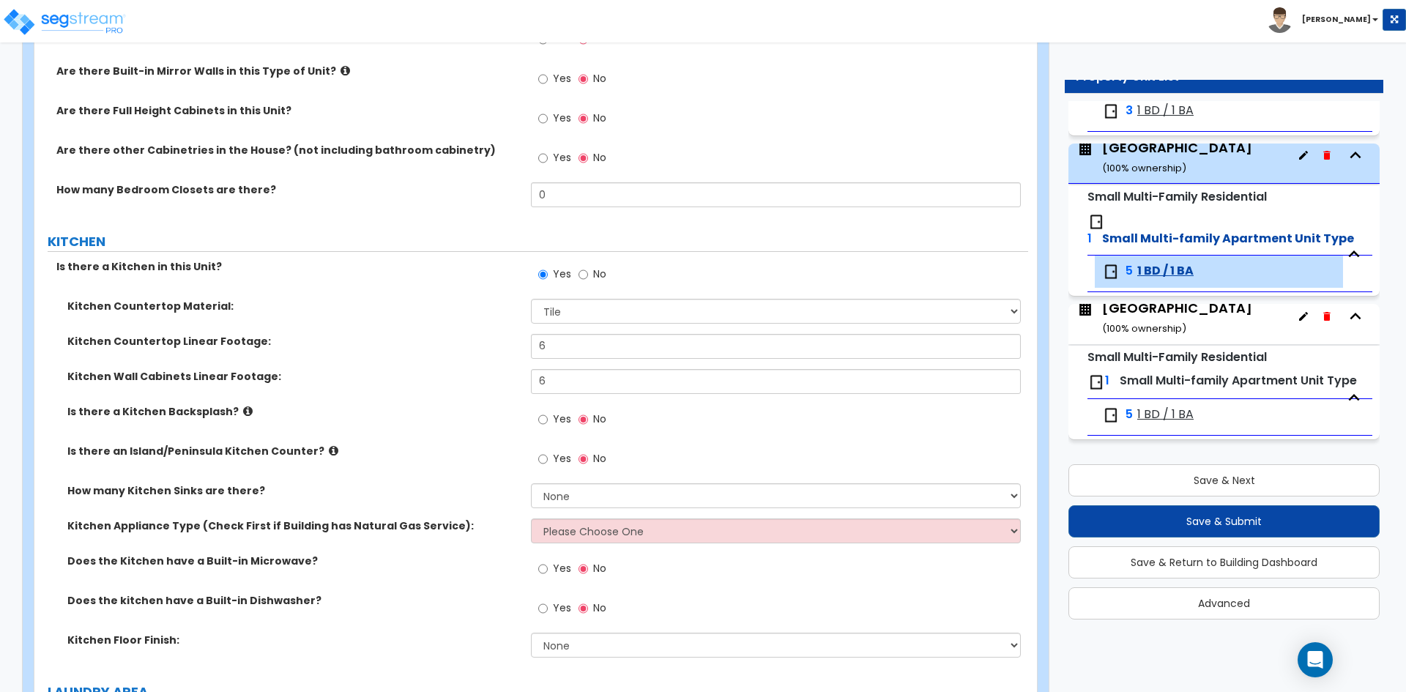
scroll to position [1465, 0]
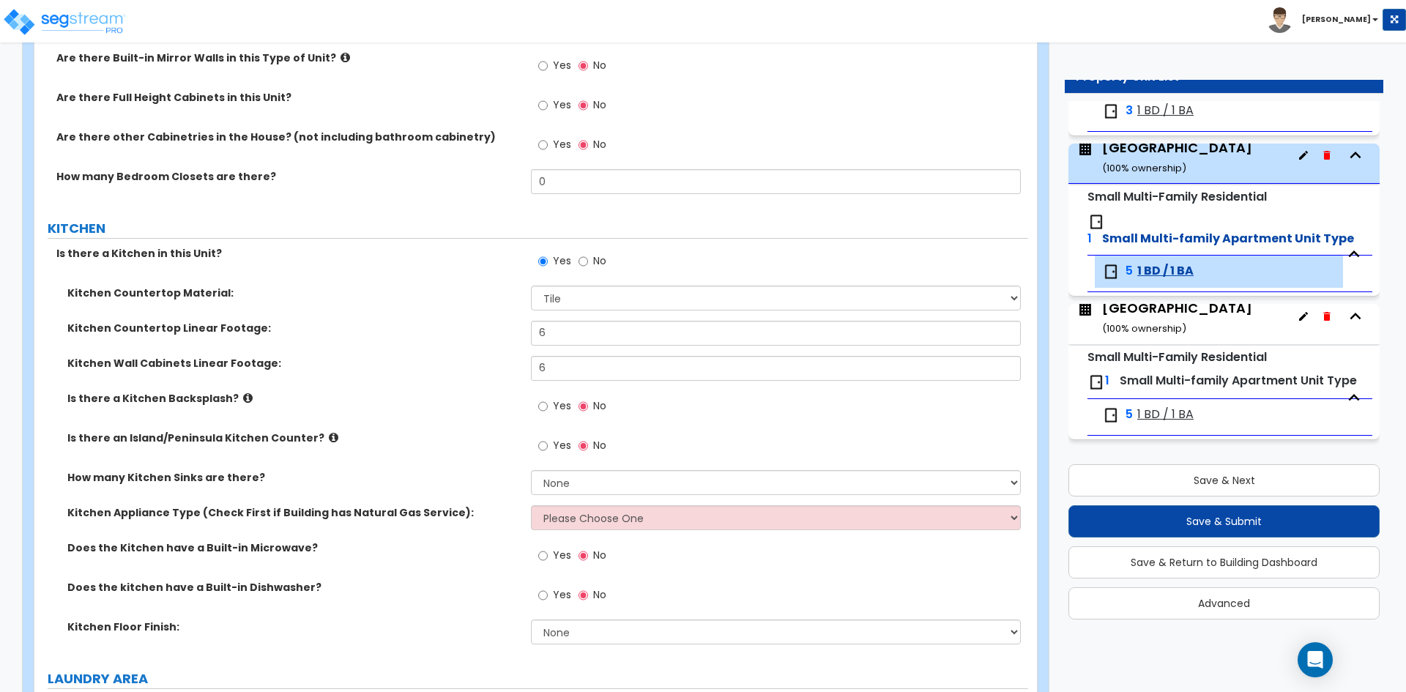
click at [551, 409] on label "Yes" at bounding box center [554, 407] width 33 height 25
click at [548, 409] on input "Yes" at bounding box center [543, 406] width 10 height 16
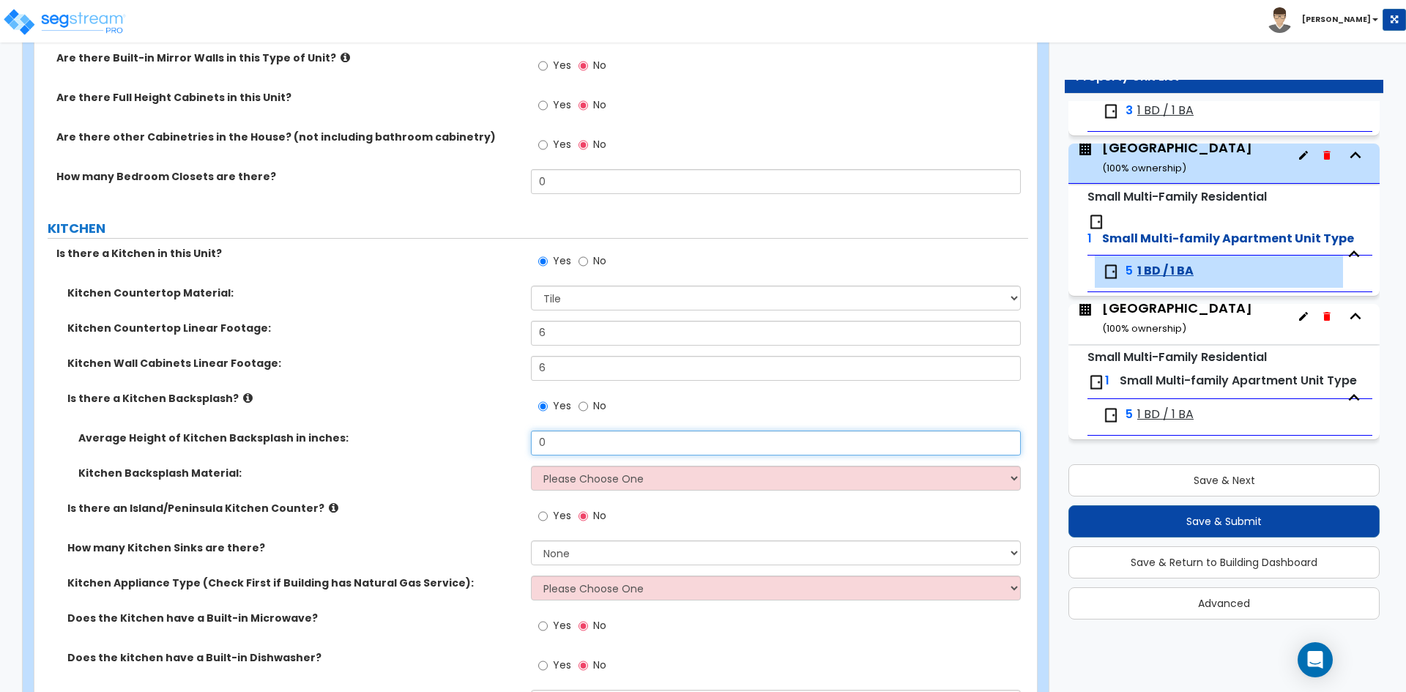
click at [567, 439] on input "0" at bounding box center [775, 443] width 489 height 25
click at [583, 480] on select "Please Choose One Plastic Laminate Solid Surface Stone Quartz Tile Stainless St…" at bounding box center [775, 478] width 489 height 25
click at [531, 466] on select "Please Choose One Plastic Laminate Solid Surface Stone Quartz Tile Stainless St…" at bounding box center [775, 478] width 489 height 25
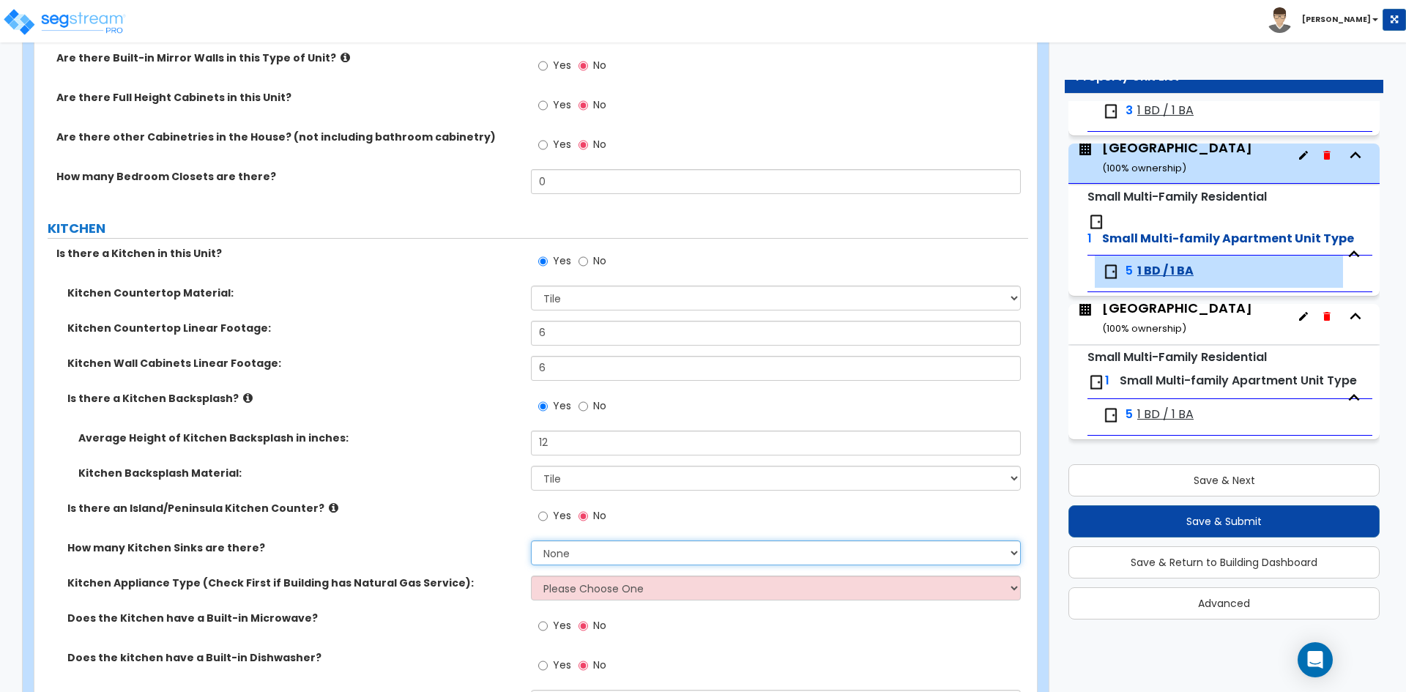
click at [577, 553] on select "None 1 2 3" at bounding box center [775, 552] width 489 height 25
click at [531, 540] on select "None 1 2 3" at bounding box center [775, 552] width 489 height 25
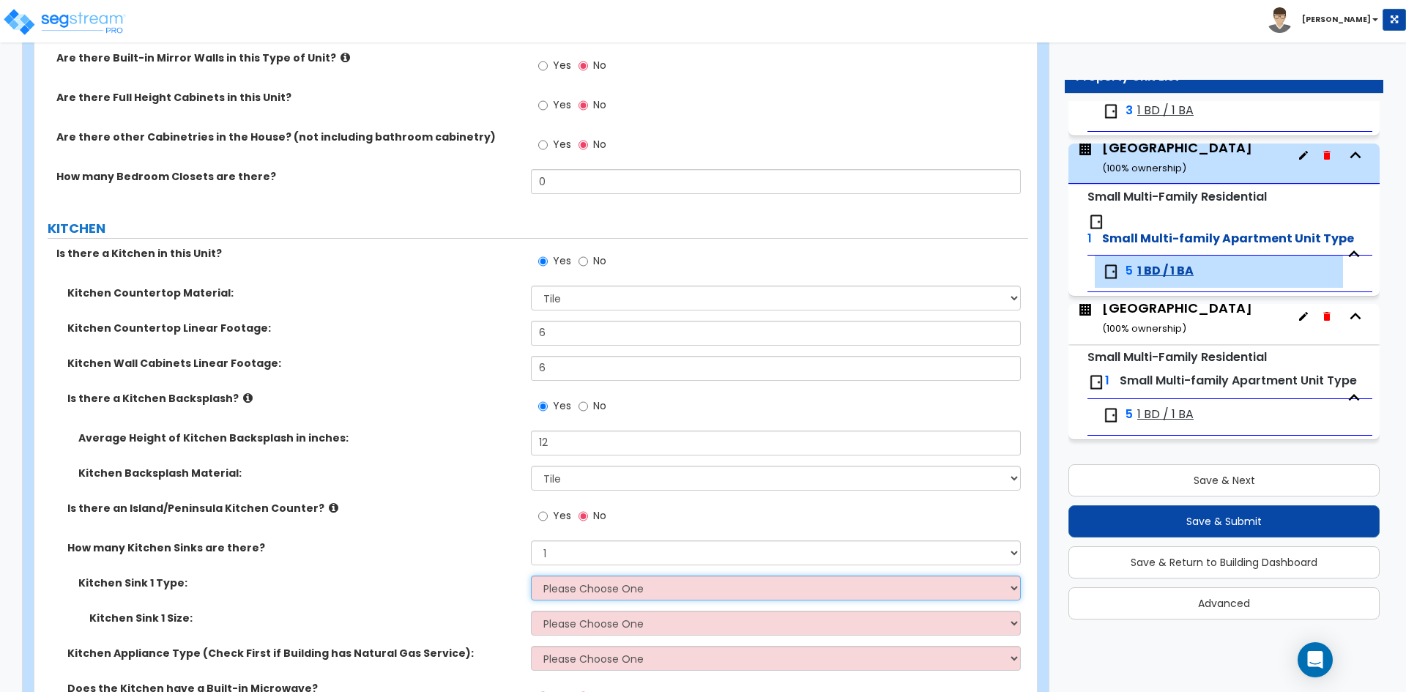
click at [562, 576] on select "Please Choose One Stainless Steel Porcelain Enamel Cast Iron Granite Composite" at bounding box center [775, 588] width 489 height 25
click at [531, 576] on select "Please Choose One Stainless Steel Porcelain Enamel Cast Iron Granite Composite" at bounding box center [775, 588] width 489 height 25
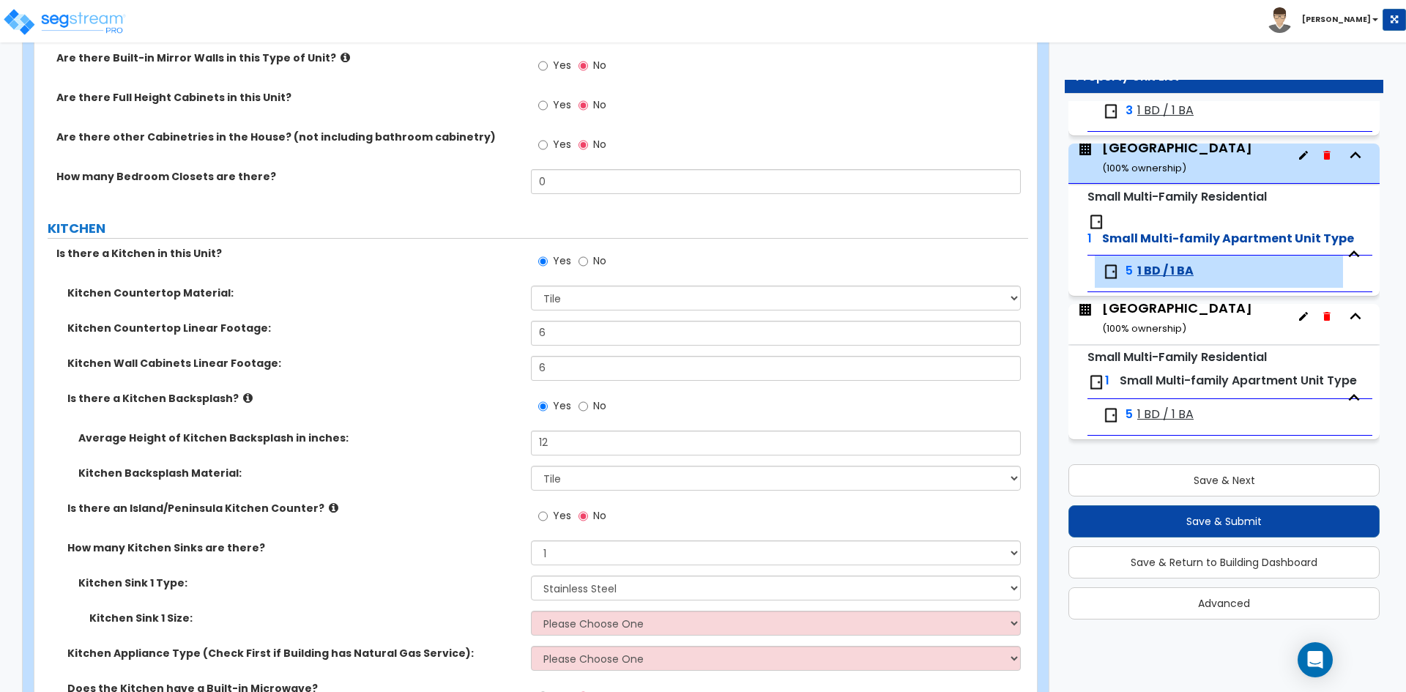
click at [568, 637] on div "Kitchen Sink 1 Size: Please Choose One Single Sink Double Sink" at bounding box center [531, 628] width 994 height 35
click at [568, 623] on select "Please Choose One Single Sink Double Sink" at bounding box center [775, 623] width 489 height 25
click at [531, 611] on select "Please Choose One Single Sink Double Sink" at bounding box center [775, 623] width 489 height 25
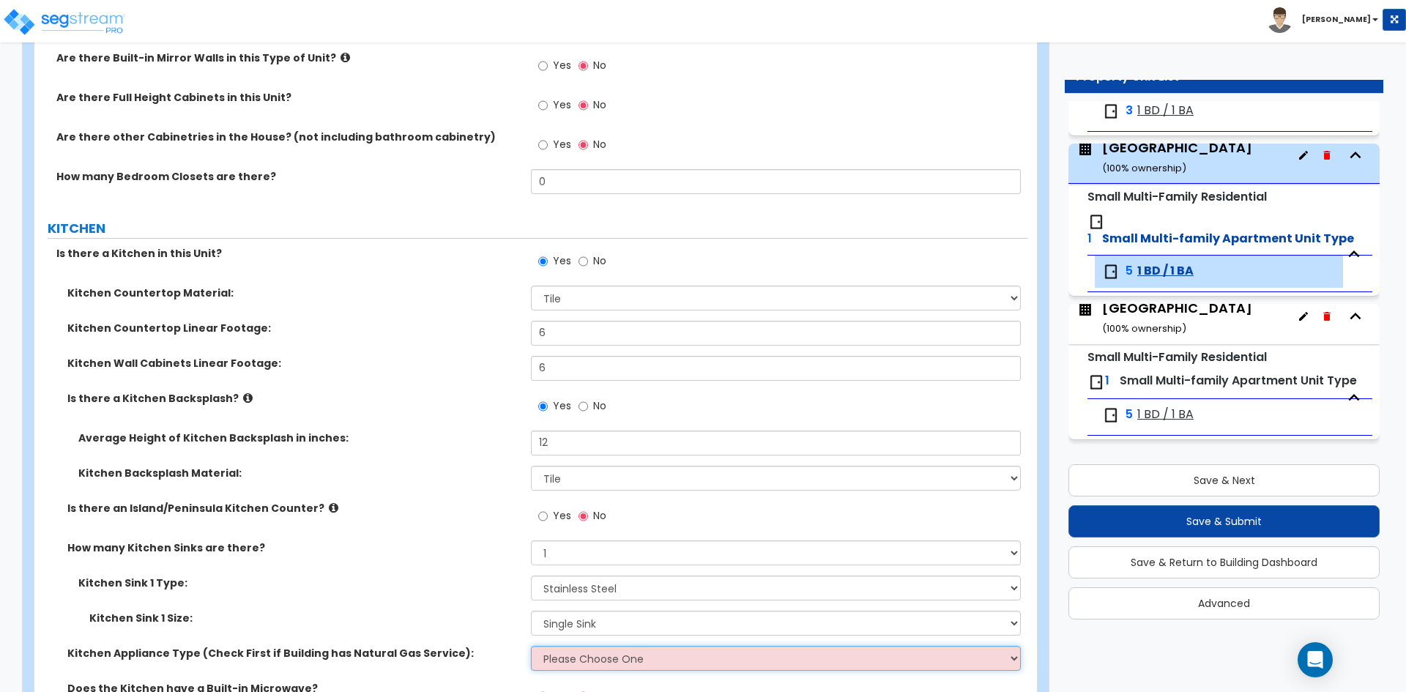
click at [579, 651] on select "Please Choose One Gas Electric" at bounding box center [775, 658] width 489 height 25
click at [531, 646] on select "Please Choose One Gas Electric" at bounding box center [775, 658] width 489 height 25
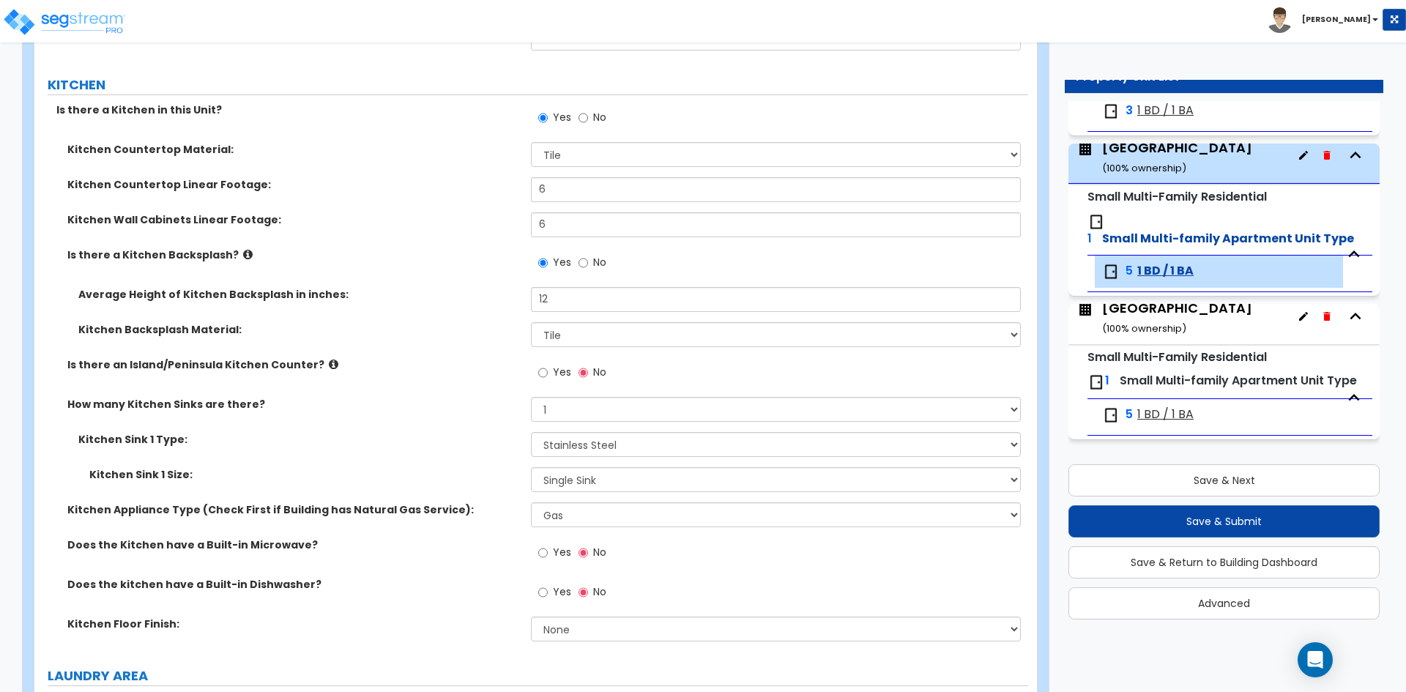
scroll to position [1611, 0]
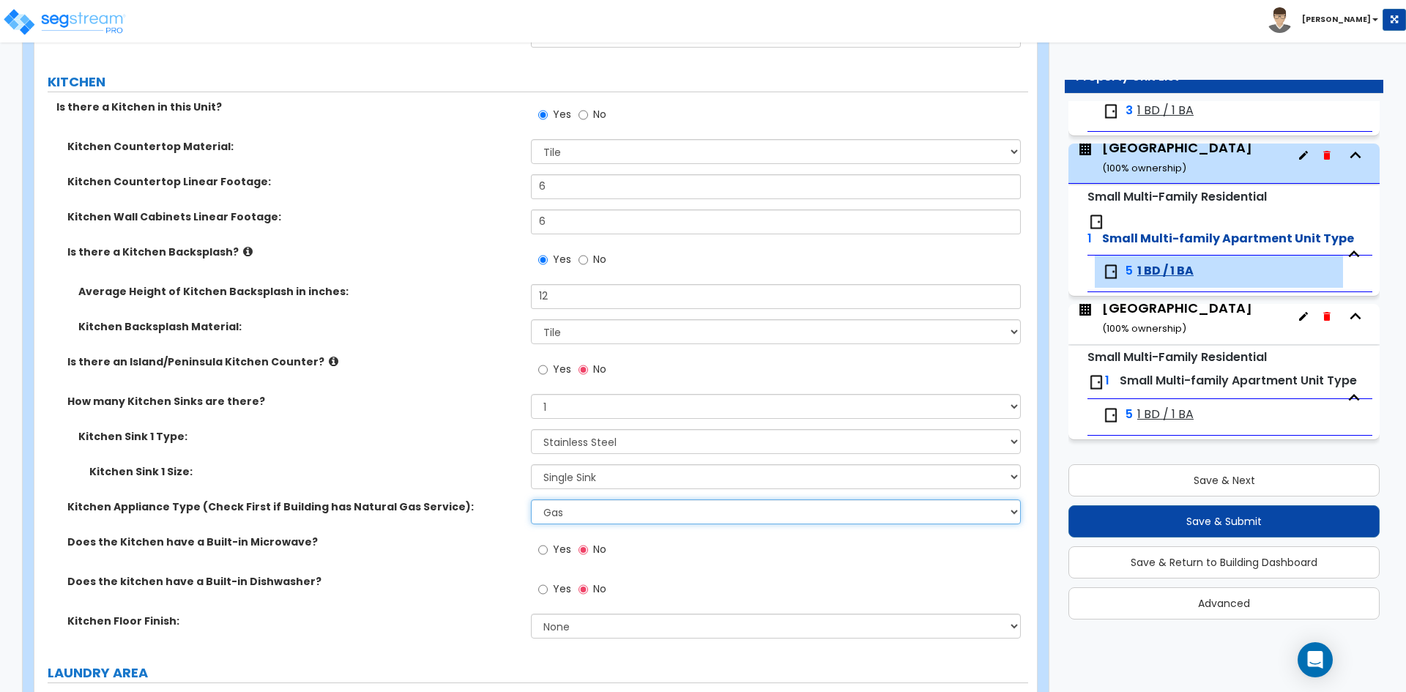
click at [573, 520] on select "Please Choose One Gas Electric" at bounding box center [775, 511] width 489 height 25
click at [531, 499] on select "Please Choose One Gas Electric" at bounding box center [775, 511] width 489 height 25
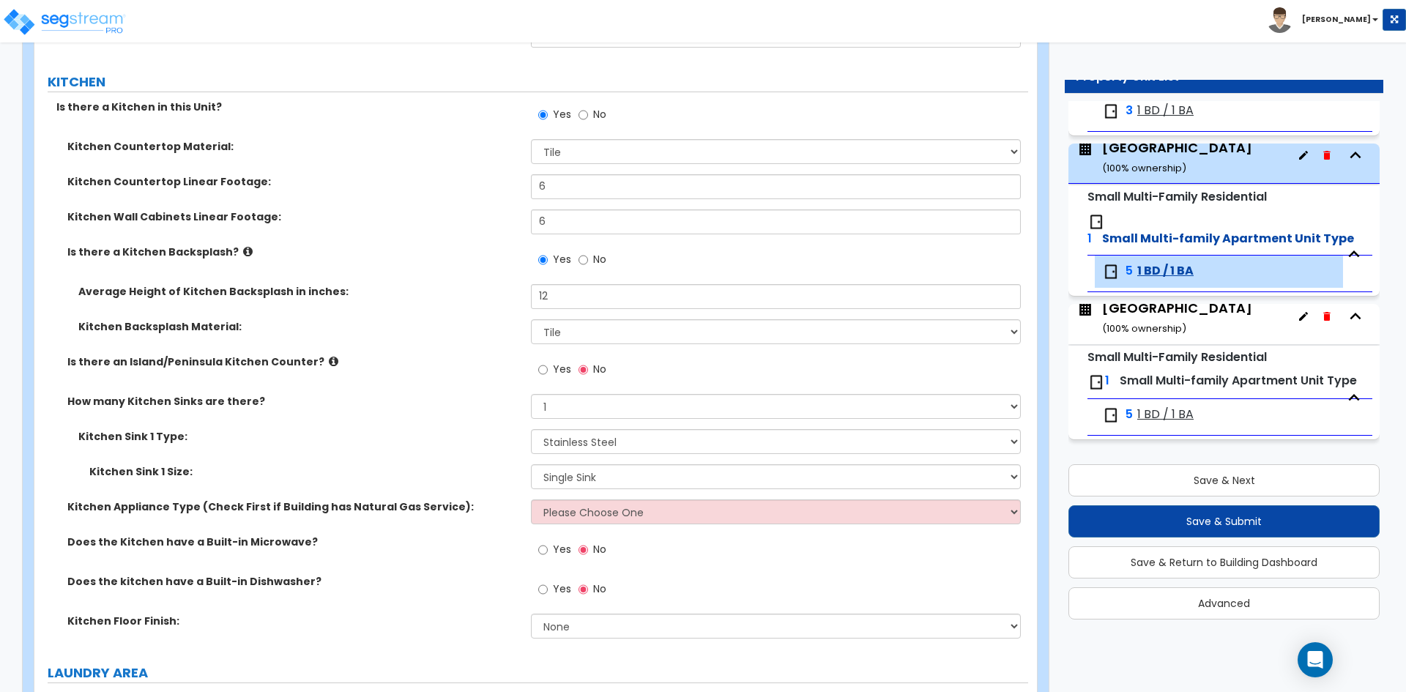
click at [447, 555] on div "Does the Kitchen have a Built-in Microwave? Yes No" at bounding box center [531, 555] width 994 height 40
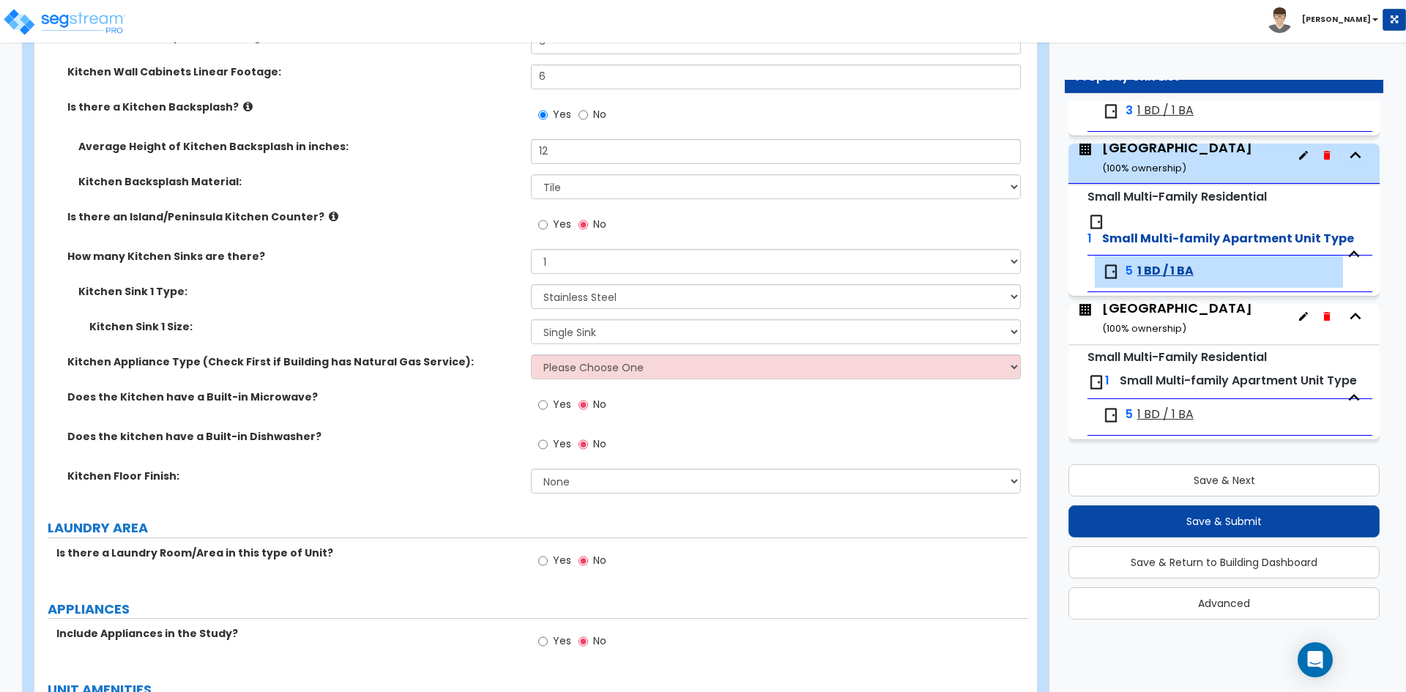
scroll to position [1758, 0]
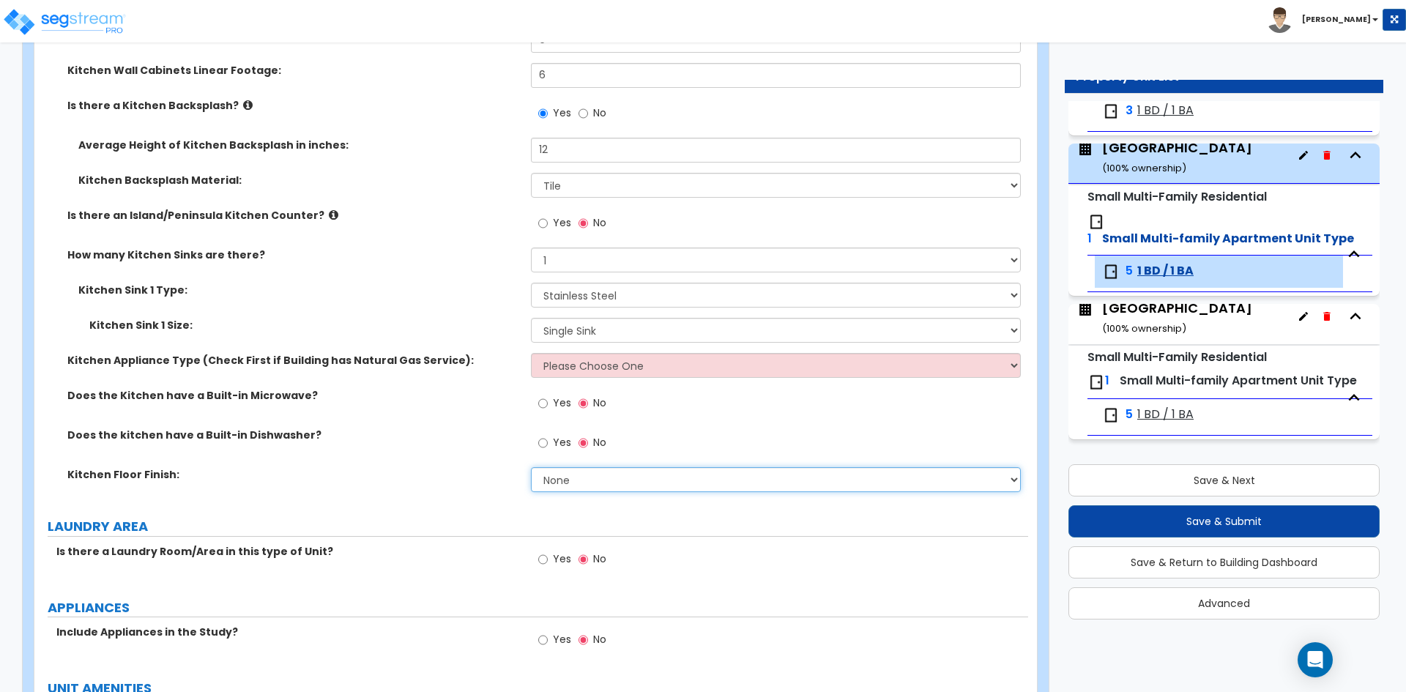
click at [555, 481] on select "None Tile Flooring Hardwood Flooring Resilient Laminate Flooring VCT Flooring S…" at bounding box center [775, 479] width 489 height 25
click at [531, 467] on select "None Tile Flooring Hardwood Flooring Resilient Laminate Flooring VCT Flooring S…" at bounding box center [775, 479] width 489 height 25
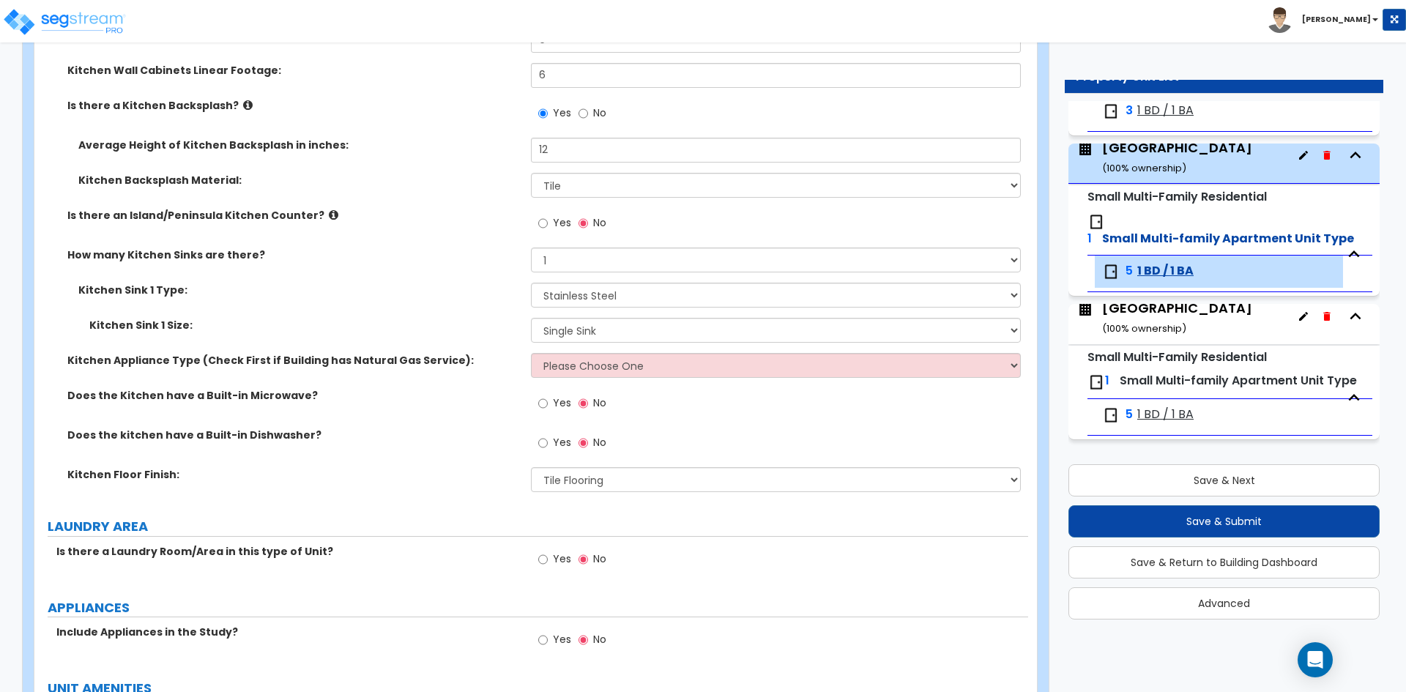
click at [431, 481] on label "Kitchen Floor Finish:" at bounding box center [293, 474] width 453 height 15
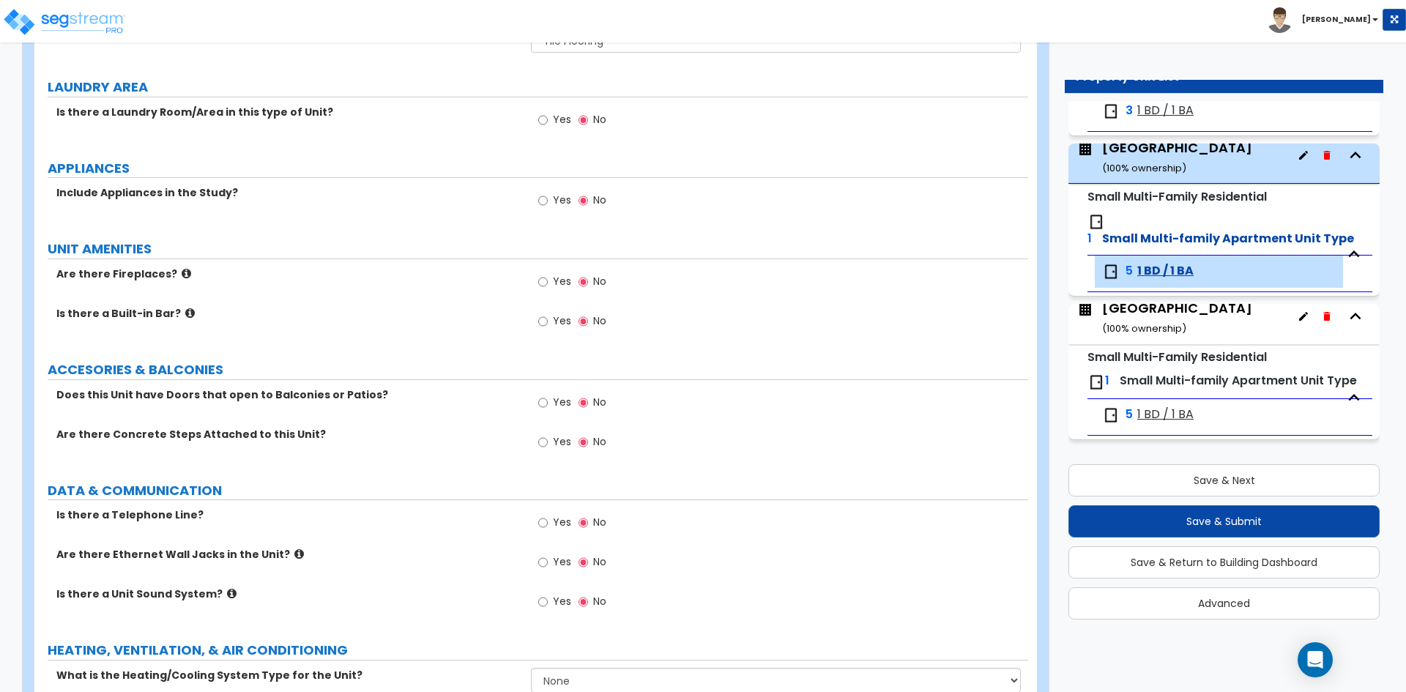
scroll to position [2270, 0]
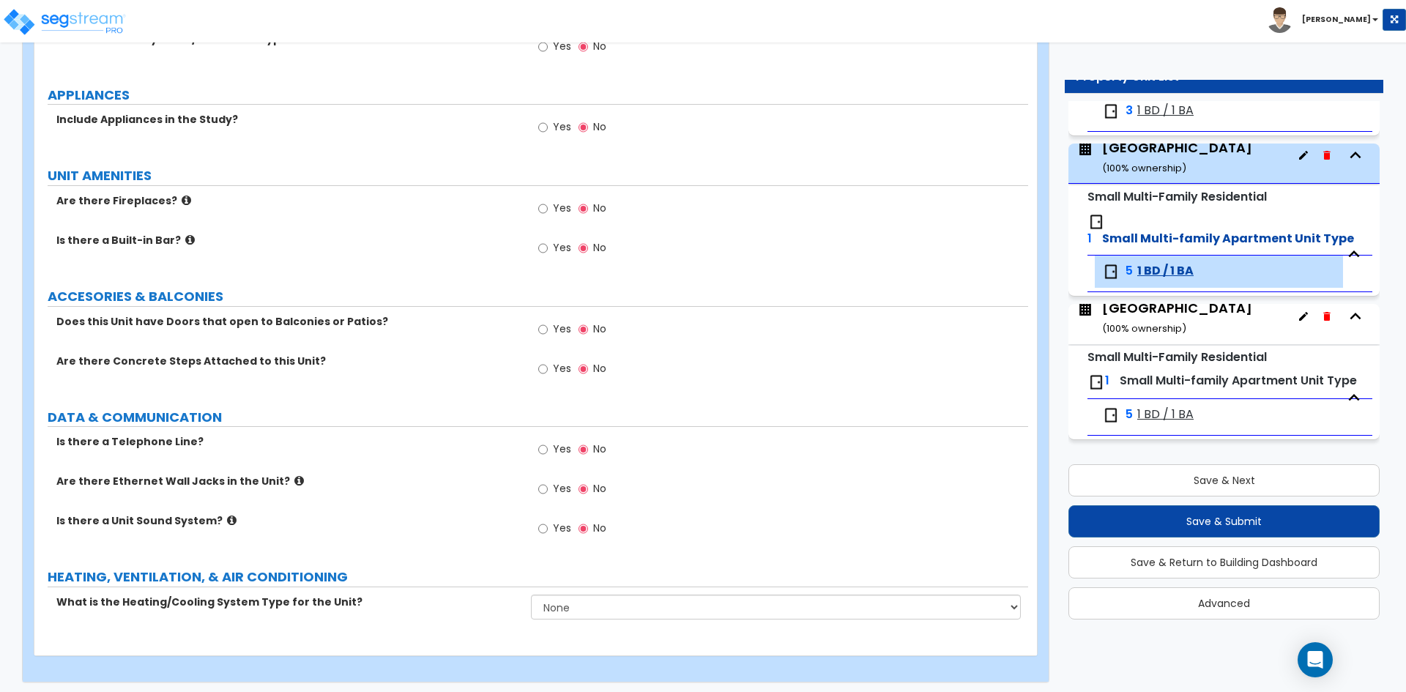
click at [406, 506] on div "Are there Ethernet Wall Jacks in the Unit? Yes No" at bounding box center [531, 494] width 994 height 40
click at [1157, 477] on button "Save & Next" at bounding box center [1223, 480] width 311 height 32
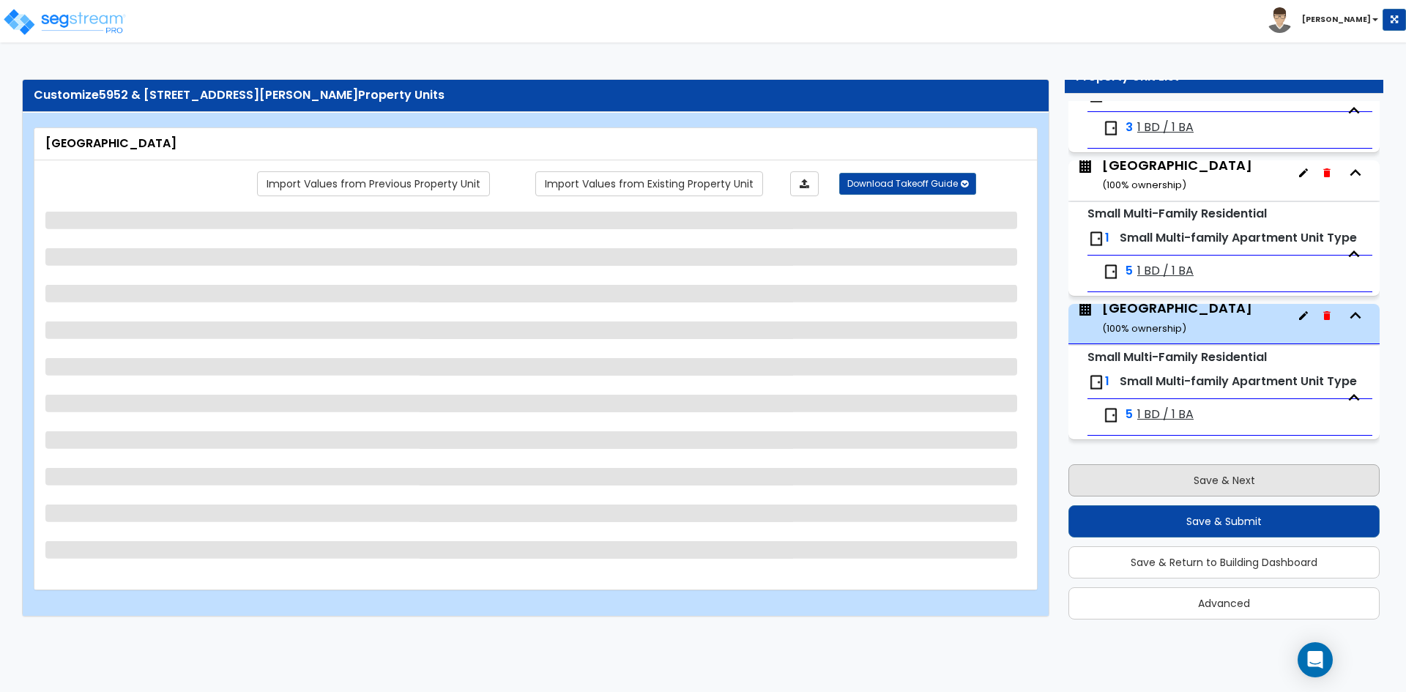
scroll to position [5, 0]
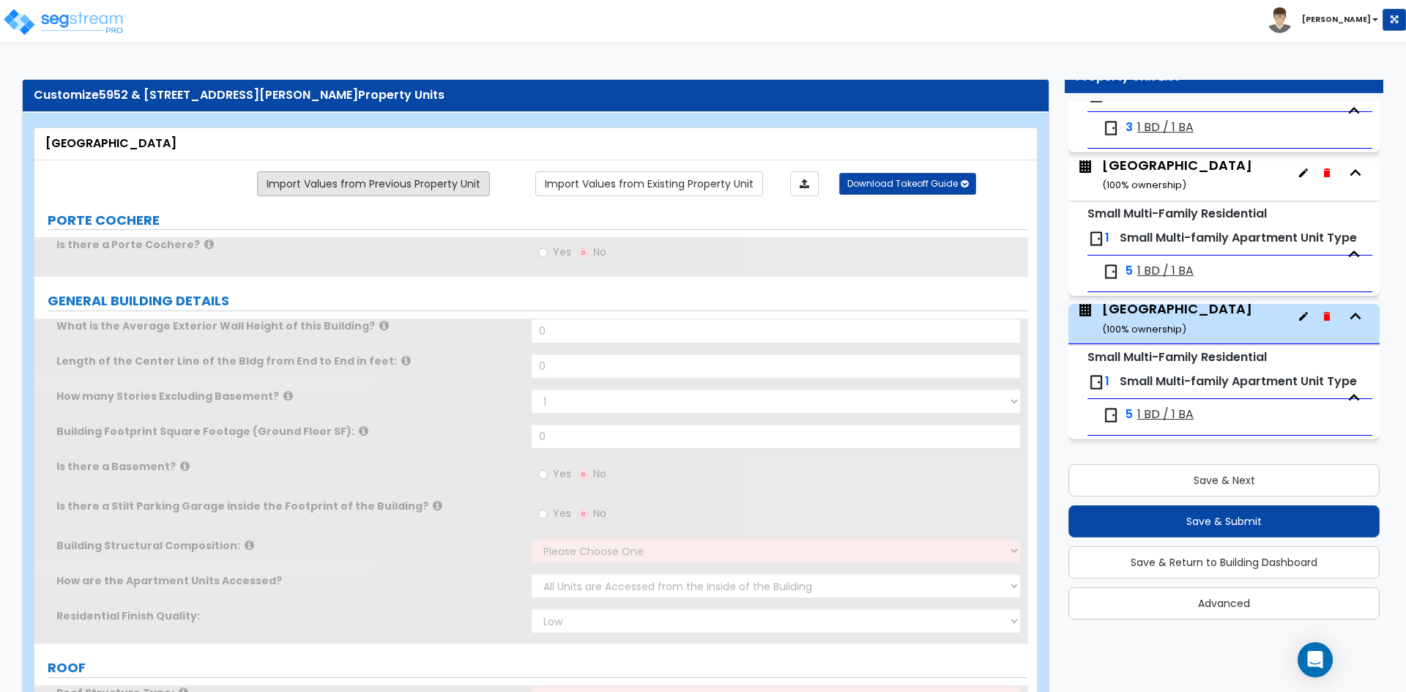
click at [415, 179] on link "Import Values from Previous Property Unit" at bounding box center [373, 183] width 233 height 25
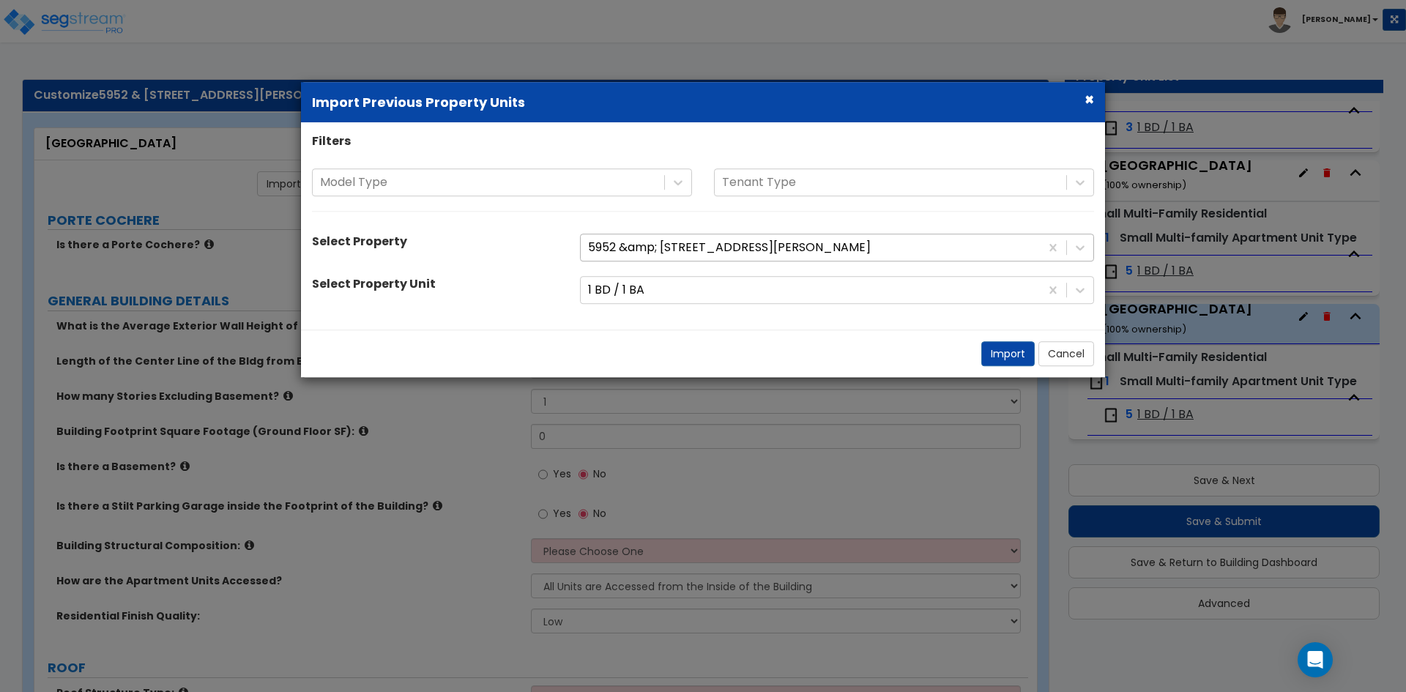
click at [718, 253] on div at bounding box center [810, 248] width 445 height 20
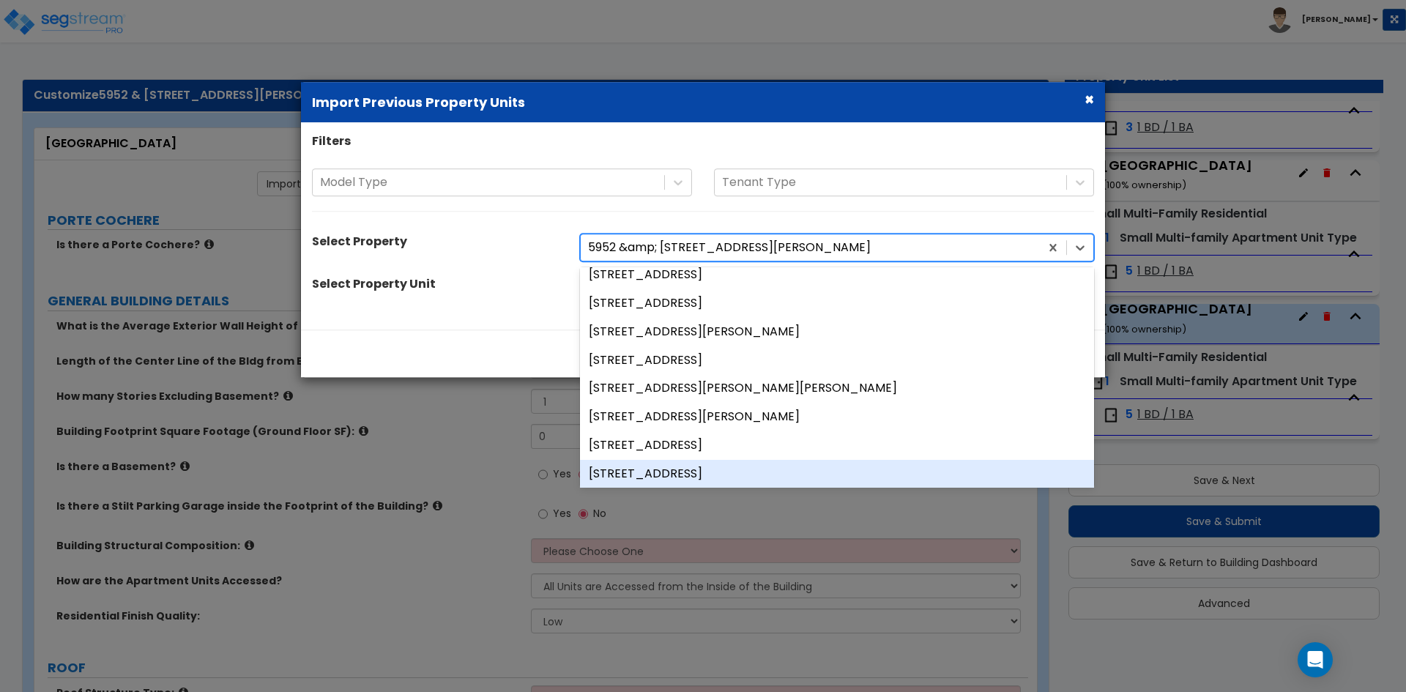
scroll to position [73, 0]
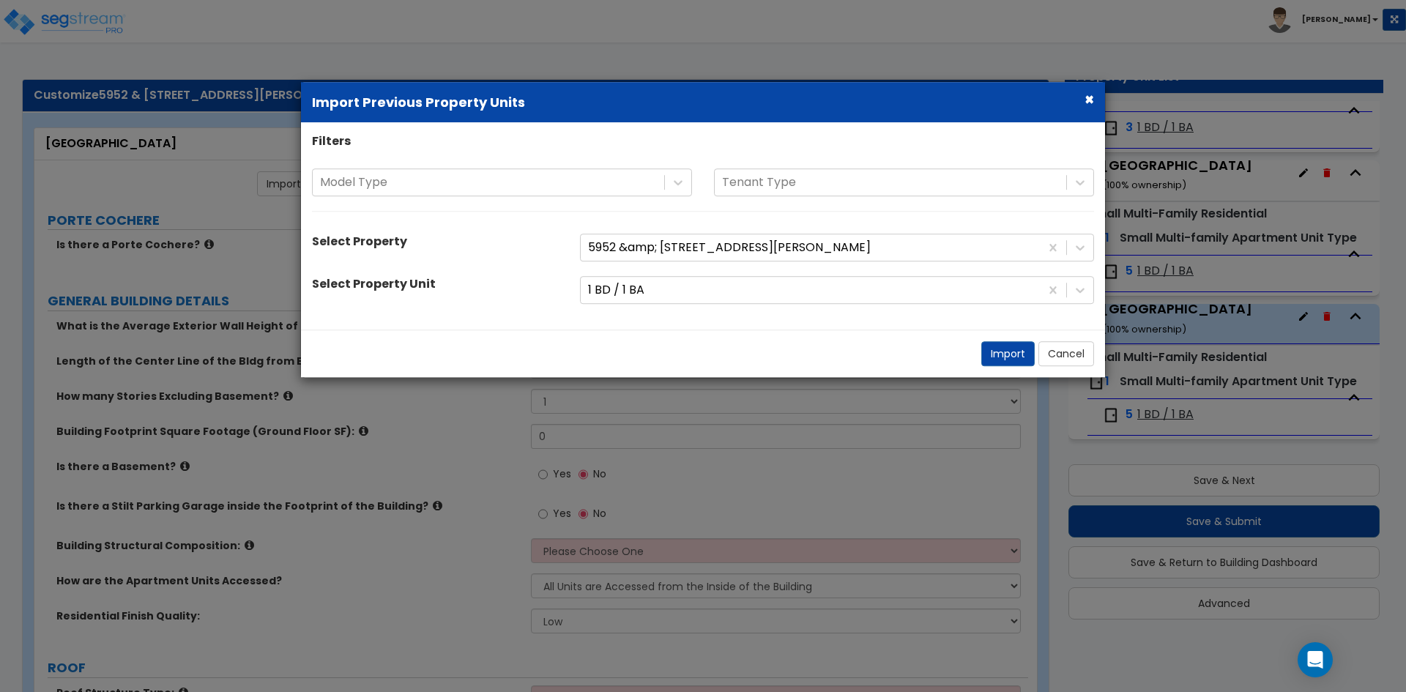
click at [540, 314] on div "Filters Model Type Tenant Type Select Property 5952 &amp; [STREET_ADDRESS][PERS…" at bounding box center [703, 225] width 804 height 185
click at [689, 284] on div at bounding box center [810, 290] width 445 height 20
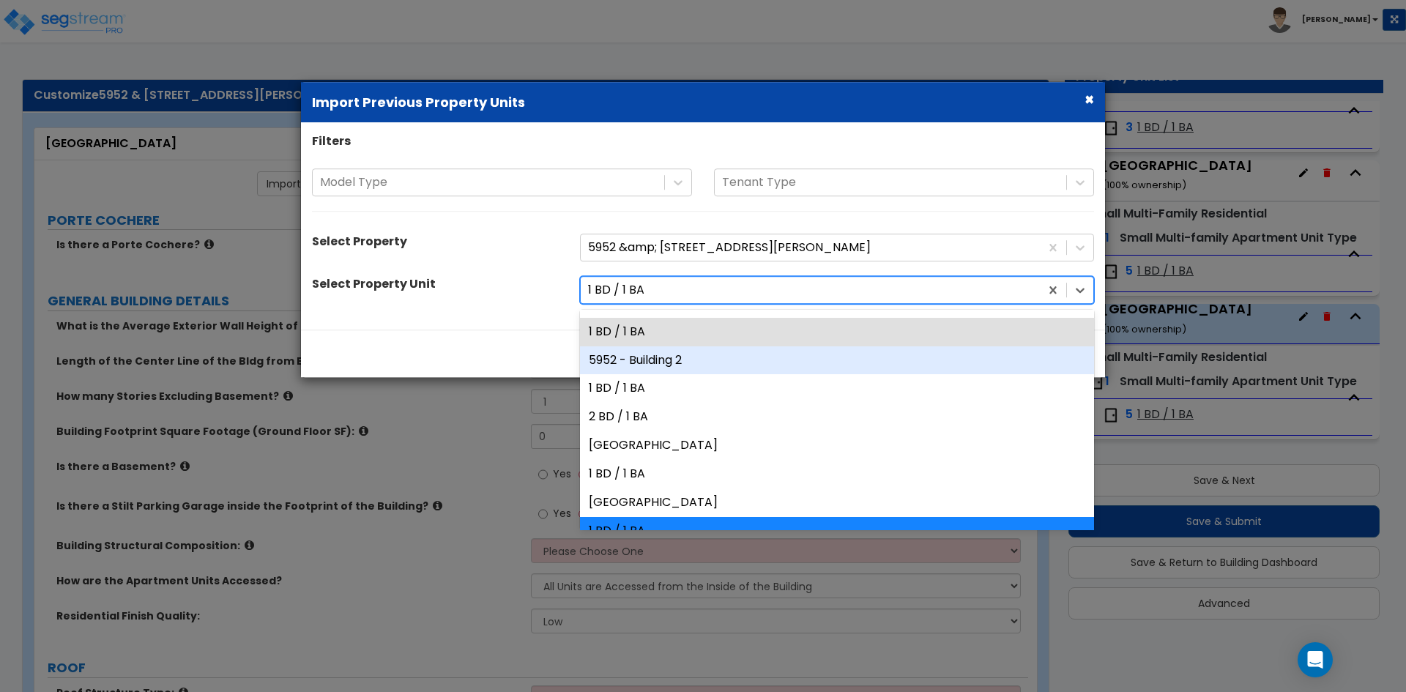
scroll to position [127, 0]
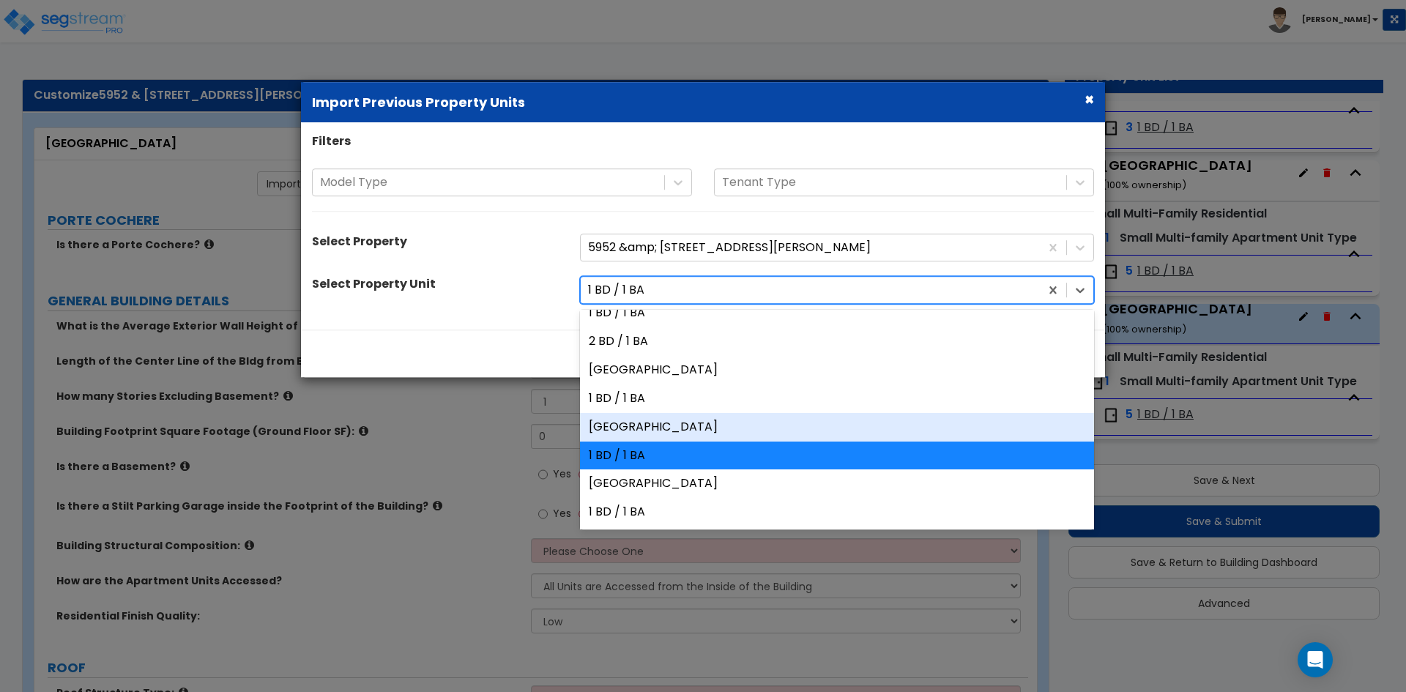
click at [724, 433] on div "[GEOGRAPHIC_DATA]" at bounding box center [837, 427] width 514 height 29
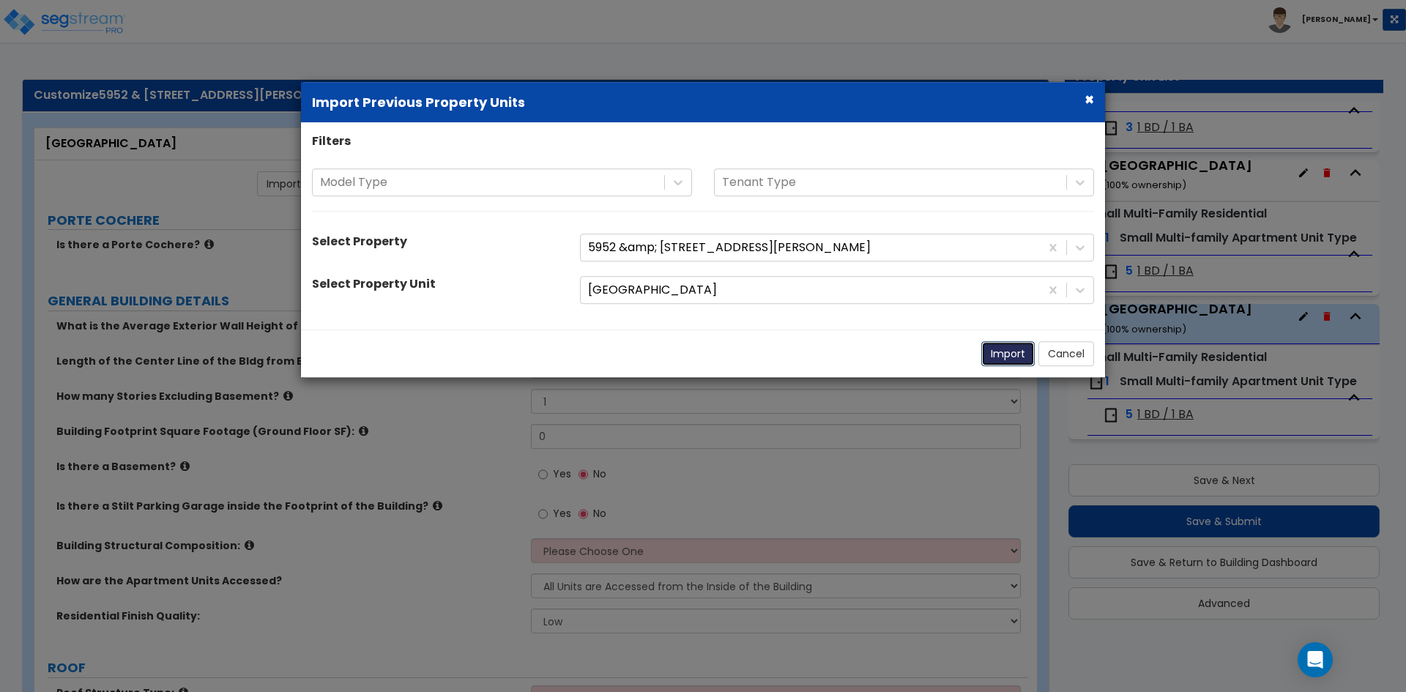
click at [1010, 353] on button "Import" at bounding box center [1007, 353] width 53 height 25
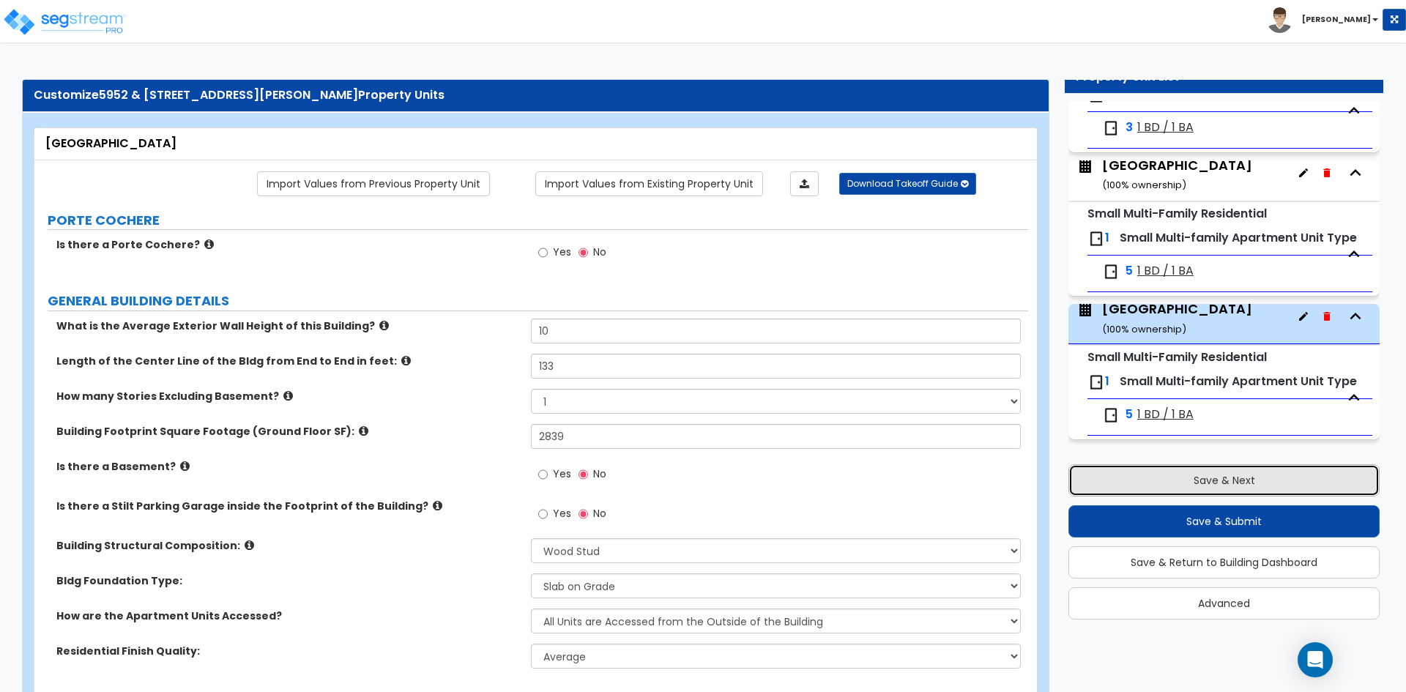
click at [1204, 475] on button "Save & Next" at bounding box center [1223, 480] width 311 height 32
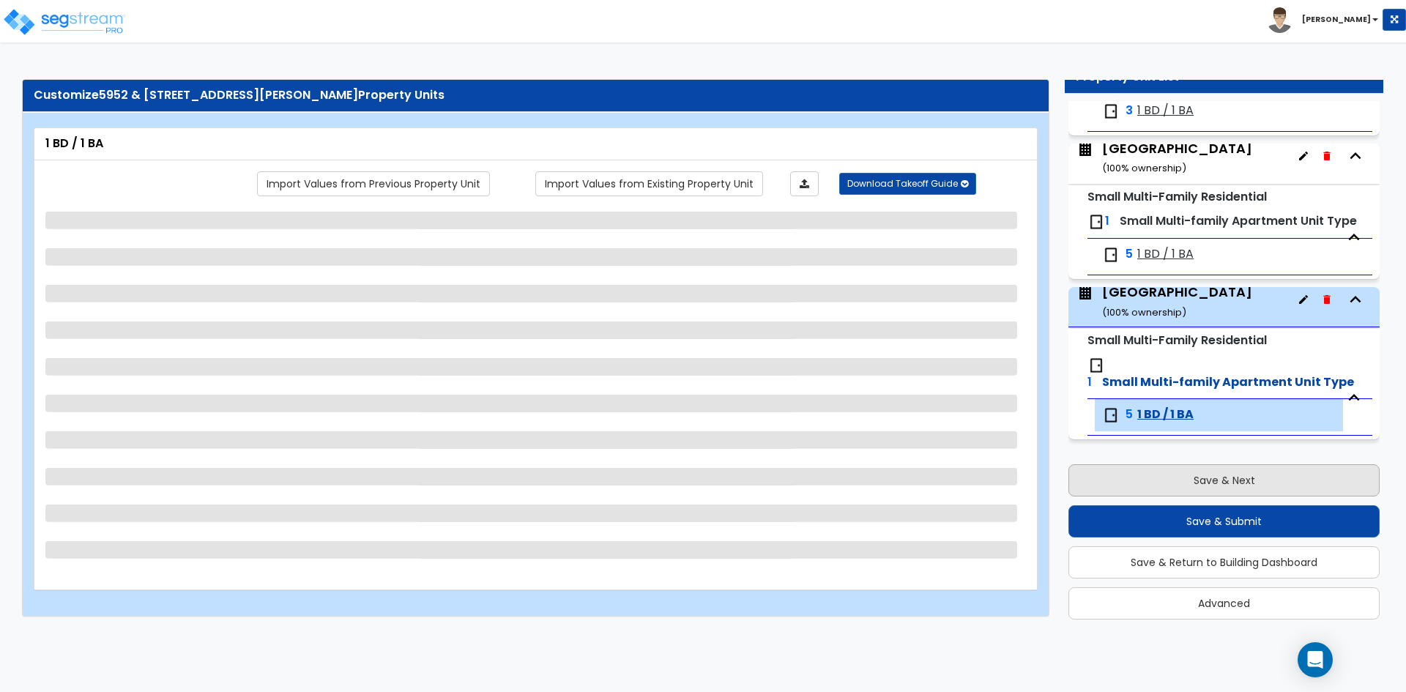
scroll to position [515, 0]
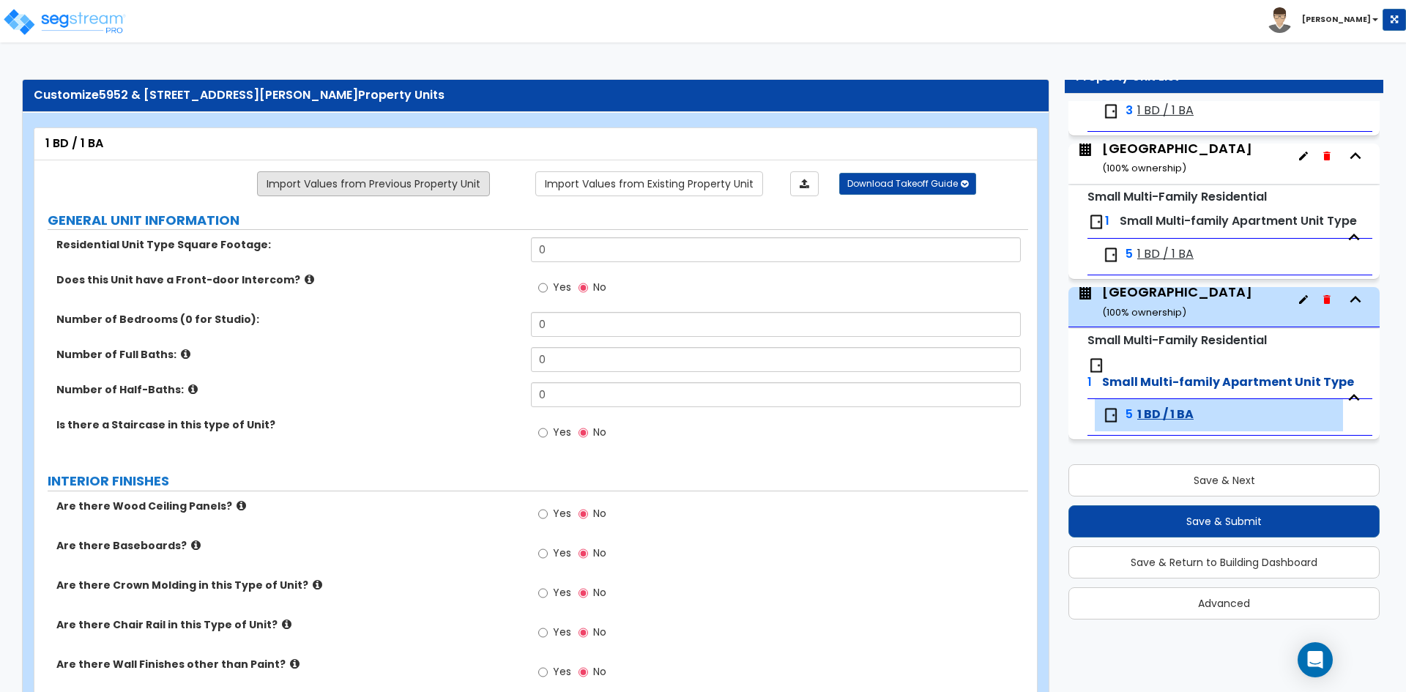
click at [362, 185] on link "Import Values from Previous Property Unit" at bounding box center [373, 183] width 233 height 25
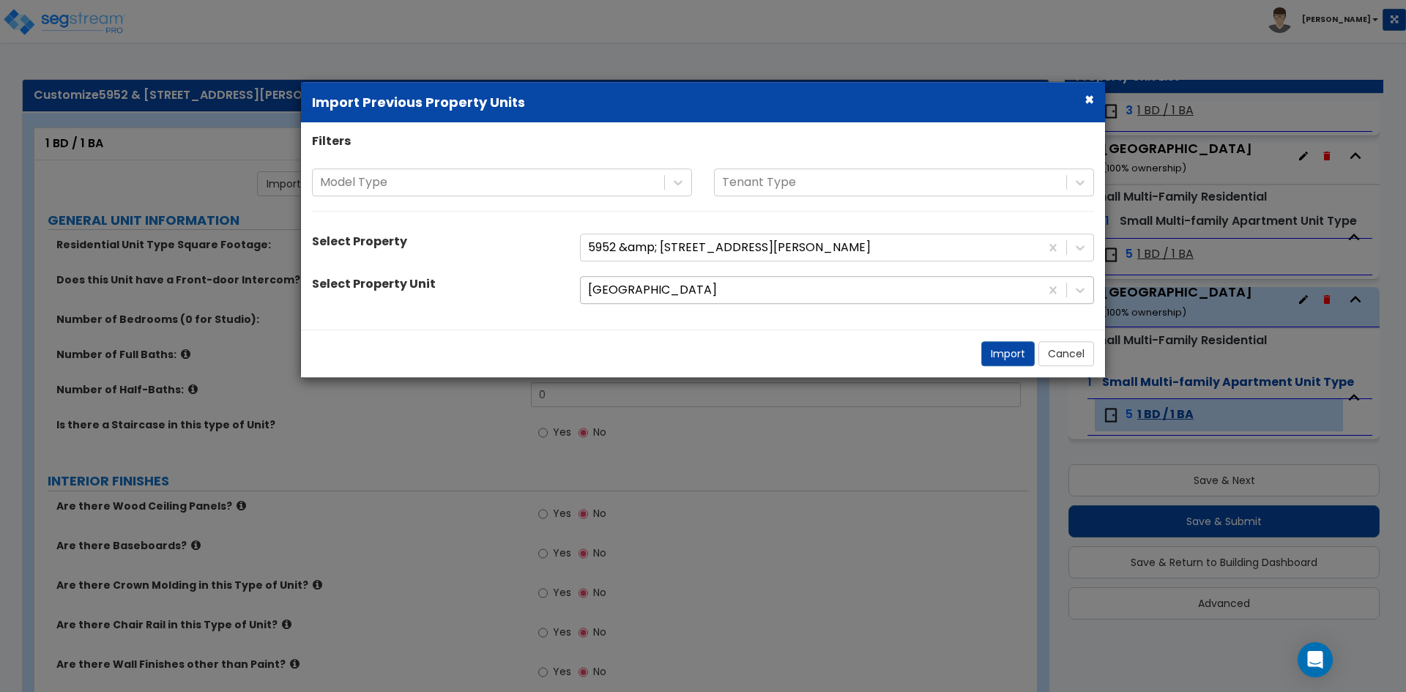
click at [651, 294] on div at bounding box center [810, 290] width 445 height 20
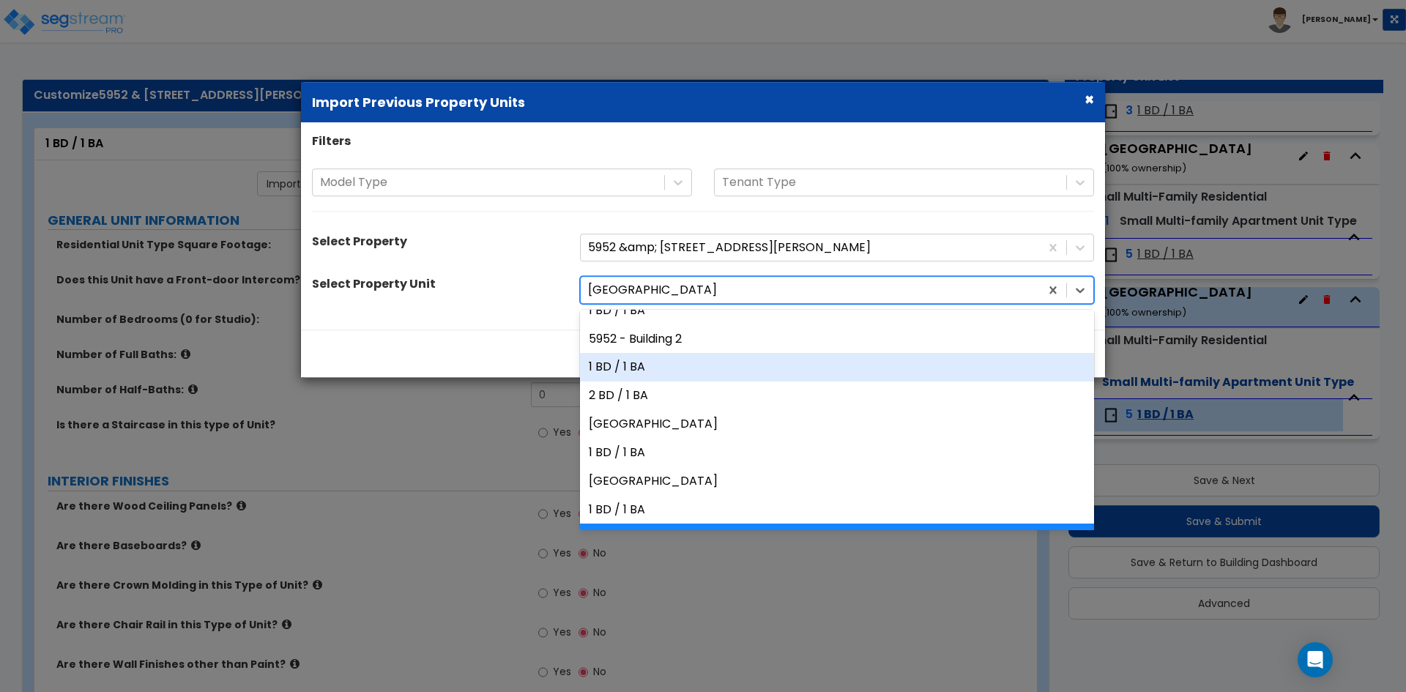
scroll to position [127, 0]
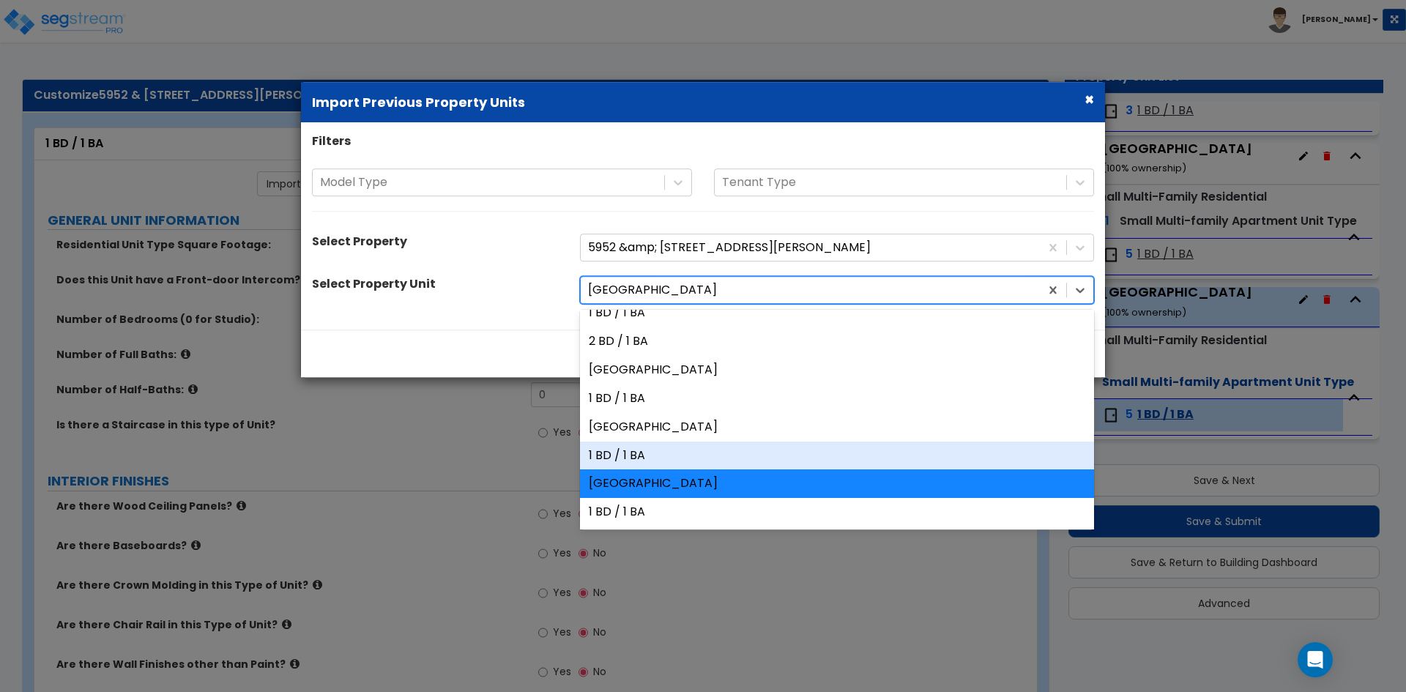
click at [617, 456] on div "1 BD / 1 BA" at bounding box center [837, 456] width 514 height 29
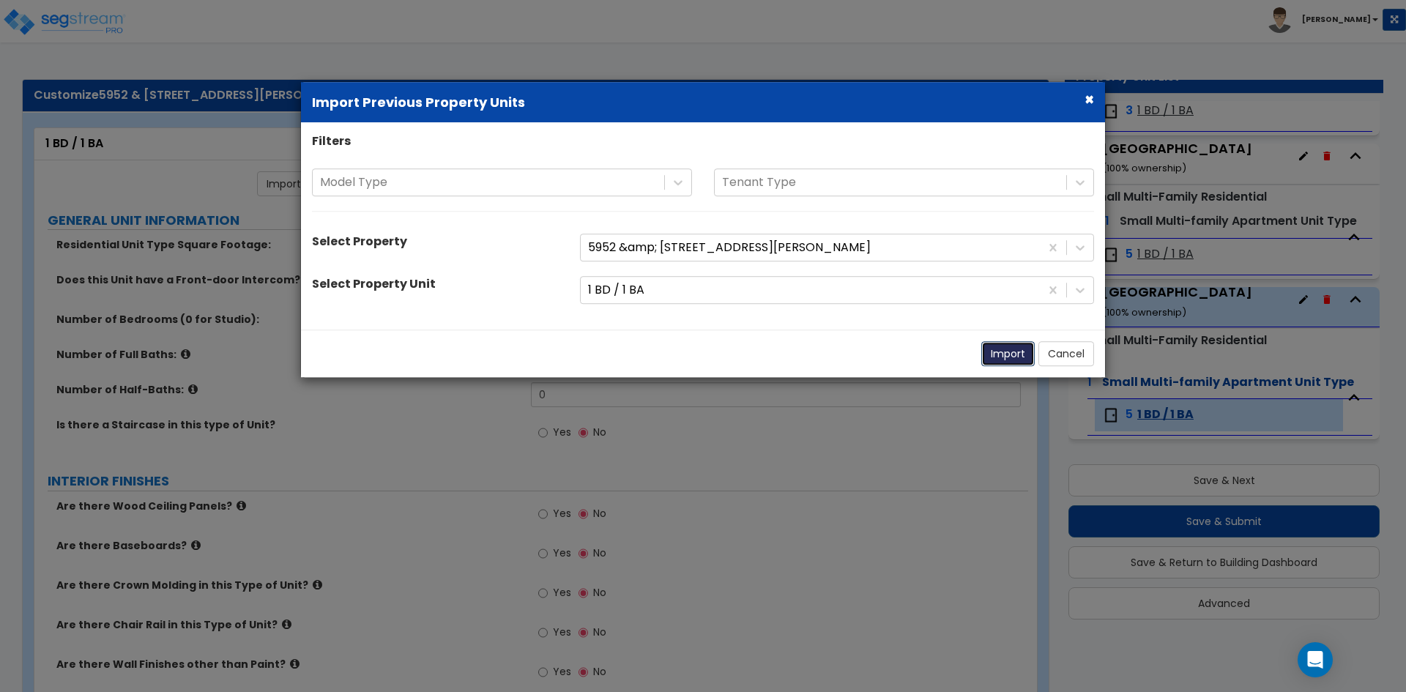
click at [1014, 353] on button "Import" at bounding box center [1007, 353] width 53 height 25
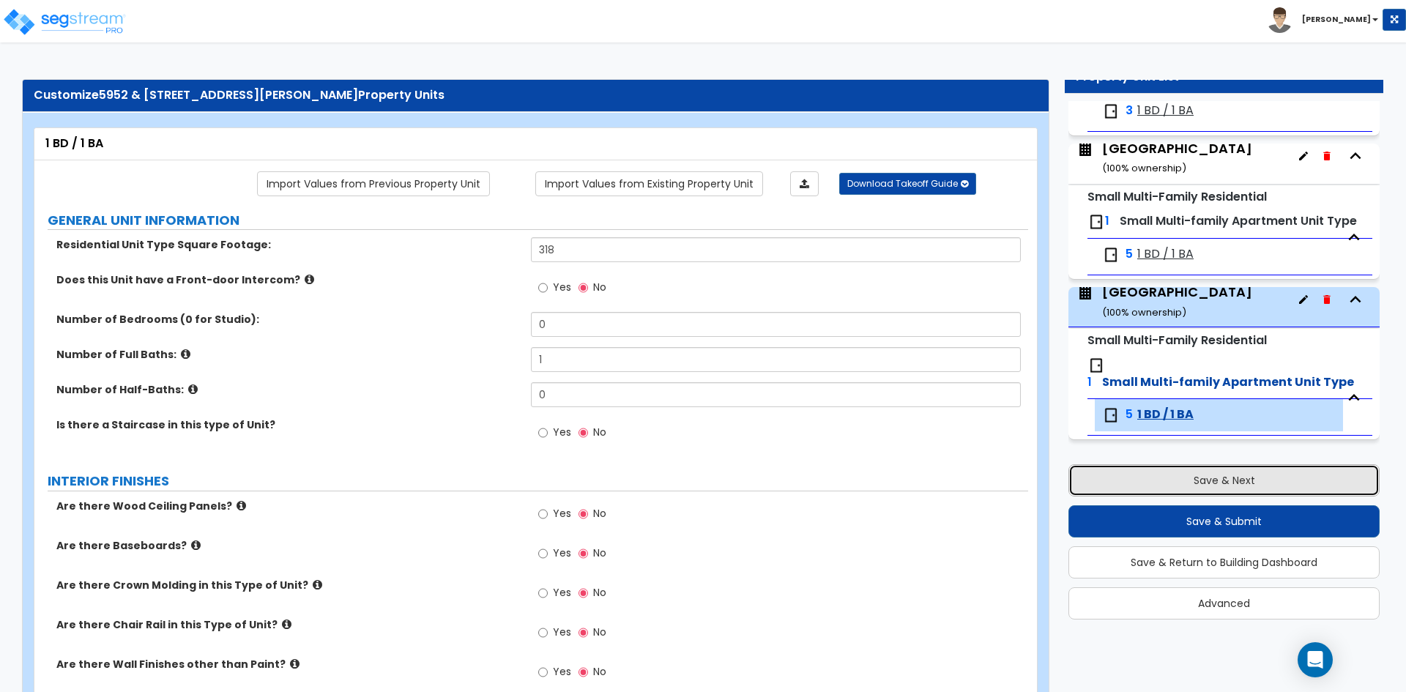
click at [1181, 483] on button "Save & Next" at bounding box center [1223, 480] width 311 height 32
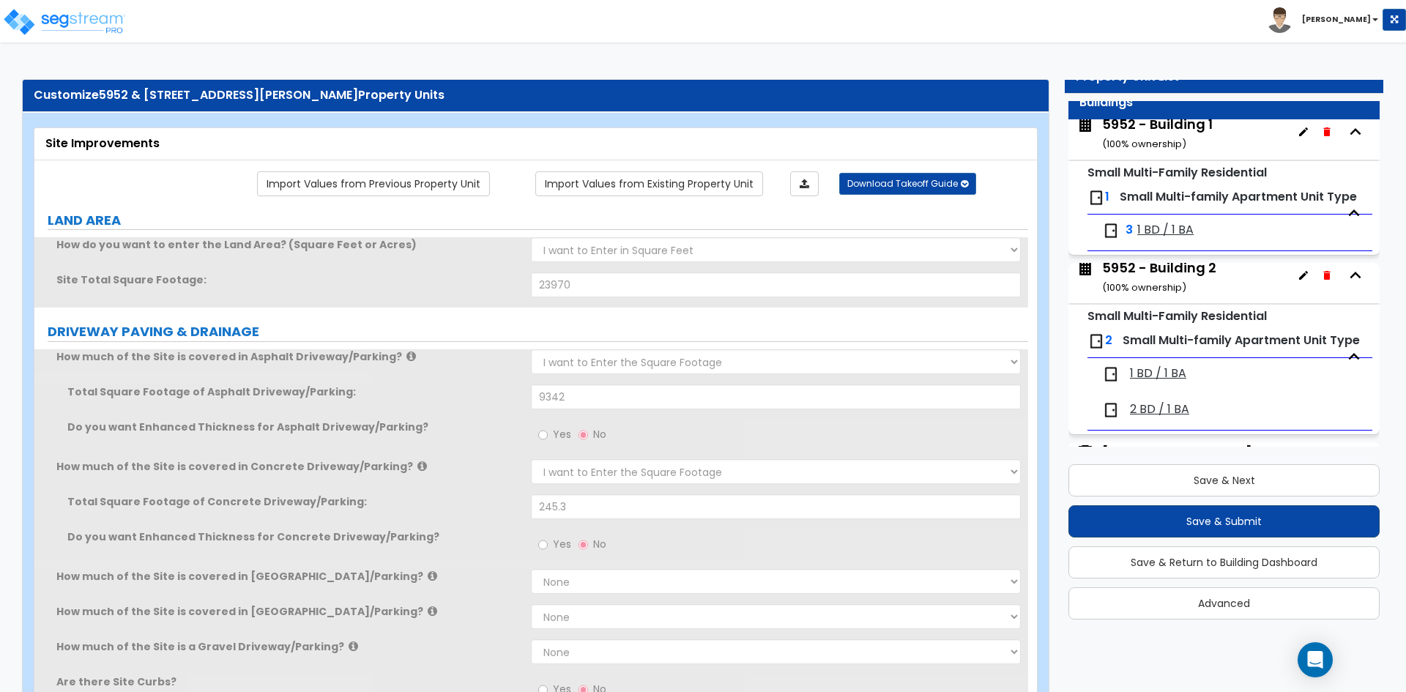
scroll to position [0, 0]
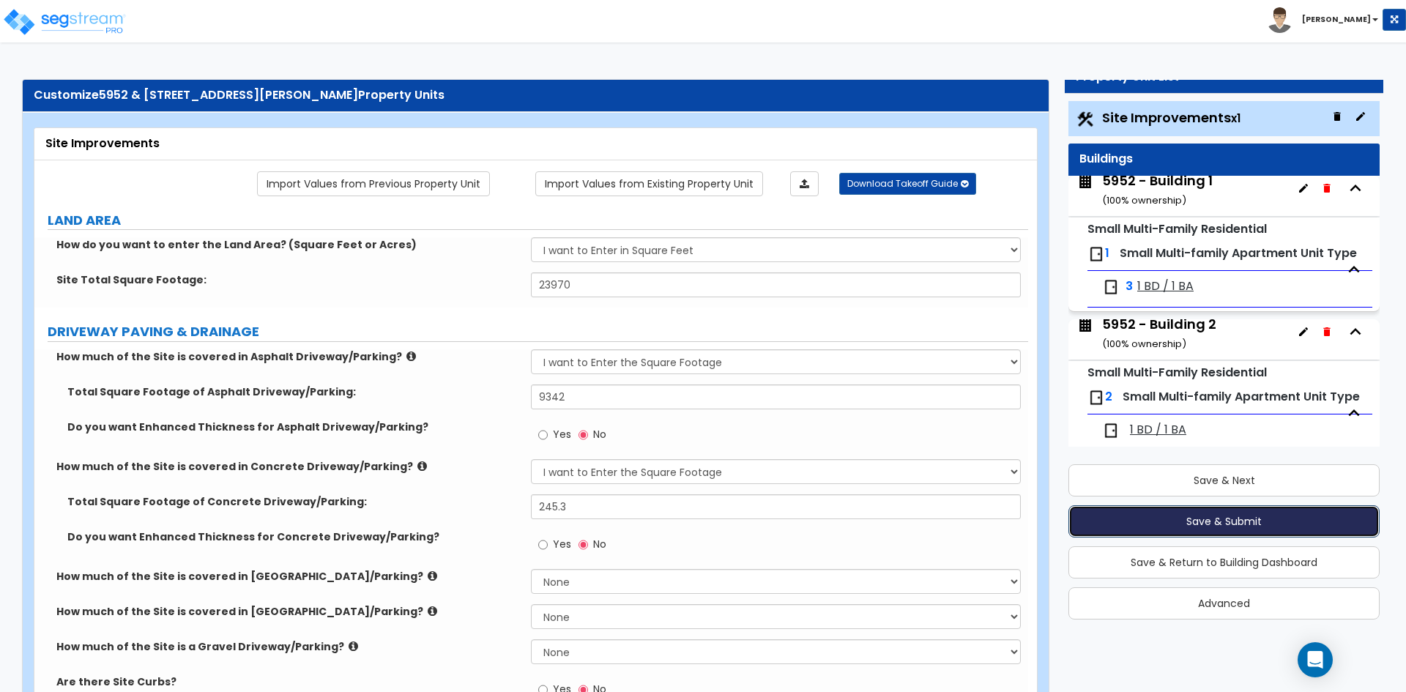
click at [1167, 523] on button "Save & Submit" at bounding box center [1223, 521] width 311 height 32
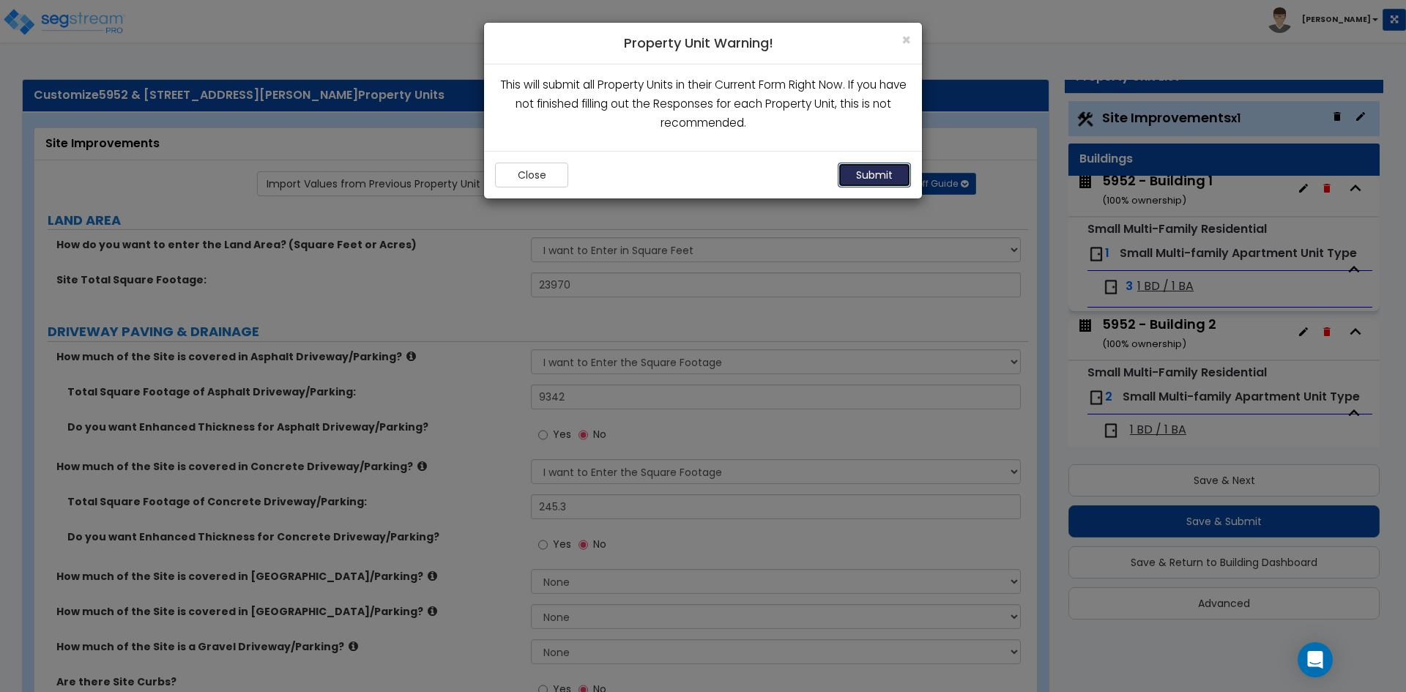
click at [897, 179] on button "Submit" at bounding box center [874, 175] width 73 height 25
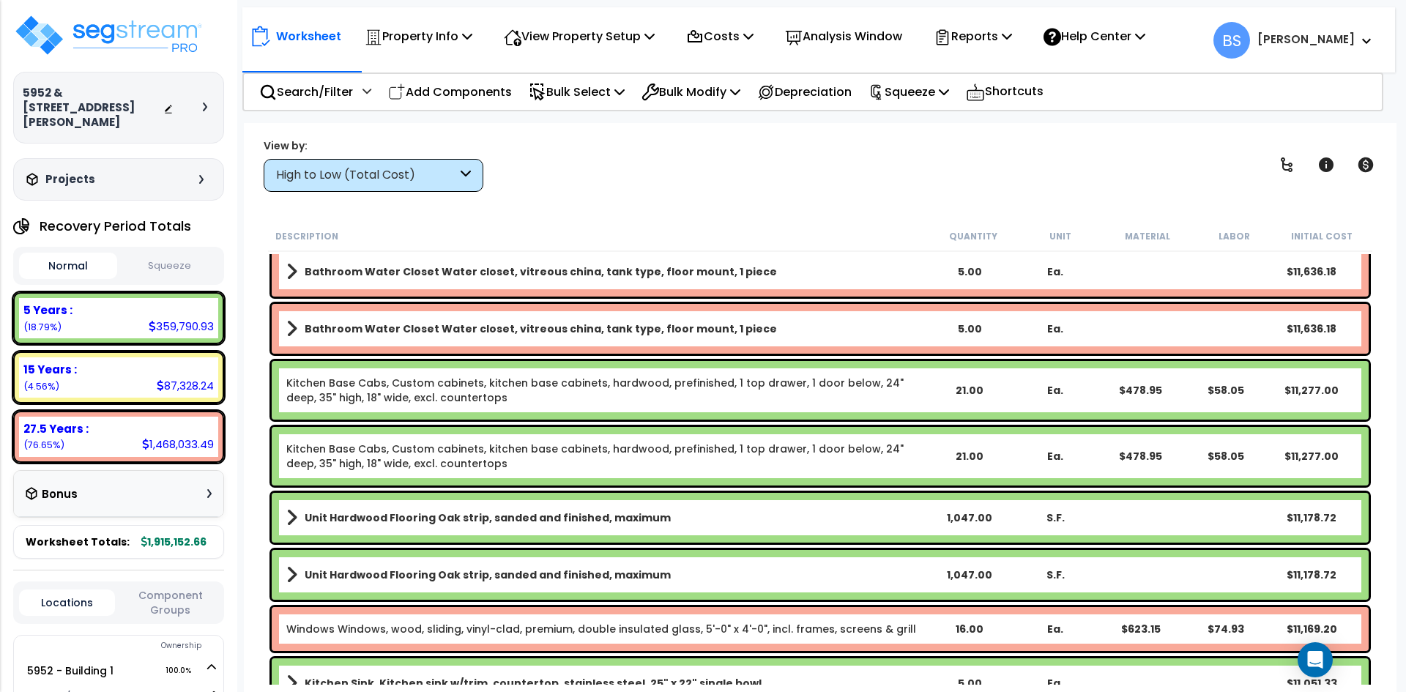
scroll to position [1977, 0]
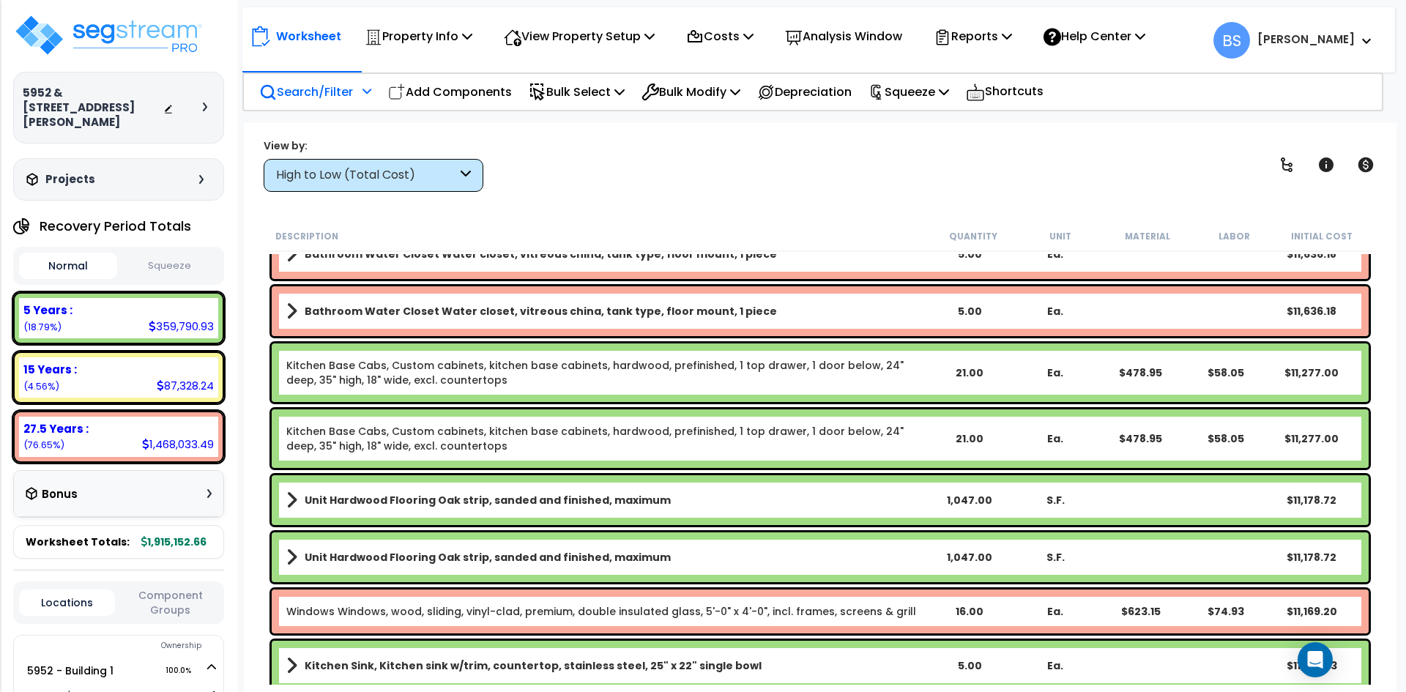
click at [306, 92] on p "Search/Filter" at bounding box center [306, 92] width 94 height 20
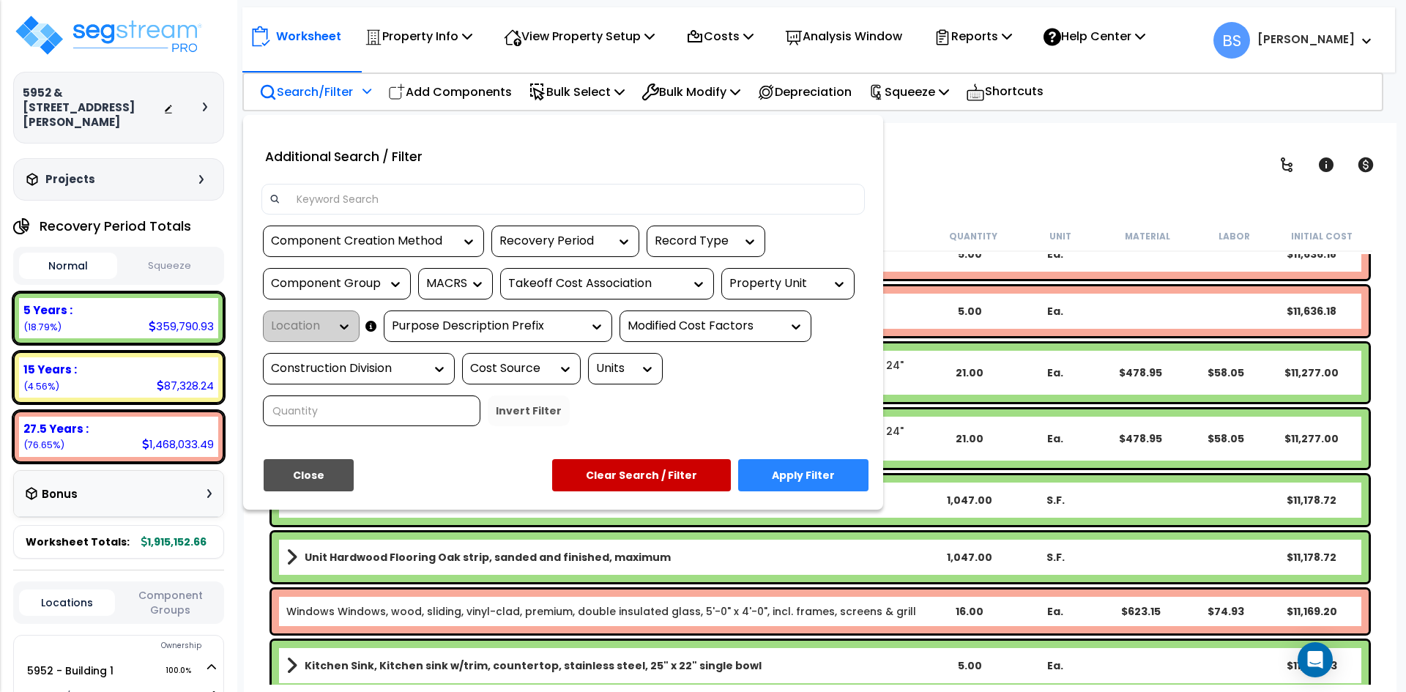
click at [324, 199] on input at bounding box center [572, 199] width 569 height 22
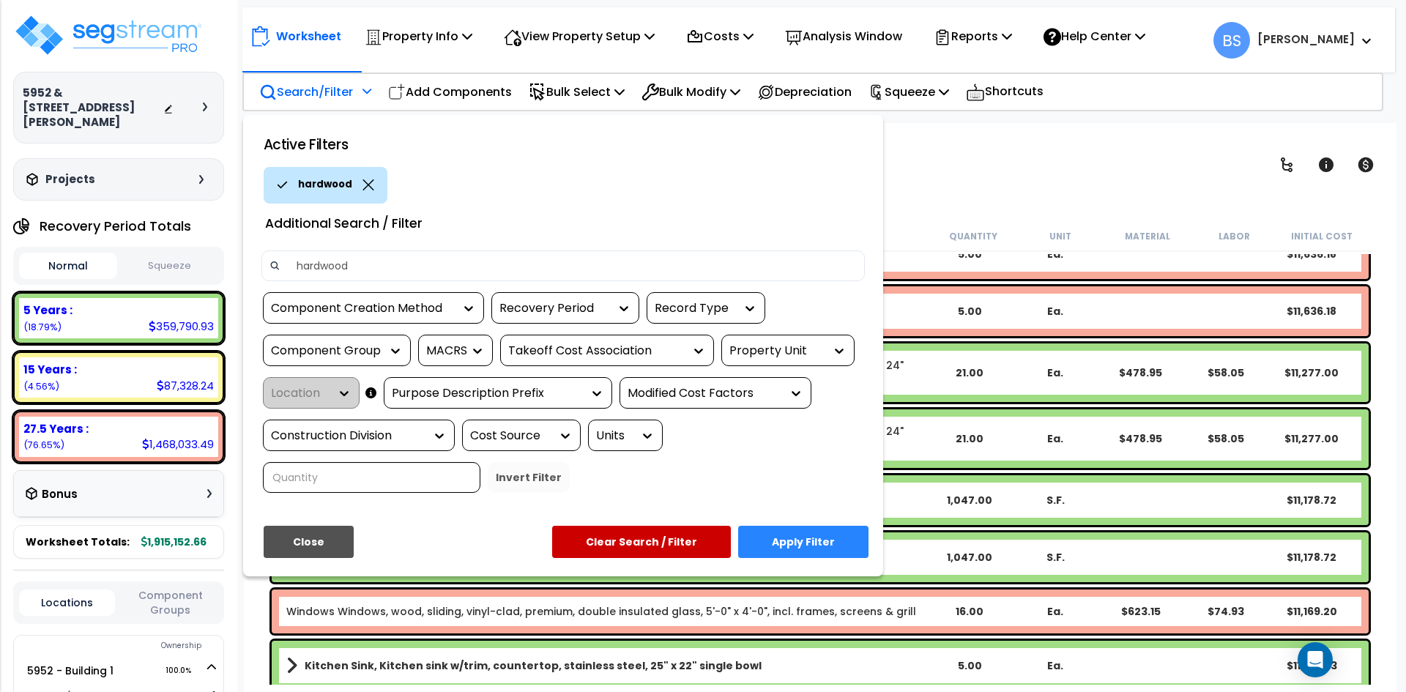
type input "hardwood"
click at [790, 532] on button "Apply Filter" at bounding box center [803, 542] width 130 height 32
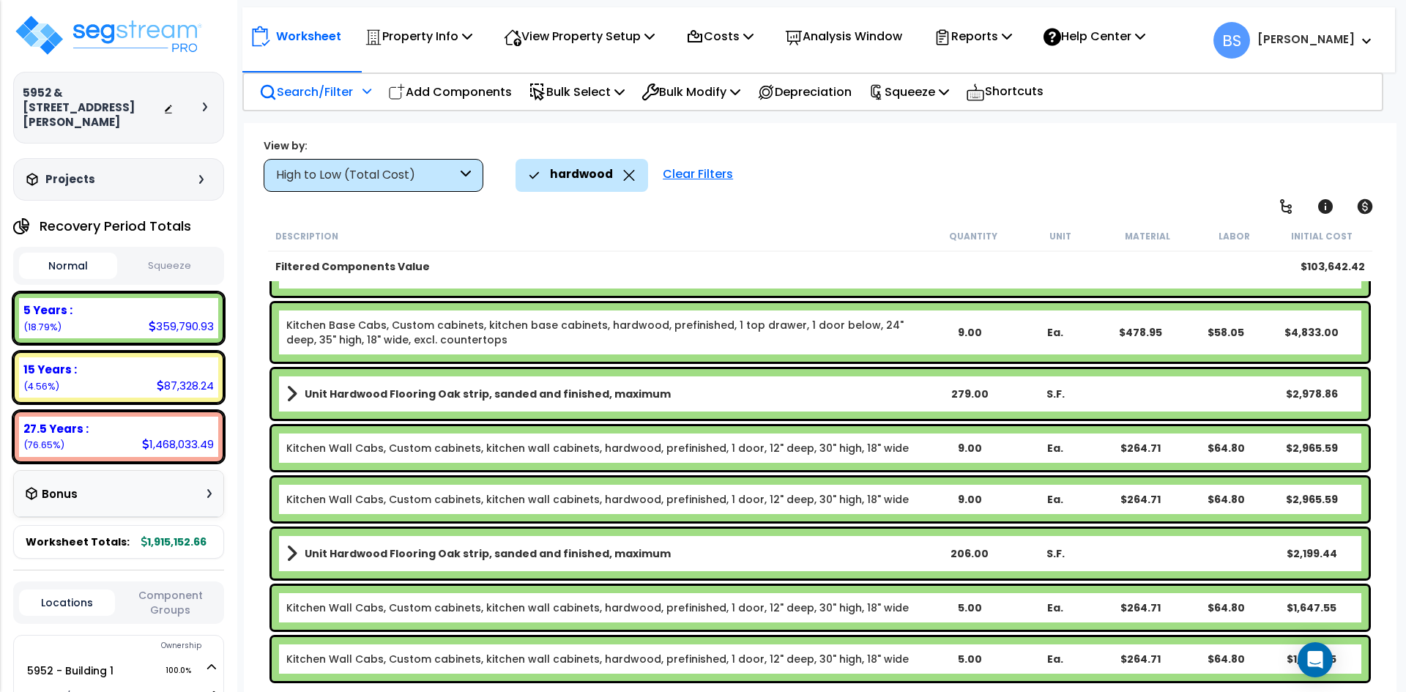
scroll to position [499, 0]
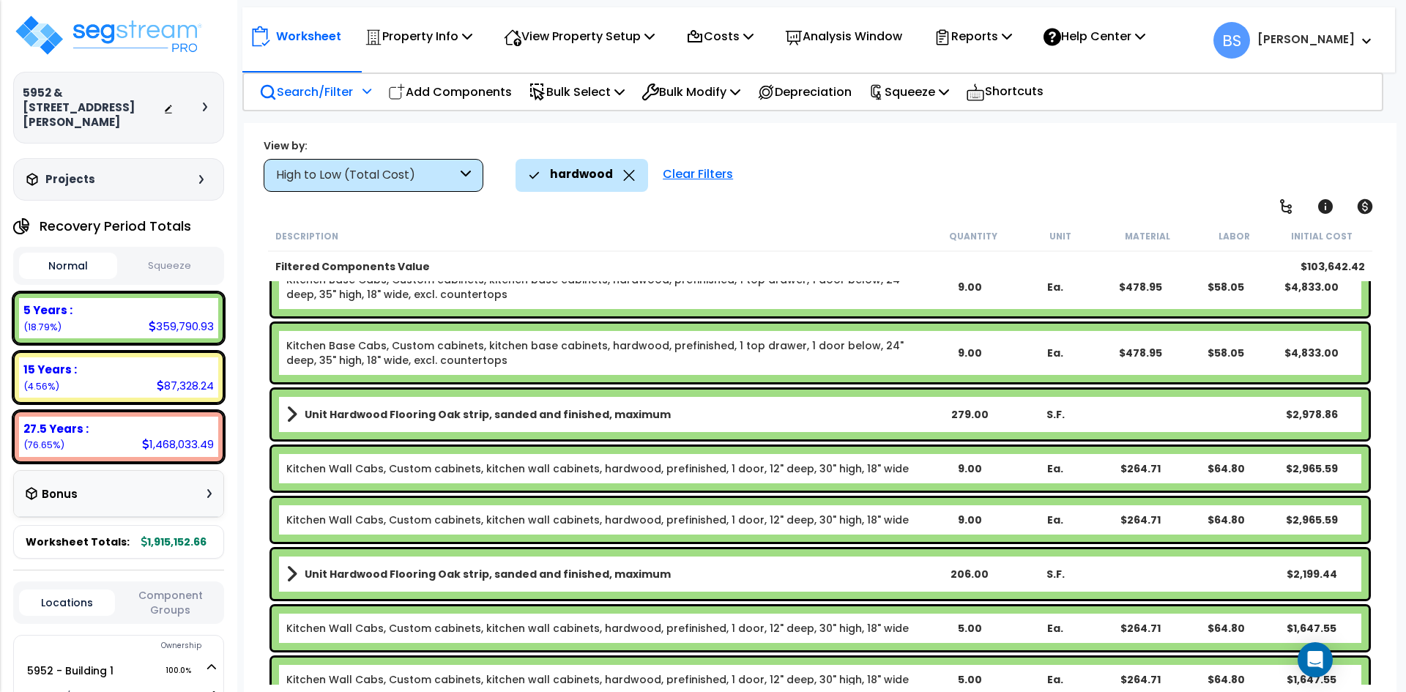
click at [323, 96] on p "Search/Filter" at bounding box center [306, 92] width 94 height 20
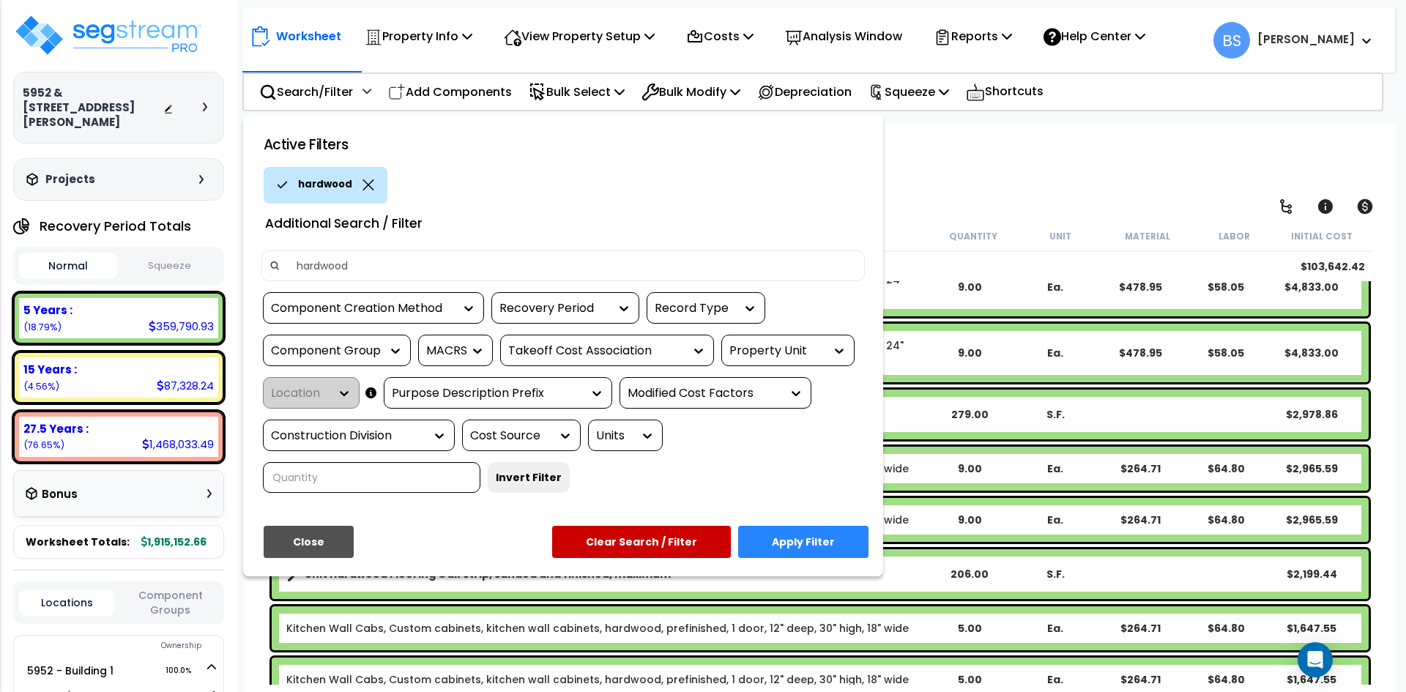
click at [365, 186] on icon at bounding box center [368, 184] width 11 height 11
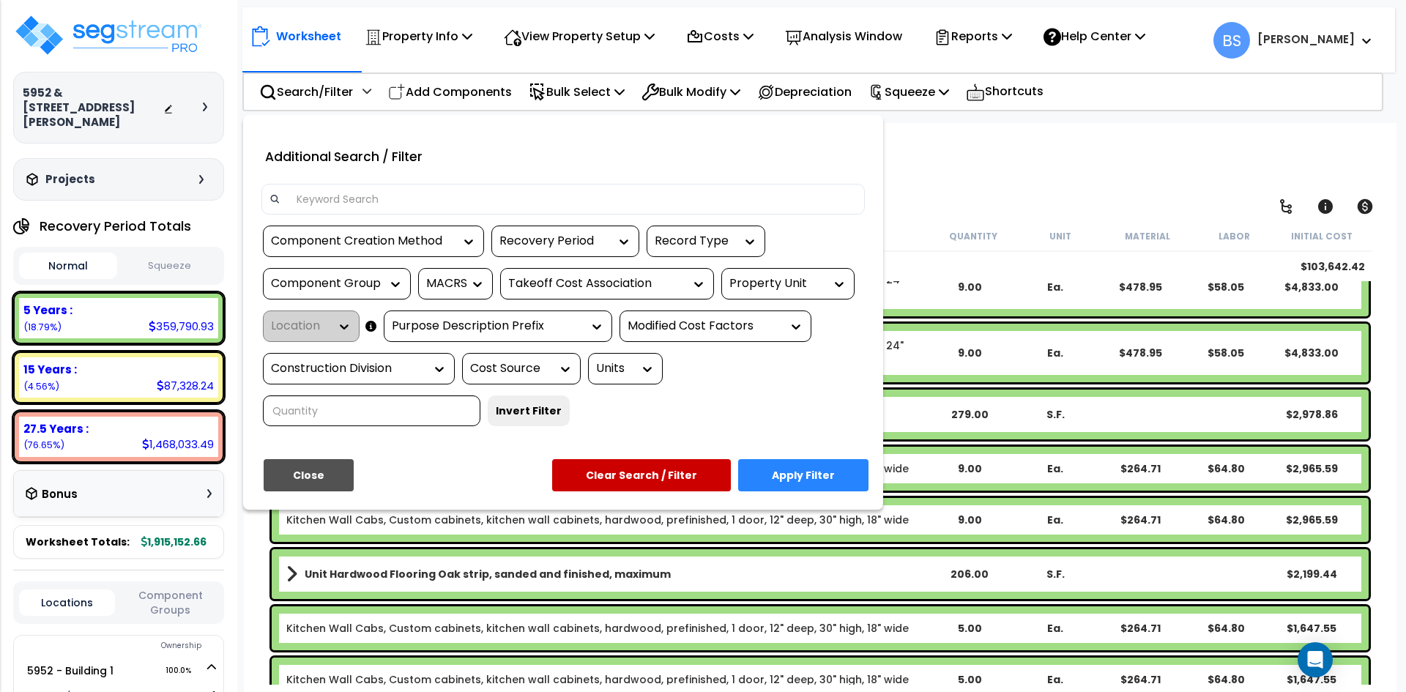
click at [344, 196] on input at bounding box center [572, 199] width 569 height 22
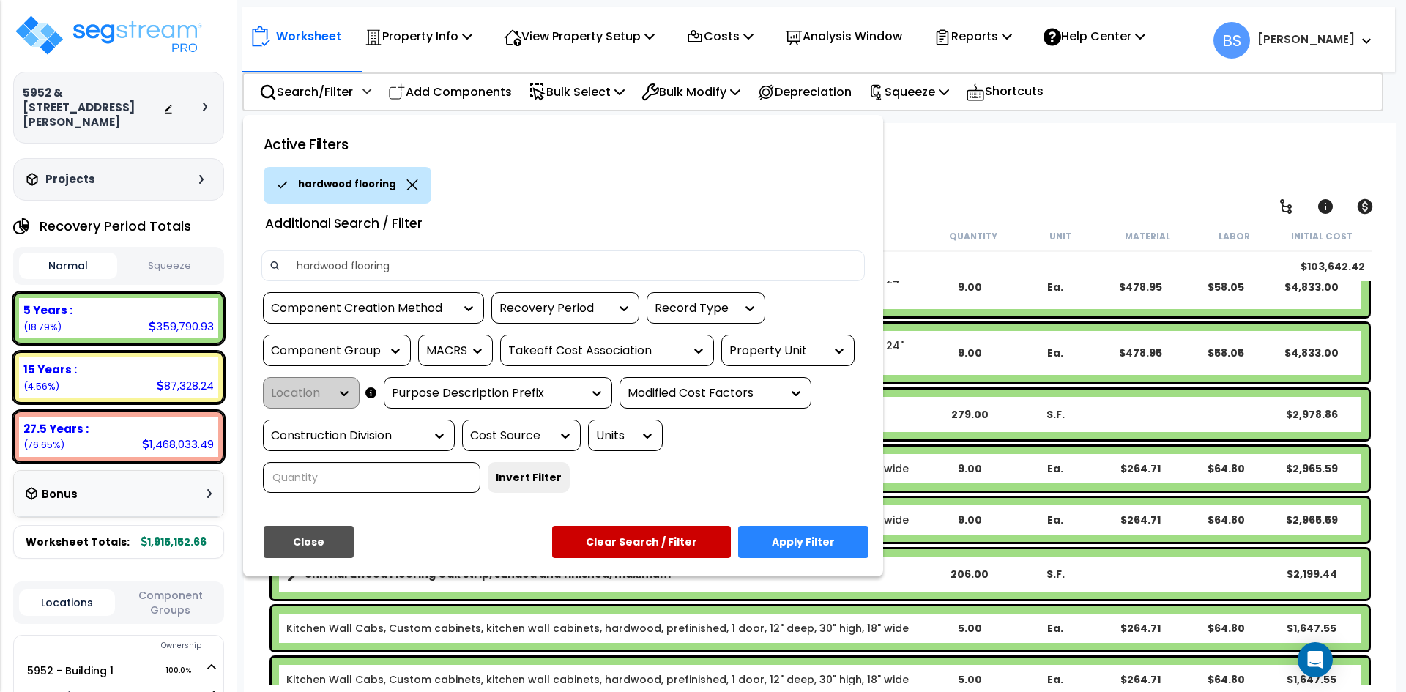
type input "hardwood flooring"
click at [810, 559] on div "Close Apply Filter Clear Search / Filter" at bounding box center [562, 547] width 625 height 43
click at [813, 535] on button "Apply Filter" at bounding box center [803, 542] width 130 height 32
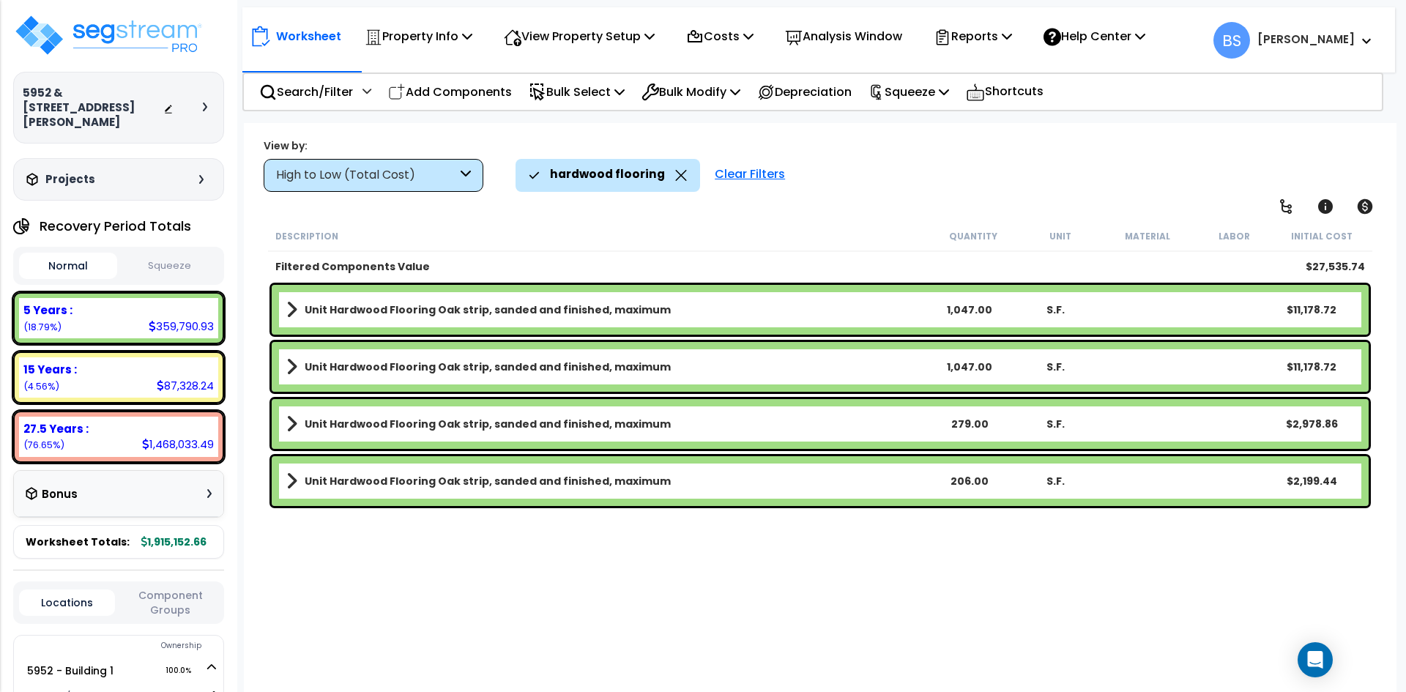
scroll to position [0, 0]
click at [427, 296] on div "Unit Hardwood Flooring Oak strip, sanded and finished, maximum 1,047.00 S.F. $1…" at bounding box center [820, 310] width 1097 height 50
click at [438, 311] on b "Unit Hardwood Flooring Oak strip, sanded and finished, maximum" at bounding box center [488, 309] width 366 height 15
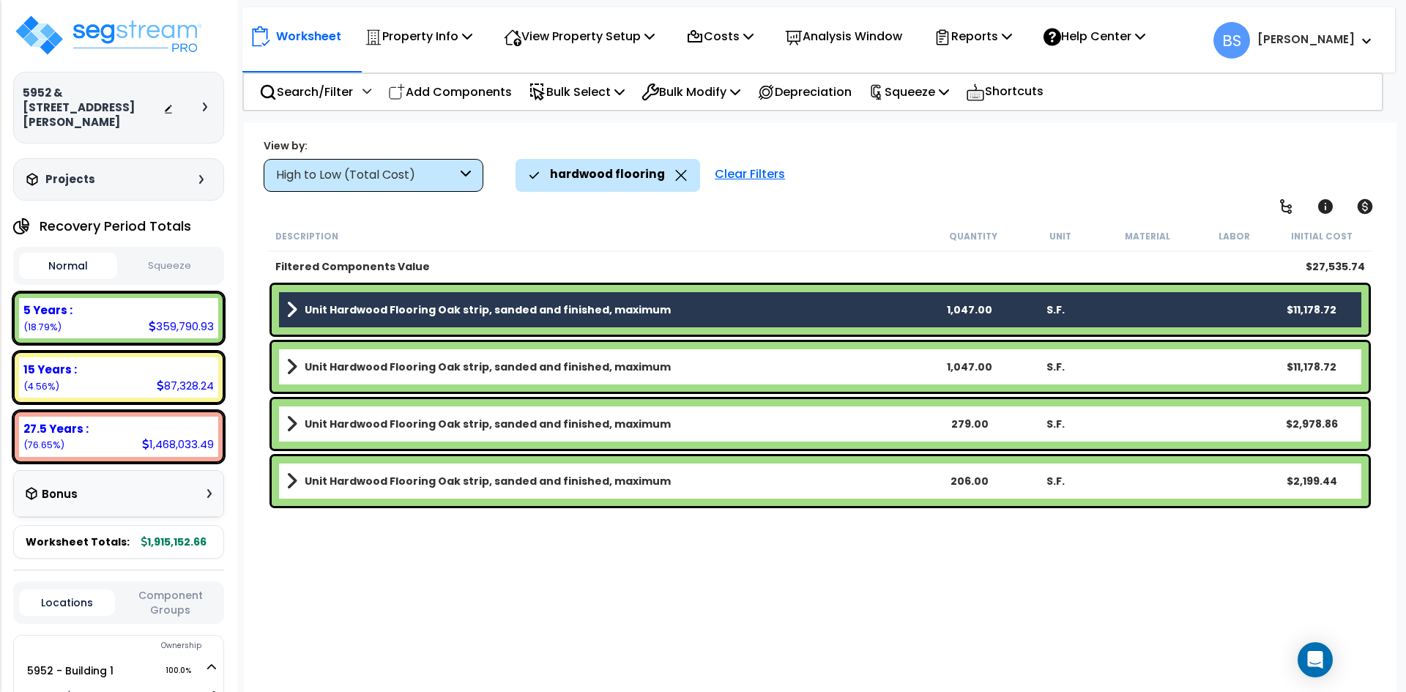
click at [407, 366] on b "Unit Hardwood Flooring Oak strip, sanded and finished, maximum" at bounding box center [488, 367] width 366 height 15
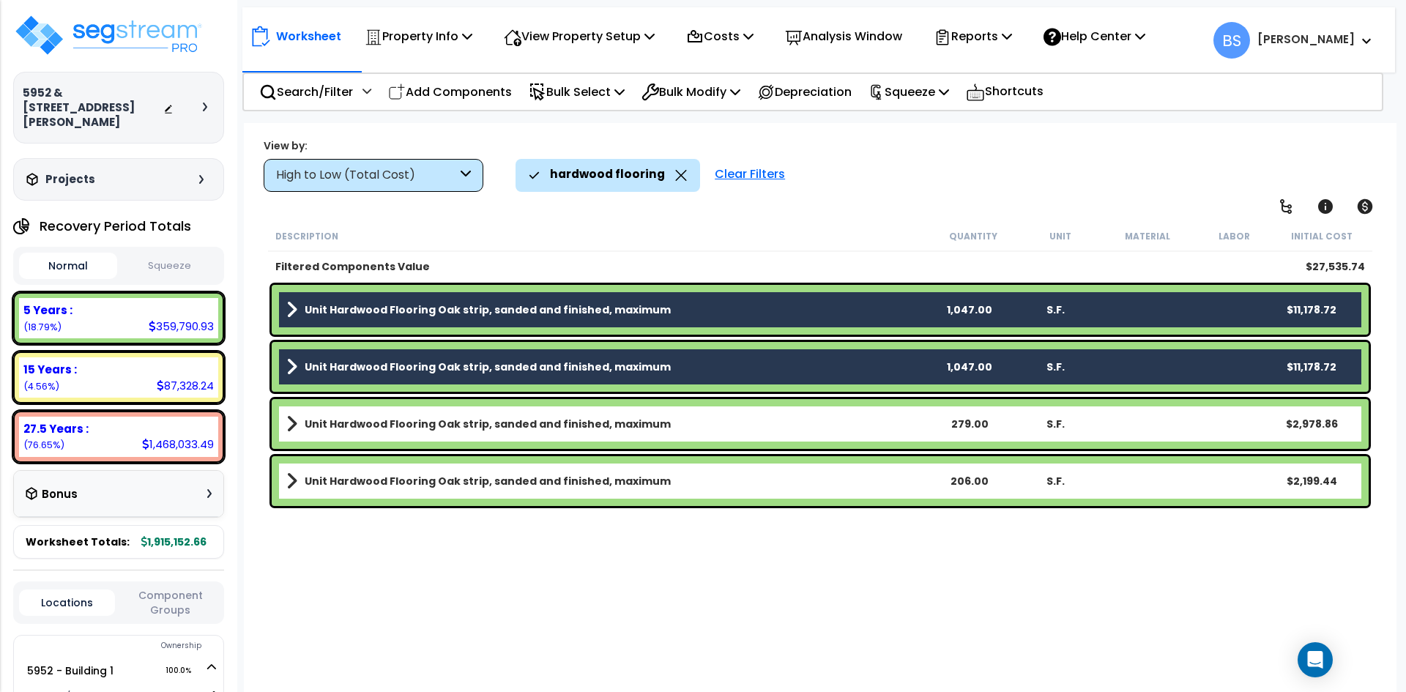
click at [398, 412] on div "Unit Hardwood Flooring Oak strip, sanded and finished, maximum 279.00 S.F. $2,9…" at bounding box center [820, 424] width 1097 height 50
click at [401, 422] on b "Unit Hardwood Flooring Oak strip, sanded and finished, maximum" at bounding box center [488, 424] width 366 height 15
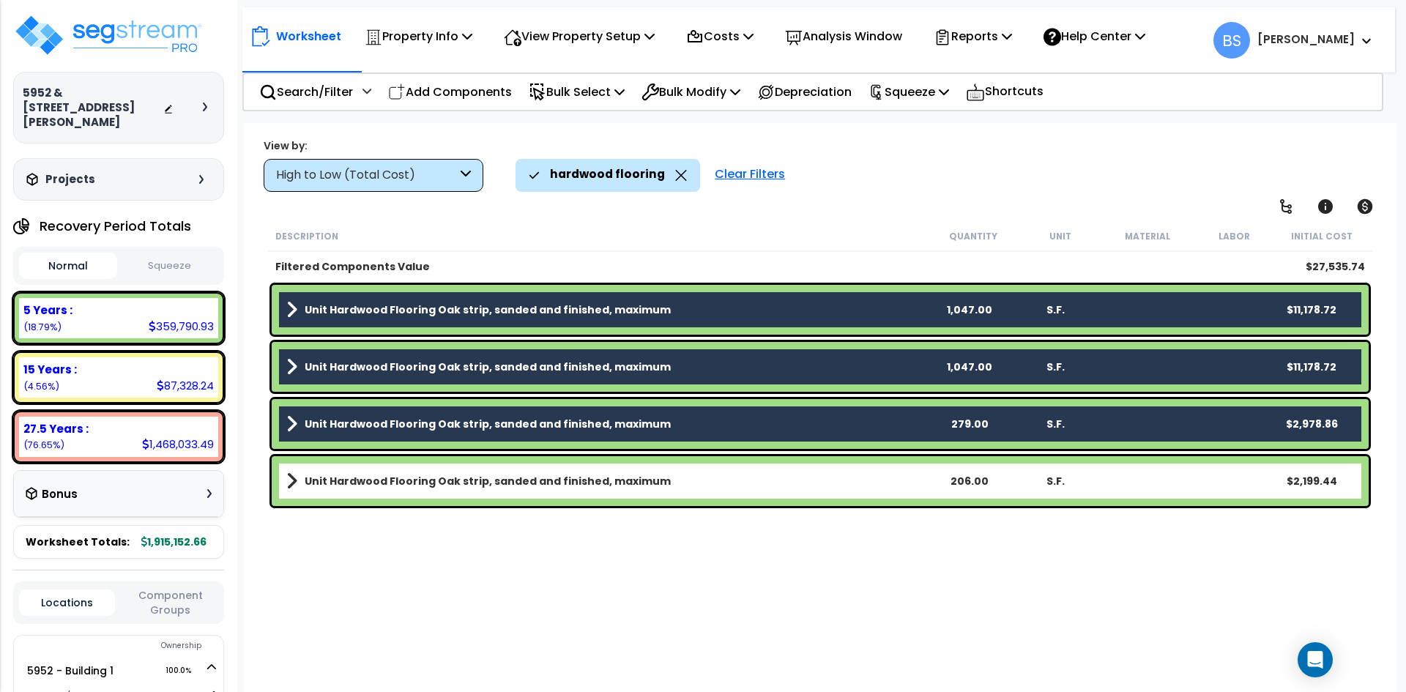
click at [431, 479] on b "Unit Hardwood Flooring Oak strip, sanded and finished, maximum" at bounding box center [488, 481] width 366 height 15
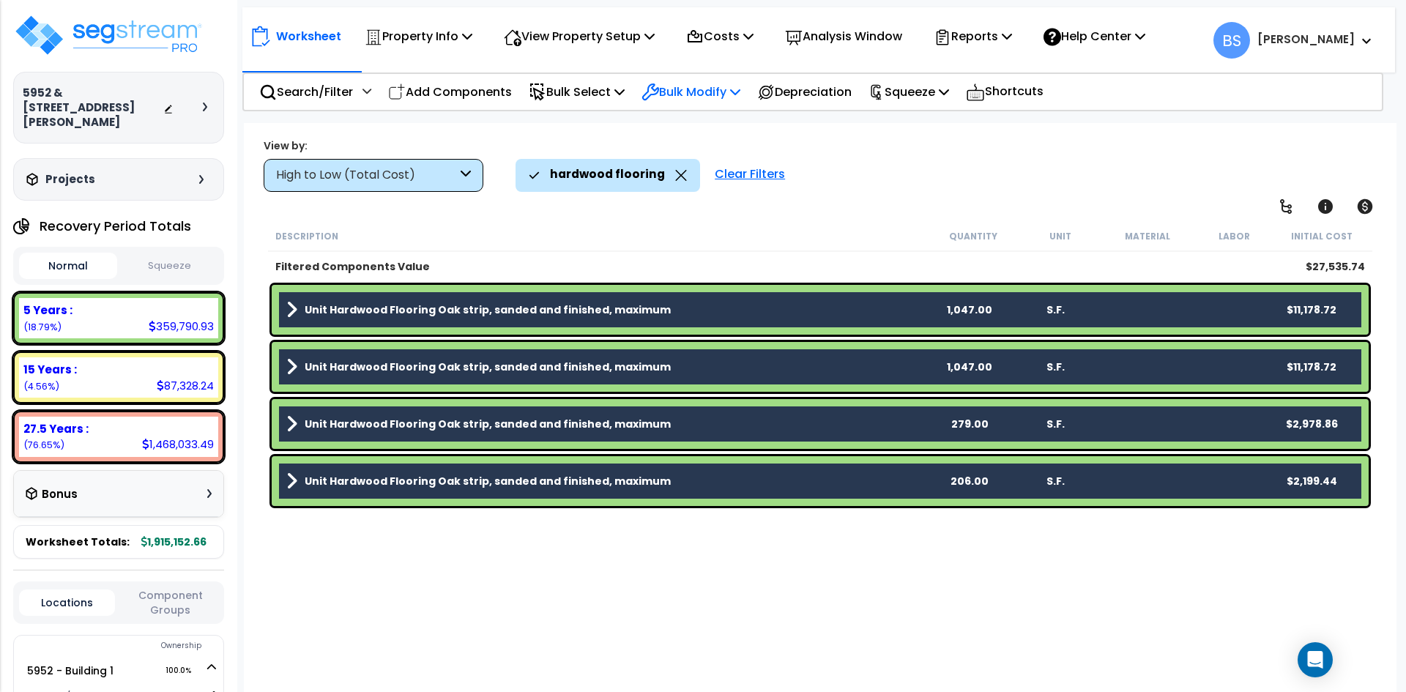
click at [696, 100] on p "Bulk Modify" at bounding box center [691, 92] width 99 height 20
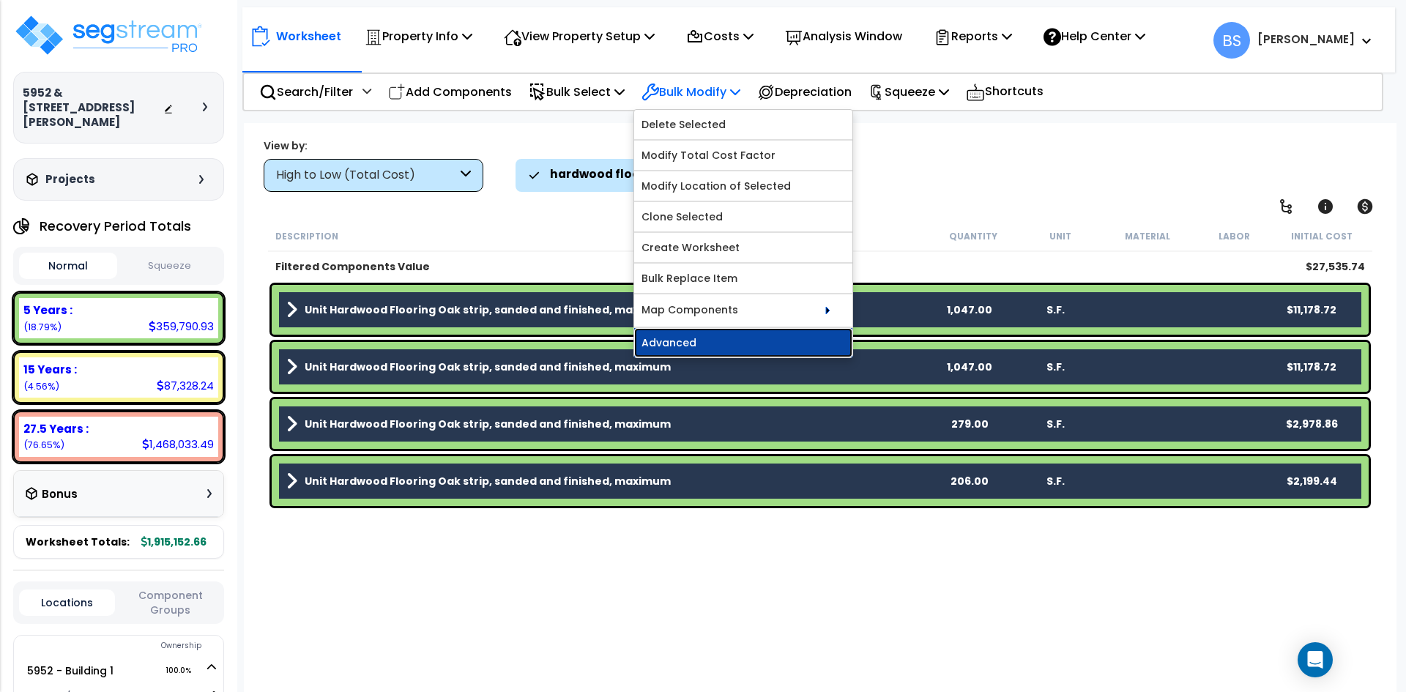
click at [722, 346] on link "Advanced" at bounding box center [743, 342] width 218 height 29
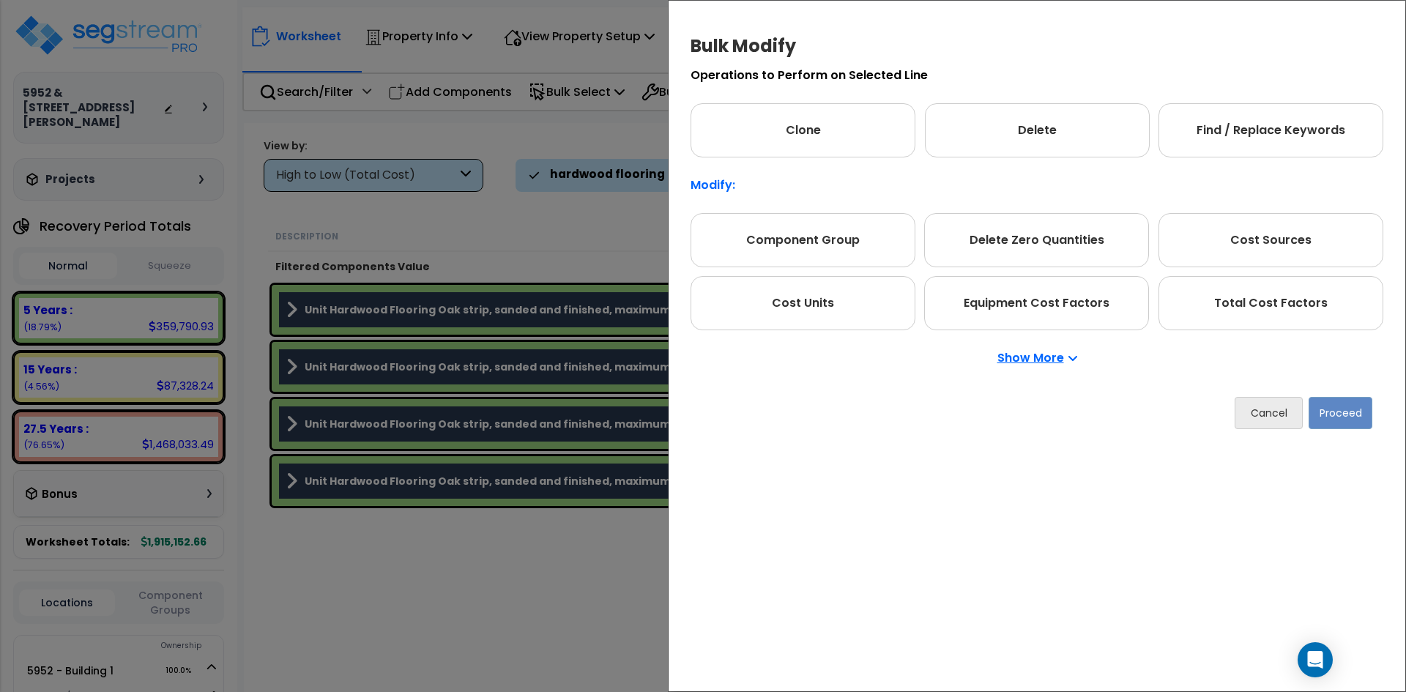
click at [1016, 360] on p "Show More" at bounding box center [1037, 358] width 80 height 12
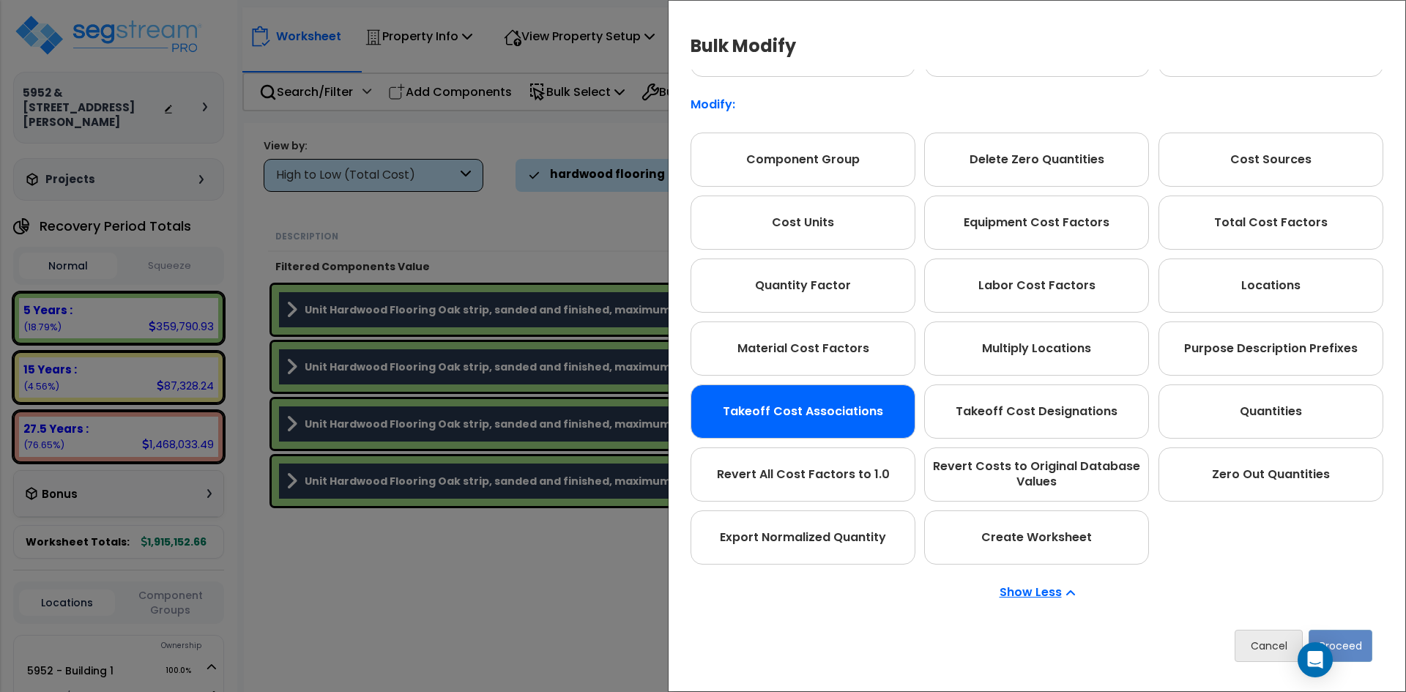
scroll to position [82, 0]
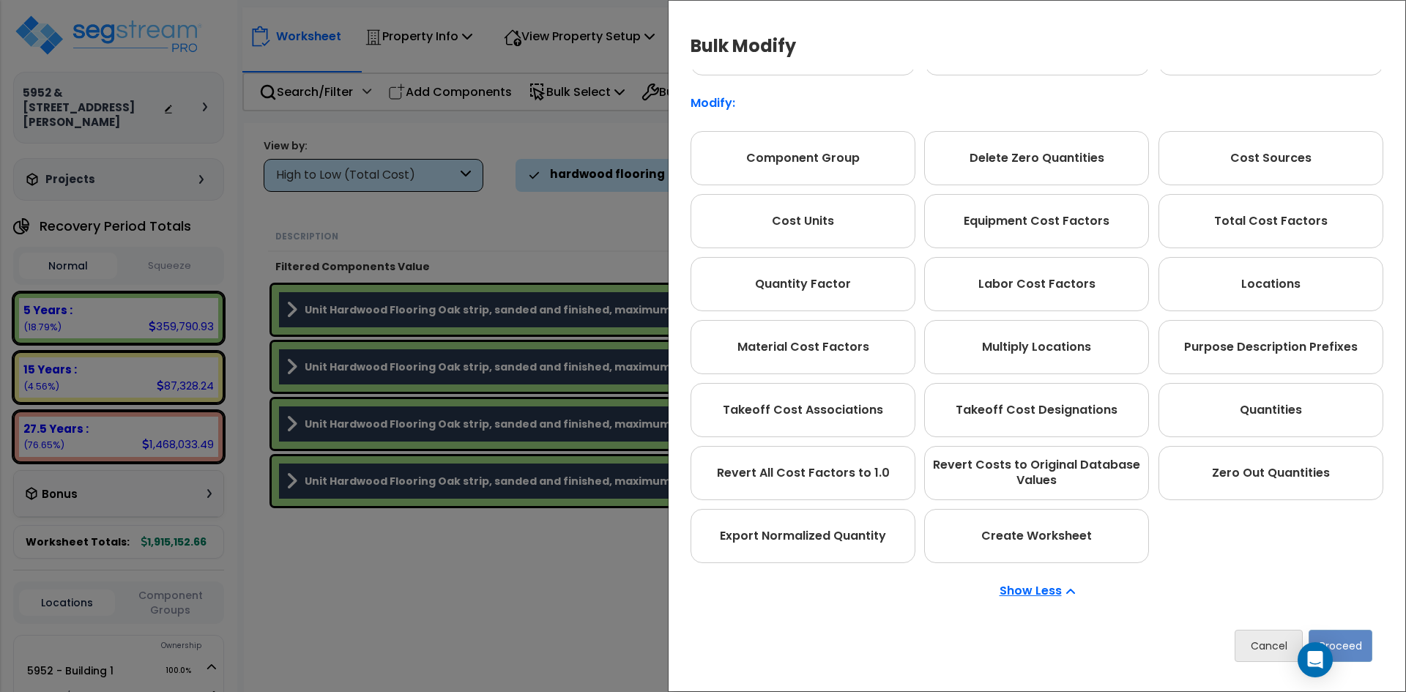
click at [1038, 593] on p "Show Less" at bounding box center [1037, 591] width 75 height 12
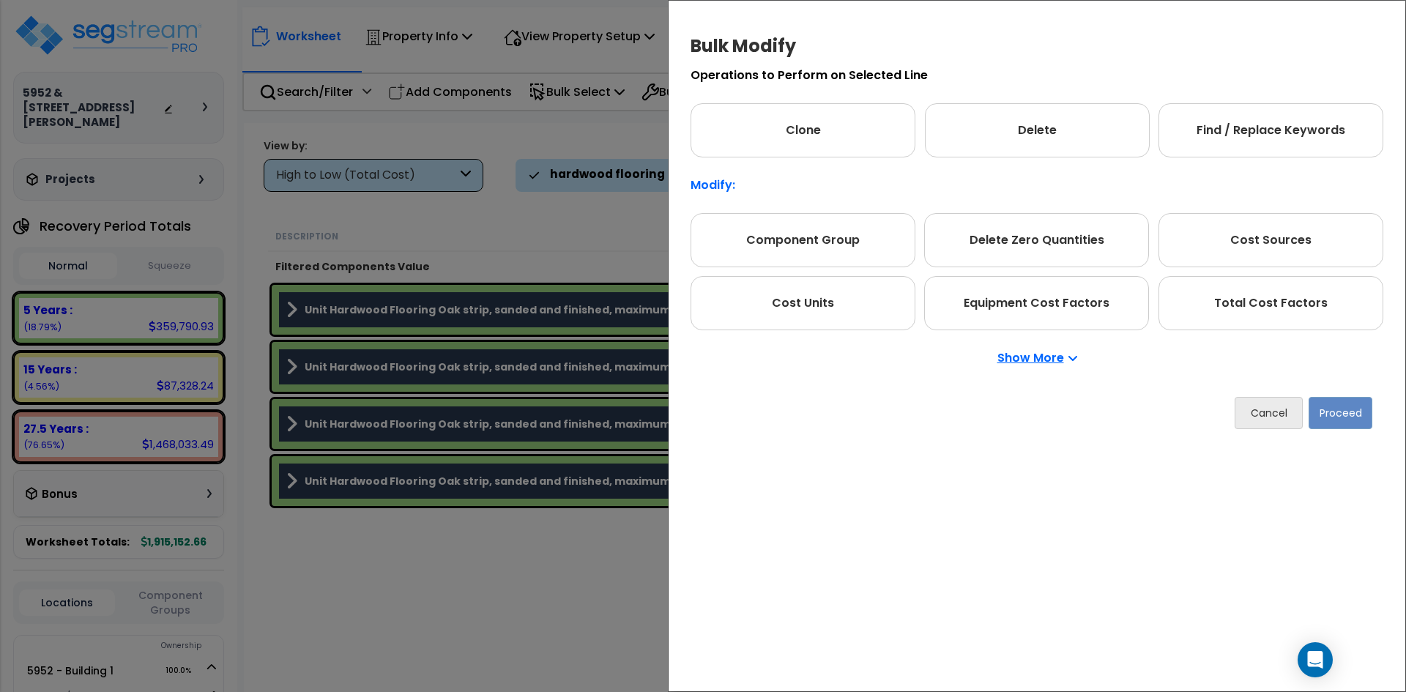
click at [1044, 362] on p "Show More" at bounding box center [1037, 358] width 80 height 12
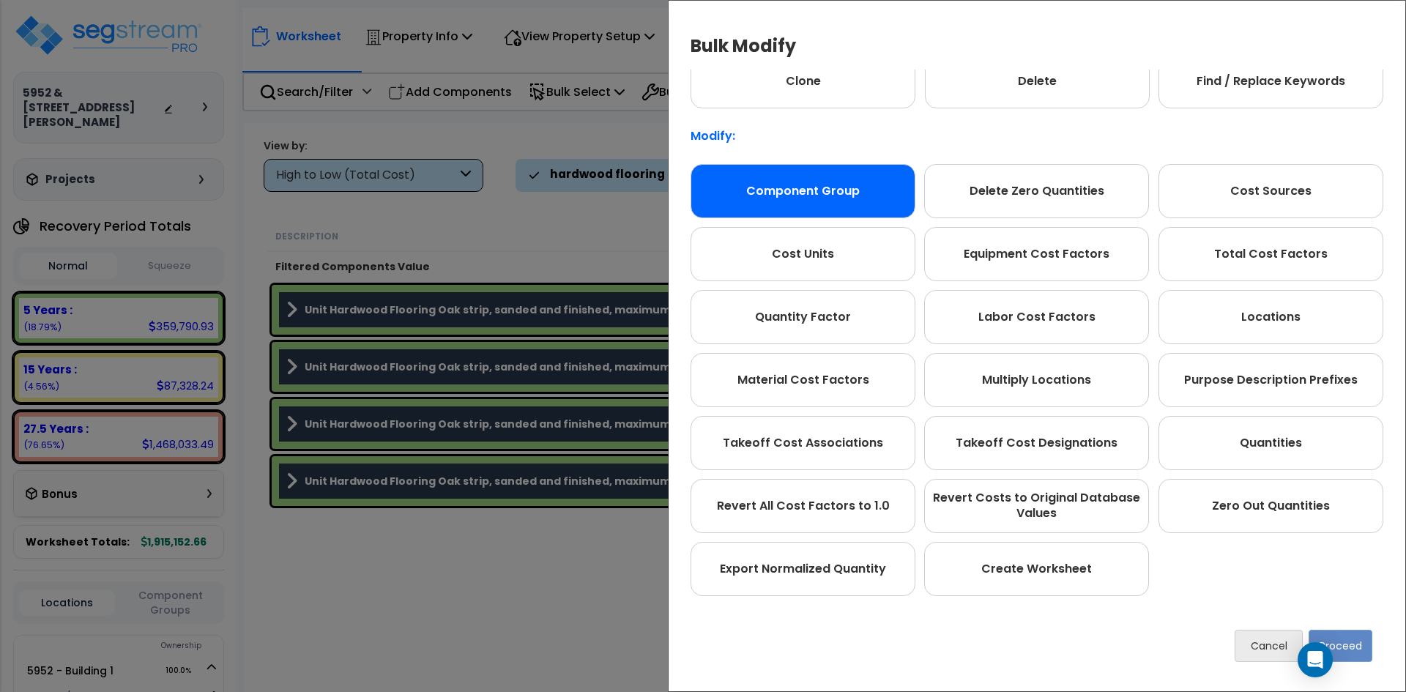
scroll to position [82, 0]
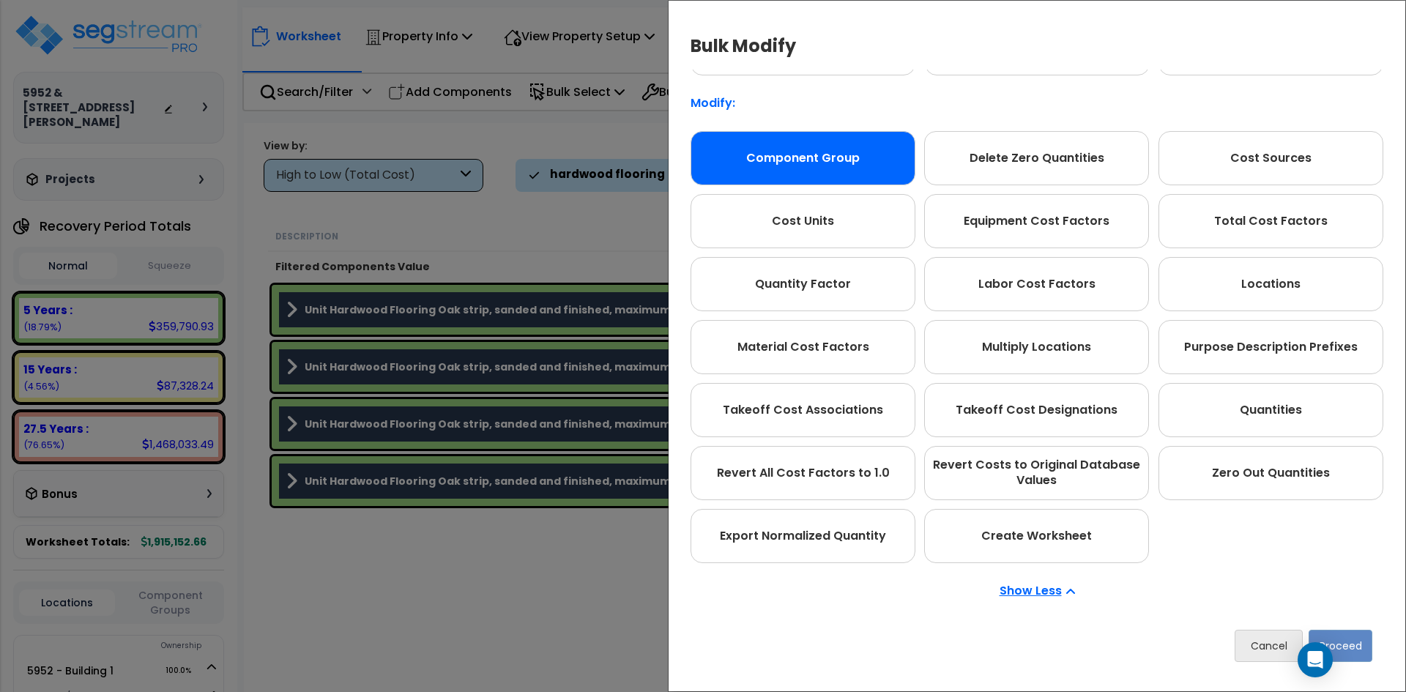
click at [825, 167] on div "Component Group" at bounding box center [803, 158] width 225 height 54
click at [1353, 646] on button "Proceed" at bounding box center [1341, 646] width 64 height 32
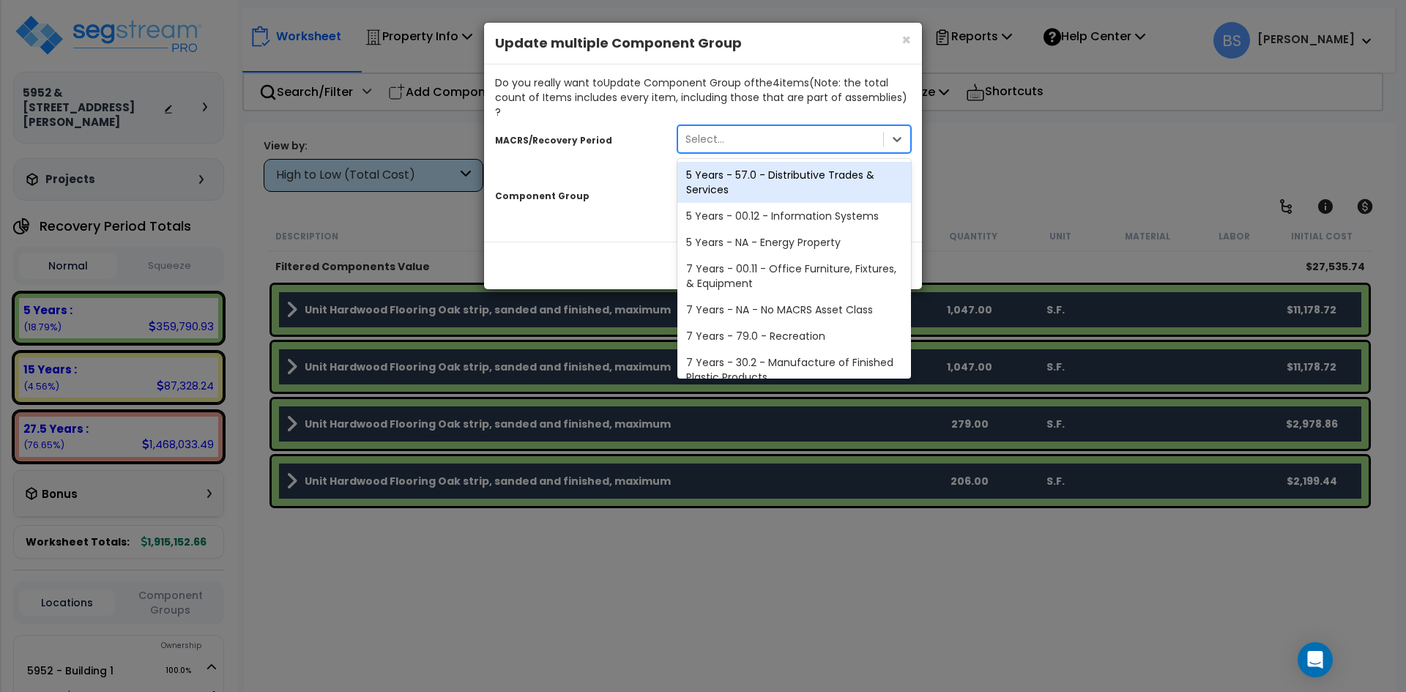
click at [726, 127] on div "Select..." at bounding box center [780, 138] width 205 height 23
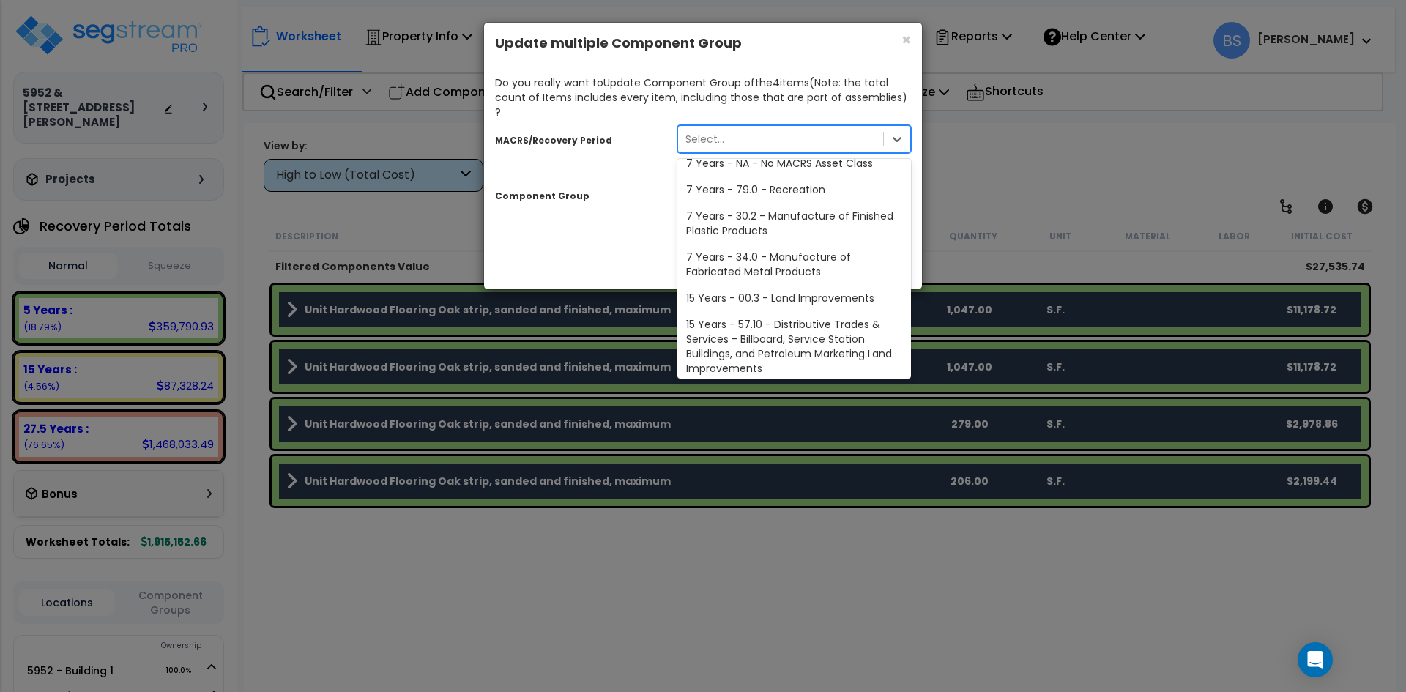
scroll to position [179, 0]
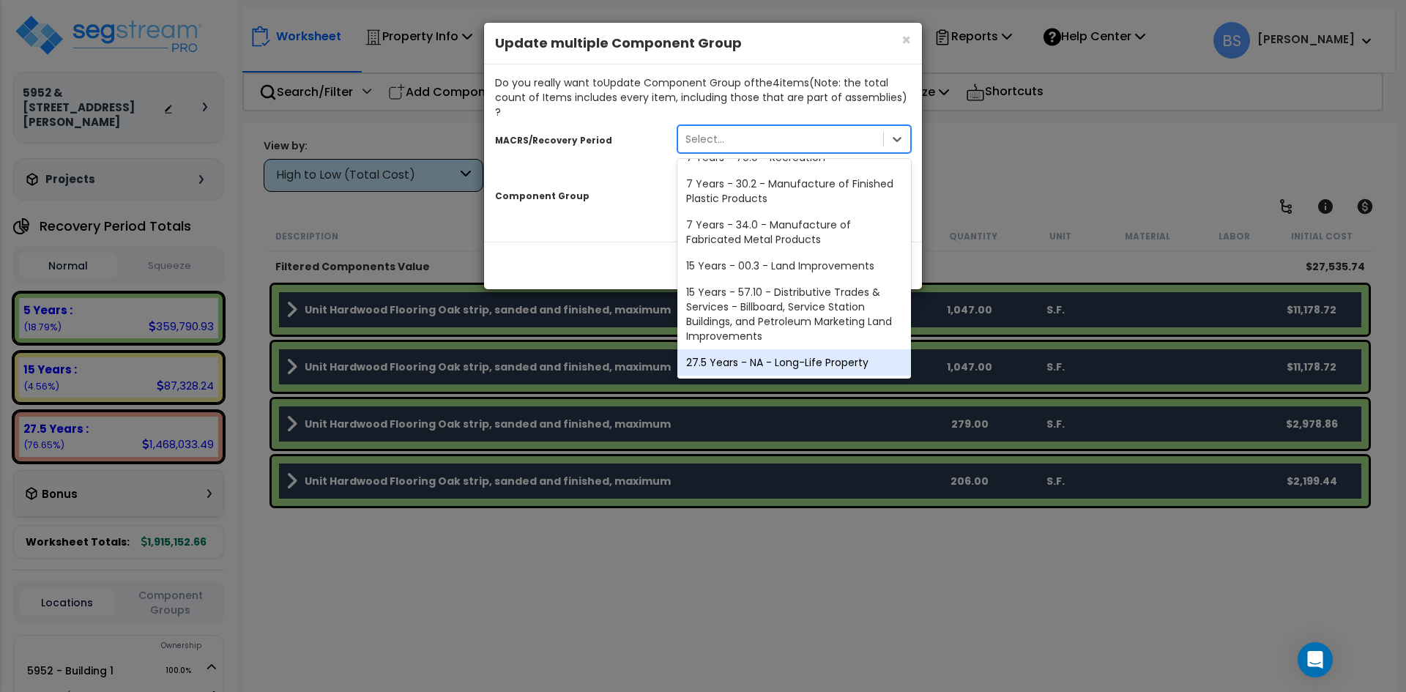
click at [748, 349] on div "27.5 Years - NA - Long-Life Property" at bounding box center [794, 362] width 234 height 26
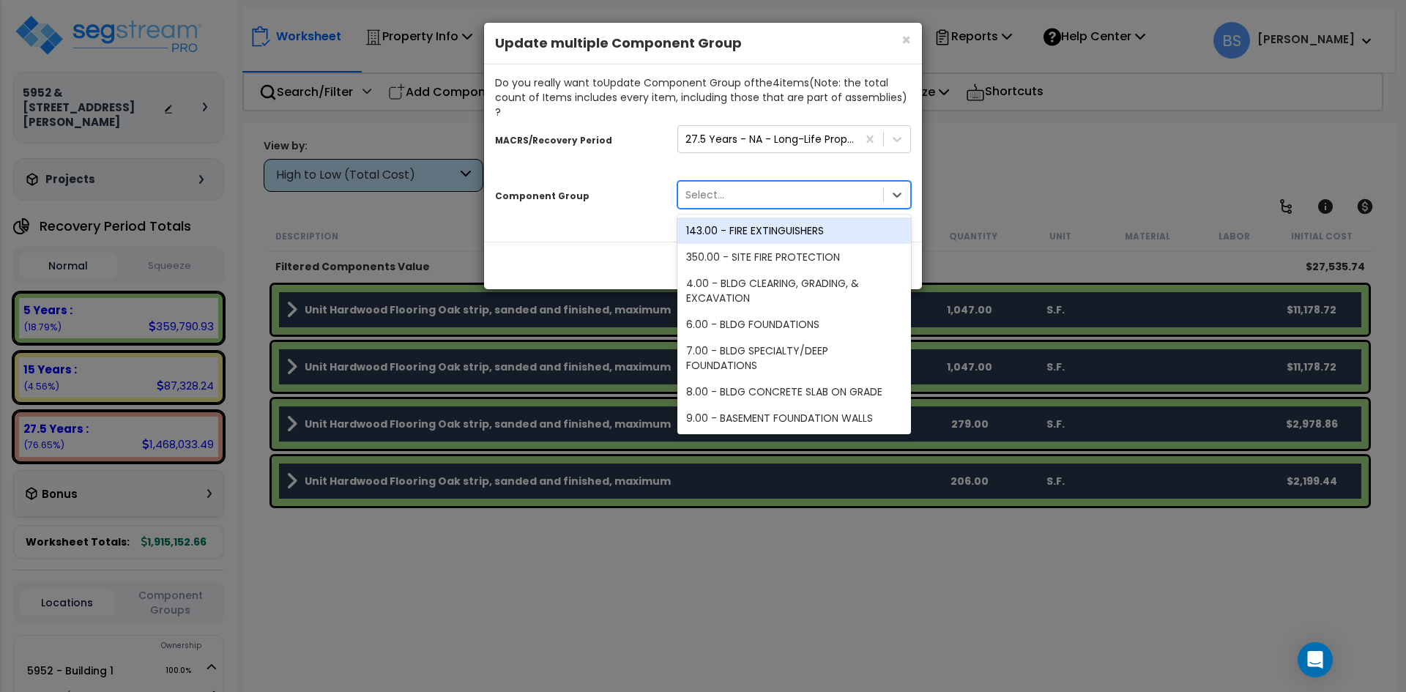
click at [732, 183] on div "Select..." at bounding box center [780, 194] width 205 height 23
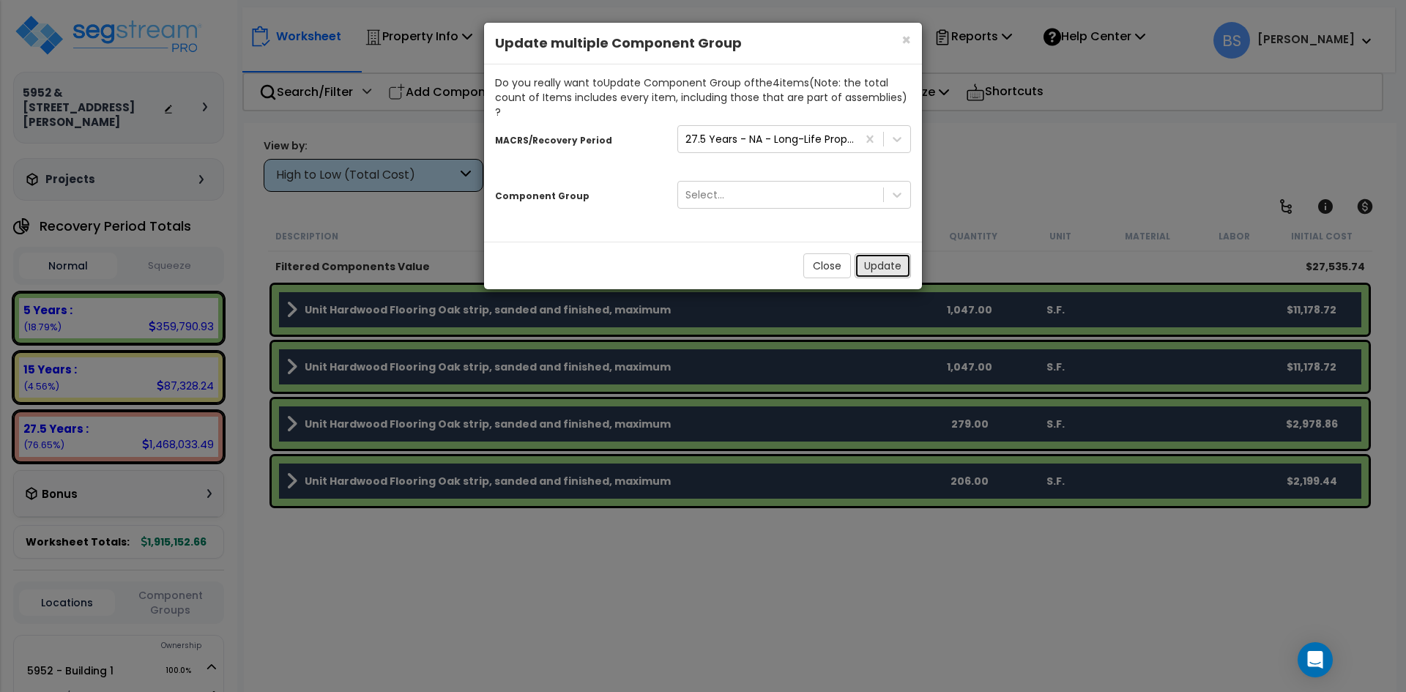
click at [883, 253] on button "Update" at bounding box center [883, 265] width 56 height 25
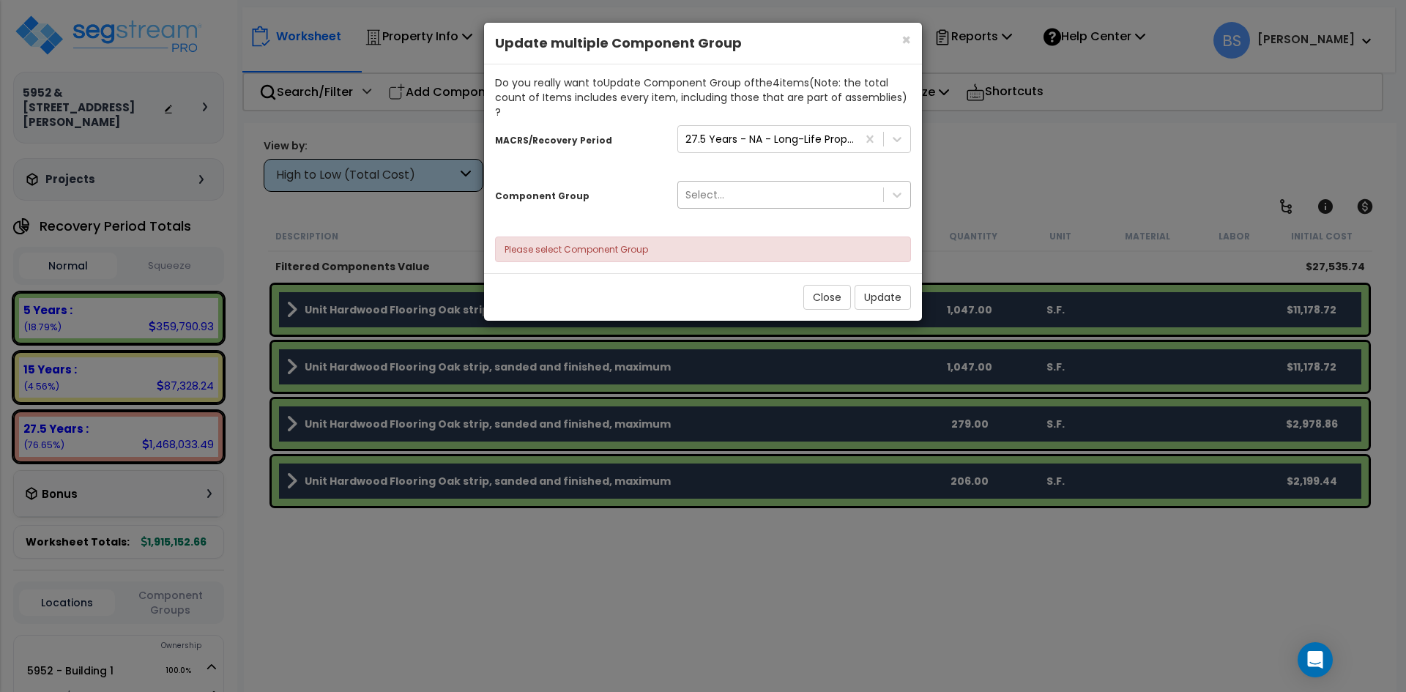
click at [754, 183] on div "Select..." at bounding box center [780, 194] width 205 height 23
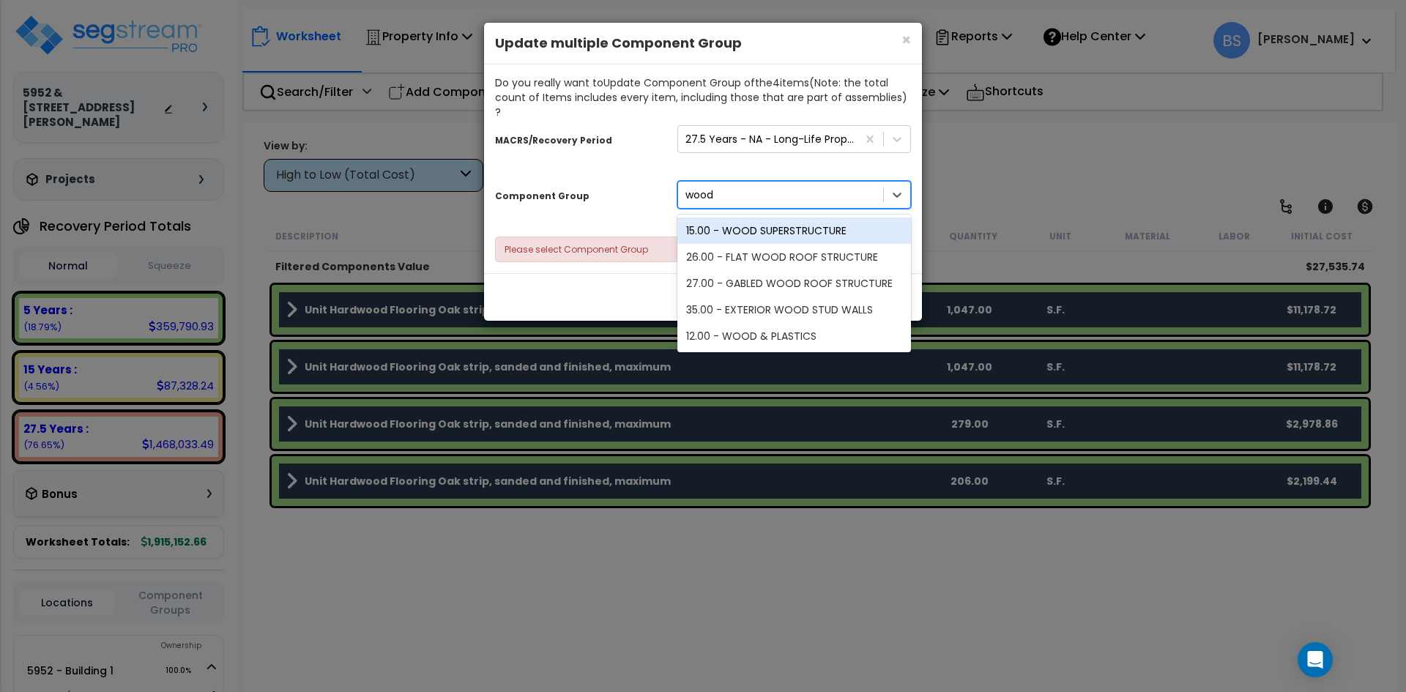
type input "wood"
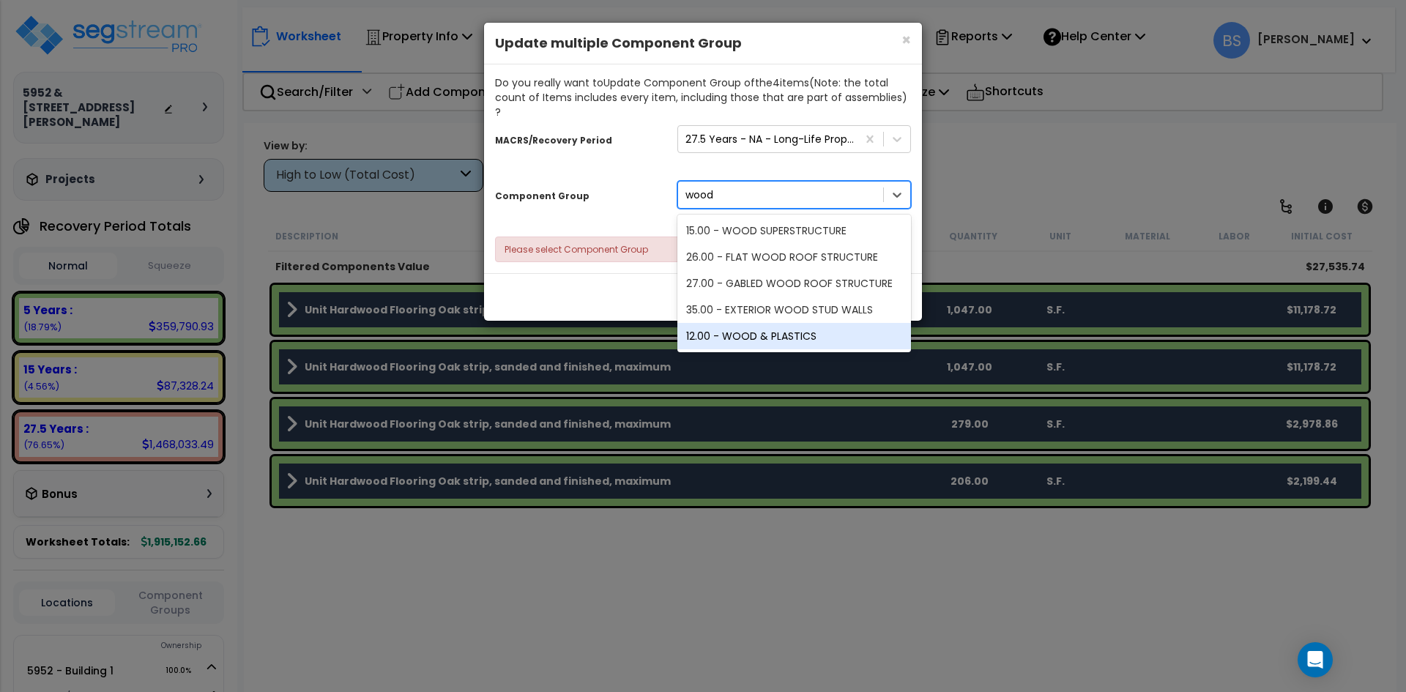
click at [804, 323] on div "12.00 - WOOD & PLASTICS" at bounding box center [794, 336] width 234 height 26
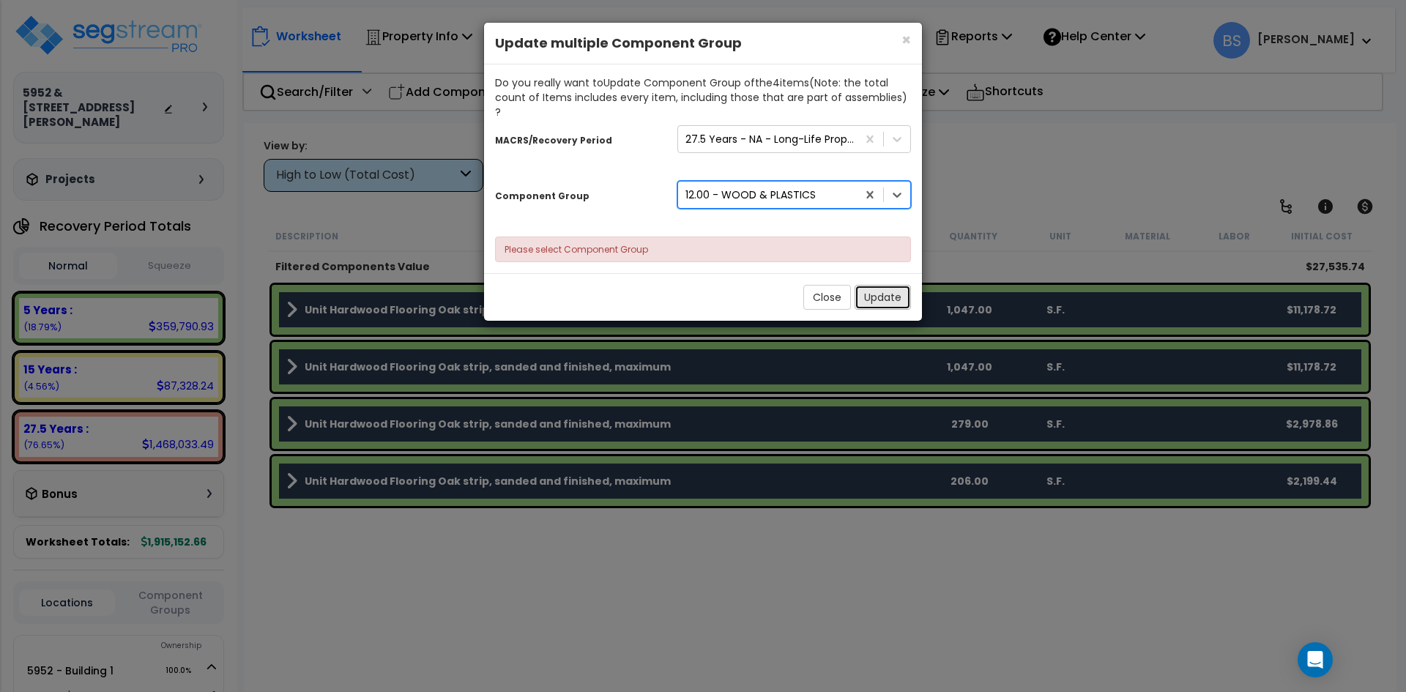
click at [888, 285] on button "Update" at bounding box center [883, 297] width 56 height 25
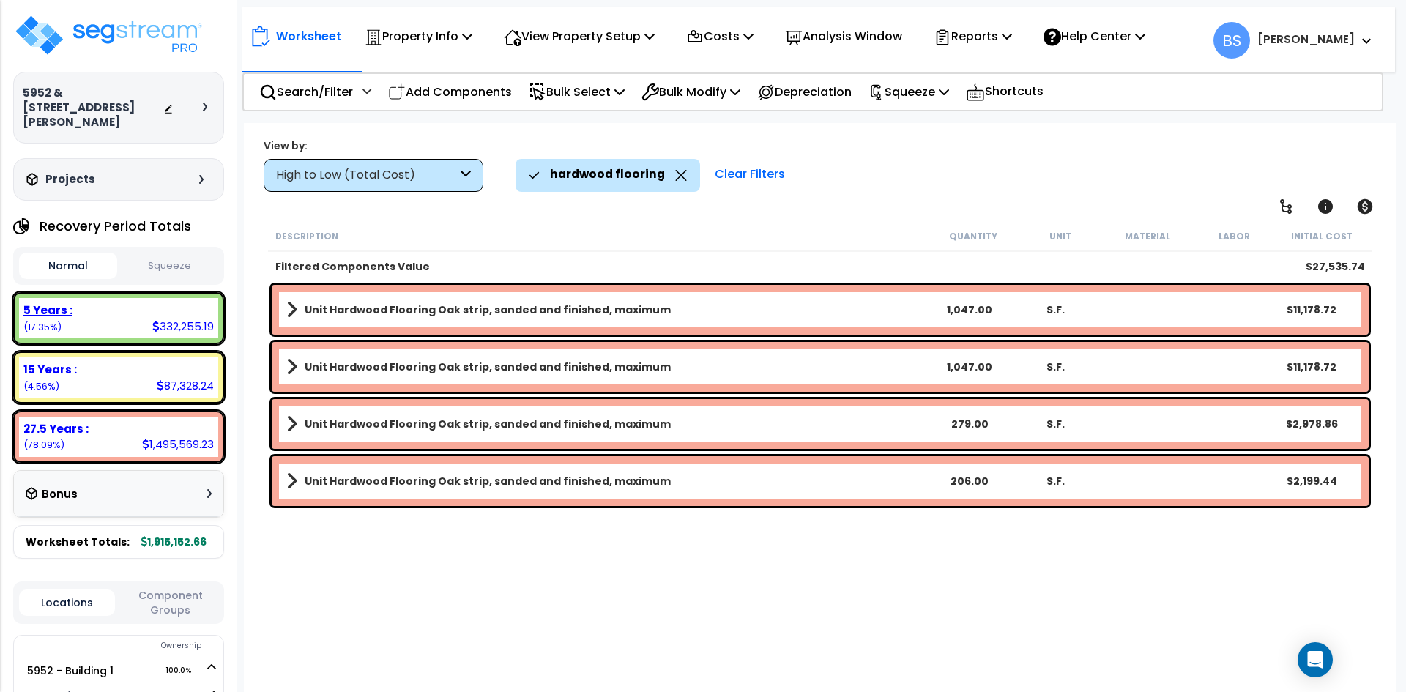
click at [146, 328] on div "5 Years : 332,255.19 (17.35%)" at bounding box center [118, 318] width 199 height 40
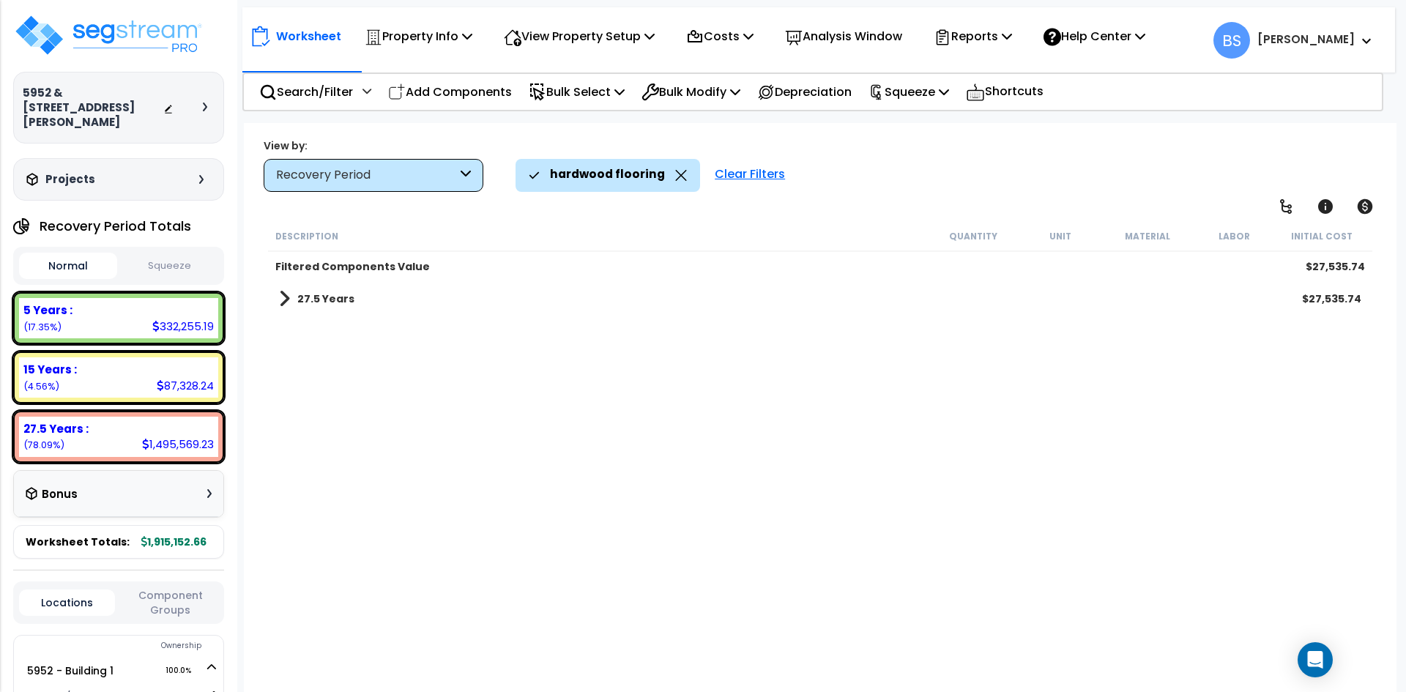
click at [676, 171] on icon at bounding box center [681, 175] width 12 height 11
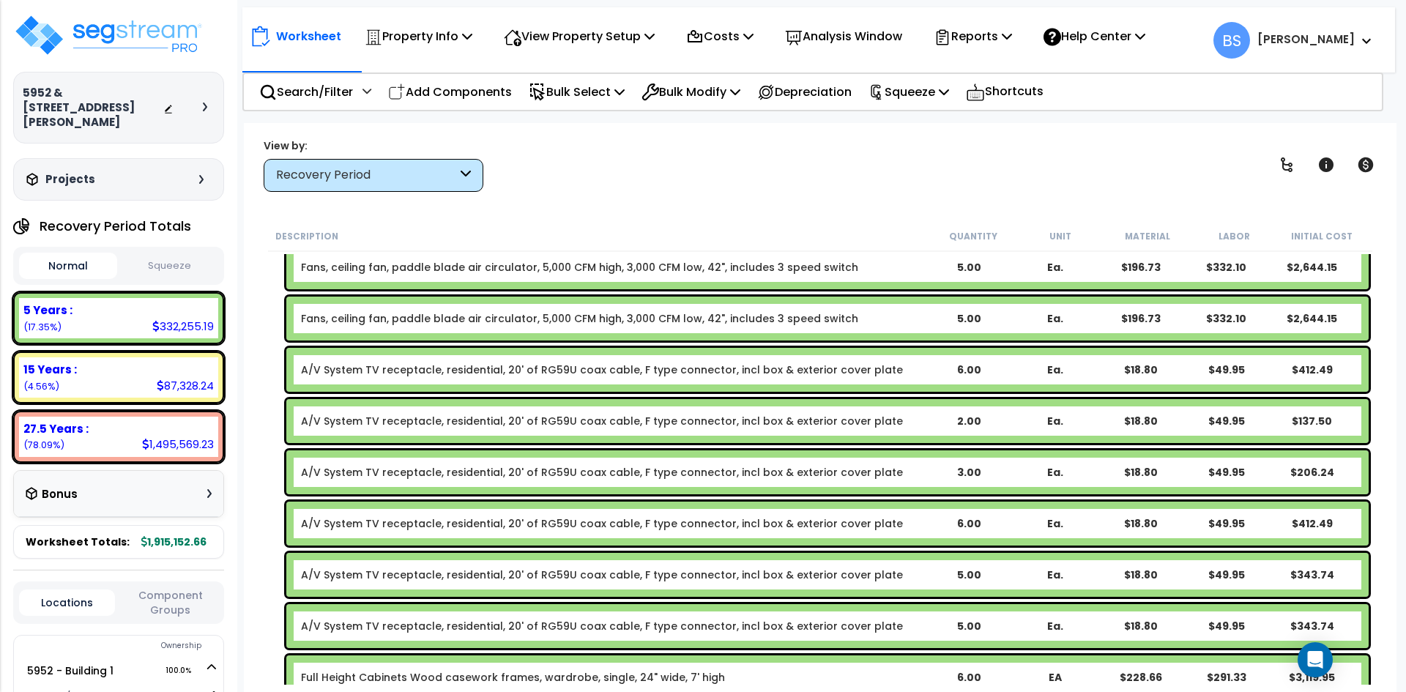
scroll to position [6731, 0]
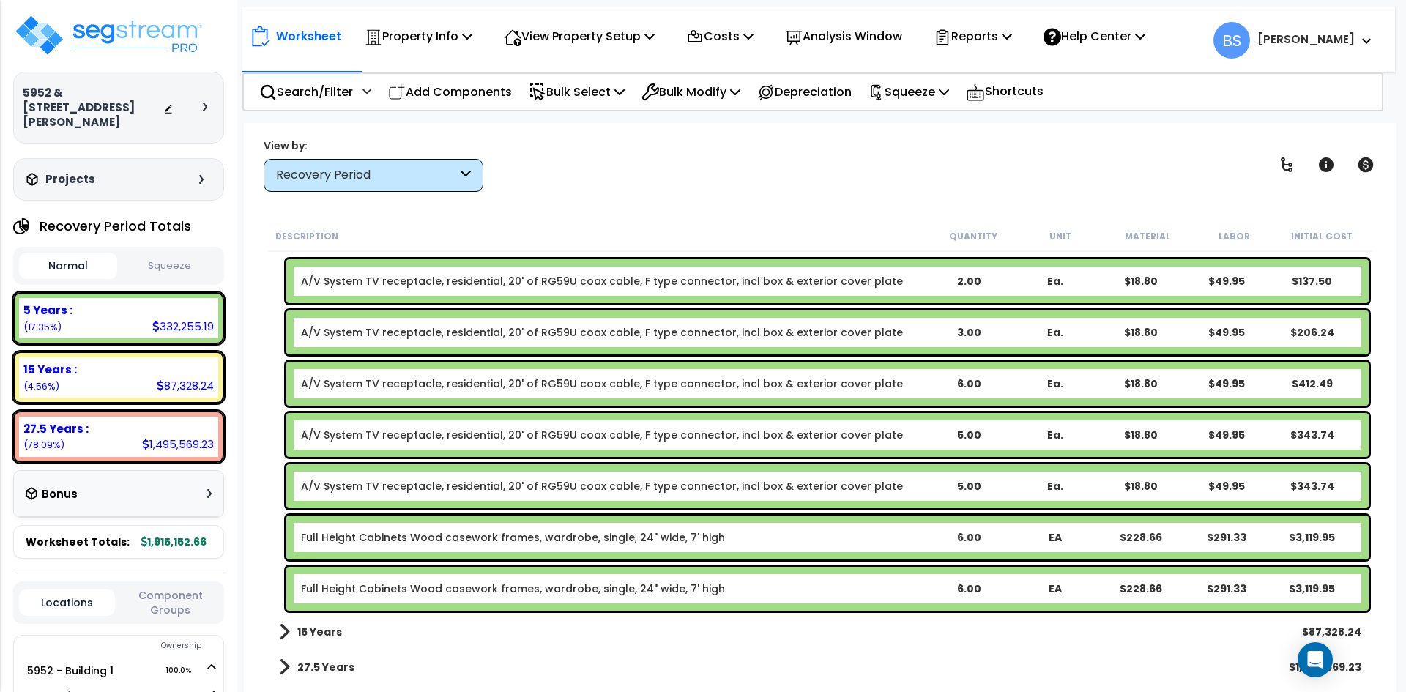
click at [666, 204] on div "Worksheet Property Info Property Setup Add Property Unit Template property Clon…" at bounding box center [820, 469] width 1153 height 692
